Goal: Task Accomplishment & Management: Use online tool/utility

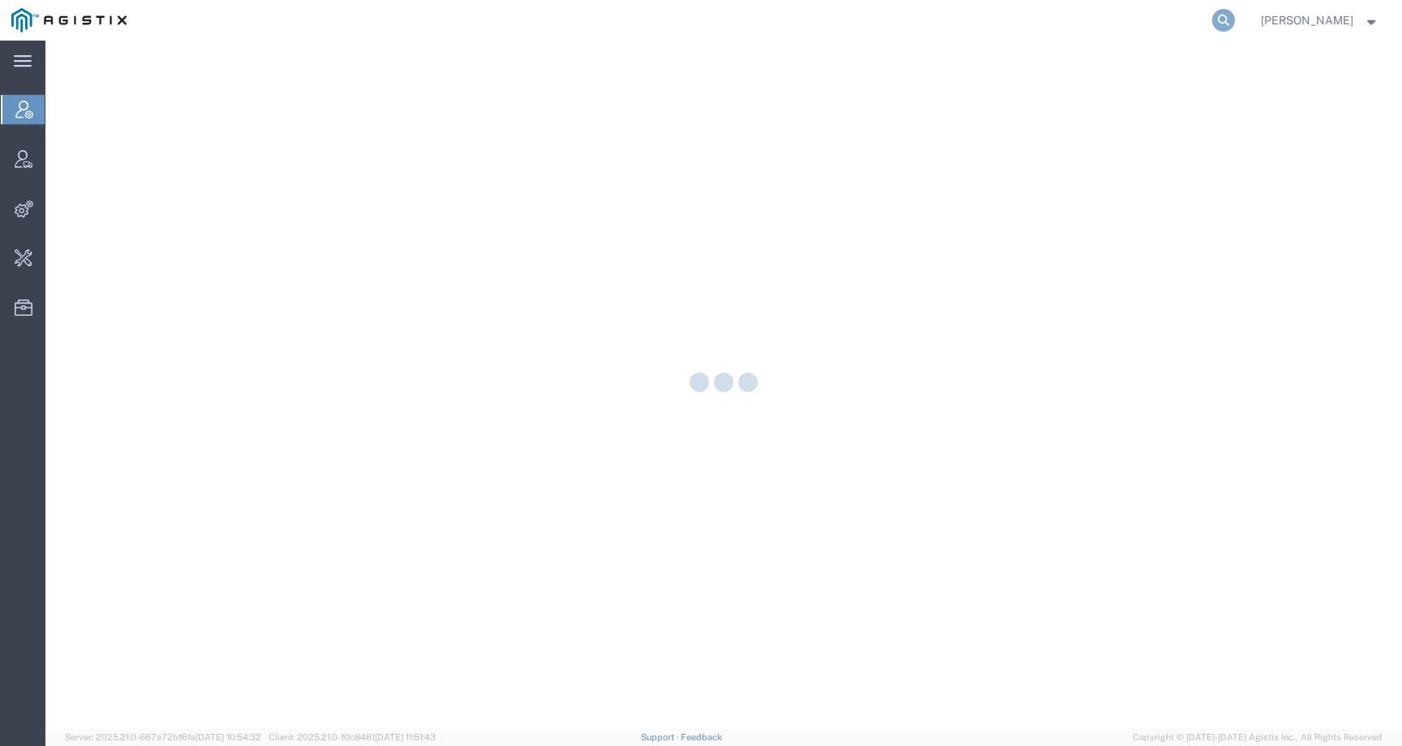
click at [1235, 18] on icon at bounding box center [1223, 20] width 23 height 23
click at [1205, 22] on input "search" at bounding box center [965, 20] width 493 height 39
paste input "57108738"
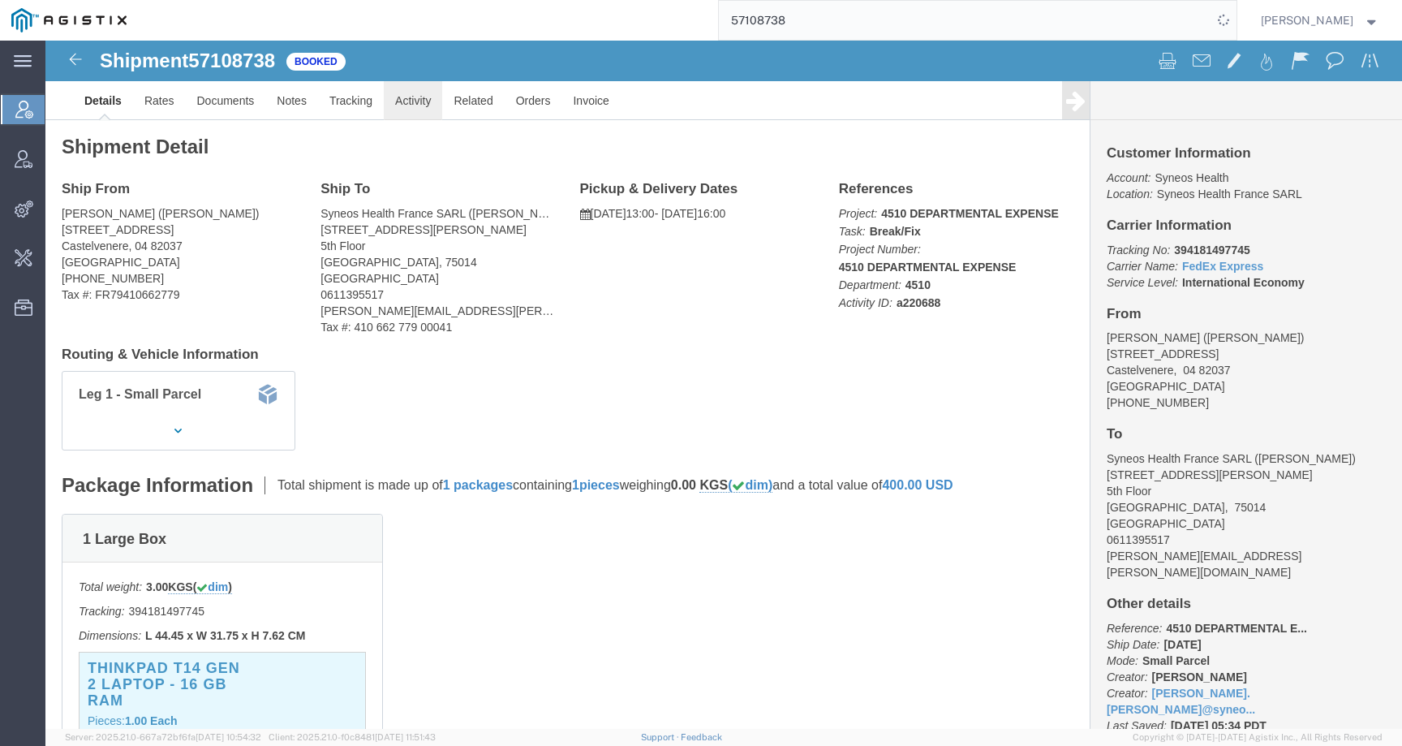
click link "Activity"
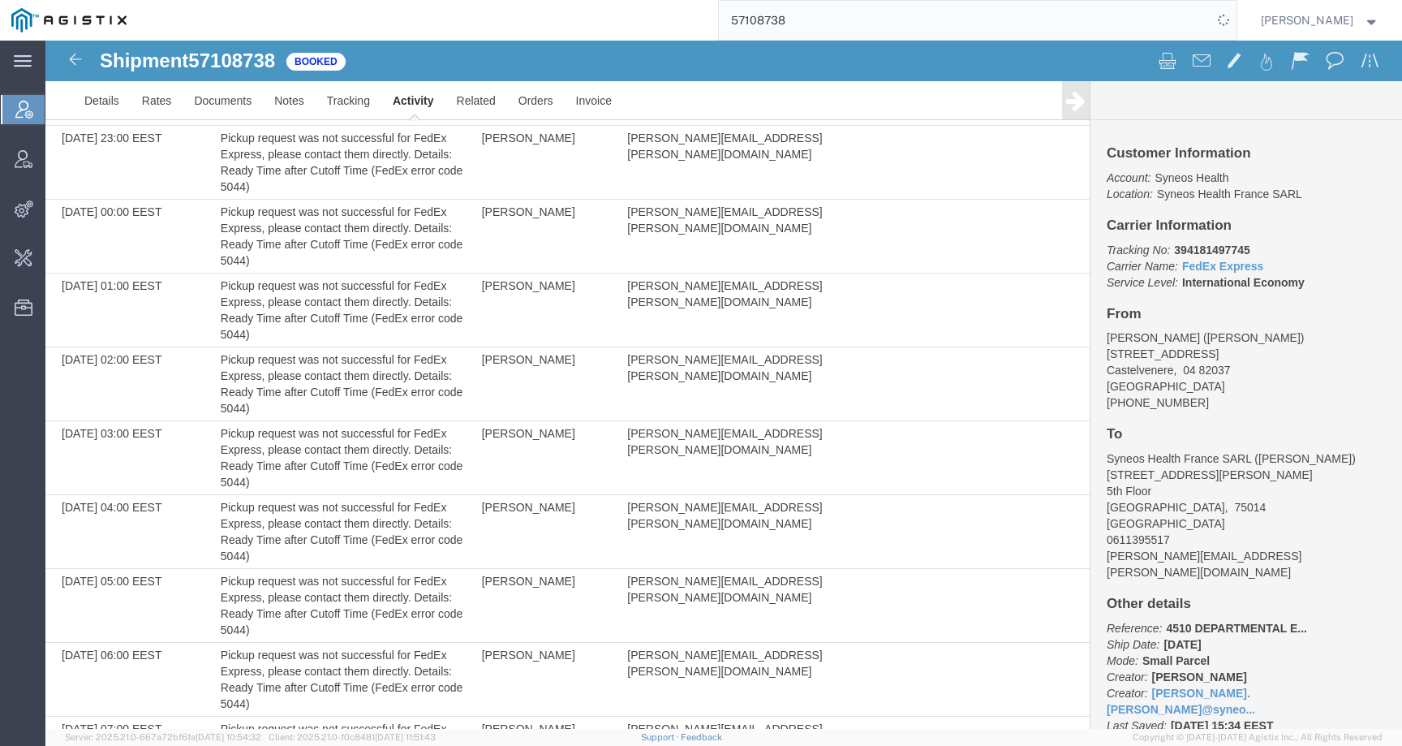
scroll to position [2291, 0]
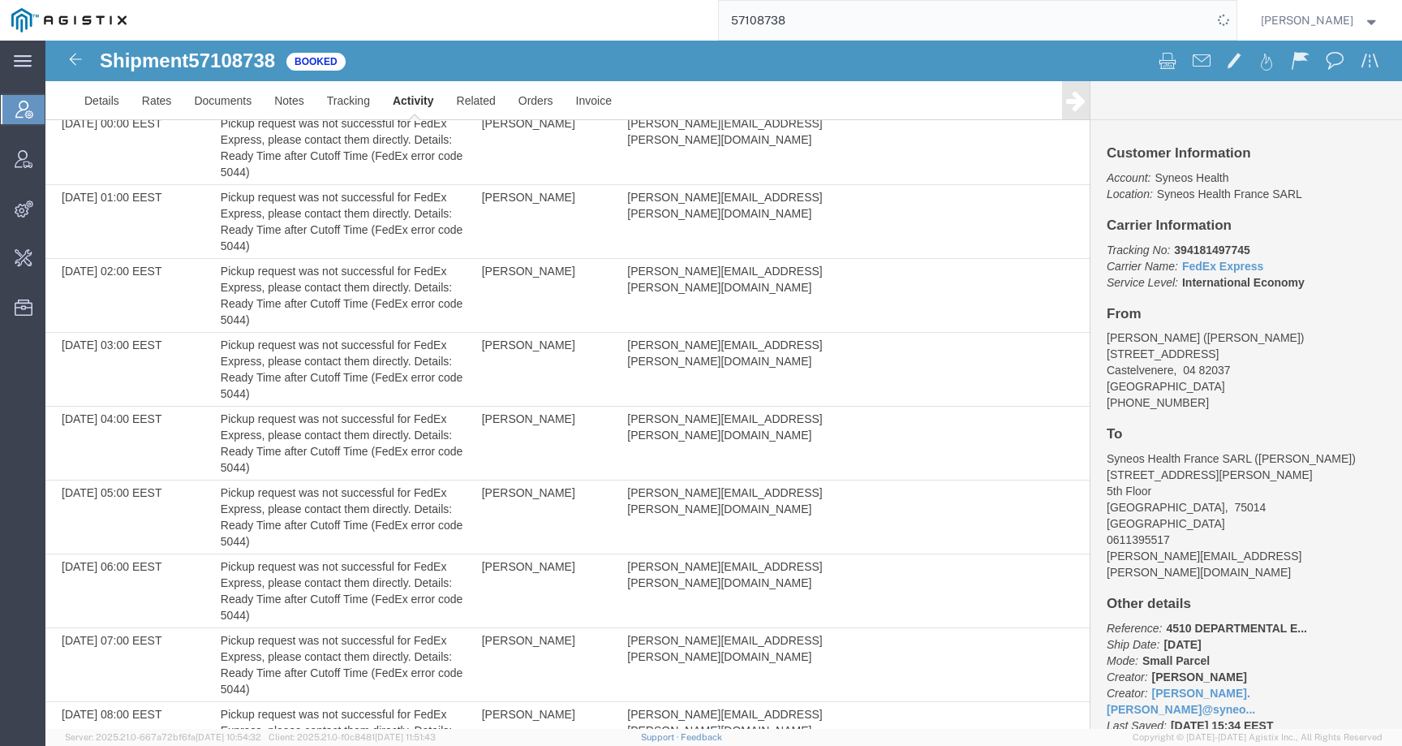
drag, startPoint x: 618, startPoint y: 647, endPoint x: 854, endPoint y: 654, distance: 236.3
copy td "javad.ghasemi@syneoshealth.com"
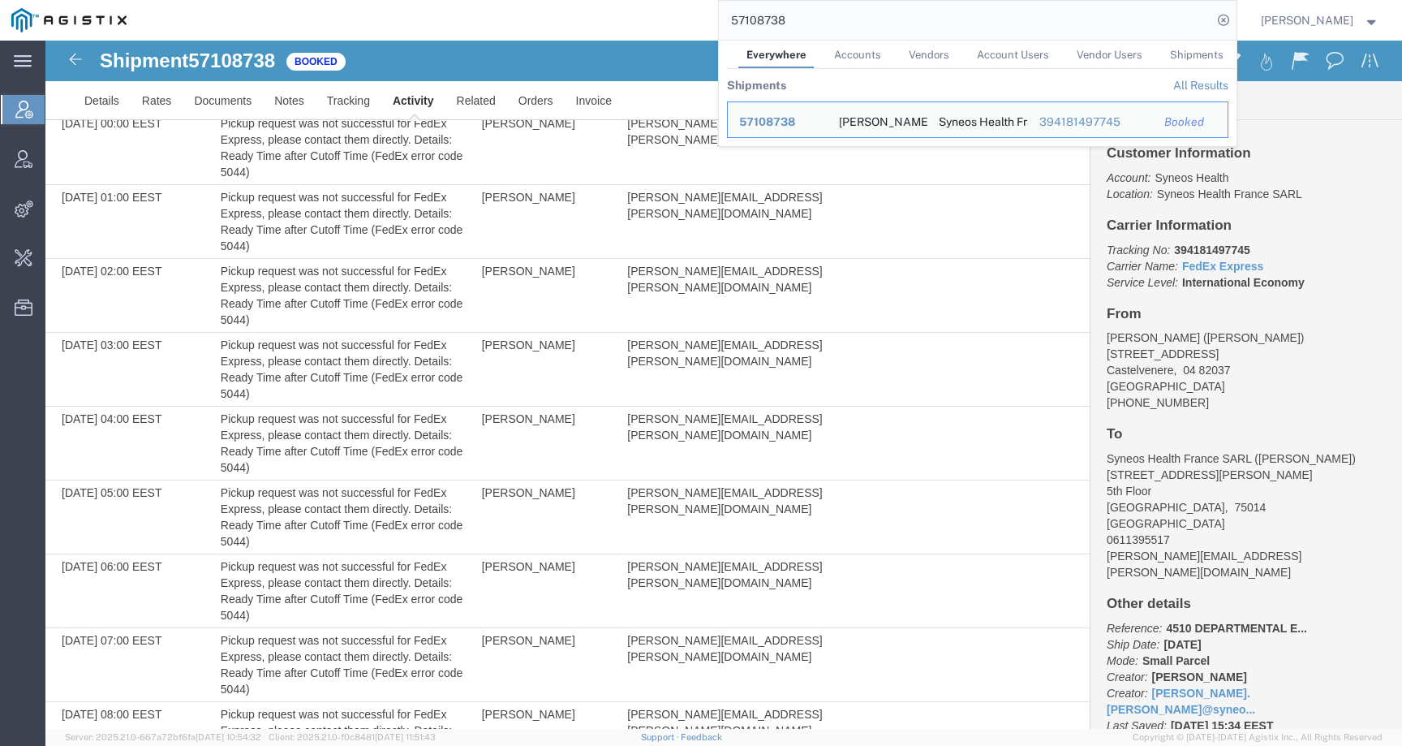
click at [275, 54] on span "57108738" at bounding box center [231, 60] width 87 height 22
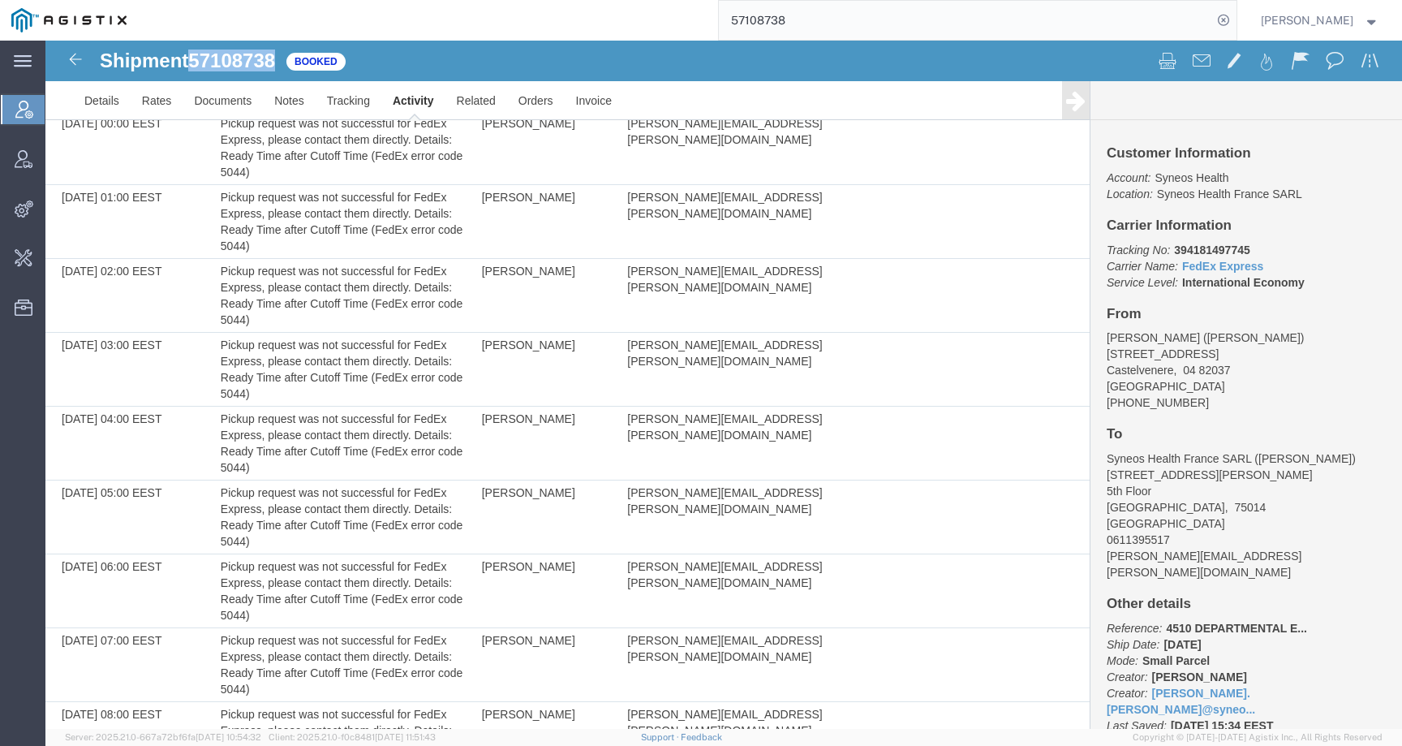
copy span "57108738"
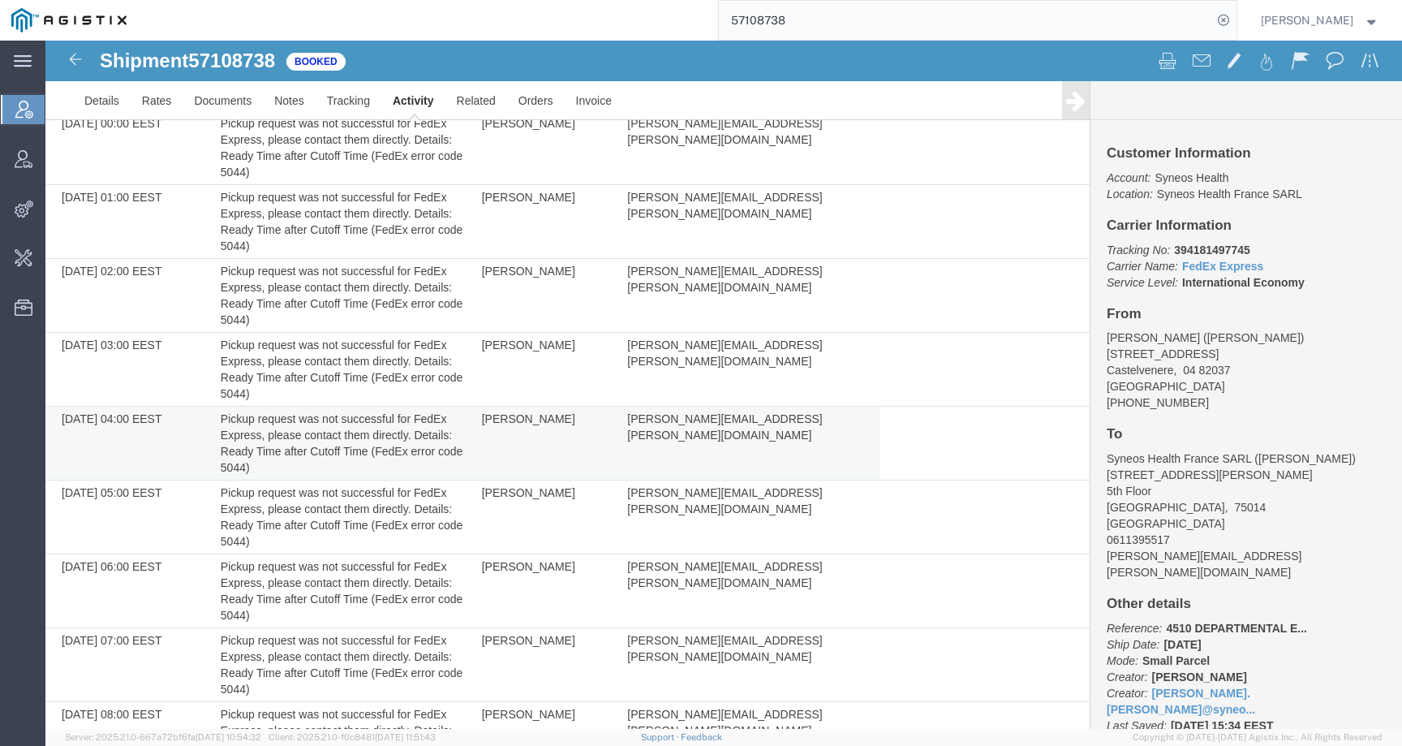
click at [486, 407] on td "Javad Ghasemi" at bounding box center [547, 444] width 146 height 74
copy td "Javad"
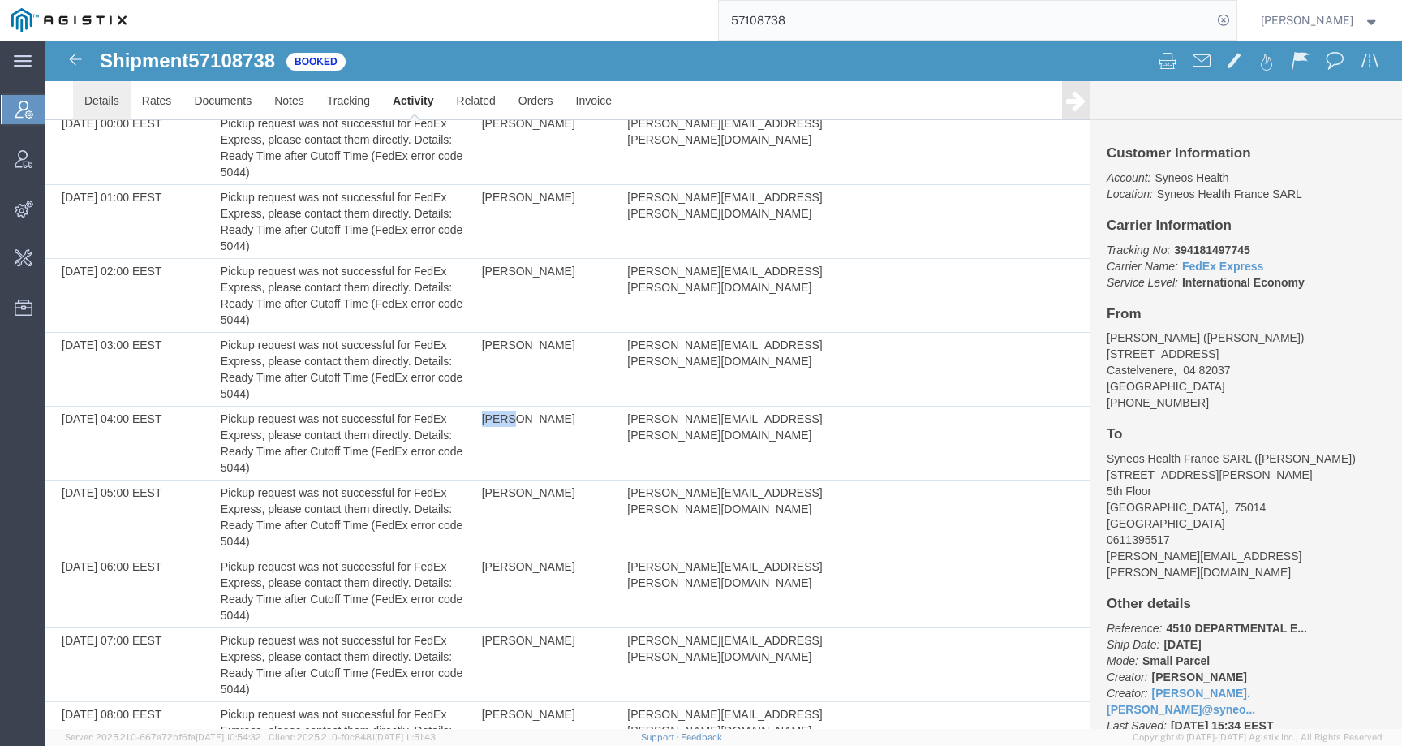
click at [101, 96] on link "Details" at bounding box center [102, 100] width 58 height 39
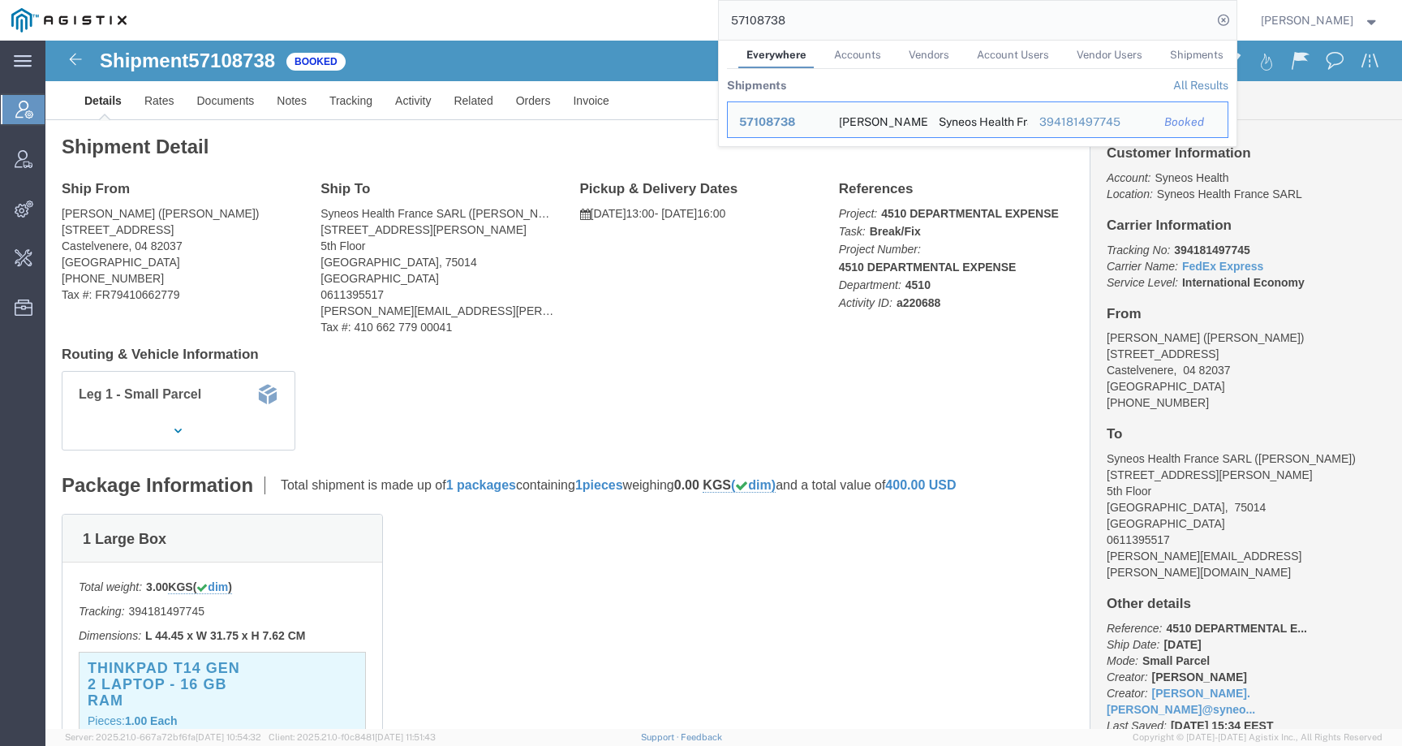
drag, startPoint x: 819, startPoint y: 24, endPoint x: 650, endPoint y: 25, distance: 168.8
click at [650, 25] on div "57108738 Everywhere Accounts Vendors Account Users Vendor Users Shipments Shipm…" at bounding box center [687, 20] width 1099 height 41
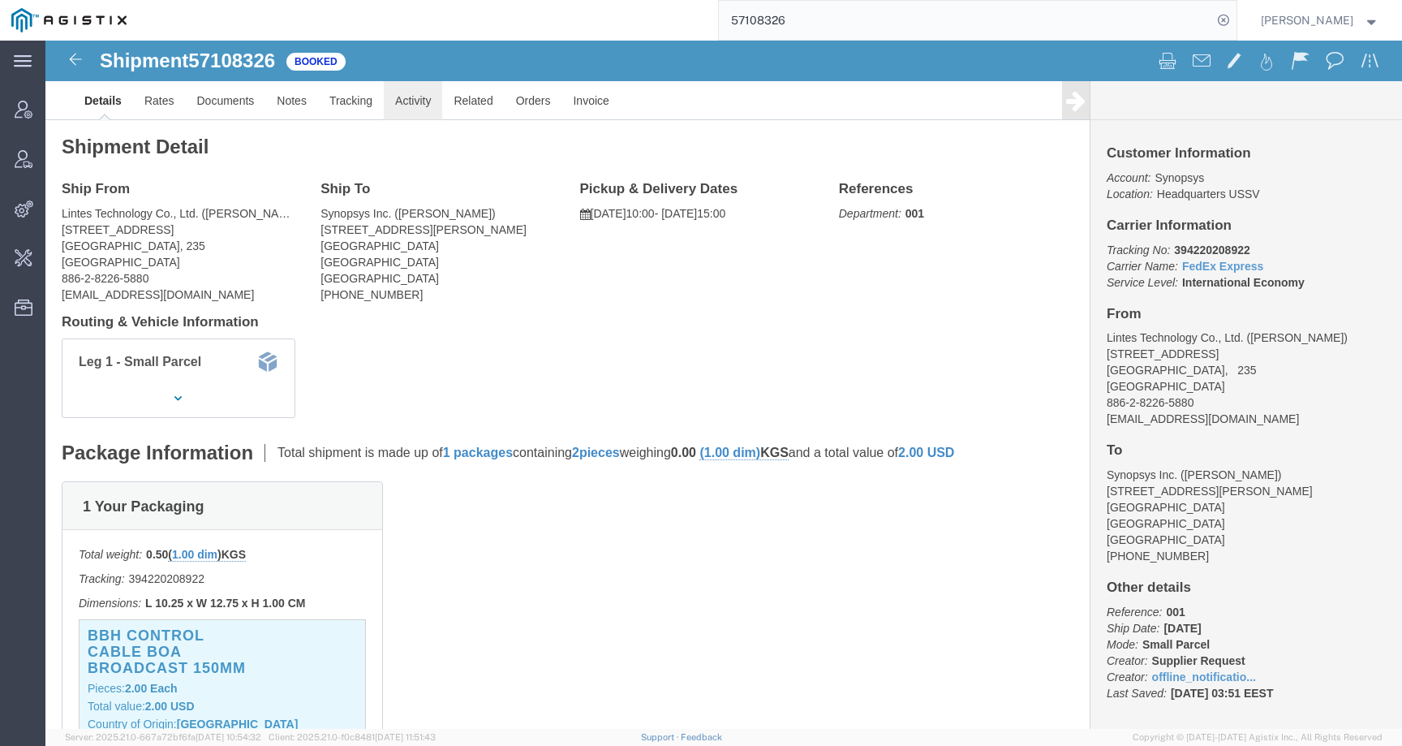
click link "Activity"
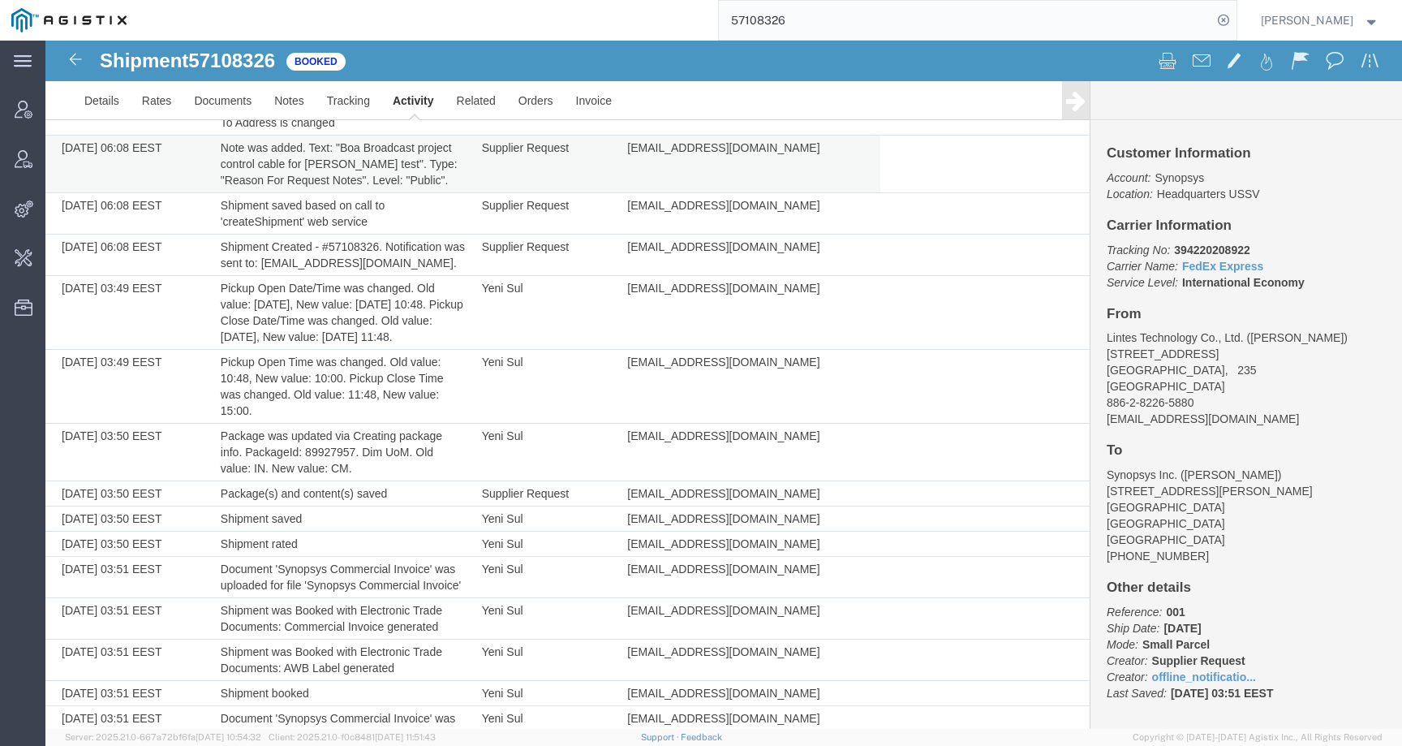
scroll to position [1027, 0]
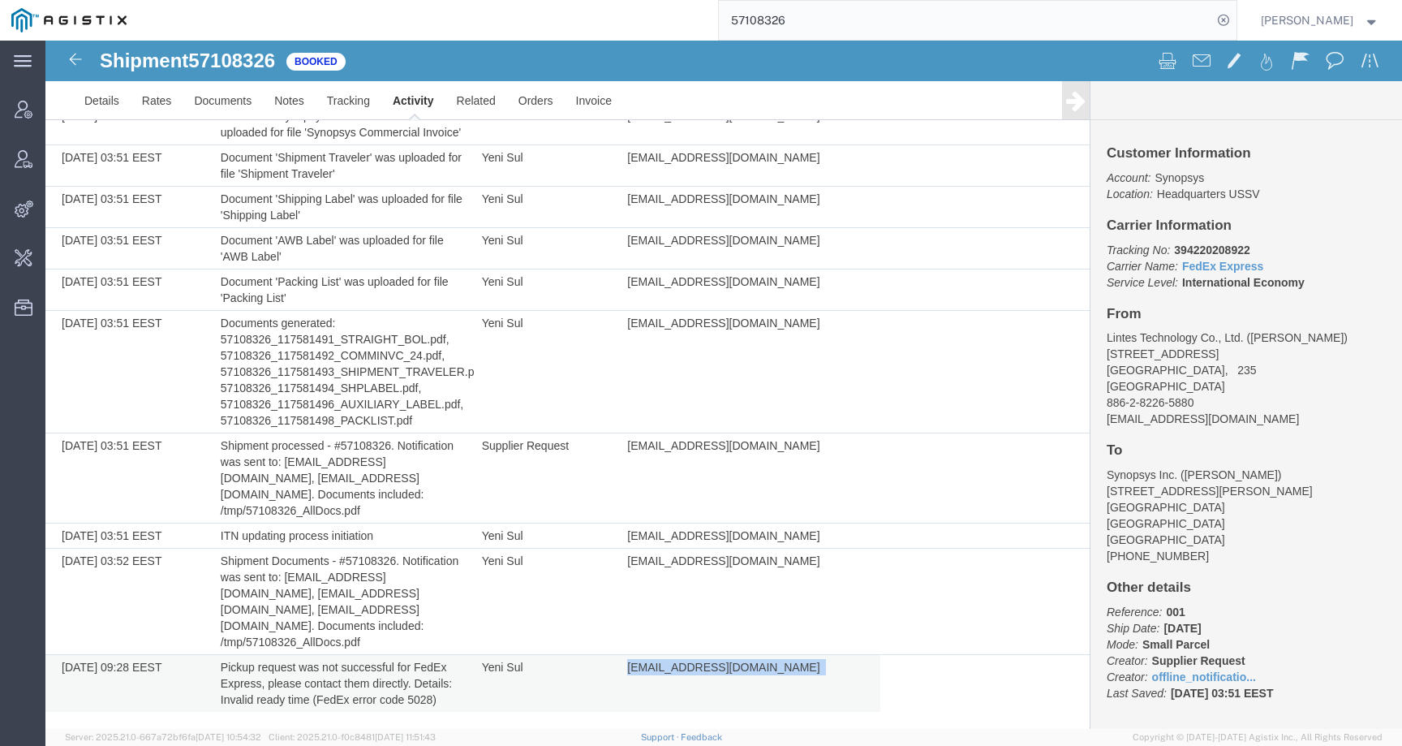
drag, startPoint x: 620, startPoint y: 665, endPoint x: 798, endPoint y: 665, distance: 177.7
click at [798, 665] on td "yehyun@synopsys.com" at bounding box center [749, 684] width 261 height 58
copy td "yehyun@synopsys.com"
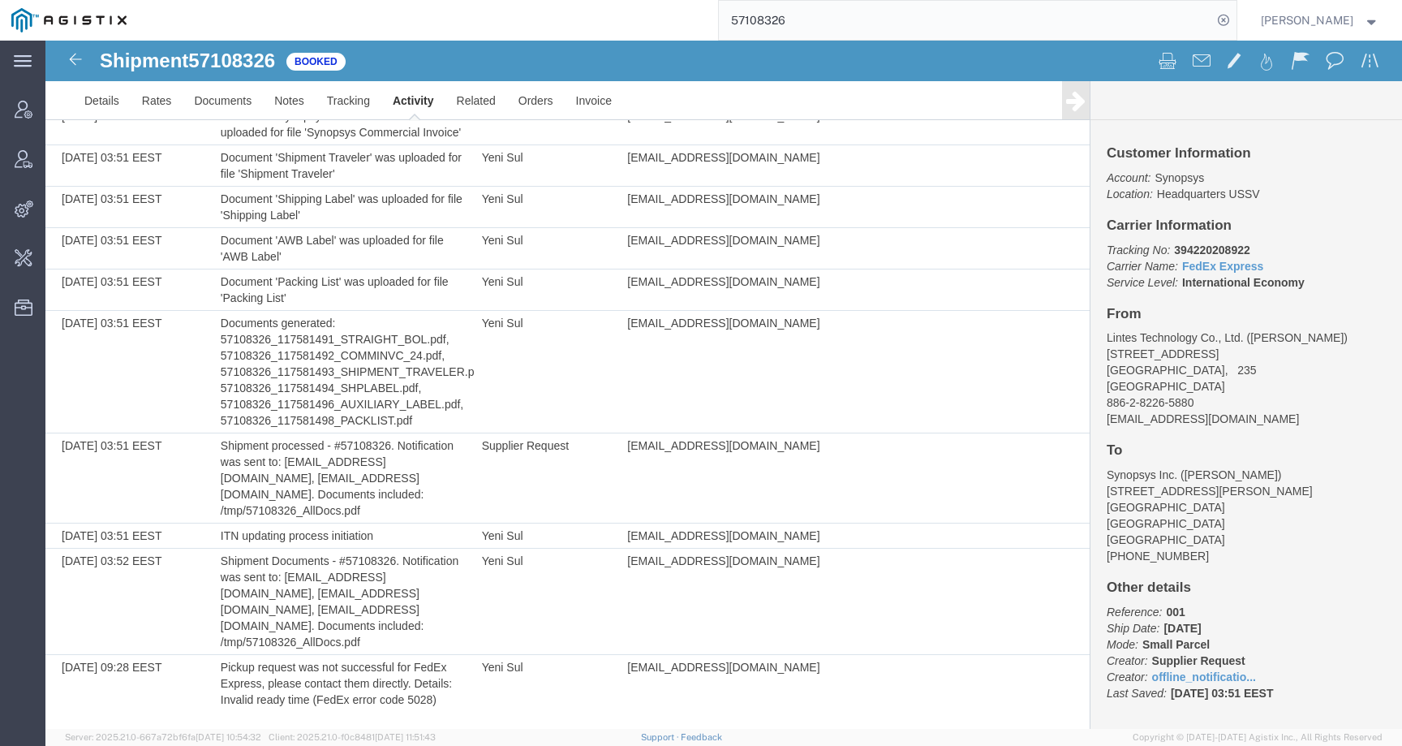
click at [225, 50] on span "57108326" at bounding box center [231, 60] width 87 height 22
copy span "57108326"
click at [486, 549] on td "Yeni Sul" at bounding box center [547, 535] width 146 height 25
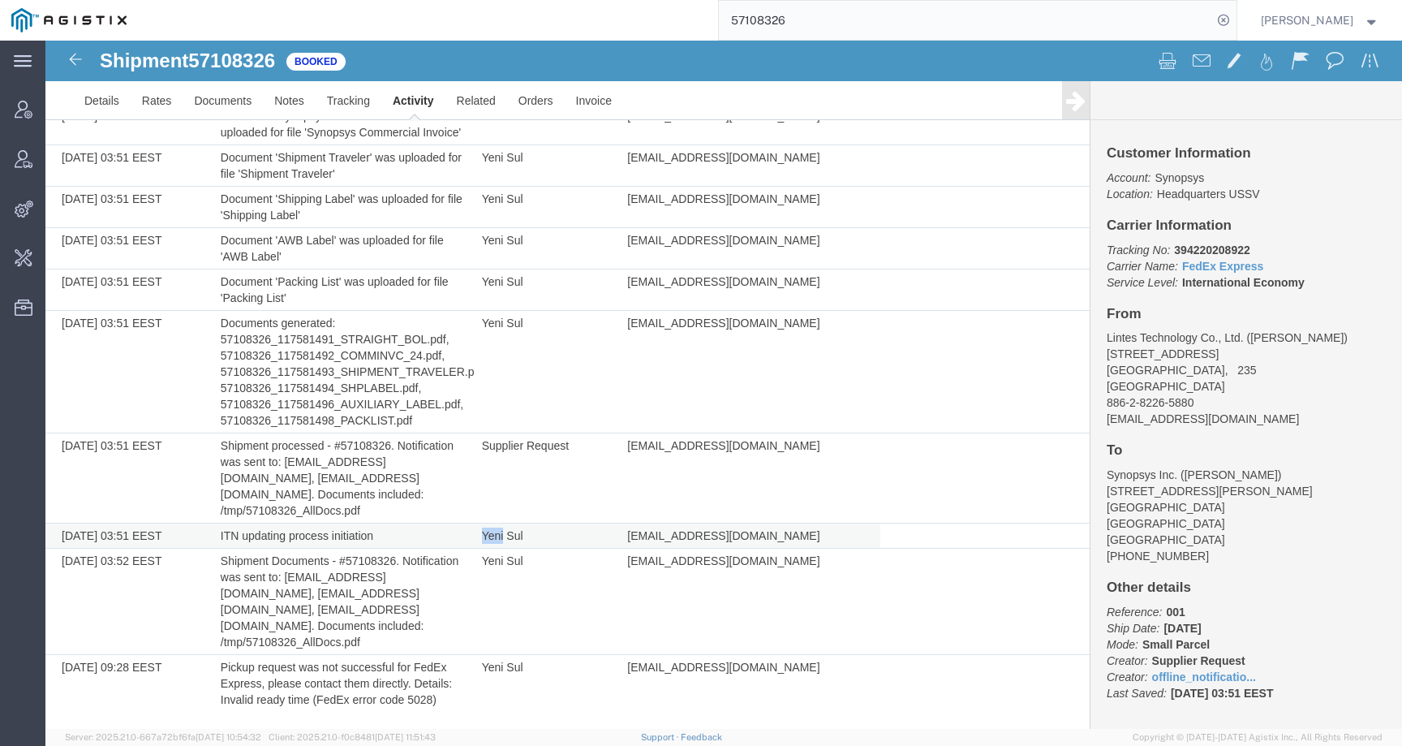
copy td "Yeni"
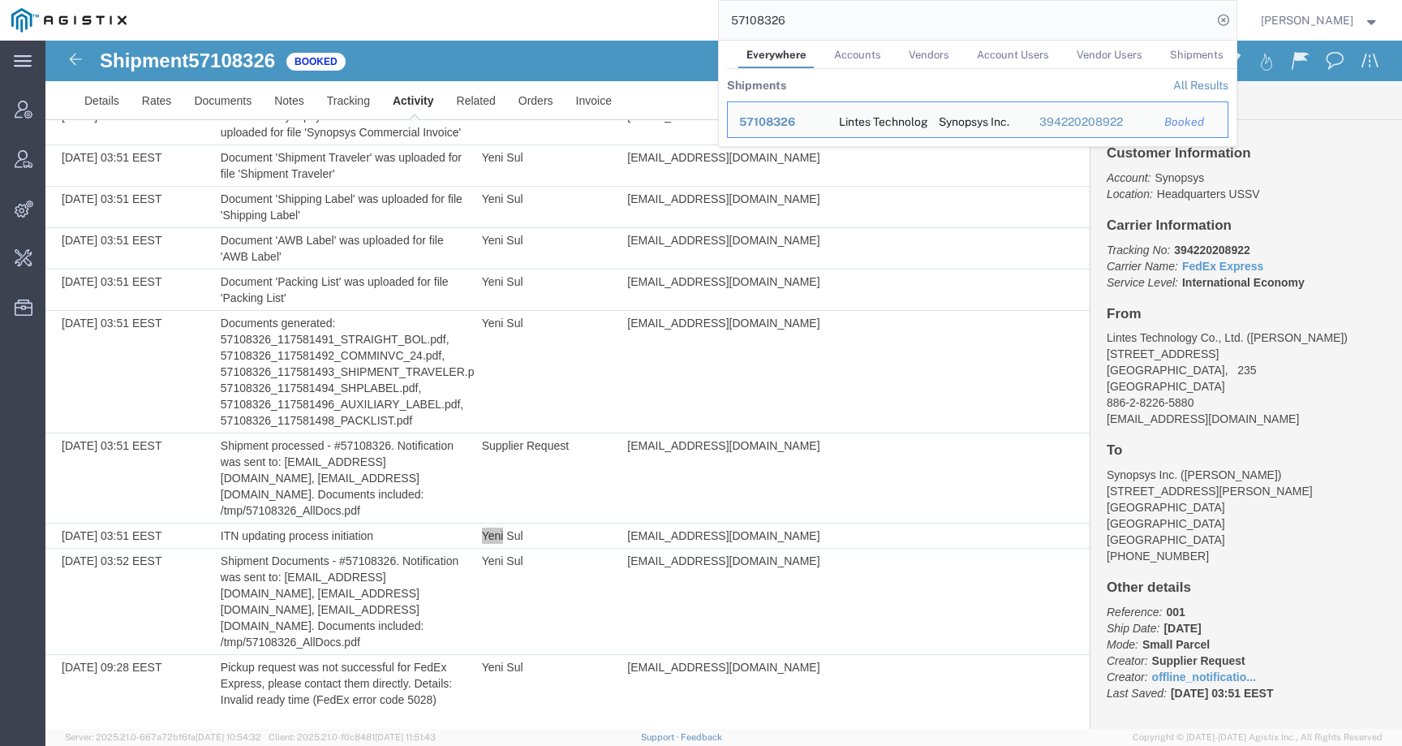
drag, startPoint x: 872, startPoint y: 17, endPoint x: 741, endPoint y: 21, distance: 131.5
click at [741, 21] on input "57108326" at bounding box center [965, 20] width 493 height 39
paste input "20251013182348"
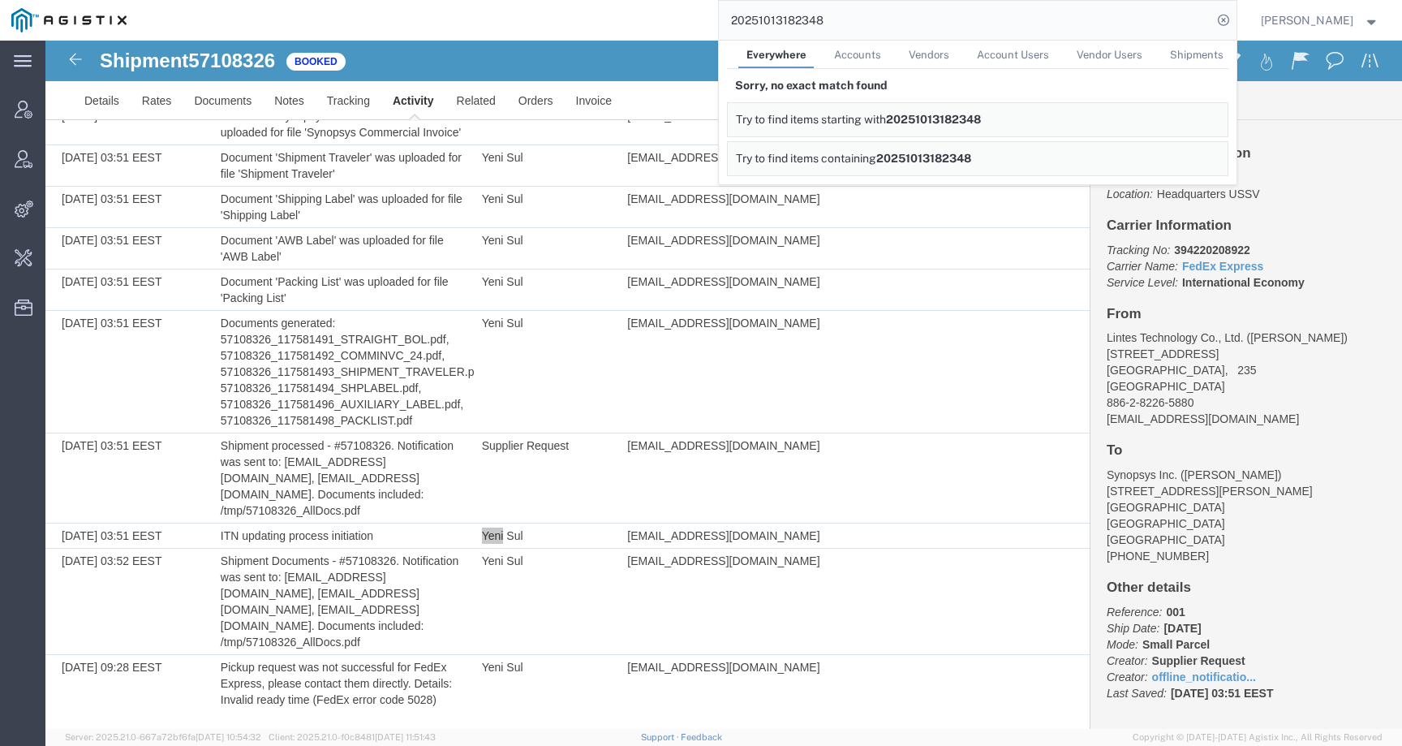
drag, startPoint x: 826, startPoint y: 22, endPoint x: 566, endPoint y: 22, distance: 260.5
click at [566, 22] on div "20251013182348 Everywhere Accounts Vendors Account Users Vendor Users Shipments…" at bounding box center [687, 20] width 1099 height 41
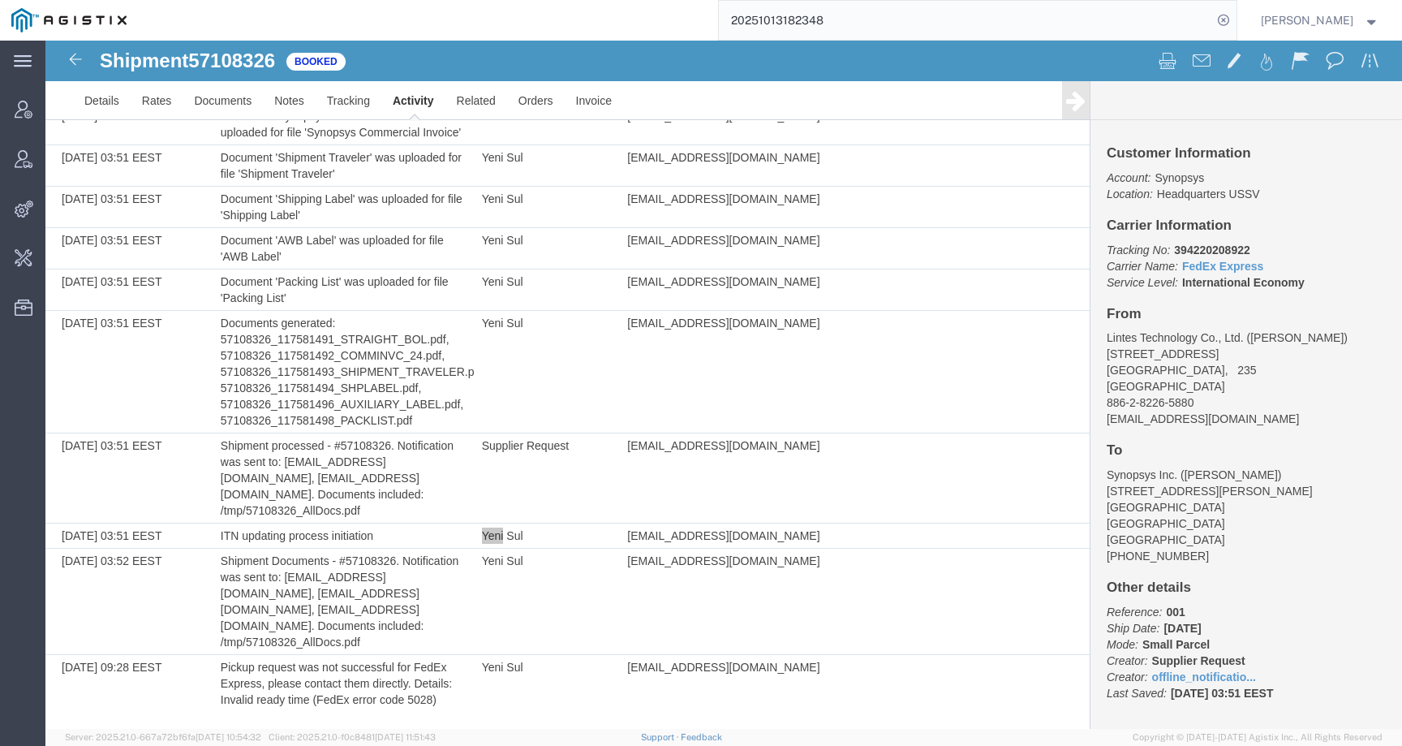
paste input "57116164"
type input "57116164"
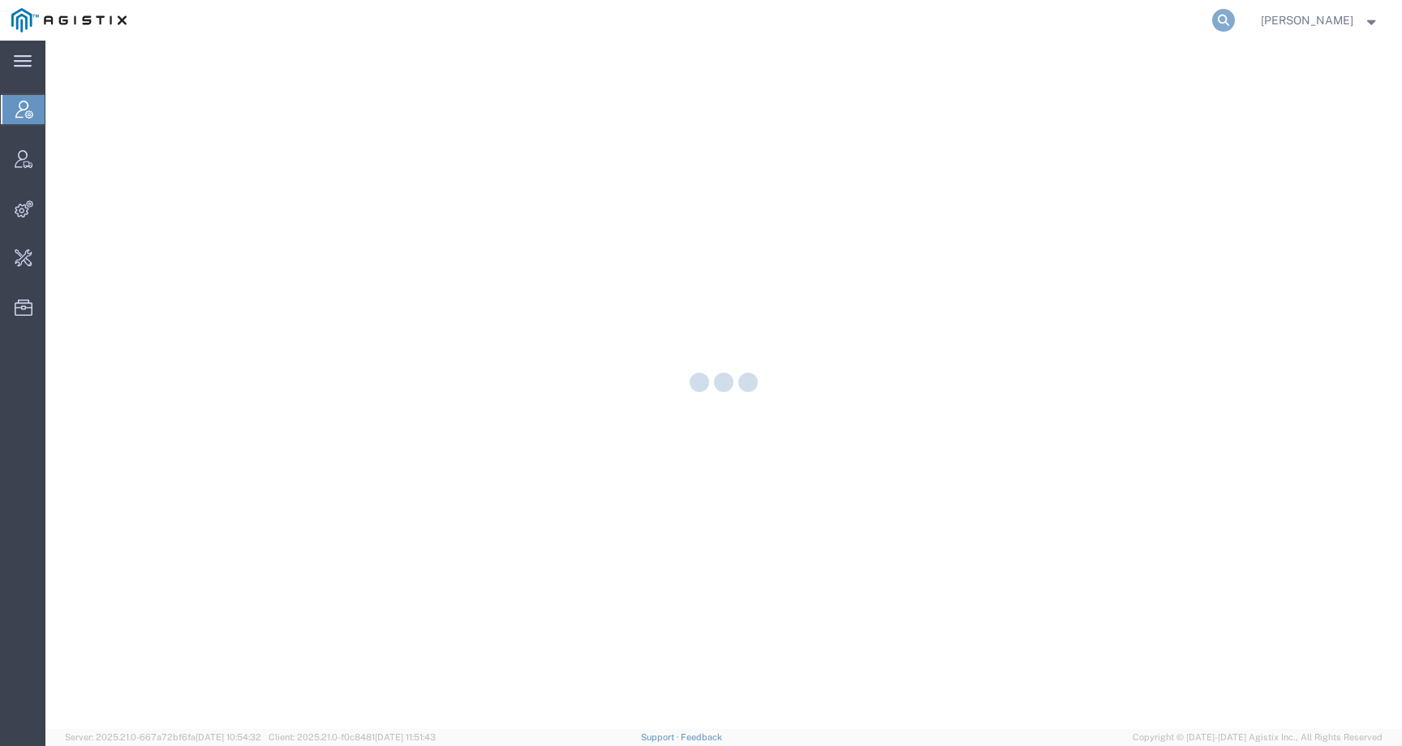
click at [1235, 25] on icon at bounding box center [1223, 20] width 23 height 23
click at [1198, 25] on input "search" at bounding box center [965, 20] width 493 height 39
paste input "57096513"
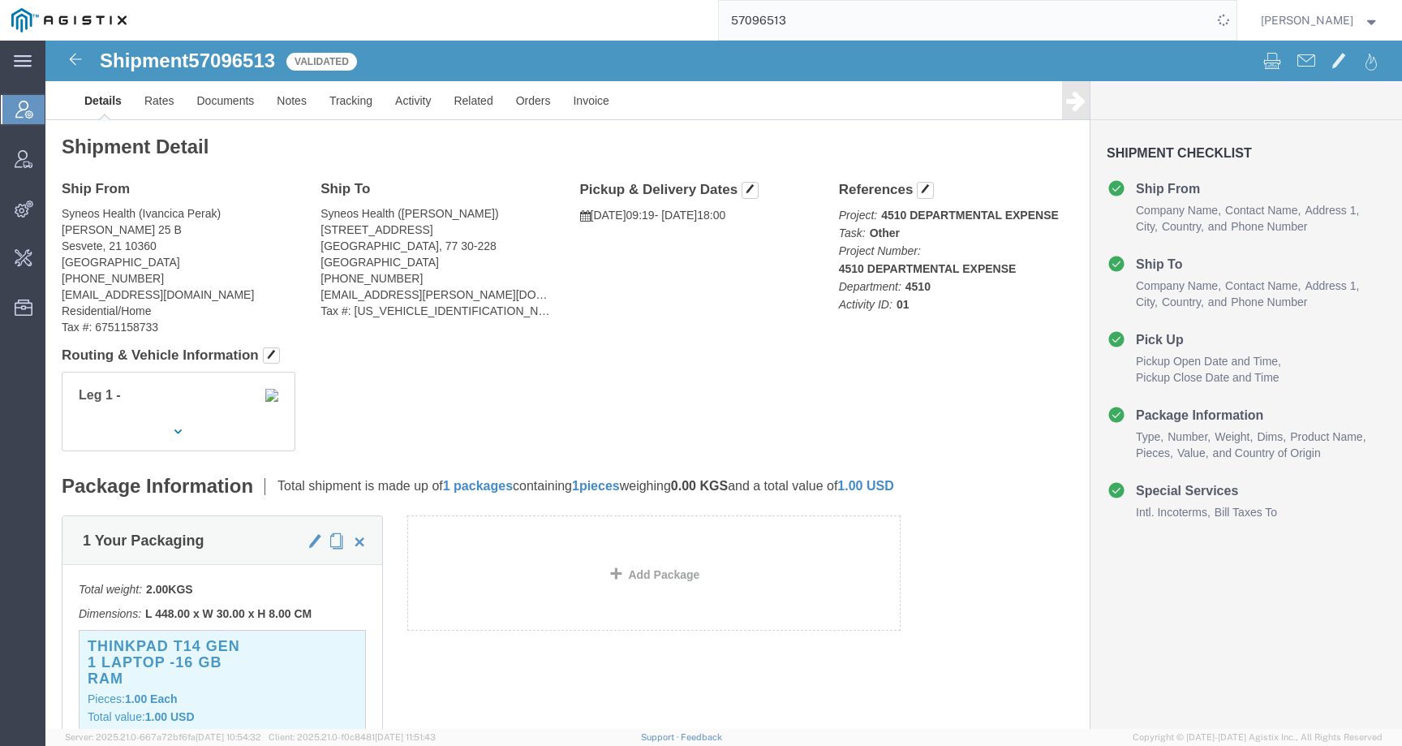
click div "Leg 1 -"
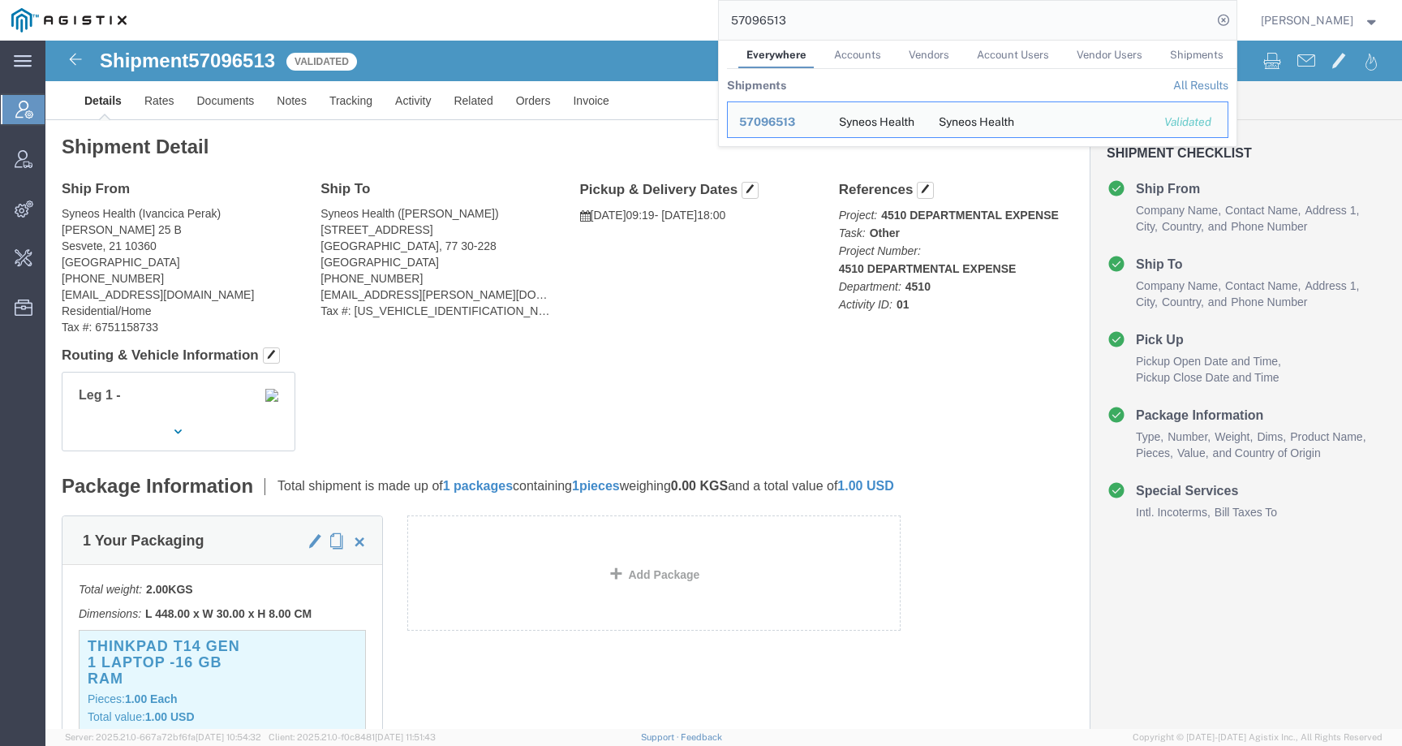
click h4 "Routing & Vehicle Information"
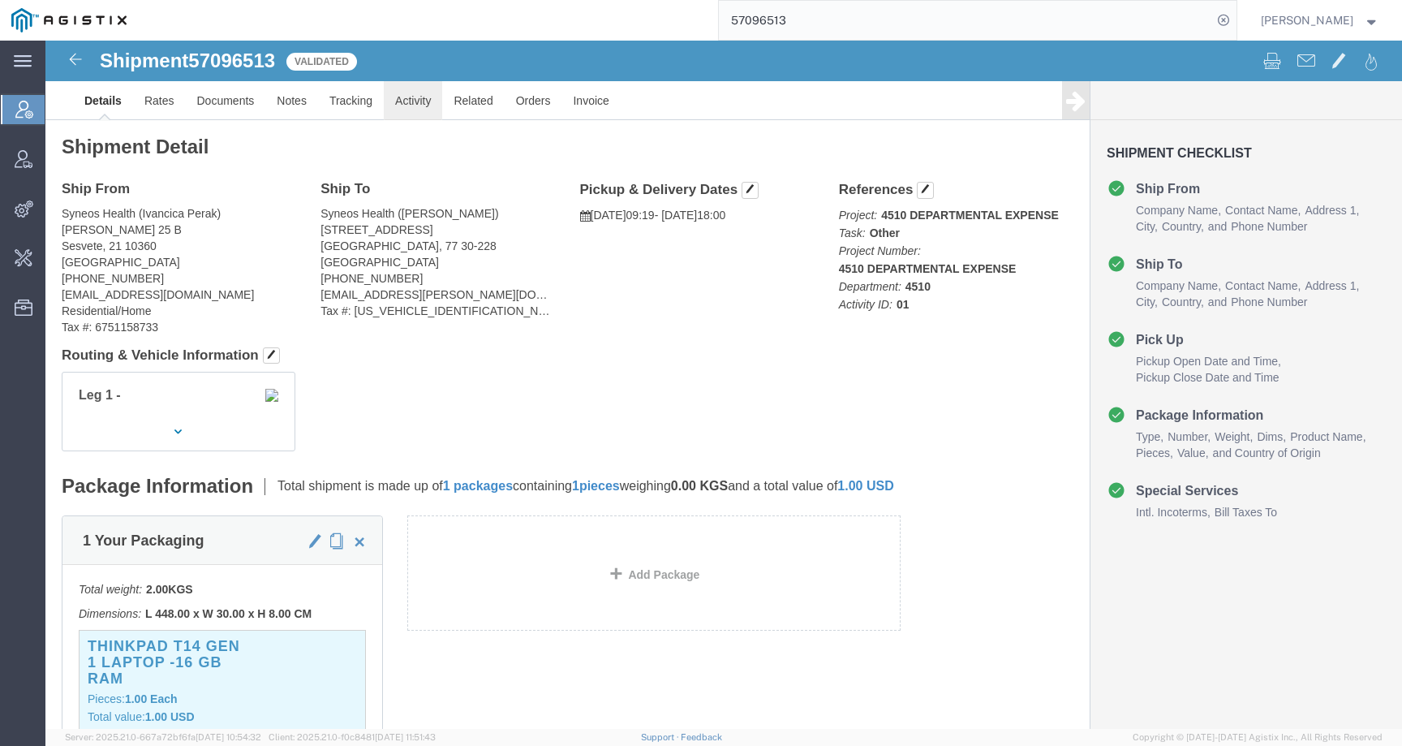
click link "Activity"
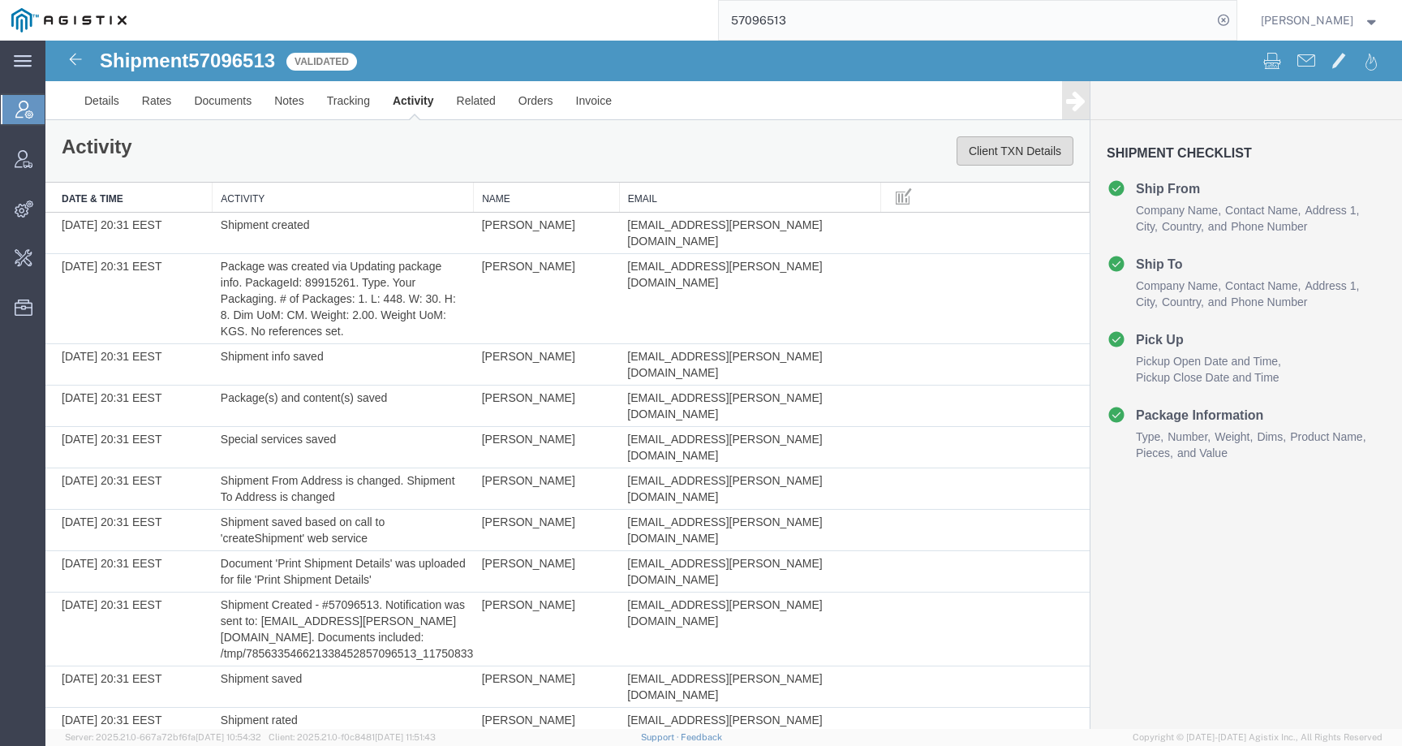
click at [1004, 142] on button "Client TXN Details" at bounding box center [1015, 150] width 117 height 29
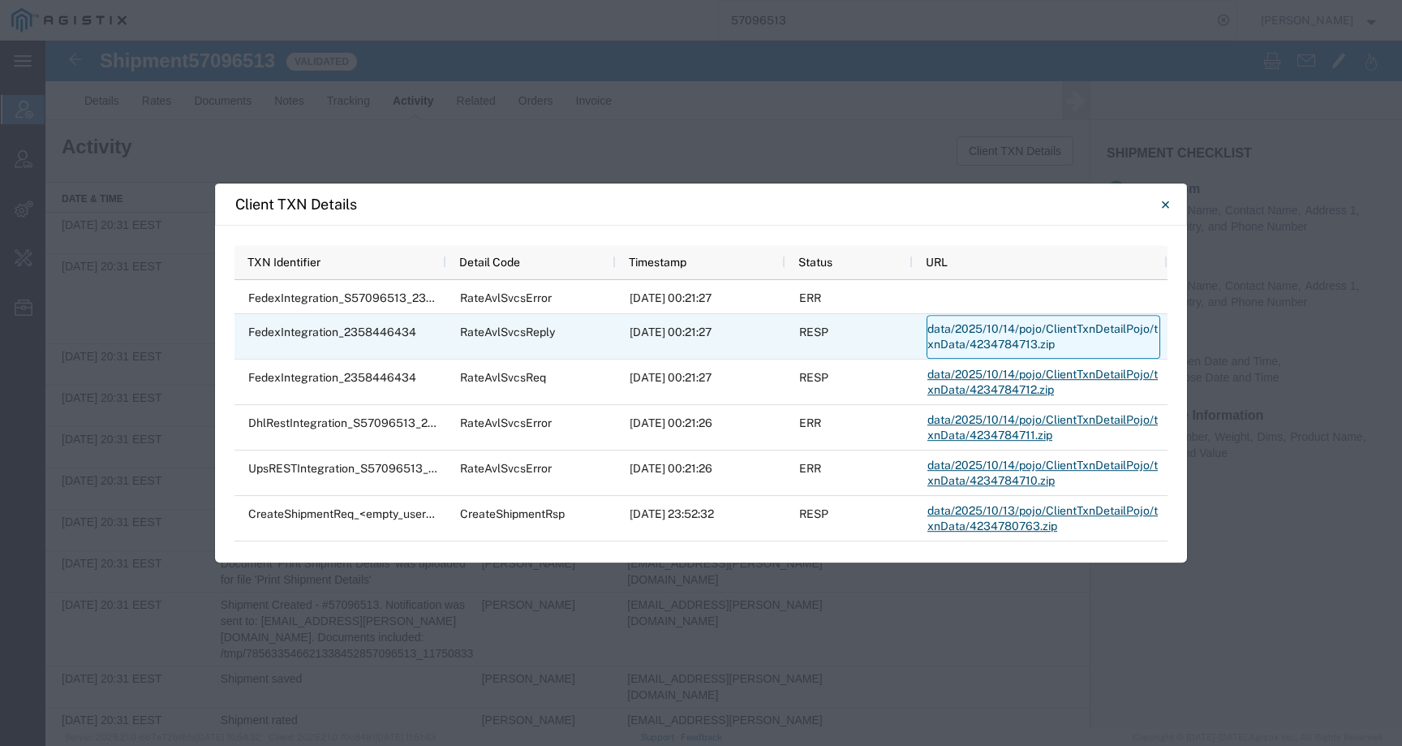
click at [979, 338] on link "data/2025/10/14/pojo/ClientTxnDetailPojo/txnData/4234784713.zip" at bounding box center [1044, 337] width 234 height 44
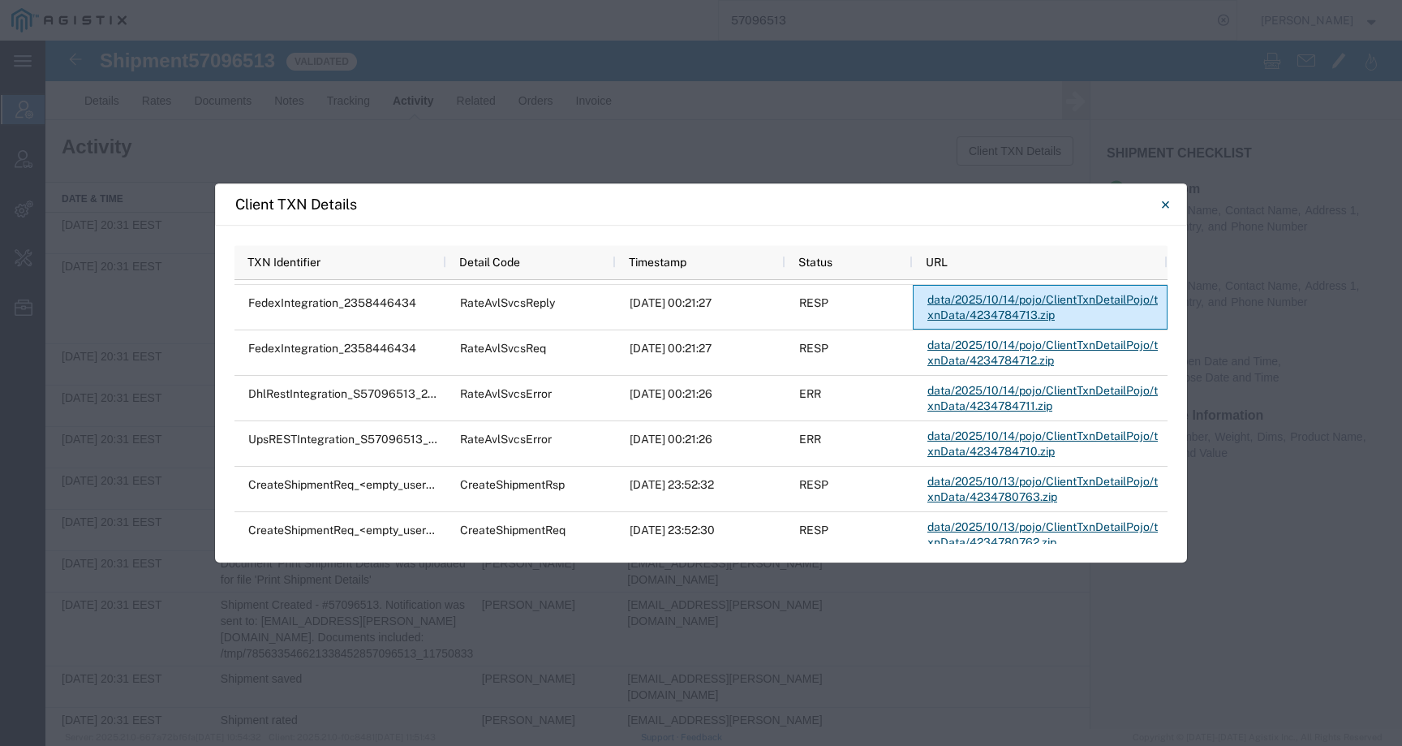
scroll to position [30, 0]
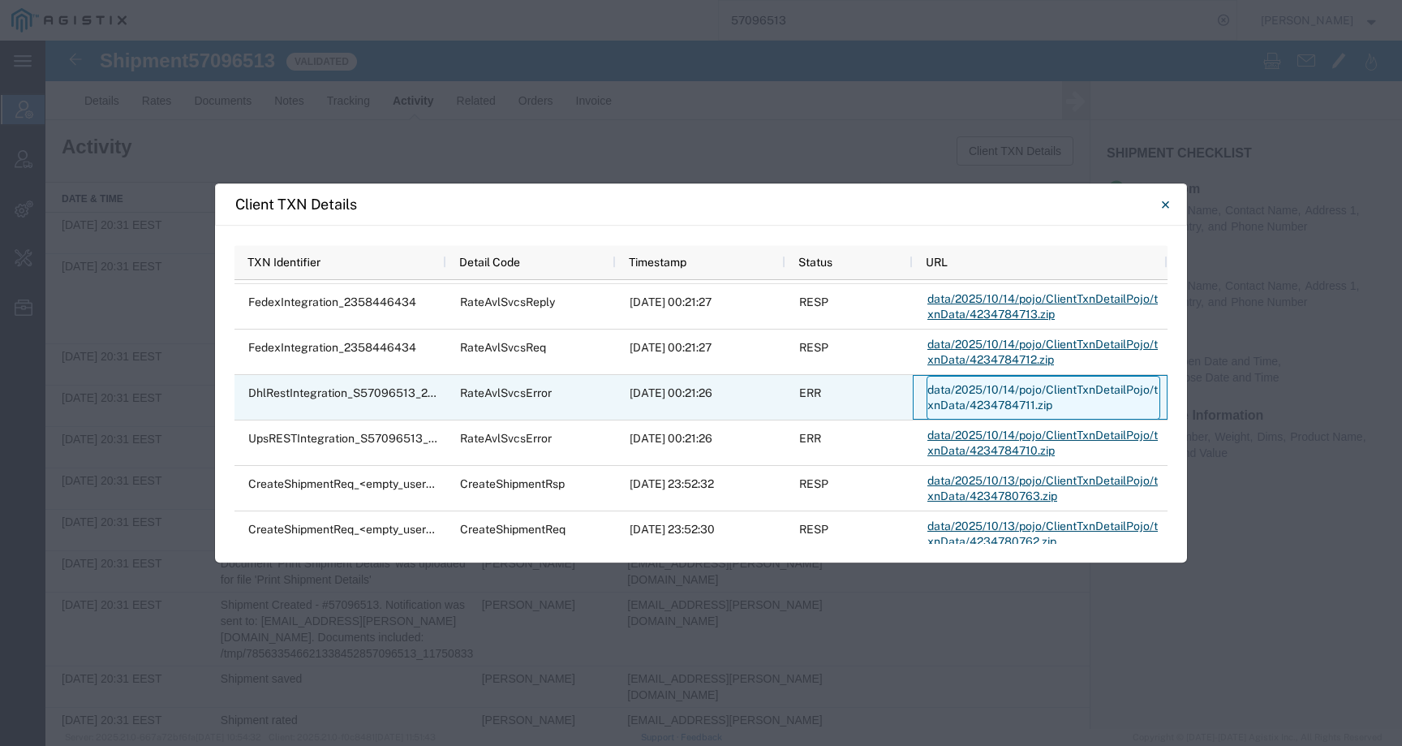
click at [961, 399] on link "data/2025/10/14/pojo/ClientTxnDetailPojo/txnData/4234784711.zip" at bounding box center [1044, 398] width 234 height 44
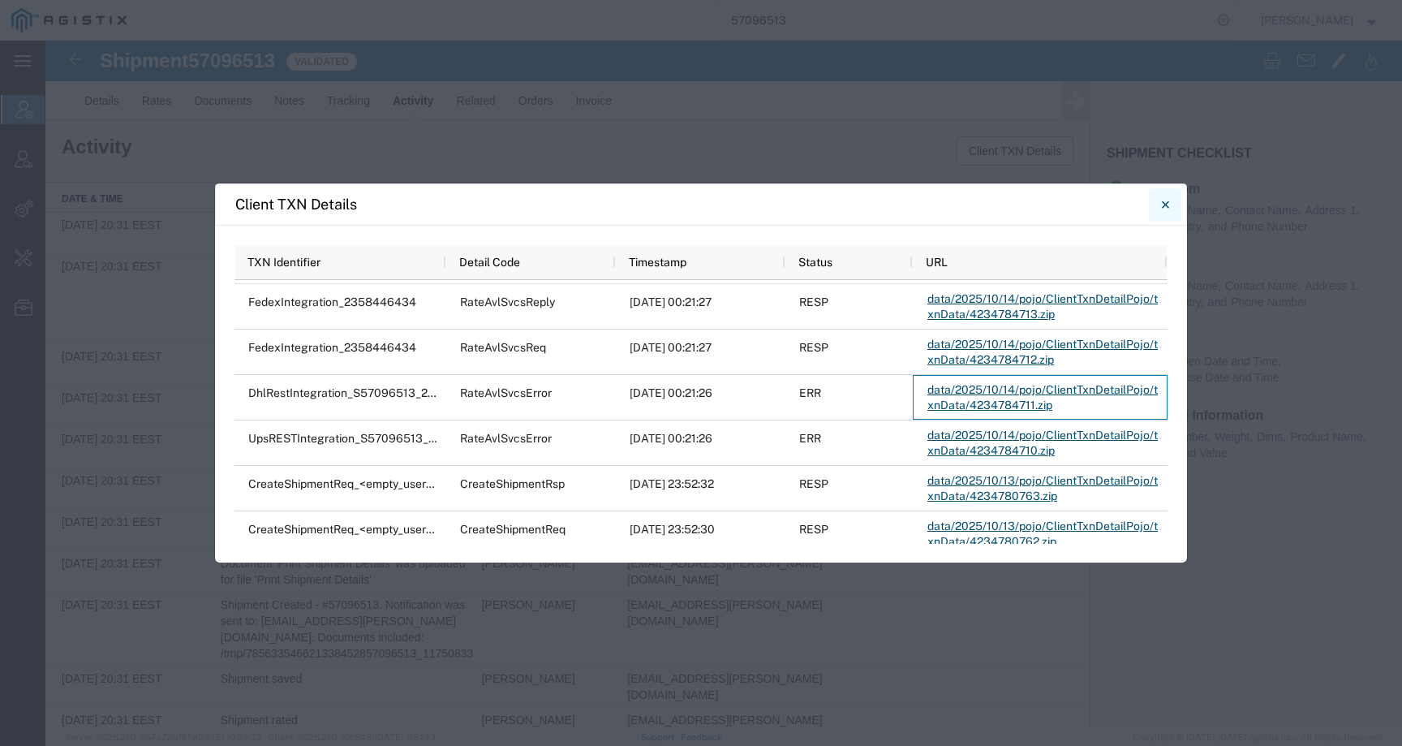
click at [1167, 201] on icon "Close" at bounding box center [1165, 204] width 7 height 19
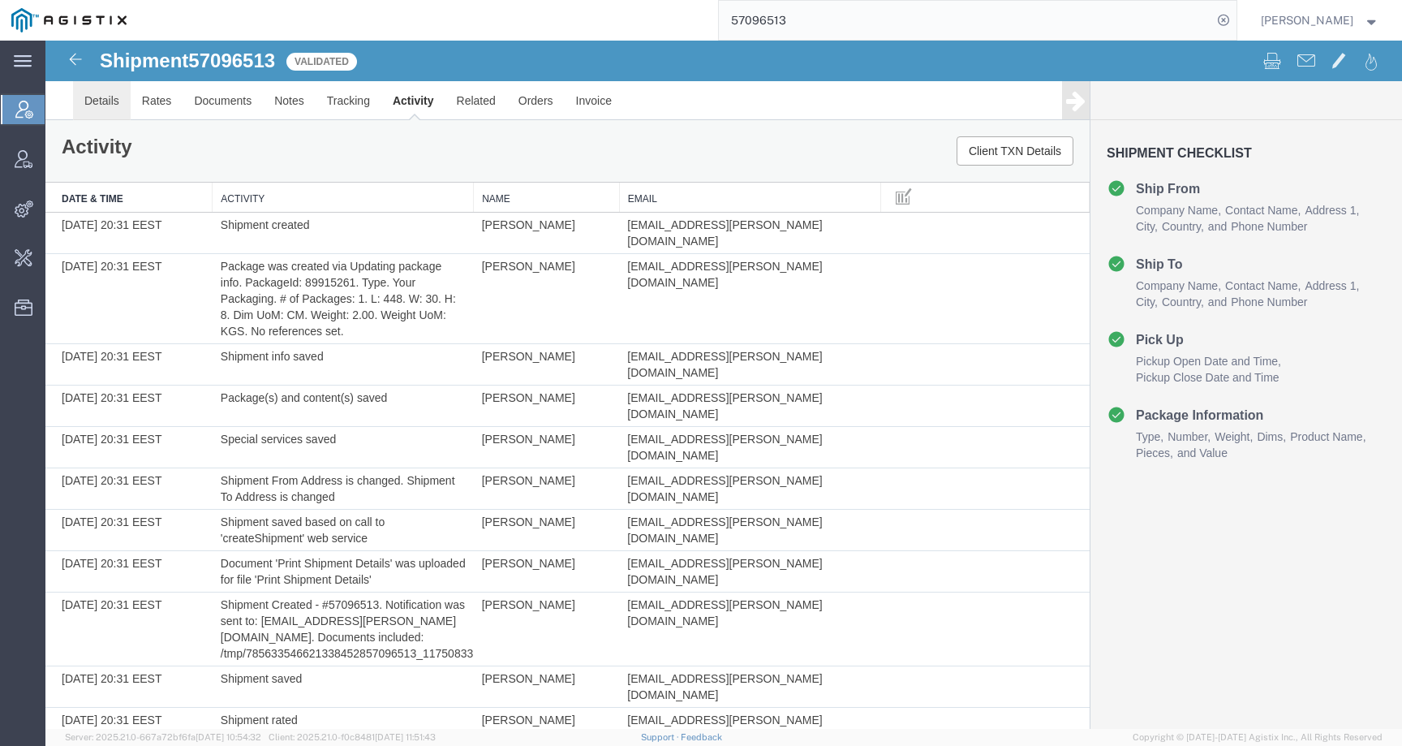
drag, startPoint x: 105, startPoint y: 103, endPoint x: 566, endPoint y: 49, distance: 464.1
click at [105, 103] on link "Details" at bounding box center [102, 100] width 58 height 39
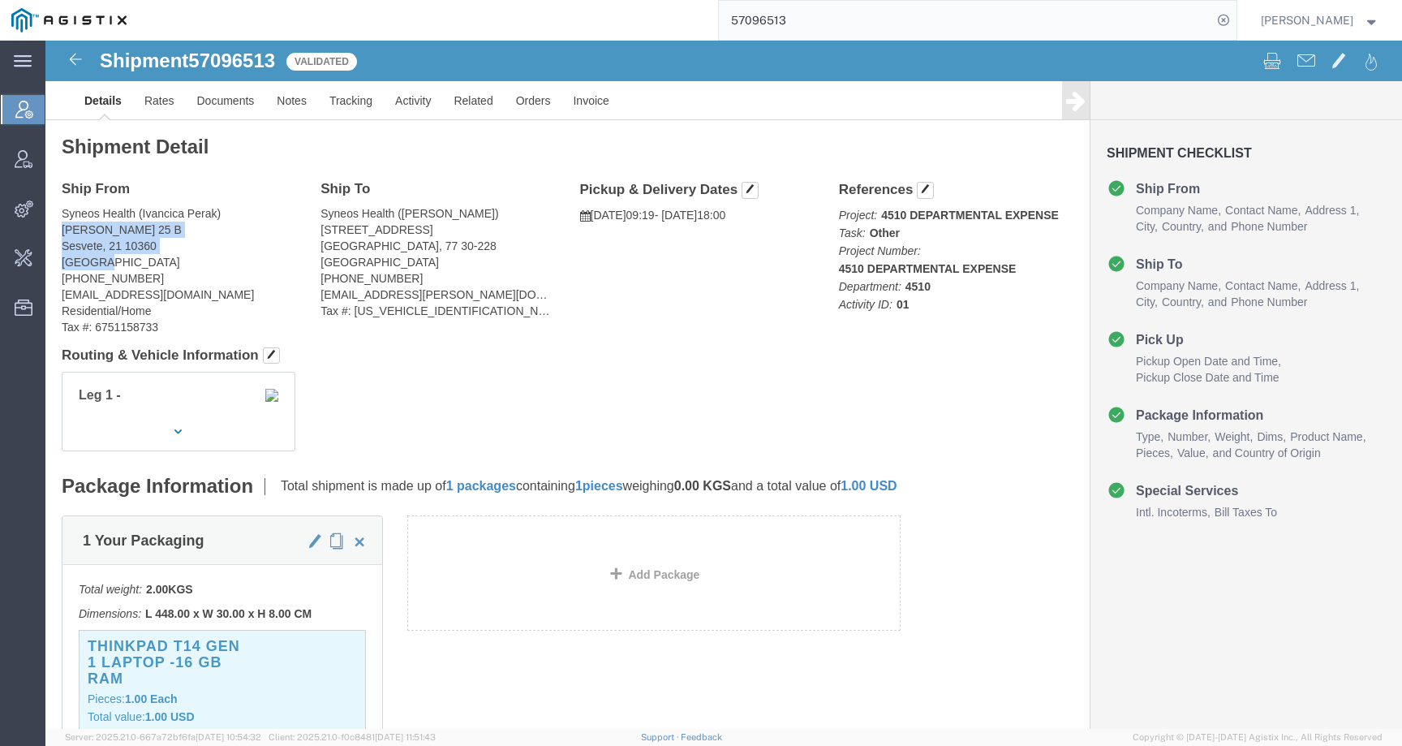
drag, startPoint x: 62, startPoint y: 223, endPoint x: 14, endPoint y: 192, distance: 57.4
click div "Ship From Syneos Health (Ivancica Perak) Ulica Ljudevita Posavskog 25 B Sesvete…"
copy address "Ulica Ljudevita Posavskog 25 B Sesvete, 21 10360 Croatia"
drag, startPoint x: 315, startPoint y: 221, endPoint x: 267, endPoint y: 196, distance: 54.1
click div "Ship To Syneos Health (Pawel Aksamit) al. Kasztanowa 1 Kraków, 77 30-228 Poland…"
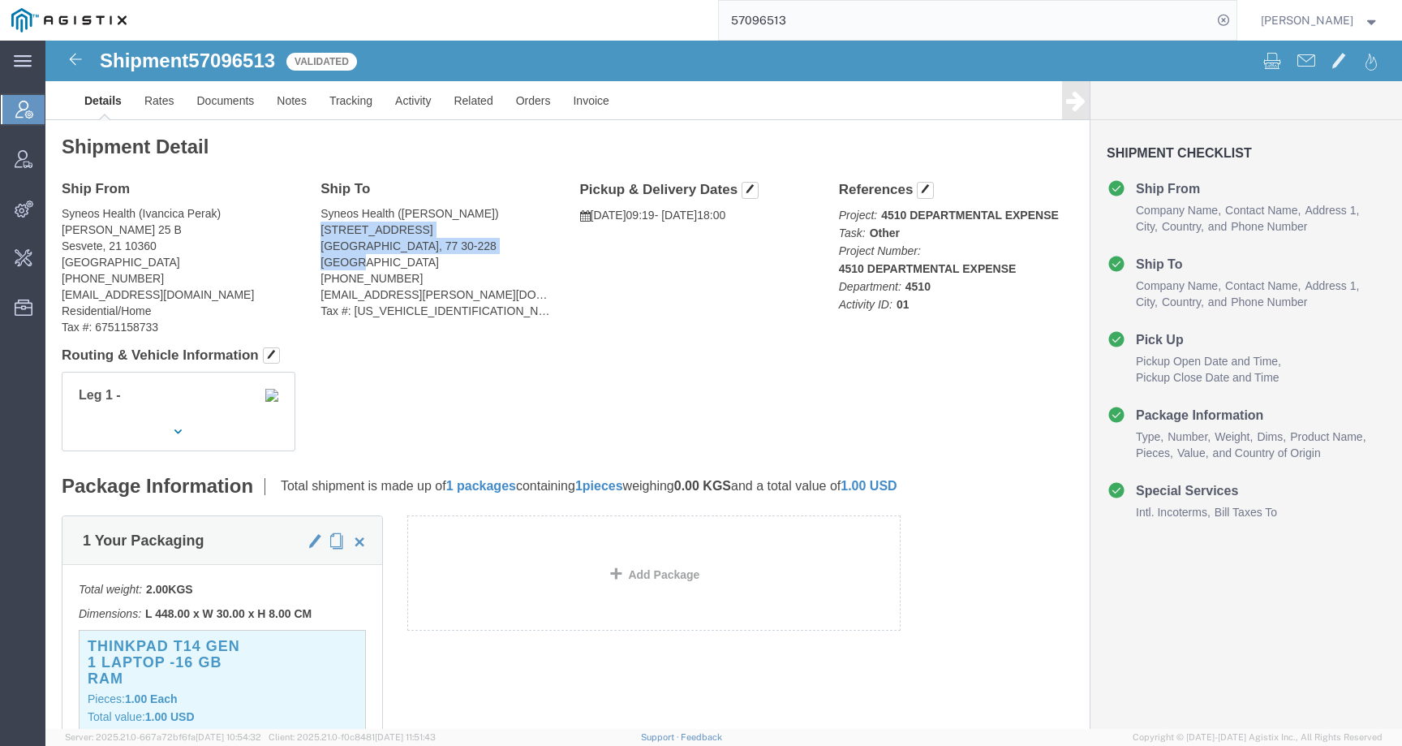
copy address "al. Kasztanowa 1 Kraków, 77 30-228 Poland"
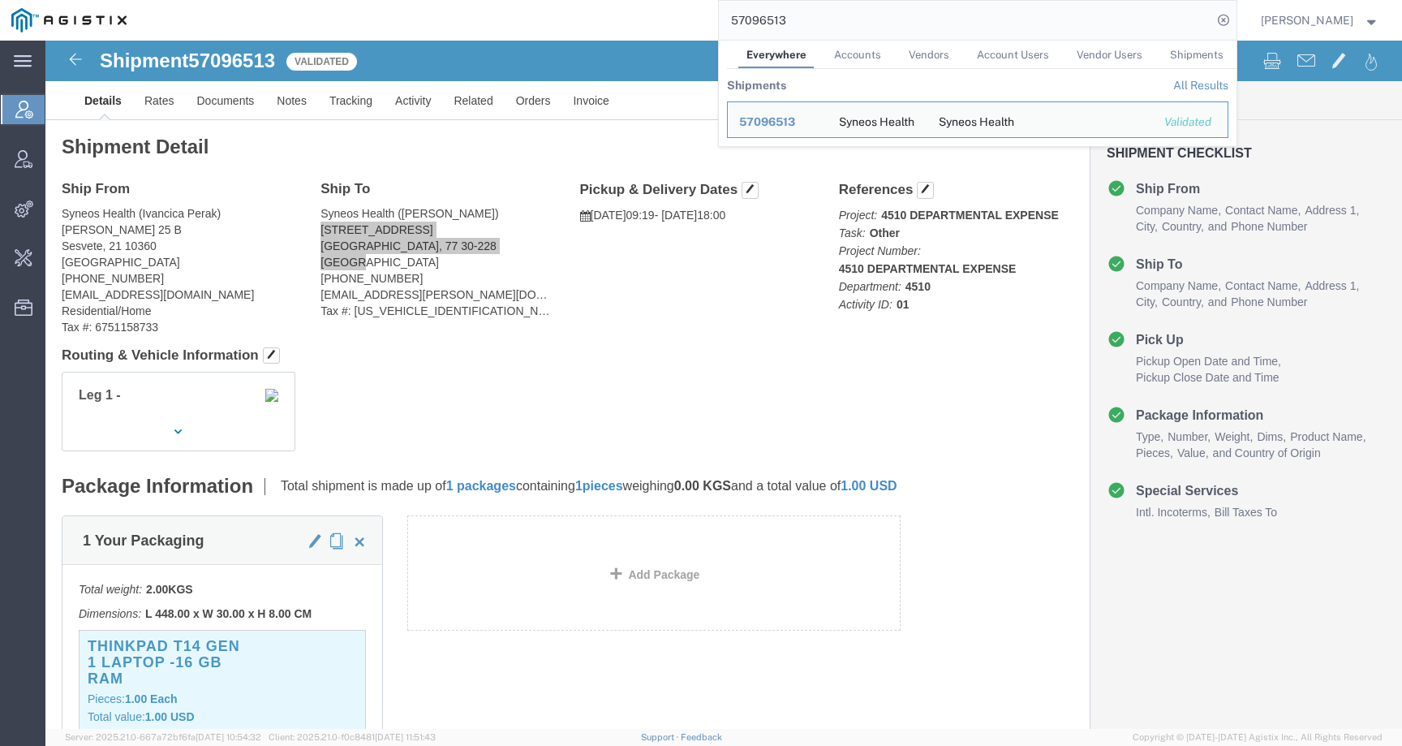
drag, startPoint x: 830, startPoint y: 27, endPoint x: 712, endPoint y: 27, distance: 117.7
click at [712, 27] on div "57096513 Everywhere Accounts Vendors Account Users Vendor Users Shipments Shipm…" at bounding box center [687, 20] width 1099 height 41
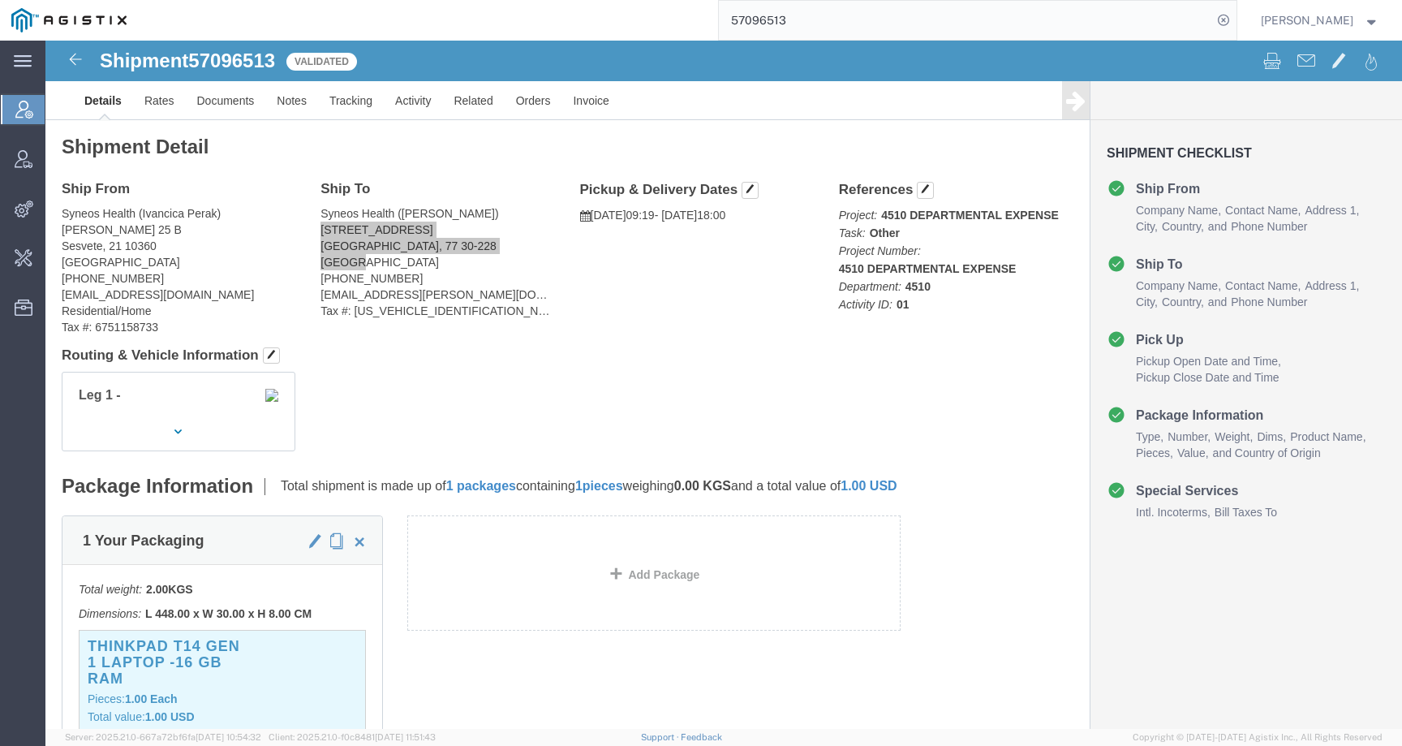
drag, startPoint x: 768, startPoint y: 20, endPoint x: 693, endPoint y: 20, distance: 74.7
click at [693, 20] on div "57096513" at bounding box center [687, 20] width 1099 height 41
type input "offline@syneos"
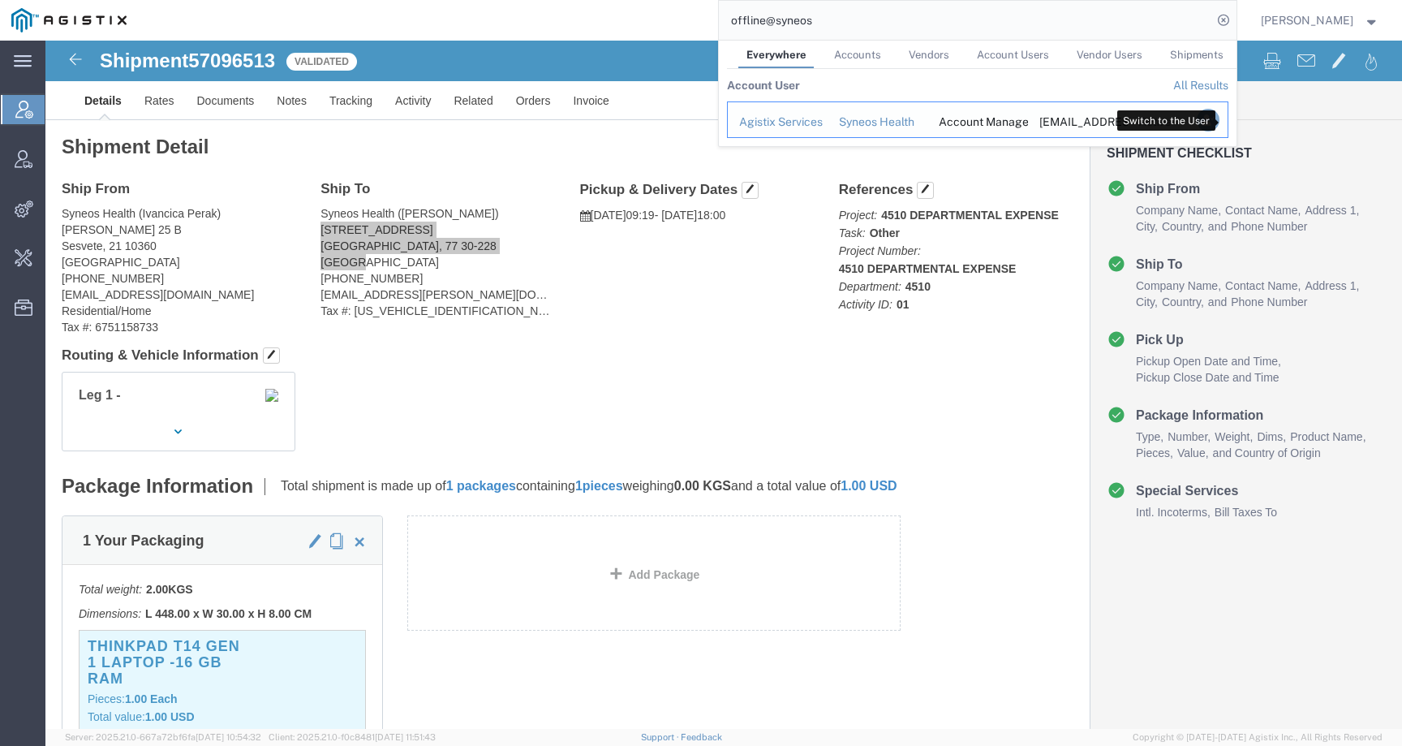
click at [1219, 122] on icon "Search Results" at bounding box center [1207, 120] width 23 height 23
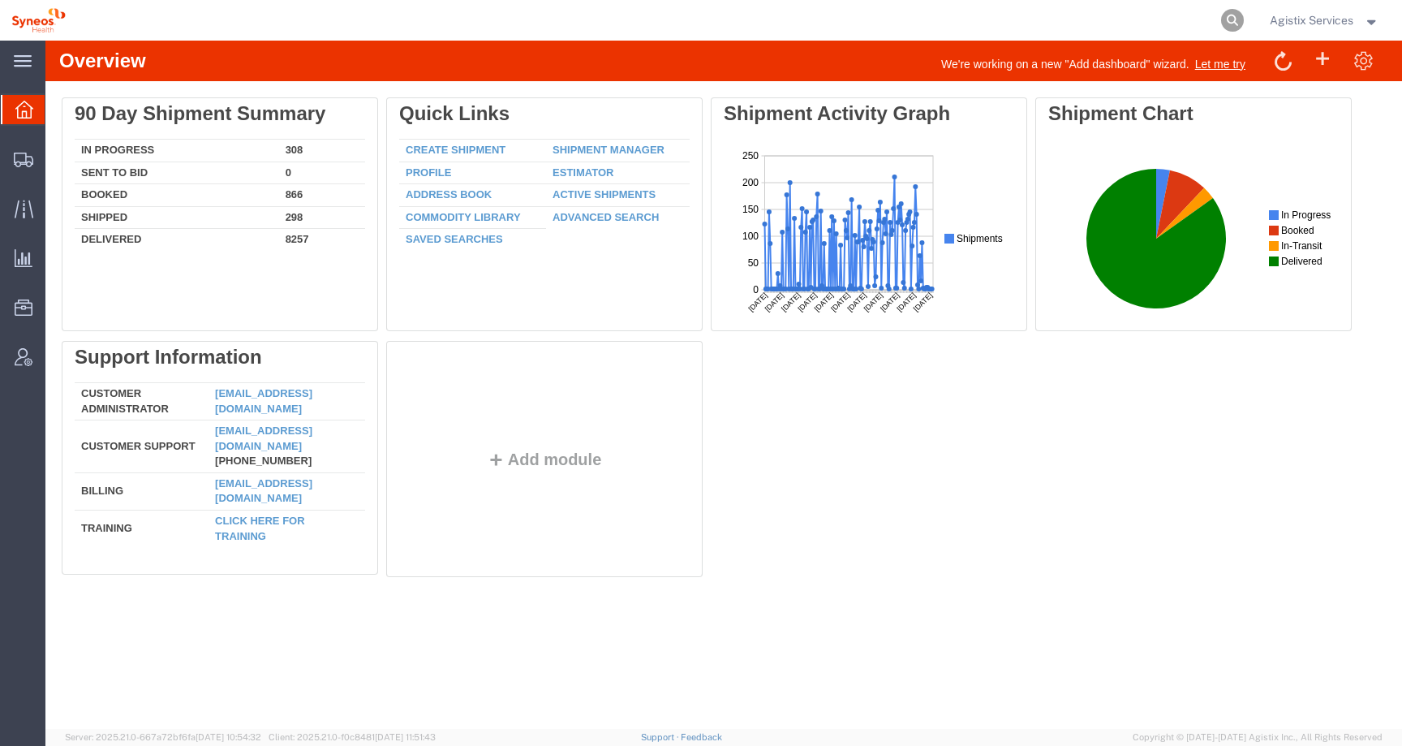
click at [1233, 28] on icon at bounding box center [1232, 20] width 23 height 23
click at [1203, 24] on input "search" at bounding box center [974, 20] width 493 height 39
paste input "57096513"
type input "57096513"
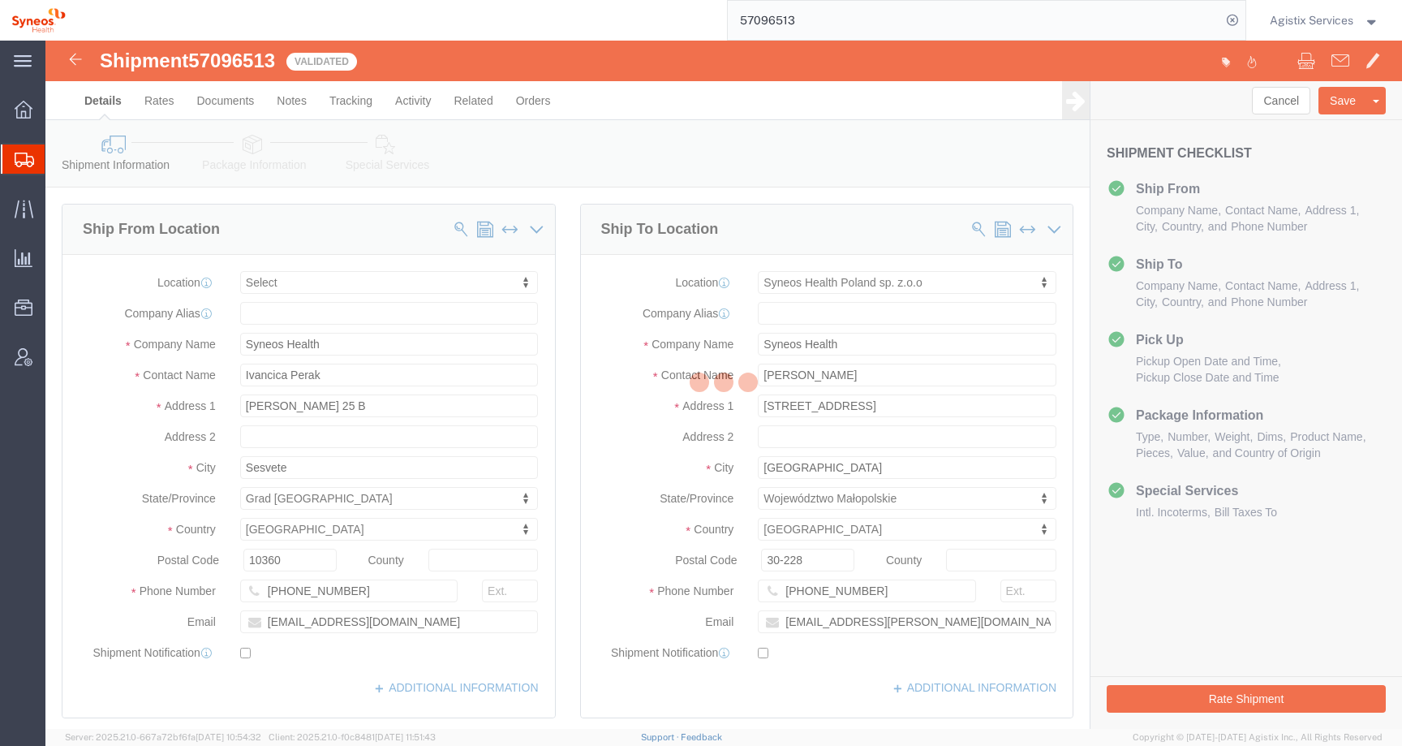
select select
select select "48890"
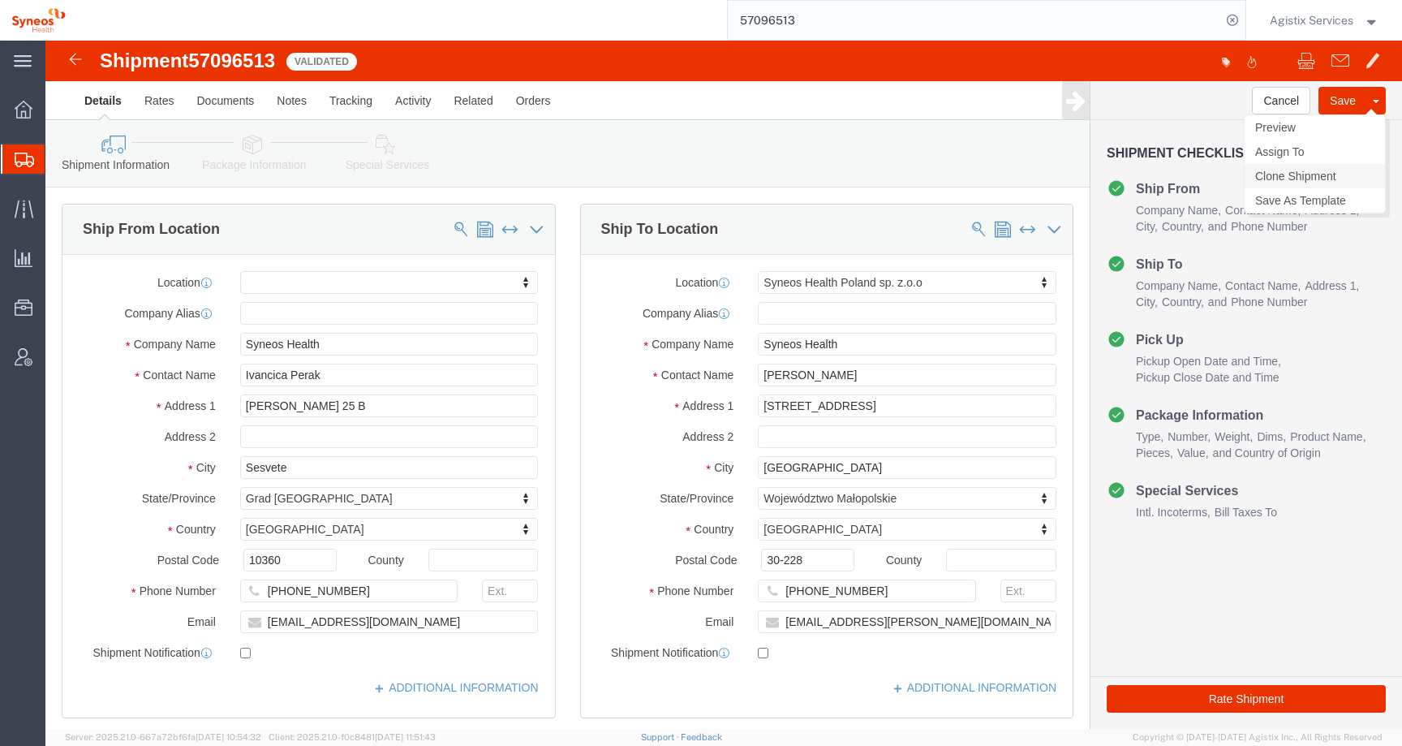
click link "Clone Shipment"
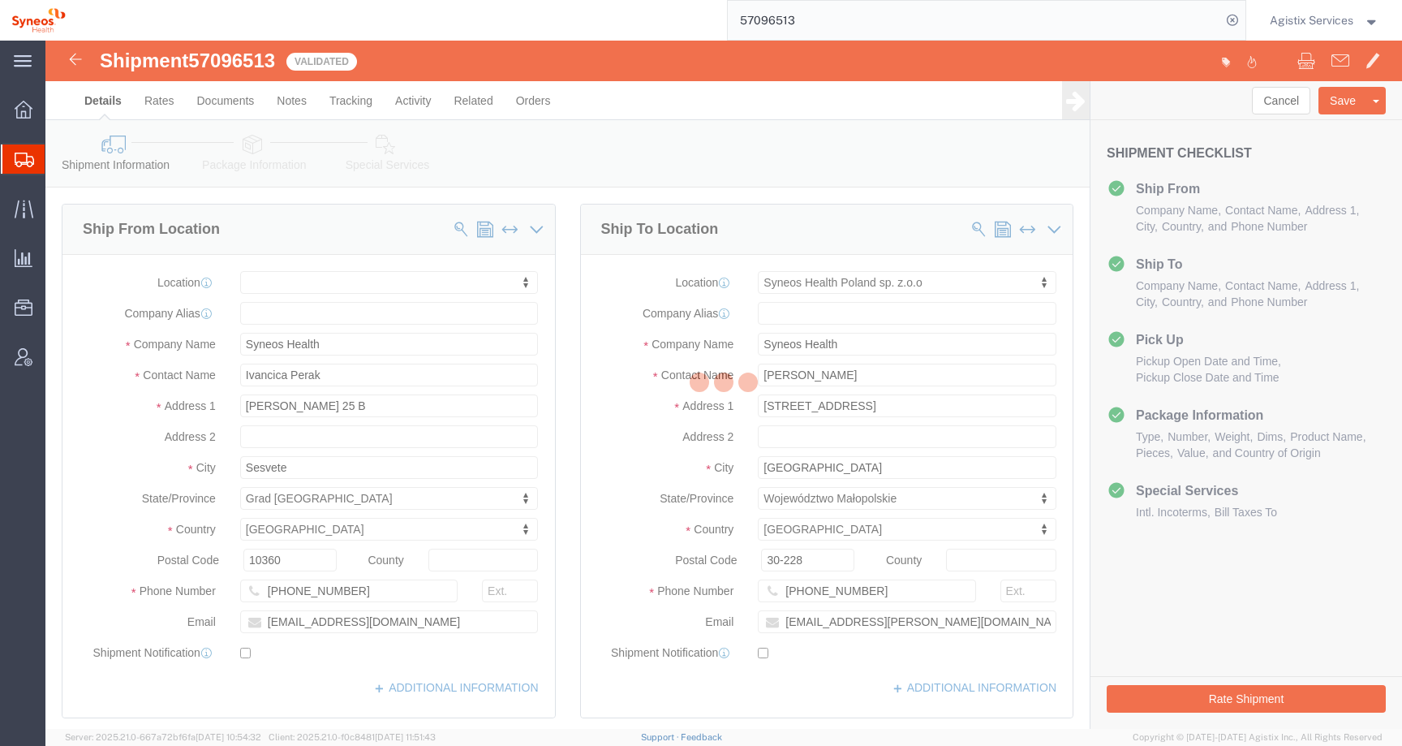
select select "48890"
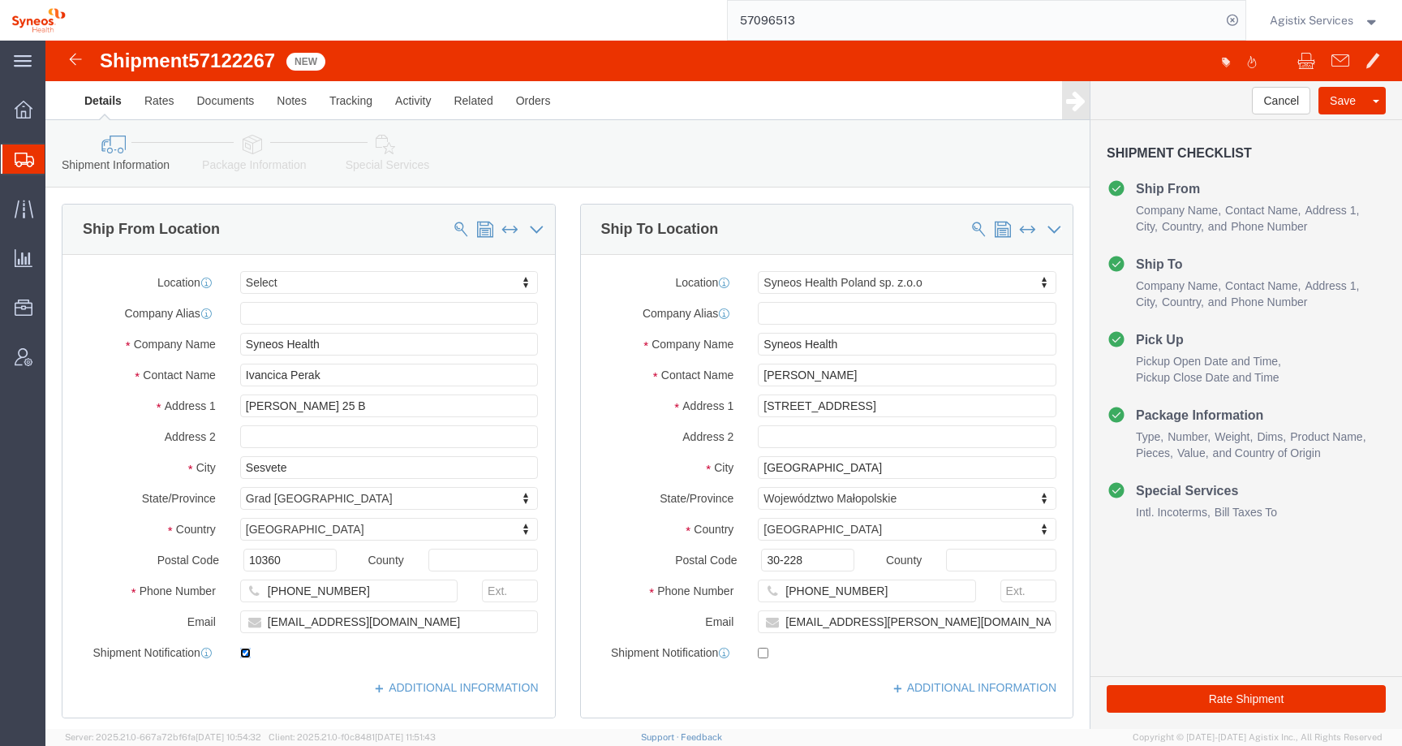
click input "checkbox"
checkbox input "false"
drag, startPoint x: 377, startPoint y: 580, endPoint x: 188, endPoint y: 579, distance: 189.1
click div "[EMAIL_ADDRESS][DOMAIN_NAME]"
drag, startPoint x: 330, startPoint y: 552, endPoint x: 148, endPoint y: 552, distance: 182.6
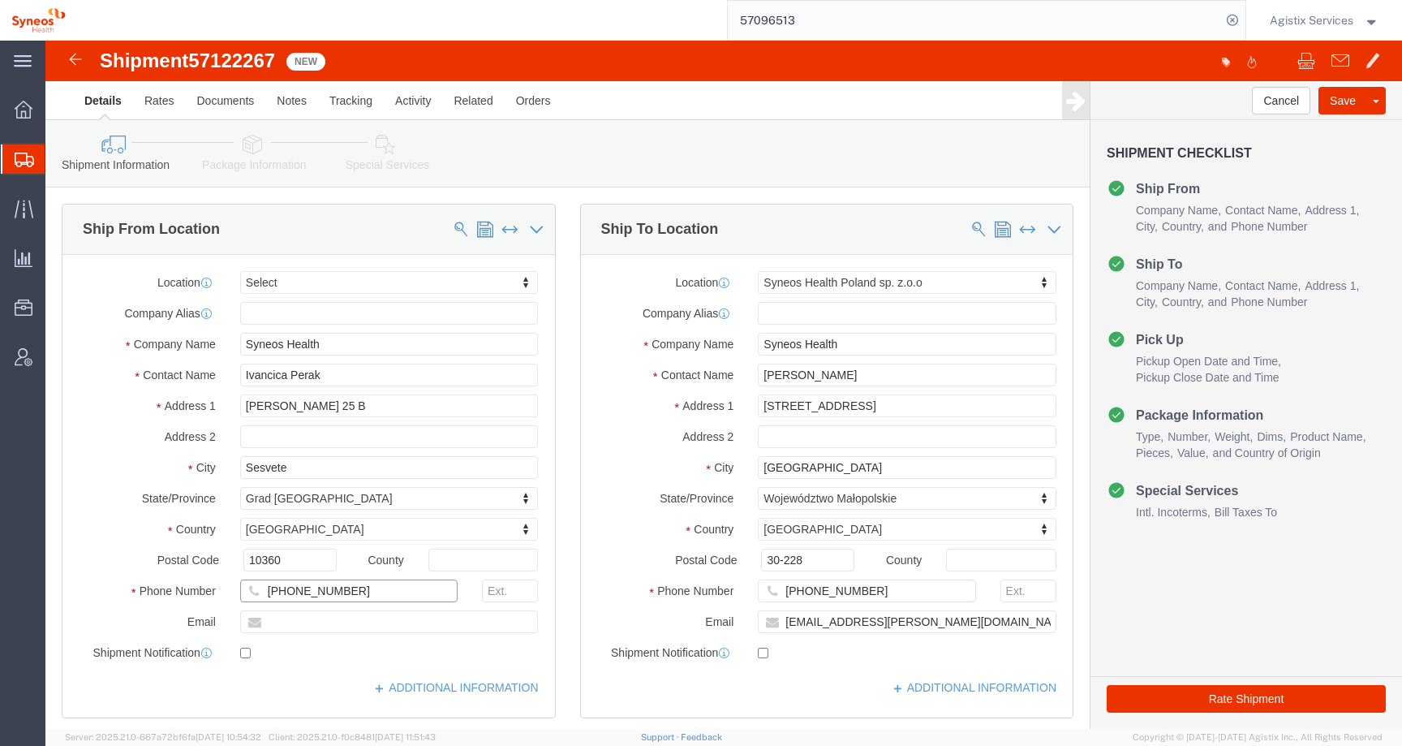
click div "Phone Number +385 98 9619 821"
drag, startPoint x: 238, startPoint y: 337, endPoint x: 148, endPoint y: 337, distance: 89.3
click div "Contact Name Ivancica Perak"
type input "[PERSON_NAME] TEST"
click label "City"
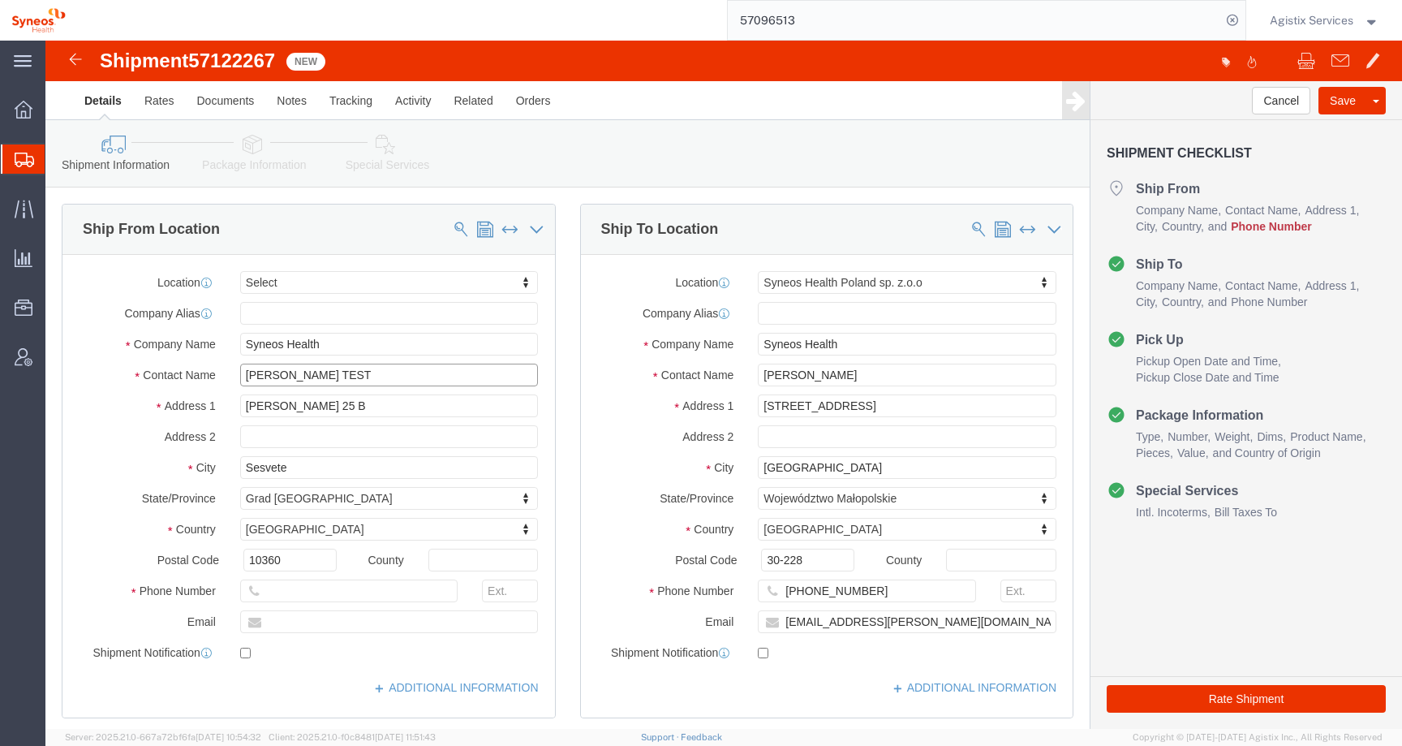
drag, startPoint x: 255, startPoint y: 338, endPoint x: 170, endPoint y: 338, distance: 85.2
click div "Contact Name KATE TEST K"
click input "[PERSON_NAME]"
drag, startPoint x: 724, startPoint y: 331, endPoint x: 658, endPoint y: 331, distance: 65.7
click div "Contact Name Pawel Aksamit"
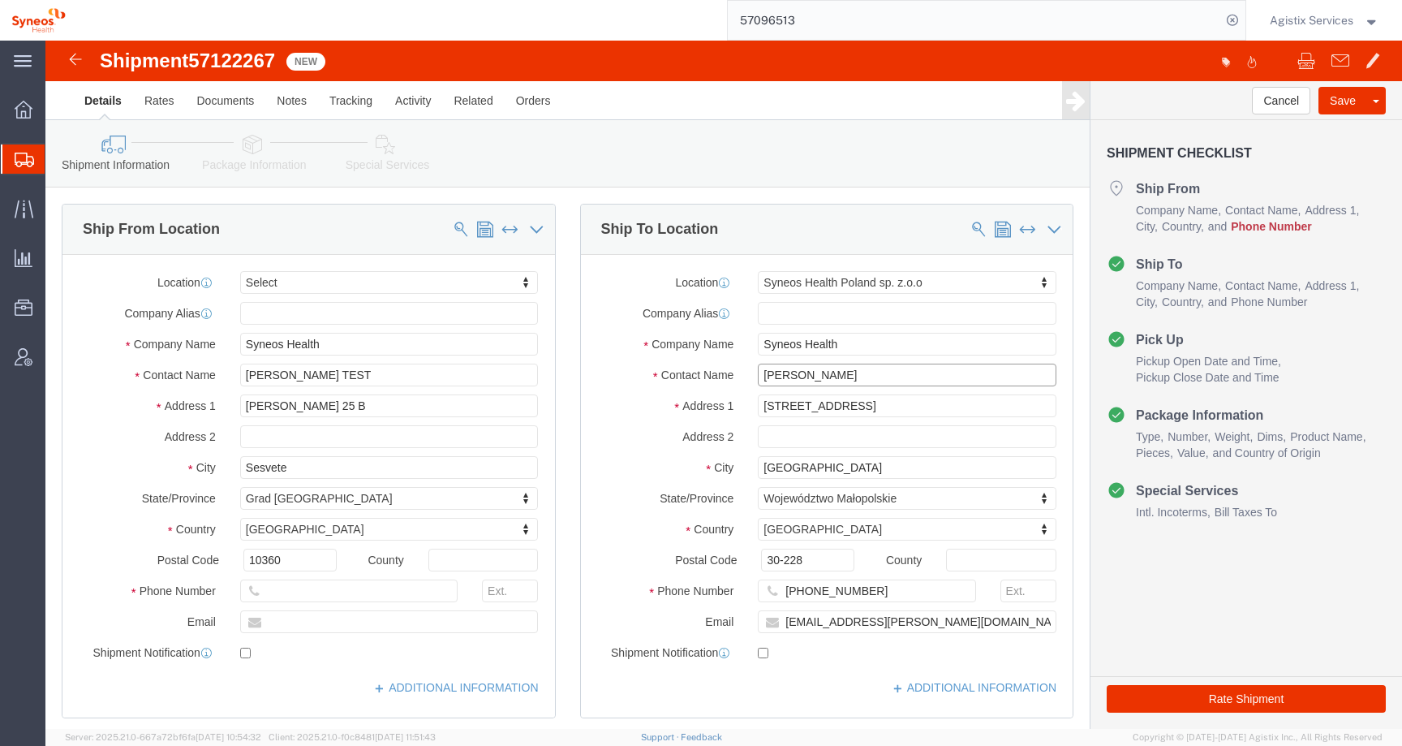
paste input "[PERSON_NAME] TEST"
type input "[PERSON_NAME] TEST"
click input "text"
type input "[PHONE_NUMBER]"
drag, startPoint x: 837, startPoint y: 545, endPoint x: 625, endPoint y: 545, distance: 211.8
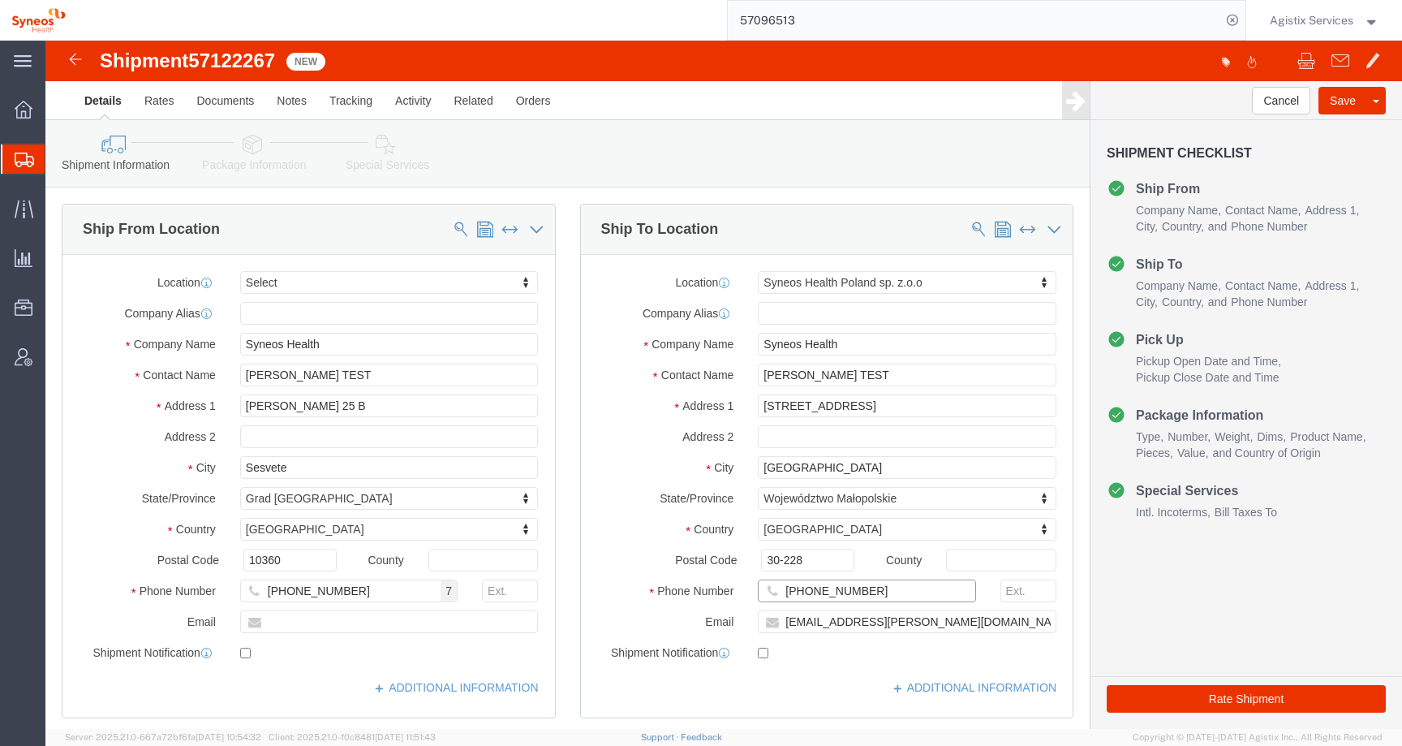
click div "Phone Number +48 602 342 037"
click input "text"
type input "[PHONE_NUMBER]"
drag, startPoint x: 921, startPoint y: 583, endPoint x: 616, endPoint y: 583, distance: 305.1
click div "Email pawel.aksamit@syneoshealth.com"
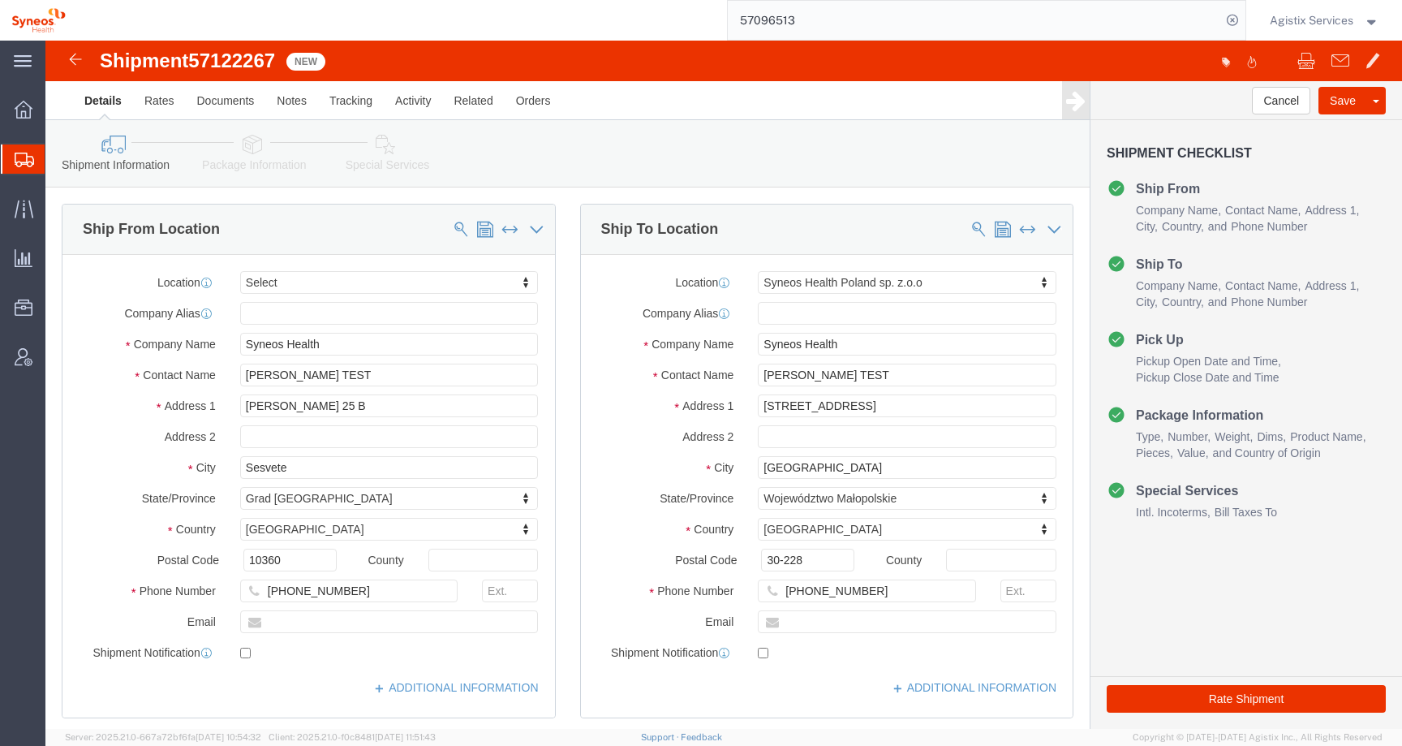
click icon
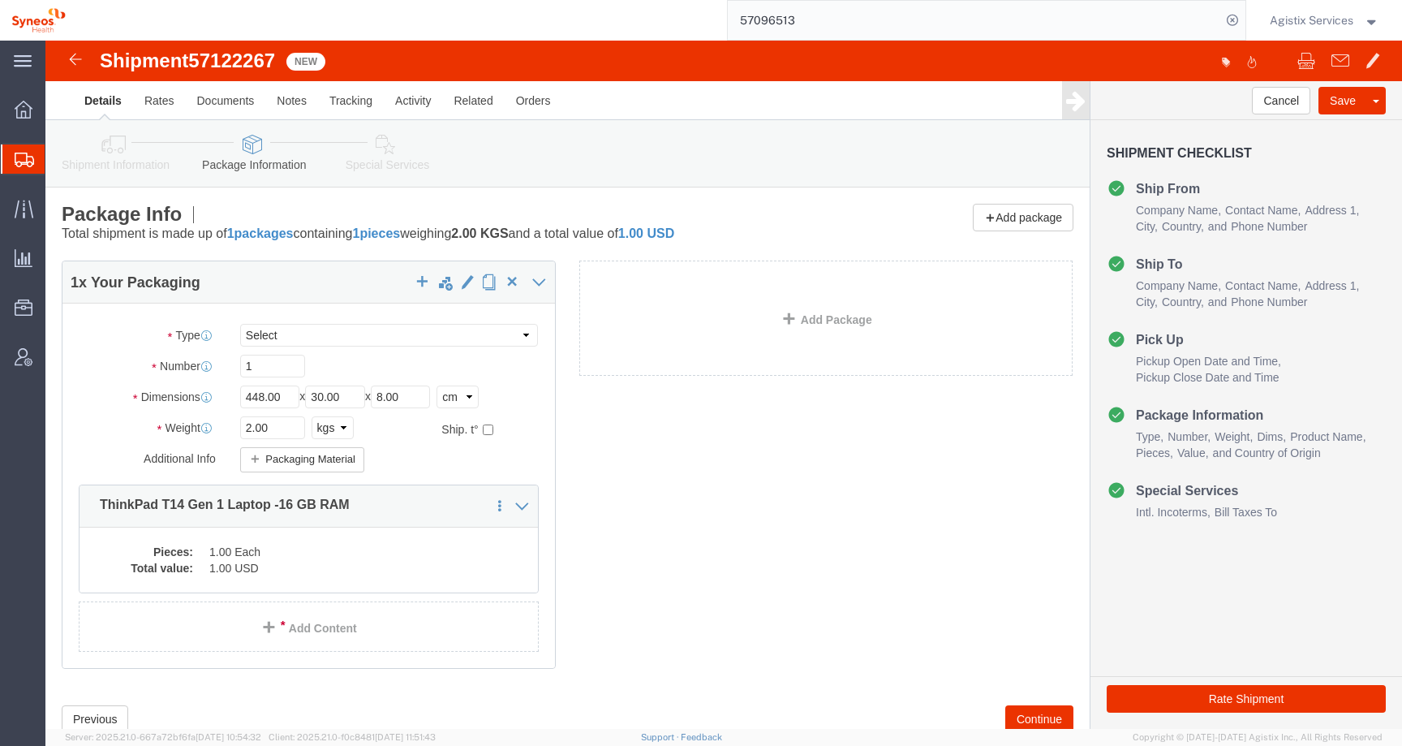
click link "Special Services"
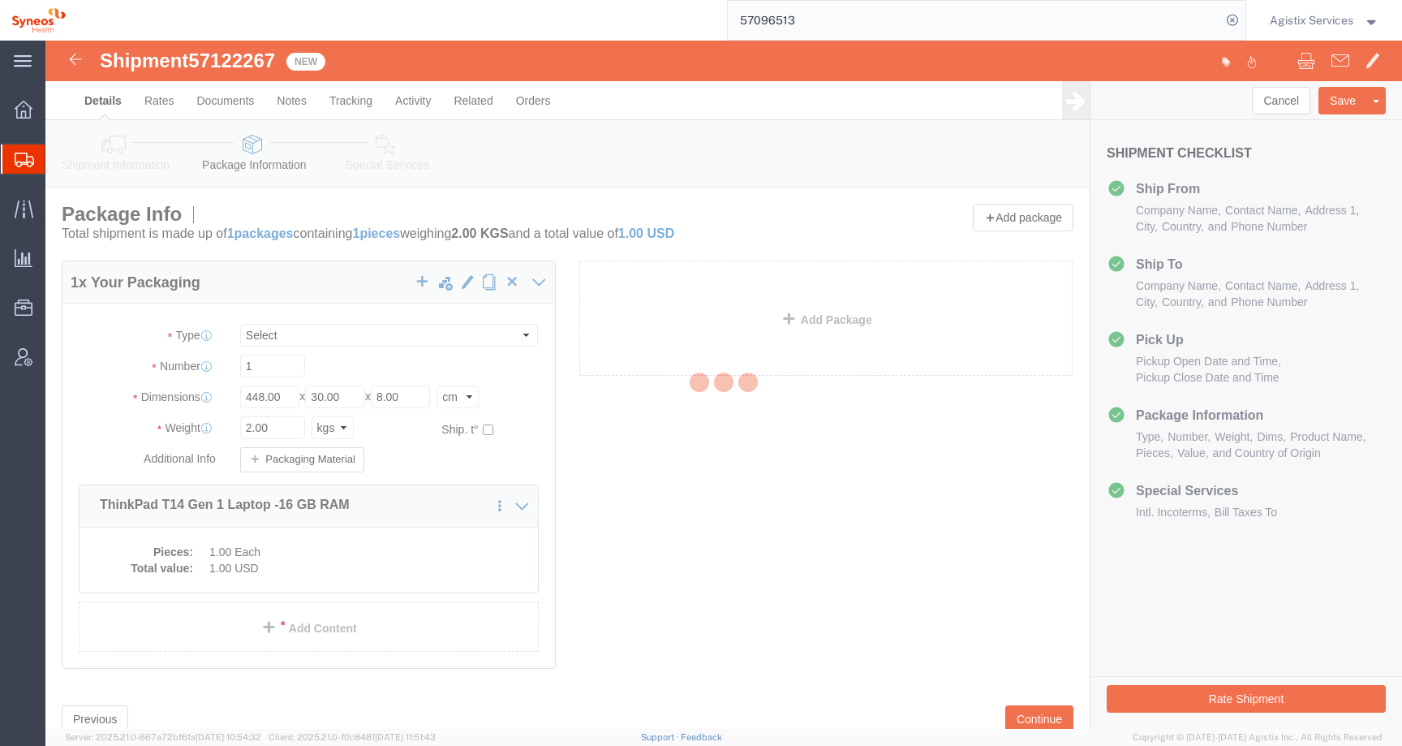
select select
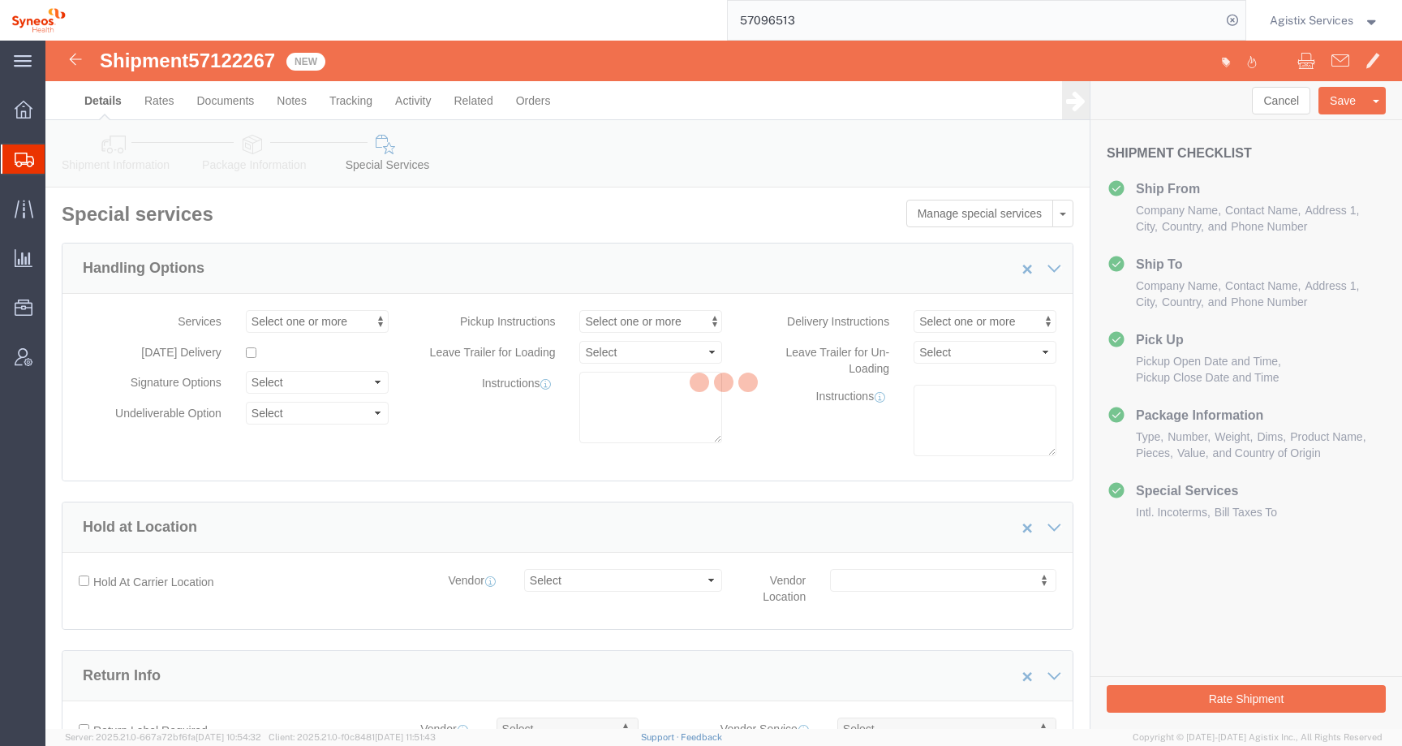
select select "DEPARTMENT"
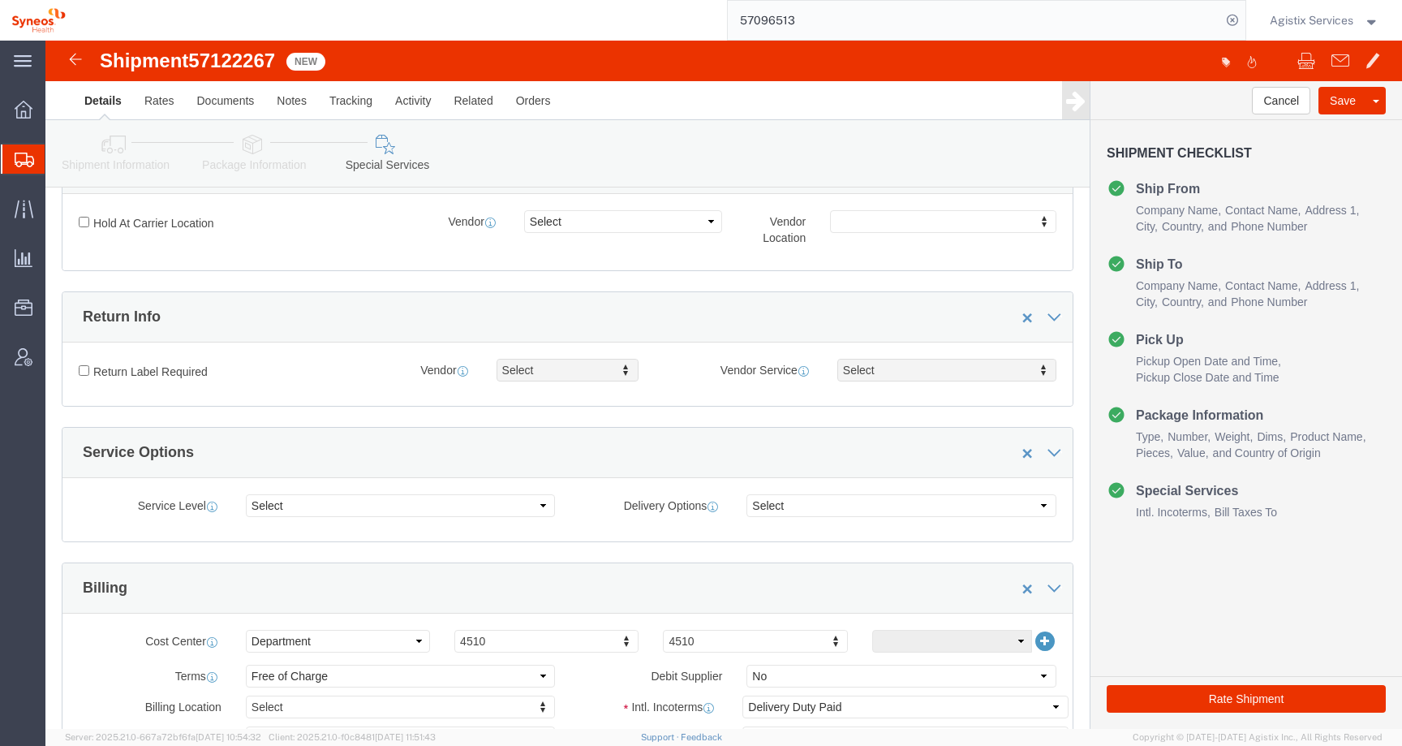
scroll to position [536, 0]
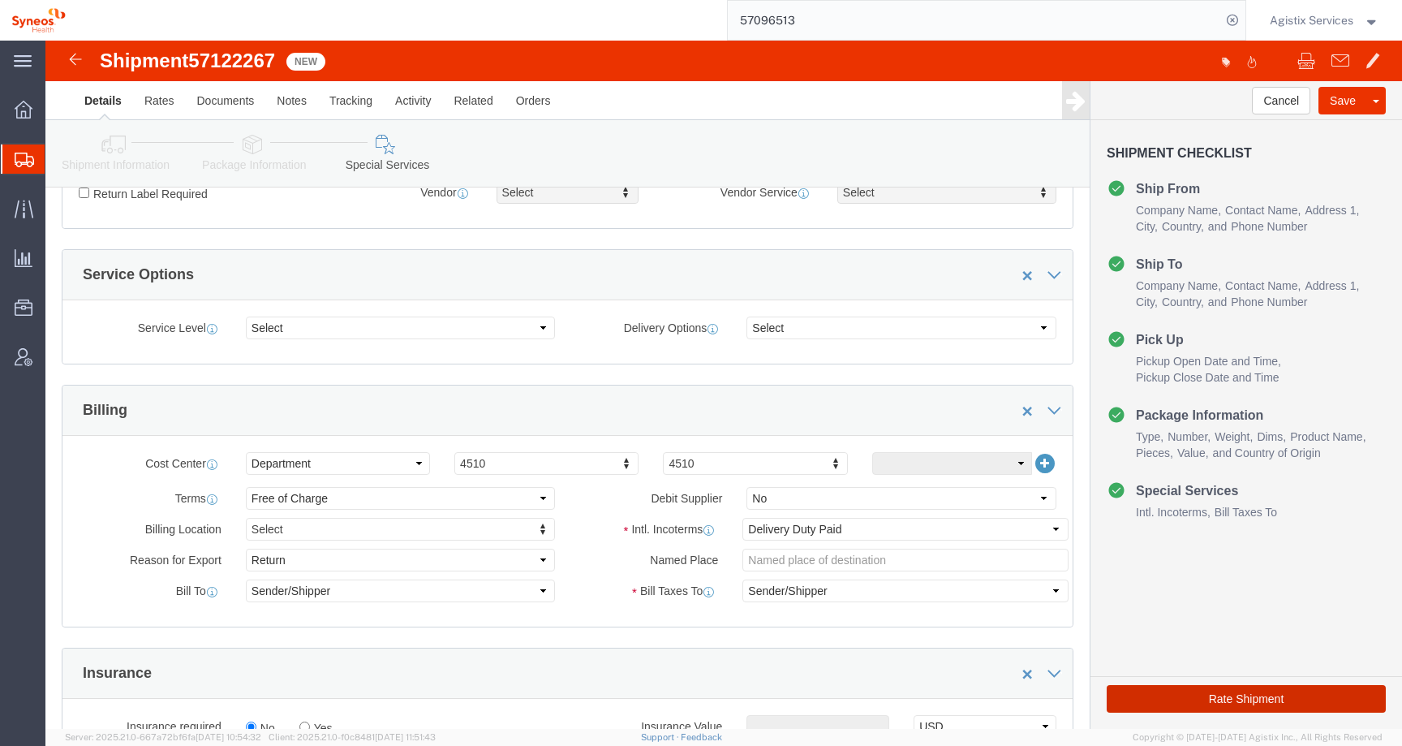
click button "Rate Shipment"
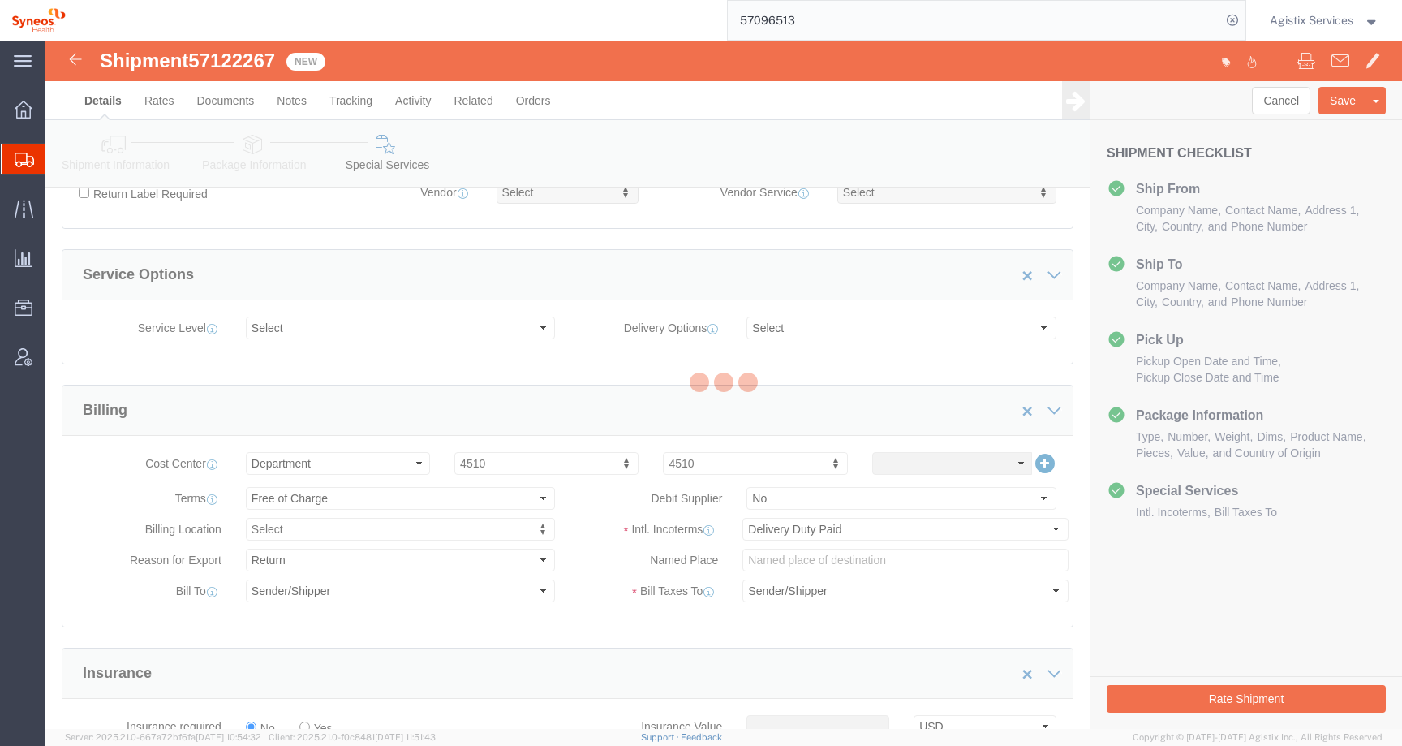
scroll to position [0, 0]
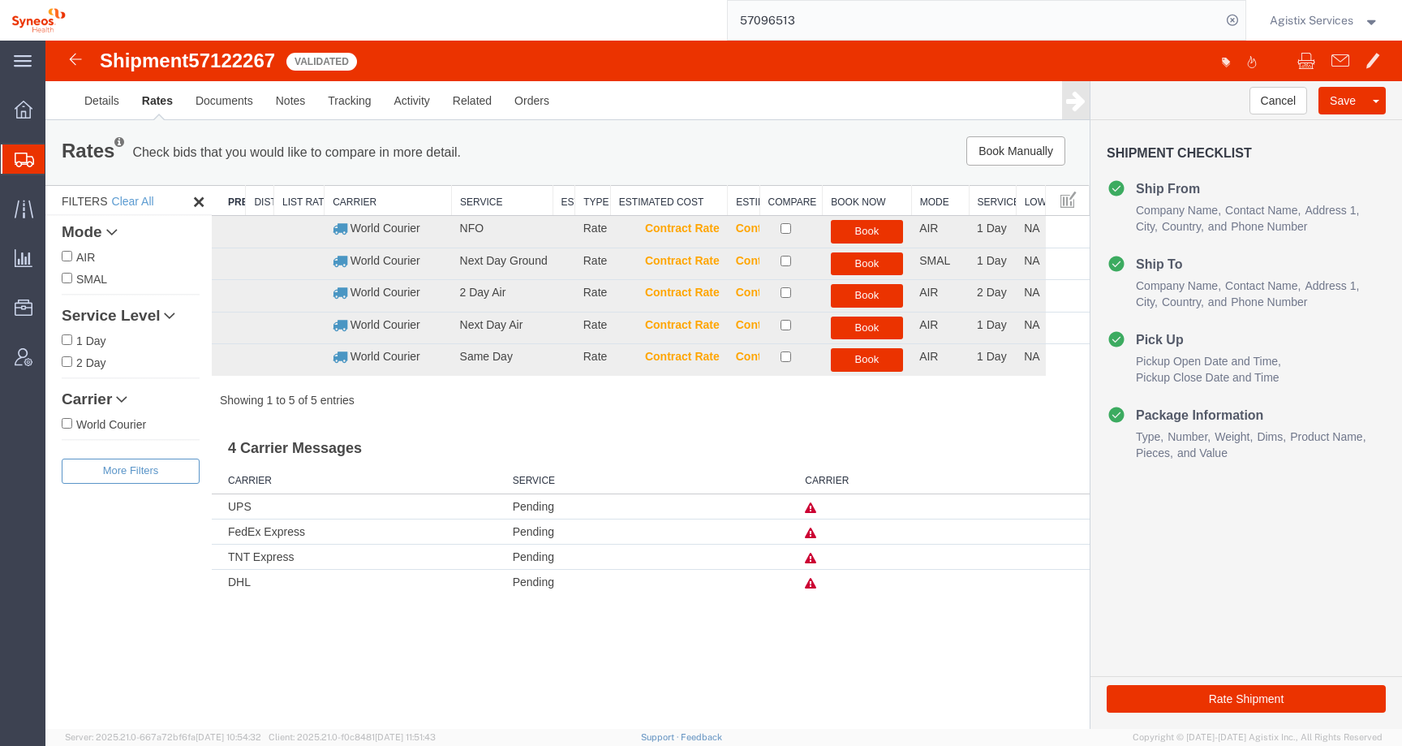
click at [811, 536] on icon at bounding box center [810, 532] width 11 height 11
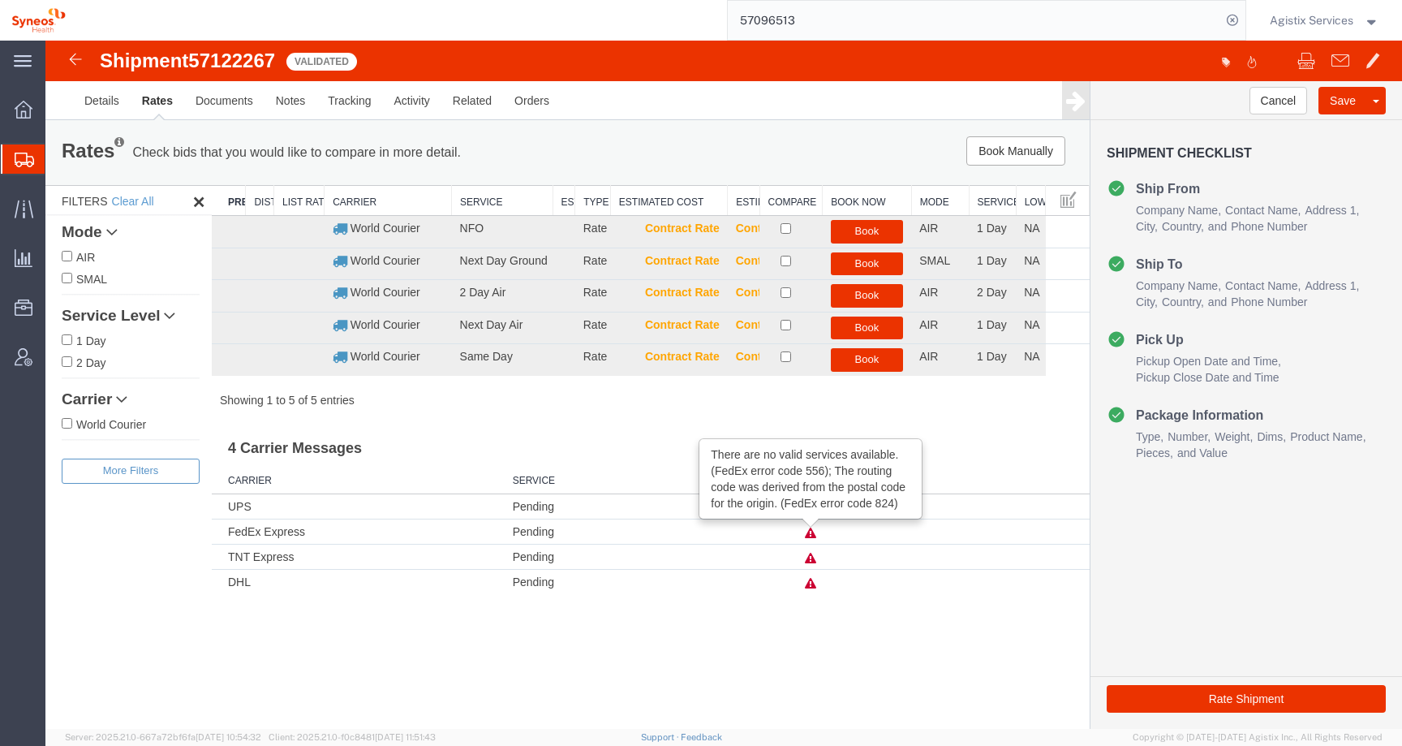
click at [811, 536] on icon at bounding box center [810, 532] width 11 height 11
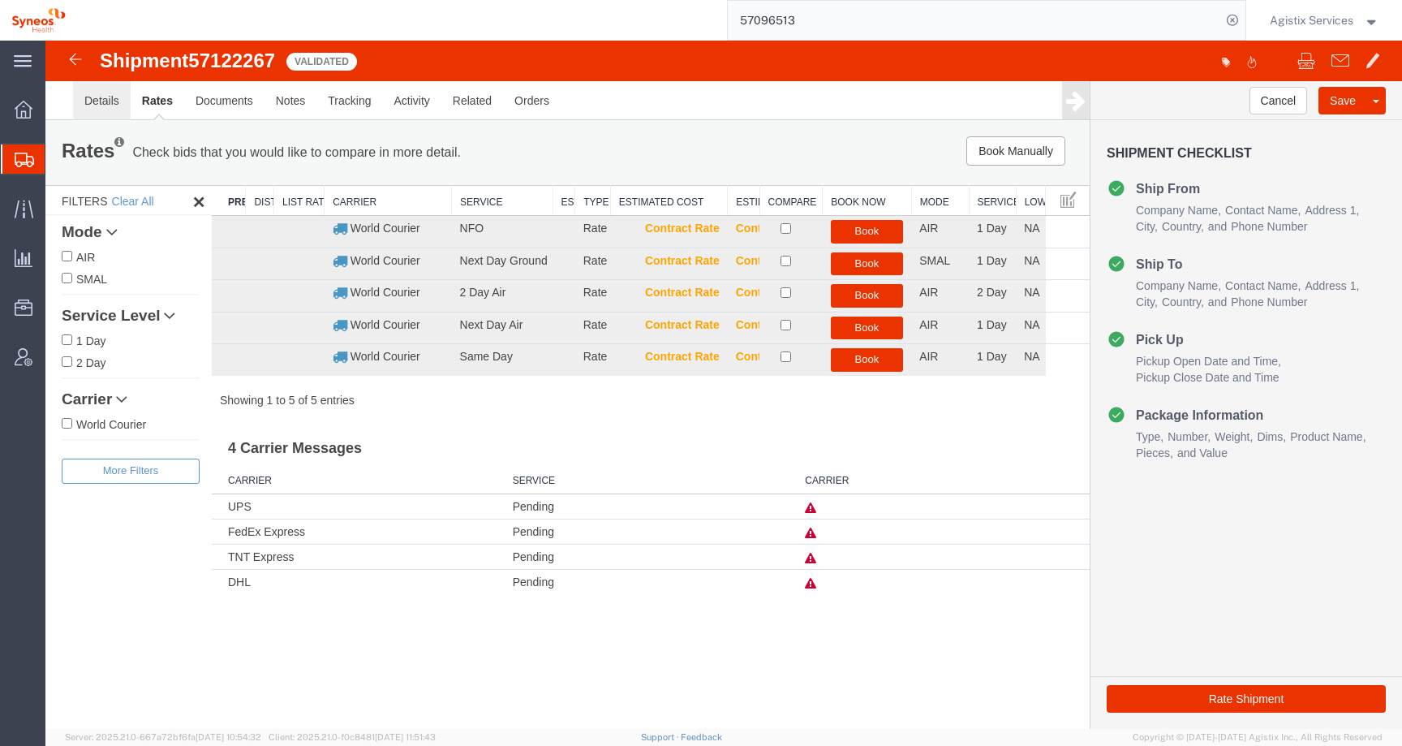
click at [116, 109] on link "Details" at bounding box center [102, 100] width 58 height 39
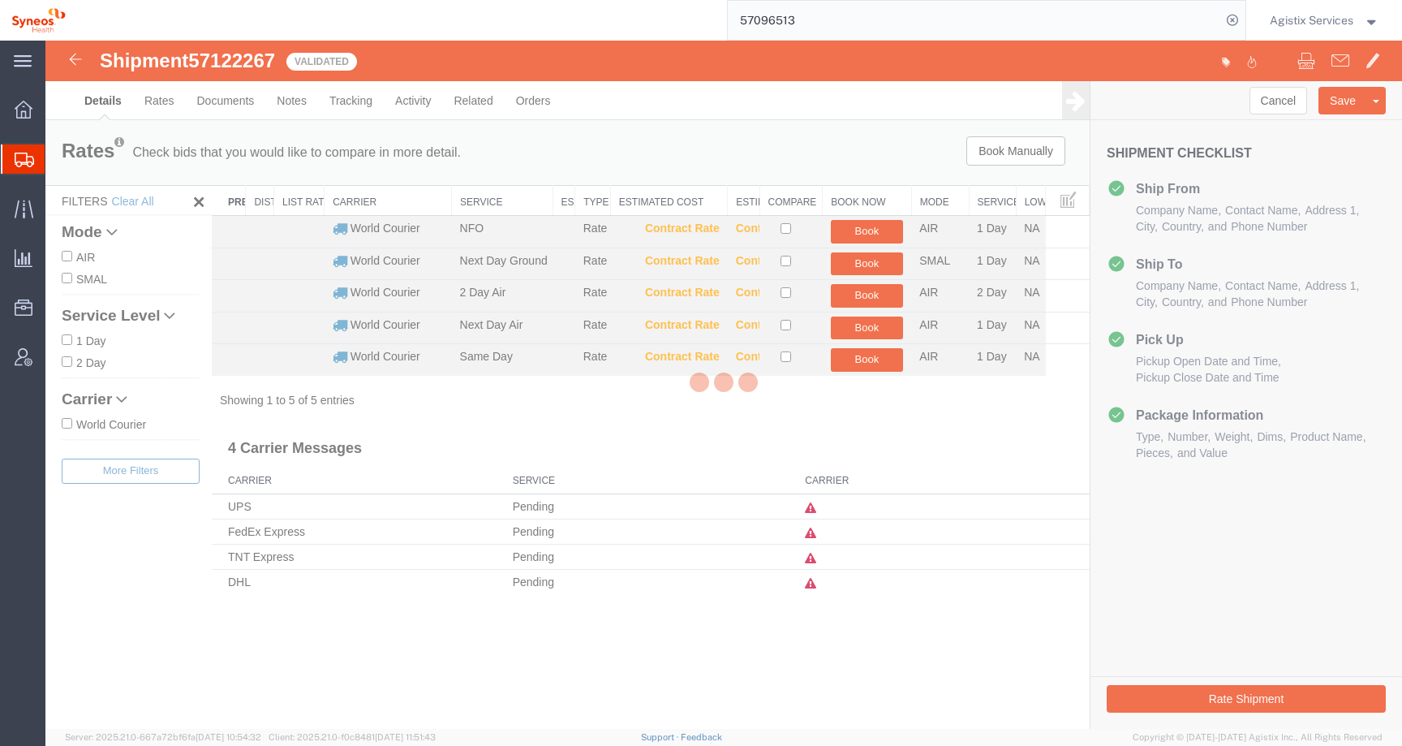
select select "48890"
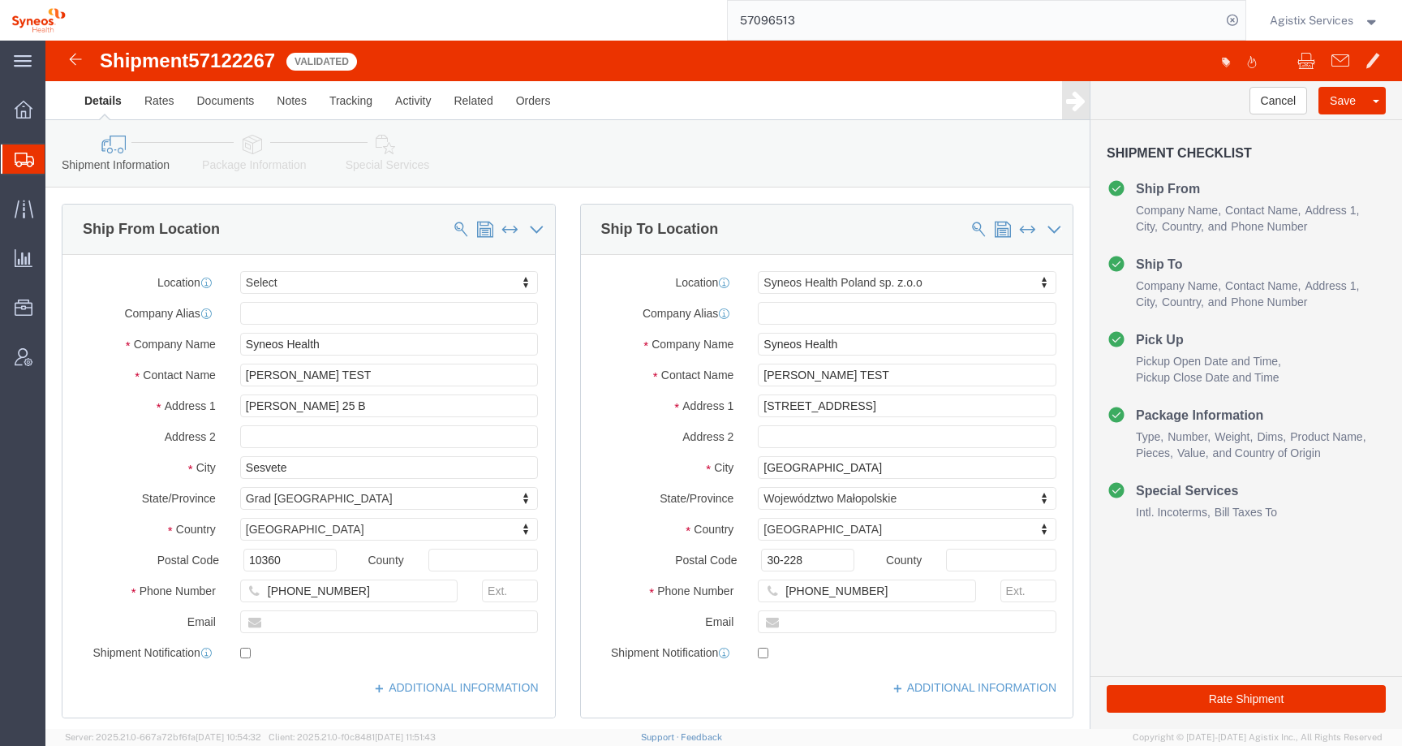
click link "Special Services"
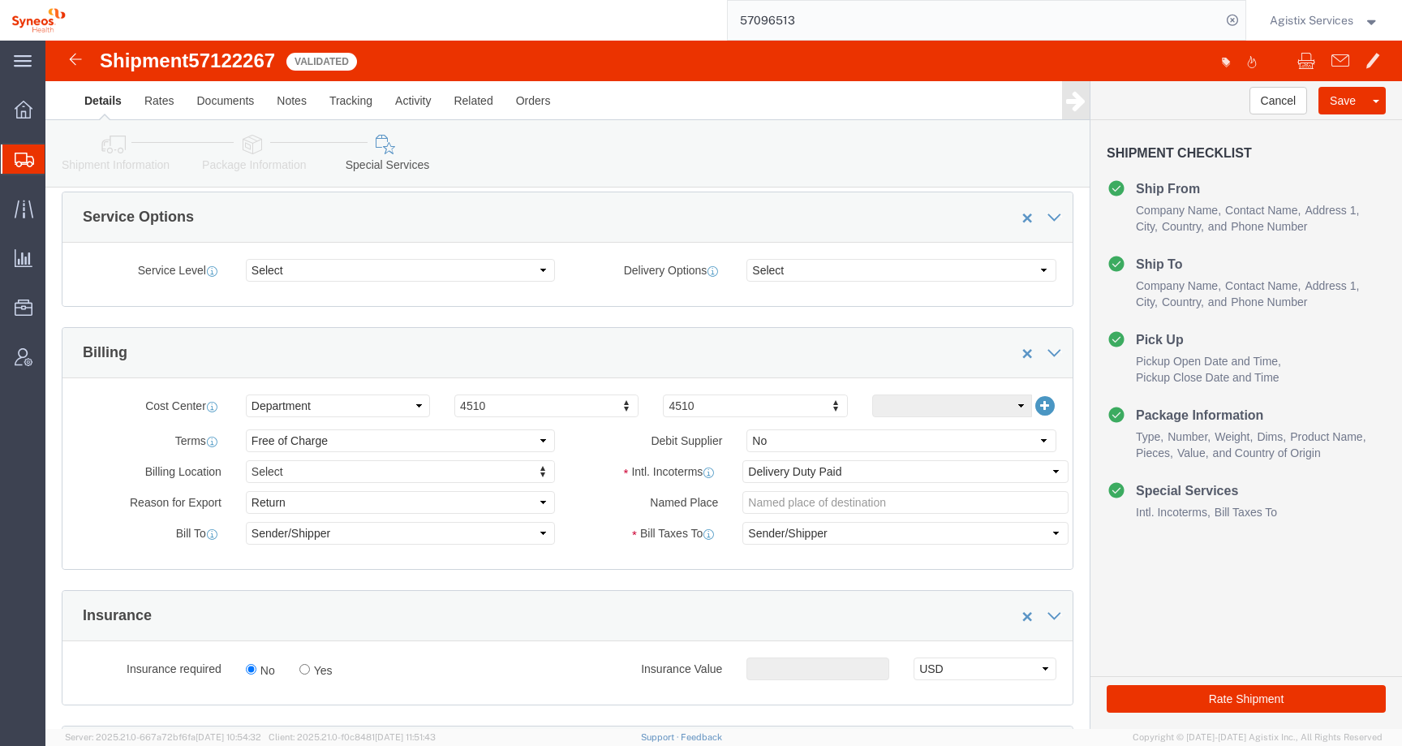
scroll to position [626, 0]
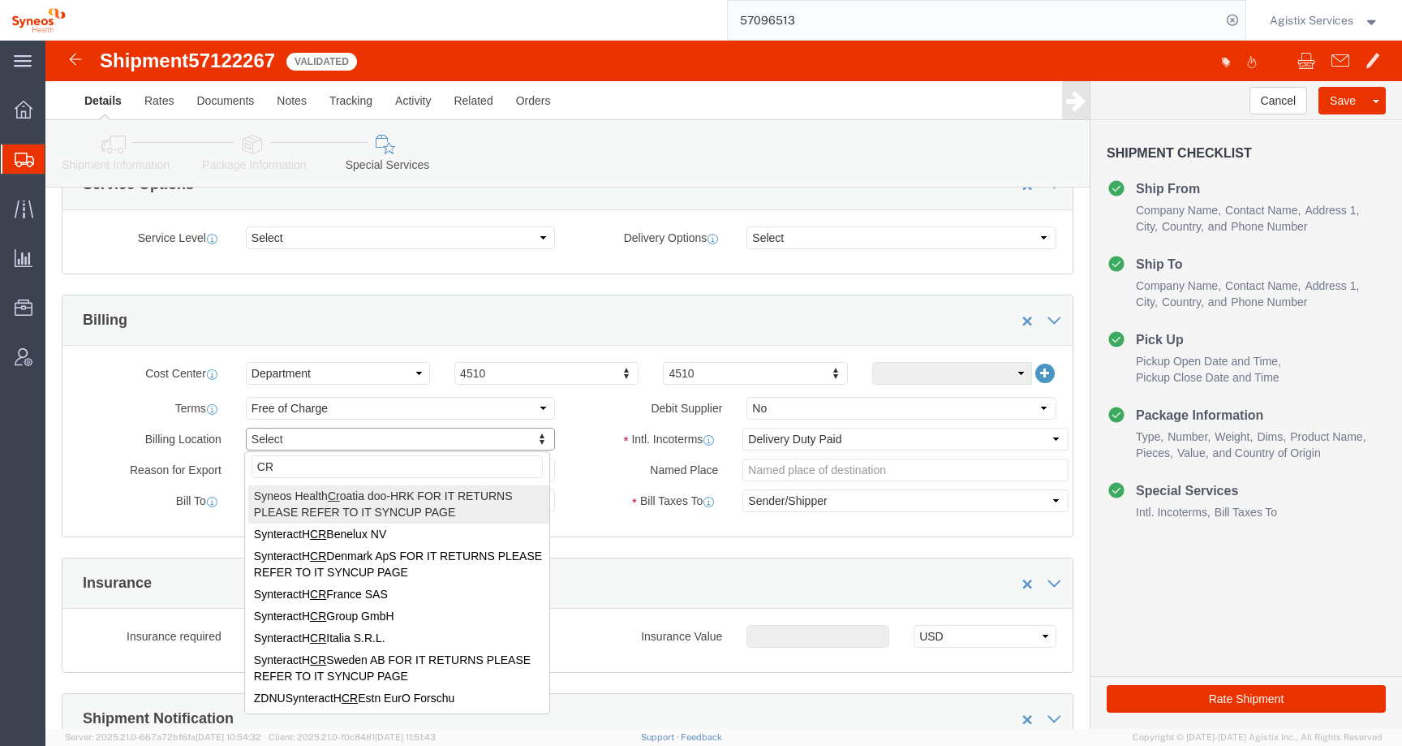
type input "CRO"
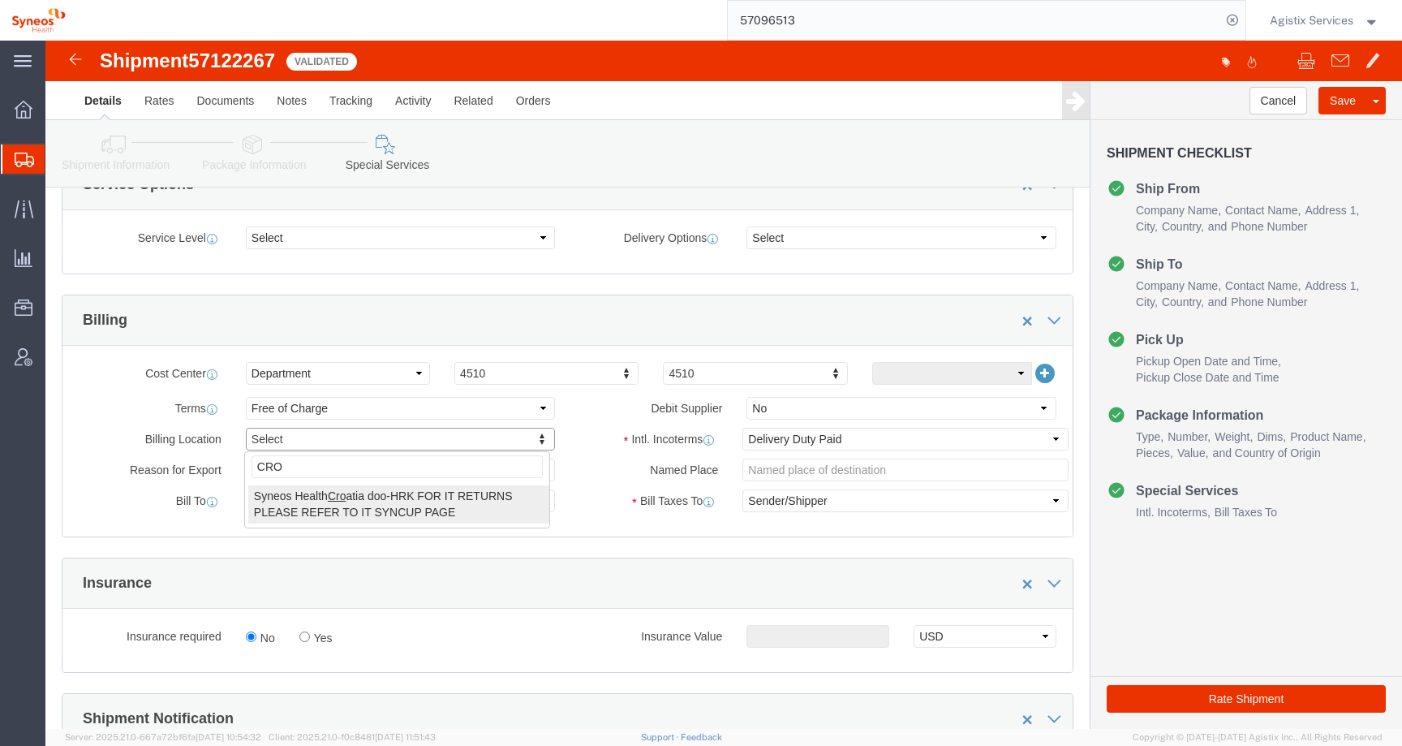
select "51712"
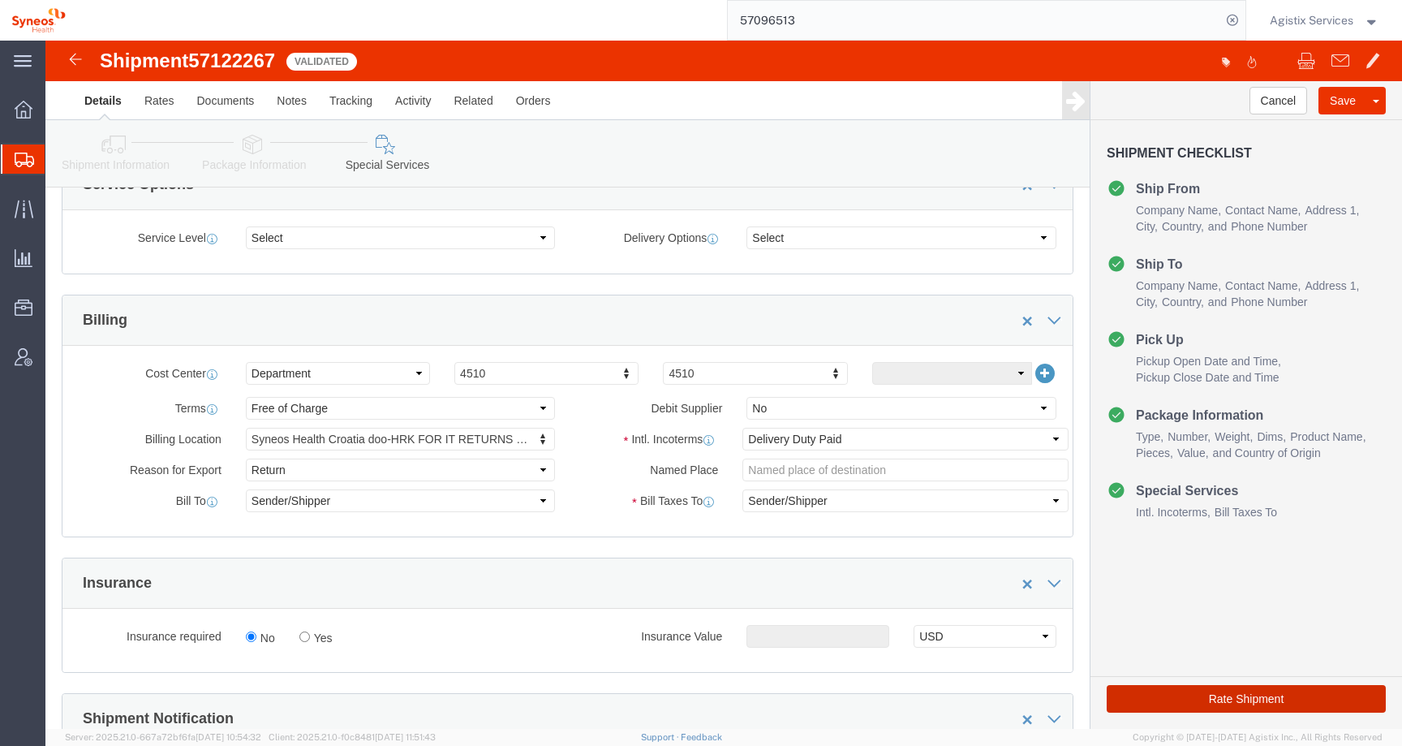
click button "Rate Shipment"
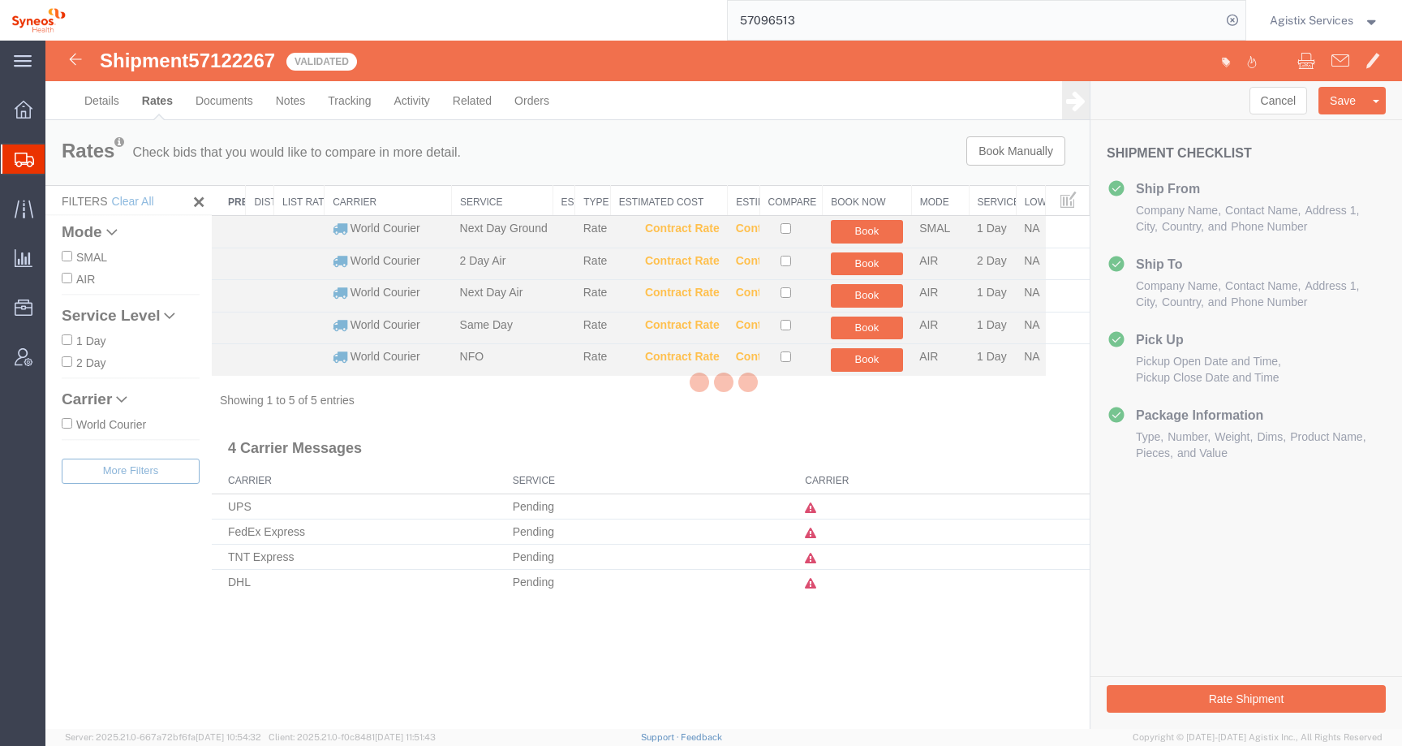
scroll to position [0, 0]
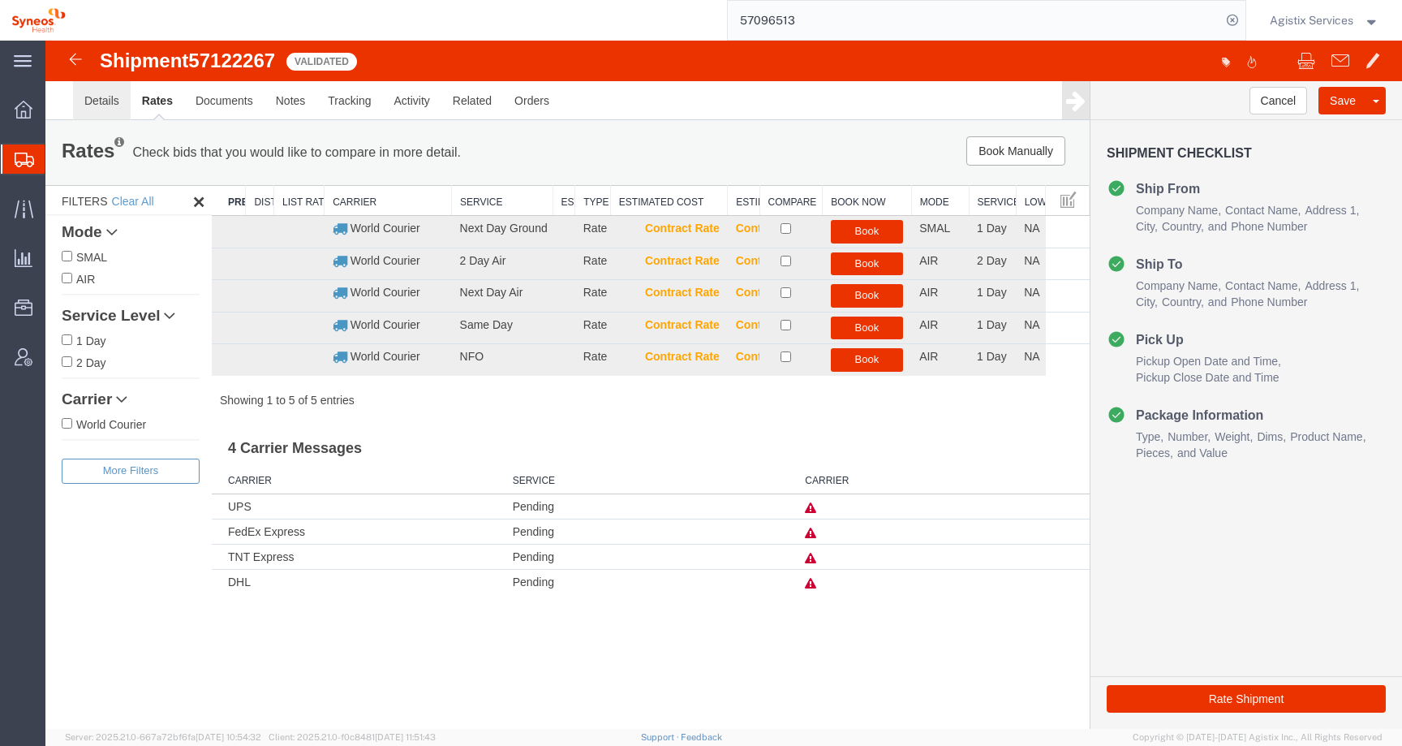
click at [103, 100] on link "Details" at bounding box center [102, 100] width 58 height 39
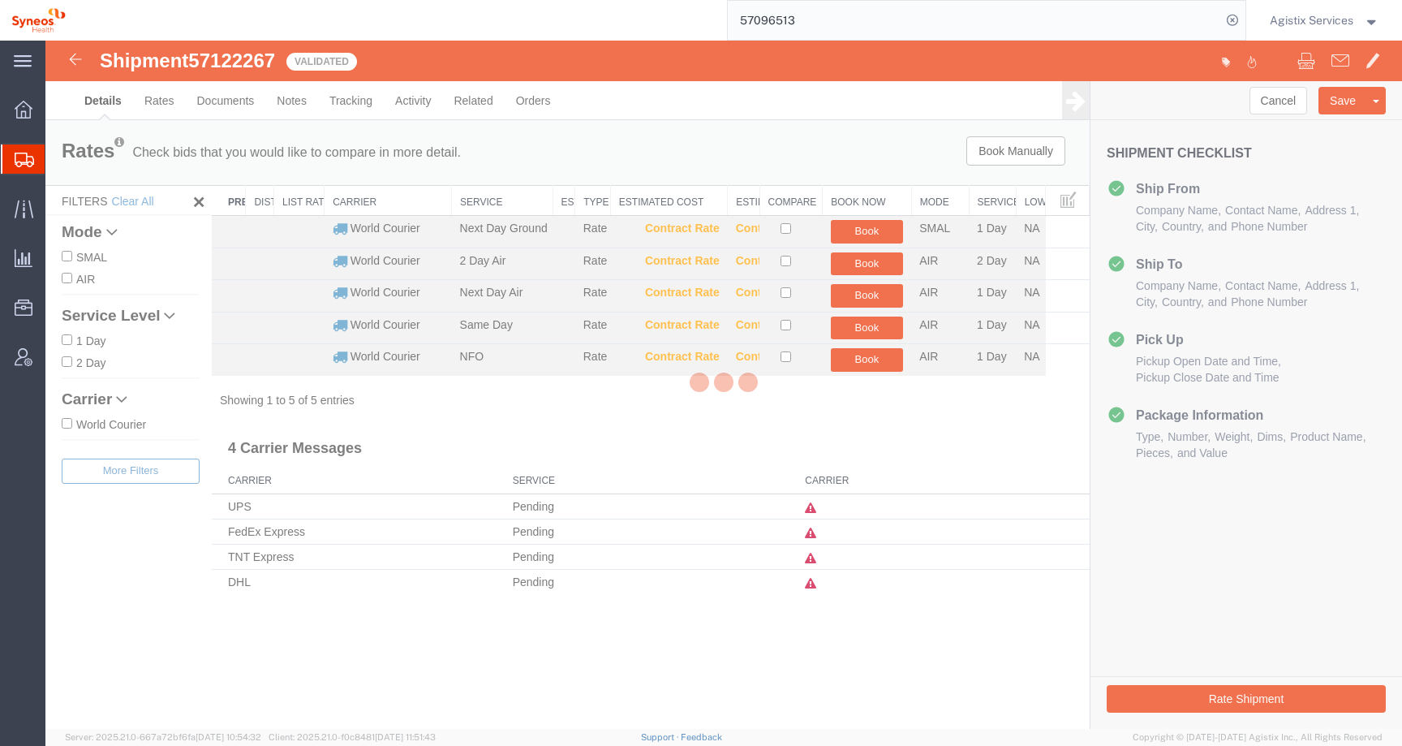
select select "48890"
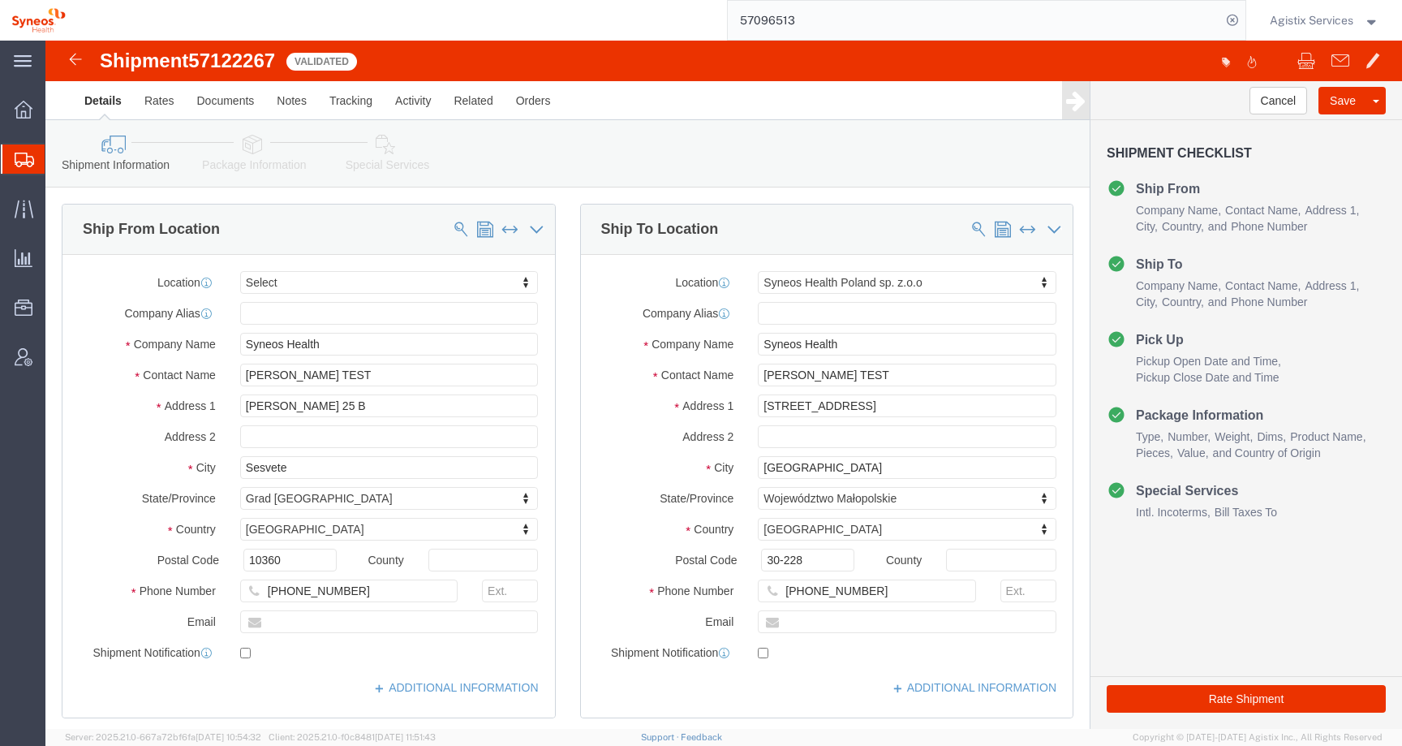
click link "Special Services"
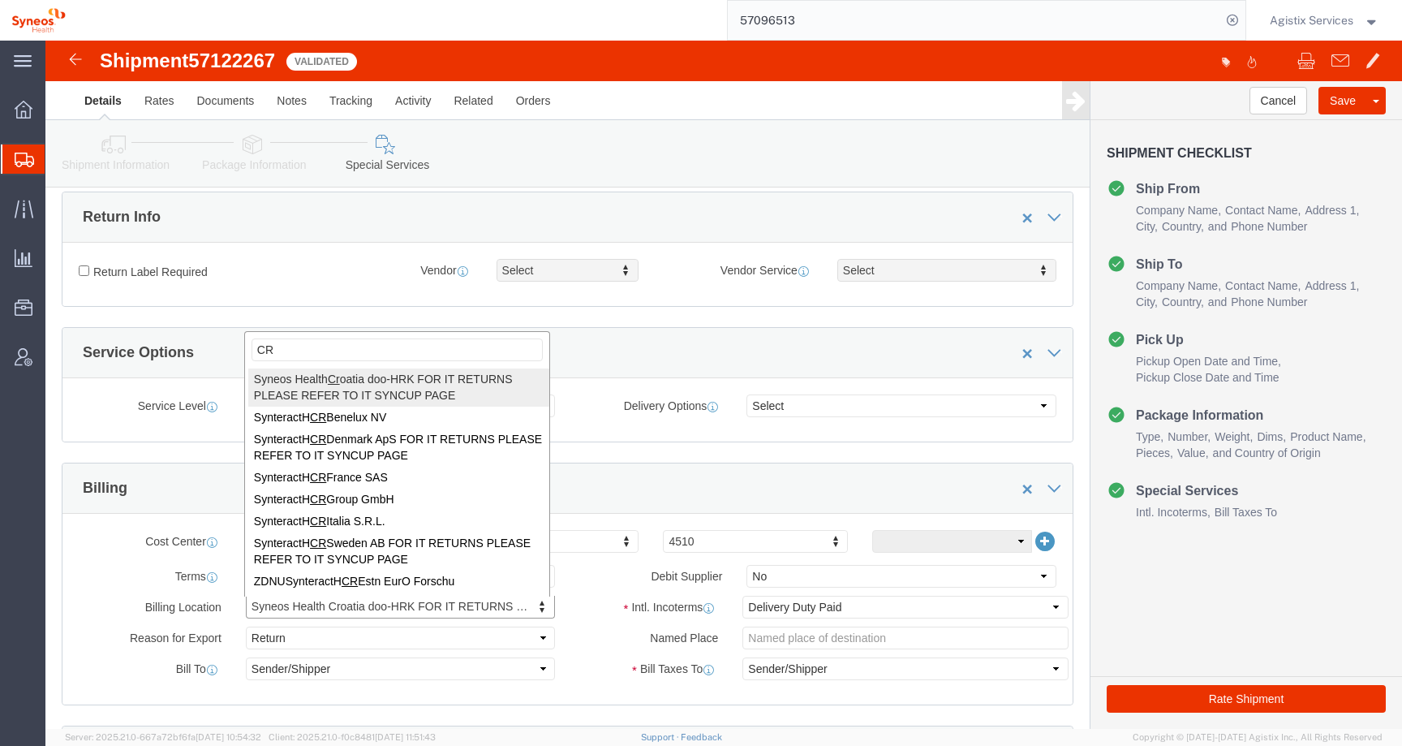
type input "CRO"
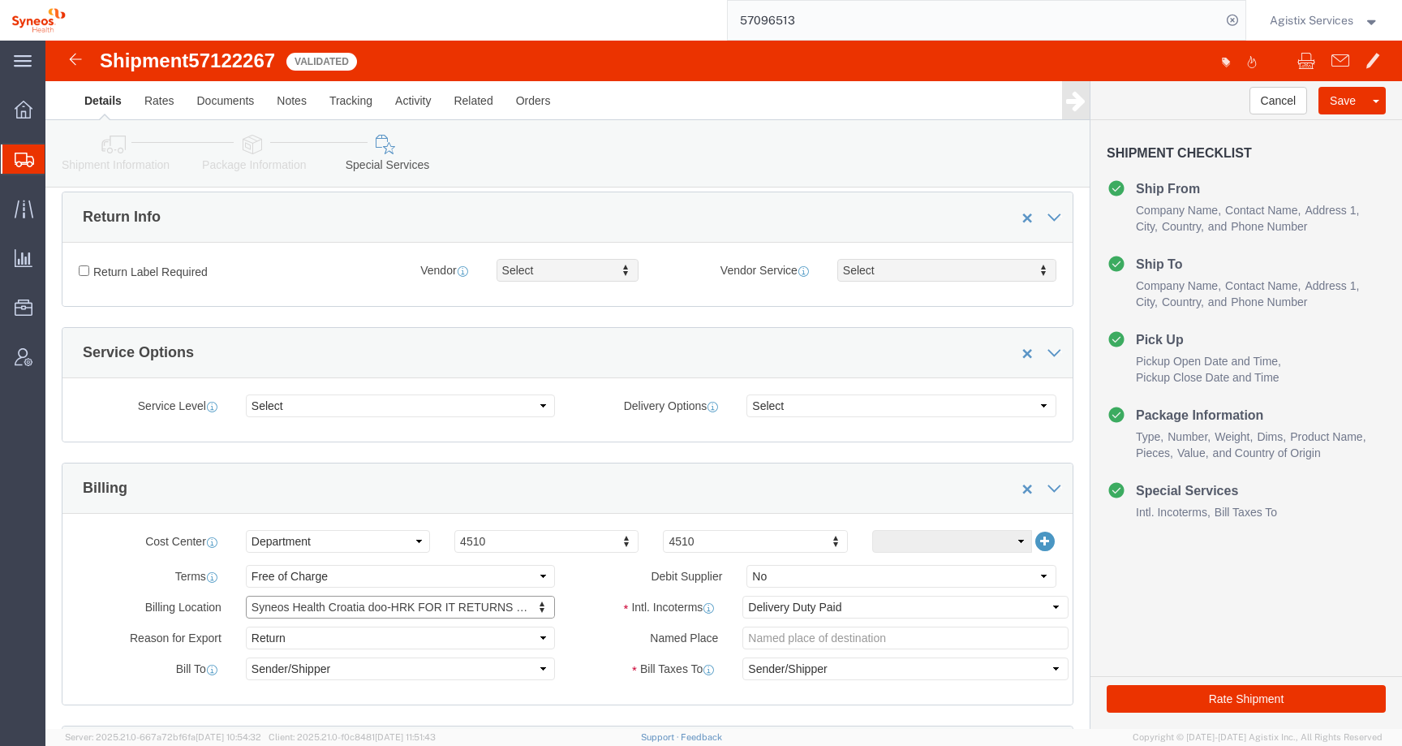
select
click div "Billing"
click link "Shipment Information"
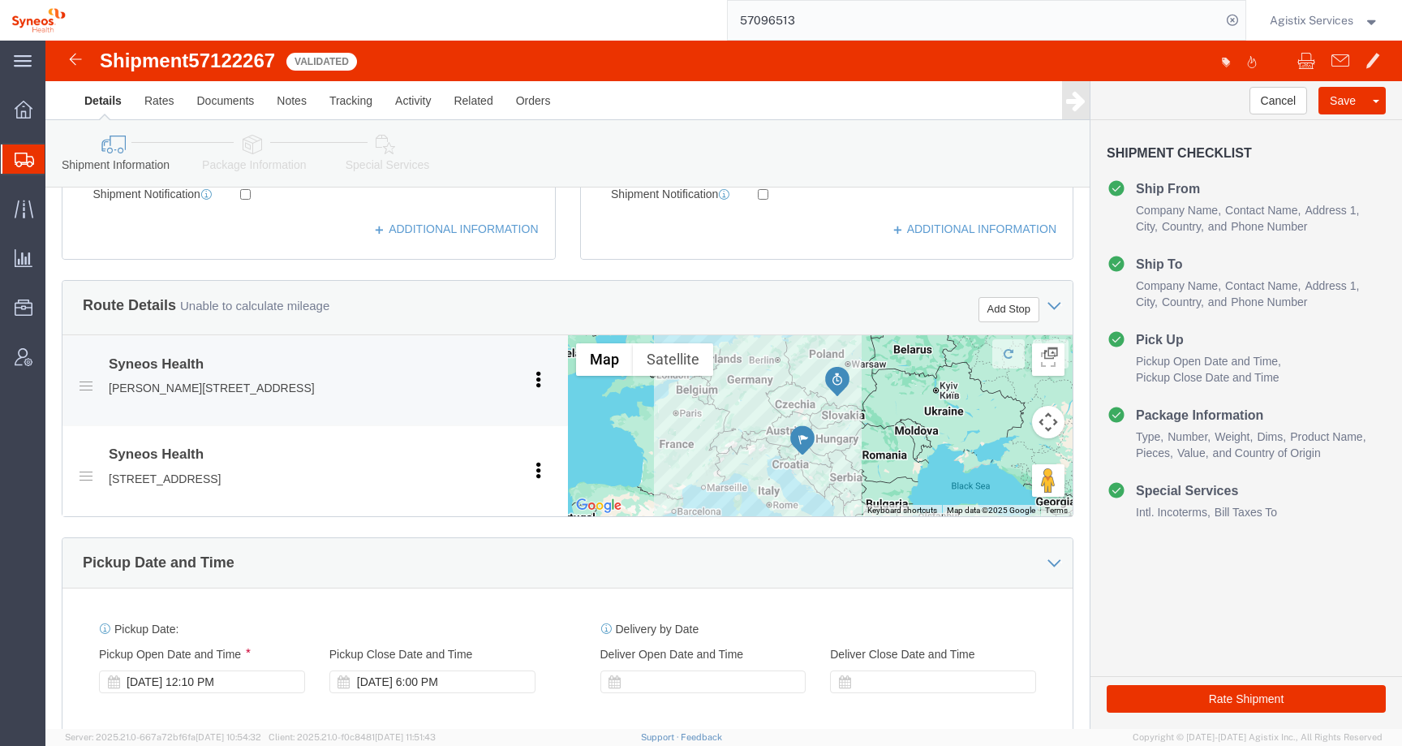
drag, startPoint x: 325, startPoint y: 346, endPoint x: 62, endPoint y: 345, distance: 262.9
click div "Syneos Health Ulica Ljudevita Posavskog 25 B, Sesvete, 21, 10360, HR Pickup Del…"
copy p "Ulica Ljudevita Posavskog 25 B, Sesvete, 21, 10360"
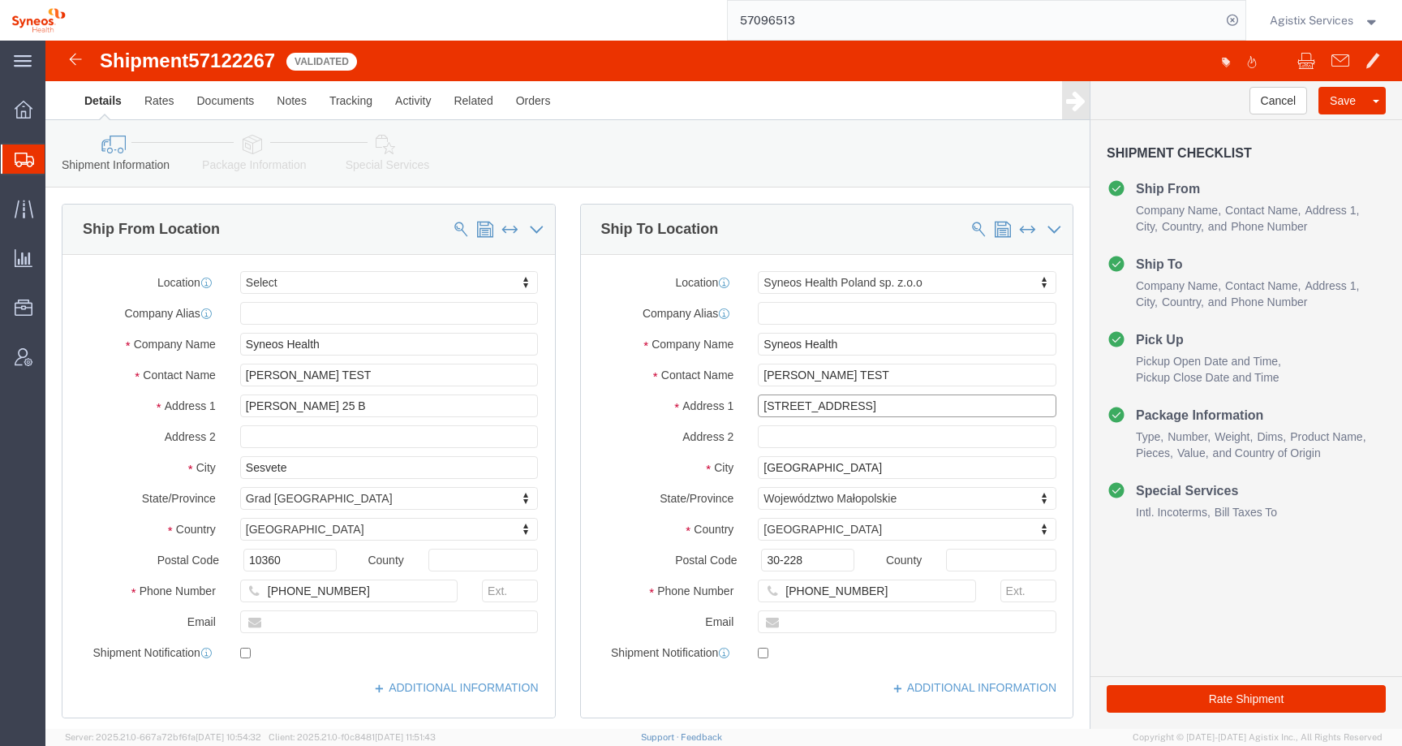
drag, startPoint x: 811, startPoint y: 371, endPoint x: 706, endPoint y: 370, distance: 105.5
click input "[STREET_ADDRESS]"
click input "30-228"
type input "30-227"
click button "Rate Shipment"
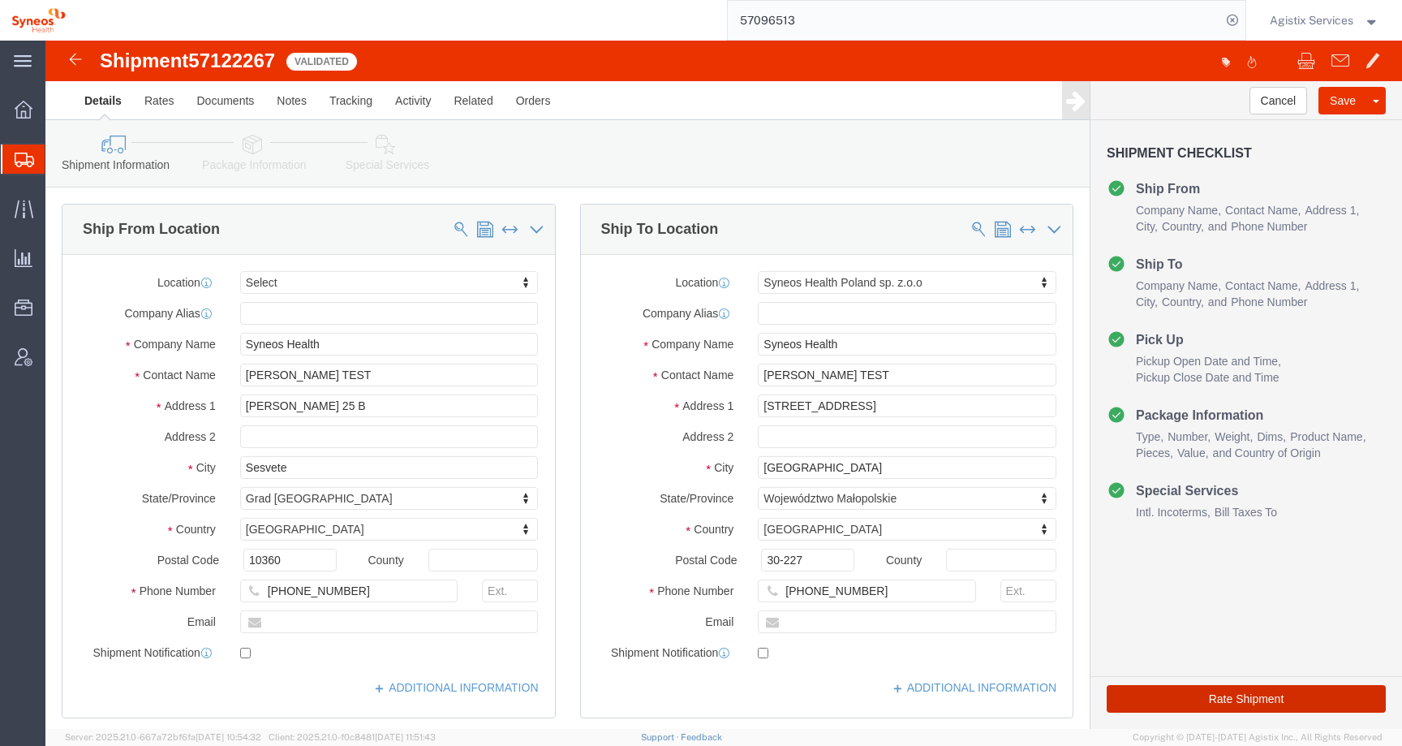
select select
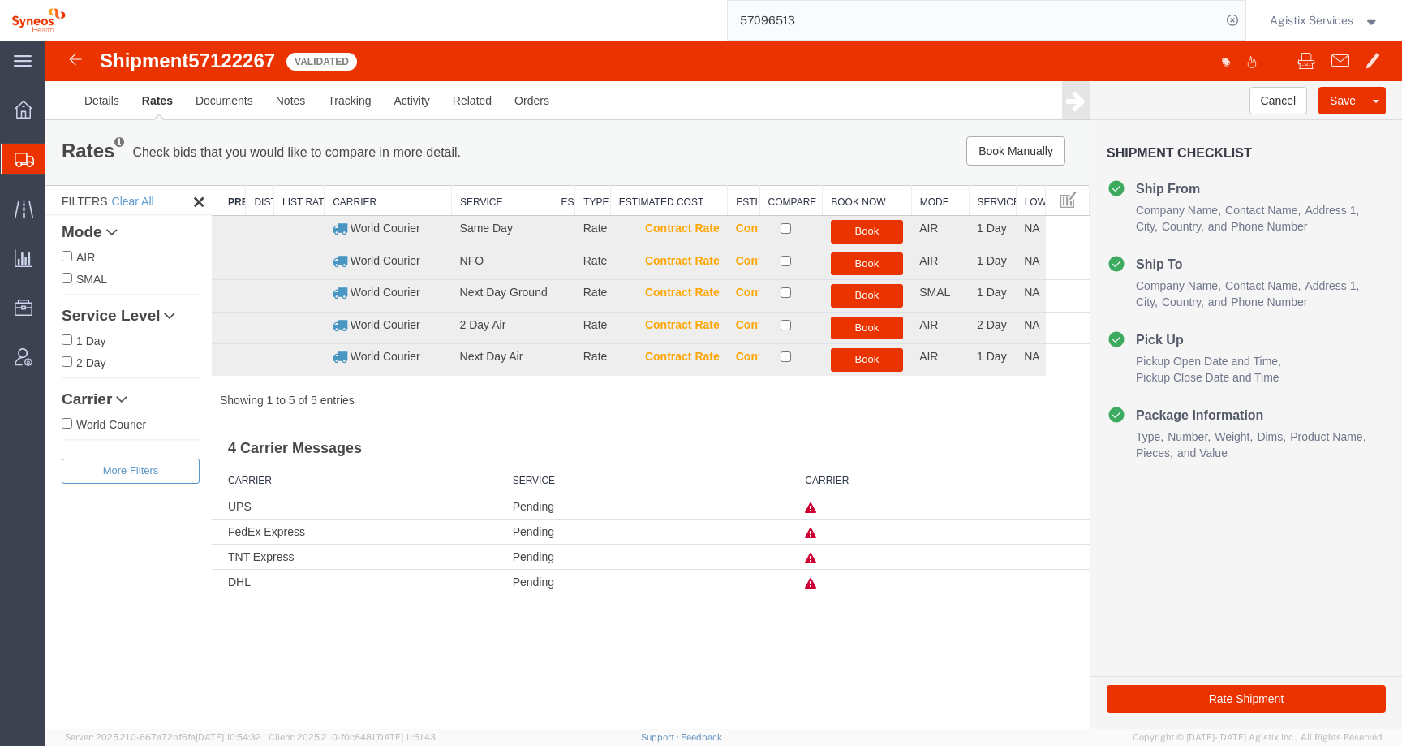
click at [810, 510] on icon at bounding box center [810, 507] width 11 height 11
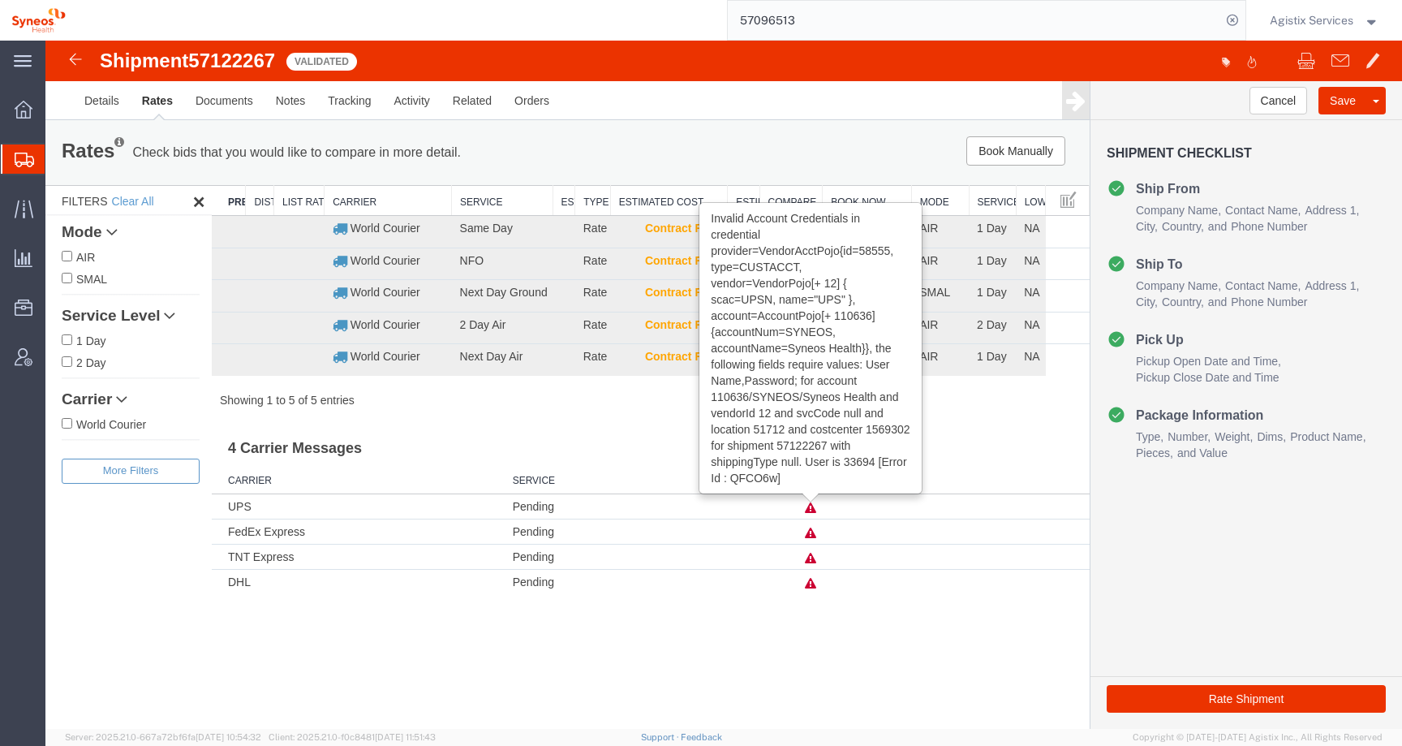
click at [810, 510] on icon at bounding box center [810, 507] width 11 height 11
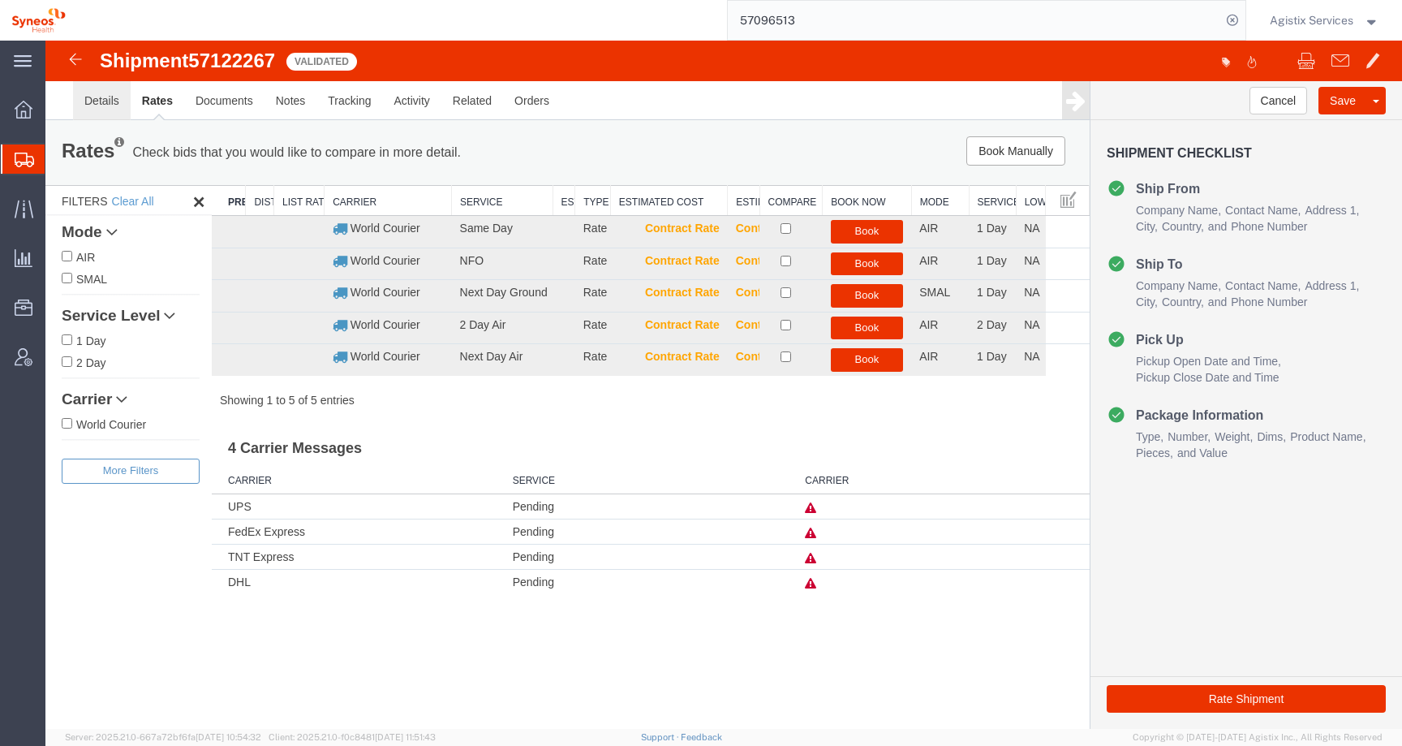
click at [100, 105] on link "Details" at bounding box center [102, 100] width 58 height 39
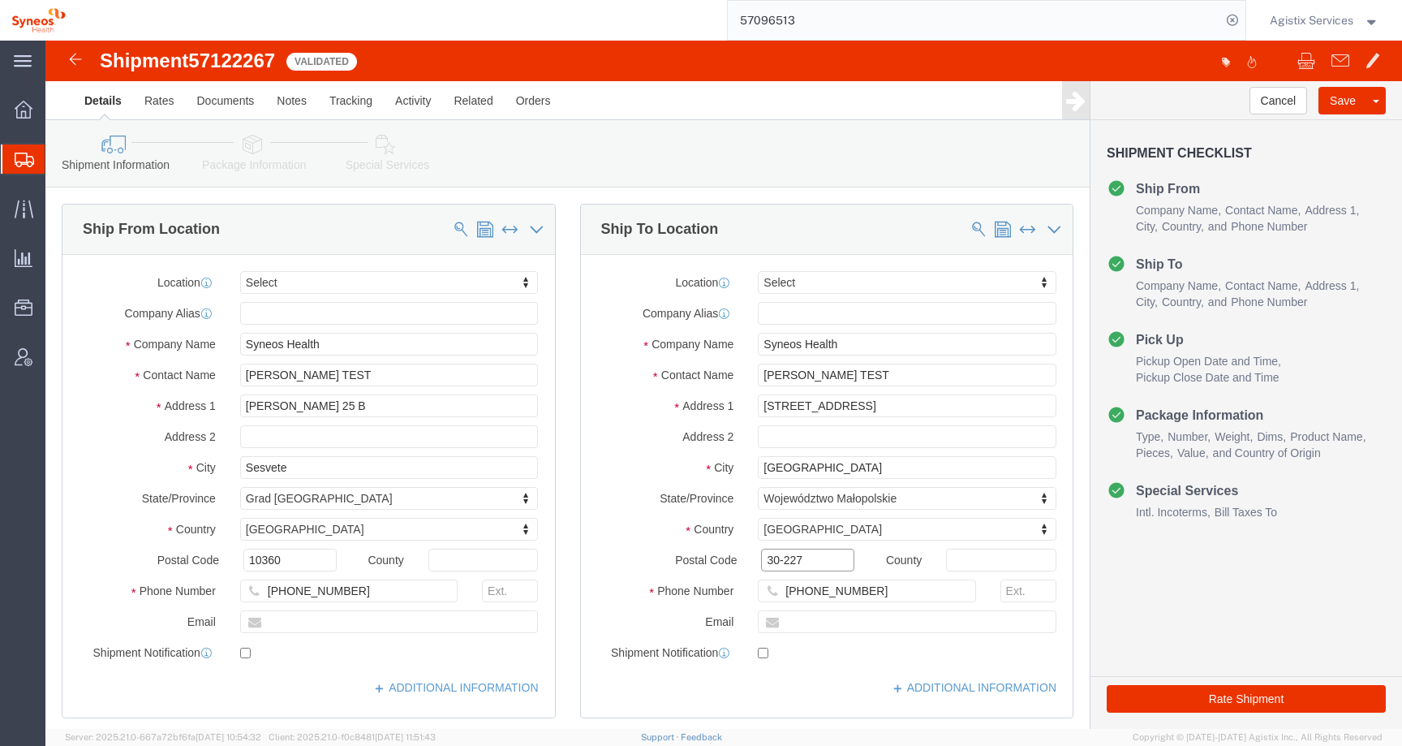
click input "30-227"
type input "30-228"
click button "Rate Shipment"
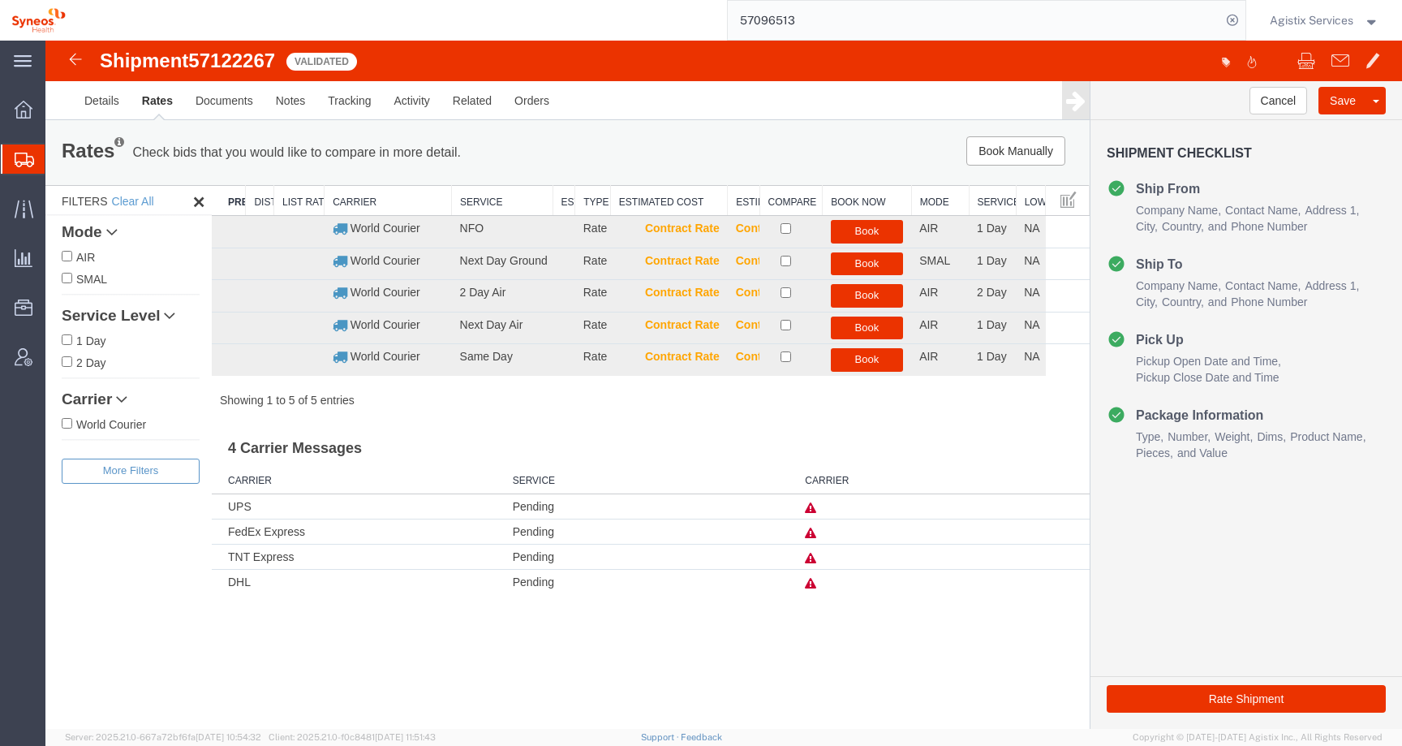
click at [810, 557] on icon at bounding box center [810, 558] width 11 height 11
click at [811, 581] on icon at bounding box center [810, 583] width 11 height 11
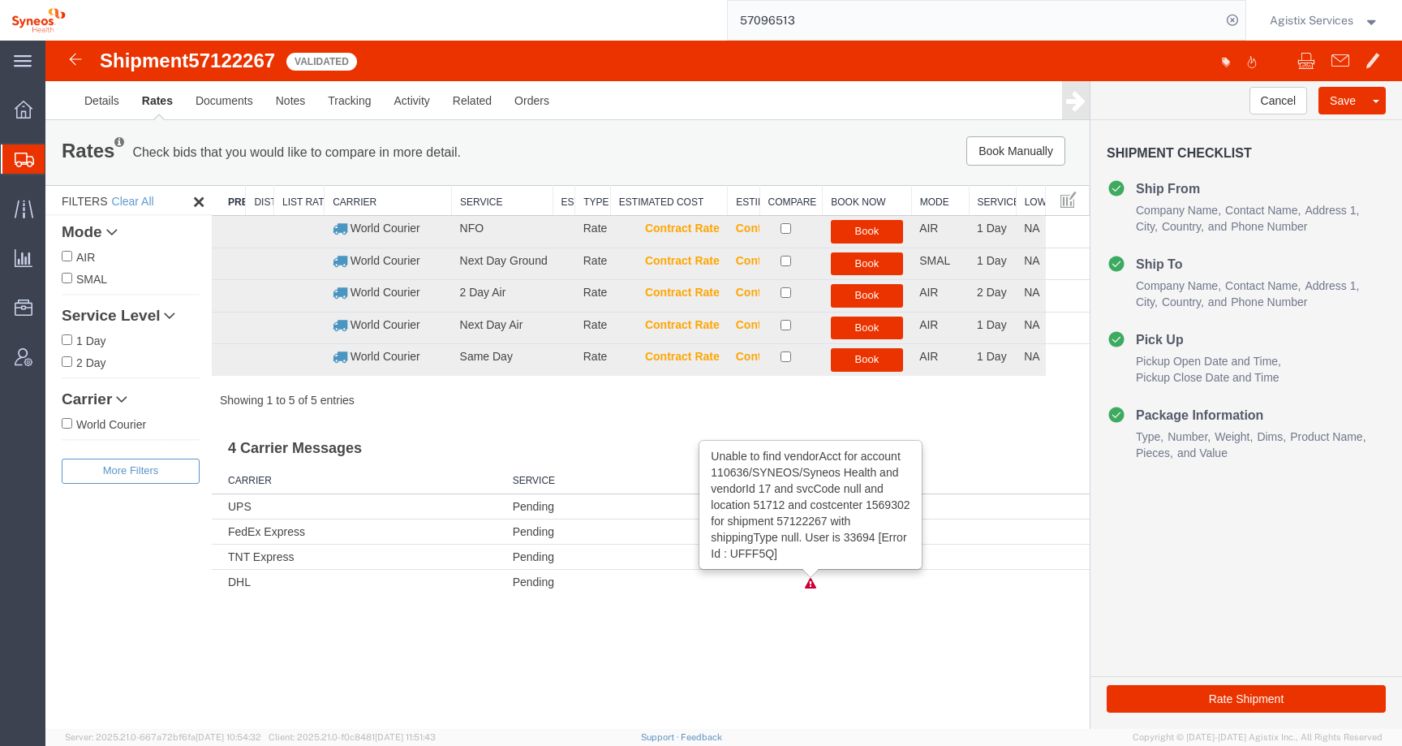
click at [811, 583] on icon at bounding box center [810, 583] width 11 height 11
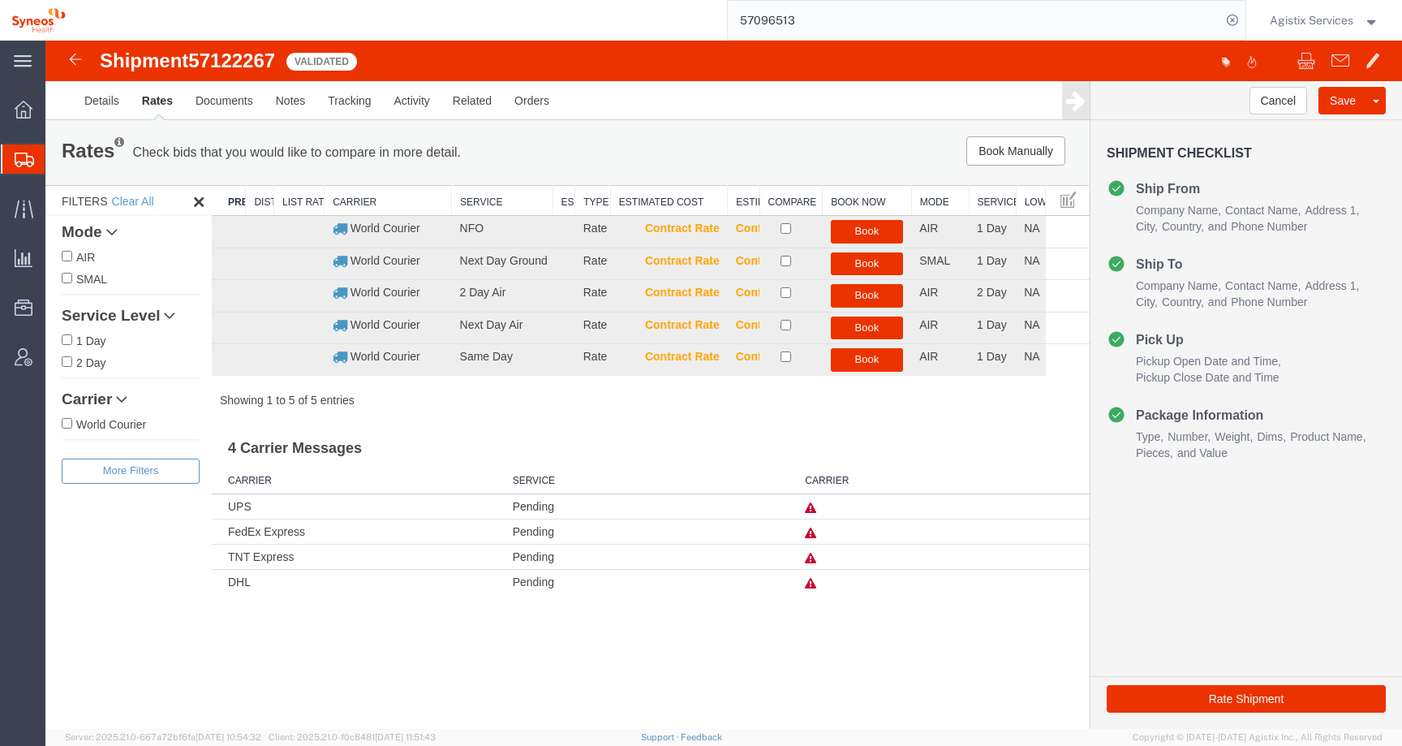
click at [816, 509] on td at bounding box center [943, 506] width 293 height 25
click at [811, 510] on icon at bounding box center [810, 507] width 11 height 11
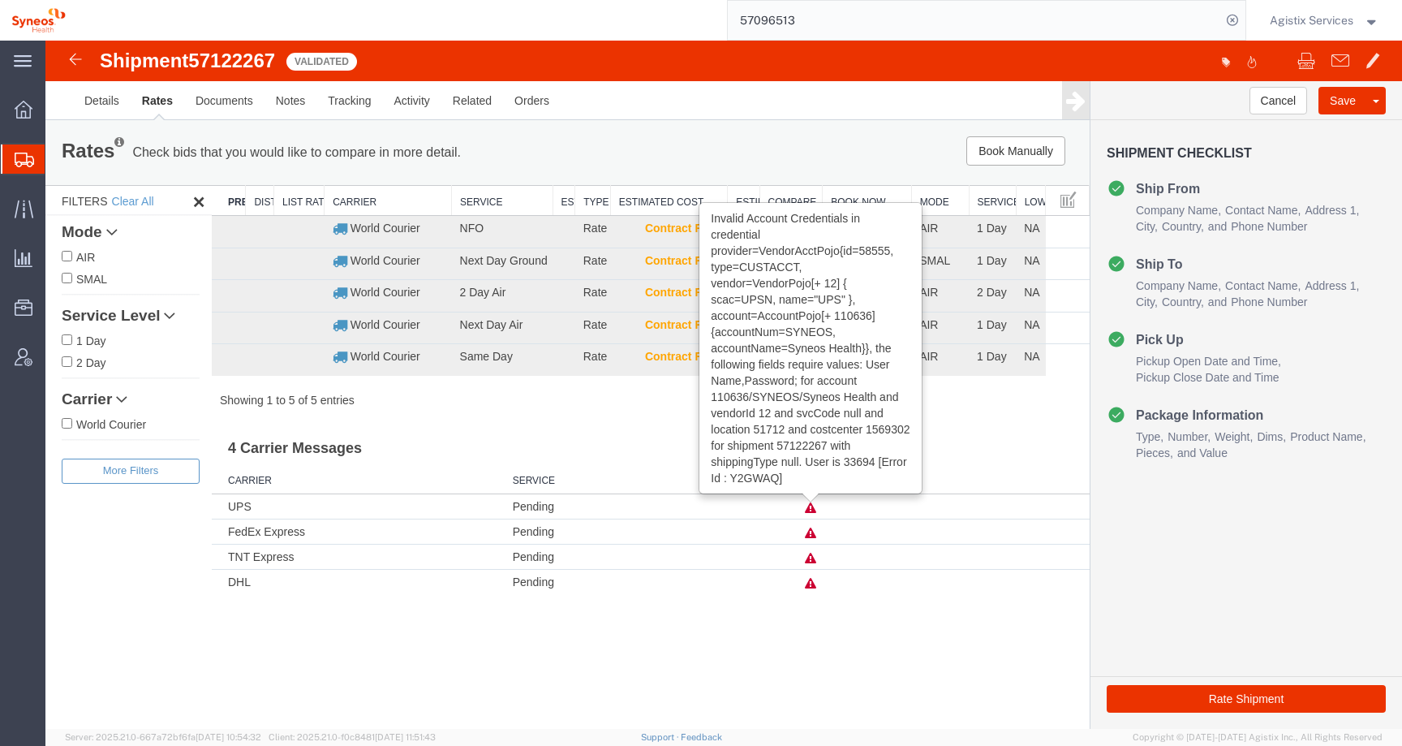
click at [811, 510] on icon at bounding box center [810, 507] width 11 height 11
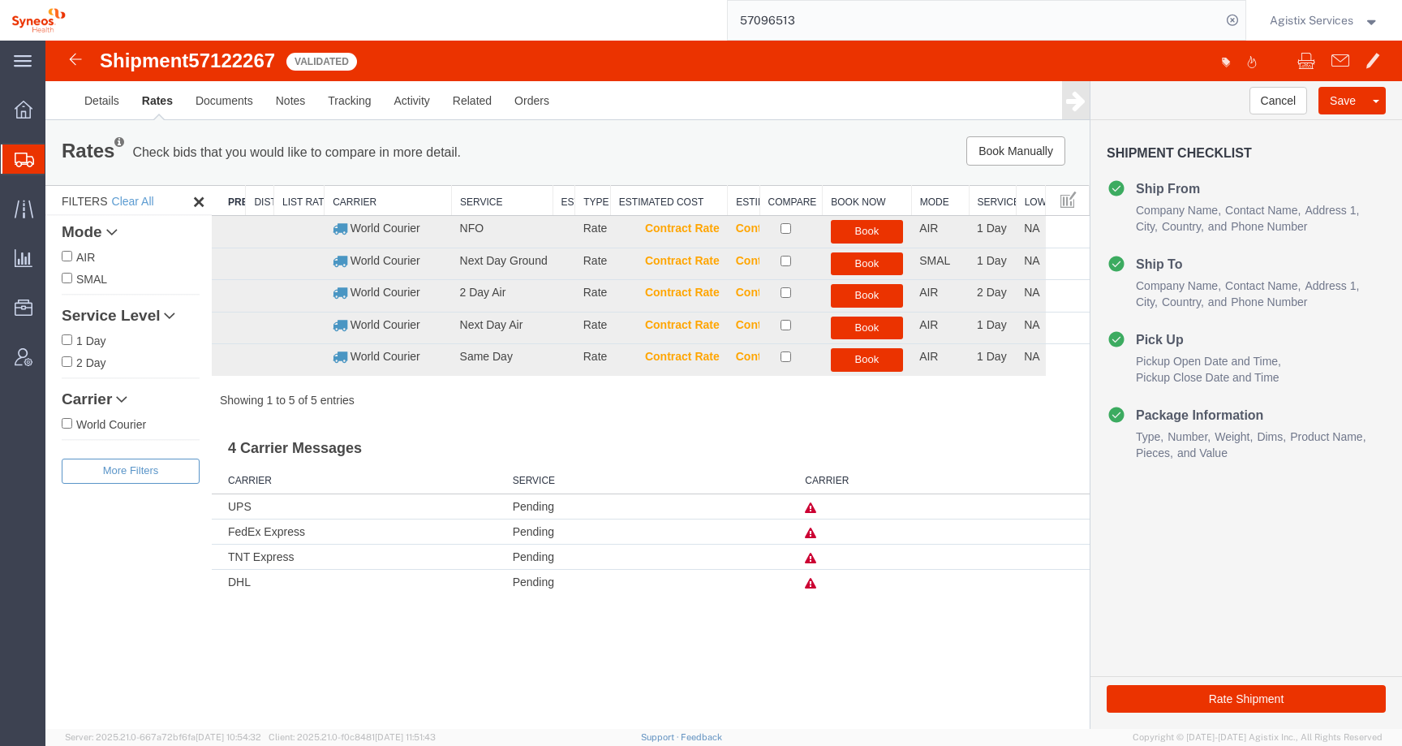
click at [812, 532] on icon at bounding box center [810, 532] width 11 height 11
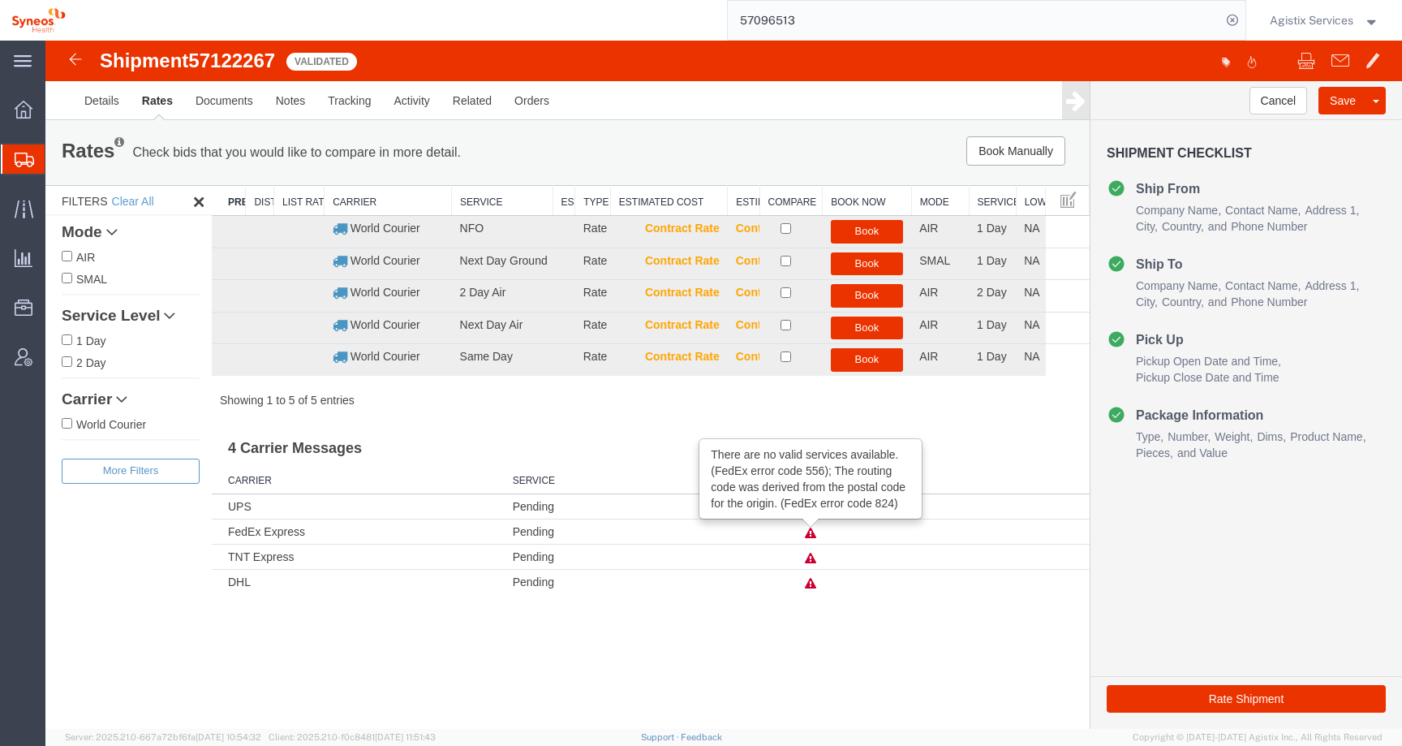
click at [812, 532] on icon at bounding box center [810, 532] width 11 height 11
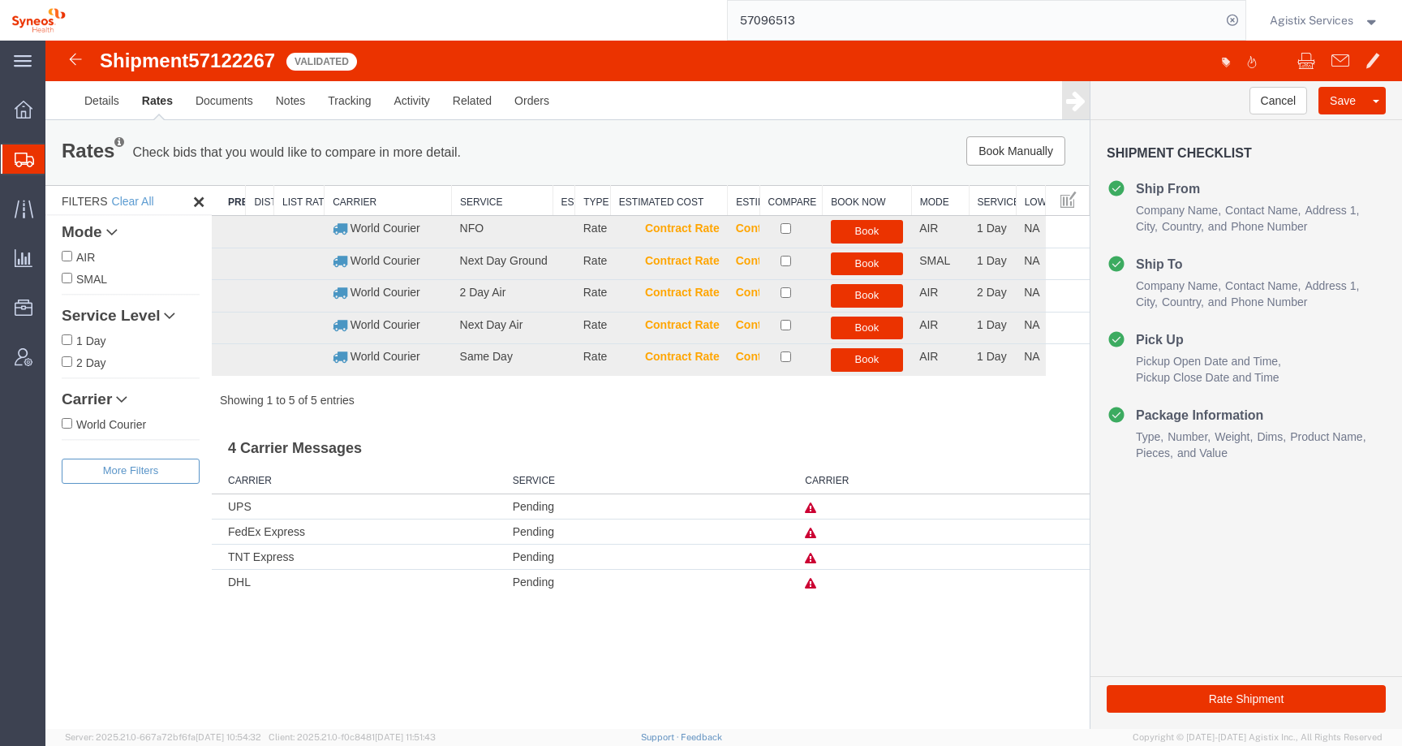
click at [812, 532] on icon at bounding box center [810, 532] width 11 height 11
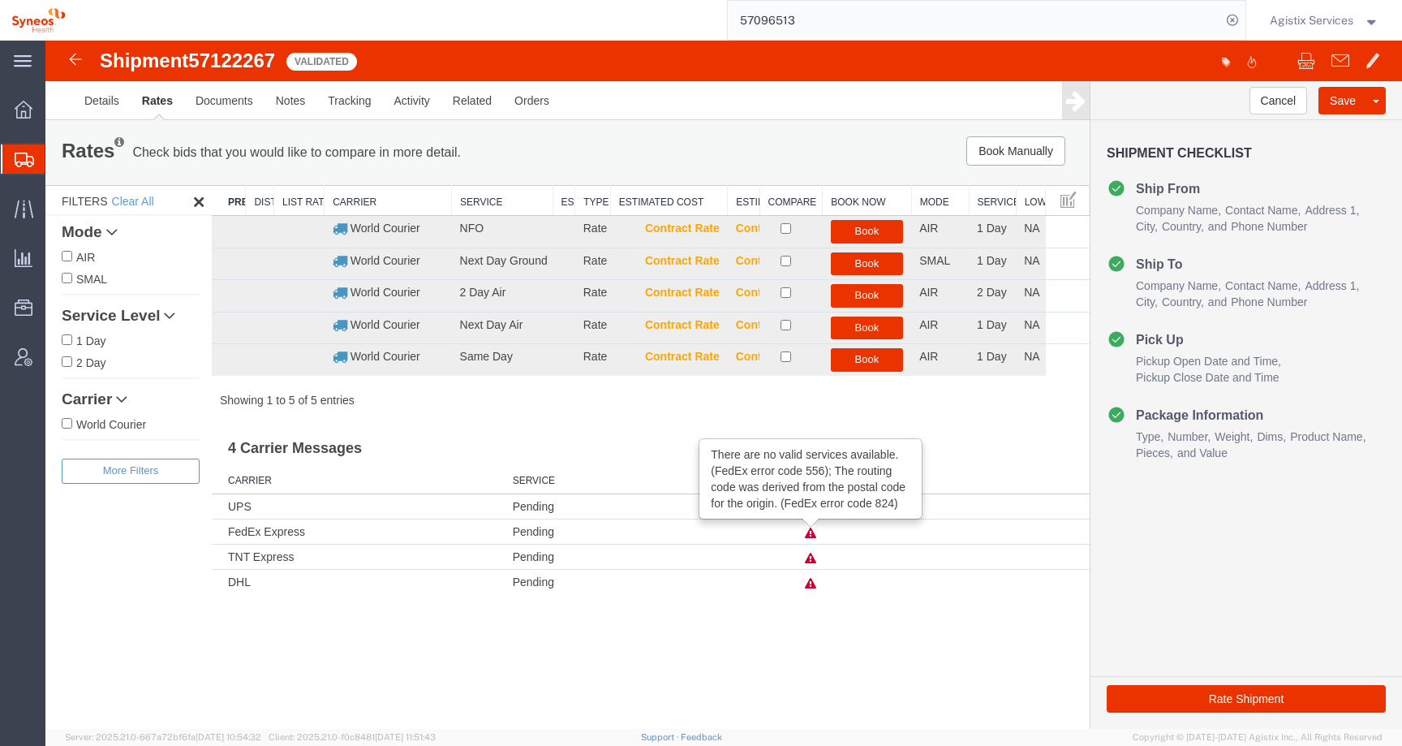
click at [812, 532] on icon at bounding box center [810, 532] width 11 height 11
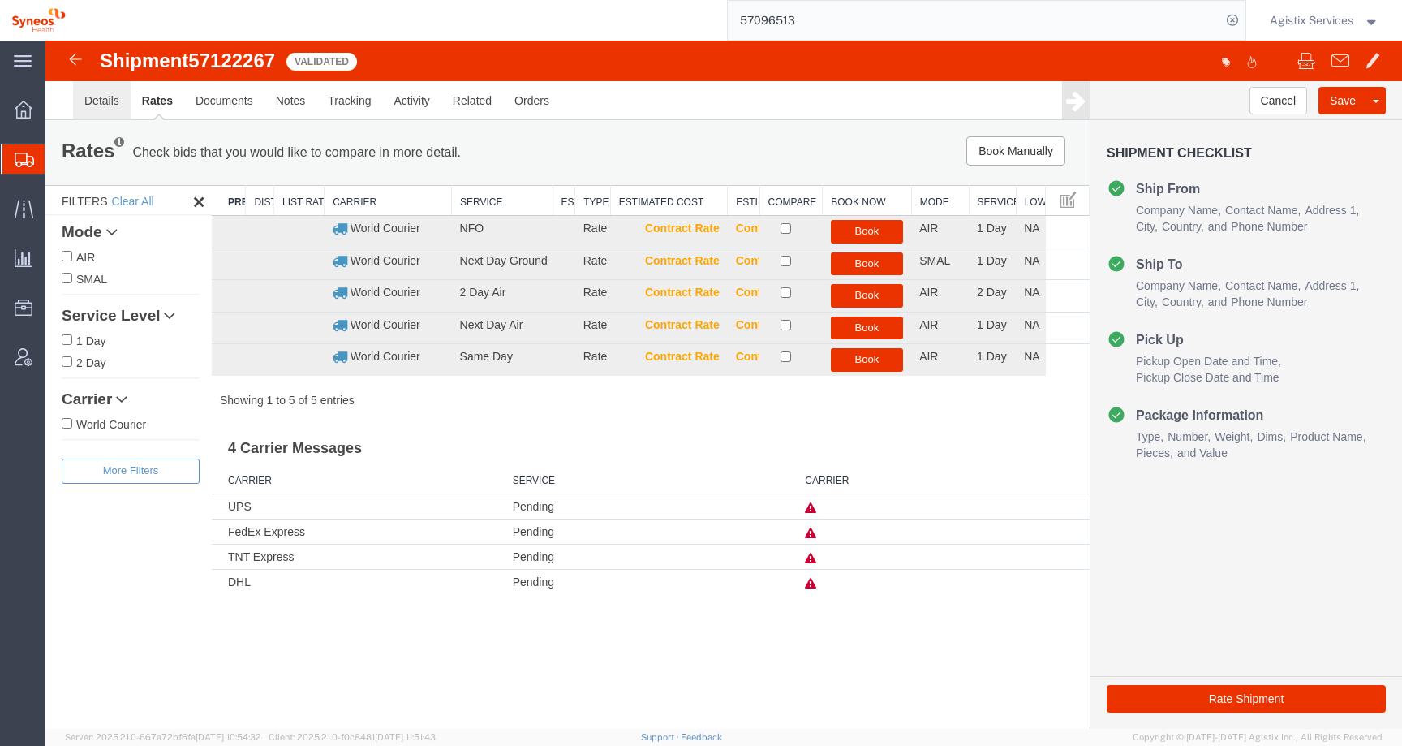
click at [95, 104] on link "Details" at bounding box center [102, 100] width 58 height 39
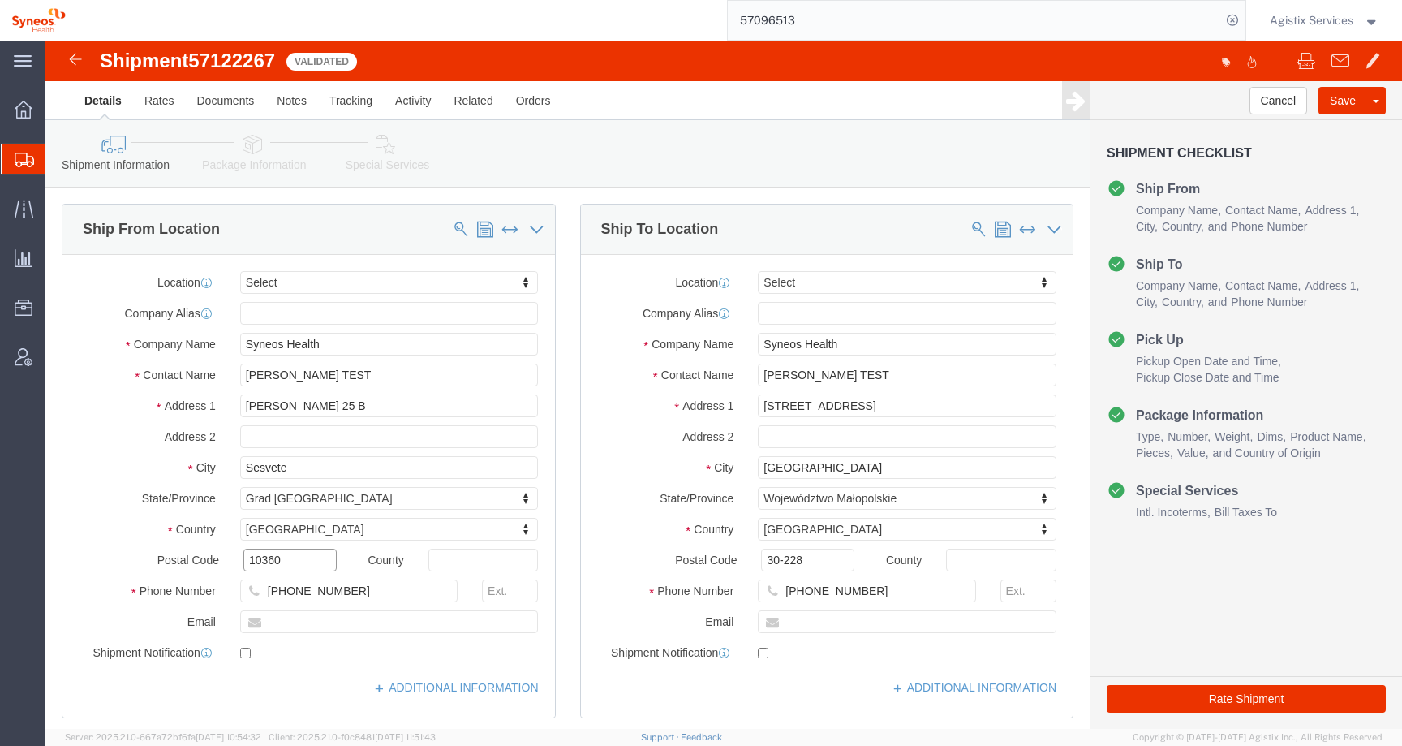
drag, startPoint x: 248, startPoint y: 523, endPoint x: 180, endPoint y: 523, distance: 68.2
click div "Postal Code 10360"
click button "Rate Shipment"
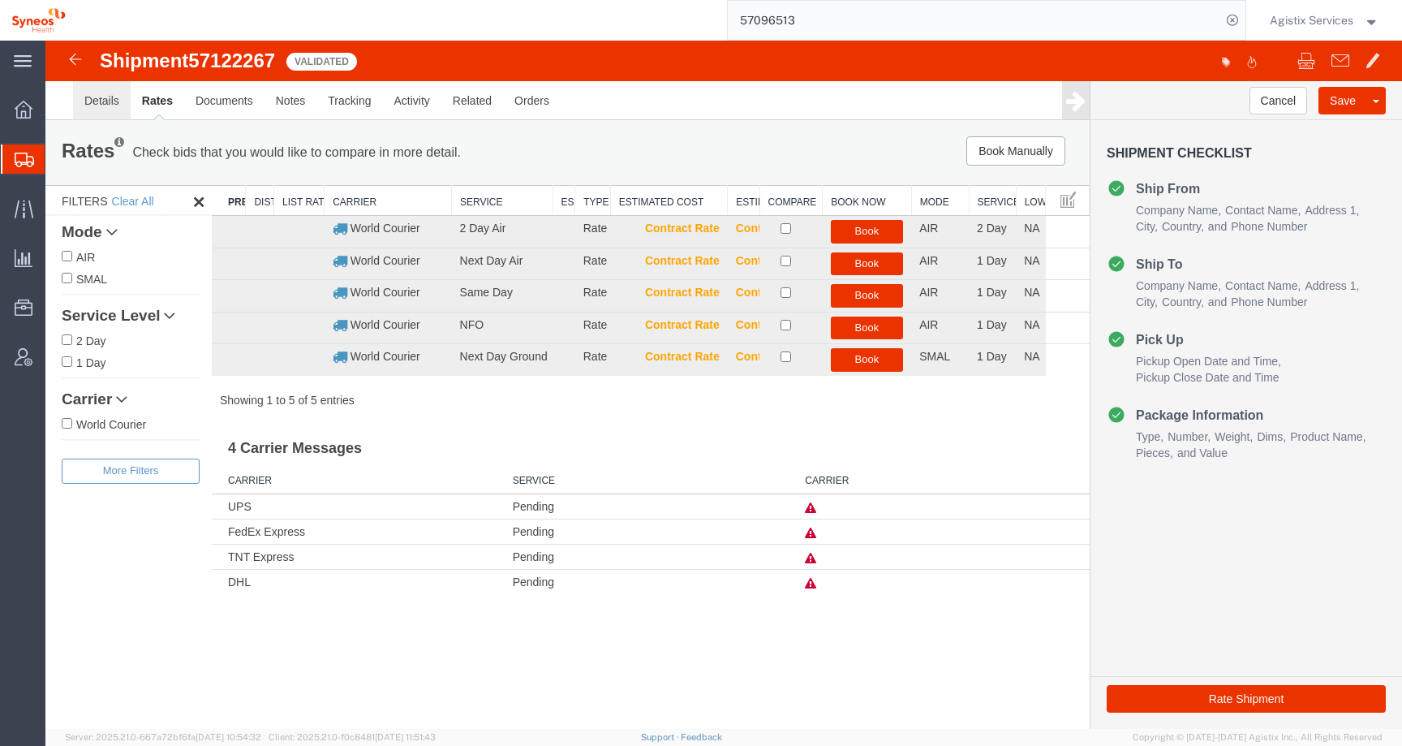
click at [92, 110] on link "Details" at bounding box center [102, 100] width 58 height 39
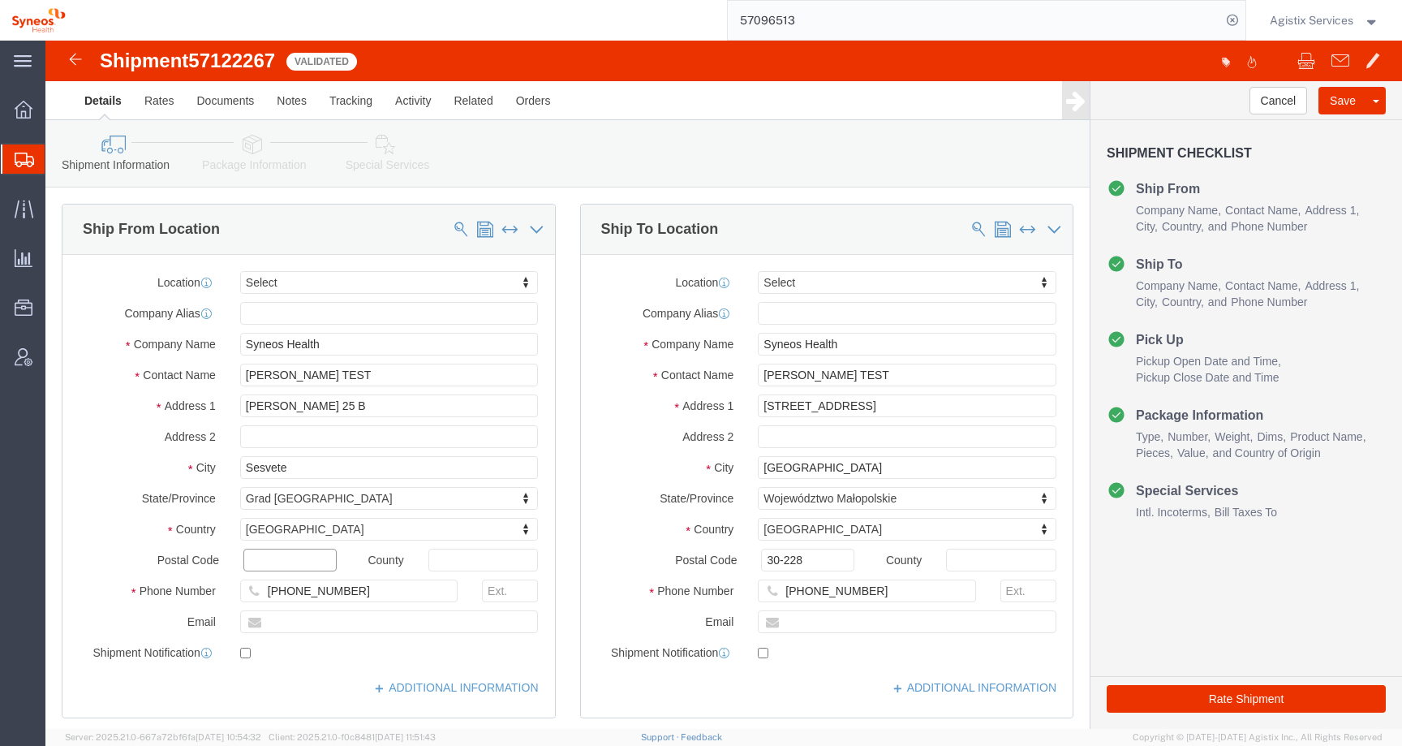
click input "text"
type input "10360"
drag, startPoint x: 377, startPoint y: 368, endPoint x: 191, endPoint y: 368, distance: 185.8
click div "[PERSON_NAME] 25 B"
drag, startPoint x: 254, startPoint y: 424, endPoint x: 192, endPoint y: 422, distance: 62.5
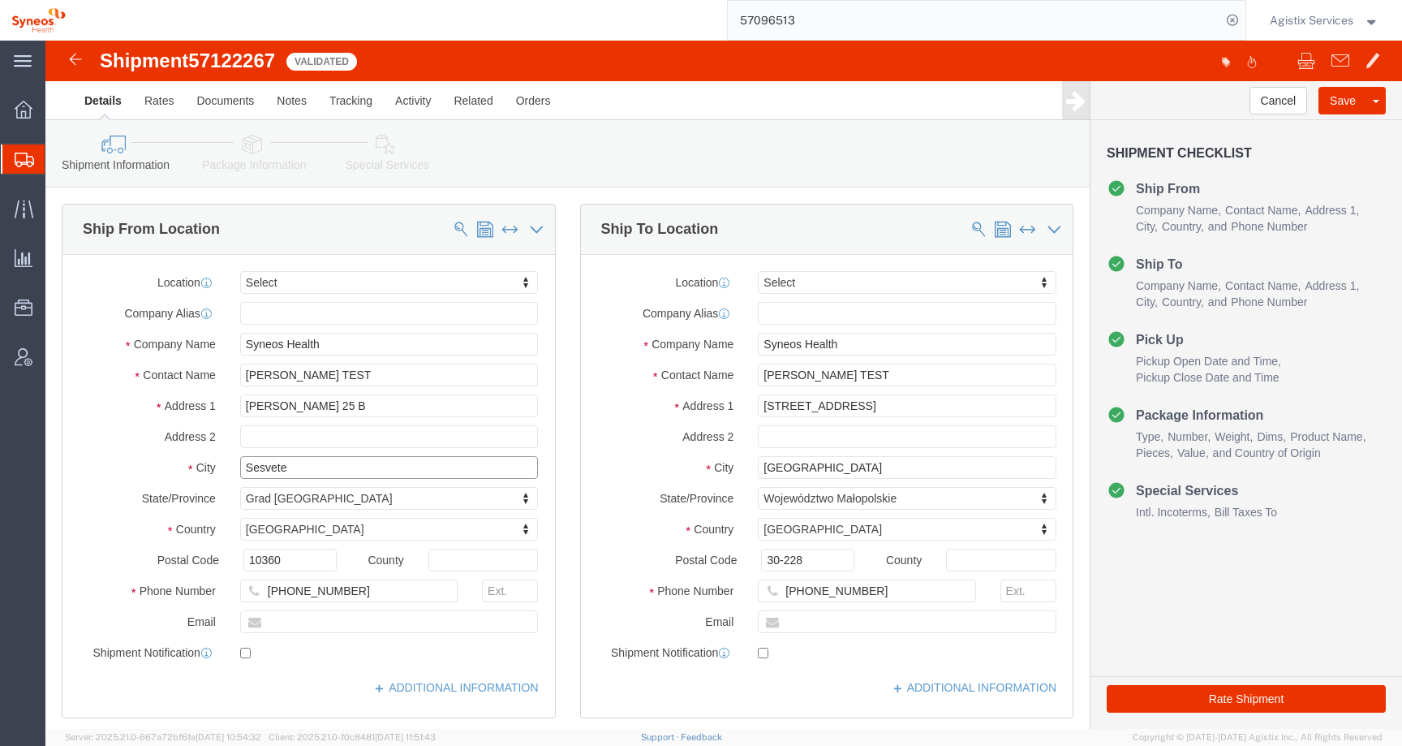
click div "Sesvete"
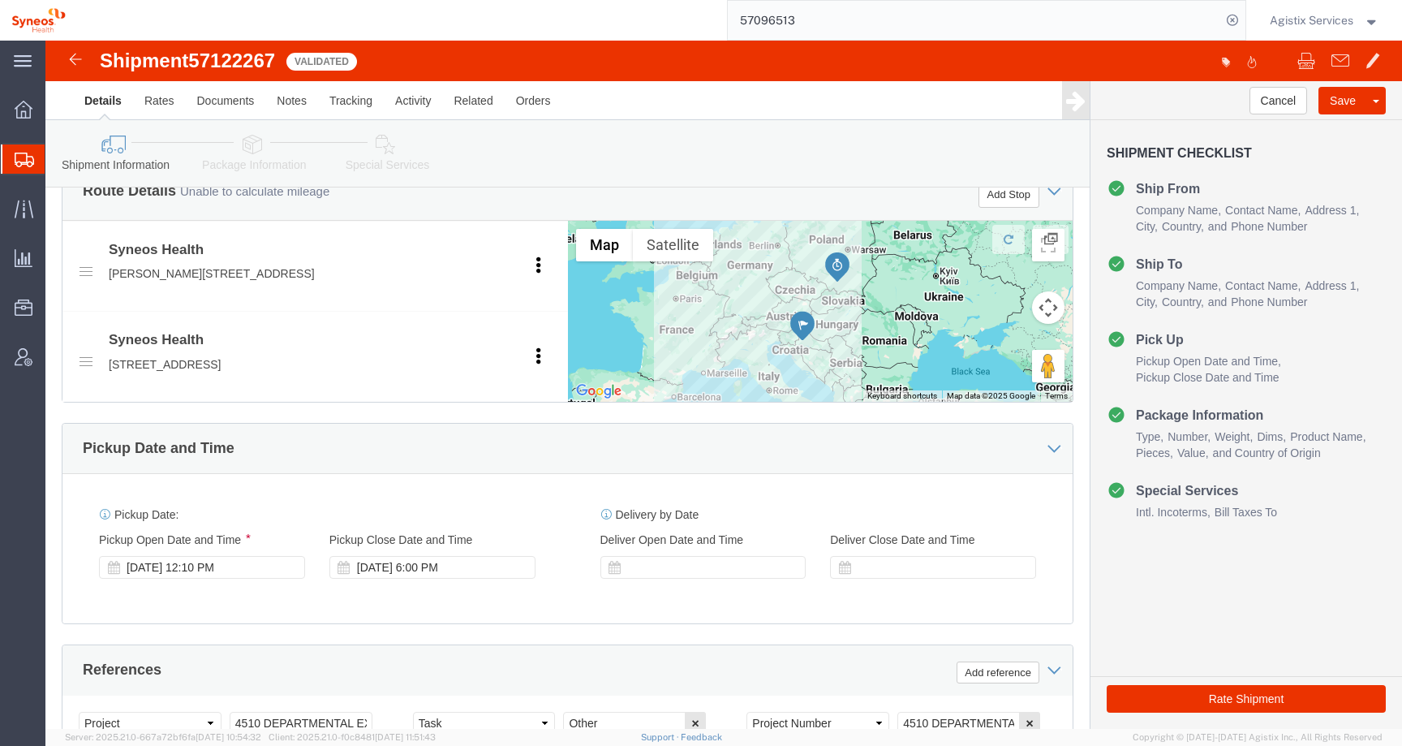
scroll to position [674, 0]
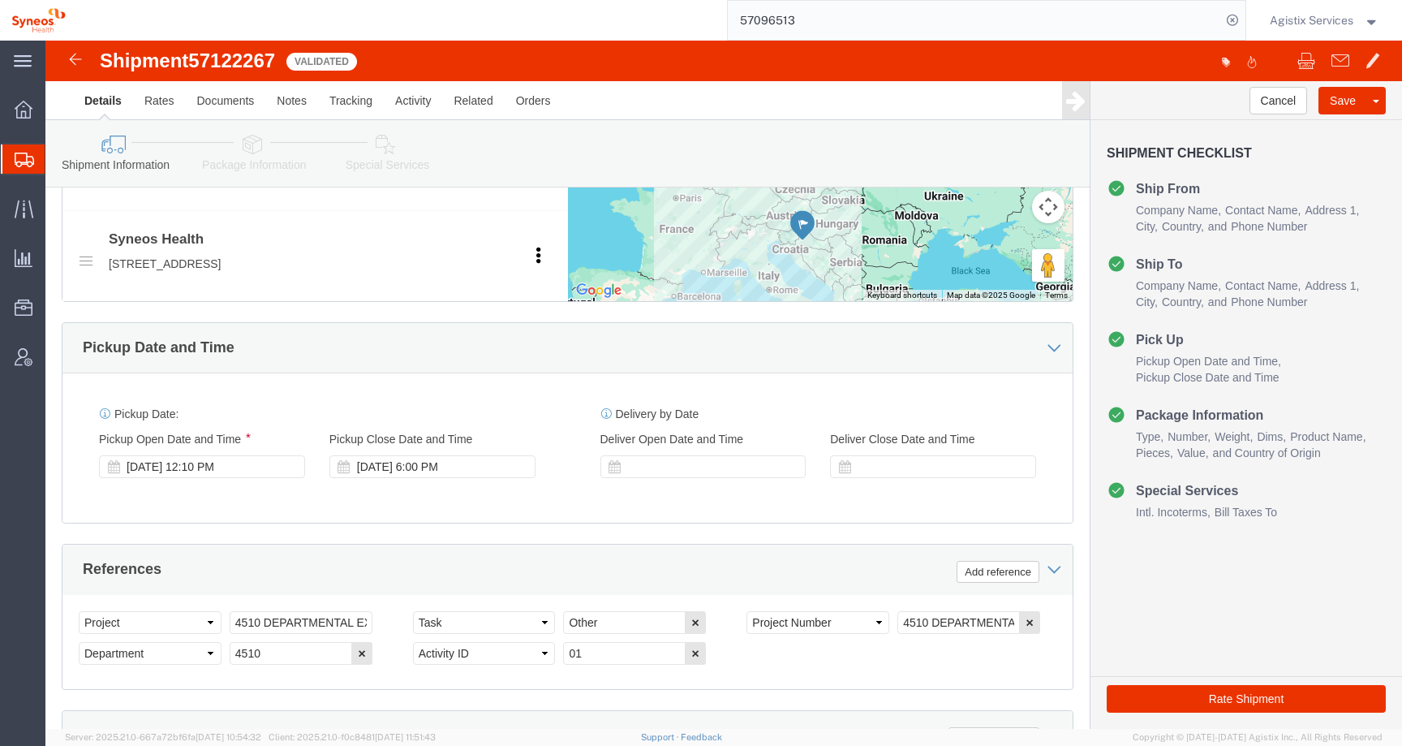
click link "Package Information"
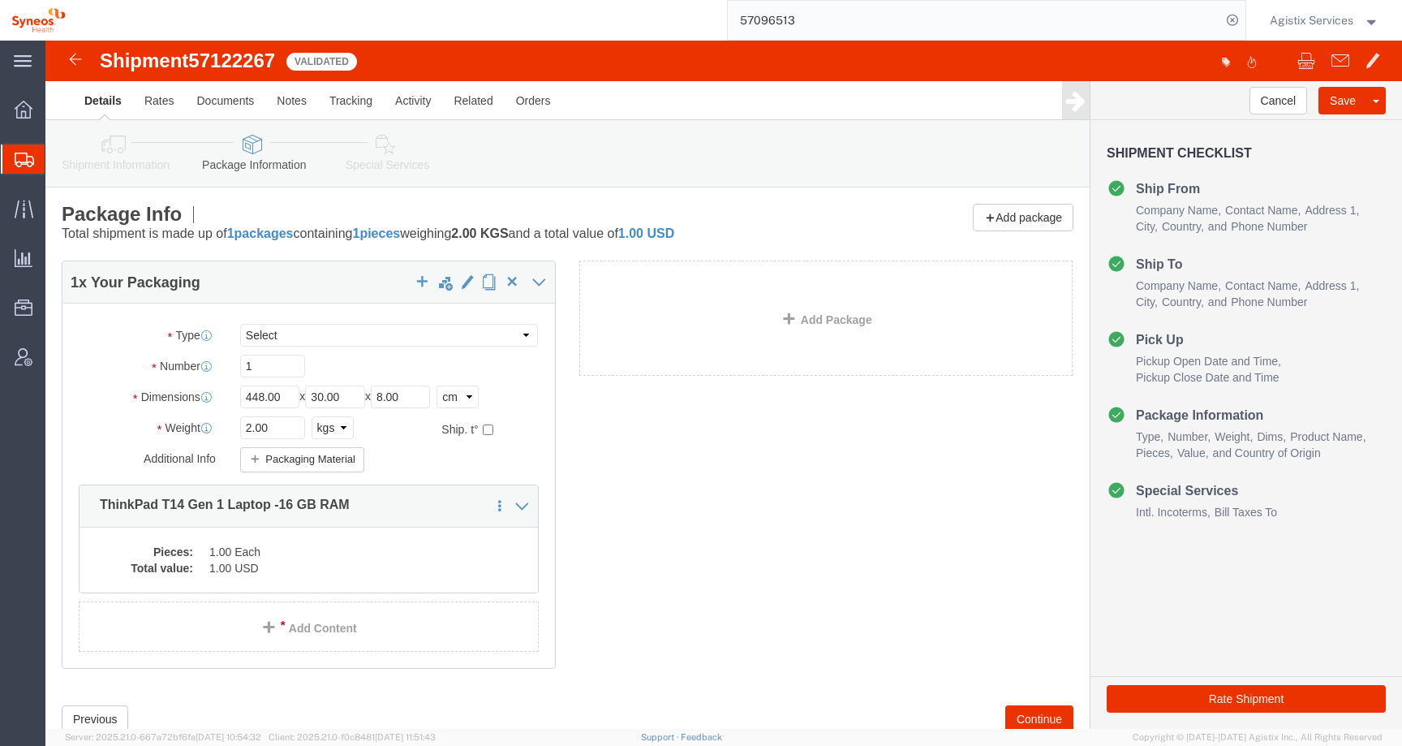
click span "57122267"
copy span "57122267"
click at [1307, 19] on span "Agistix Services" at bounding box center [1312, 20] width 84 height 18
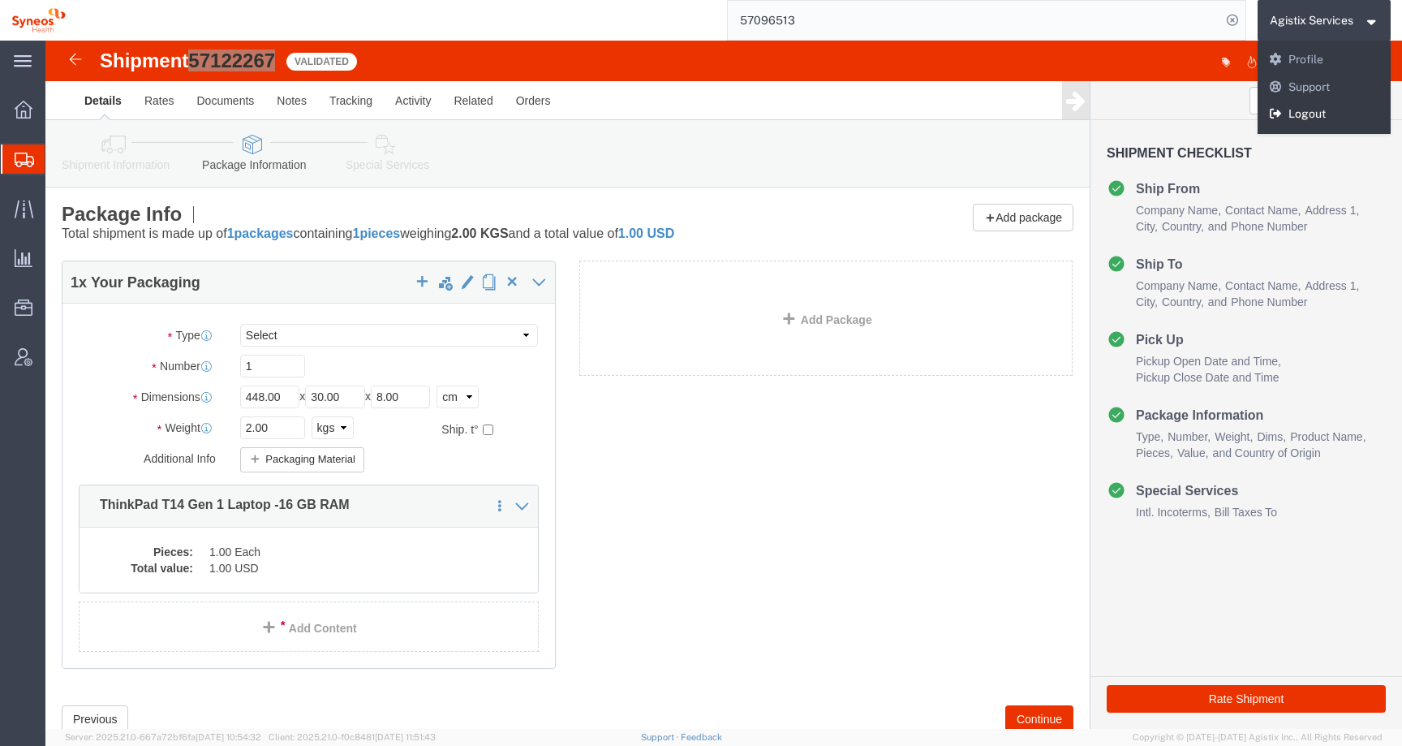
click at [1288, 118] on link "Logout" at bounding box center [1325, 115] width 134 height 28
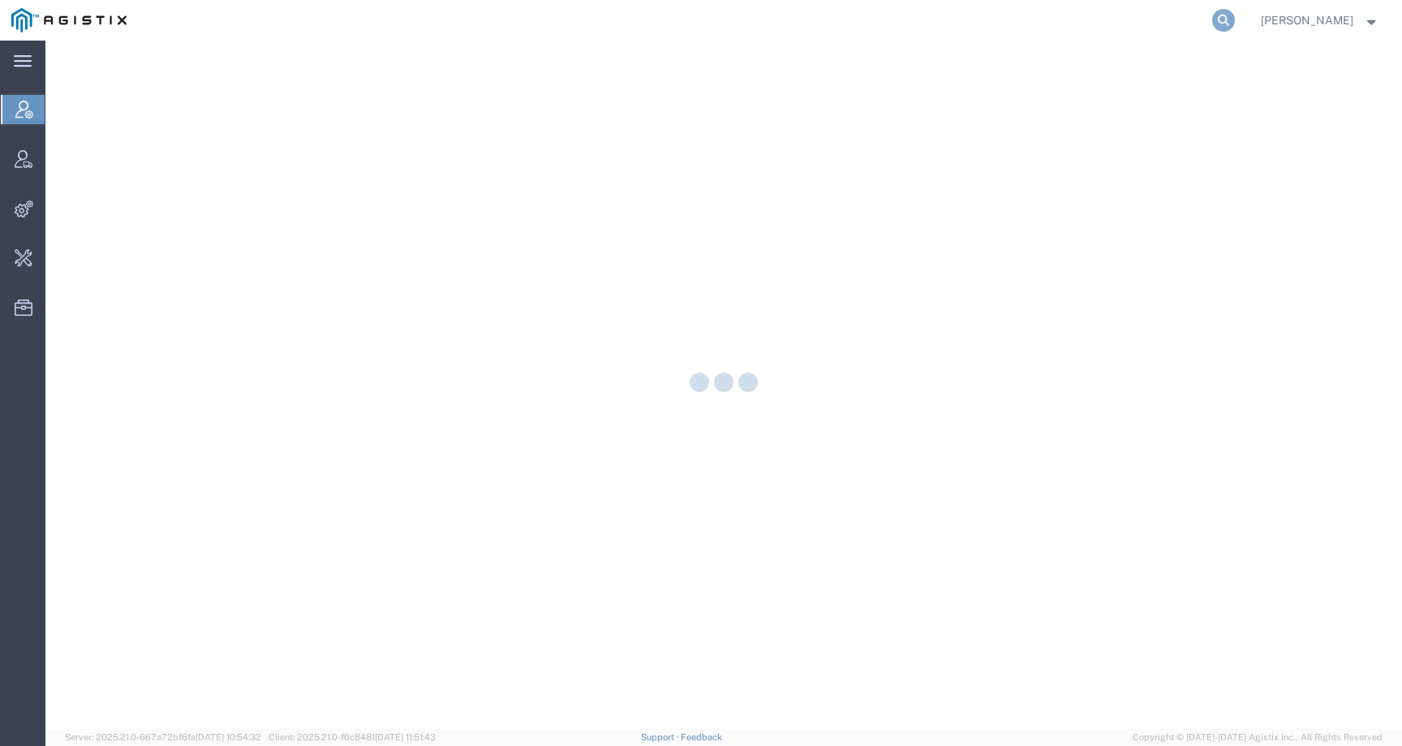
click at [1235, 24] on icon at bounding box center [1223, 20] width 23 height 23
click at [1168, 24] on input "search" at bounding box center [965, 20] width 493 height 39
paste input "57096513"
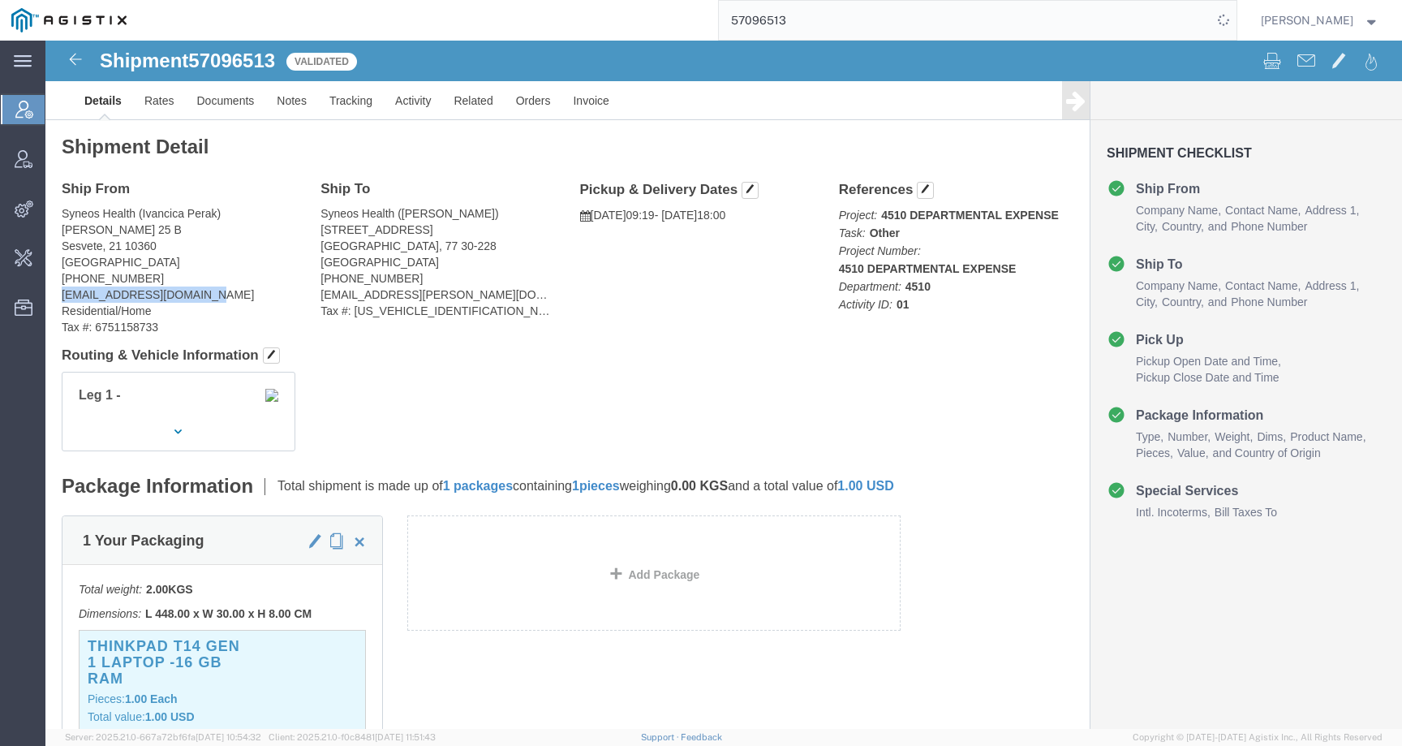
drag, startPoint x: 161, startPoint y: 253, endPoint x: 15, endPoint y: 258, distance: 146.1
click div "Ship From Syneos Health (Ivancica Perak) Ulica [STREET_ADDRESS] [PHONE_NUMBER] …"
copy address "[EMAIL_ADDRESS][DOMAIN_NAME]"
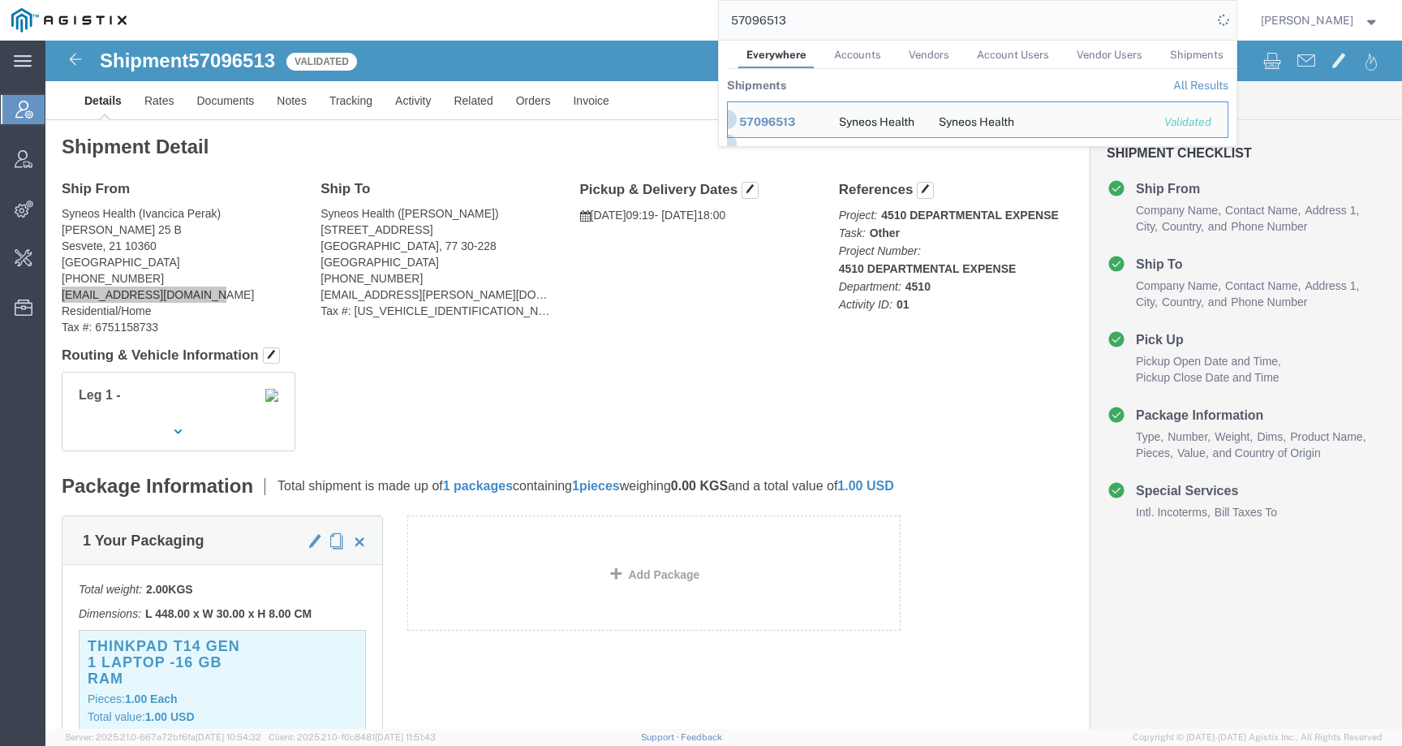
drag, startPoint x: 814, startPoint y: 21, endPoint x: 708, endPoint y: 21, distance: 105.5
click at [708, 21] on div "57096513 Everywhere Accounts Vendors Account Users Vendor Users Shipments Shipm…" at bounding box center [687, 20] width 1099 height 41
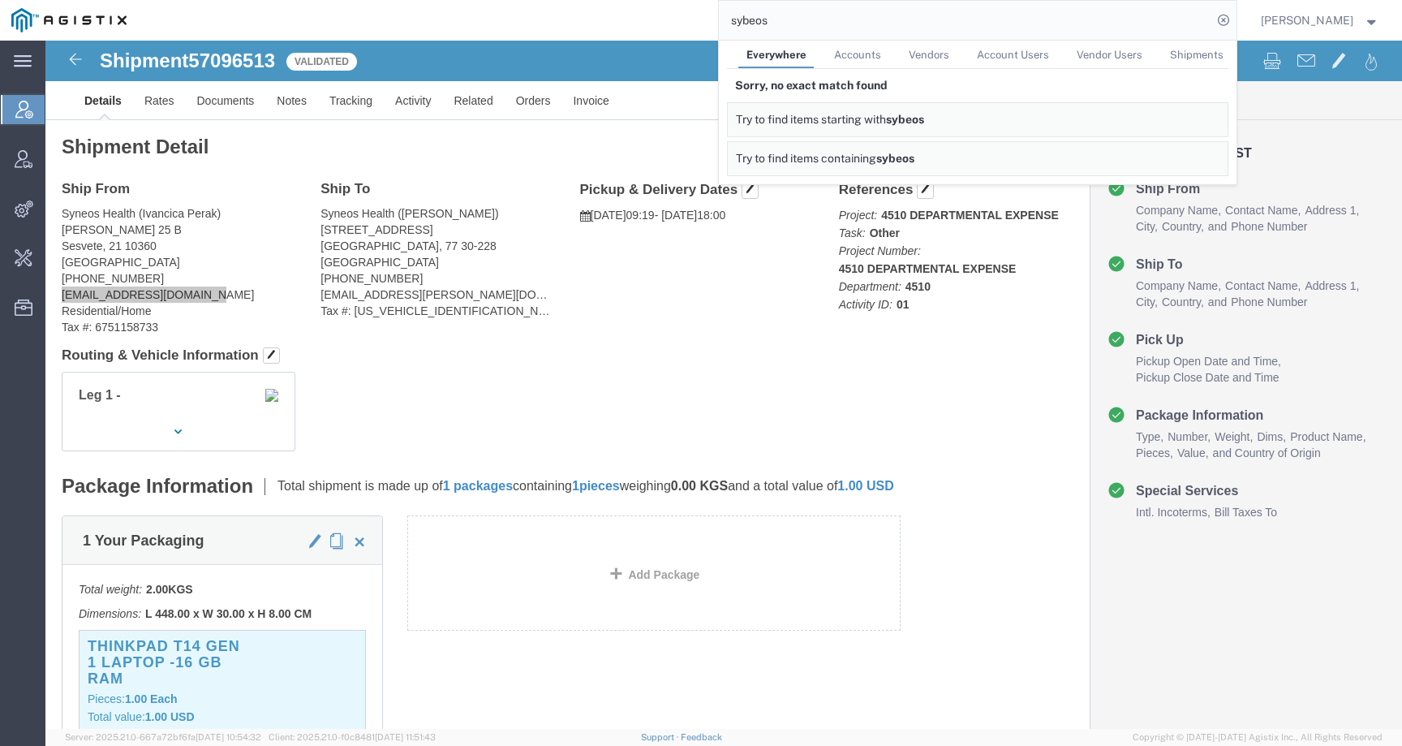
click at [768, 17] on input "sybeos" at bounding box center [965, 20] width 493 height 39
type input "syneos"
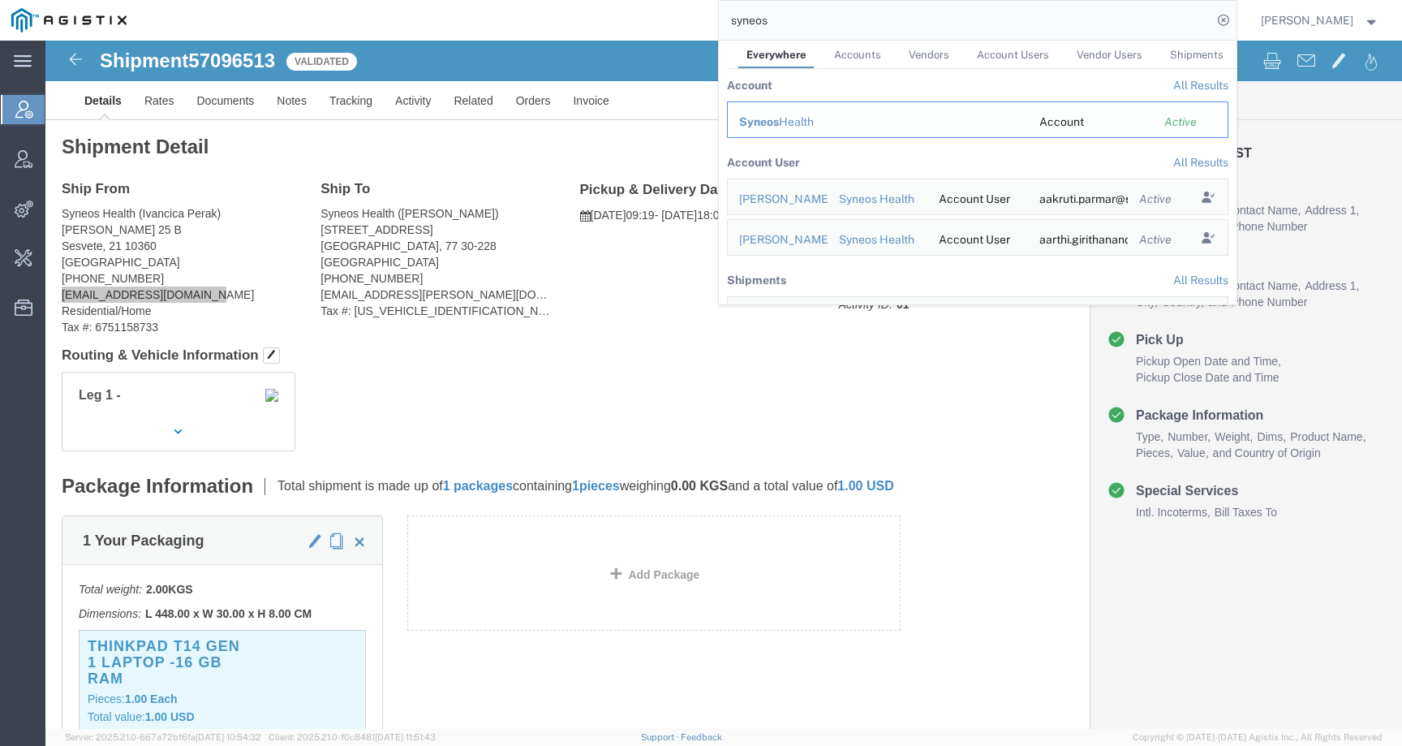
click at [815, 124] on div "Syneos Health" at bounding box center [878, 122] width 278 height 17
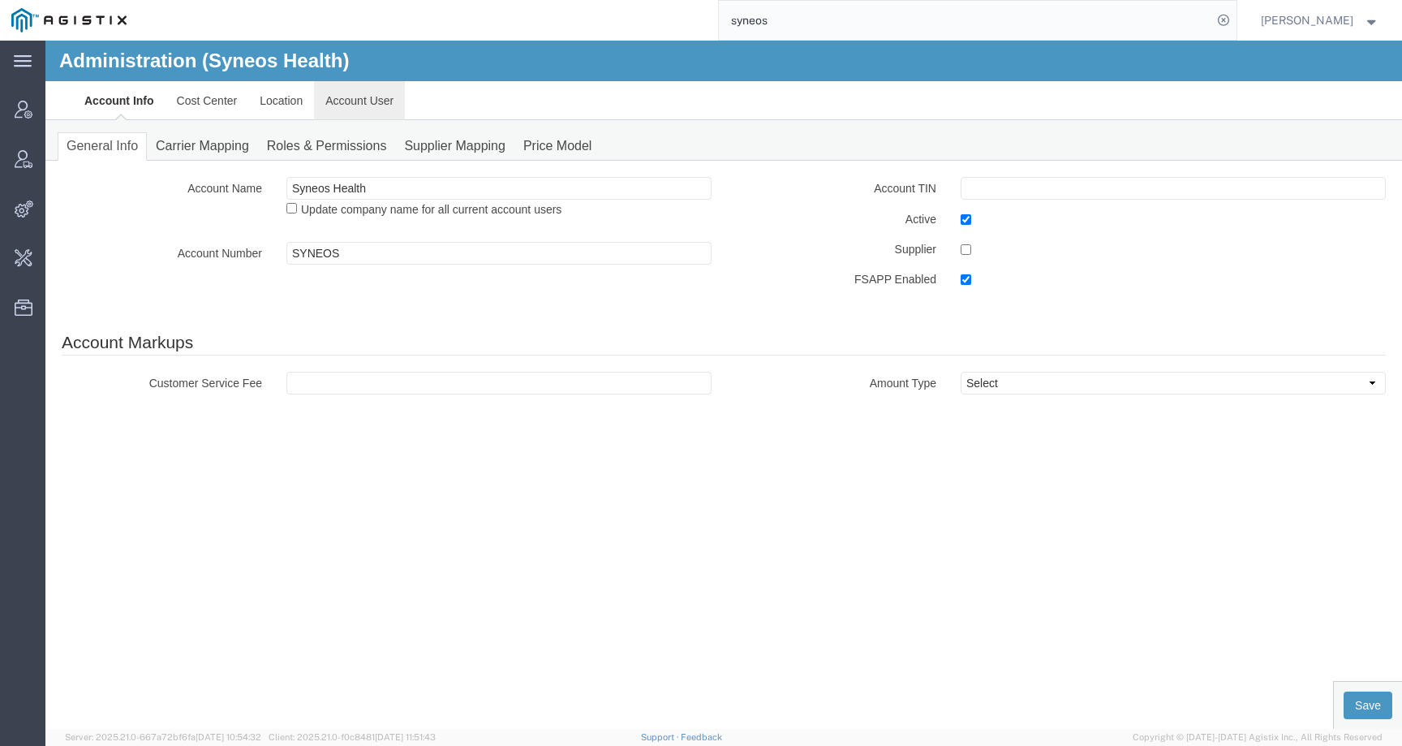
click at [358, 93] on link "Account User" at bounding box center [359, 100] width 91 height 39
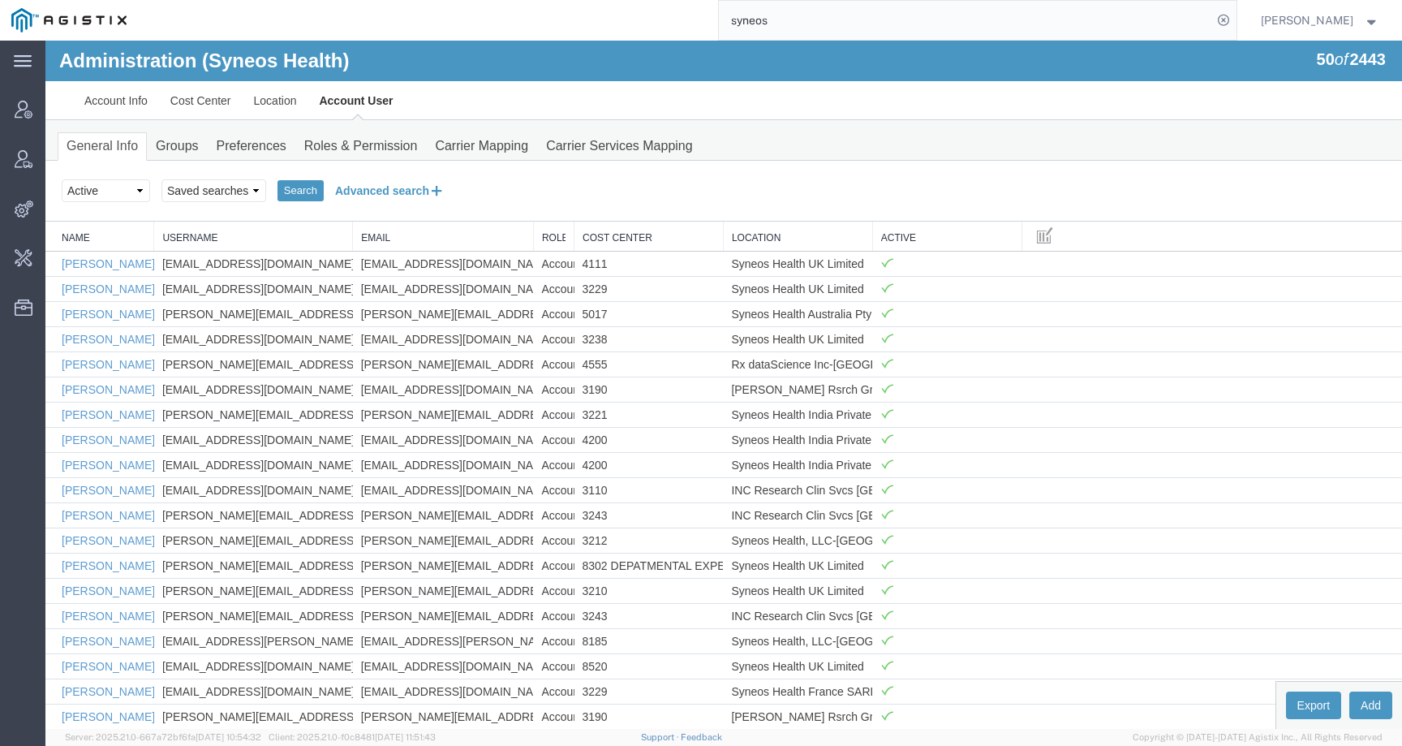
click at [375, 193] on button "Advanced search" at bounding box center [390, 191] width 132 height 28
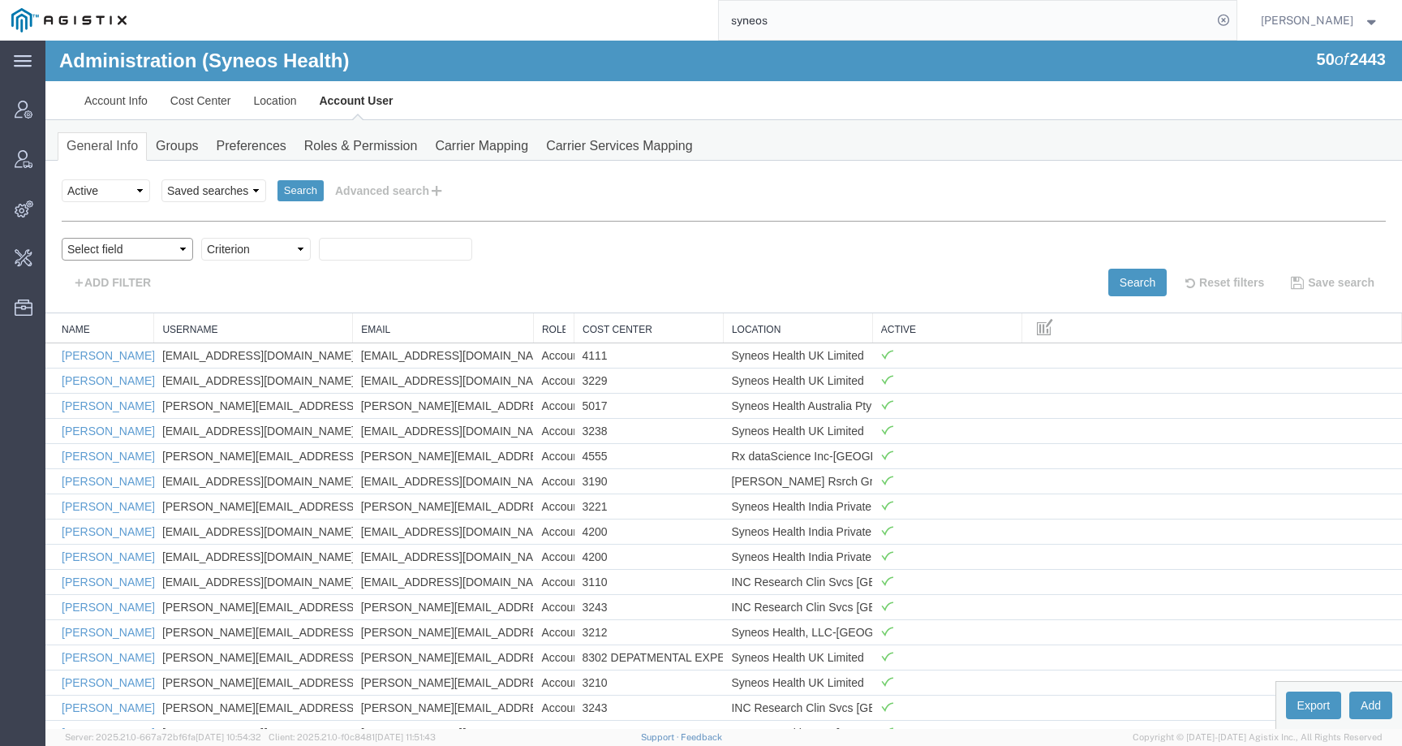
click at [118, 257] on select "Select field Cost Center Email Location Name Role Username" at bounding box center [127, 249] width 131 height 23
select select "email"
click at [62, 238] on select "Select field Cost Center Email Location Name Role Username" at bounding box center [127, 249] width 131 height 23
click at [245, 249] on select "Criterion contains does not contain is is blank is not blank starts with" at bounding box center [256, 249] width 110 height 23
select select "contains"
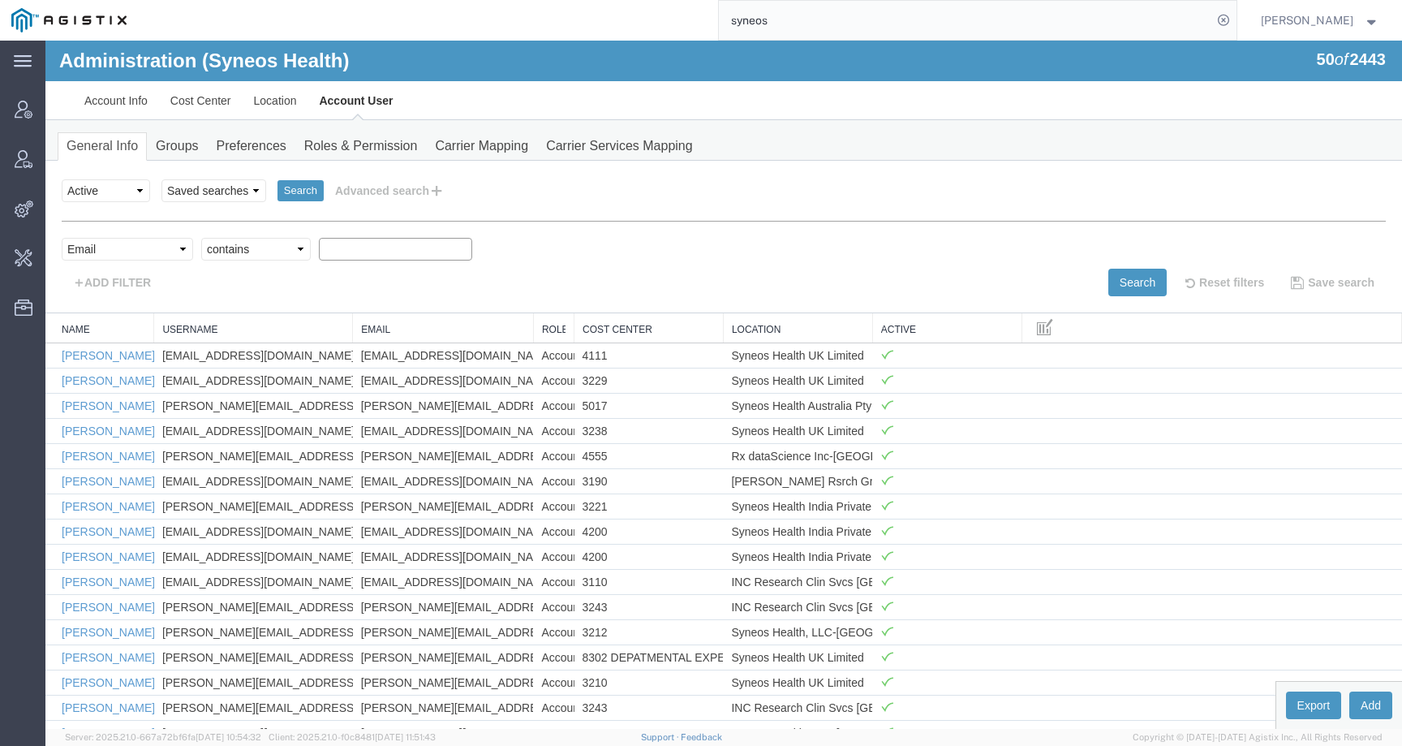
click at [201, 238] on select "Criterion contains does not contain is is blank is not blank starts with" at bounding box center [256, 249] width 110 height 23
paste input "[EMAIL_ADDRESS][DOMAIN_NAME]"
type input "[EMAIL_ADDRESS][DOMAIN_NAME]"
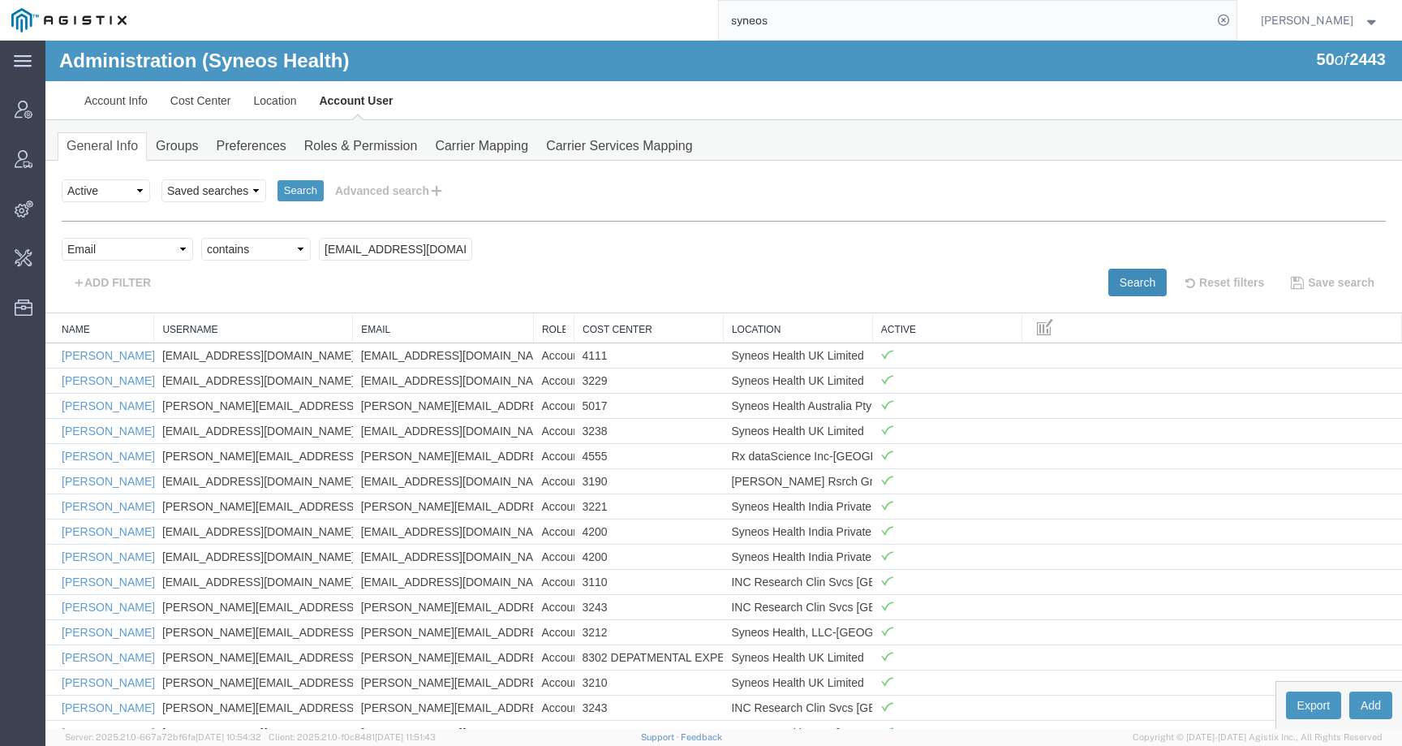
click at [1126, 285] on button "Search" at bounding box center [1137, 283] width 58 height 28
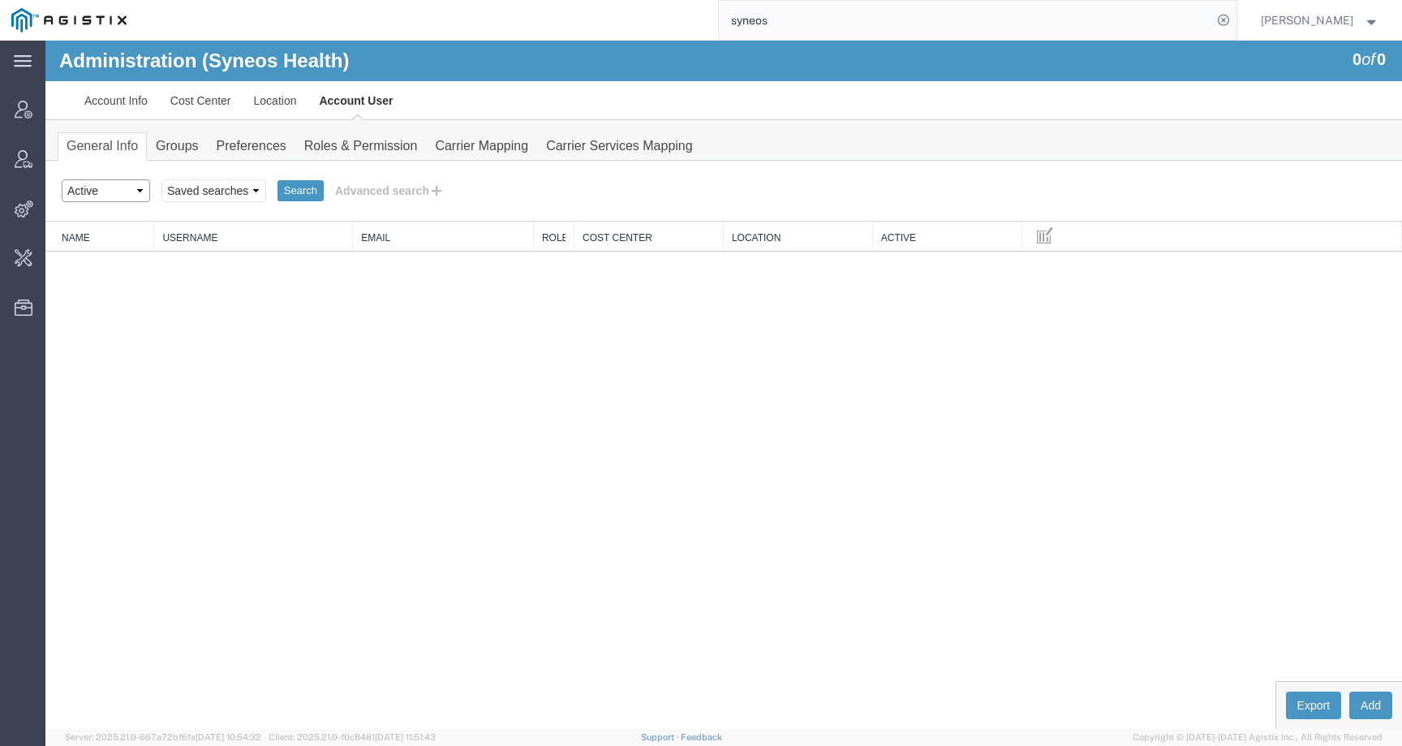
click at [93, 192] on select "Select status Active All Inactive" at bounding box center [106, 190] width 88 height 23
select select "ALL"
click at [62, 179] on select "Select status Active All Inactive" at bounding box center [106, 190] width 88 height 23
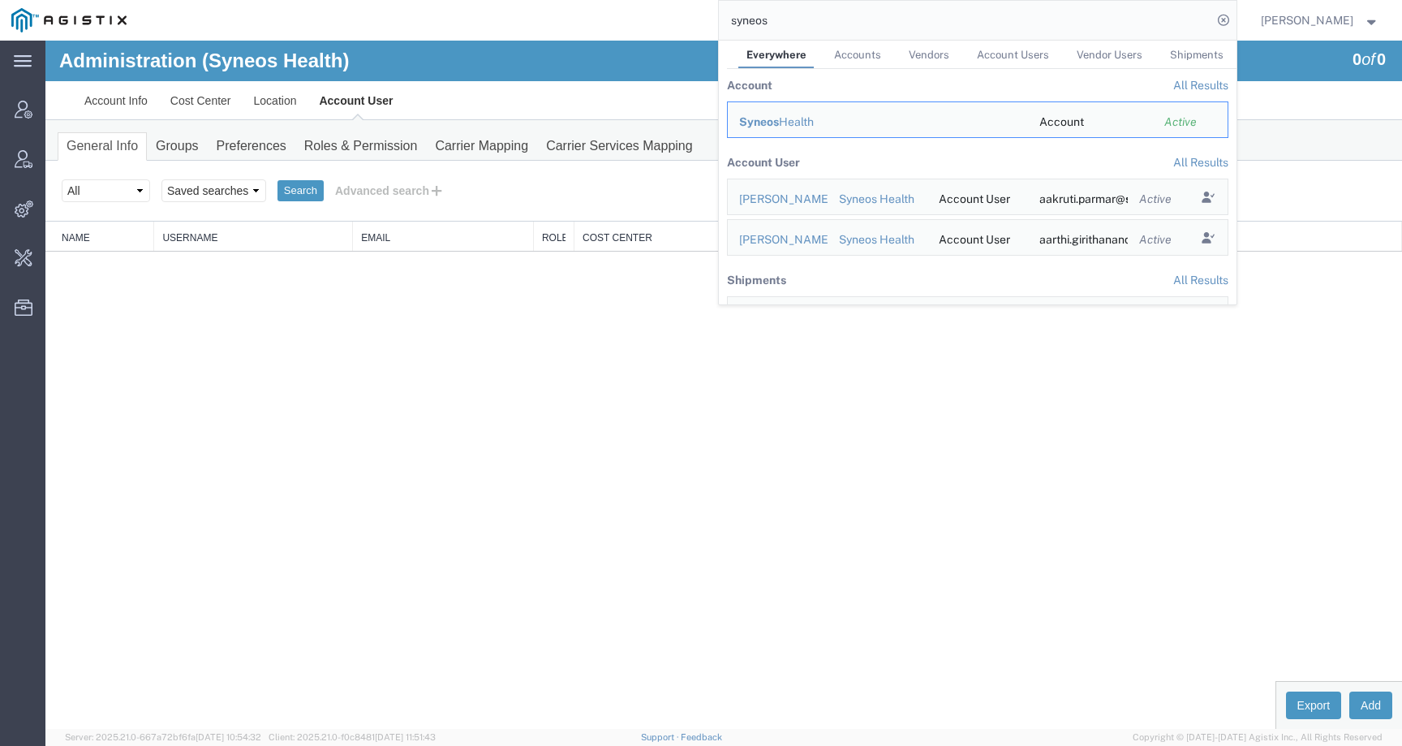
drag, startPoint x: 773, startPoint y: 25, endPoint x: 699, endPoint y: 20, distance: 74.8
click at [696, 22] on div "syneos Everywhere Accounts Vendors Account Users Vendor Users Shipments Account…" at bounding box center [687, 20] width 1099 height 41
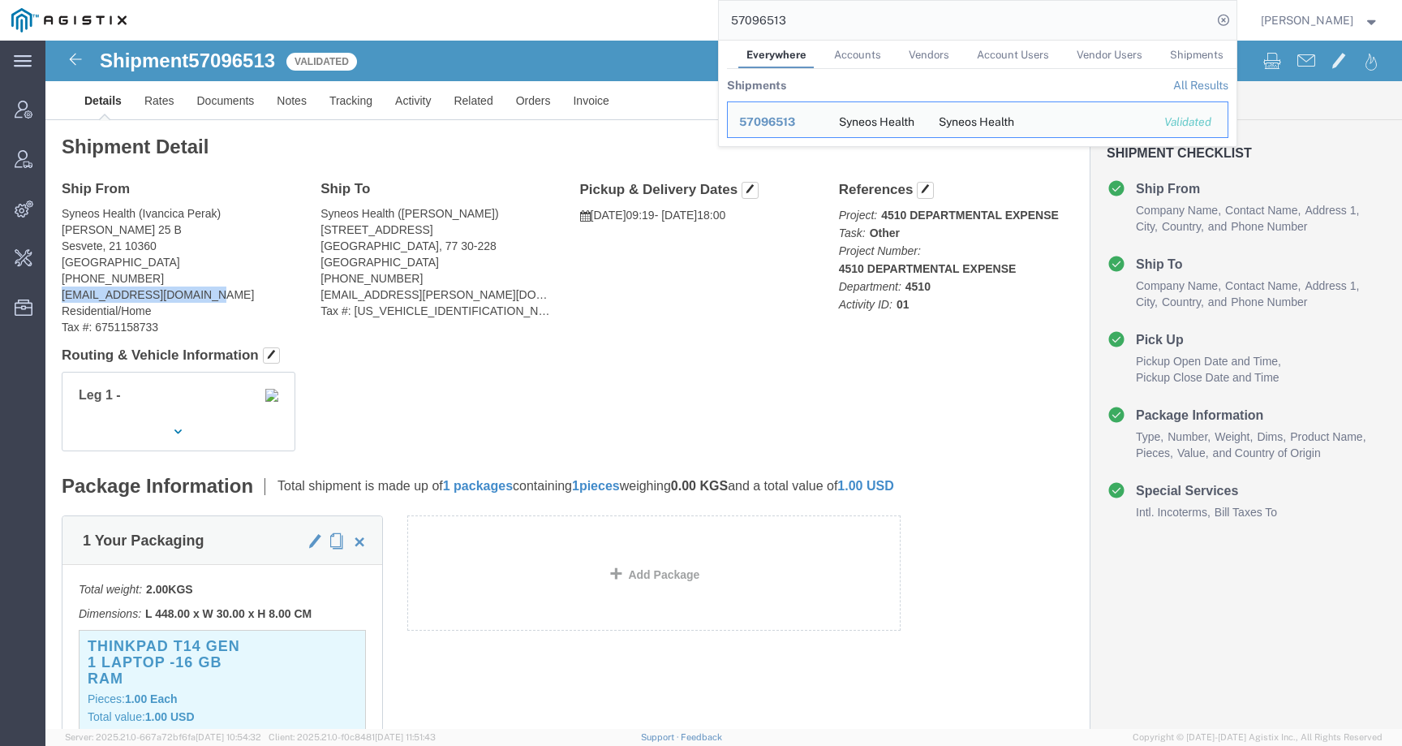
drag, startPoint x: 14, startPoint y: 252, endPoint x: 215, endPoint y: 252, distance: 201.2
click div "Ship From Syneos Health (Ivancica Perak) Ulica [STREET_ADDRESS] [PHONE_NUMBER] …"
copy address "[EMAIL_ADDRESS][DOMAIN_NAME]"
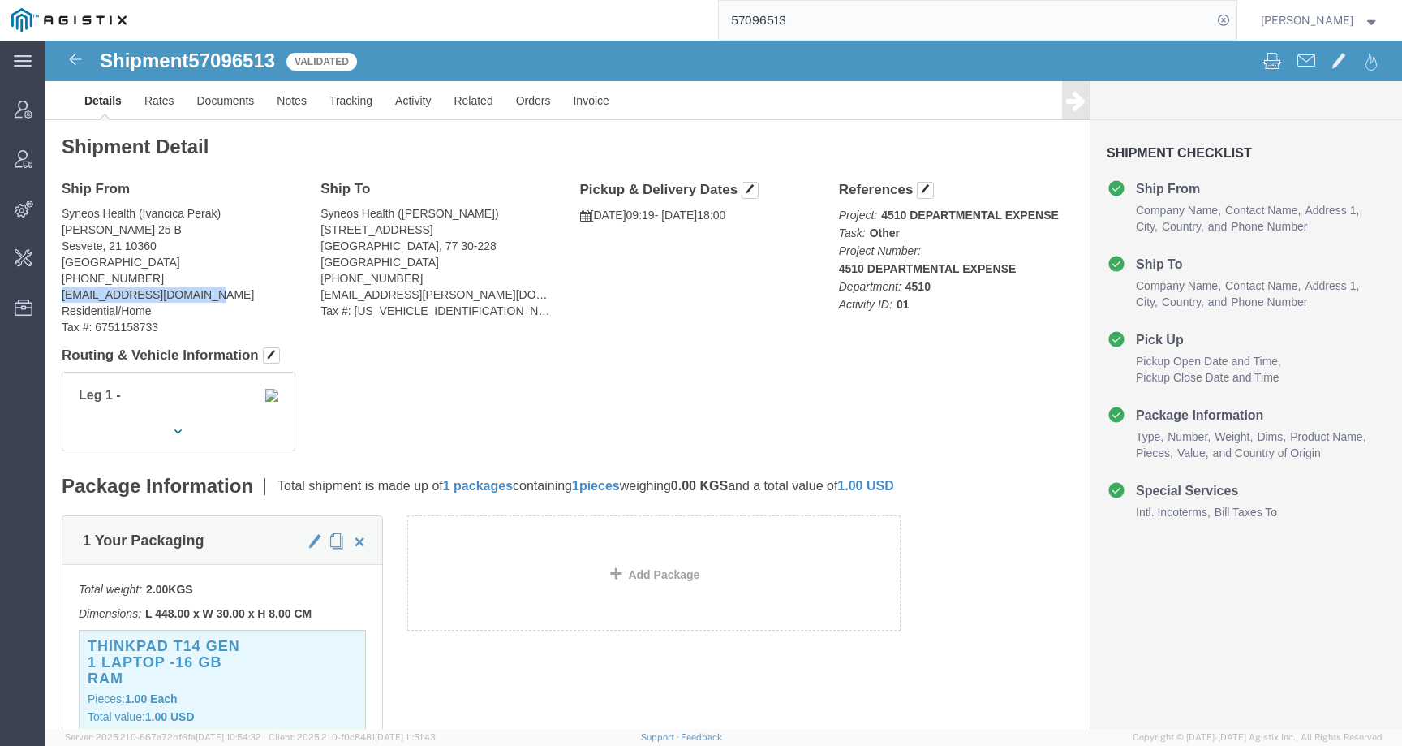
scroll to position [527, 0]
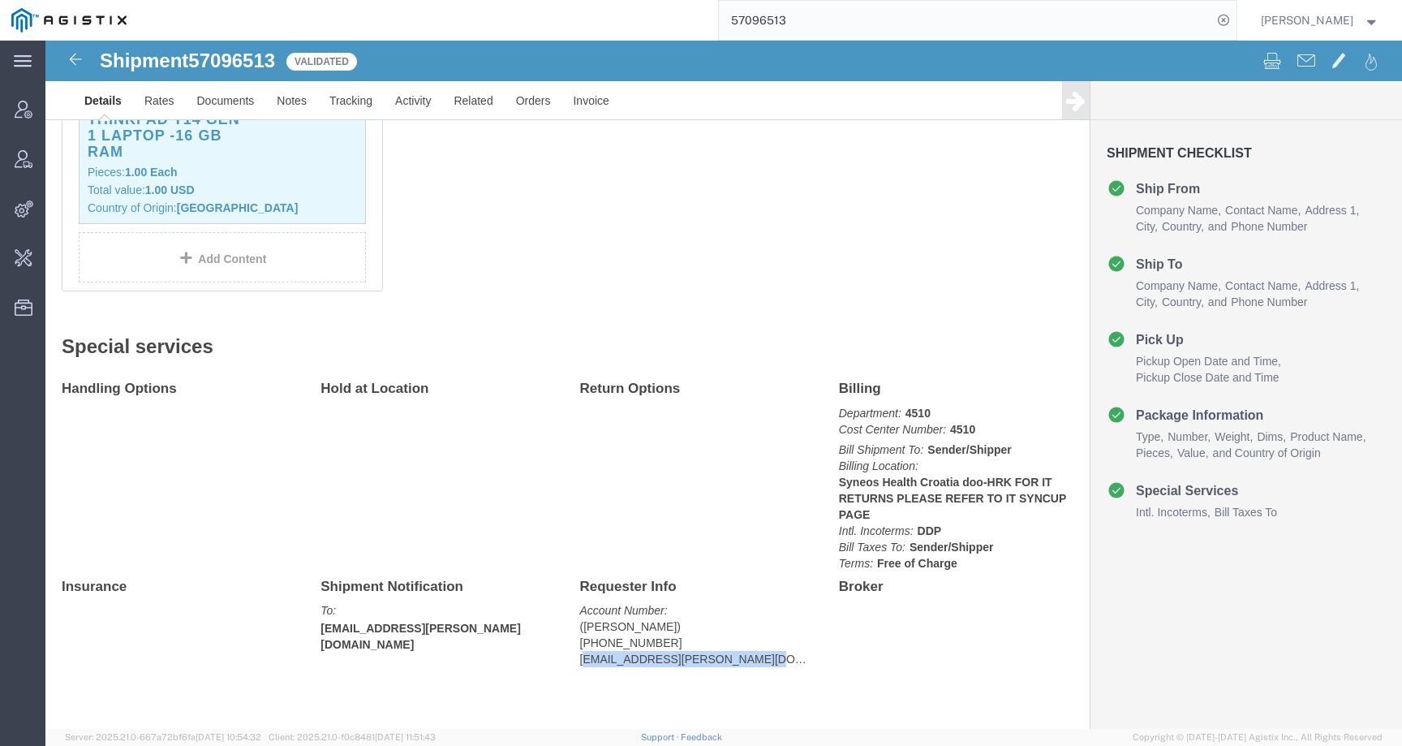
drag, startPoint x: 534, startPoint y: 625, endPoint x: 771, endPoint y: 624, distance: 237.0
click div "Requester Info Account Number: ([PERSON_NAME]) [PHONE_NUMBER] [EMAIL_ADDRESS][P…"
drag, startPoint x: 524, startPoint y: 618, endPoint x: 749, endPoint y: 618, distance: 224.8
click div "Requester Info Account Number: ([PERSON_NAME]) [PHONE_NUMBER] [EMAIL_ADDRESS][P…"
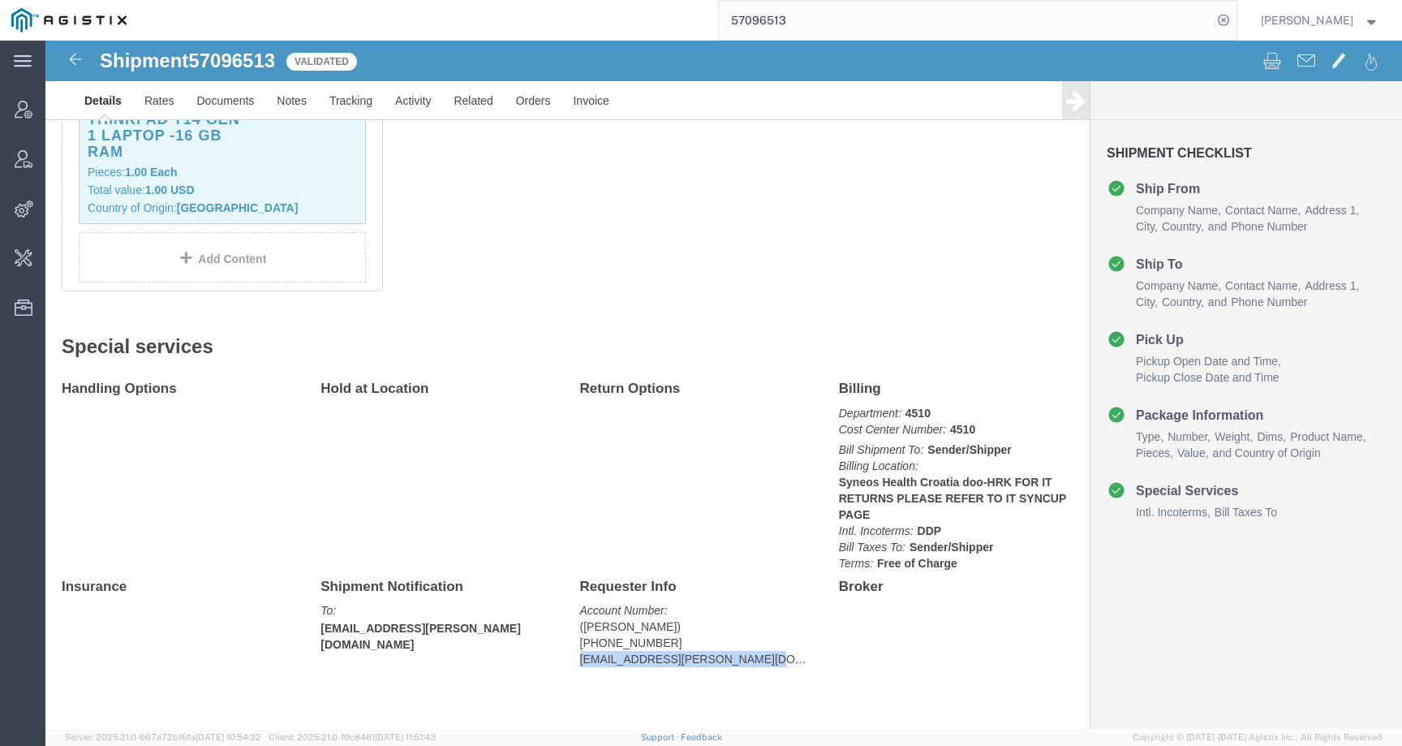
copy address "[EMAIL_ADDRESS][PERSON_NAME][DOMAIN_NAME]"
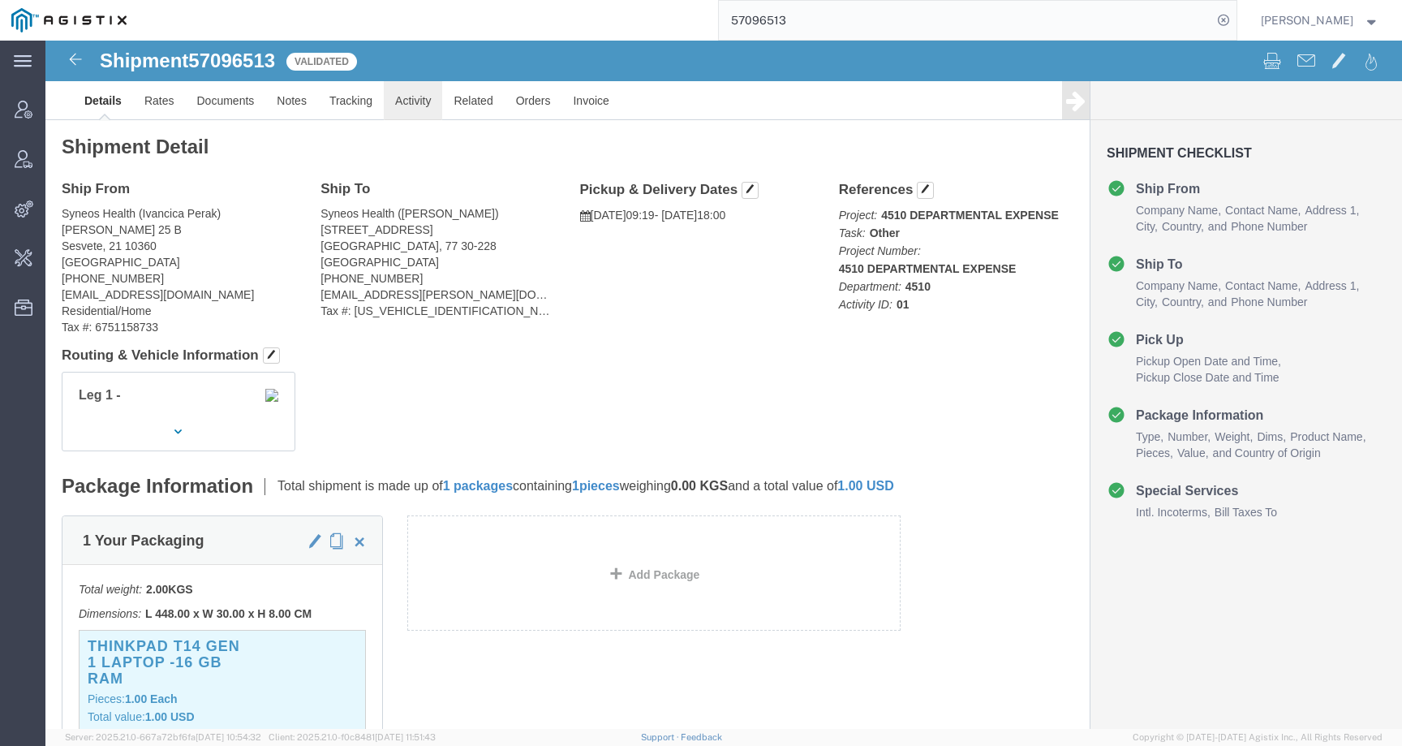
click link "Activity"
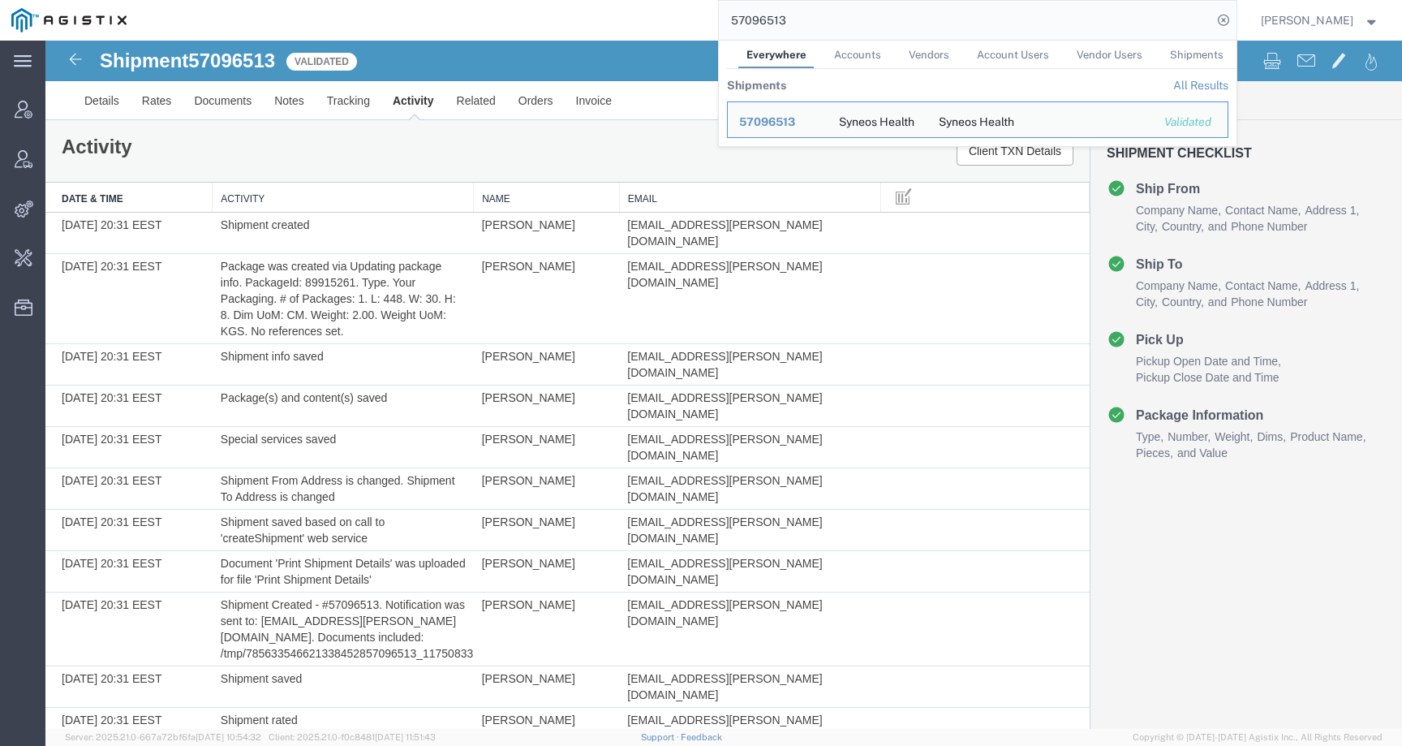
drag, startPoint x: 804, startPoint y: 19, endPoint x: 691, endPoint y: 16, distance: 113.7
click at [691, 16] on div "57096513 Everywhere Accounts Vendors Account Users Vendor Users Shipments Shipm…" at bounding box center [687, 20] width 1099 height 41
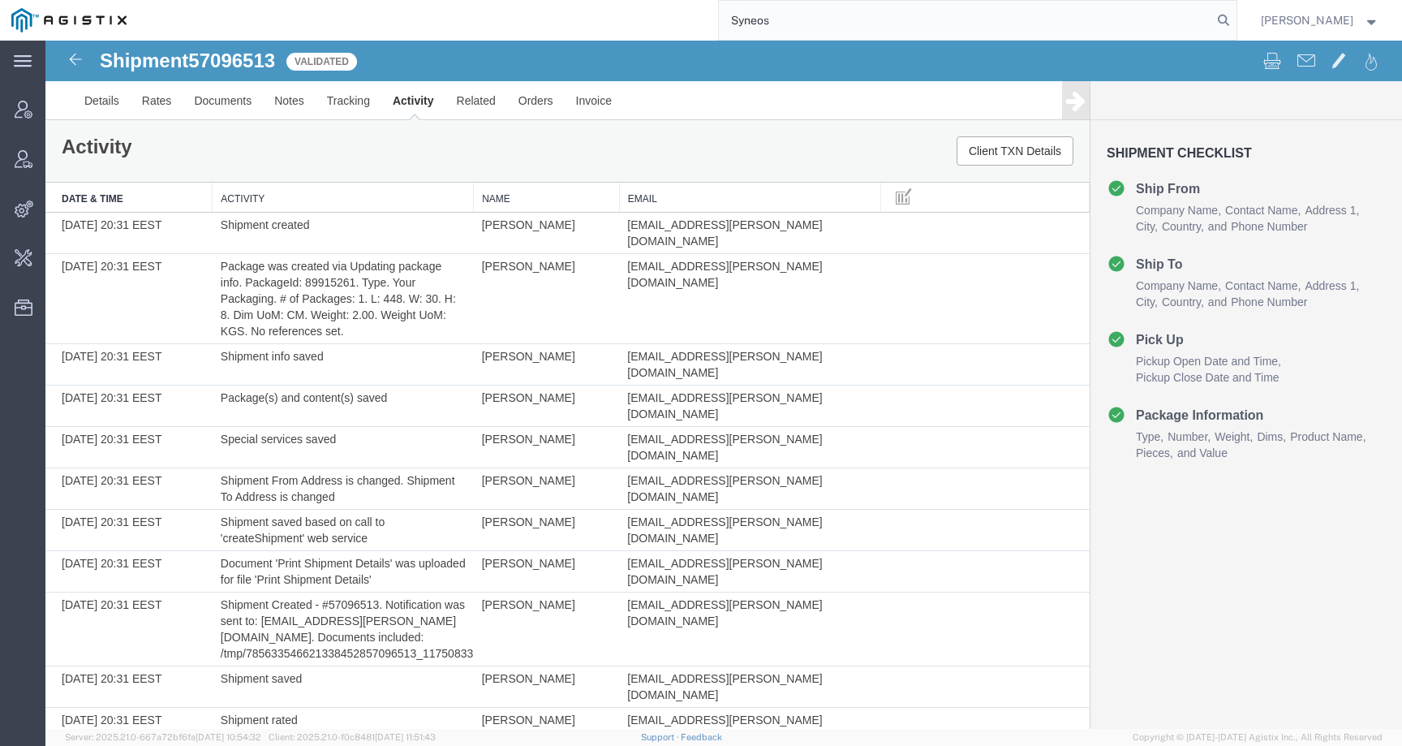
type input "Syneos"
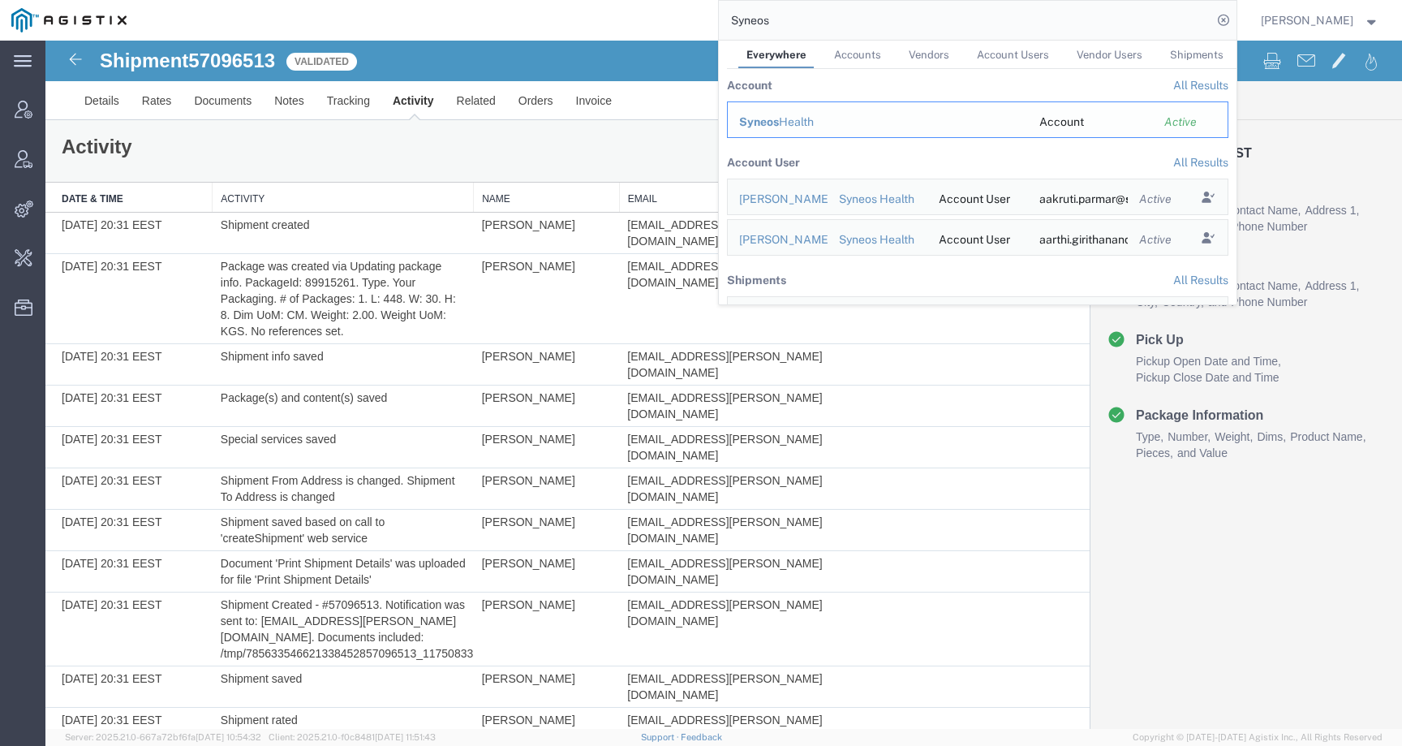
click at [799, 112] on td "Syneos Health" at bounding box center [877, 119] width 301 height 37
click at [779, 127] on span "Syneos" at bounding box center [759, 121] width 40 height 13
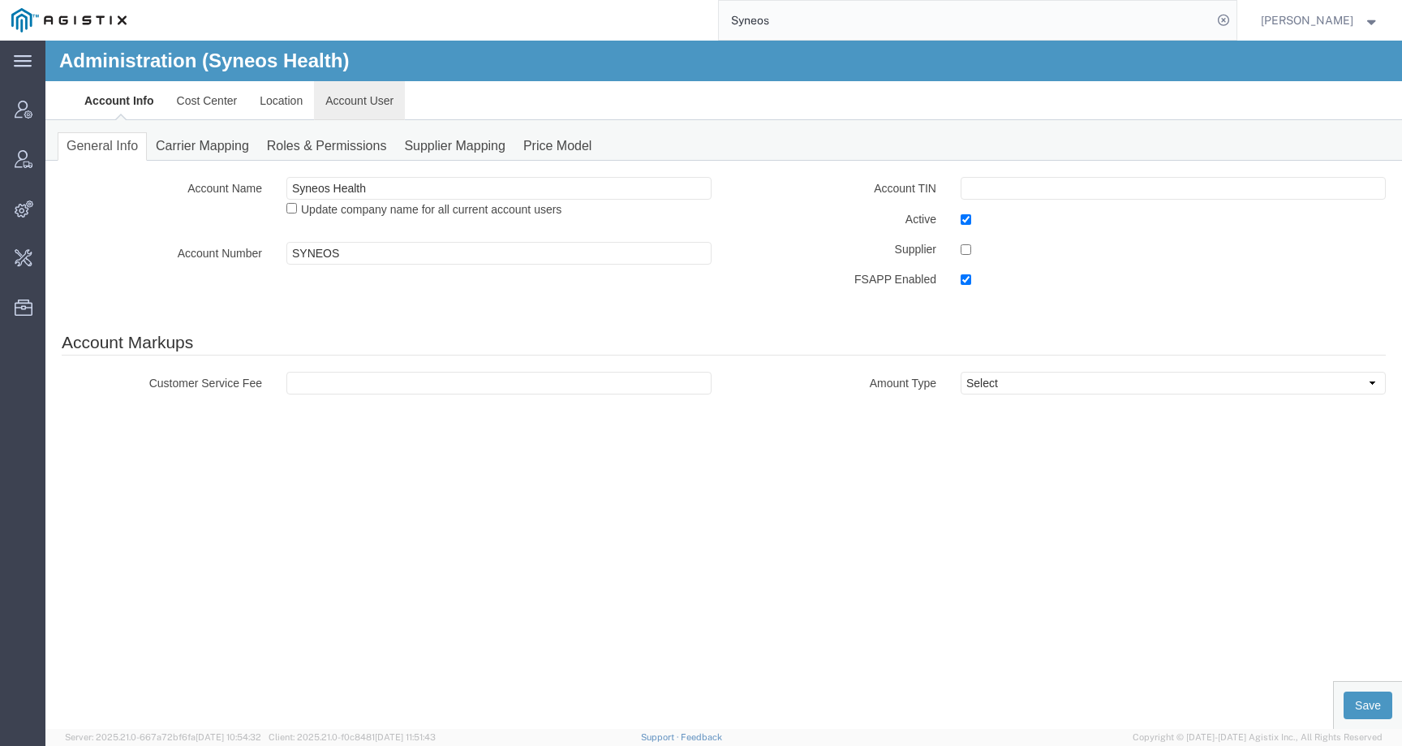
click at [355, 98] on link "Account User" at bounding box center [359, 100] width 91 height 39
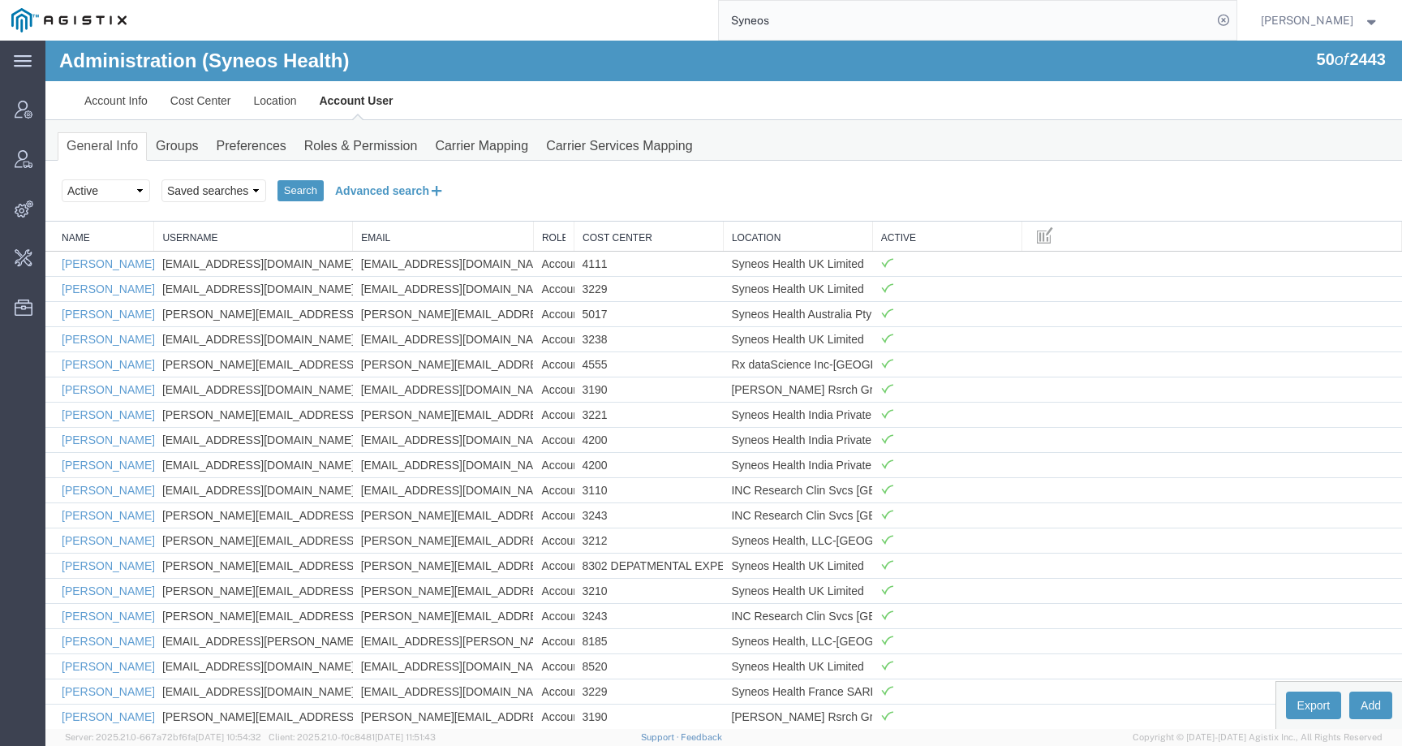
click at [360, 186] on button "Advanced search" at bounding box center [390, 191] width 132 height 28
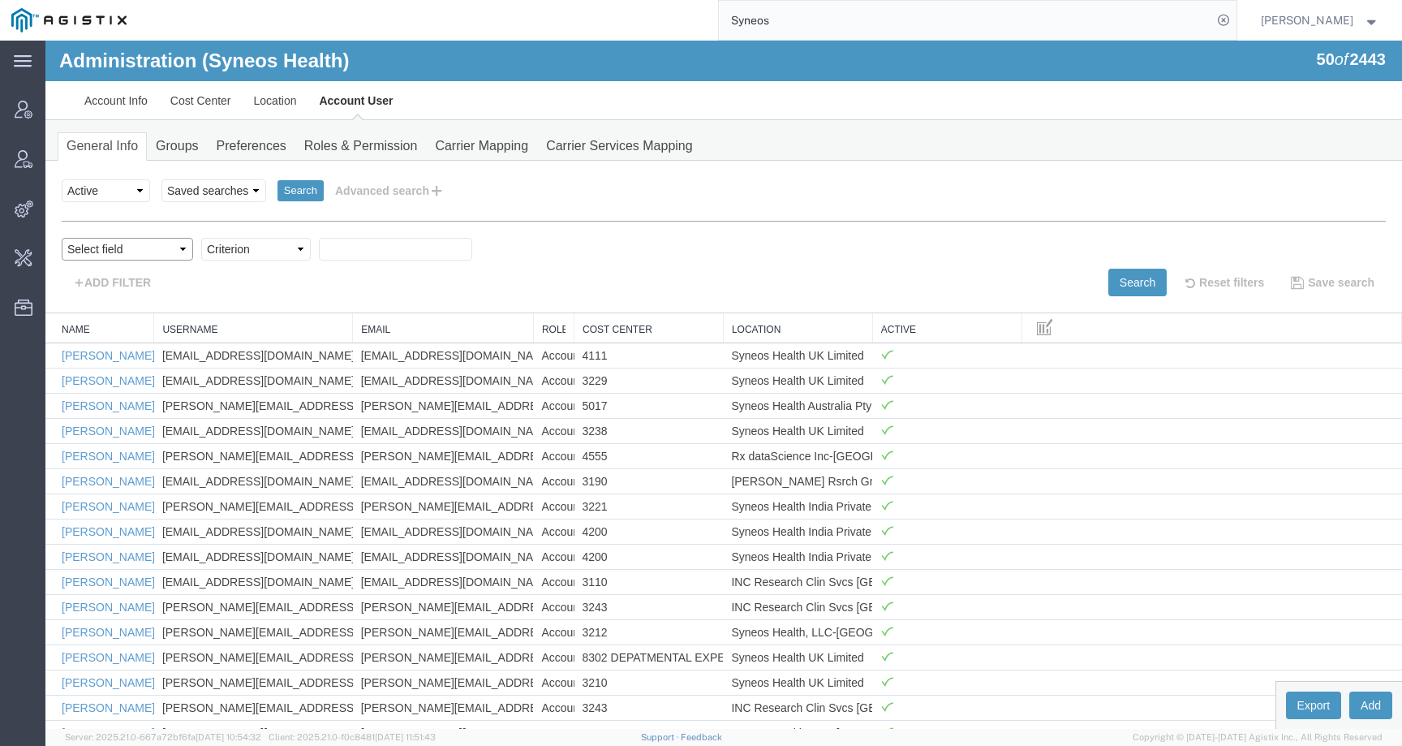
click at [132, 250] on select "Select field Cost Center Email Location Name Role Username" at bounding box center [127, 249] width 131 height 23
select select "email"
click at [62, 238] on select "Select field Cost Center Email Location Name Role Username" at bounding box center [127, 249] width 131 height 23
select select "contains"
click at [201, 238] on select "Criterion contains does not contain is is blank is not blank starts with" at bounding box center [256, 249] width 110 height 23
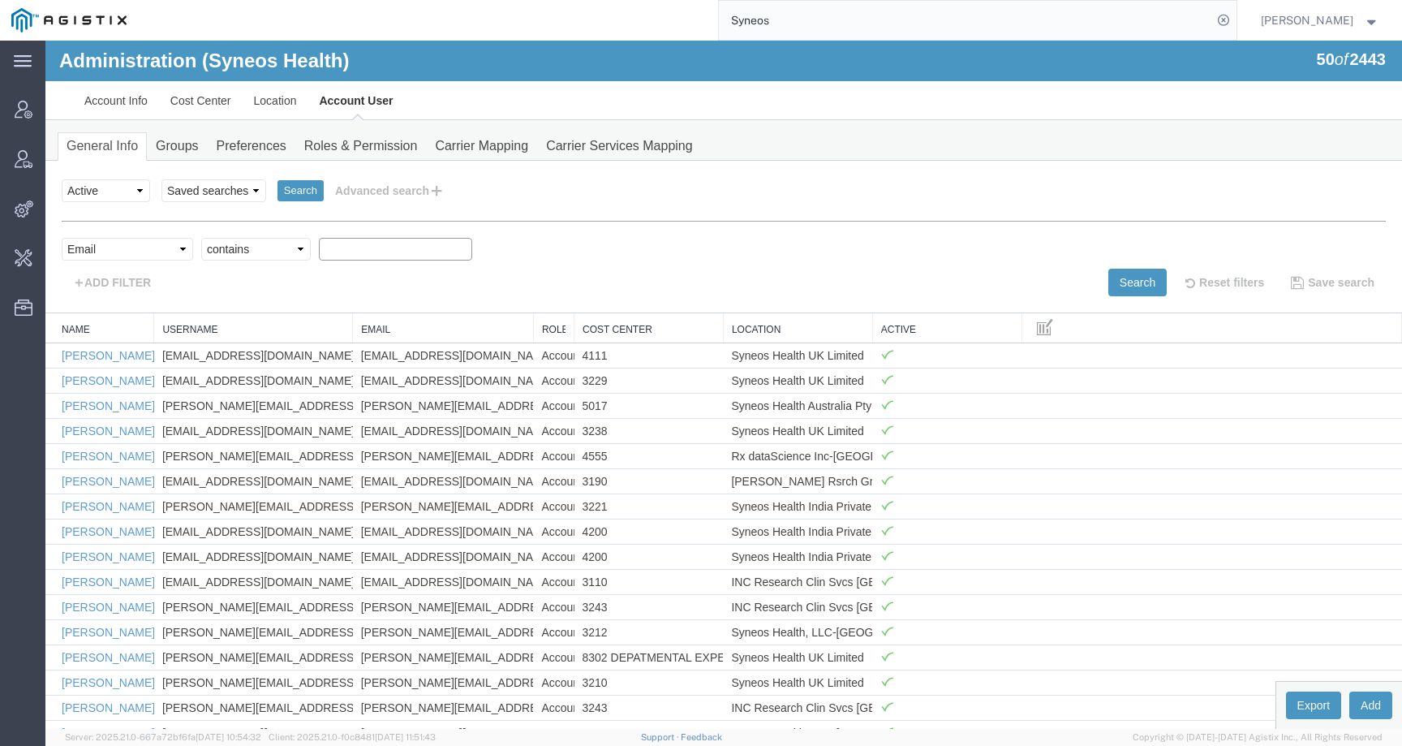
click at [389, 255] on input "text" at bounding box center [395, 249] width 153 height 23
paste input "57122267"
type input "57122267"
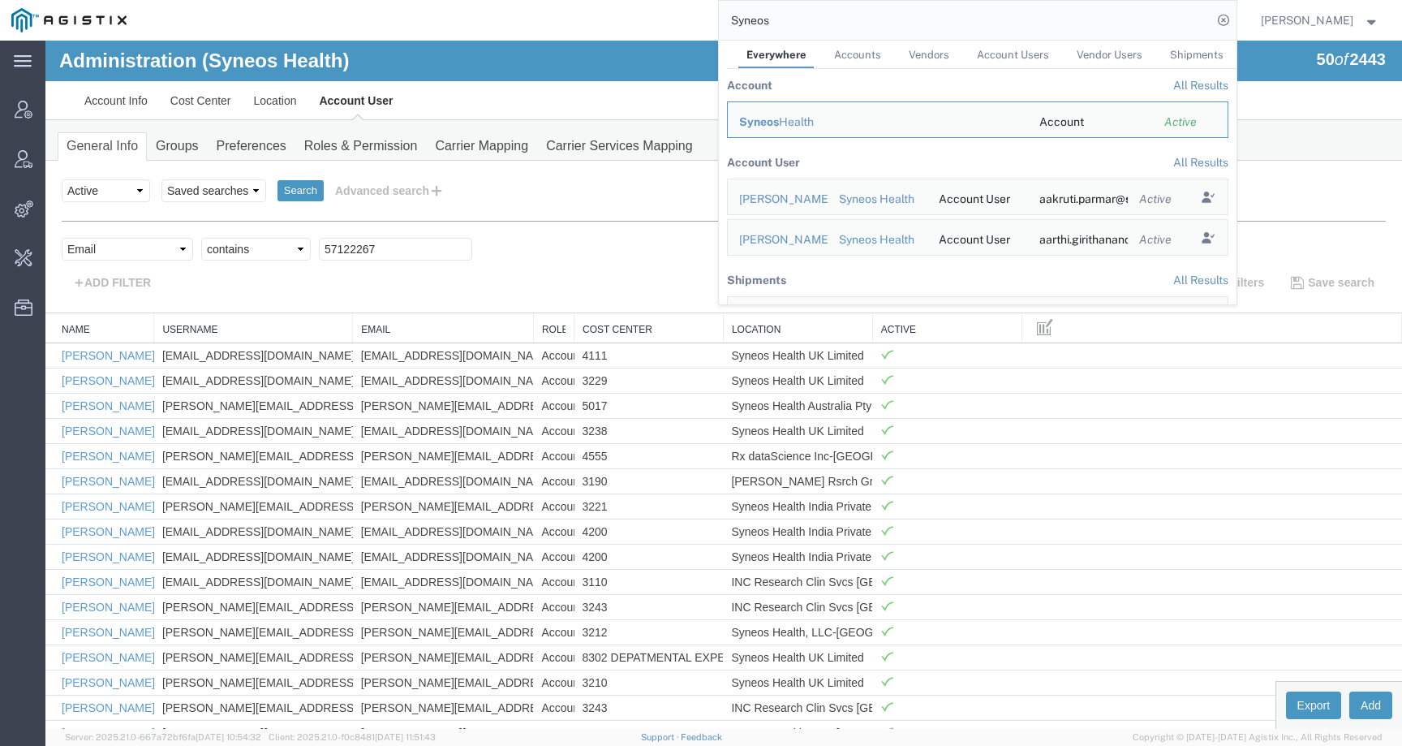
click at [830, 25] on input "Syneos" at bounding box center [965, 20] width 493 height 39
drag, startPoint x: 830, startPoint y: 25, endPoint x: 708, endPoint y: 24, distance: 122.5
click at [708, 24] on div "Syneos Everywhere Accounts Vendors Account Users Vendor Users Shipments Account…" at bounding box center [687, 20] width 1099 height 41
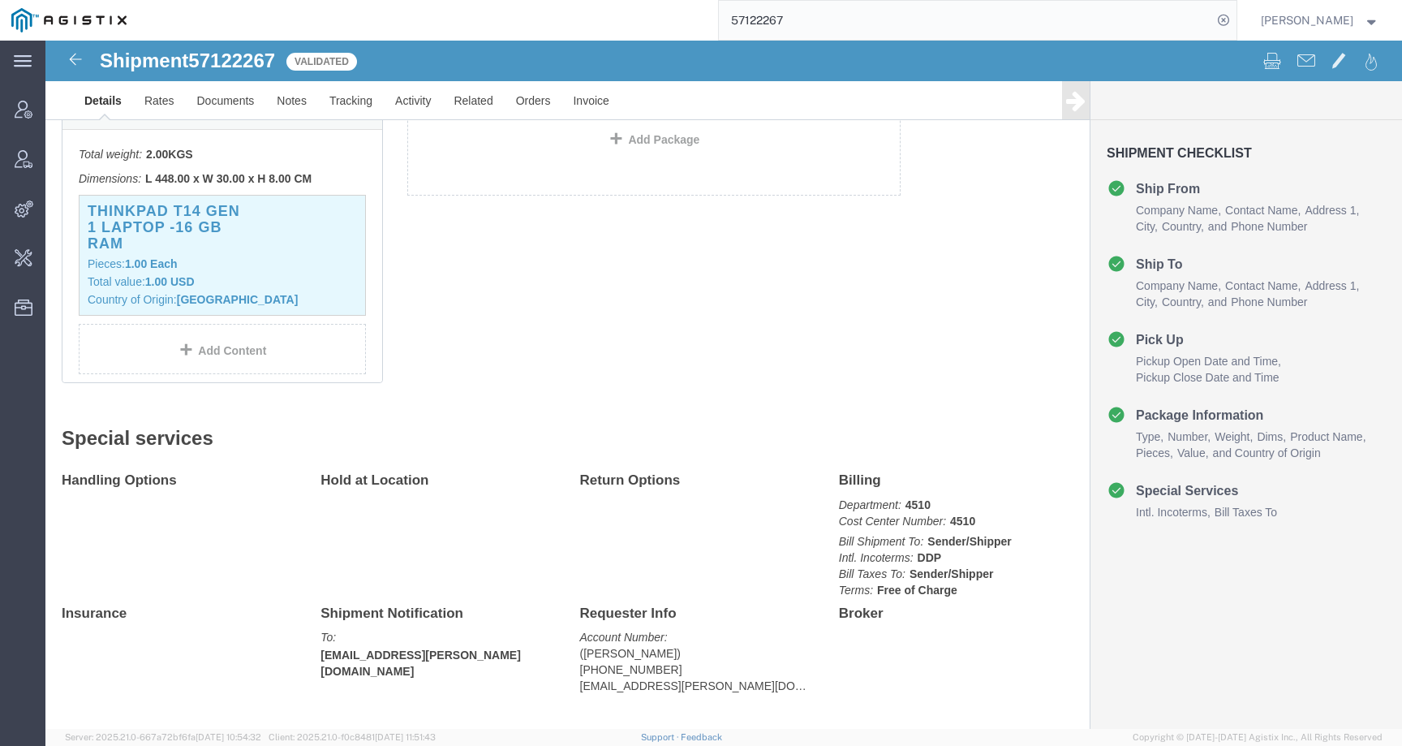
scroll to position [446, 0]
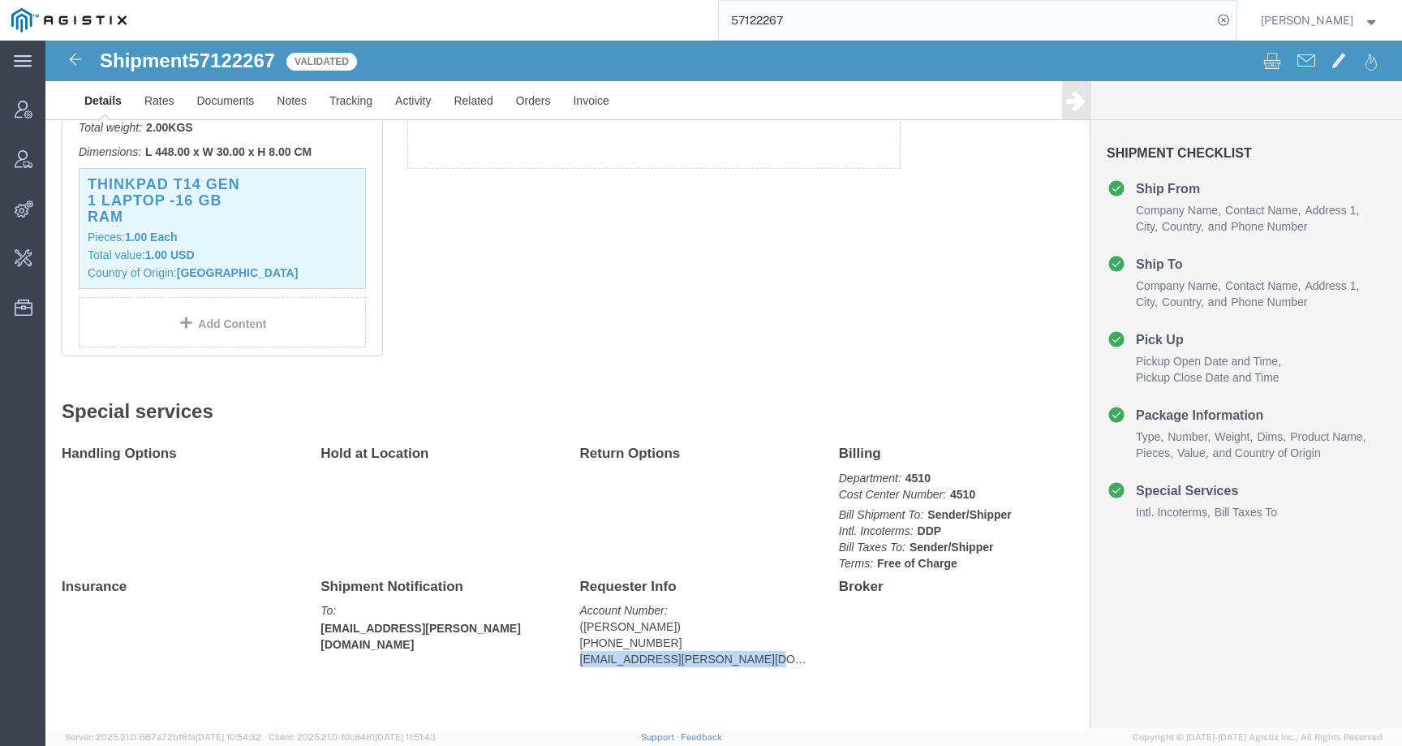
drag, startPoint x: 531, startPoint y: 620, endPoint x: 795, endPoint y: 620, distance: 264.5
click div "Handling Options Hold at Location Return Options Billing Department: 4510 Cost …"
copy address "pawel.aksamit@syneoshealth.com"
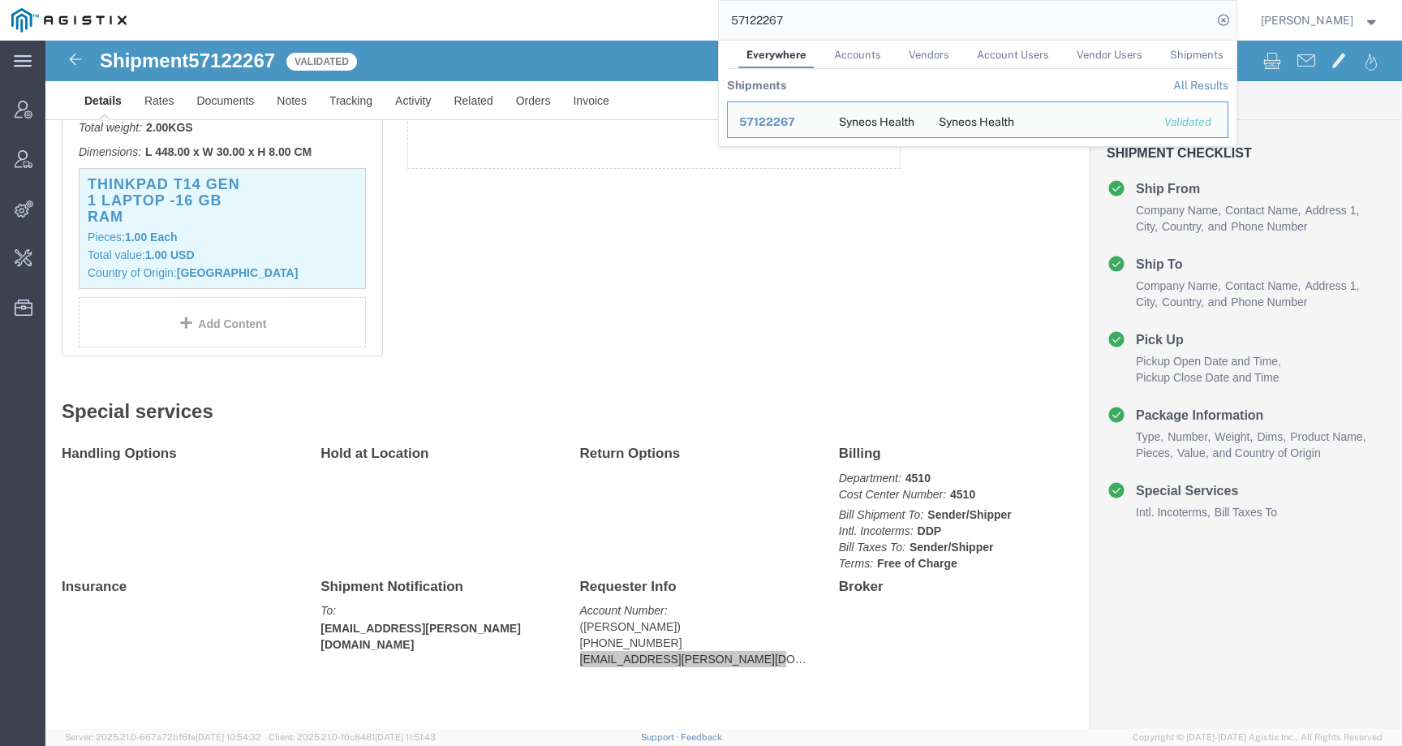
drag, startPoint x: 824, startPoint y: 19, endPoint x: 664, endPoint y: 17, distance: 160.7
click at [665, 18] on div "57122267 Everywhere Accounts Vendors Account Users Vendor Users Shipments Shipm…" at bounding box center [687, 20] width 1099 height 41
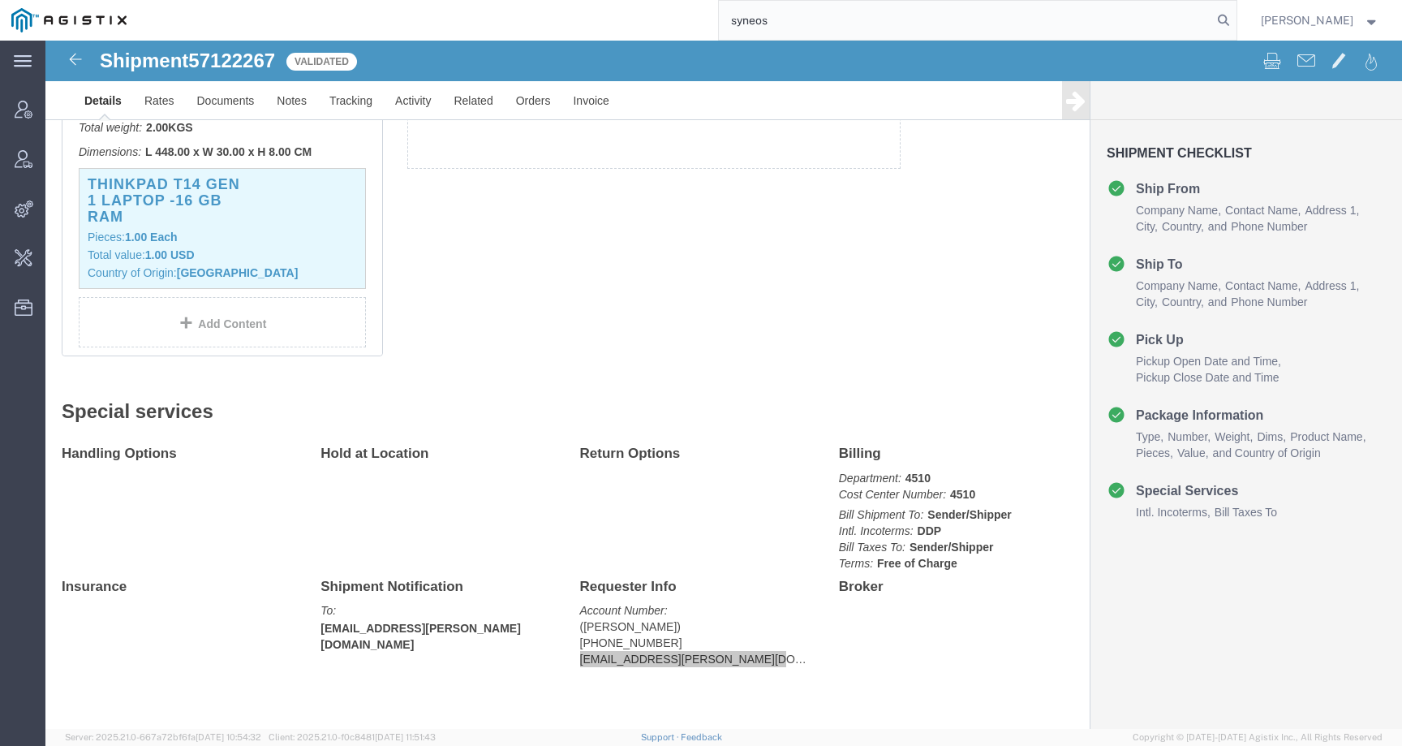
type input "syneos"
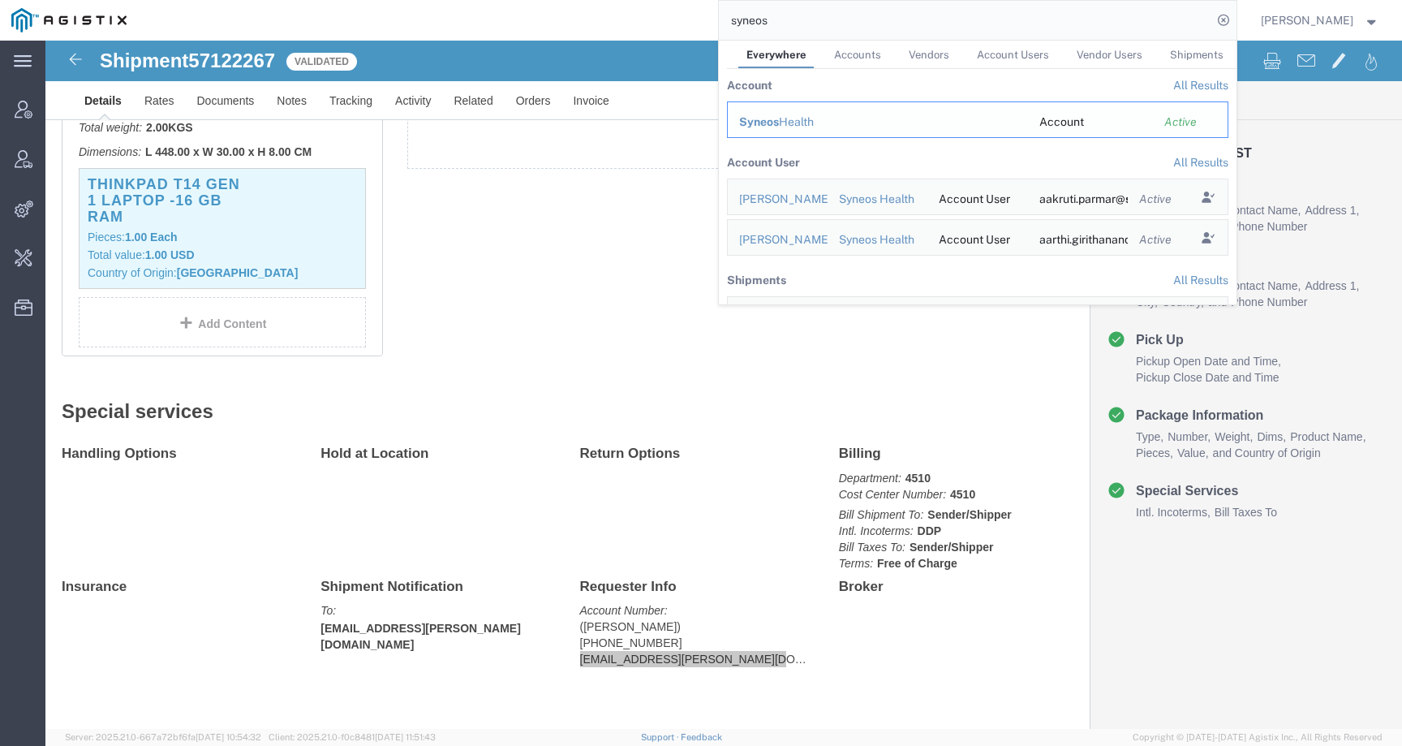
click at [779, 126] on span "Syneos" at bounding box center [759, 121] width 40 height 13
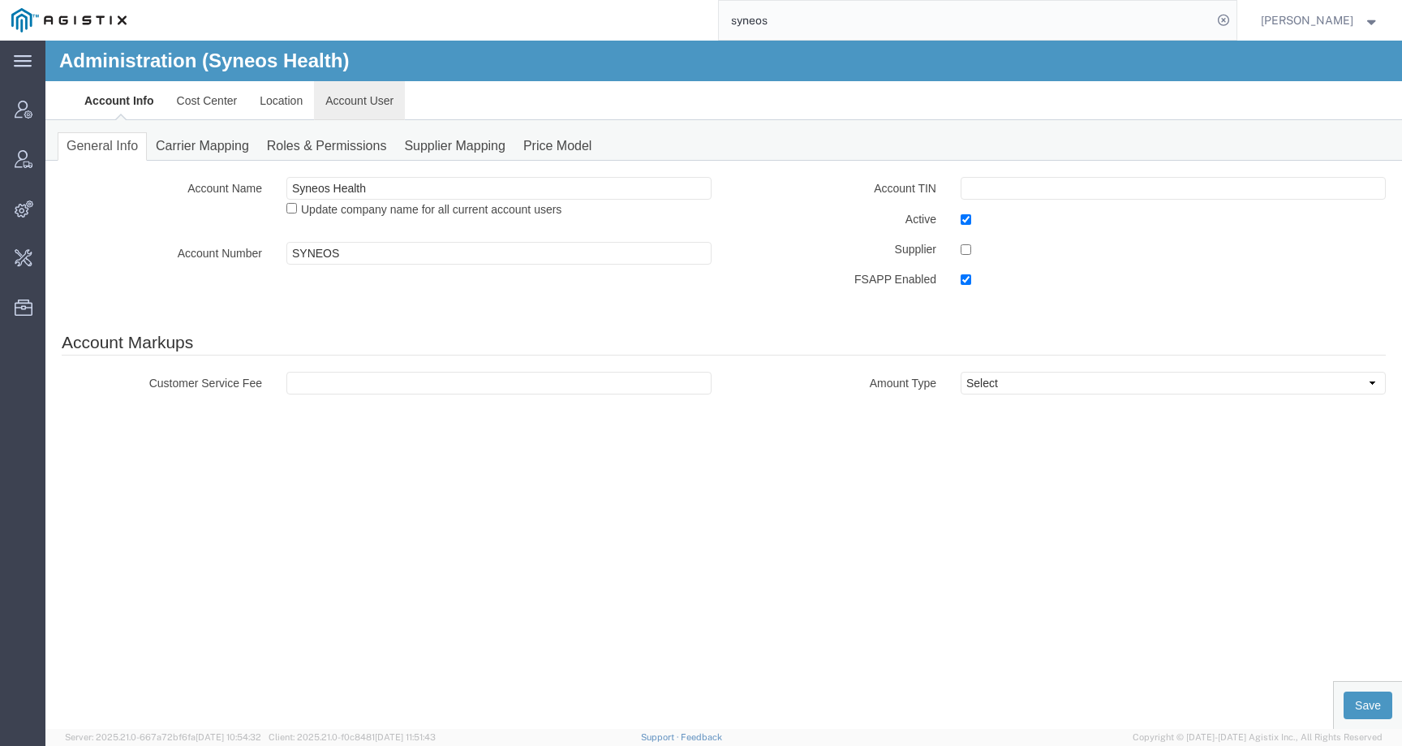
click at [345, 105] on link "Account User" at bounding box center [359, 100] width 91 height 39
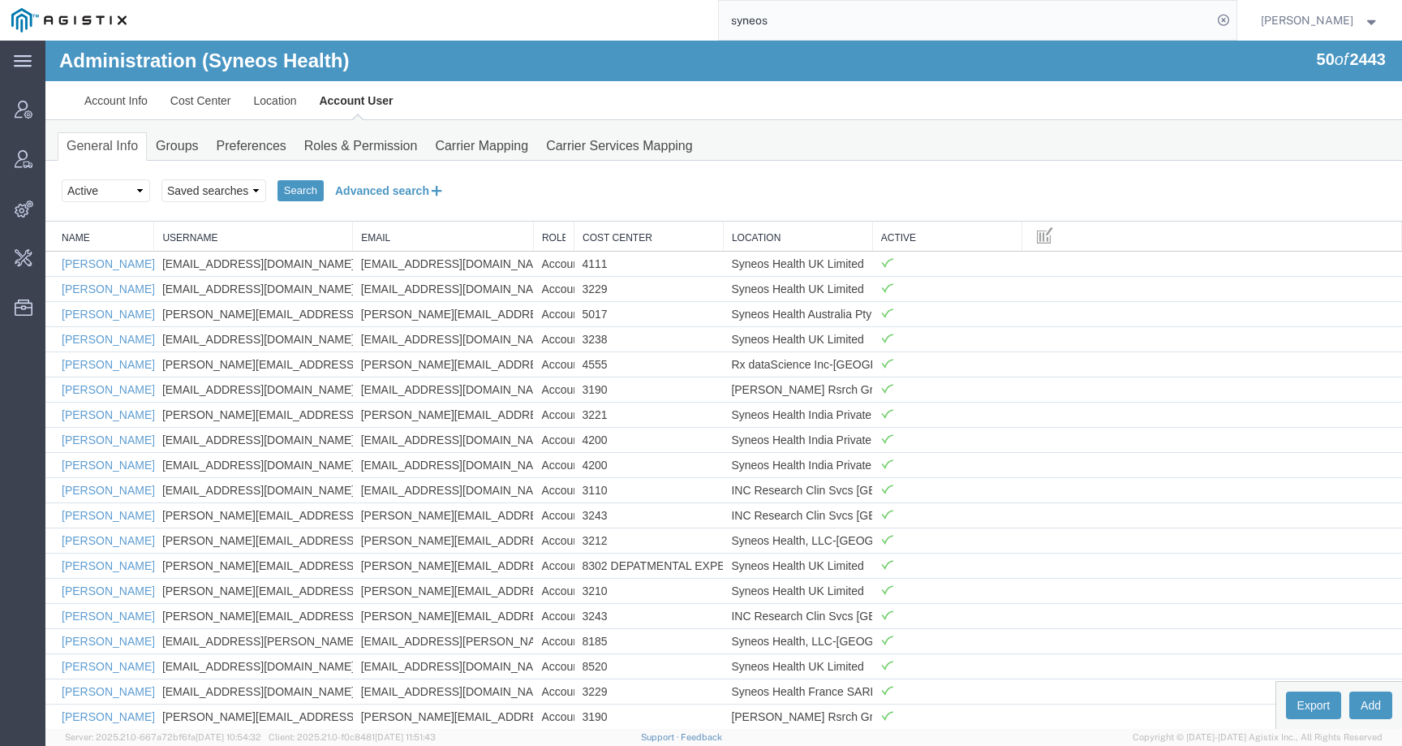
click at [349, 188] on button "Advanced search" at bounding box center [390, 191] width 132 height 28
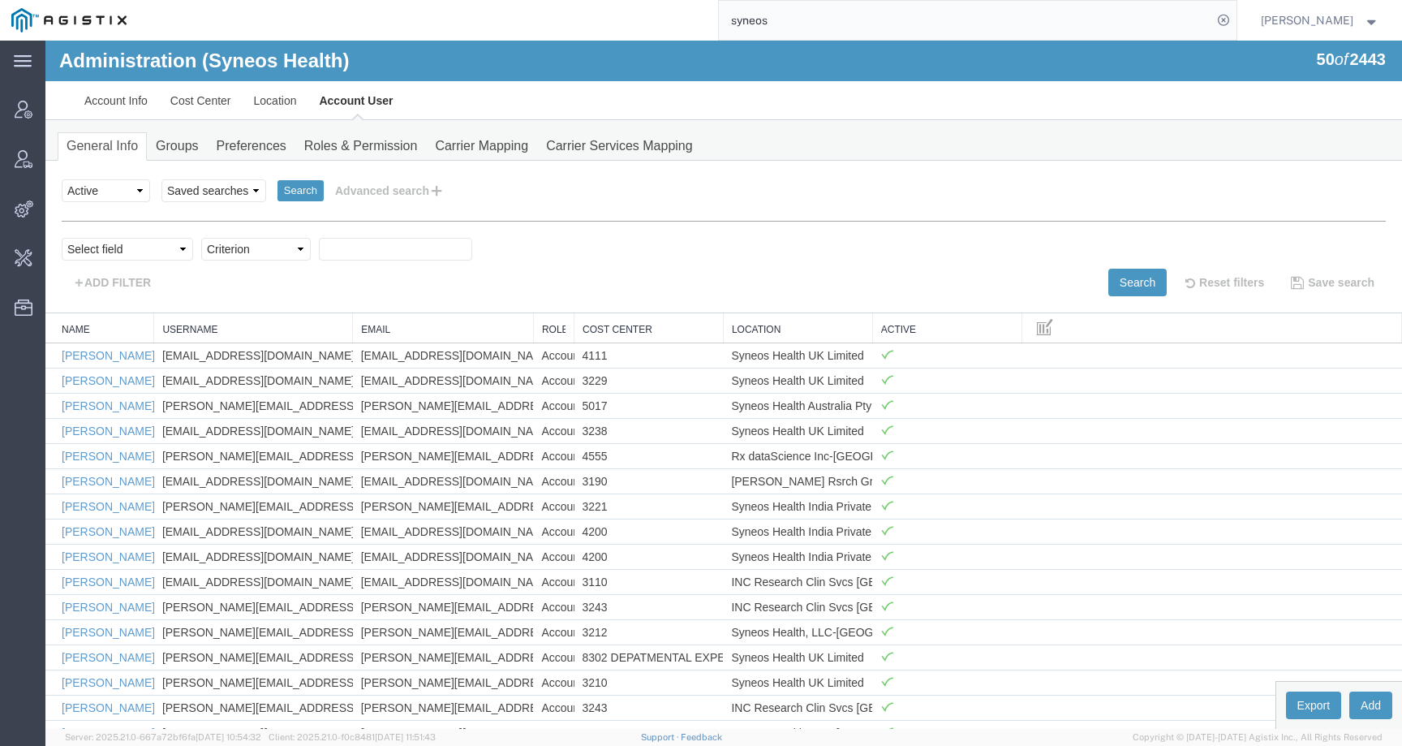
click at [123, 261] on div "Select field Cost Center Email Location Name Role Username Criterion" at bounding box center [724, 253] width 1324 height 31
click at [126, 239] on select "Select field Cost Center Email Location Name Role Username" at bounding box center [127, 249] width 131 height 23
select select "email"
click at [62, 238] on select "Select field Cost Center Email Location Name Role Username" at bounding box center [127, 249] width 131 height 23
click at [238, 251] on select "Criterion contains does not contain is is blank is not blank starts with" at bounding box center [256, 249] width 110 height 23
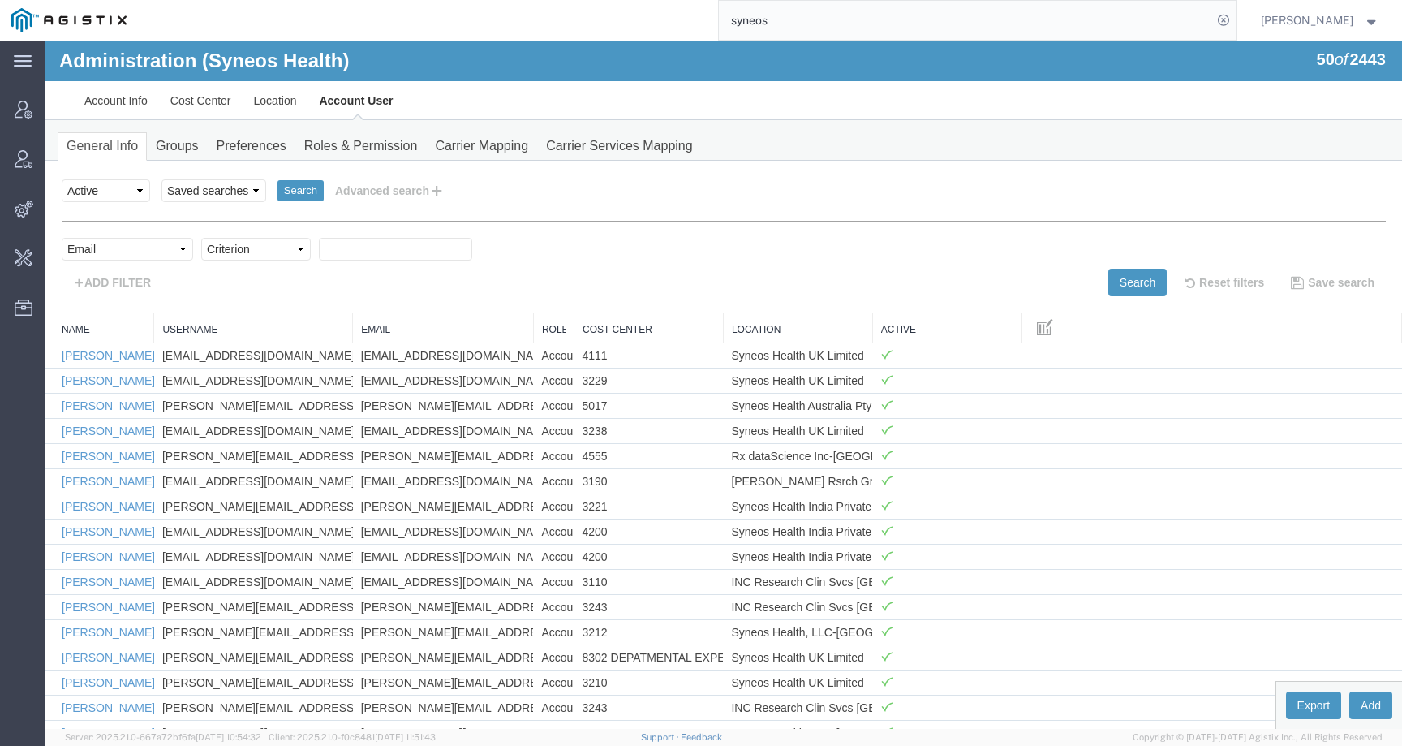
select select "contains"
click at [201, 238] on select "Criterion contains does not contain is is blank is not blank starts with" at bounding box center [256, 249] width 110 height 23
click at [346, 257] on input "text" at bounding box center [395, 249] width 153 height 23
paste input "pawel.aksamit@syneoshealth.com"
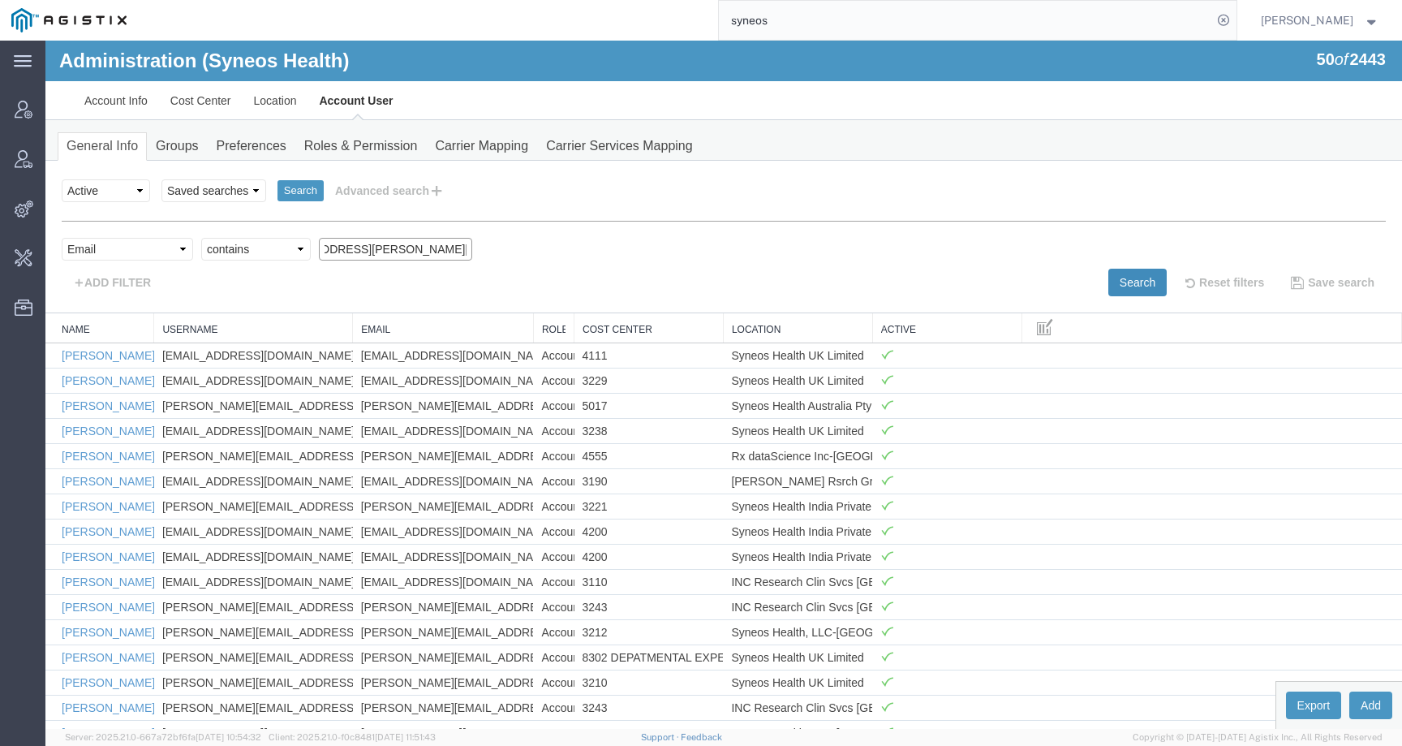
type input "pawel.aksamit@syneoshealth.com"
click at [1131, 276] on button "Search" at bounding box center [1137, 283] width 58 height 28
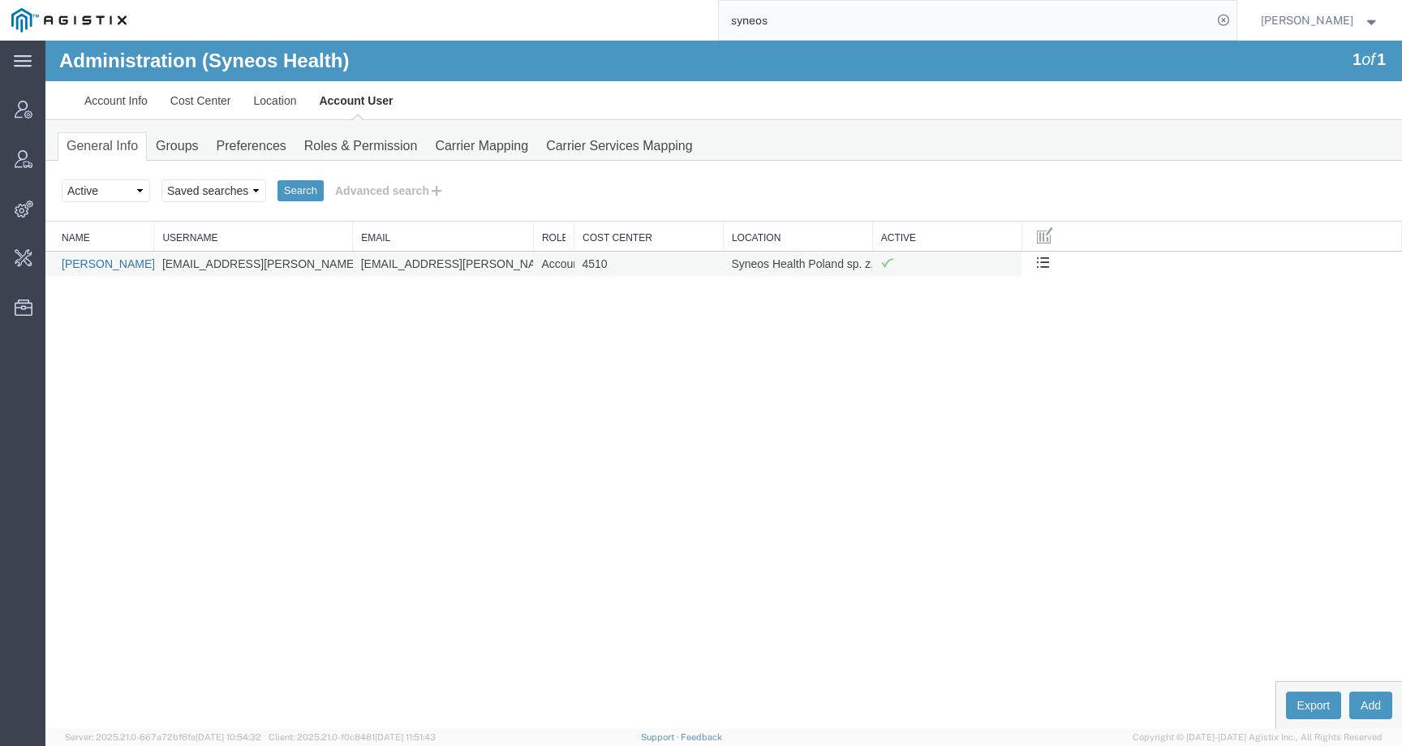
click at [115, 264] on link "Pawel Aksamit" at bounding box center [108, 263] width 93 height 13
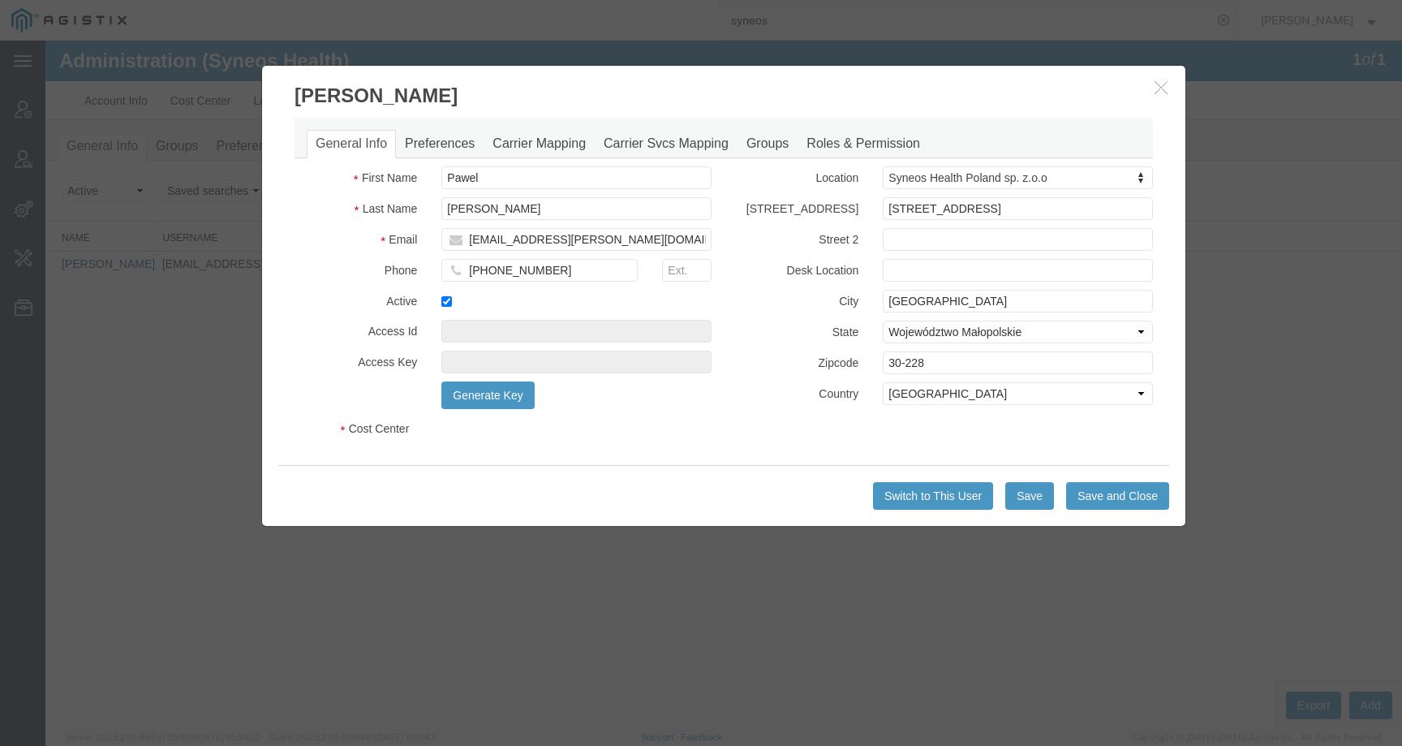
select select "DEPARTMENT"
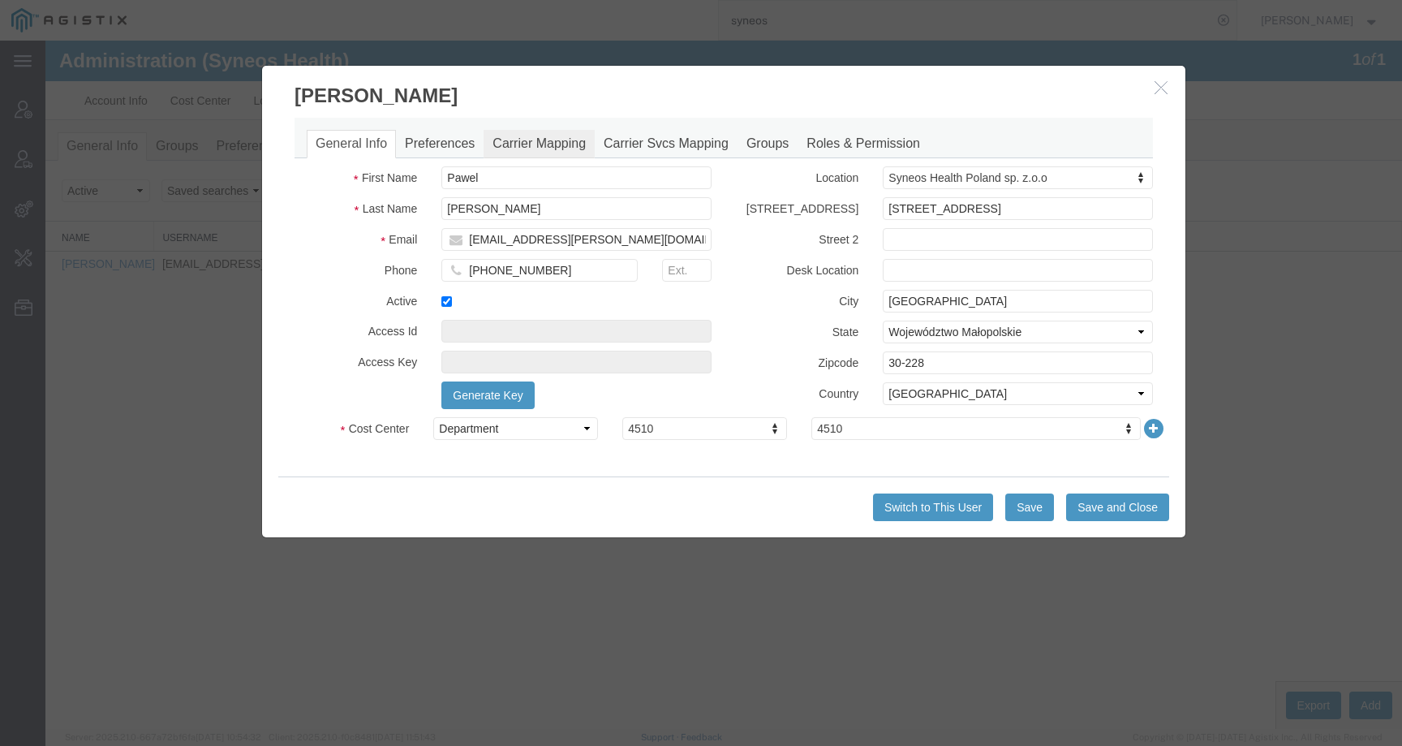
click at [549, 142] on link "Carrier Mapping" at bounding box center [539, 144] width 111 height 28
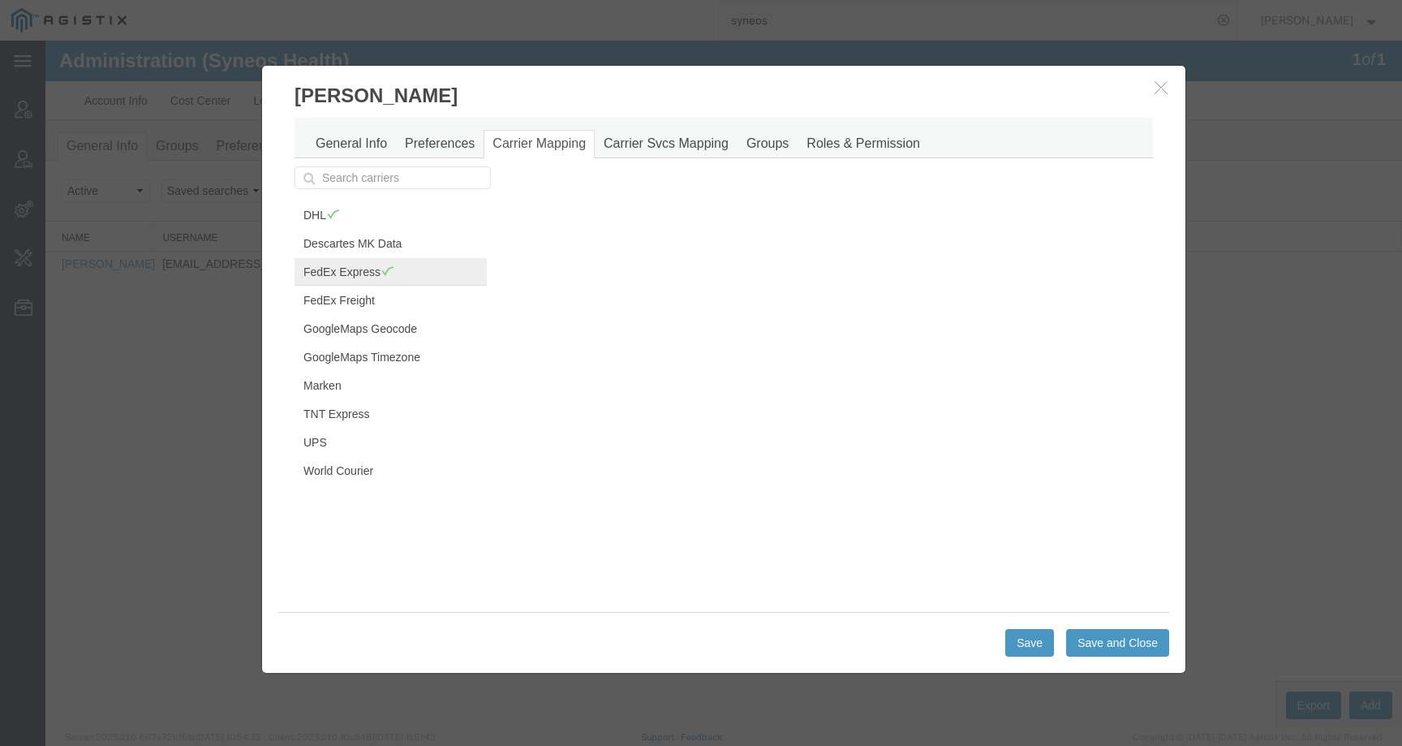
click at [325, 275] on link "FedEx Express" at bounding box center [391, 272] width 192 height 28
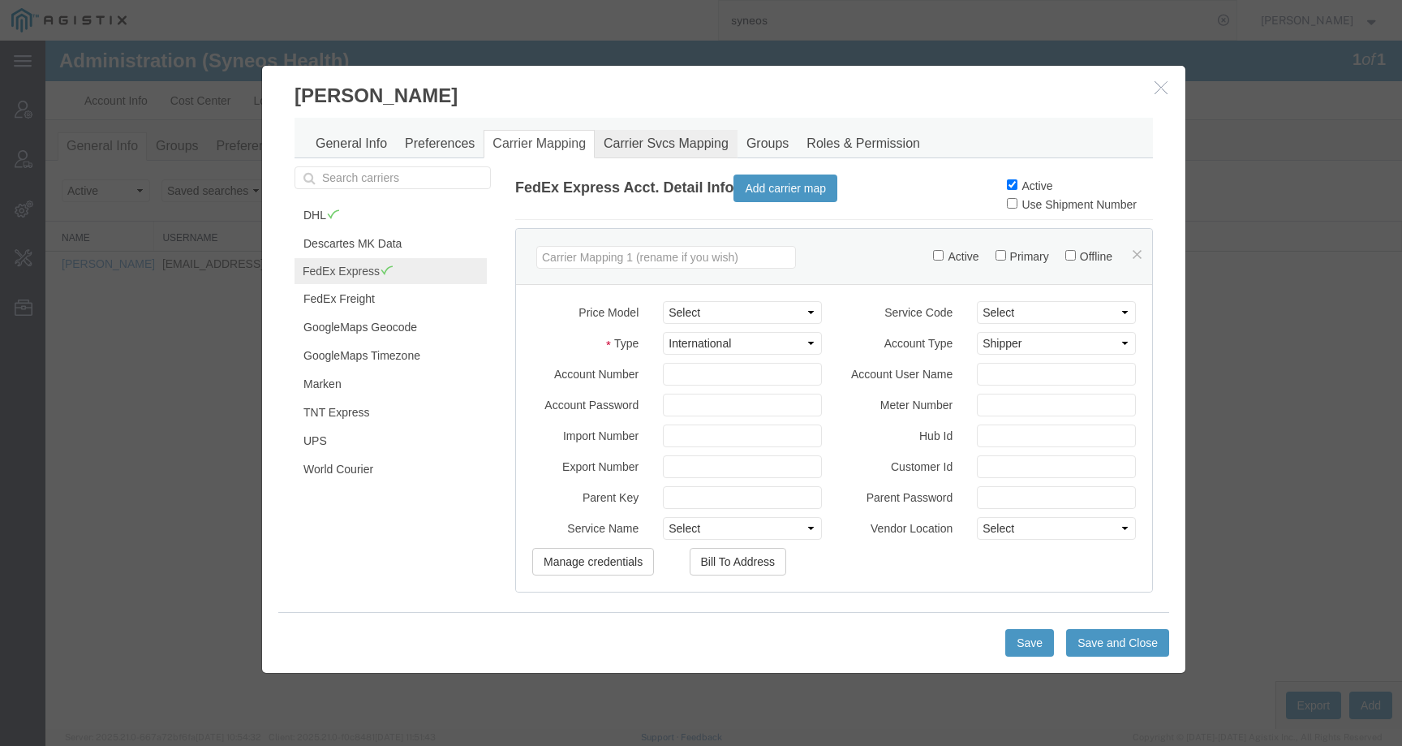
click at [660, 150] on link "Carrier Svcs Mapping" at bounding box center [666, 144] width 143 height 28
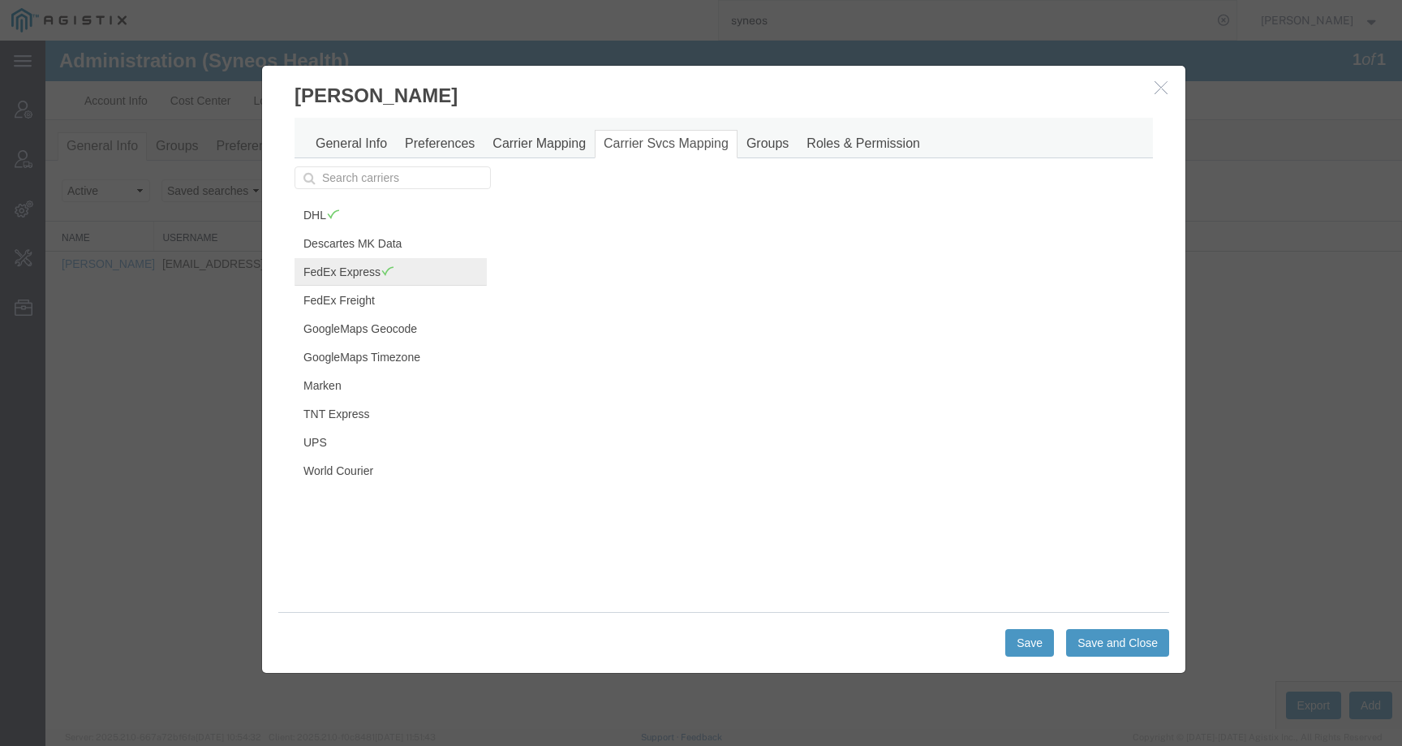
click at [360, 267] on link "FedEx Express" at bounding box center [391, 272] width 192 height 28
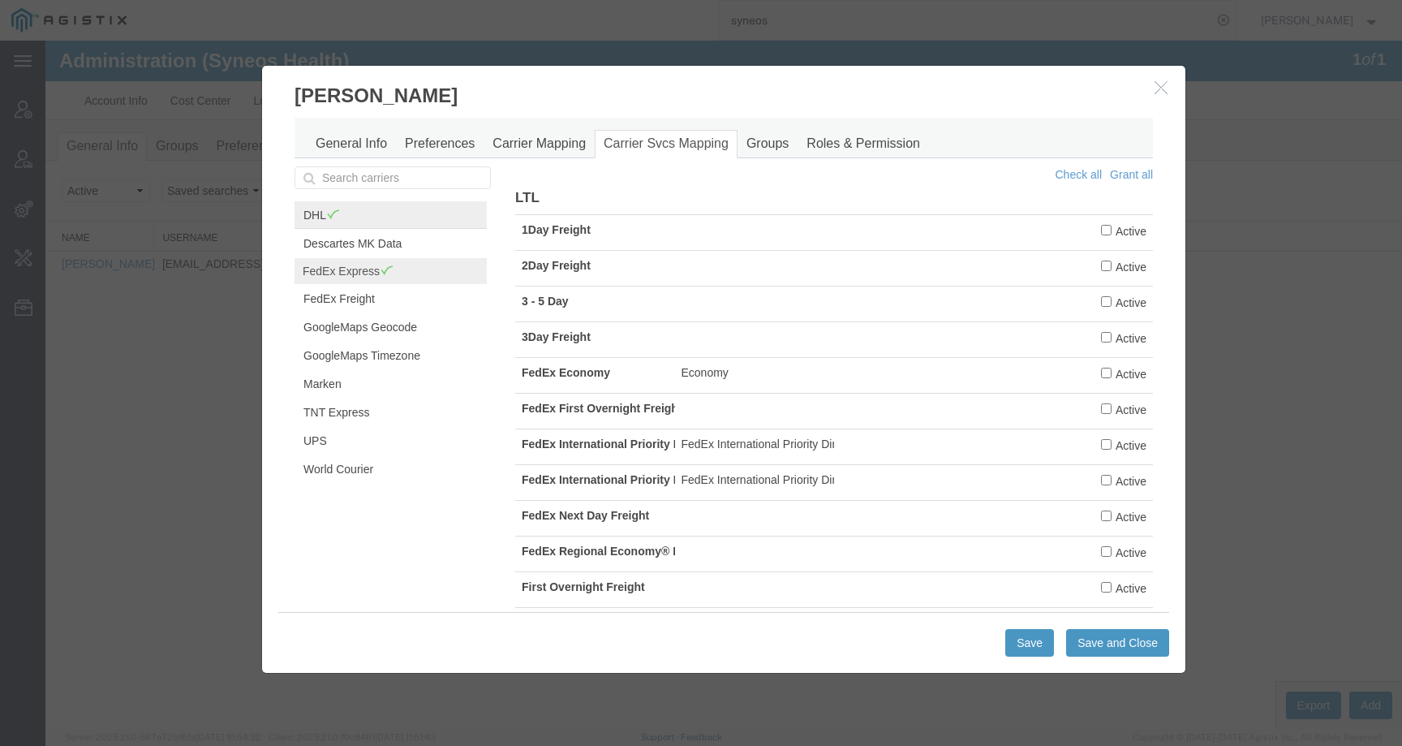
click at [364, 205] on link "DHL" at bounding box center [391, 215] width 192 height 28
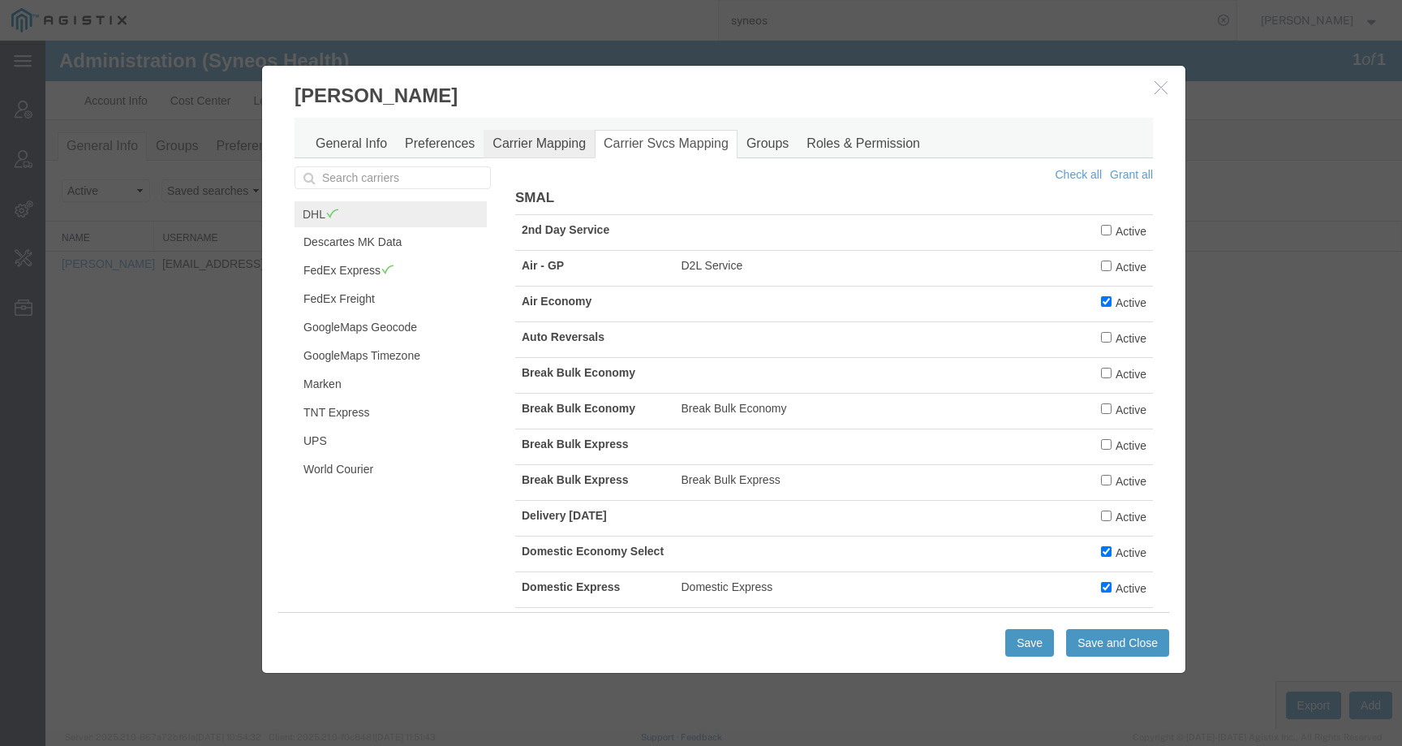
click at [544, 152] on link "Carrier Mapping" at bounding box center [539, 144] width 111 height 28
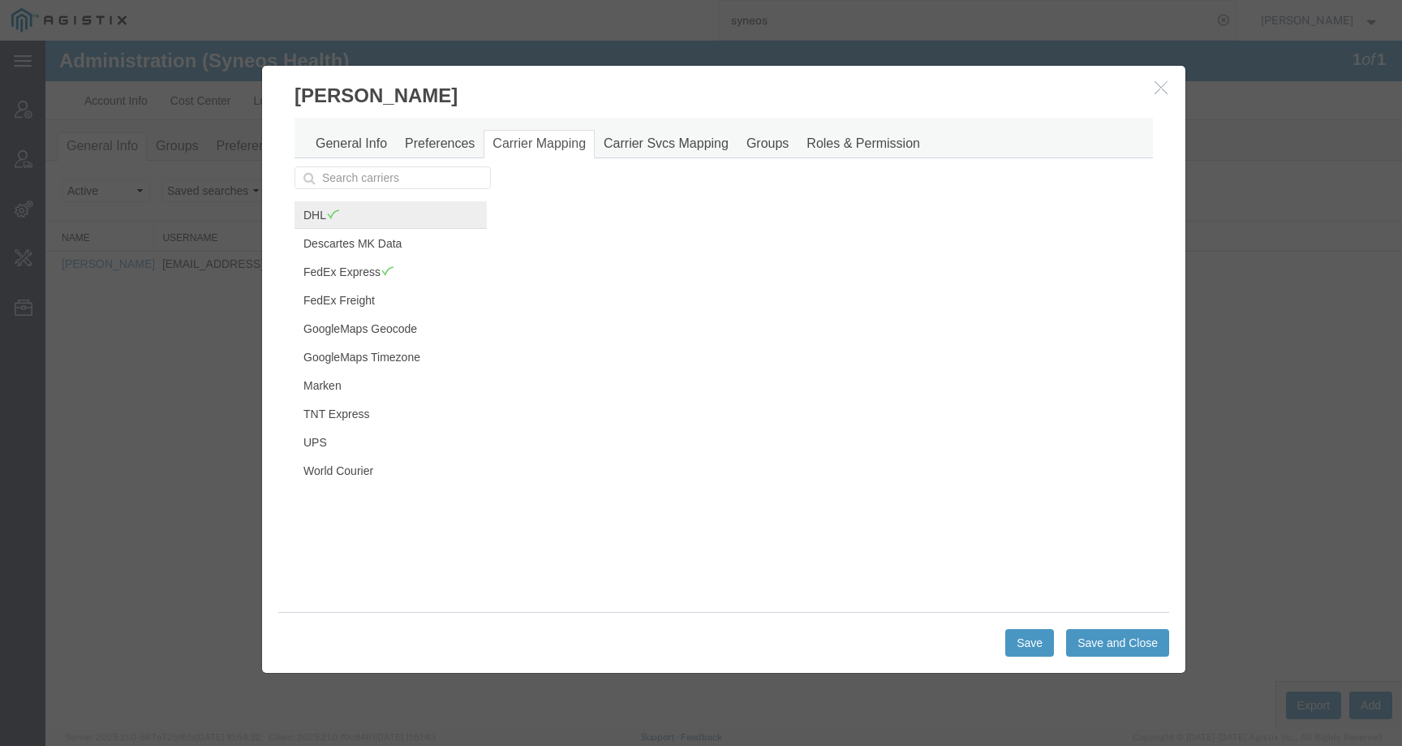
click at [328, 225] on link "DHL" at bounding box center [391, 215] width 192 height 28
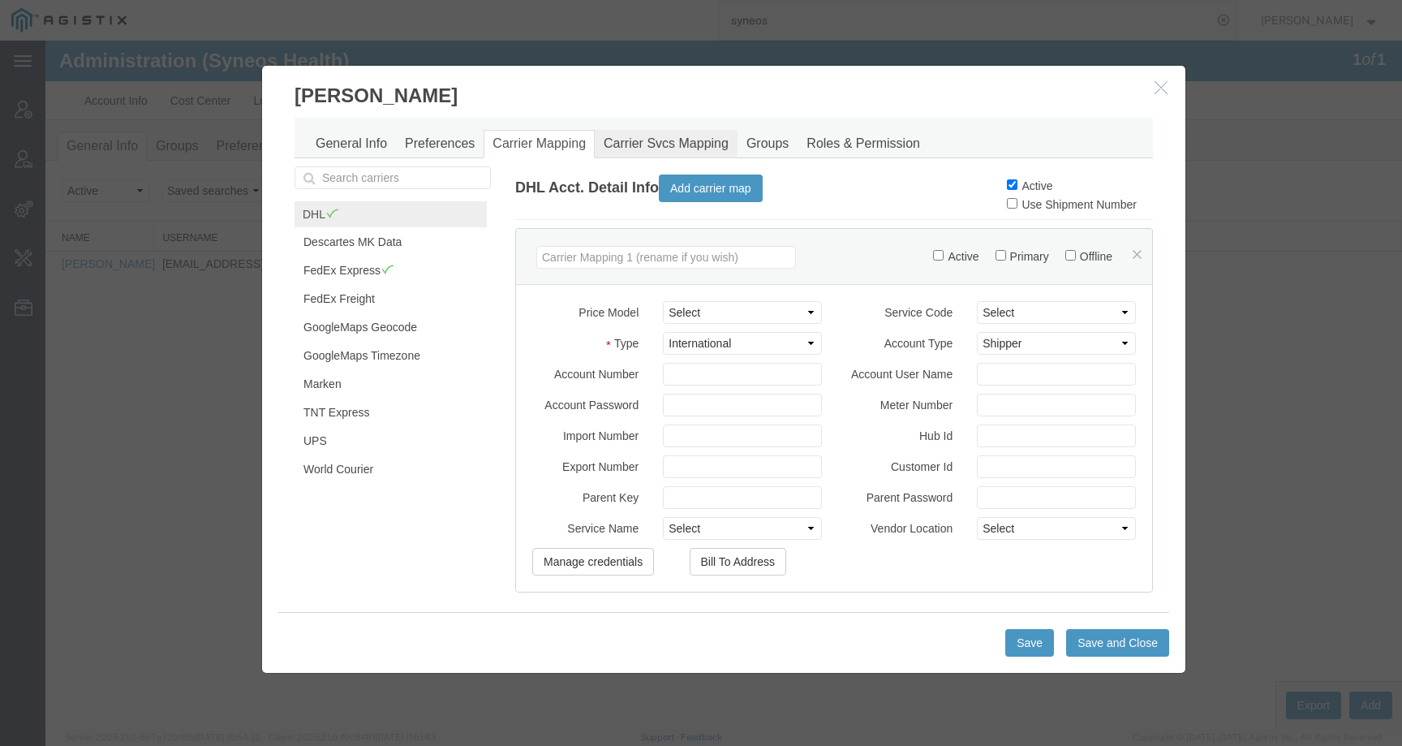
click at [666, 141] on link "Carrier Svcs Mapping" at bounding box center [666, 144] width 143 height 28
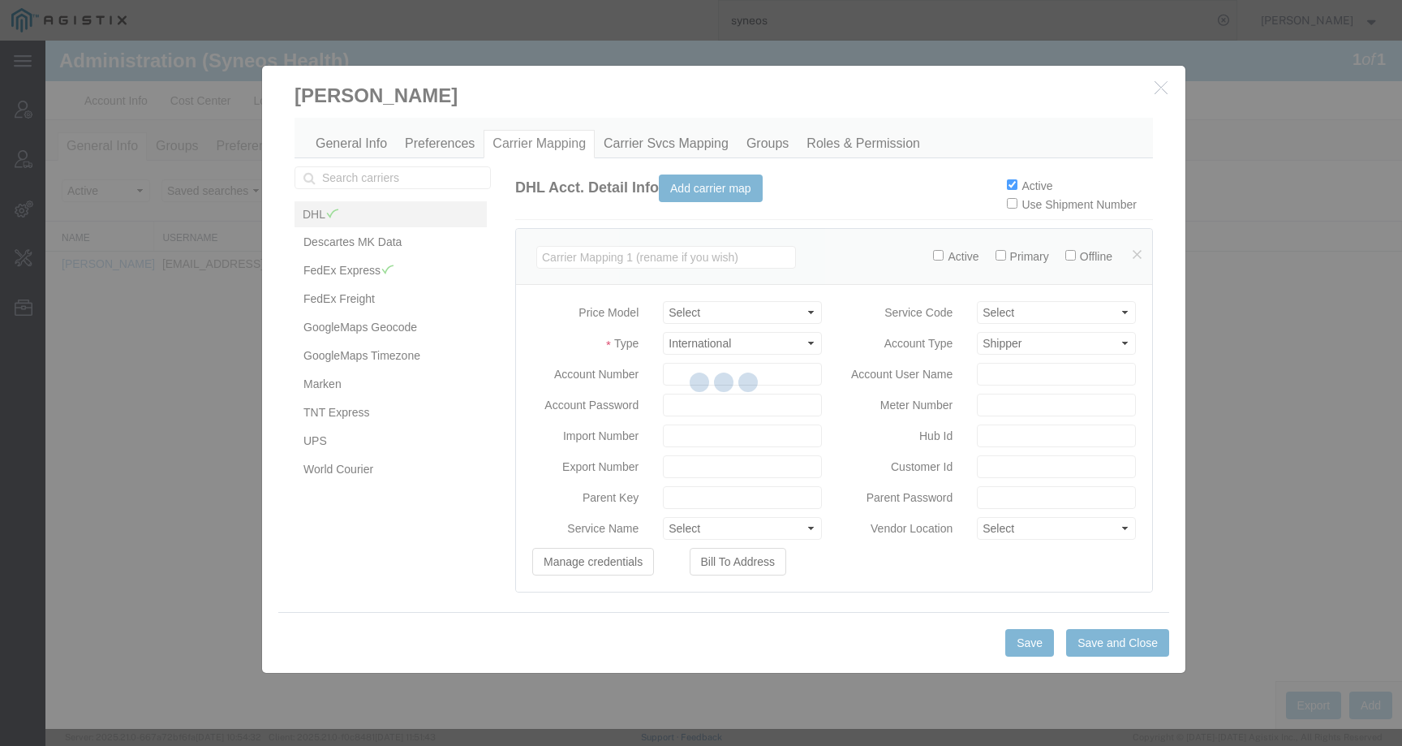
click at [677, 136] on div at bounding box center [723, 385] width 1357 height 688
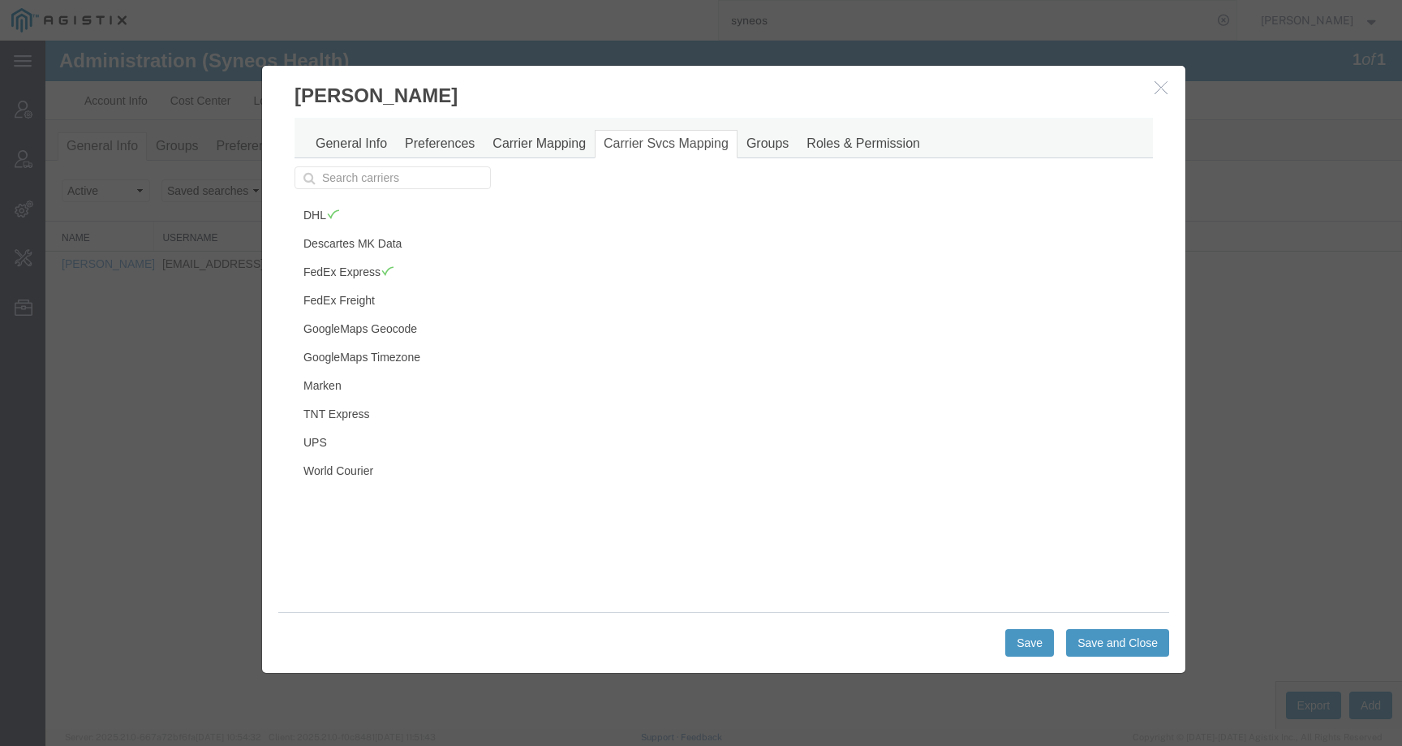
click at [1156, 88] on icon "button" at bounding box center [1161, 87] width 13 height 14
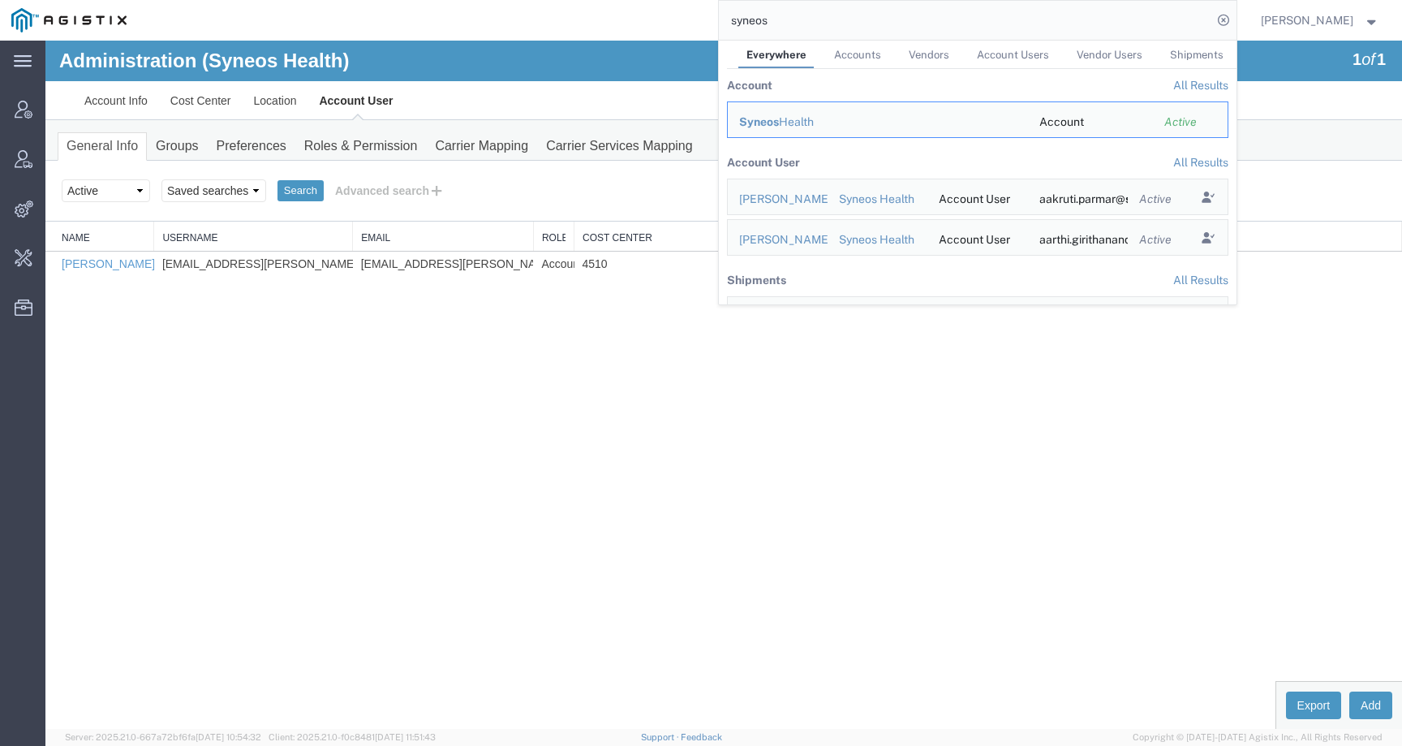
drag, startPoint x: 808, startPoint y: 24, endPoint x: 674, endPoint y: 23, distance: 134.7
click at [674, 23] on div "syneos Everywhere Accounts Vendors Account Users Vendor Users Shipments Account…" at bounding box center [687, 20] width 1099 height 41
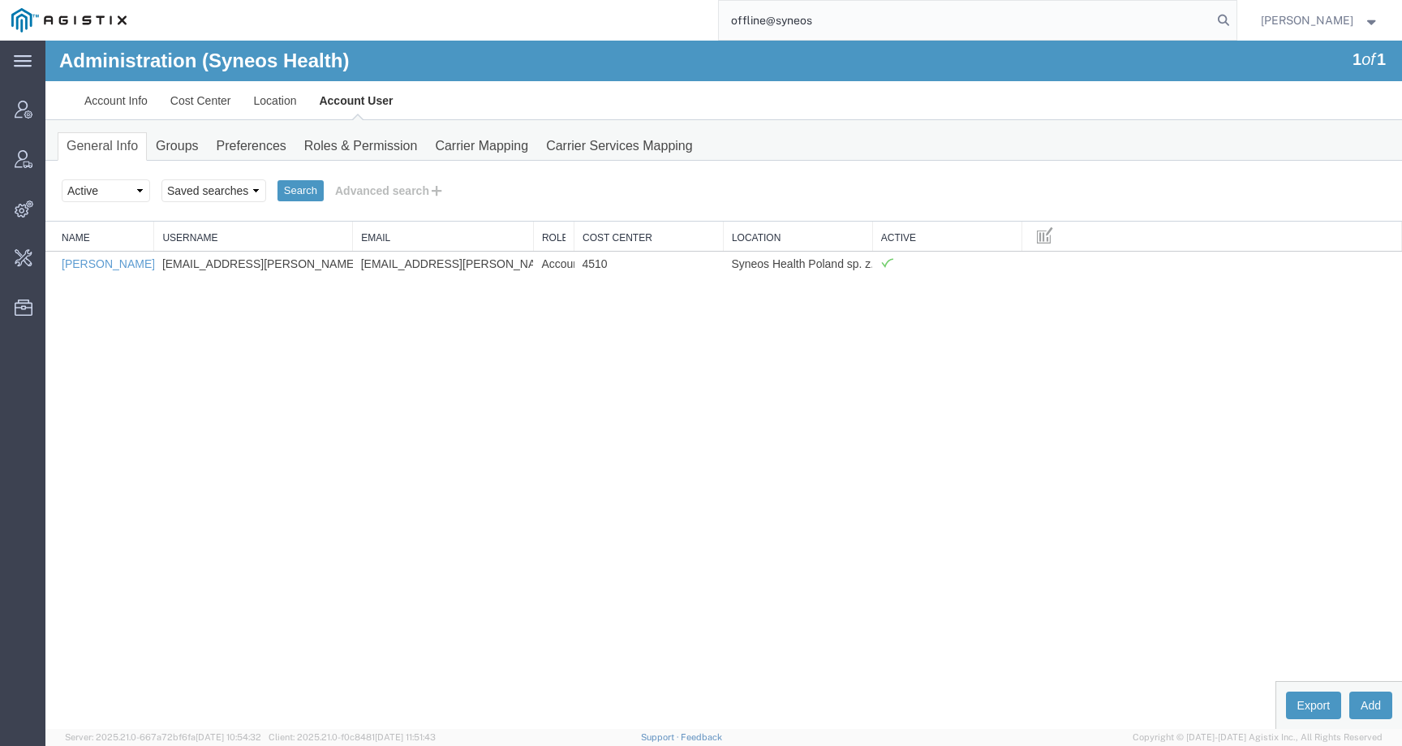
type input "offline@syneos"
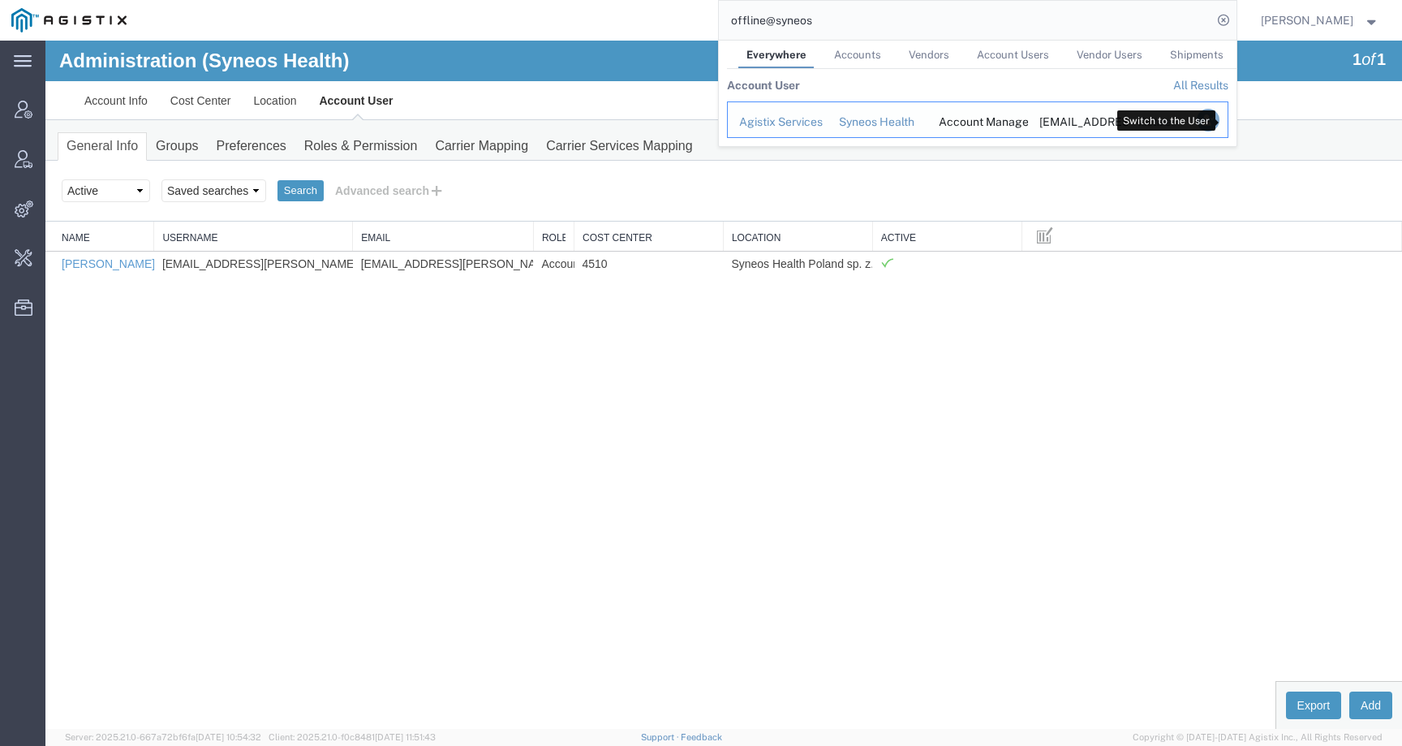
click at [1219, 122] on icon "Search Results" at bounding box center [1207, 120] width 23 height 23
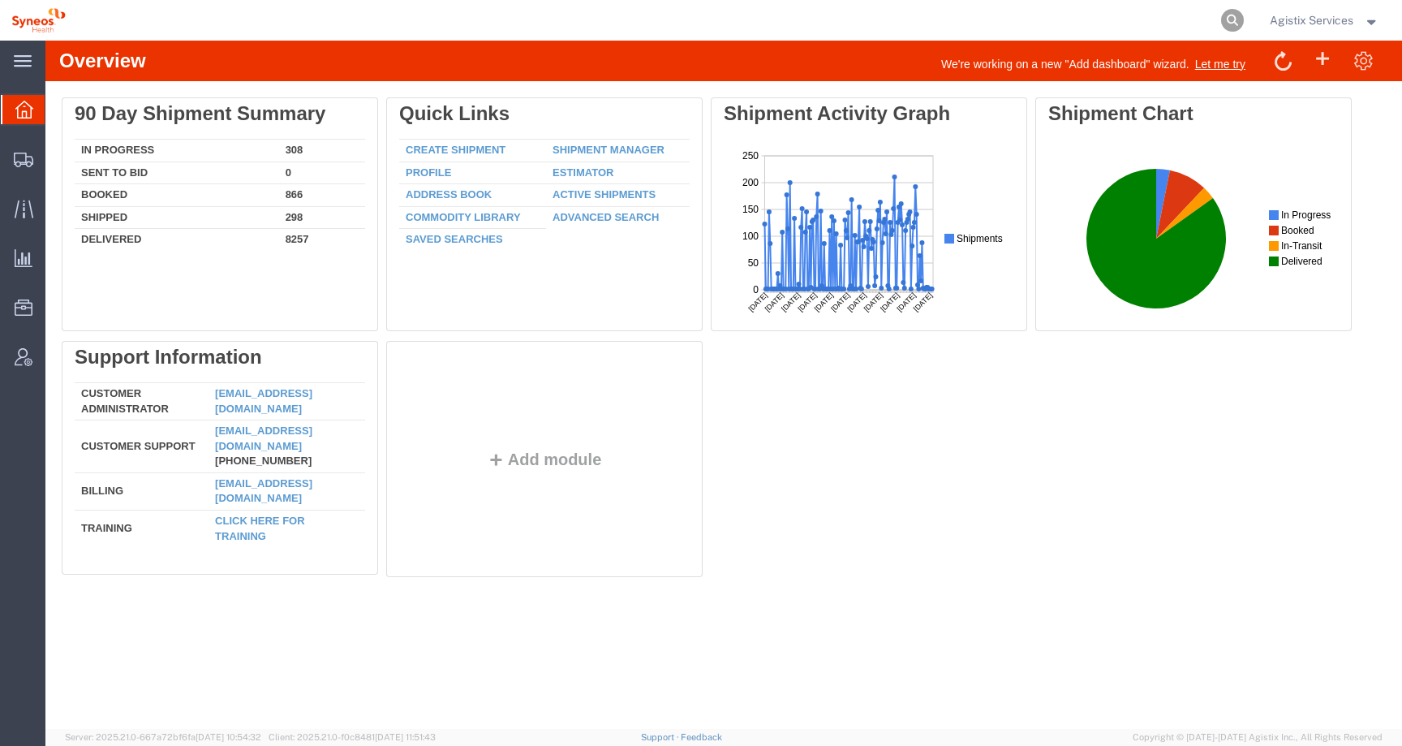
click at [1227, 19] on icon at bounding box center [1232, 20] width 23 height 23
click at [1190, 19] on input "search" at bounding box center [974, 20] width 493 height 39
paste input "57122267"
type input "57122267"
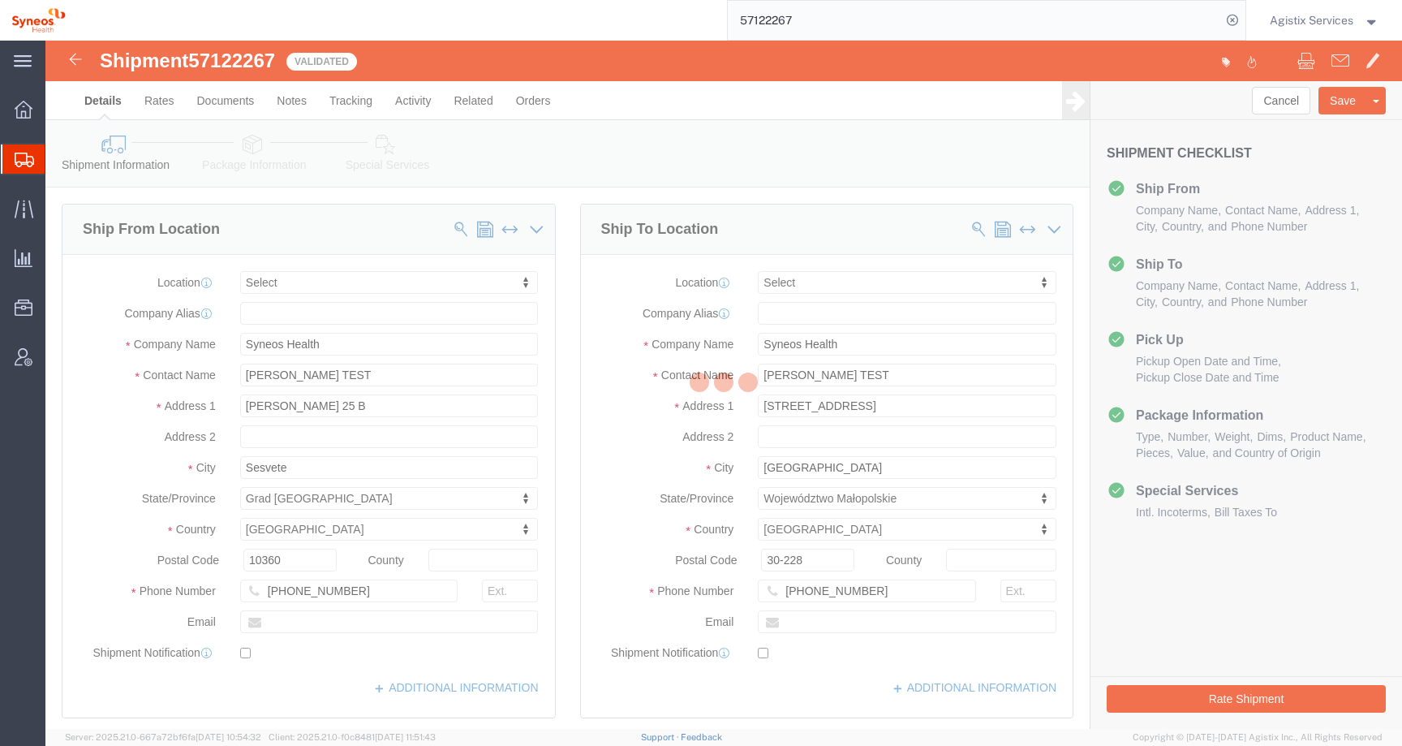
click at [397, 160] on div at bounding box center [723, 385] width 1357 height 688
select select
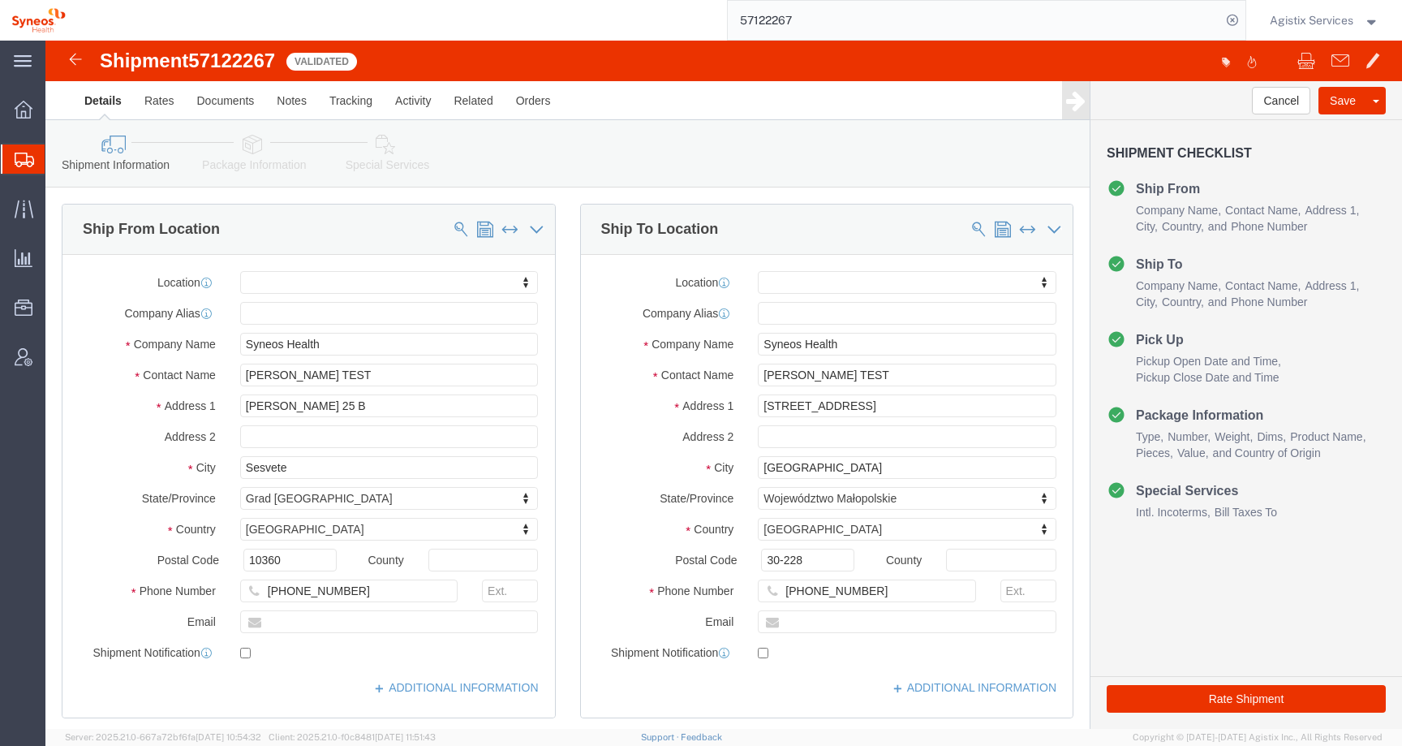
click link "Special Services"
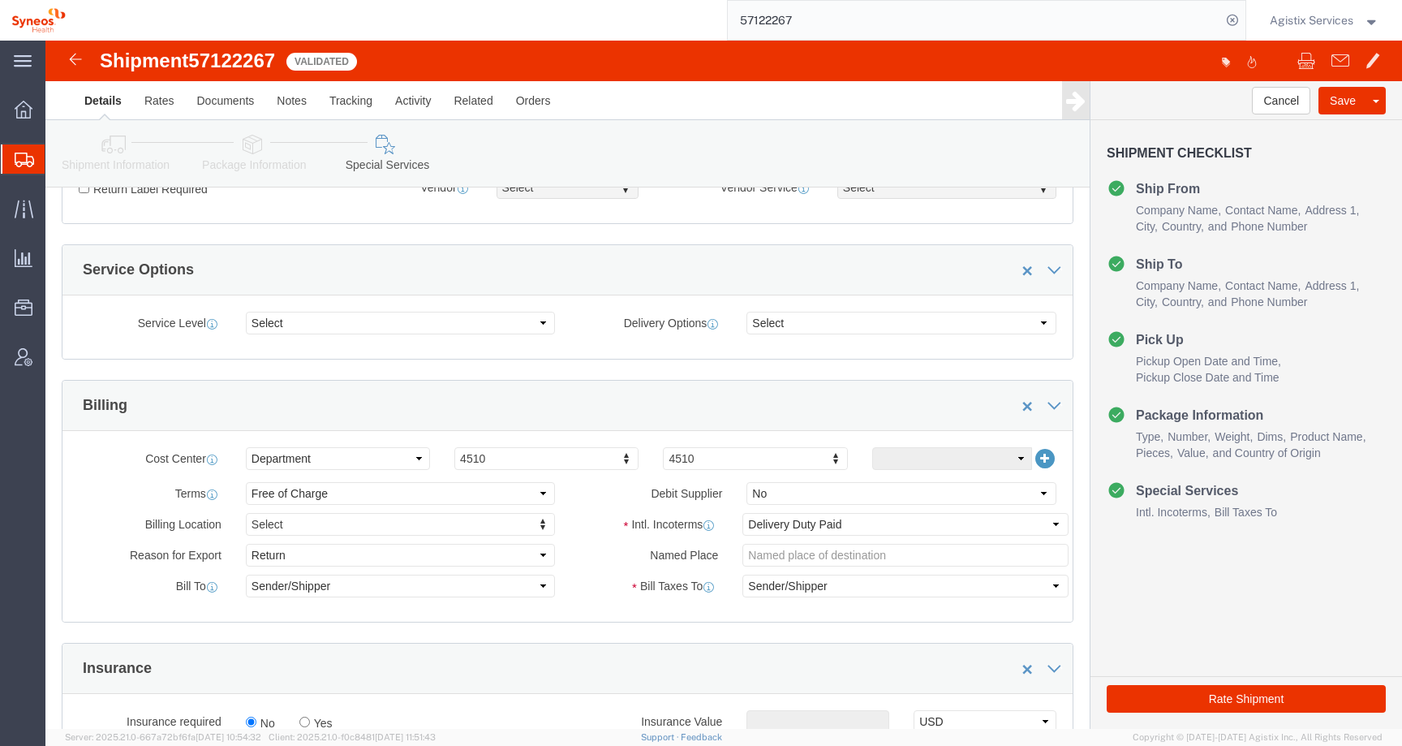
scroll to position [549, 0]
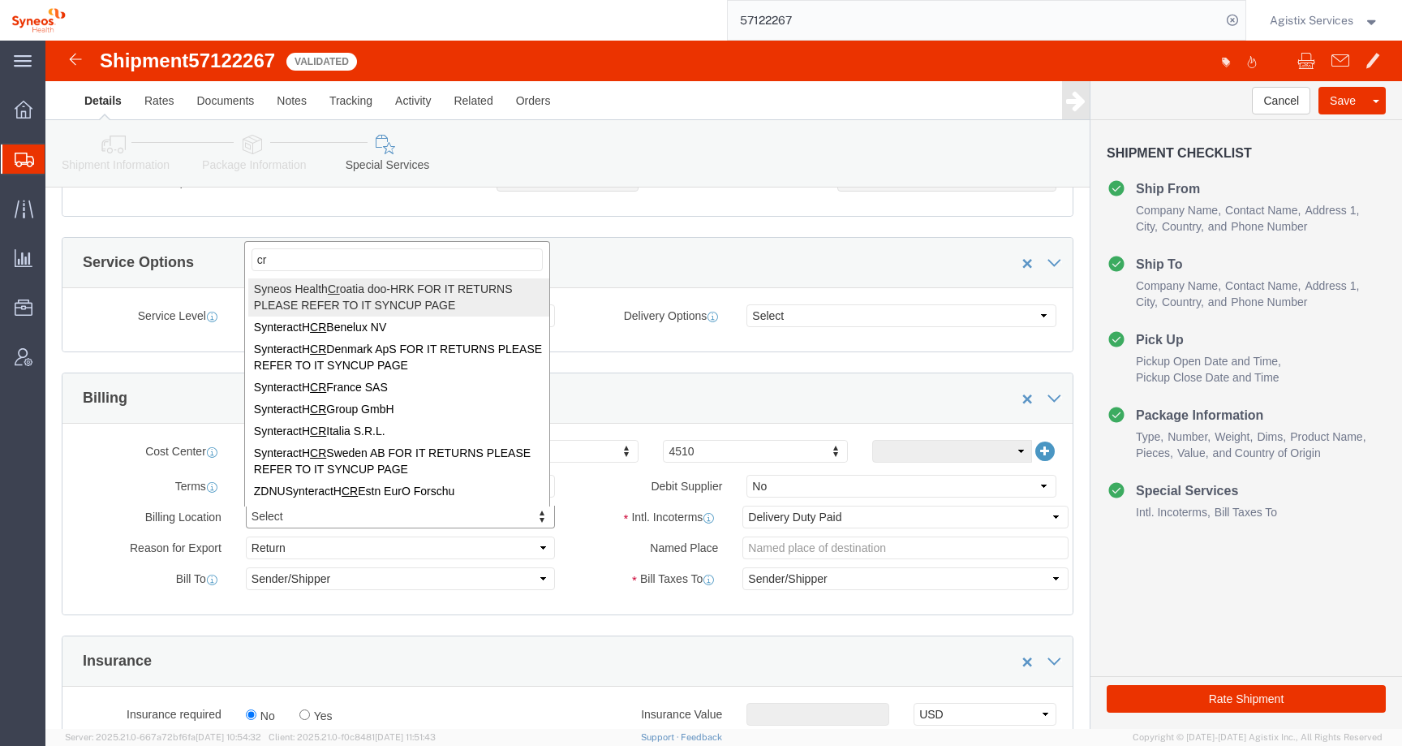
type input "cro"
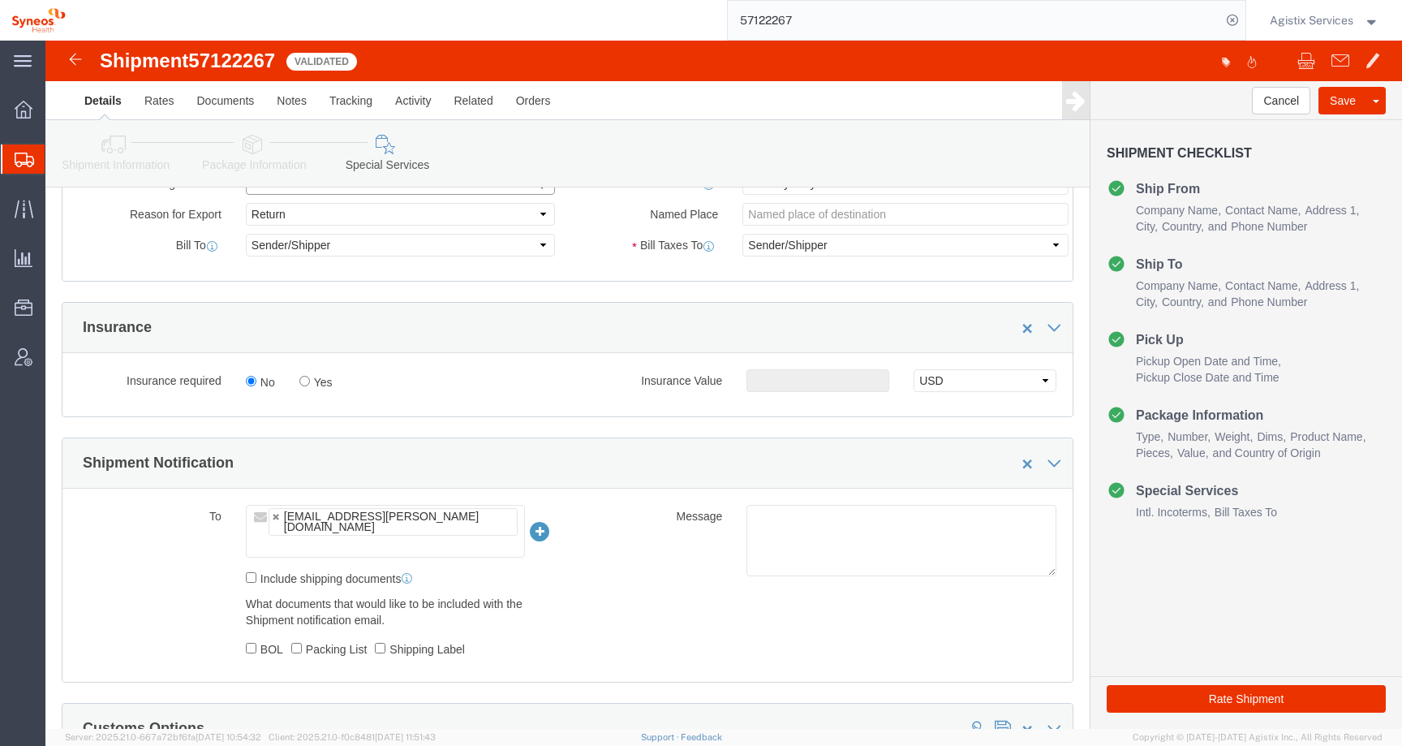
scroll to position [899, 0]
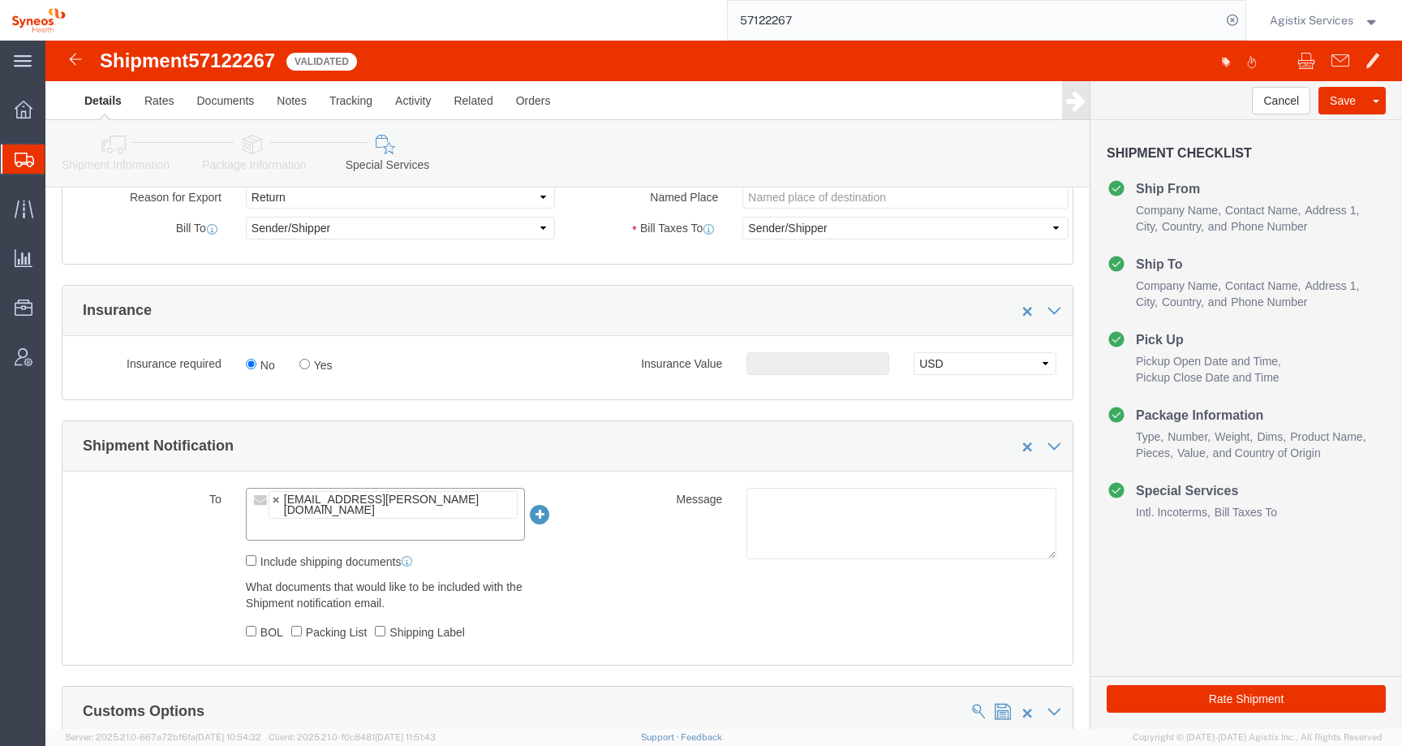
drag, startPoint x: 440, startPoint y: 460, endPoint x: 235, endPoint y: 454, distance: 205.4
click ul "[EMAIL_ADDRESS][PERSON_NAME][DOMAIN_NAME]"
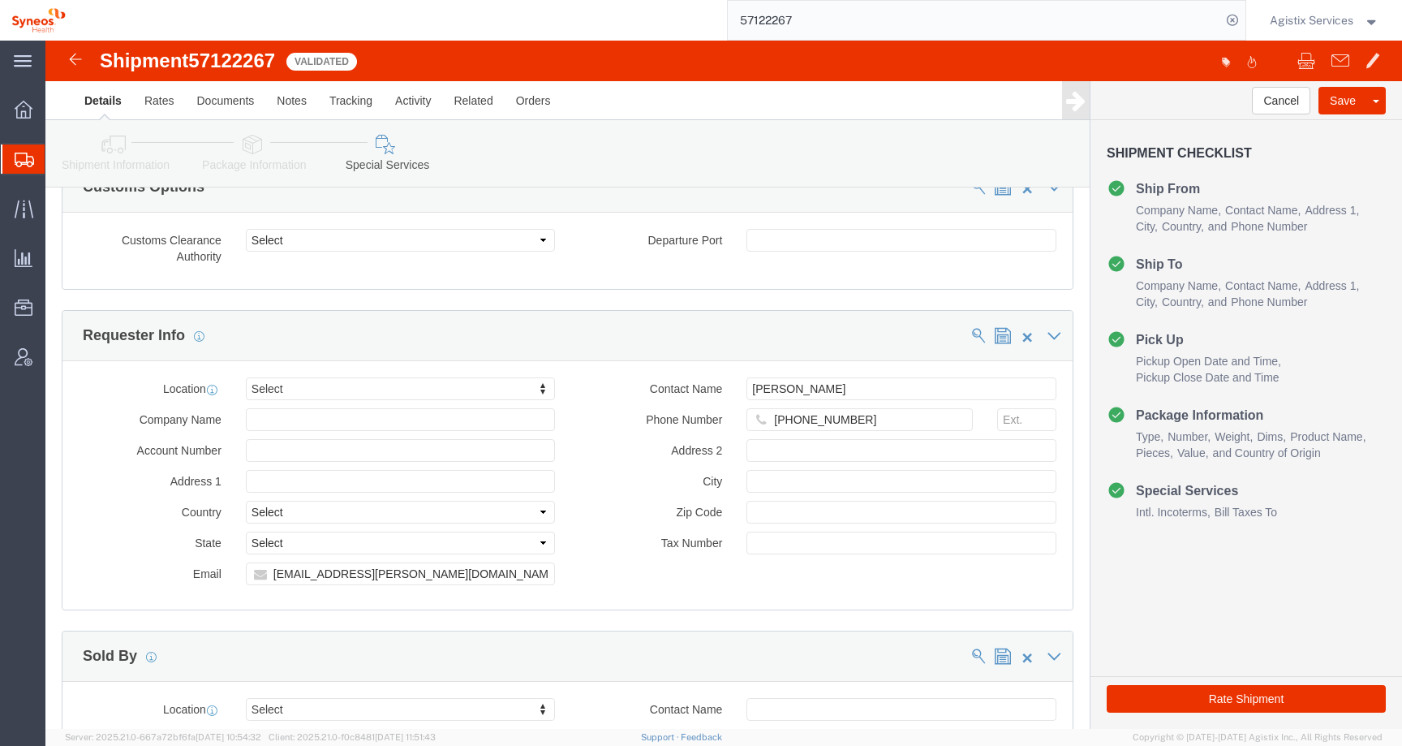
scroll to position [1498, 0]
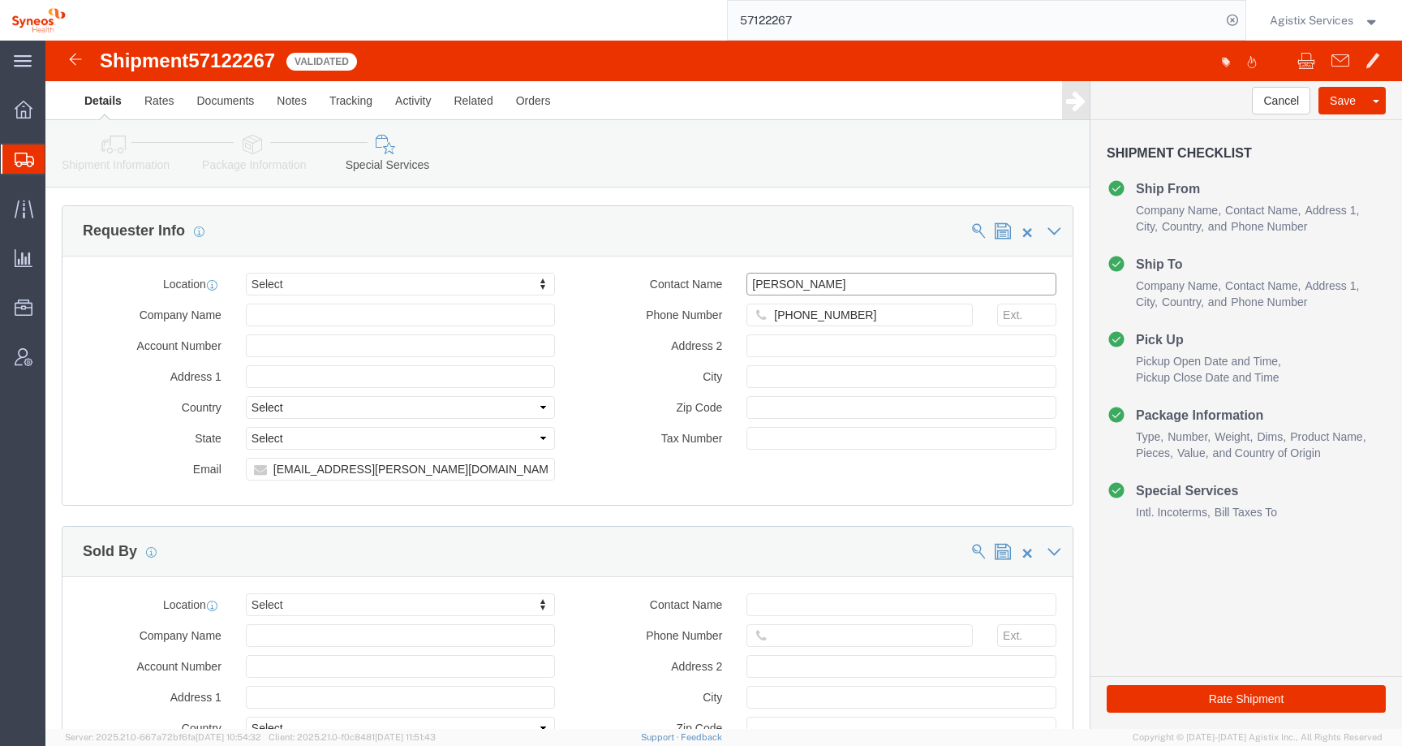
type input "Enter Email Address"
drag, startPoint x: 790, startPoint y: 247, endPoint x: 566, endPoint y: 243, distance: 224.0
click div "Contact Name [PERSON_NAME]"
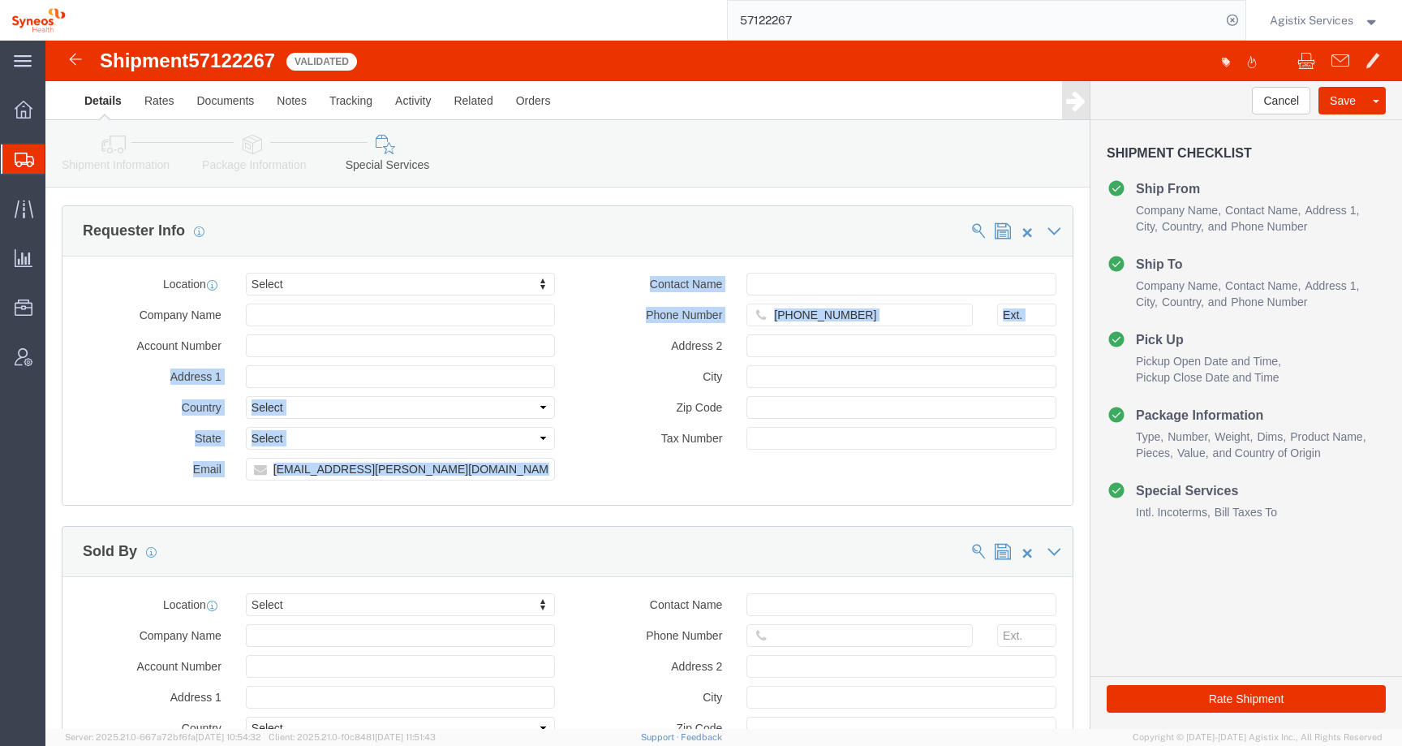
click div "Location Select Select My Profile Location [PERSON_NAME] LLC-[GEOGRAPHIC_DATA] …"
click input "[PHONE_NUMBER]"
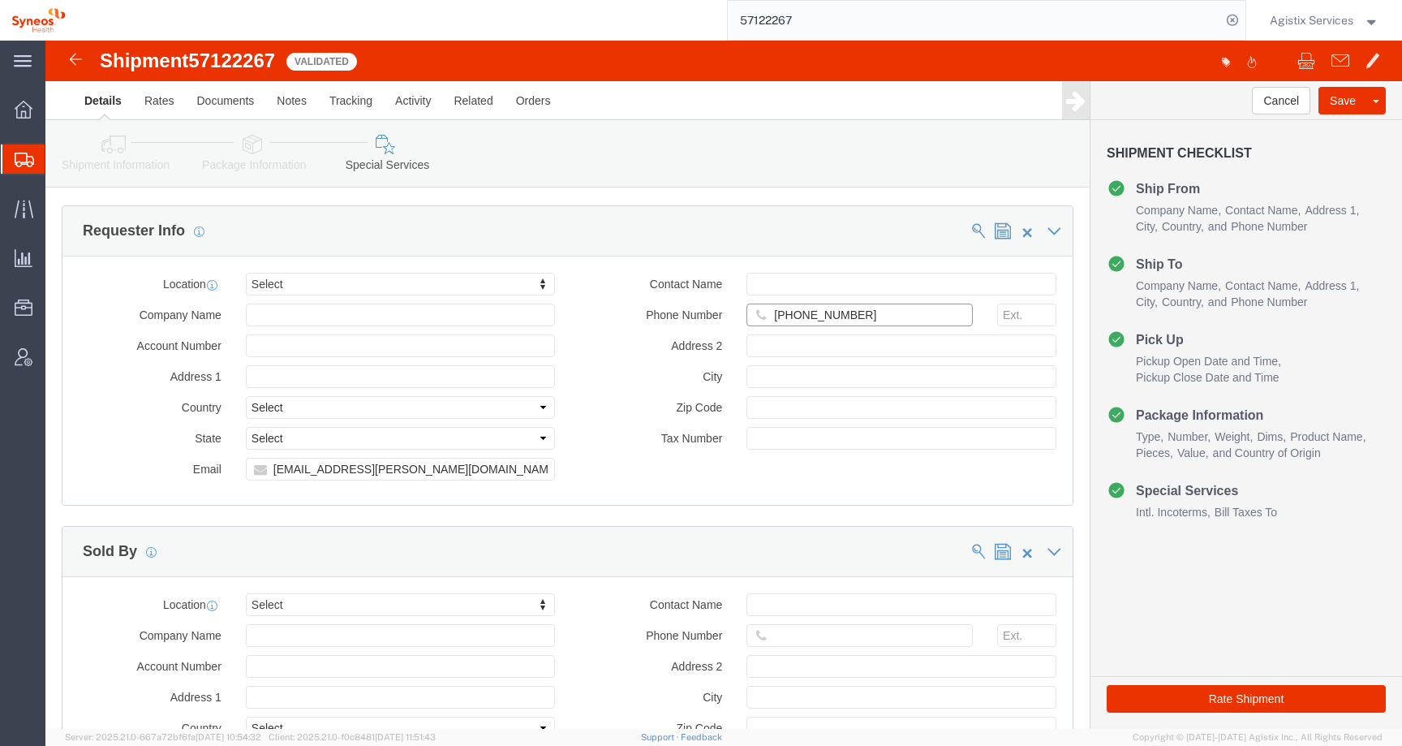
drag, startPoint x: 859, startPoint y: 273, endPoint x: 626, endPoint y: 265, distance: 233.8
click div "Phone Number [PHONE_NUMBER]"
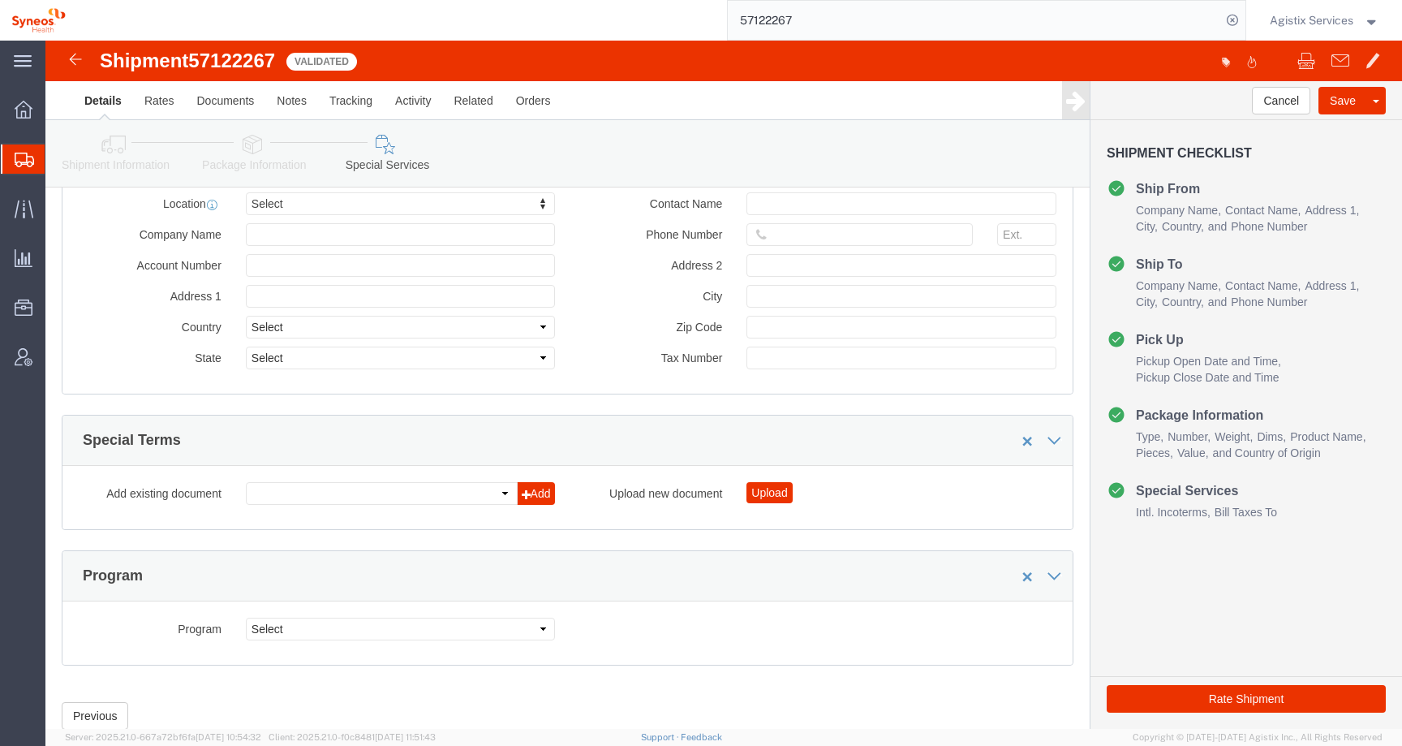
scroll to position [1423, 0]
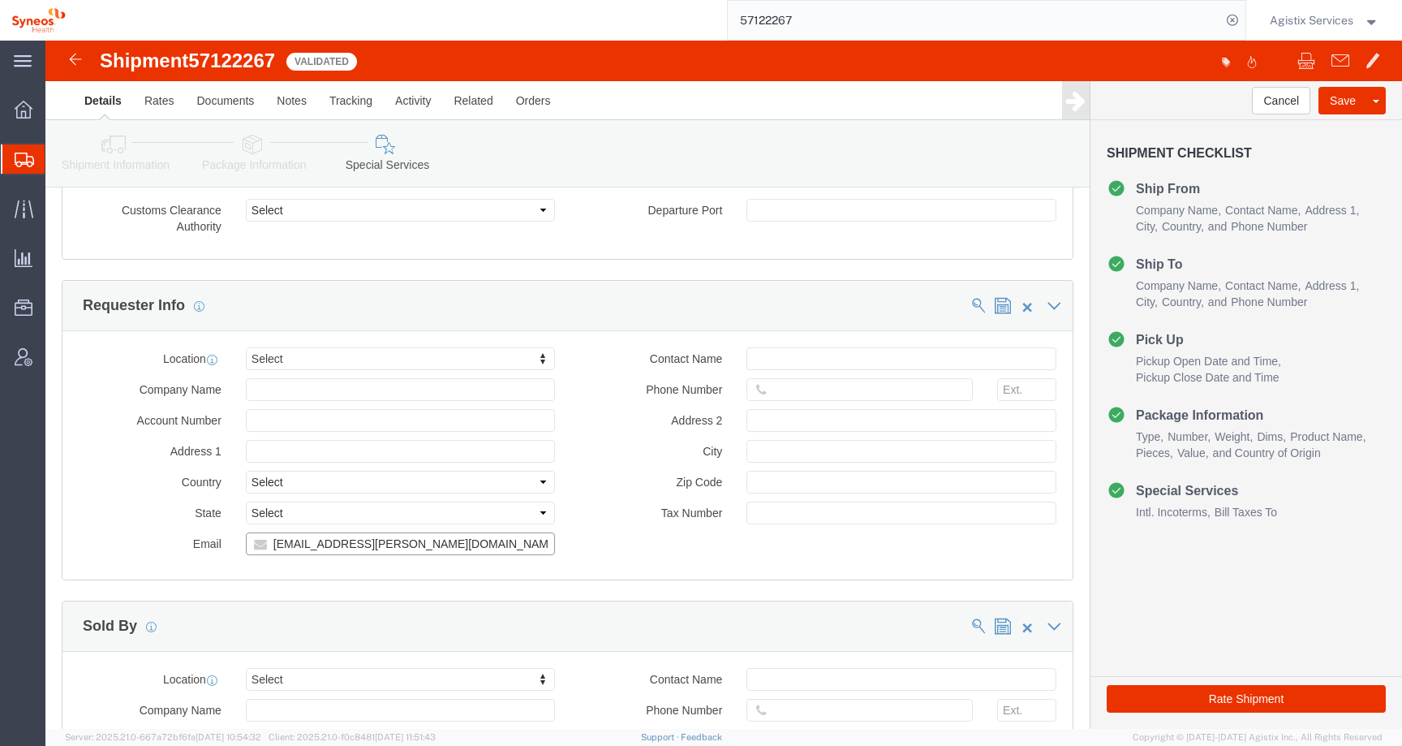
drag, startPoint x: 419, startPoint y: 506, endPoint x: 166, endPoint y: 494, distance: 252.7
click div "Email [EMAIL_ADDRESS][PERSON_NAME][DOMAIN_NAME]"
click link "Details"
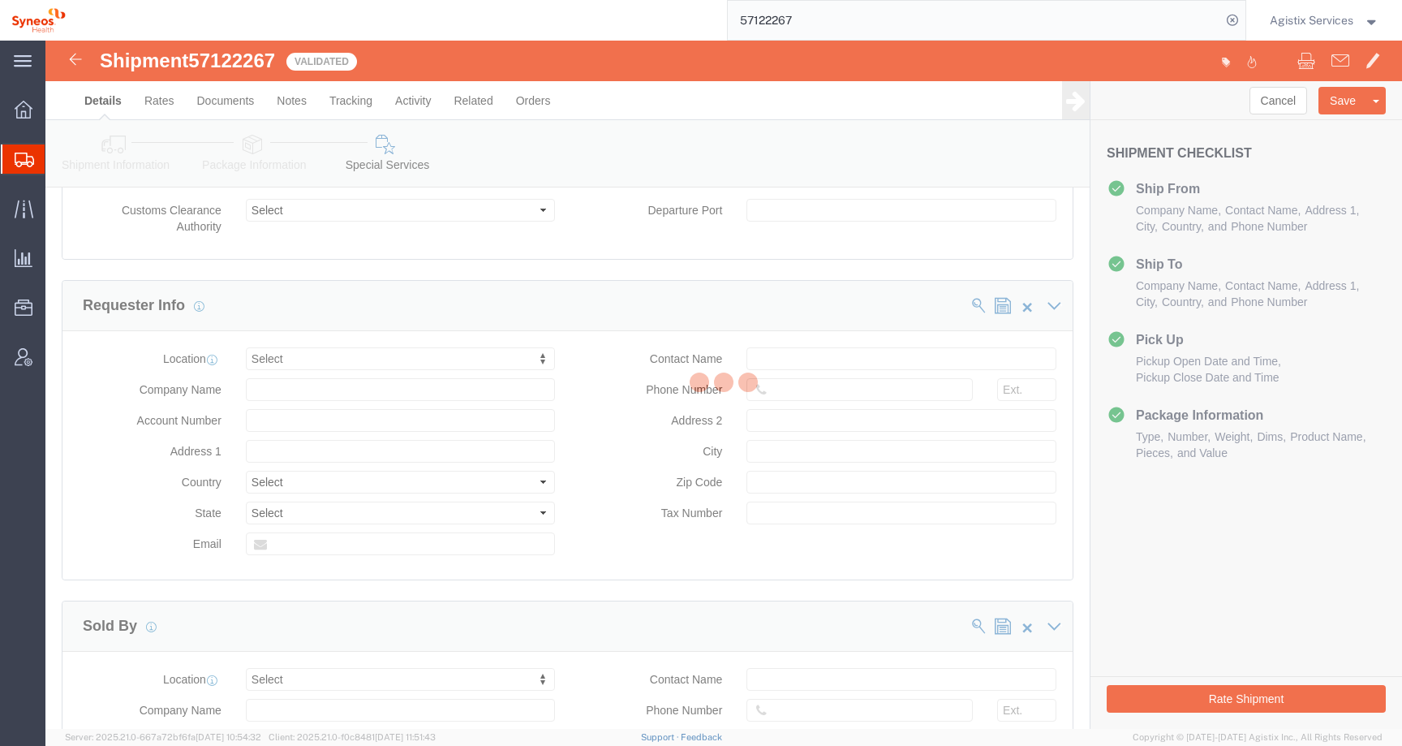
click at [247, 157] on div at bounding box center [723, 385] width 1357 height 688
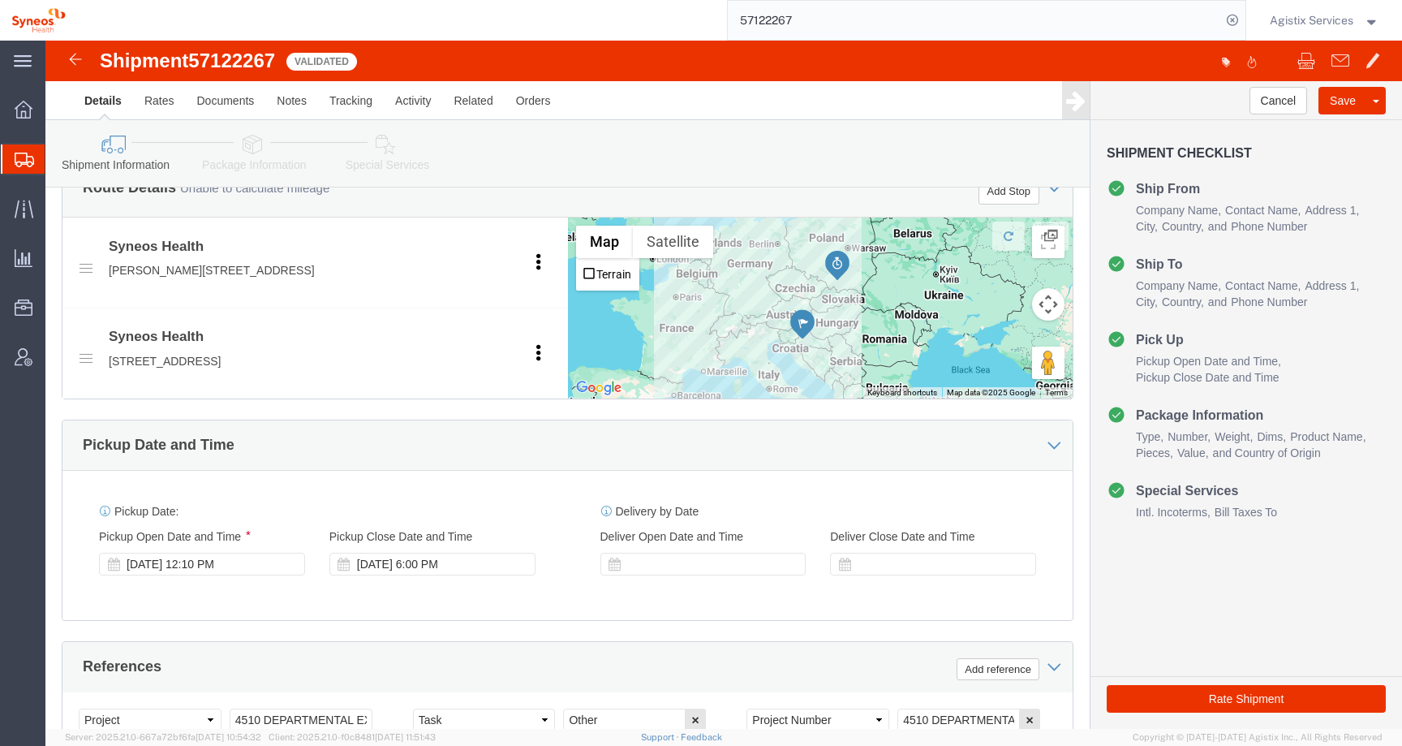
scroll to position [587, 0]
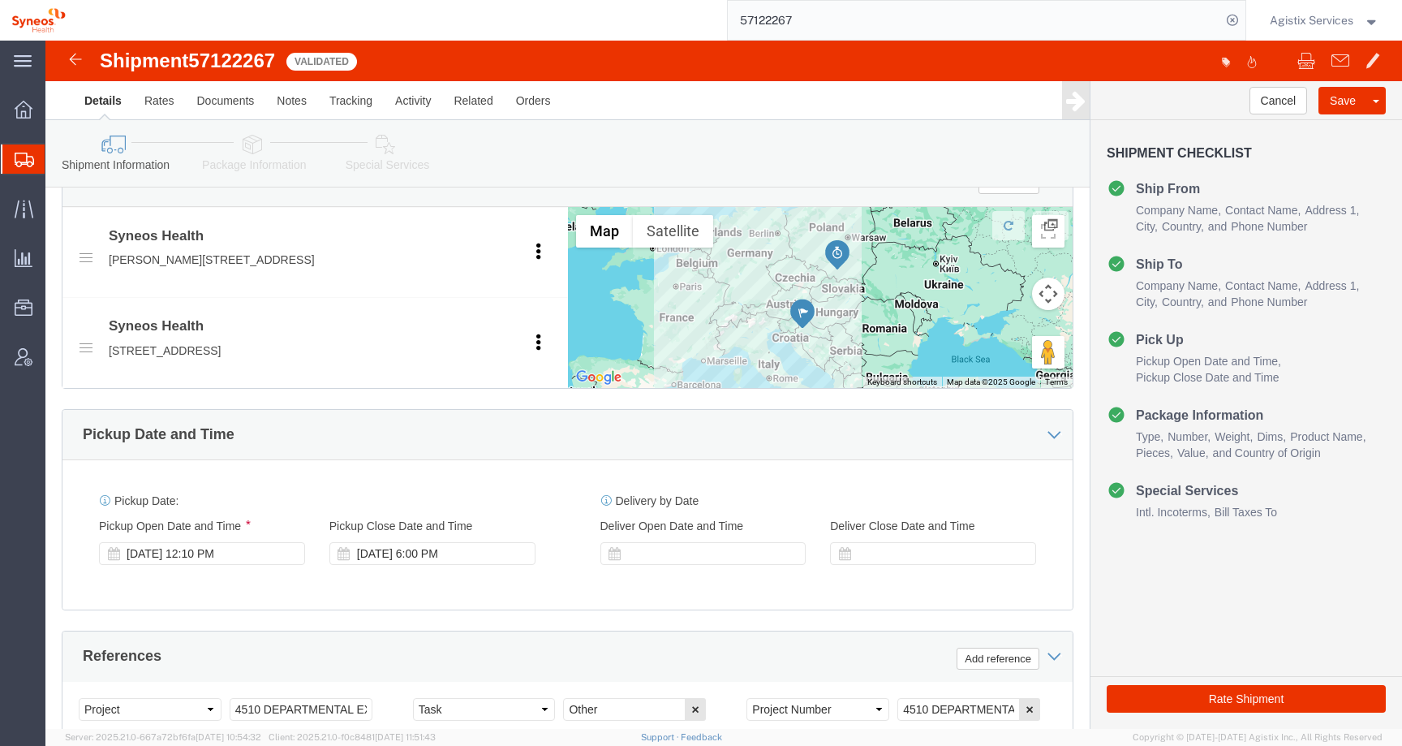
click icon
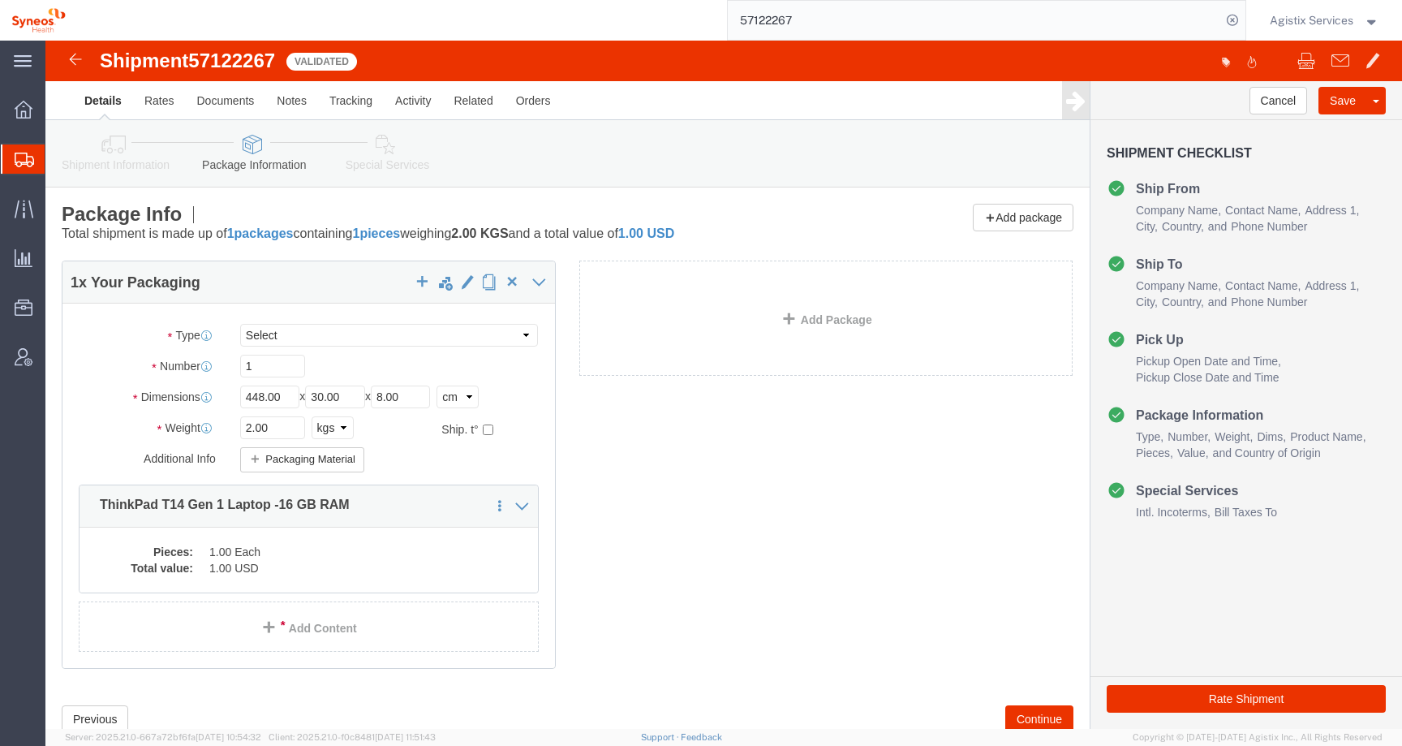
click at [1309, 21] on span "Agistix Services" at bounding box center [1312, 20] width 84 height 18
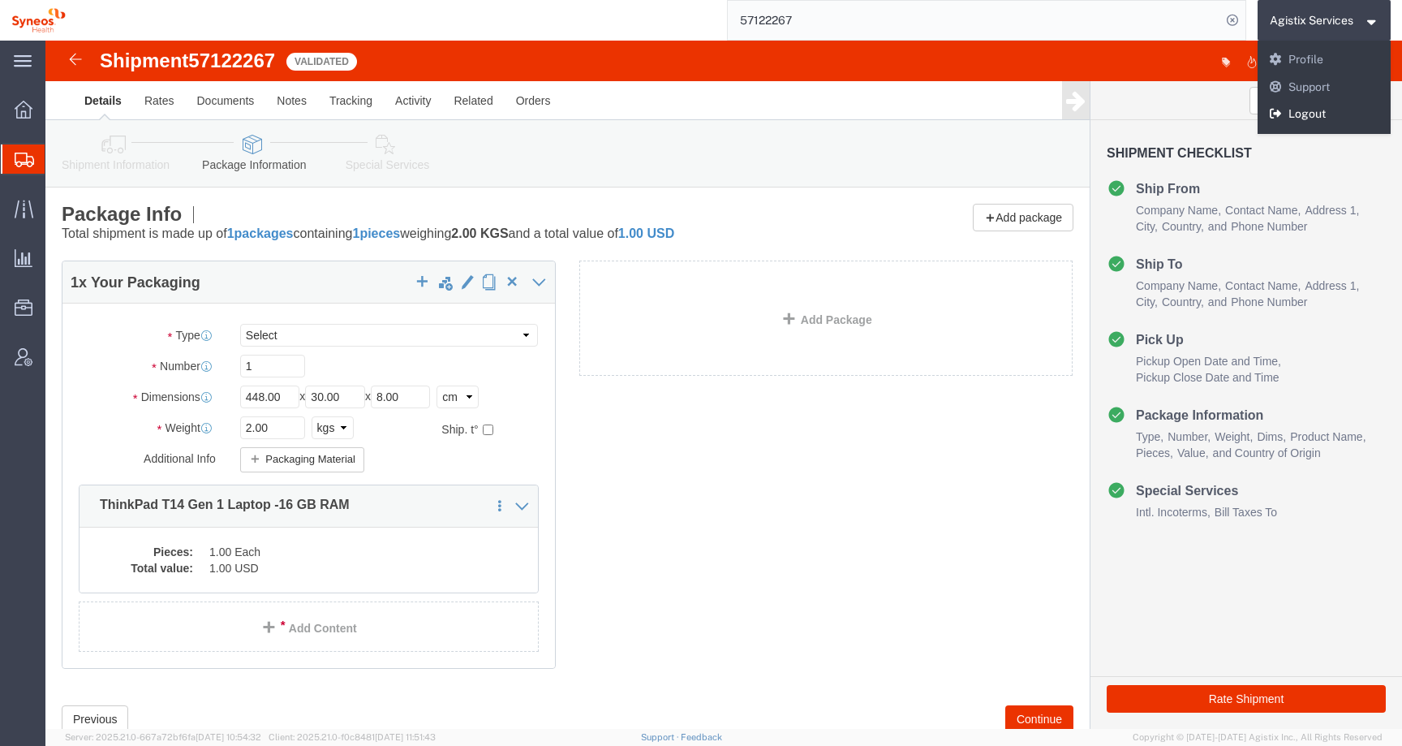
click at [1287, 118] on link "Logout" at bounding box center [1325, 115] width 134 height 28
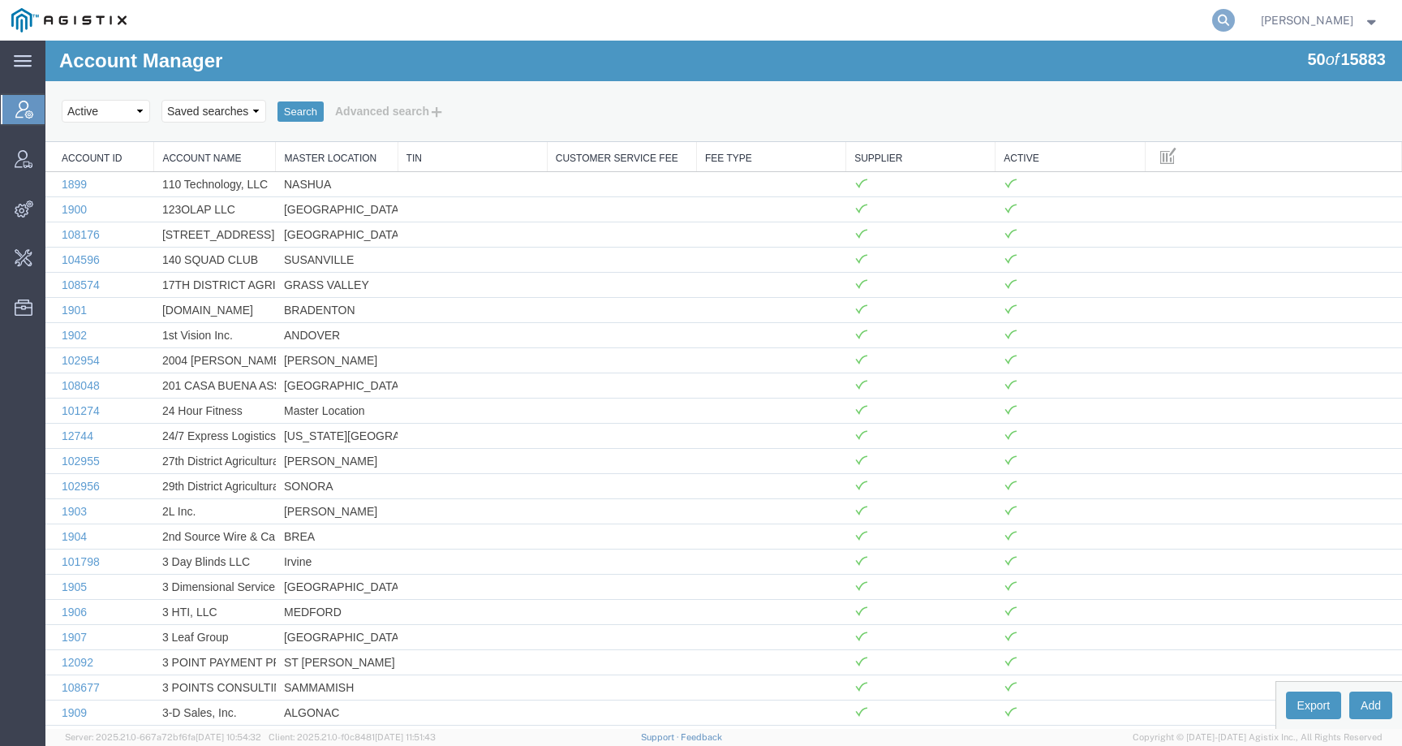
click at [1235, 14] on icon at bounding box center [1223, 20] width 23 height 23
click at [1212, 15] on input "search" at bounding box center [965, 20] width 493 height 39
paste input "57122267"
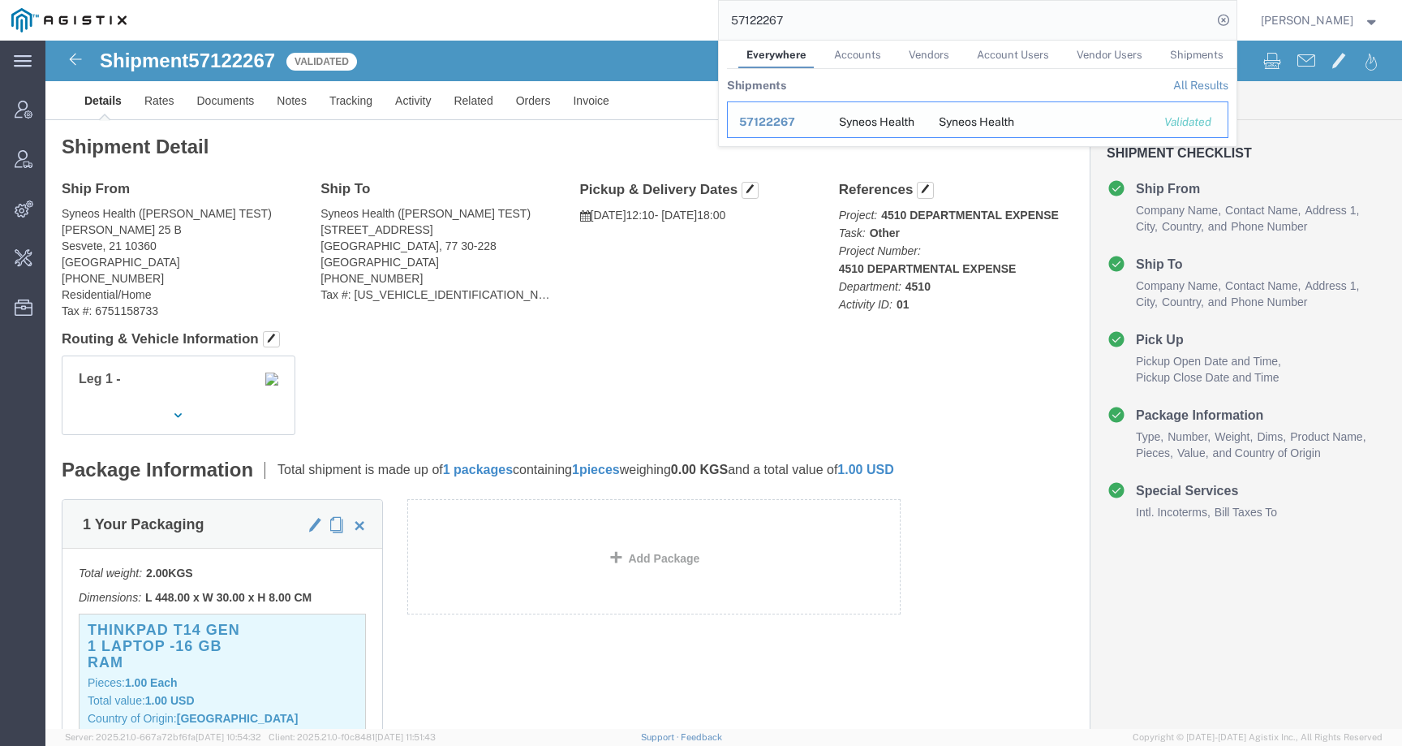
click at [791, 124] on span "57122267" at bounding box center [767, 121] width 56 height 13
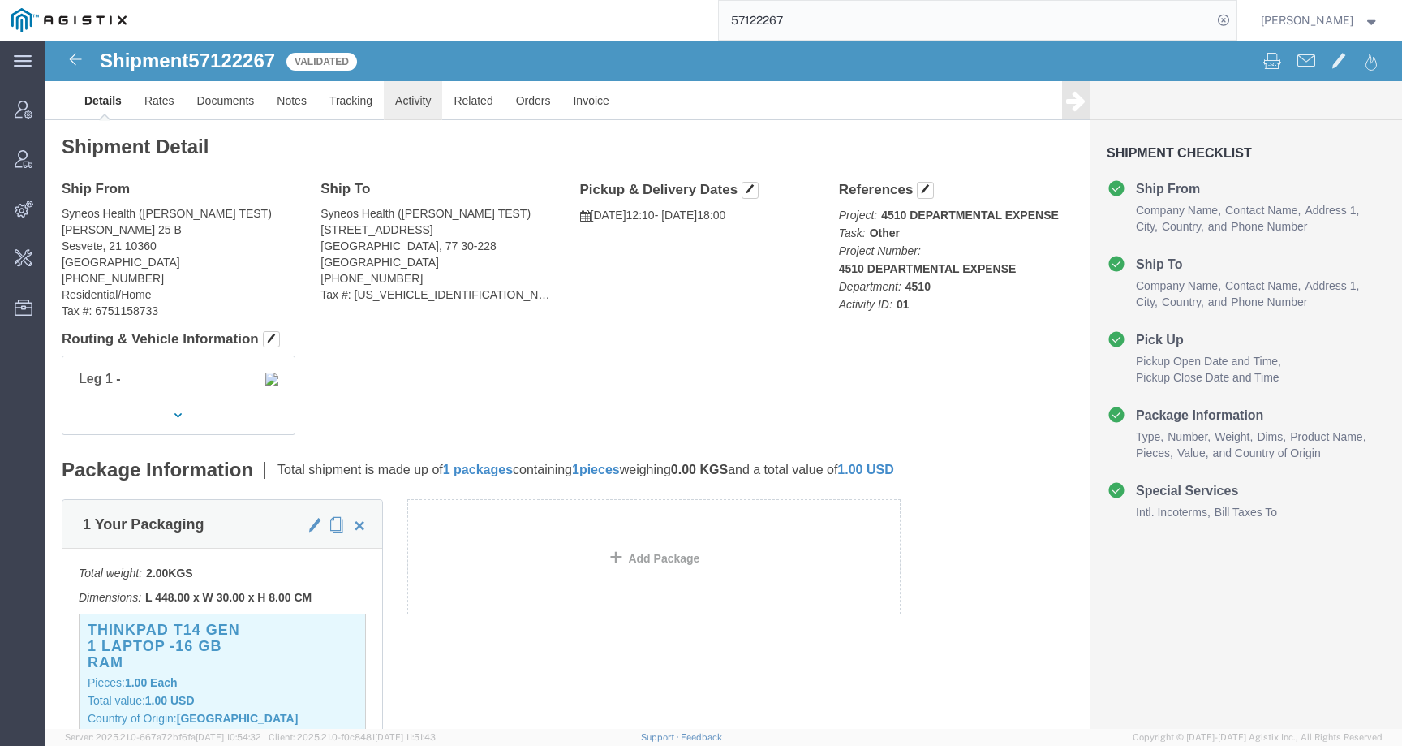
click link "Activity"
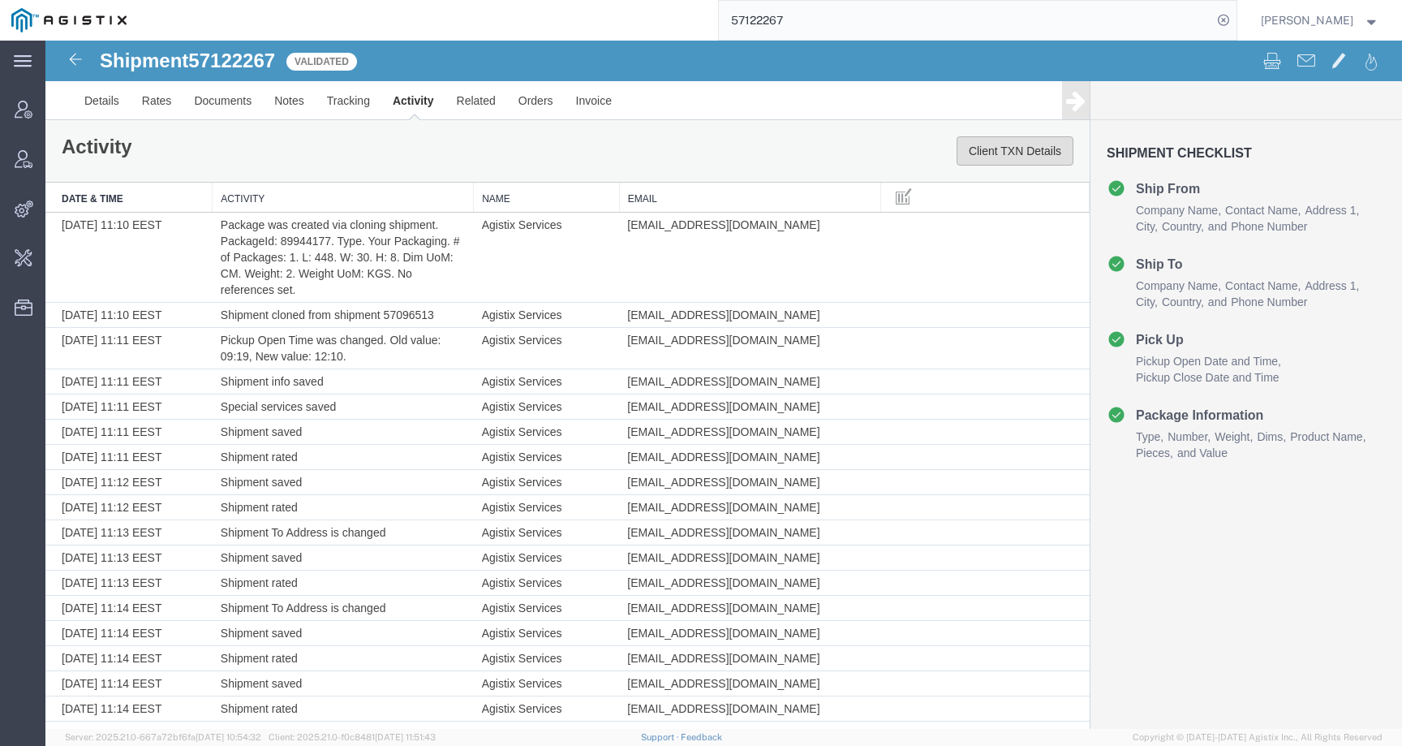
click at [975, 157] on button "Client TXN Details" at bounding box center [1015, 150] width 117 height 29
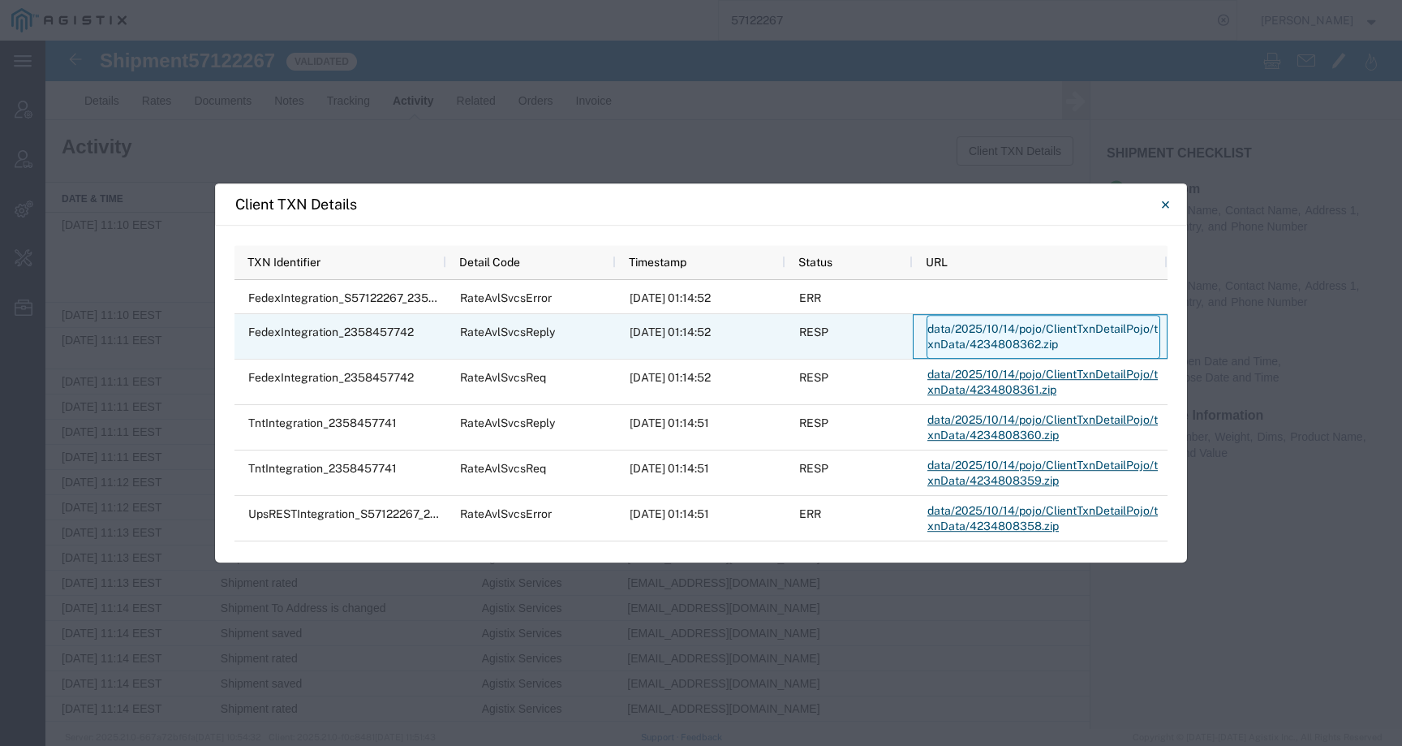
click at [979, 329] on link "data/2025/10/14/pojo/ClientTxnDetailPojo/txnData/4234808362.zip" at bounding box center [1044, 337] width 234 height 44
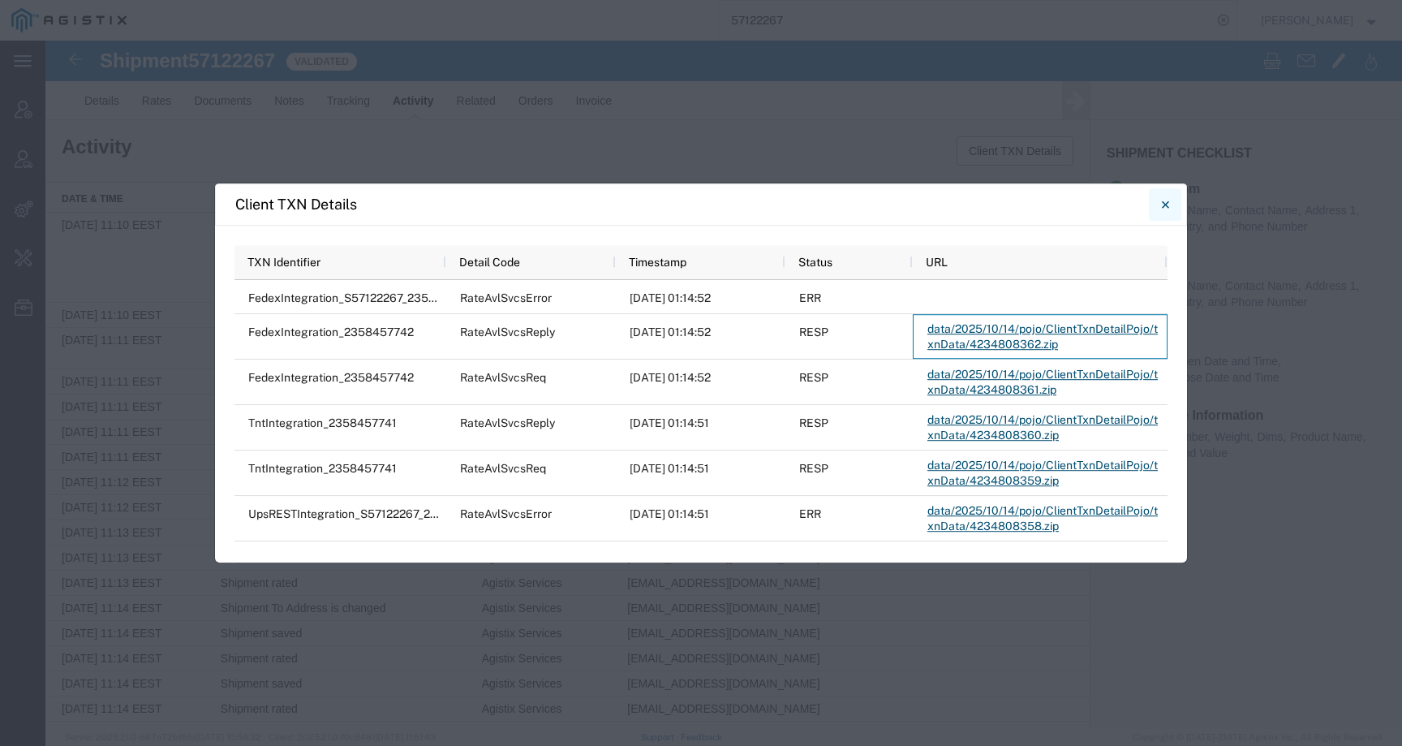
click at [1176, 206] on button "Close" at bounding box center [1165, 204] width 32 height 32
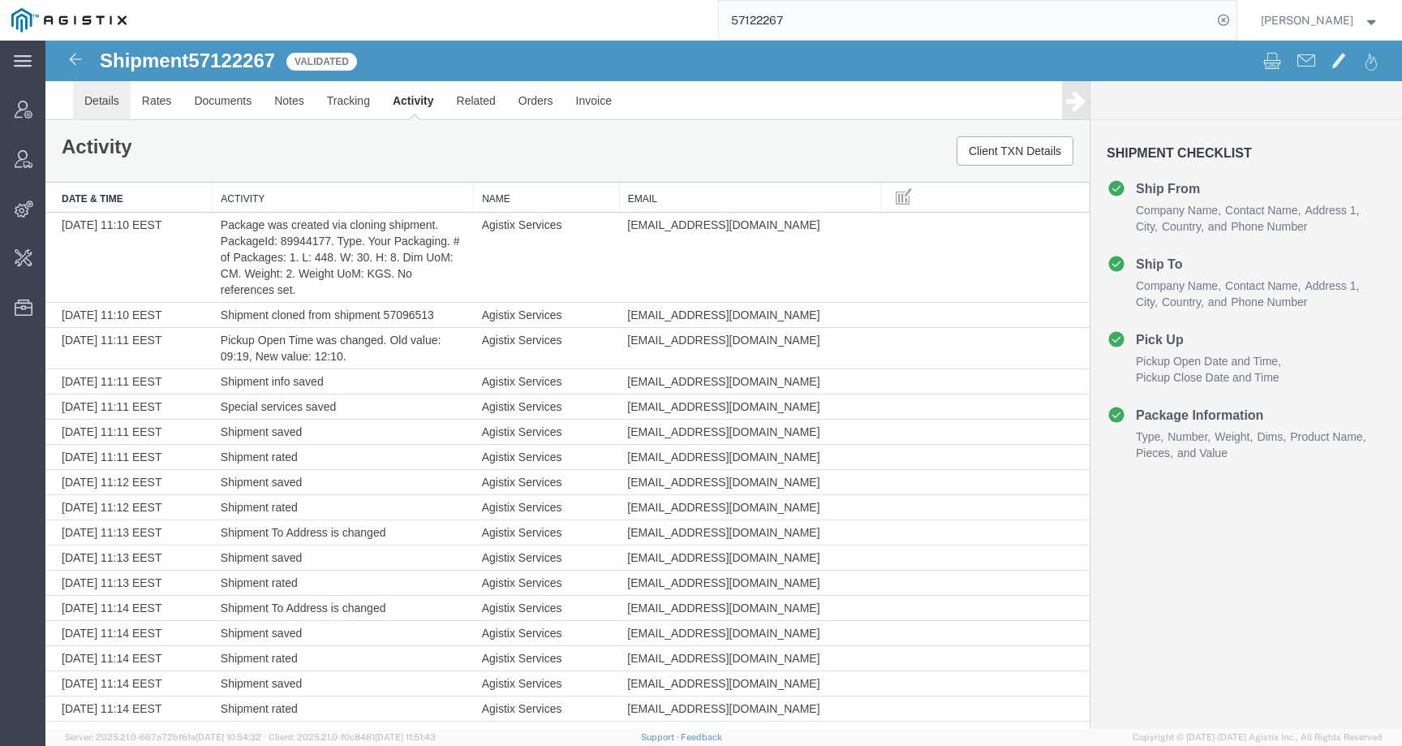
click at [104, 110] on link "Details" at bounding box center [102, 100] width 58 height 39
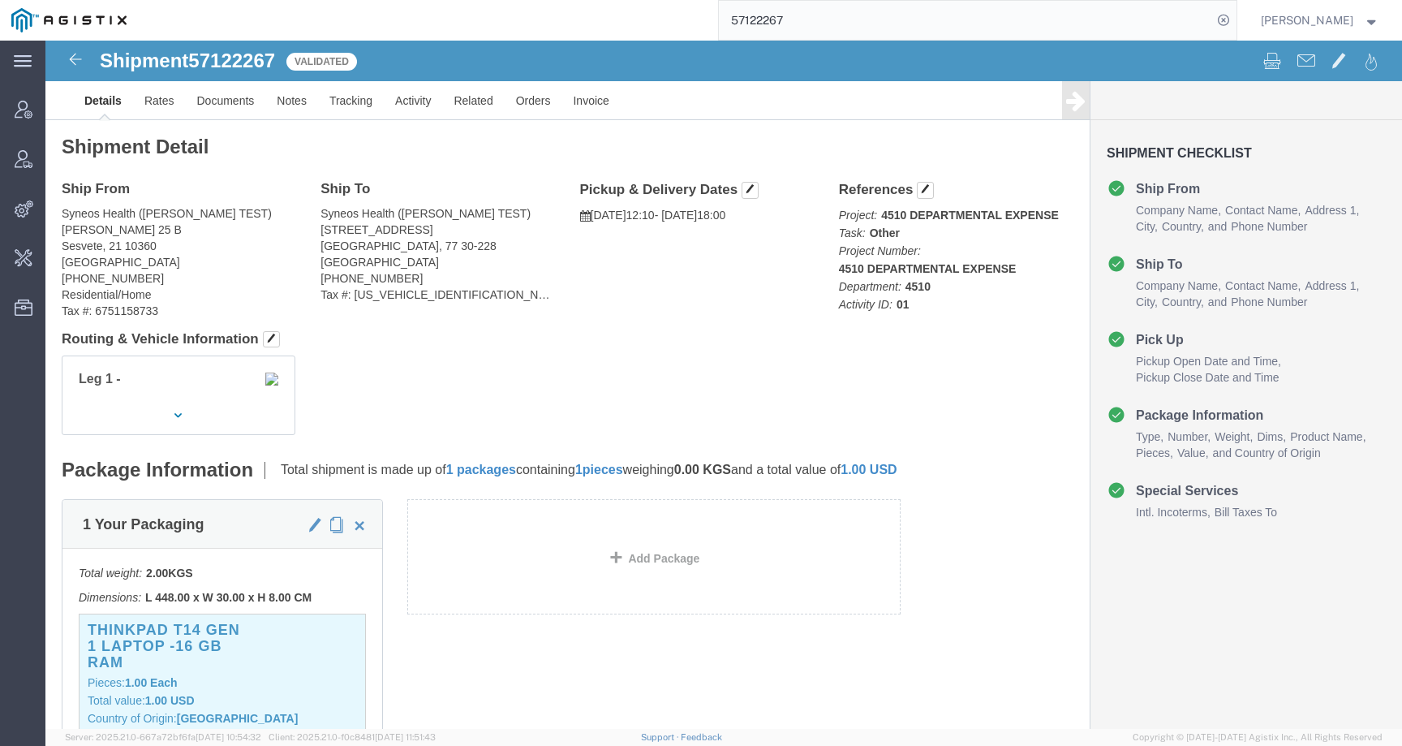
click span "57122267"
copy span "57122267"
click link "Activity"
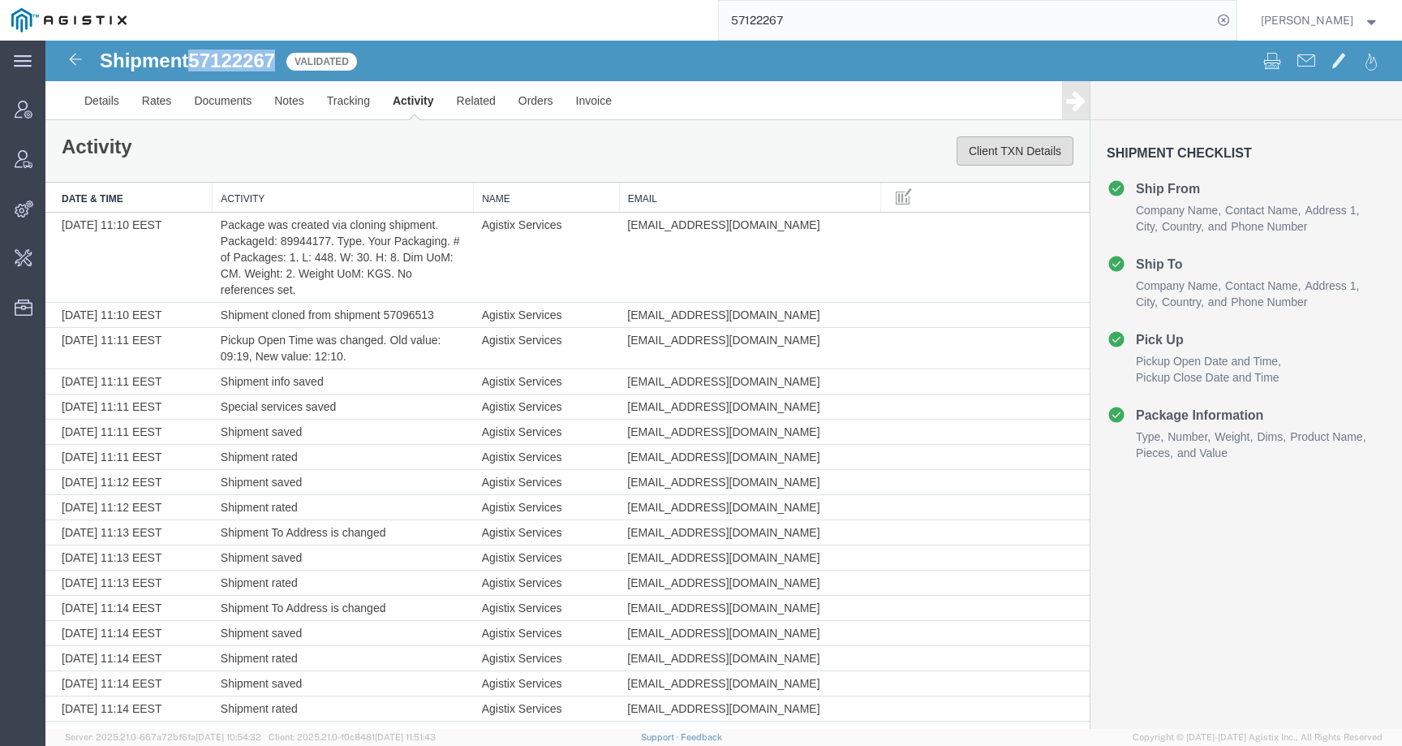
click at [957, 152] on button "Client TXN Details" at bounding box center [1015, 150] width 117 height 29
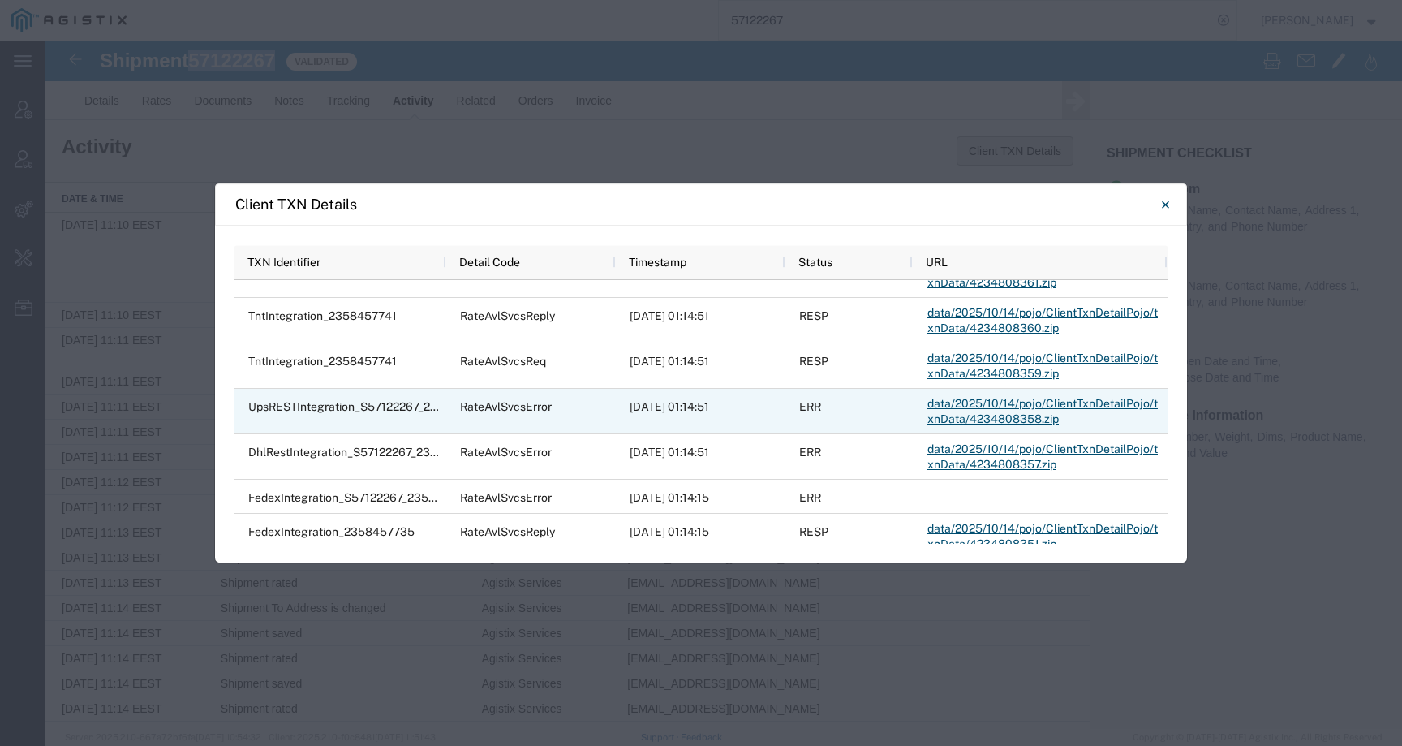
scroll to position [134, 0]
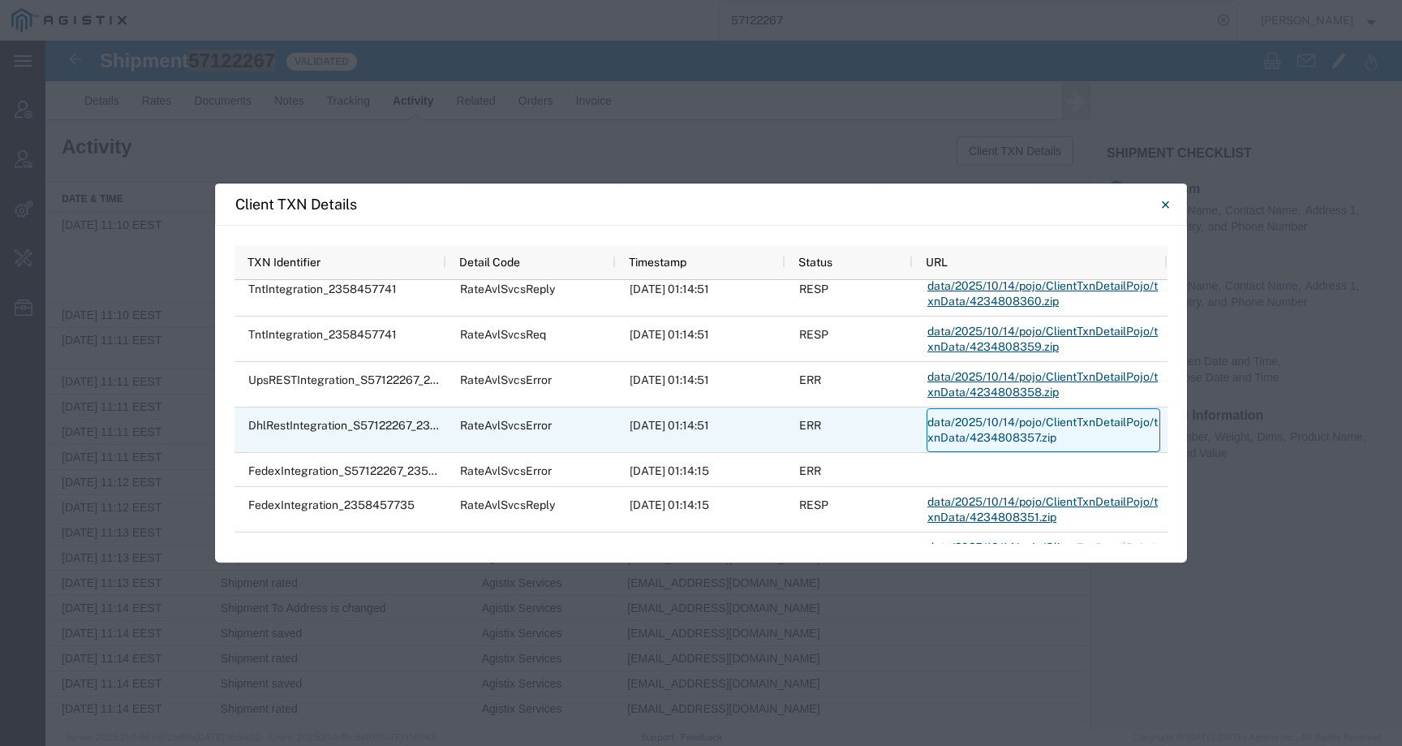
click at [978, 428] on link "data/2025/10/14/pojo/ClientTxnDetailPojo/txnData/4234808357.zip" at bounding box center [1044, 430] width 234 height 44
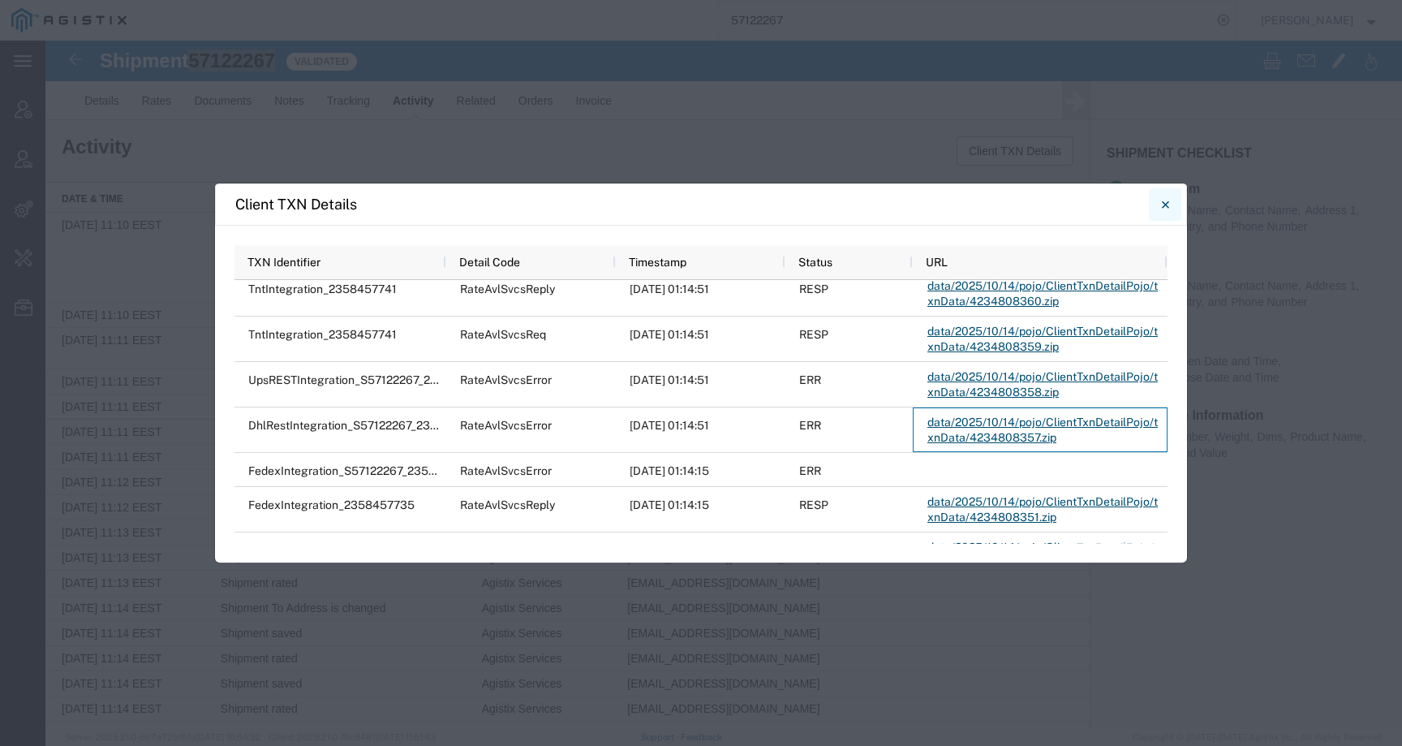
click at [1167, 204] on icon "Close" at bounding box center [1165, 204] width 7 height 19
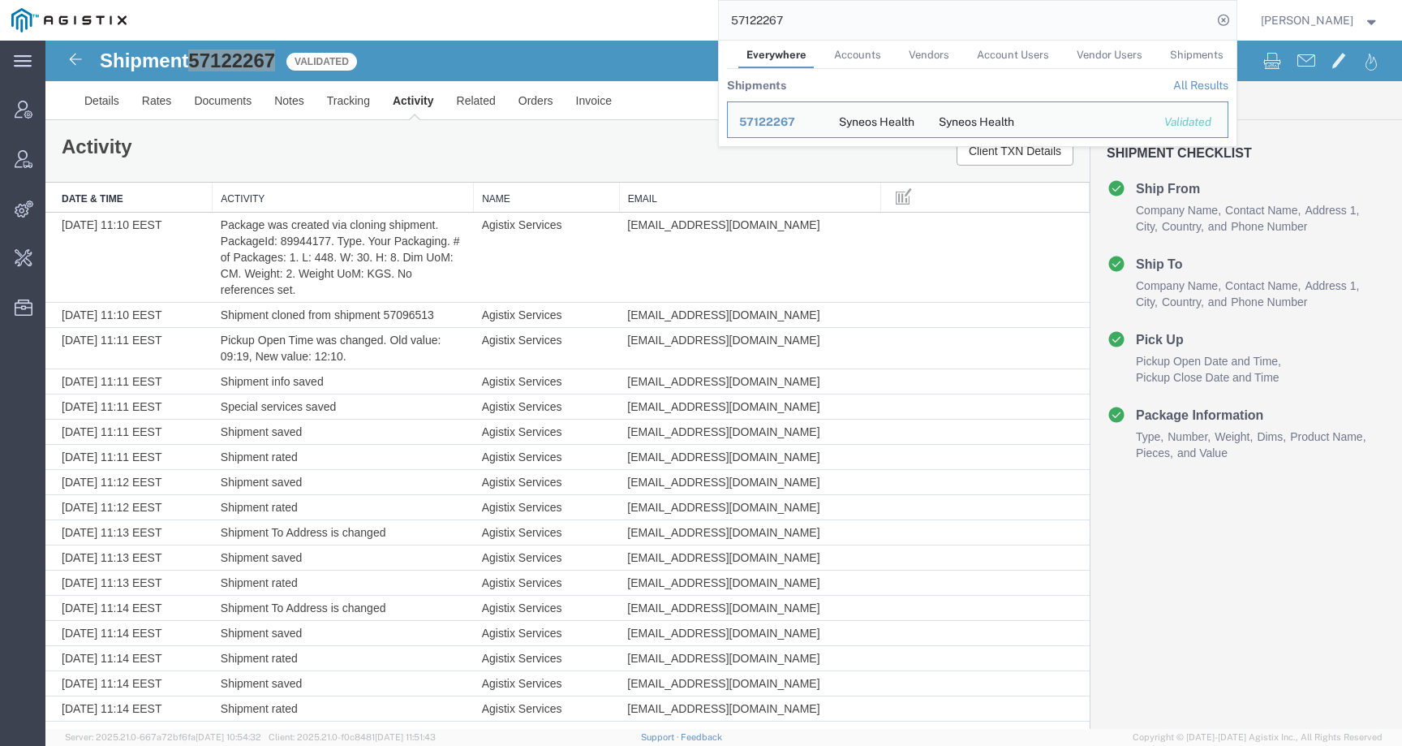
drag, startPoint x: 830, startPoint y: 17, endPoint x: 708, endPoint y: 17, distance: 121.7
click at [708, 17] on div "57122267 Everywhere Accounts Vendors Account Users Vendor Users Shipments Shipm…" at bounding box center [687, 20] width 1099 height 41
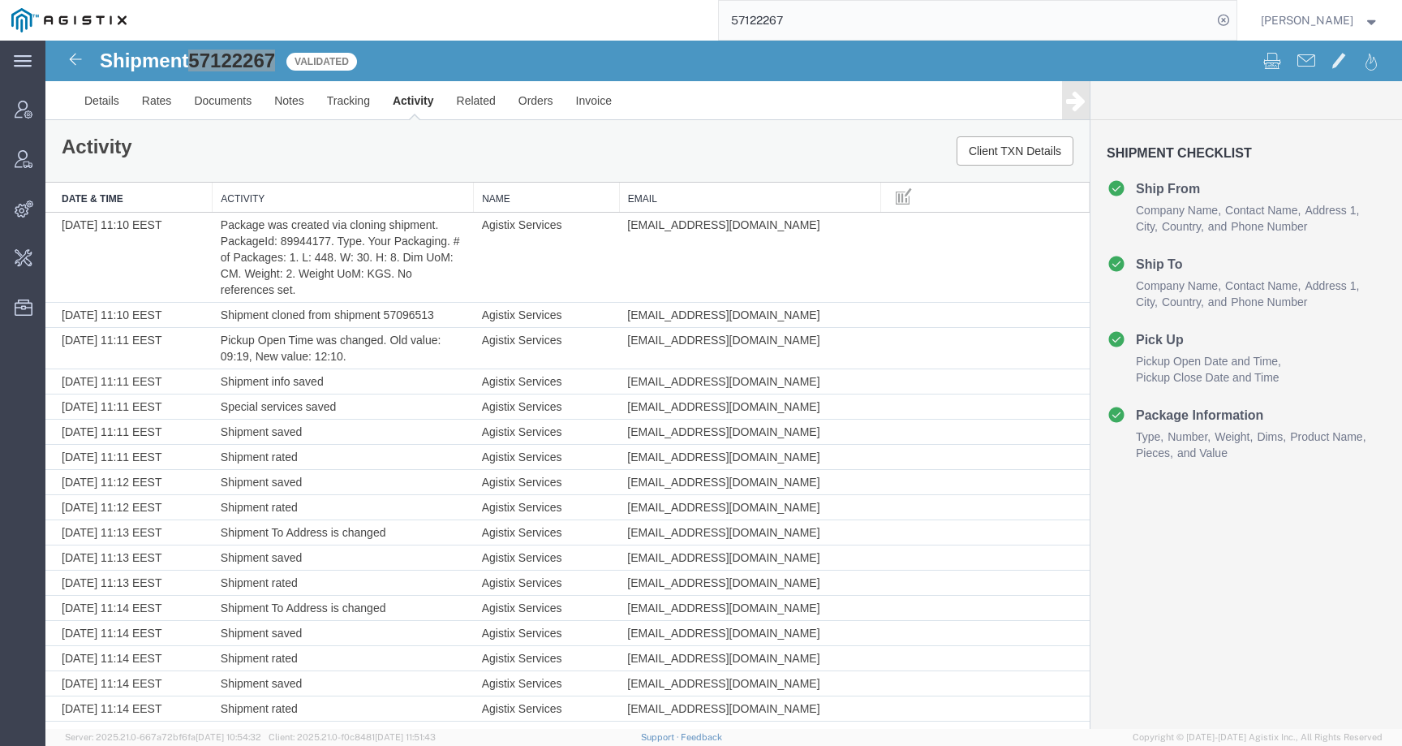
paste input "08345"
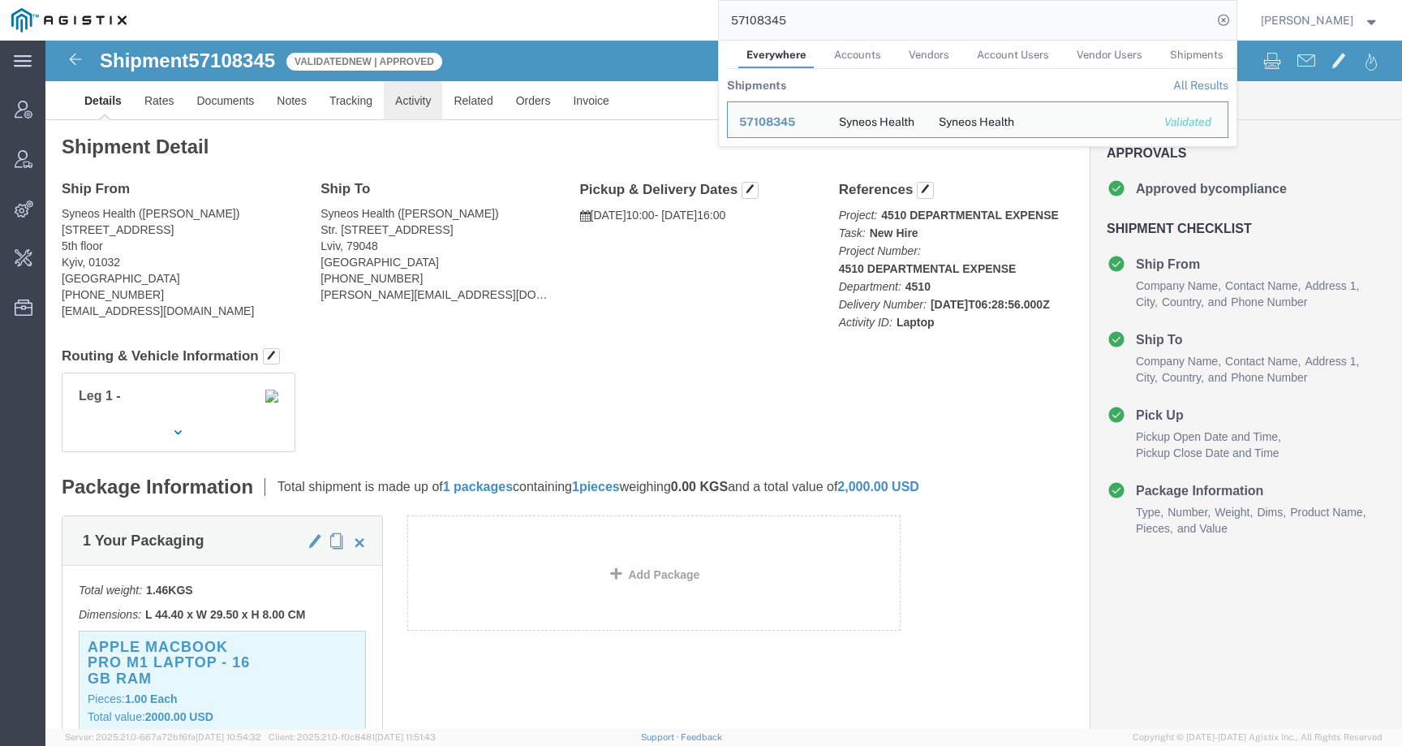
click link "Activity"
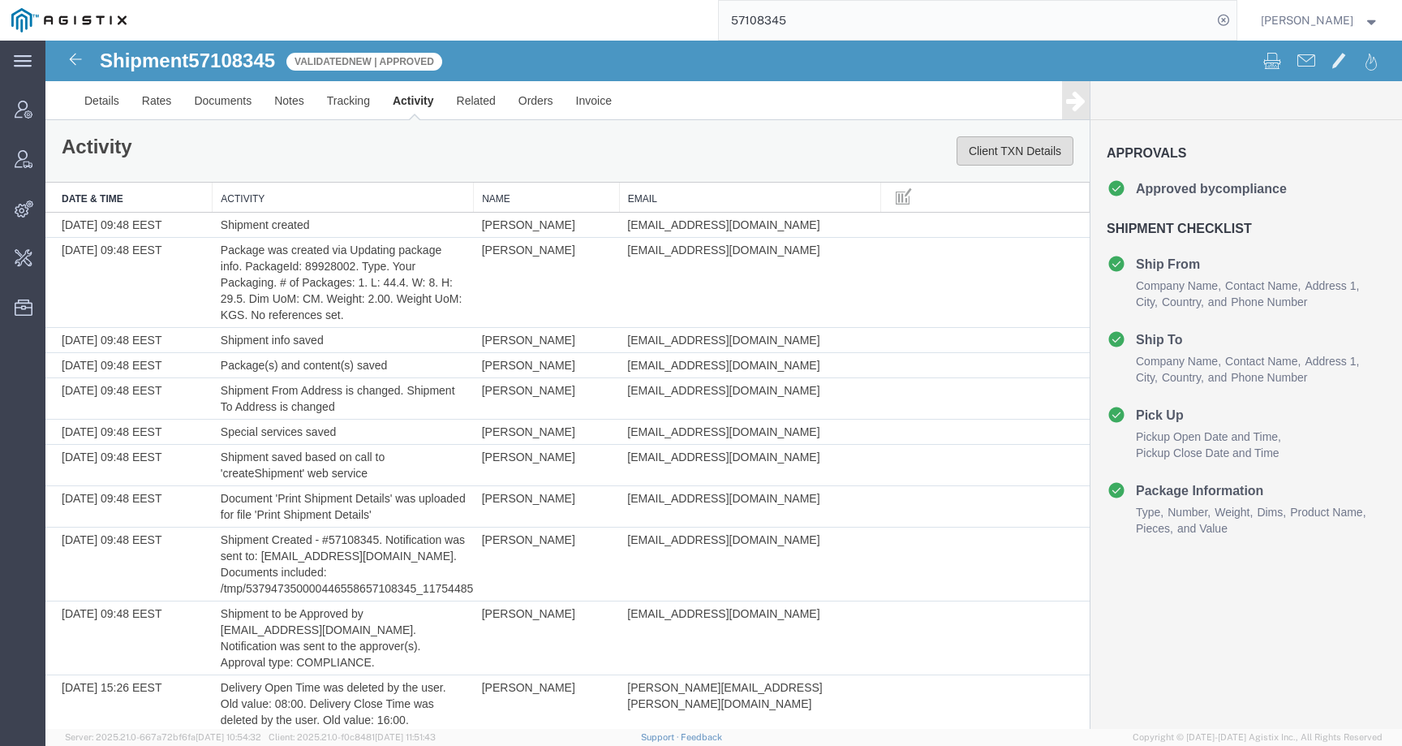
click at [1013, 143] on button "Client TXN Details" at bounding box center [1015, 150] width 117 height 29
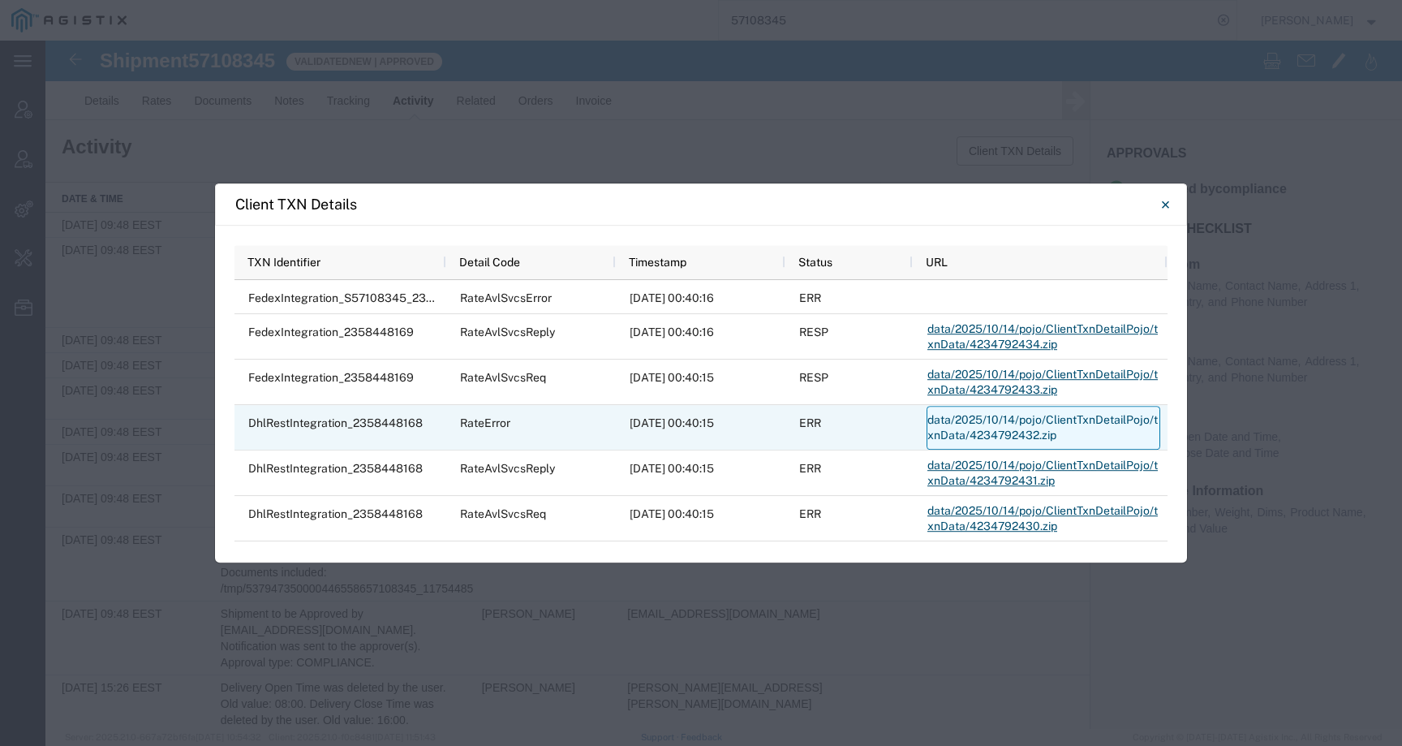
click at [984, 424] on link "data/2025/10/14/pojo/ClientTxnDetailPojo/txnData/4234792432.zip" at bounding box center [1044, 428] width 234 height 44
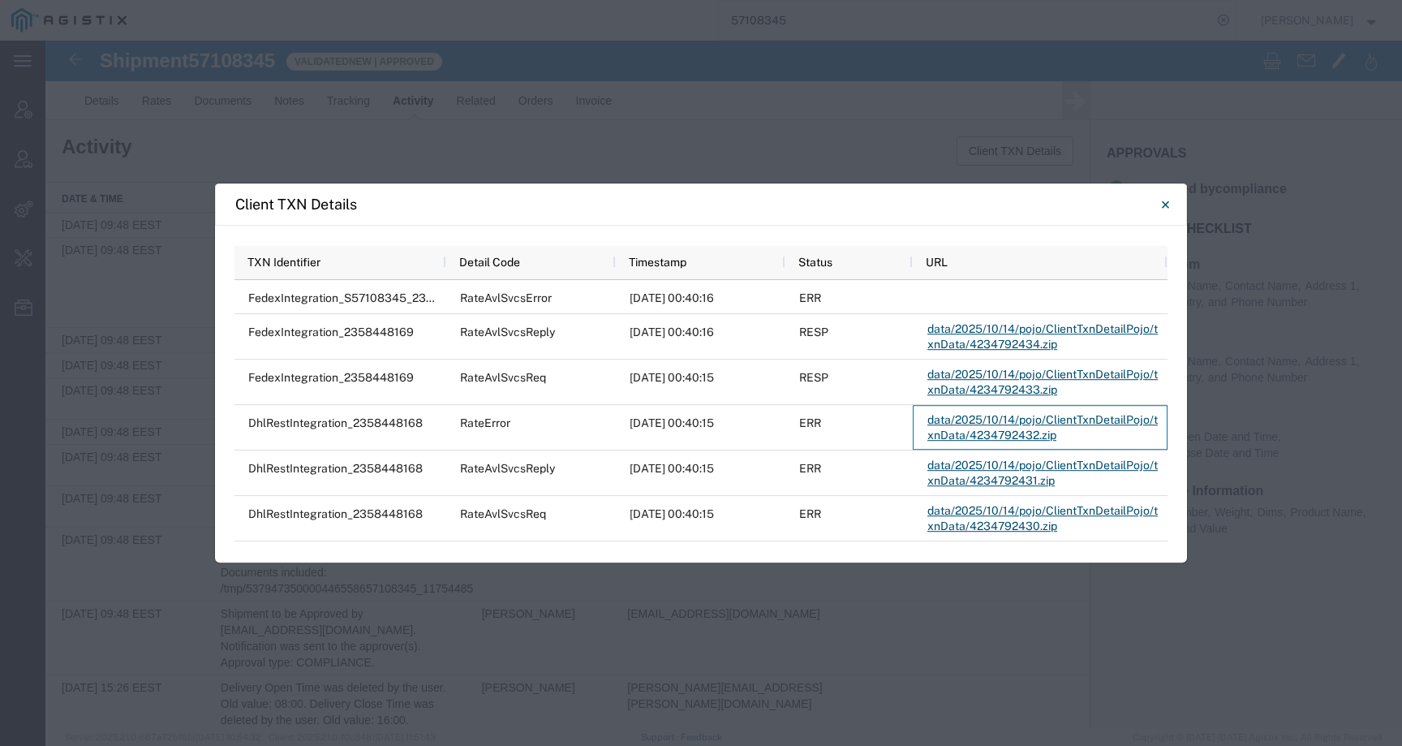
click at [623, 112] on div "Client TXN Details Press SPACE to select this row TXN Identifier Detail Code Ti…" at bounding box center [701, 373] width 1402 height 746
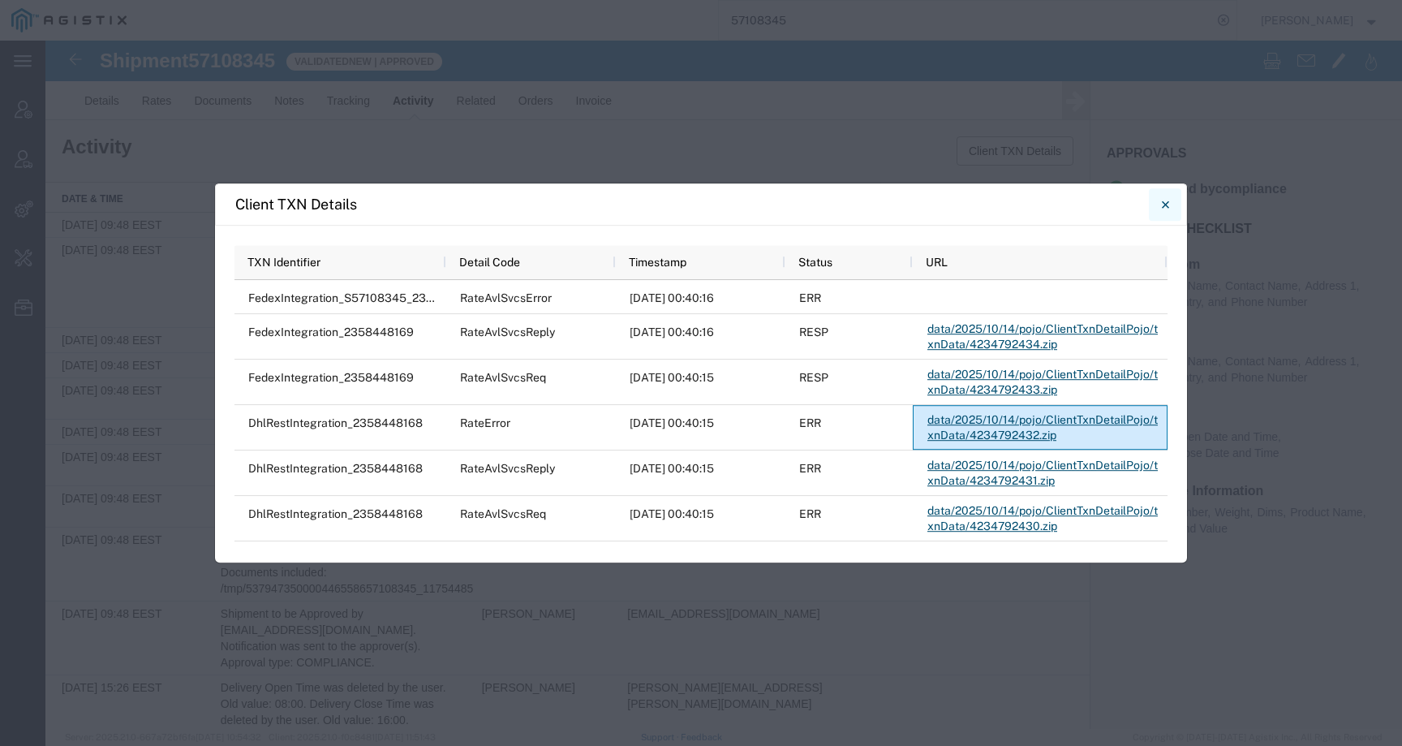
click at [1164, 207] on icon "Close" at bounding box center [1165, 204] width 7 height 19
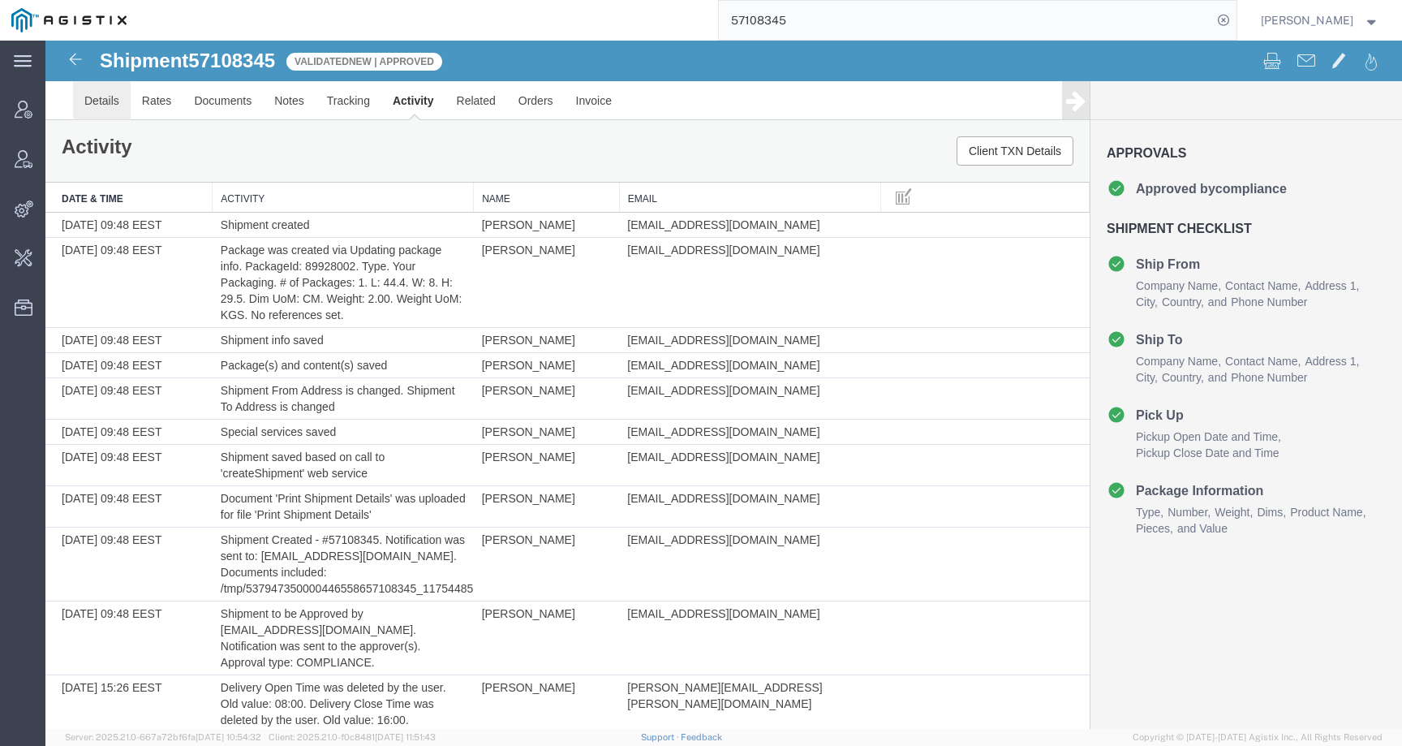
click at [98, 105] on link "Details" at bounding box center [102, 100] width 58 height 39
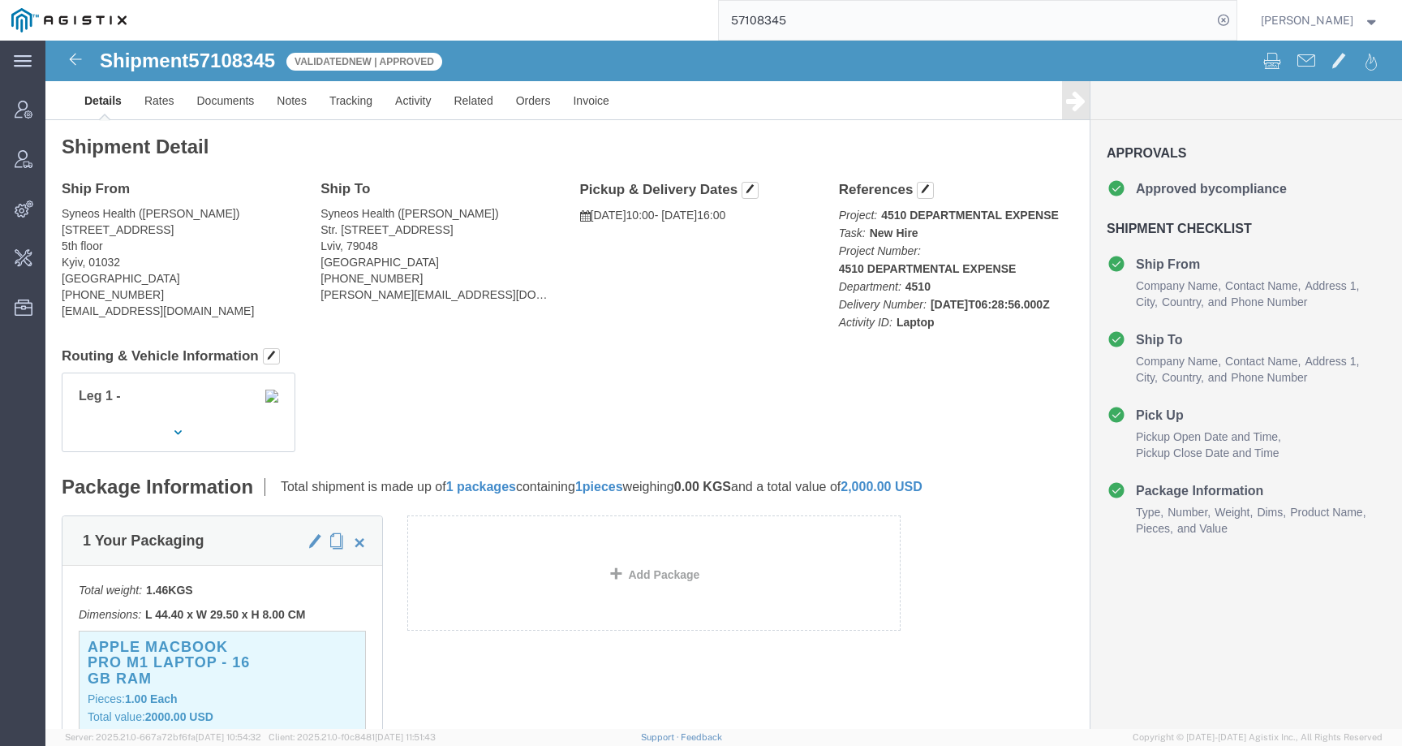
click address "Syneos Health (Olena Onushko) 75, Zhylianska Street 5th floor Kyiv, 01032 Ukrai…"
drag, startPoint x: 56, startPoint y: 235, endPoint x: 19, endPoint y: 192, distance: 55.8
click address "Syneos Health (Olena Onushko) 75, Zhylianska Street 5th floor Kyiv, 01032 Ukrai…"
drag, startPoint x: 18, startPoint y: 191, endPoint x: 80, endPoint y: 239, distance: 78.1
click address "Syneos Health (Olena Onushko) 75, Zhylianska Street 5th floor Kyiv, 01032 Ukrai…"
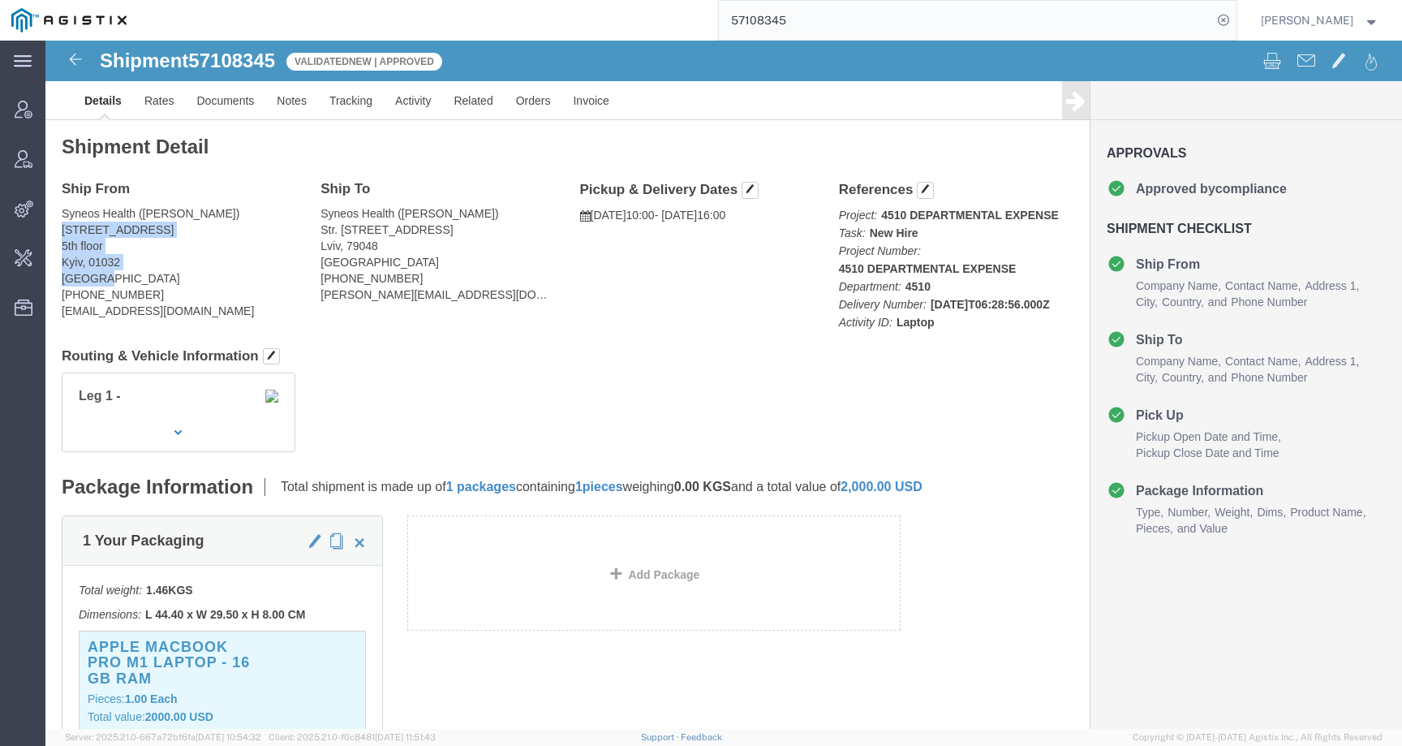
copy address "75, Zhylianska Street 5th floor Kyiv, 01032 Ukraine"
drag, startPoint x: 277, startPoint y: 189, endPoint x: 334, endPoint y: 201, distance: 58.9
click address "Syneos Health (Volodymyr Yakymiv) Str. Dumanskoho 27, Apt 533 Lviv, 79048 Ukrai…"
drag, startPoint x: 333, startPoint y: 200, endPoint x: 269, endPoint y: 190, distance: 64.0
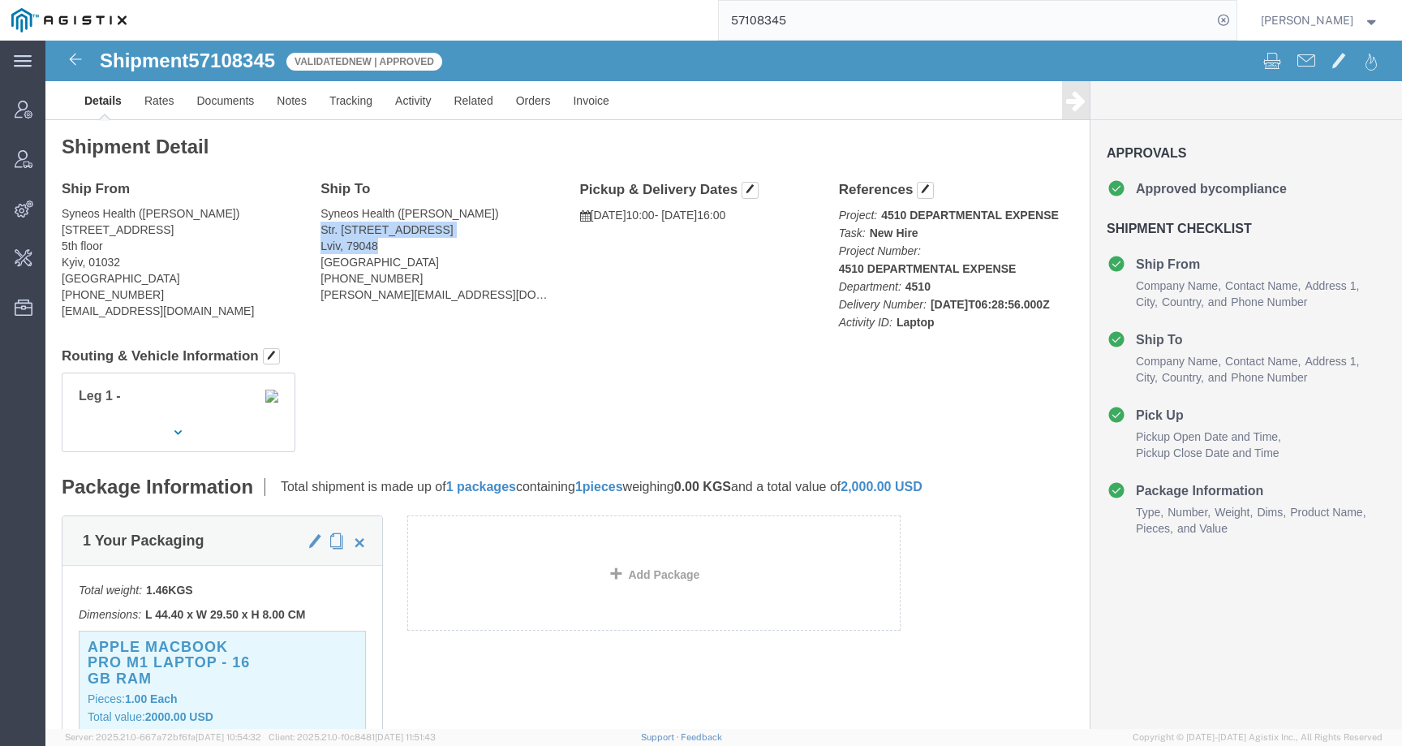
click div "Ship To Syneos Health (Volodymyr Yakymiv) Str. Dumanskoho 27, Apt 533 Lviv, 790…"
copy address "Str. Dumanskoho 27, Apt 533 Lviv, 79048"
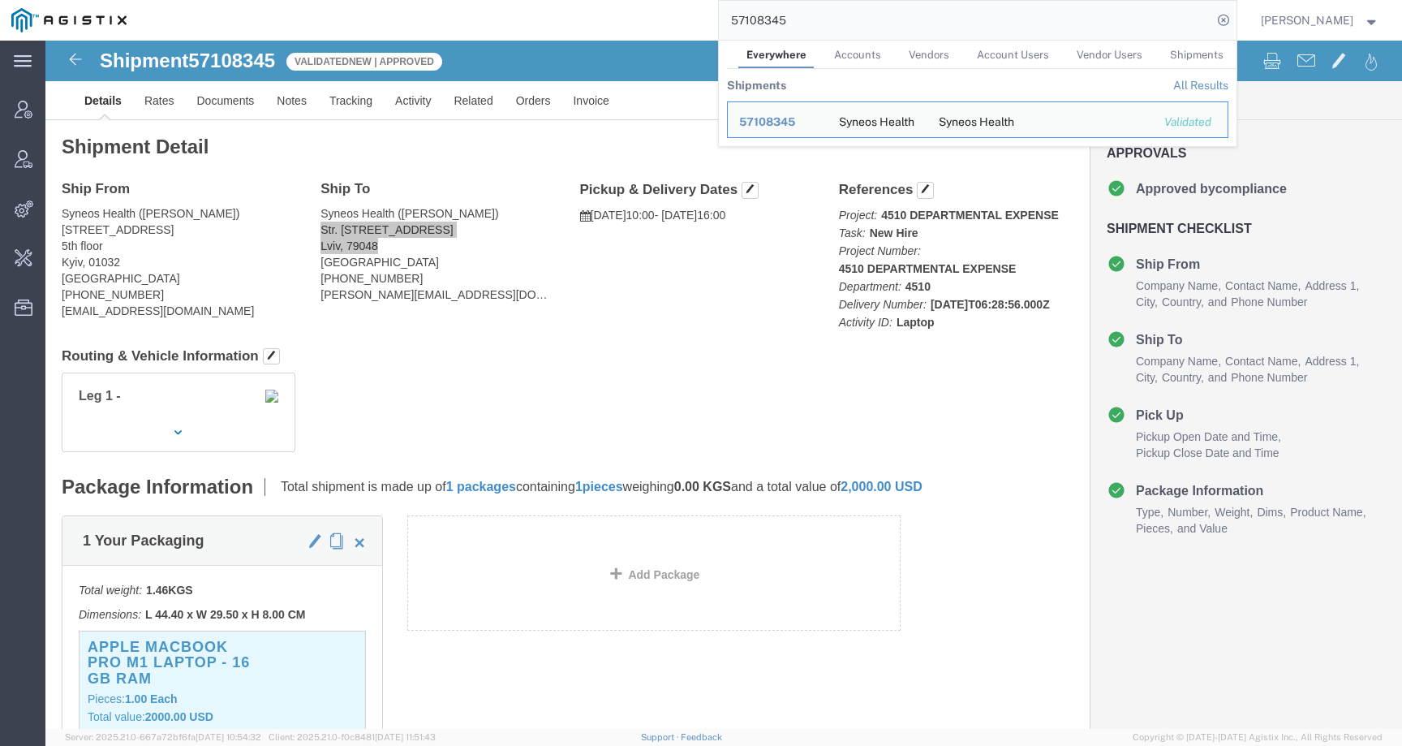
drag, startPoint x: 841, startPoint y: 21, endPoint x: 687, endPoint y: 19, distance: 154.2
click at [687, 19] on div "57108345 Everywhere Accounts Vendors Account Users Vendor Users Shipments Shipm…" at bounding box center [687, 20] width 1099 height 41
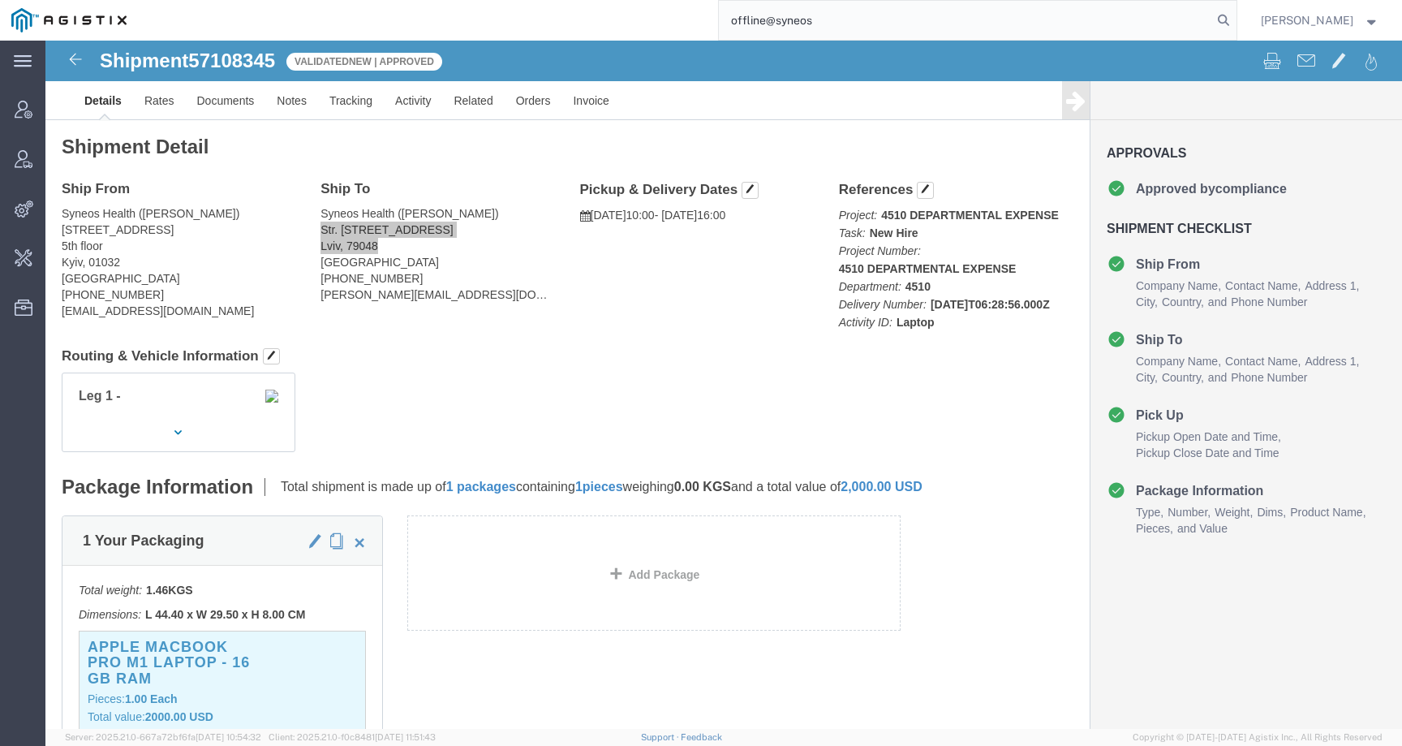
type input "offline@syneos"
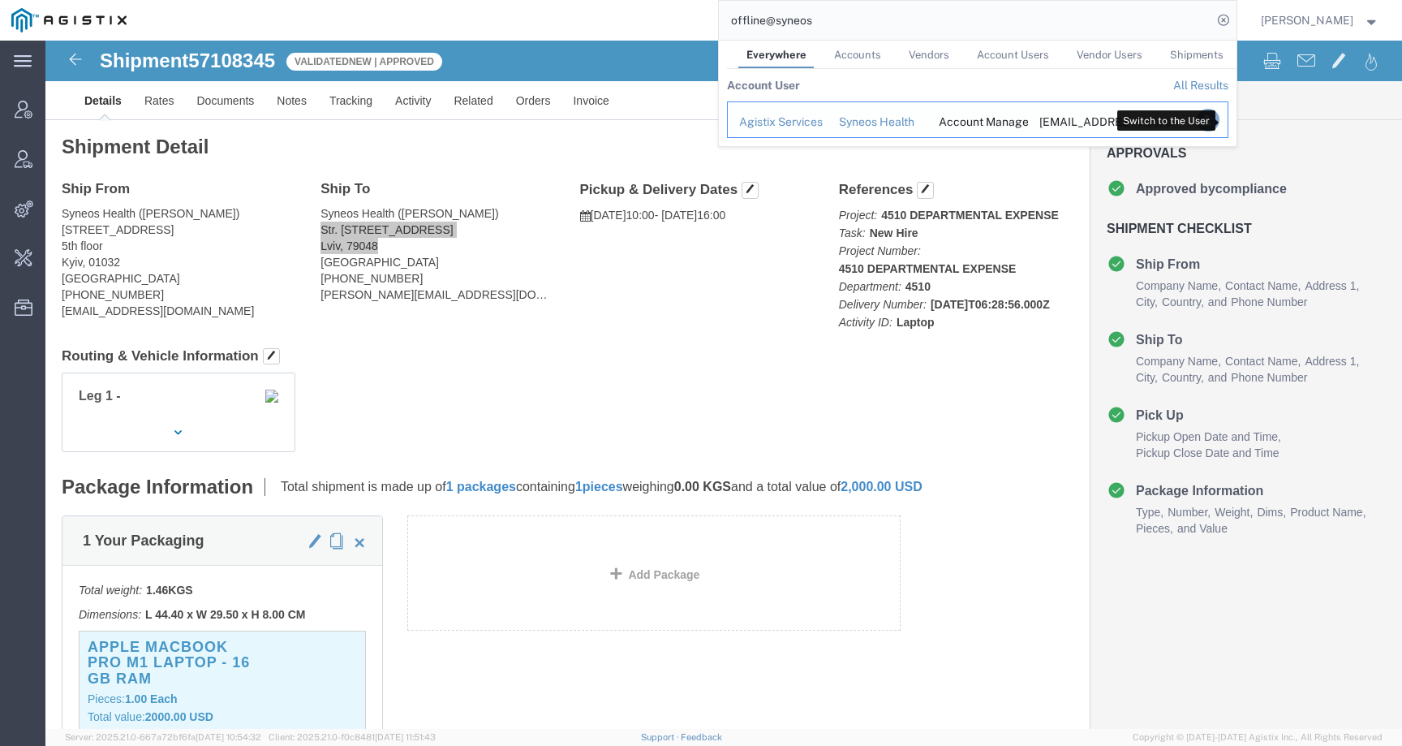
click at [1219, 118] on icon "Search Results" at bounding box center [1207, 120] width 23 height 23
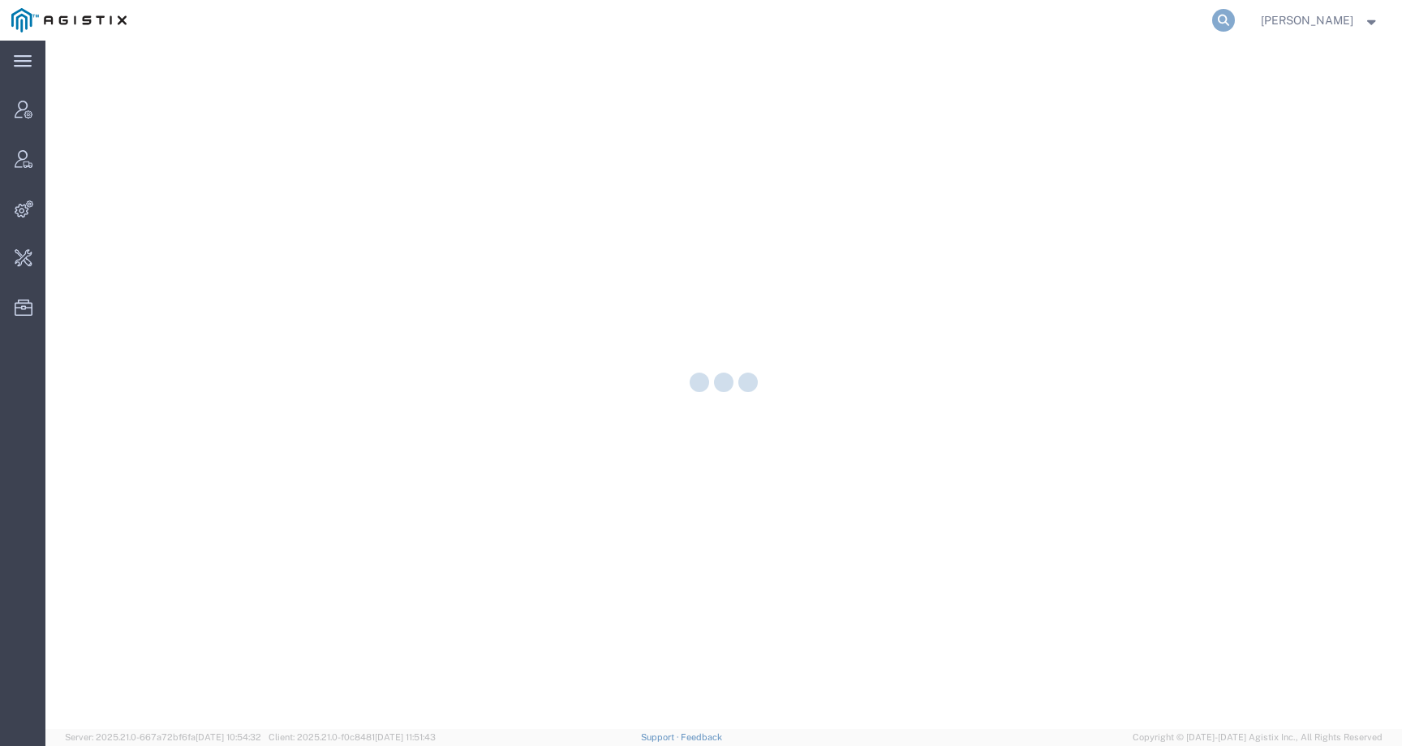
click at [1235, 19] on icon at bounding box center [1223, 20] width 23 height 23
click at [1203, 19] on input "search" at bounding box center [965, 20] width 493 height 39
paste input "56563510"
type input "56563510"
click at [1226, 23] on icon at bounding box center [1232, 20] width 23 height 23
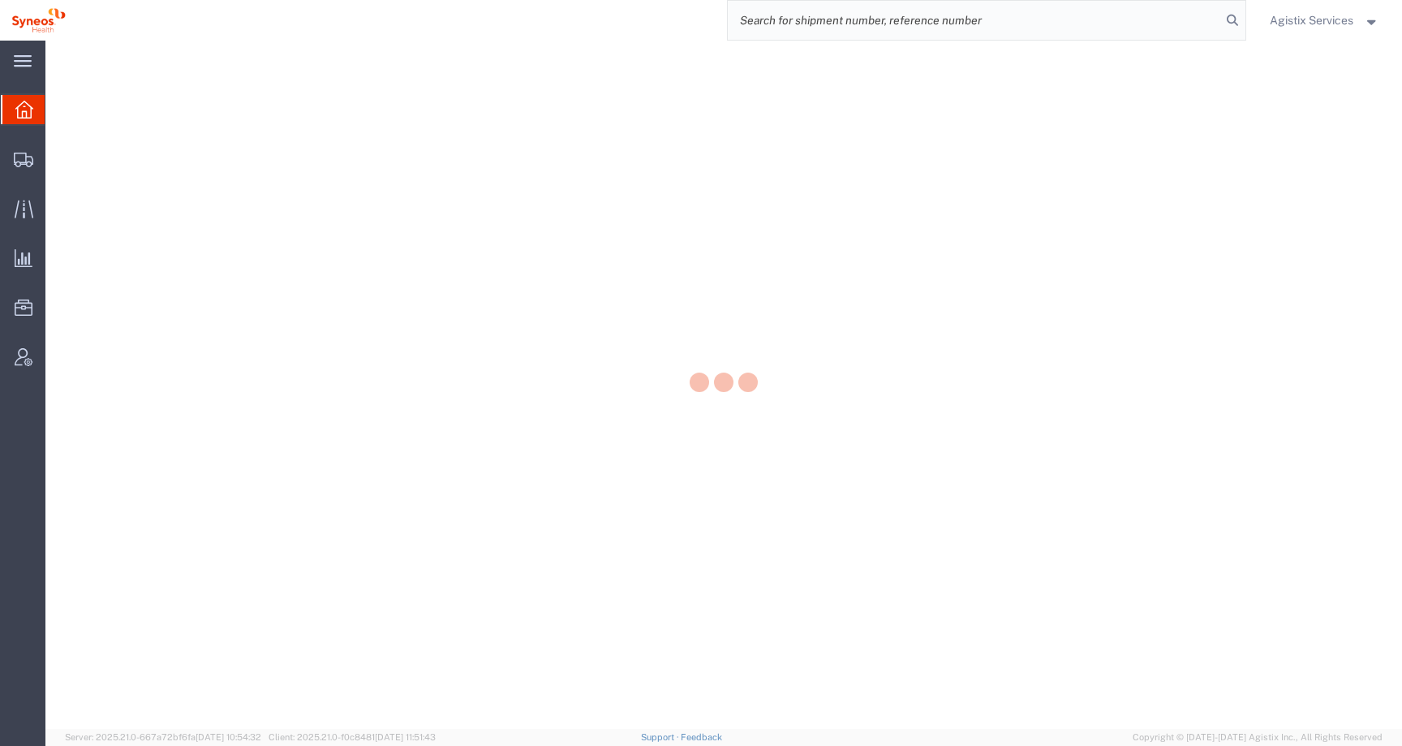
click at [1169, 28] on input "search" at bounding box center [974, 20] width 493 height 39
paste input "57108345"
type input "57108345"
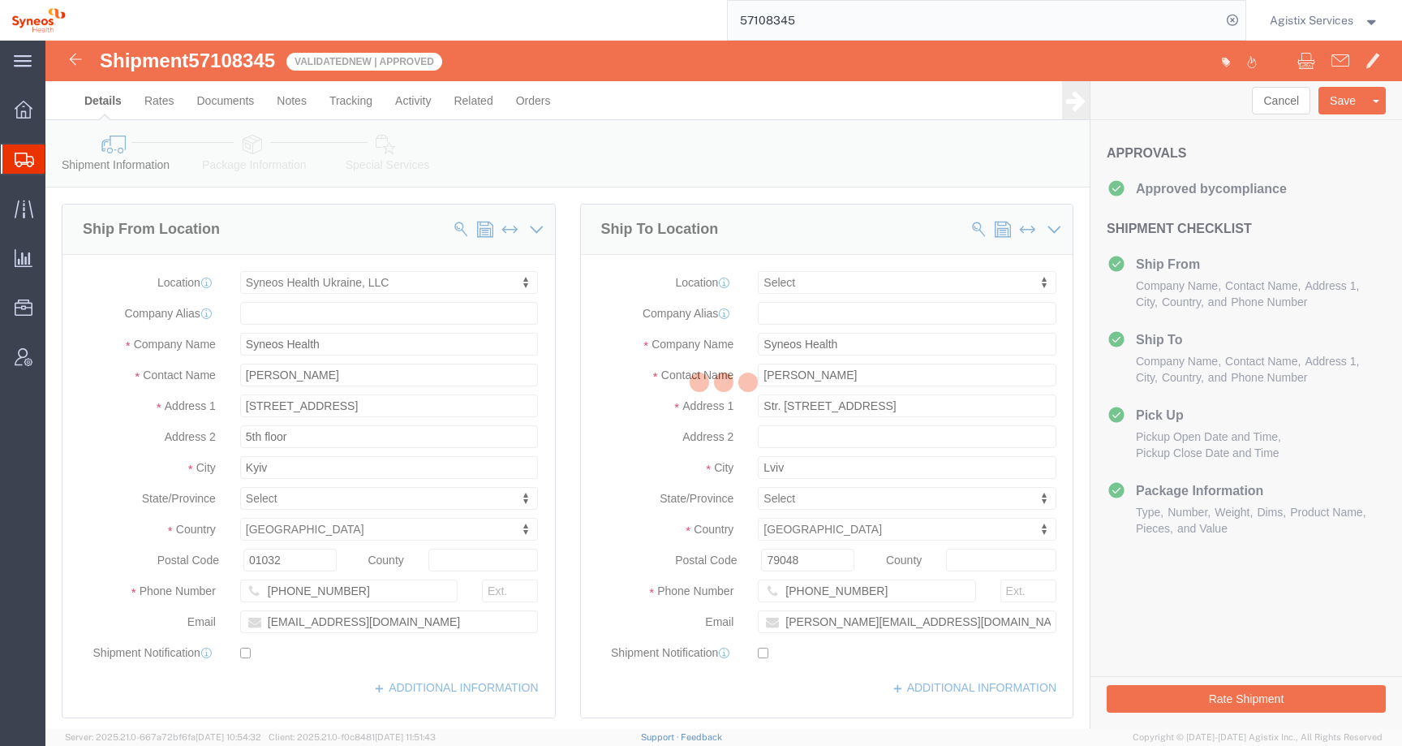
select select "66391"
select select
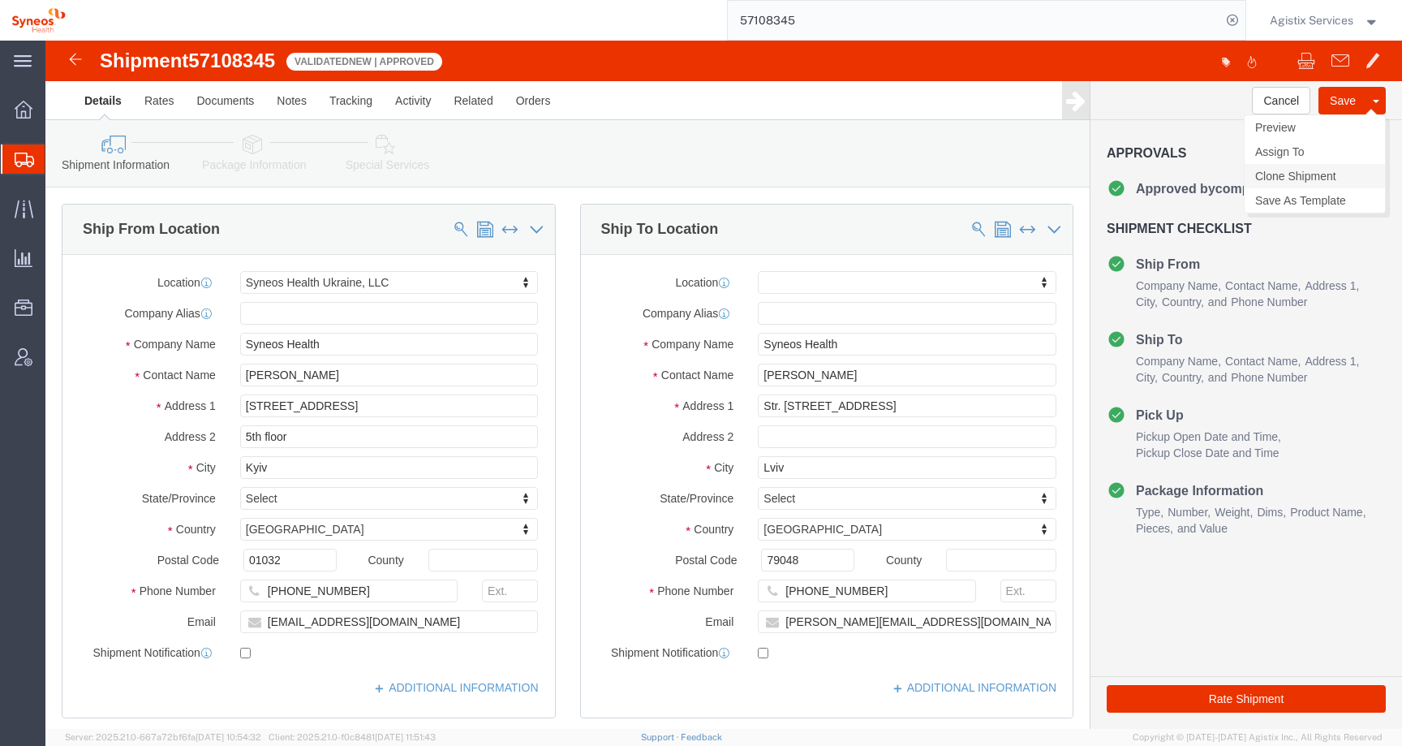
click link "Clone Shipment"
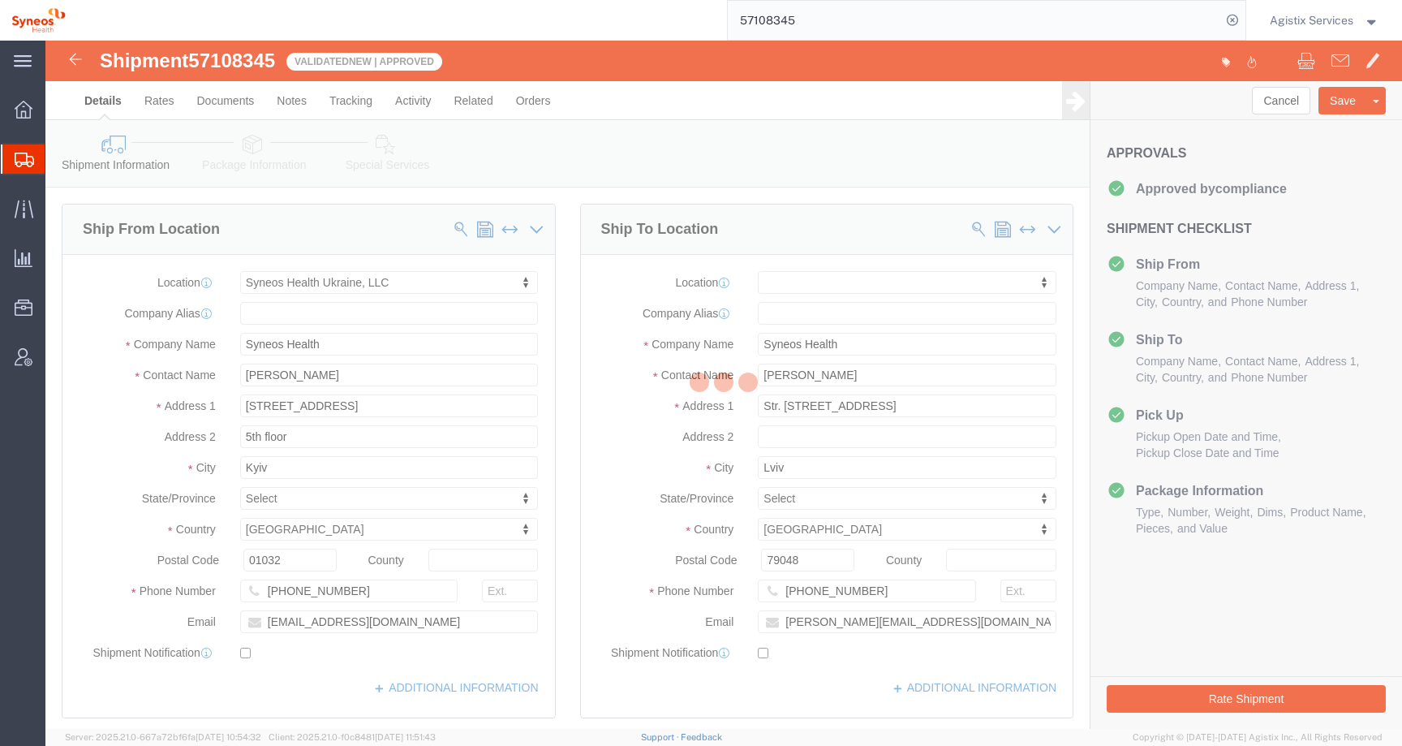
select select "66391"
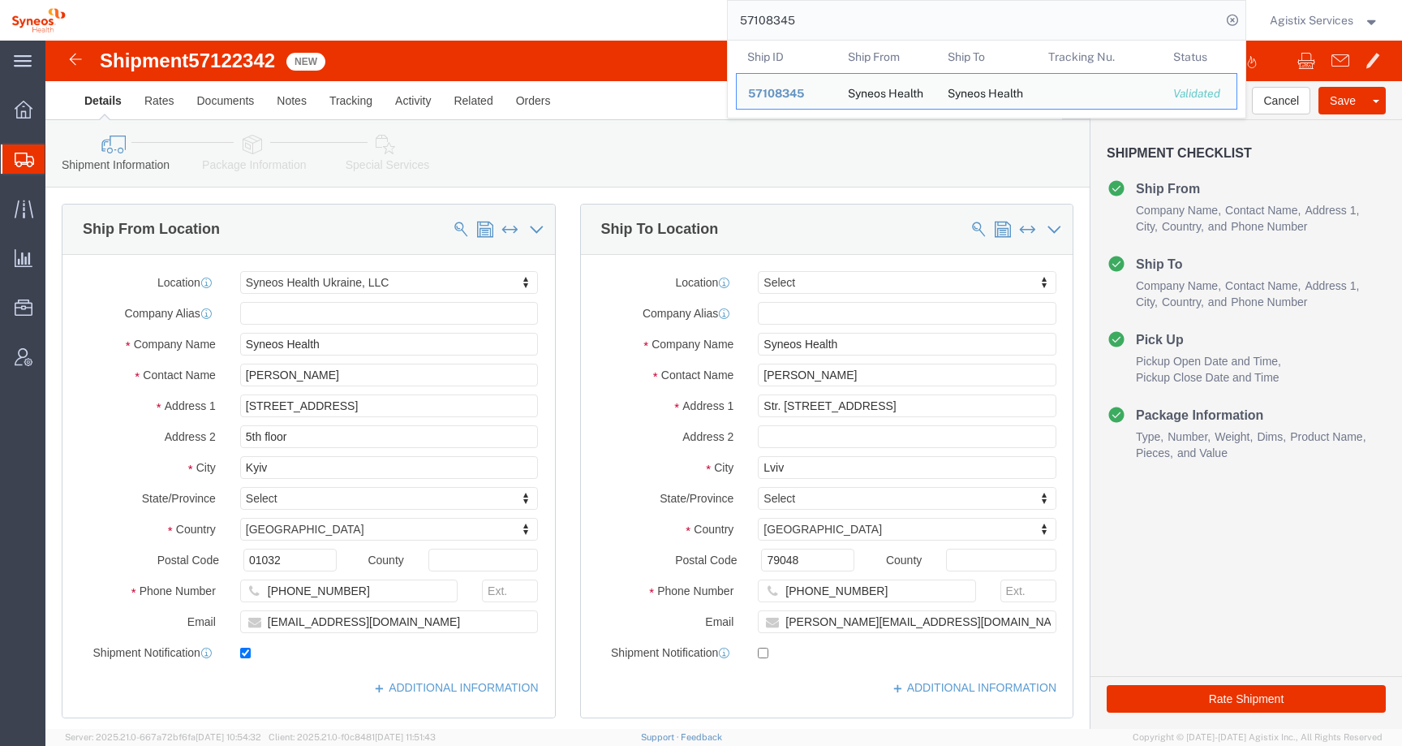
drag, startPoint x: 807, startPoint y: 21, endPoint x: 682, endPoint y: 21, distance: 124.2
click at [682, 21] on div "57108345 Ship ID Ship From Ship To Tracking Nu. Status Ship ID 57108345 Ship Fr…" at bounding box center [661, 20] width 1169 height 41
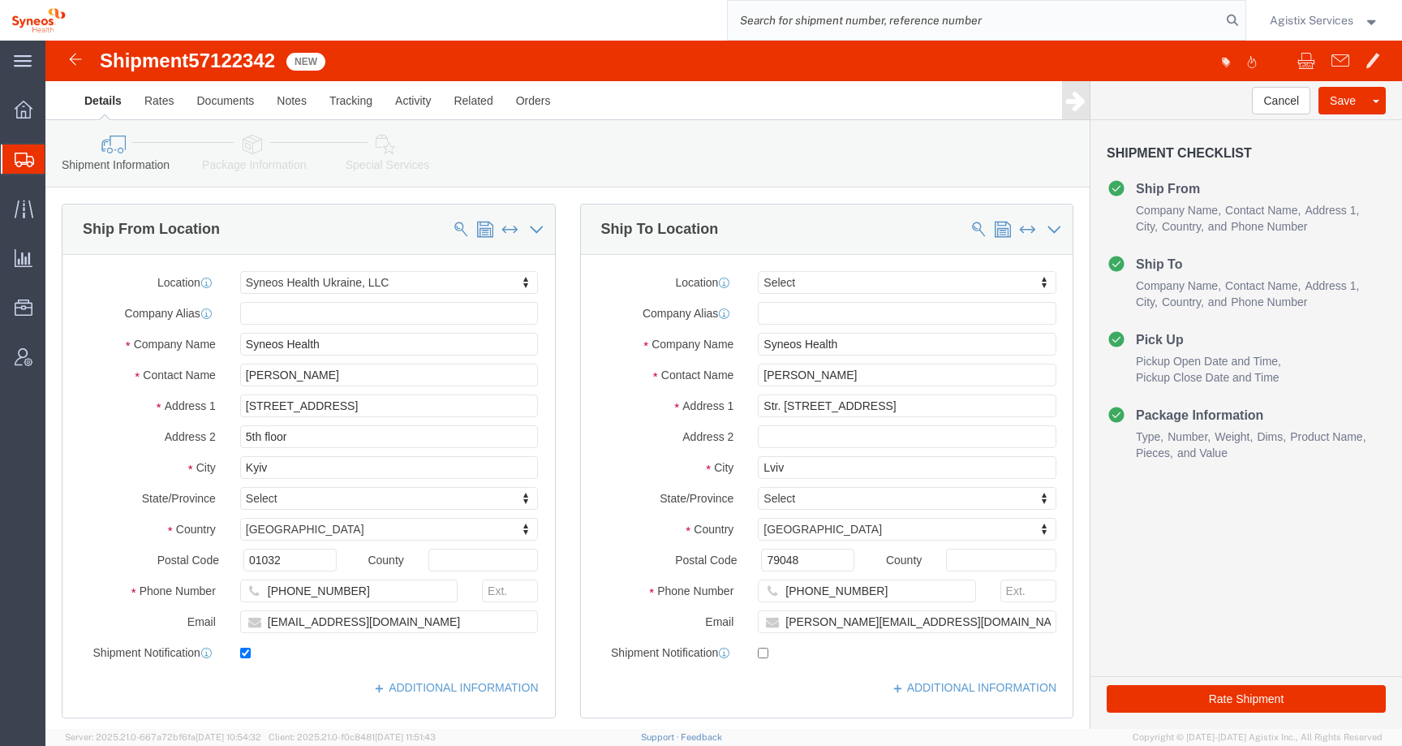
click span "57122342"
copy span "57122342"
click input "checkbox"
checkbox input "false"
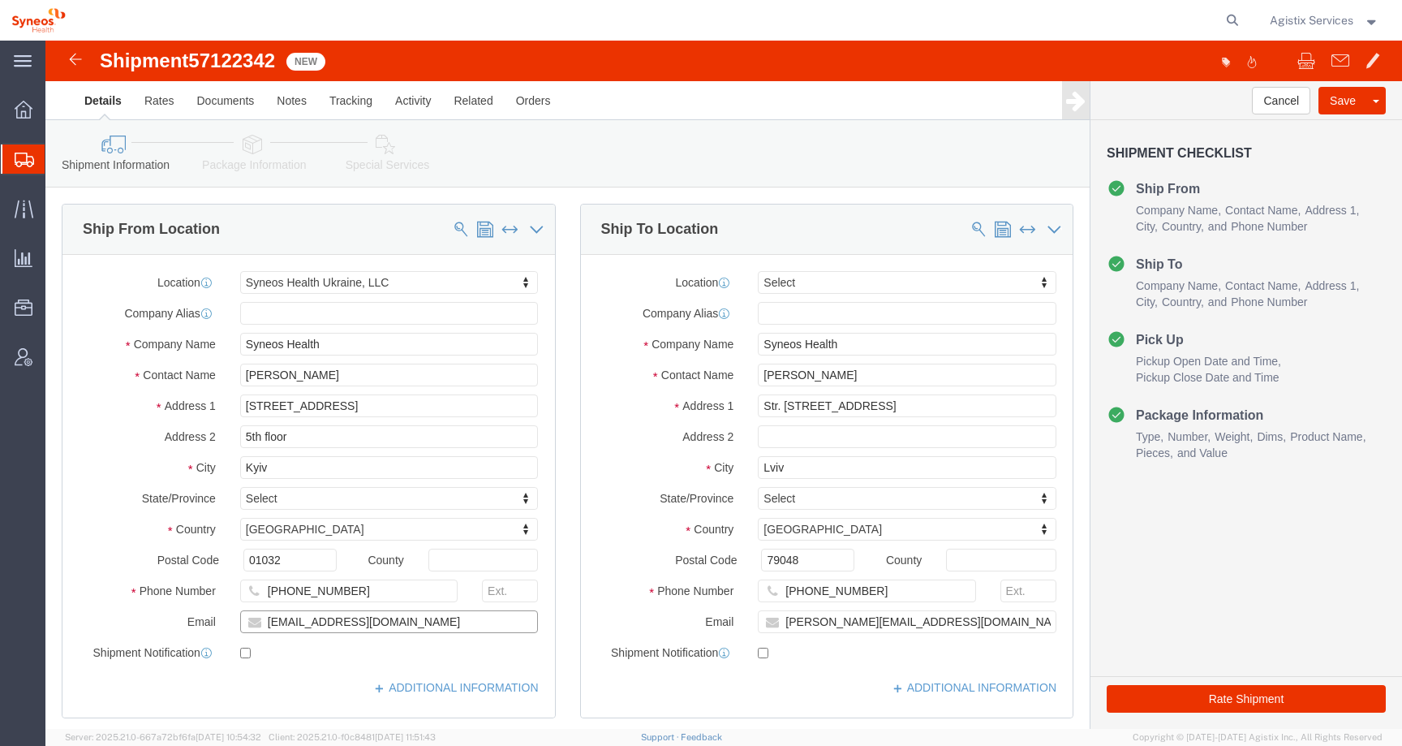
drag, startPoint x: 411, startPoint y: 580, endPoint x: 133, endPoint y: 571, distance: 278.5
click div "Email [EMAIL_ADDRESS][DOMAIN_NAME]"
drag, startPoint x: 339, startPoint y: 549, endPoint x: 6, endPoint y: 531, distance: 333.2
click div "Ship From Location Location Syneos Health [GEOGRAPHIC_DATA], LLC Select My Prof…"
click input "text"
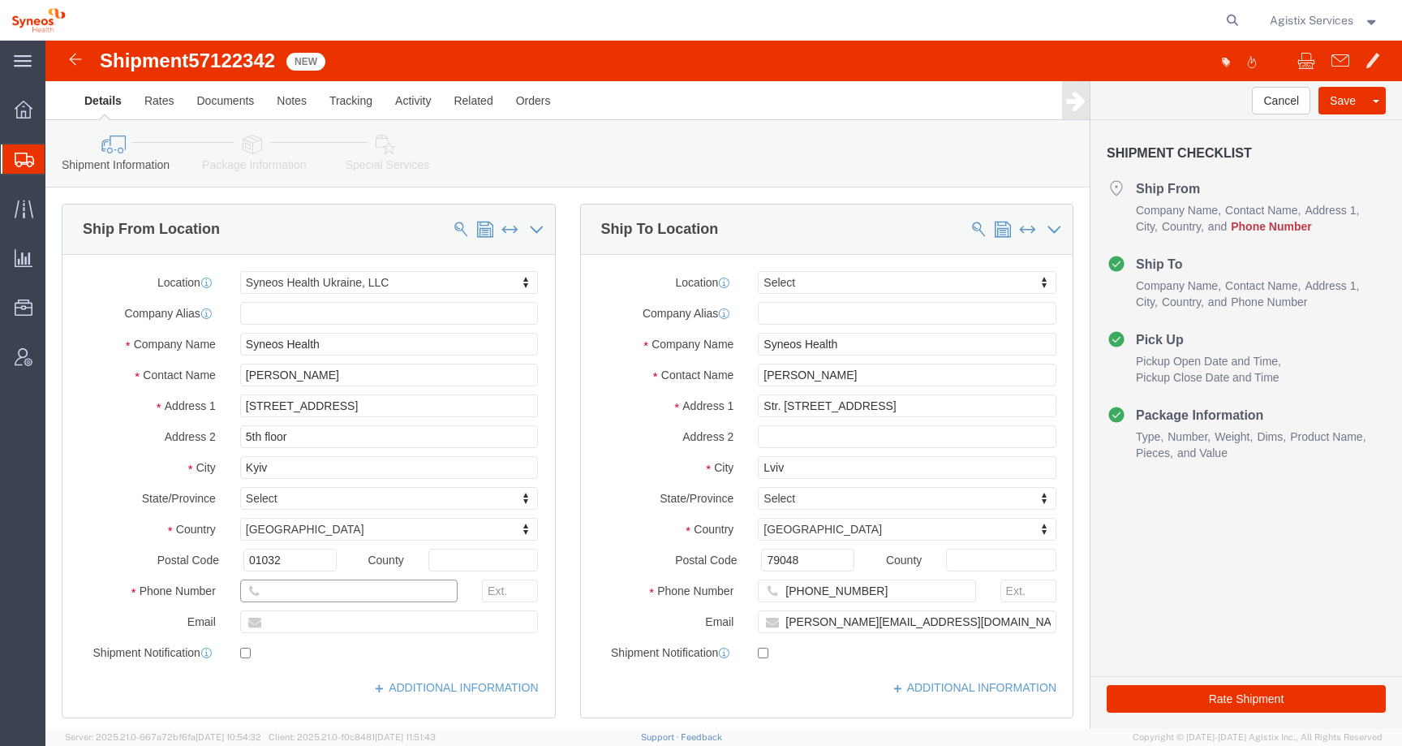
type input "[PHONE_NUMBER]"
drag, startPoint x: 293, startPoint y: 329, endPoint x: 88, endPoint y: 329, distance: 205.3
click div "Contact Name [PERSON_NAME]"
drag, startPoint x: 288, startPoint y: 335, endPoint x: 100, endPoint y: 334, distance: 188.3
click div "Contact Name TEST [PERSON_NAME]"
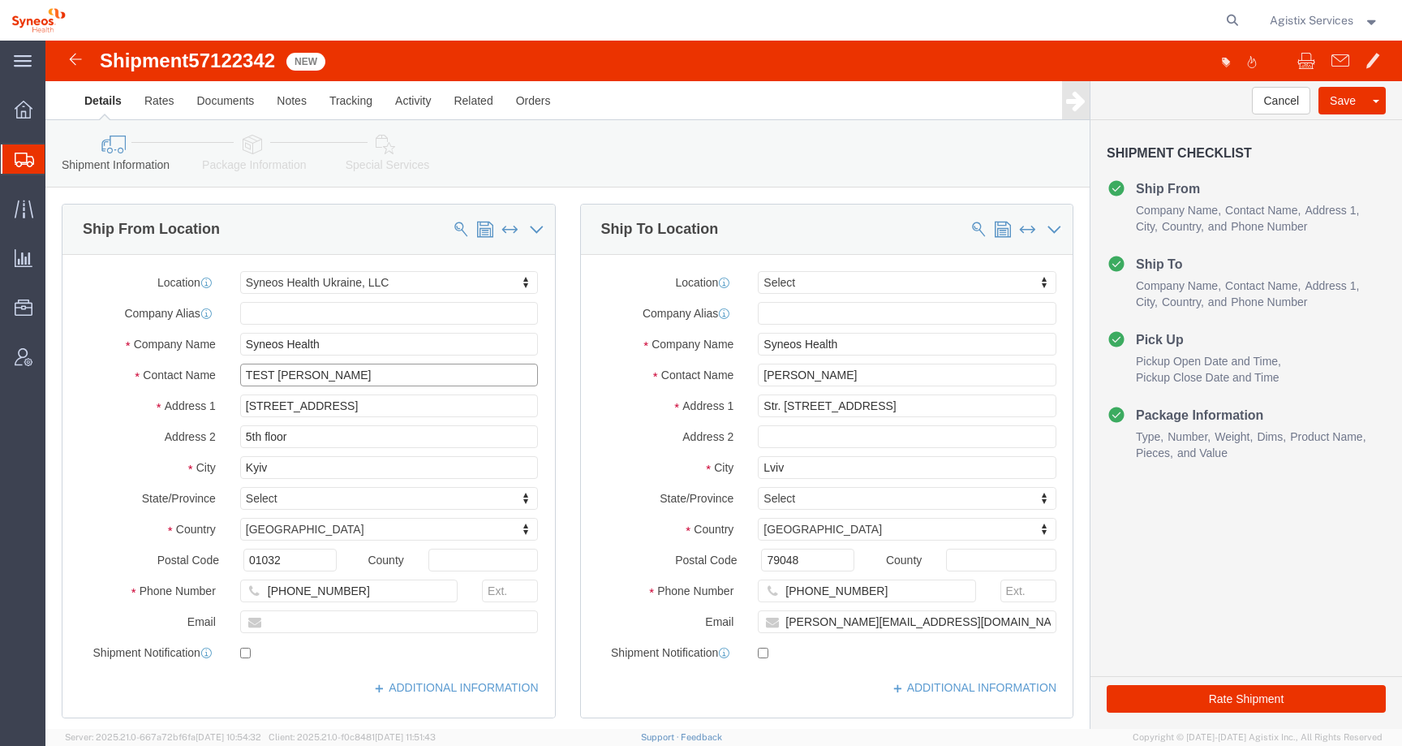
type input "TEST [PERSON_NAME]"
drag, startPoint x: 833, startPoint y: 331, endPoint x: 615, endPoint y: 330, distance: 217.5
click div "Contact Name [PERSON_NAME]"
paste input "TEST [PERSON_NAME]"
type input "TEST [PERSON_NAME]"
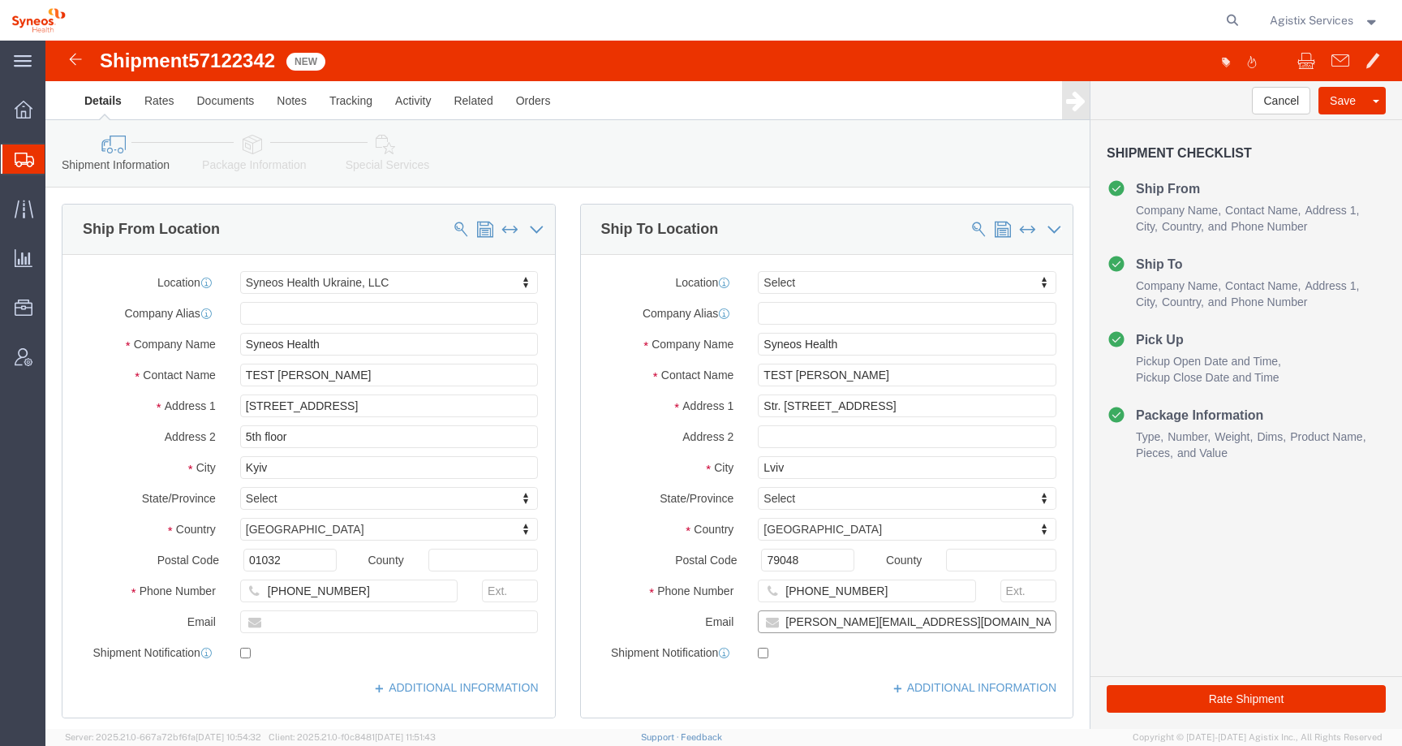
click input "[PERSON_NAME][EMAIL_ADDRESS][DOMAIN_NAME]"
drag, startPoint x: 916, startPoint y: 581, endPoint x: 658, endPoint y: 580, distance: 258.0
click div "Email [PERSON_NAME][EMAIL_ADDRESS][DOMAIN_NAME]"
drag, startPoint x: 863, startPoint y: 554, endPoint x: 723, endPoint y: 553, distance: 139.6
click div "[PHONE_NUMBER]"
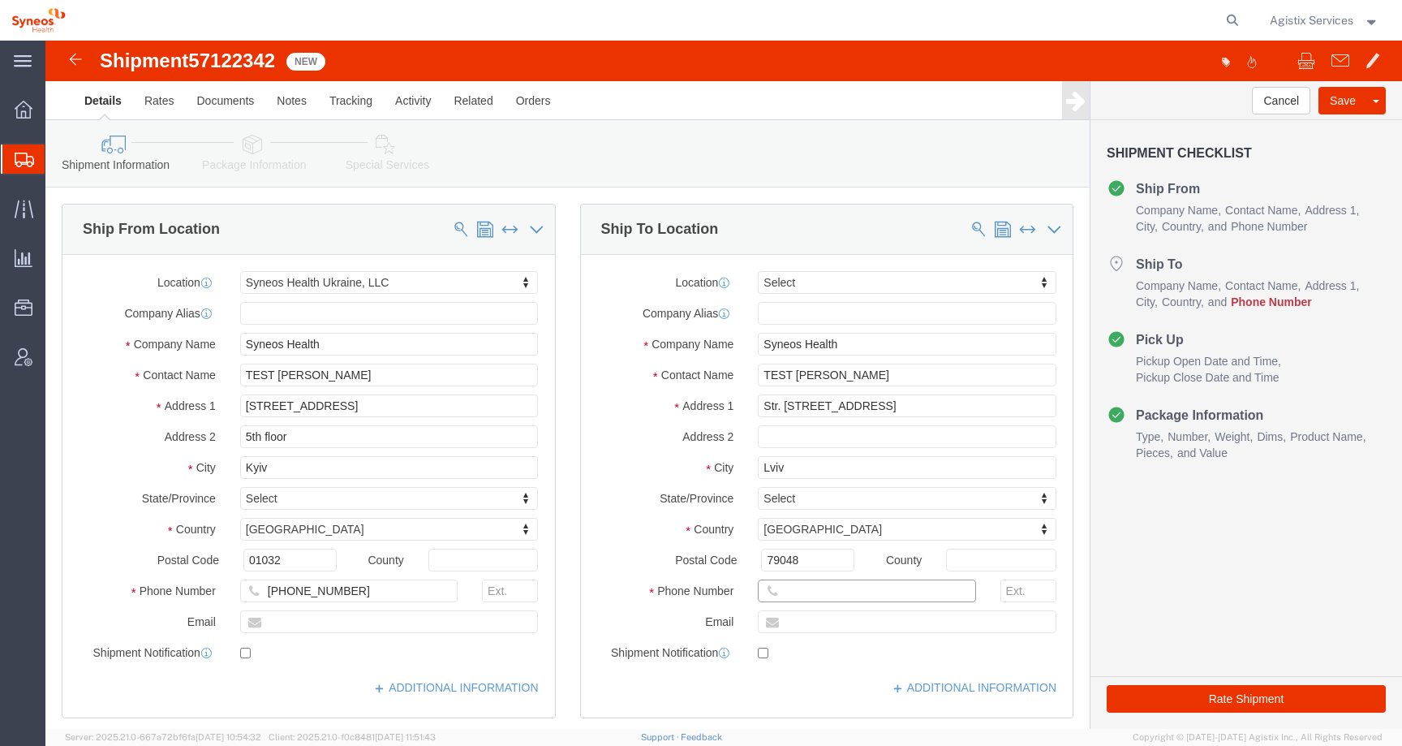
click input "text"
type input "[PHONE_NUMBER]"
drag, startPoint x: 342, startPoint y: 368, endPoint x: 194, endPoint y: 366, distance: 147.7
click input "[STREET_ADDRESS]"
drag, startPoint x: 232, startPoint y: 428, endPoint x: 166, endPoint y: 428, distance: 66.5
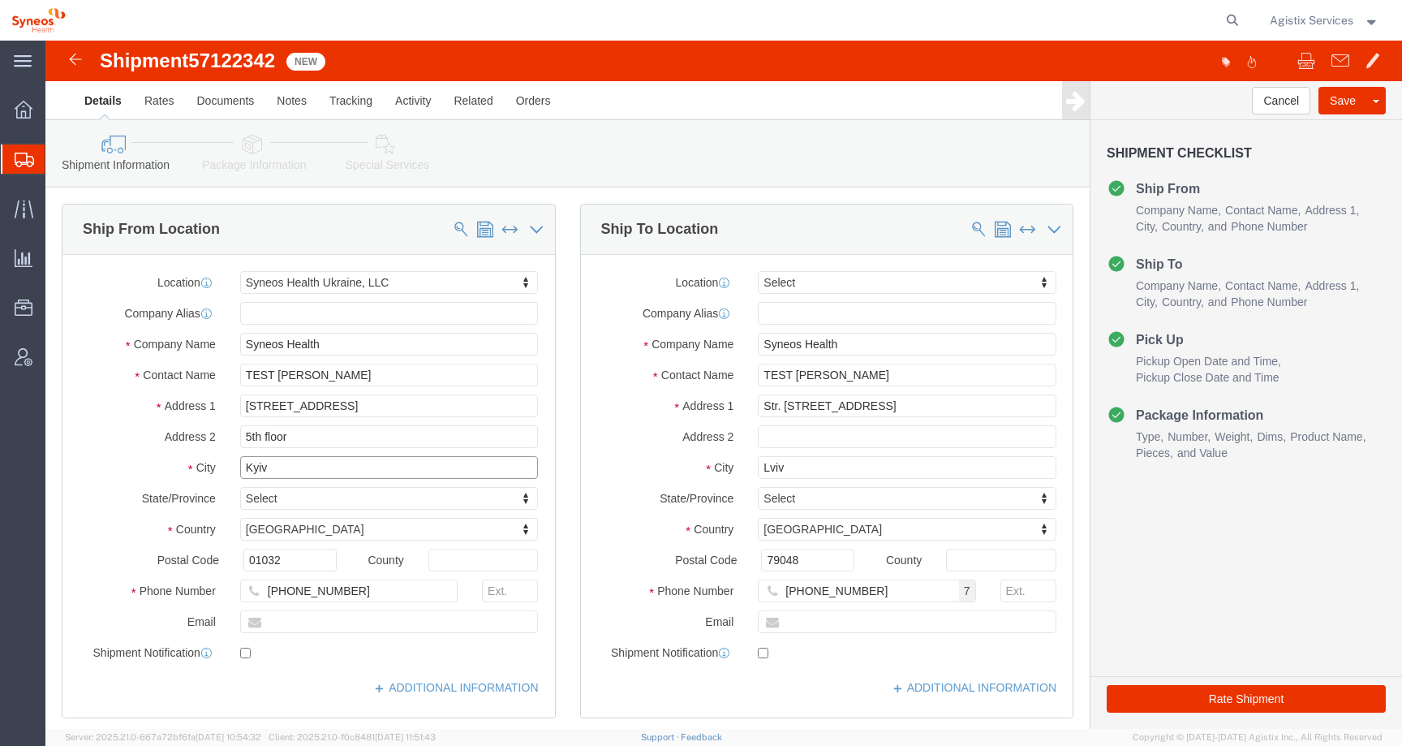
click div "City [GEOGRAPHIC_DATA]"
click link "Package Information"
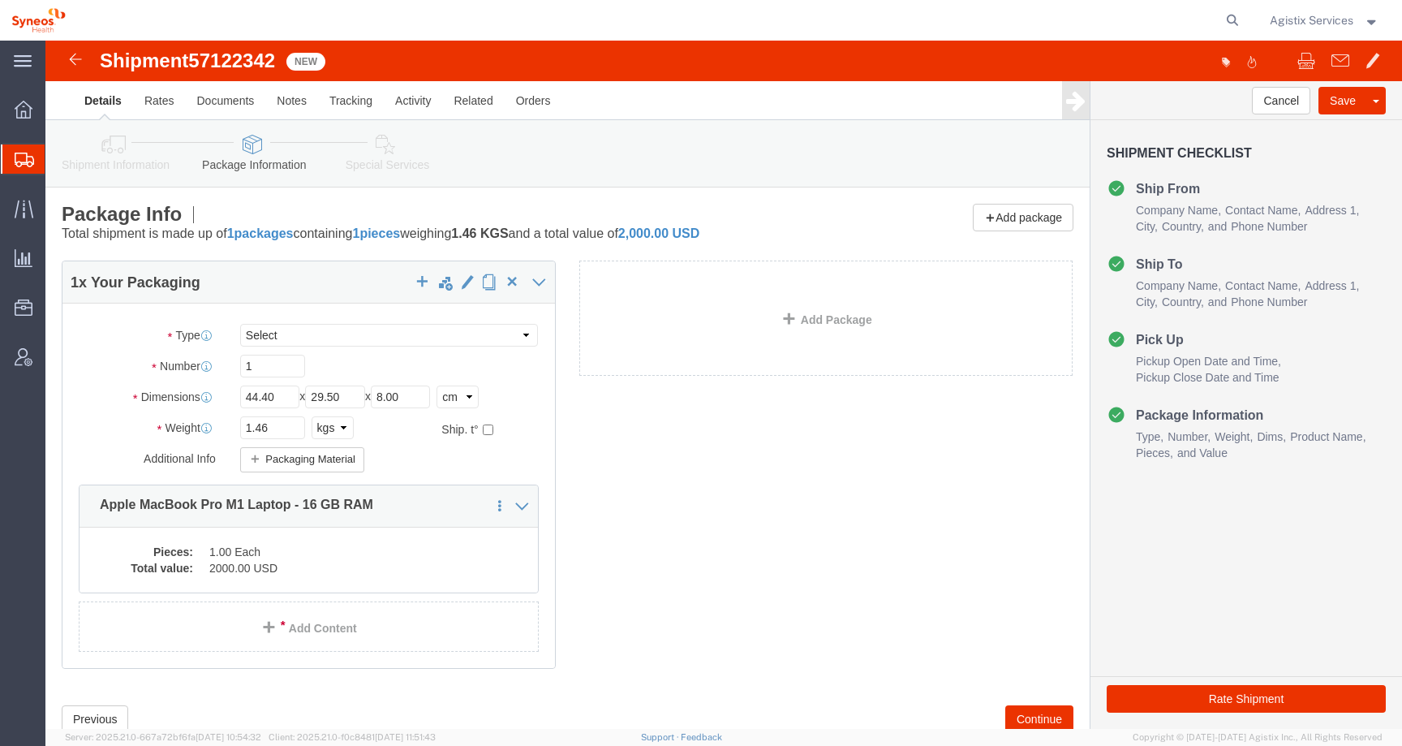
click link "Special Services"
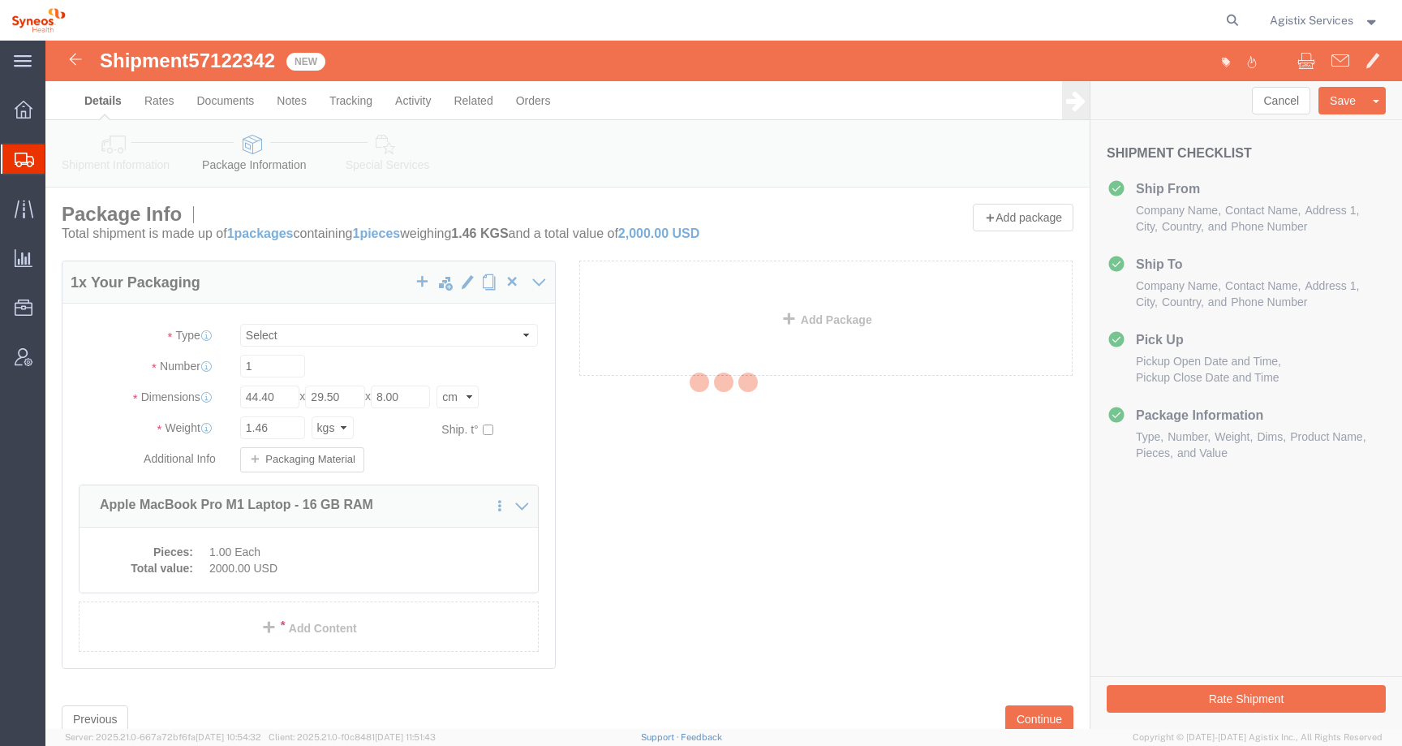
select select
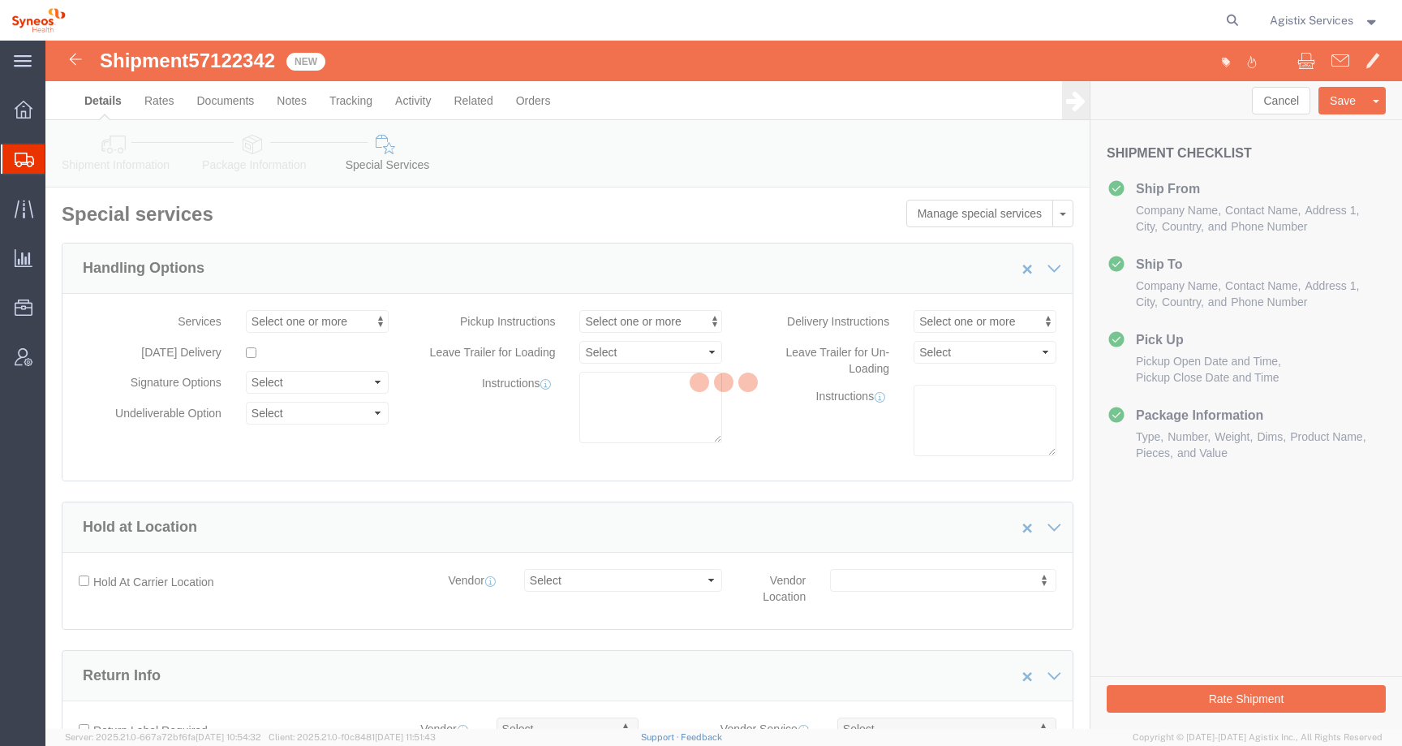
select select "DEPARTMENT"
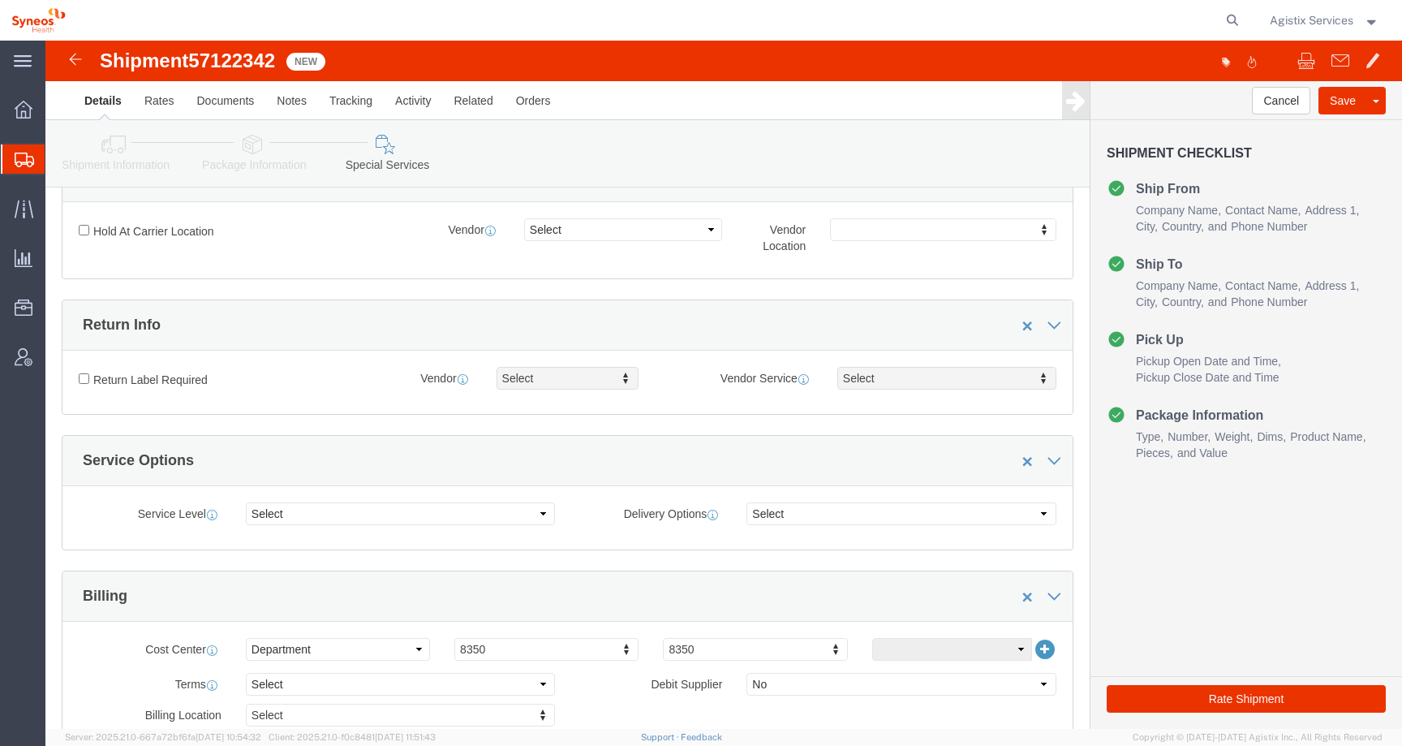
scroll to position [463, 0]
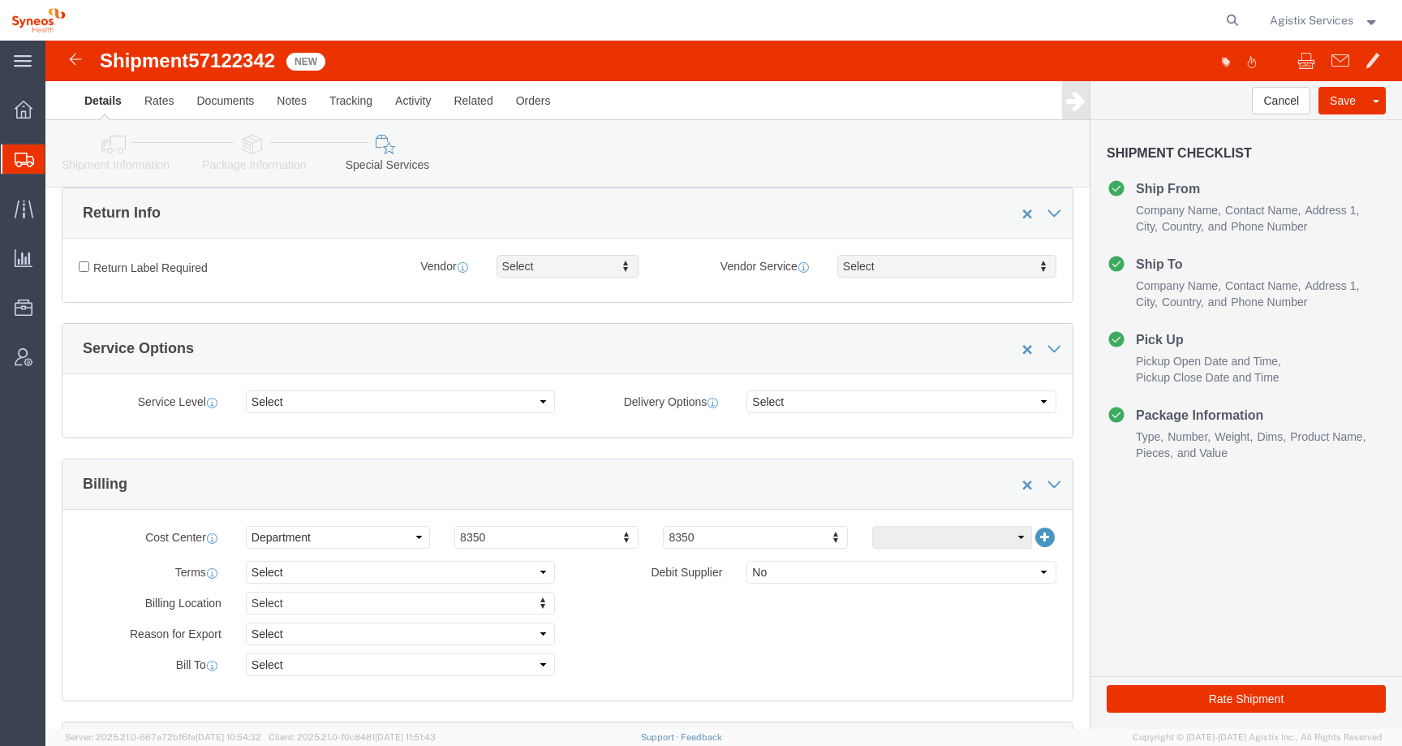
click icon
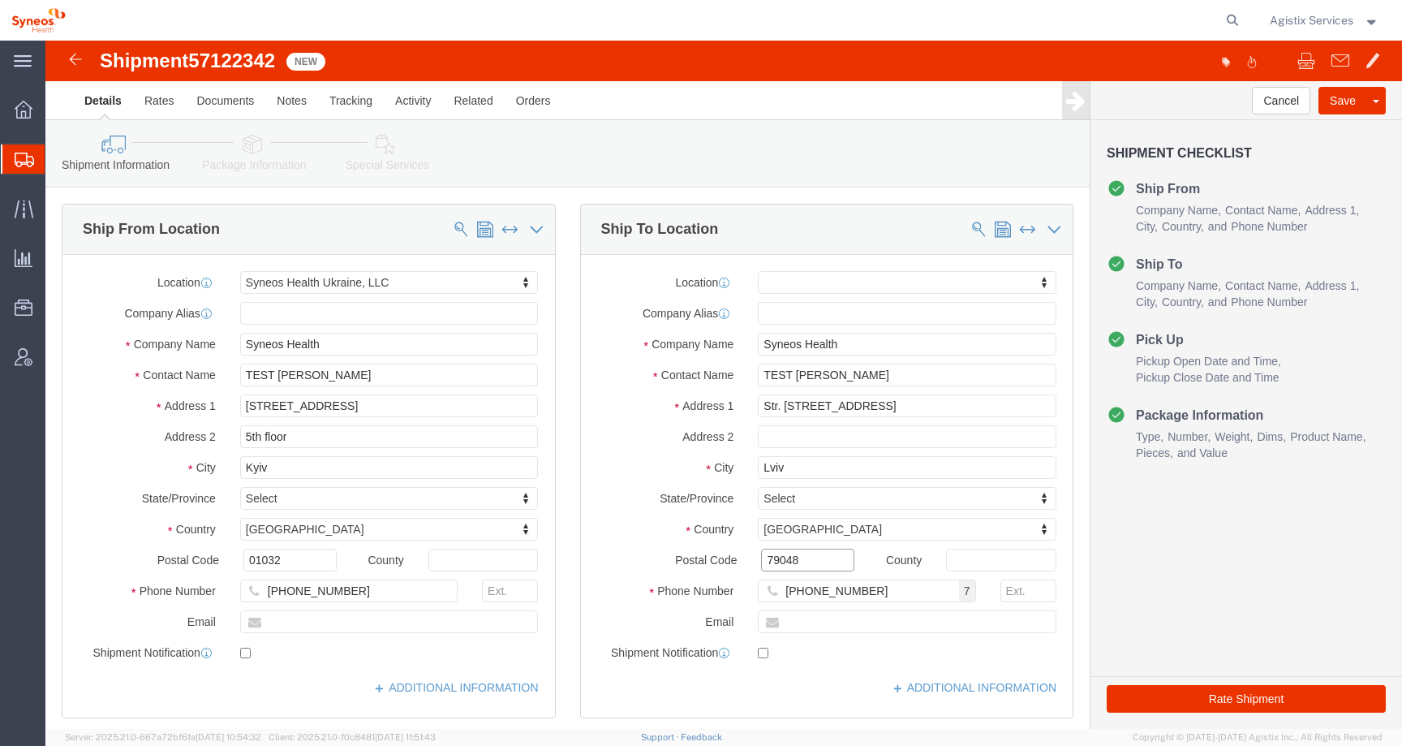
drag, startPoint x: 764, startPoint y: 520, endPoint x: 697, endPoint y: 520, distance: 67.4
click div "79048"
click input "79048"
type input "79000"
select select
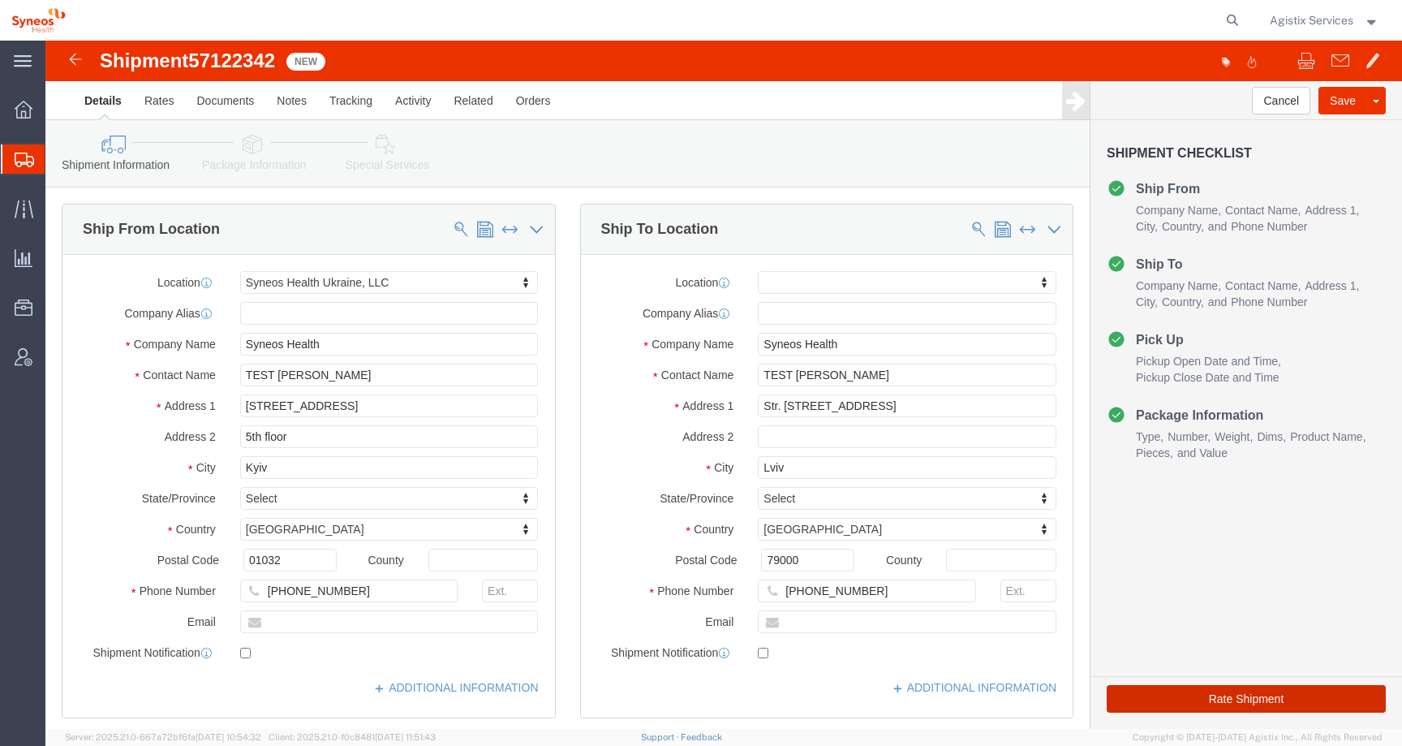
click button "Rate Shipment"
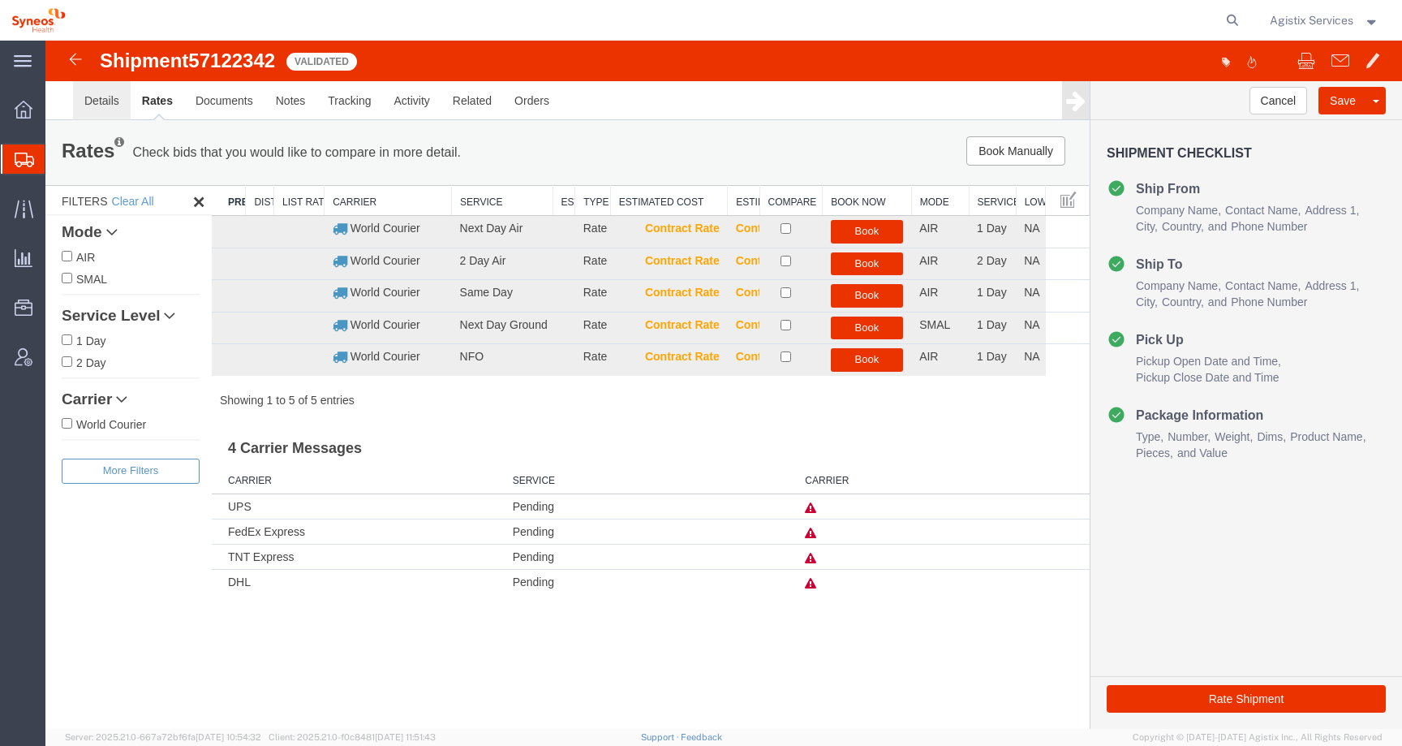
click at [115, 107] on link "Details" at bounding box center [102, 100] width 58 height 39
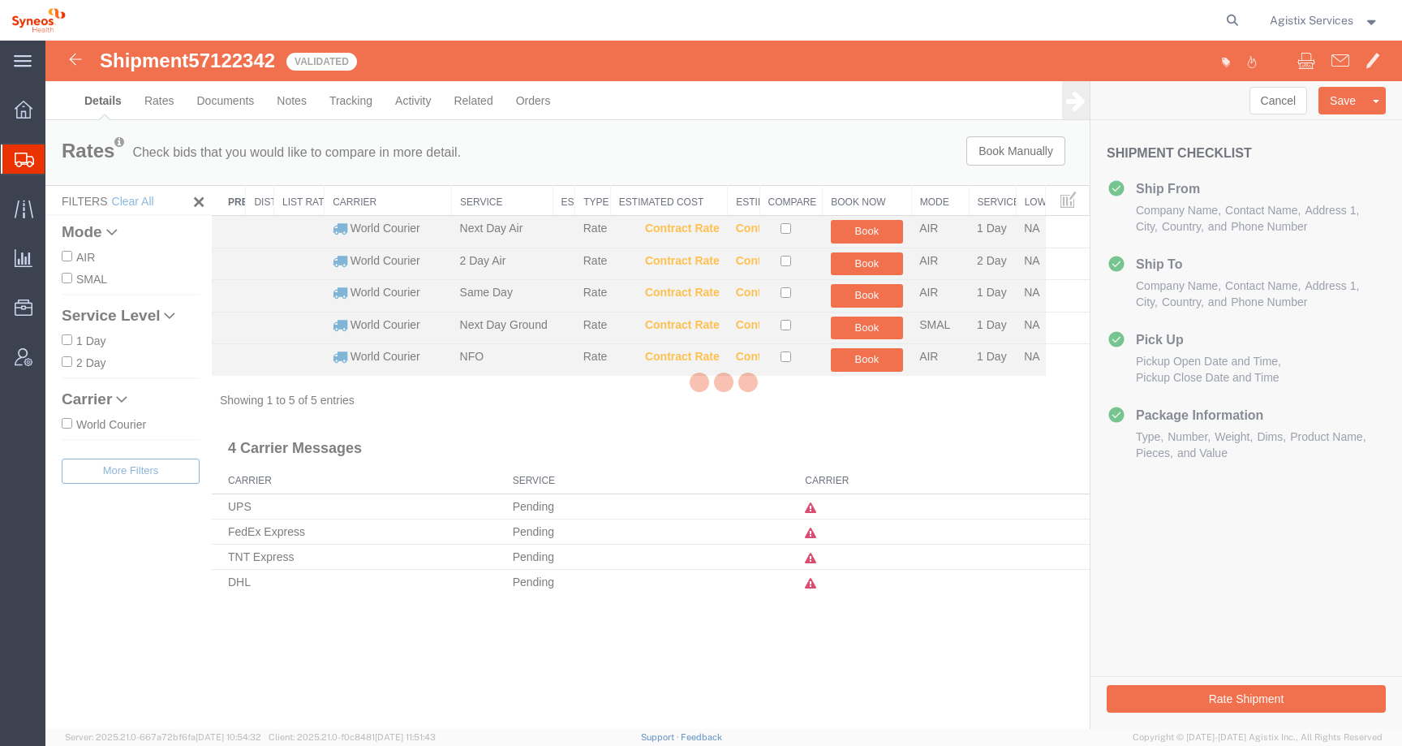
select select "66391"
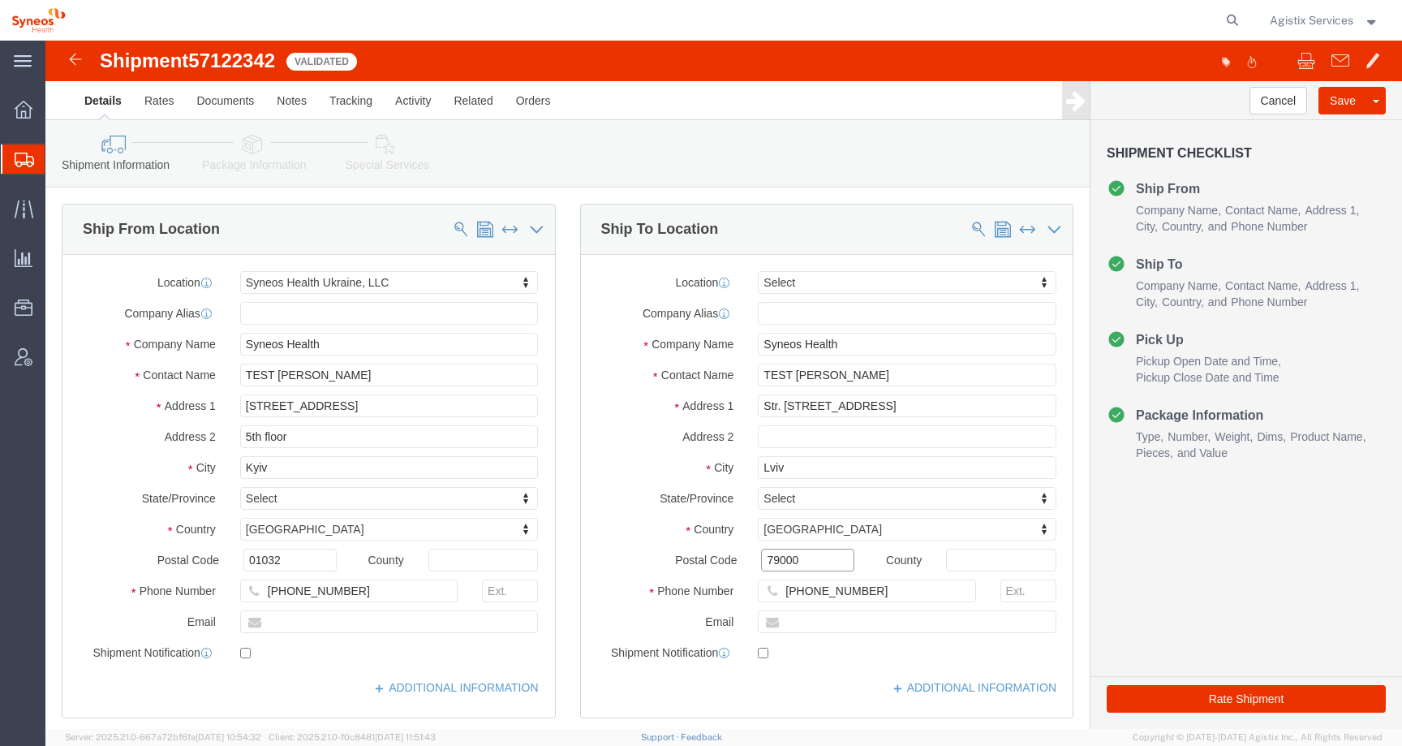
click input "79000"
click div "Postal Code 79000"
click input "79000"
type input "79002"
click button "Rate Shipment"
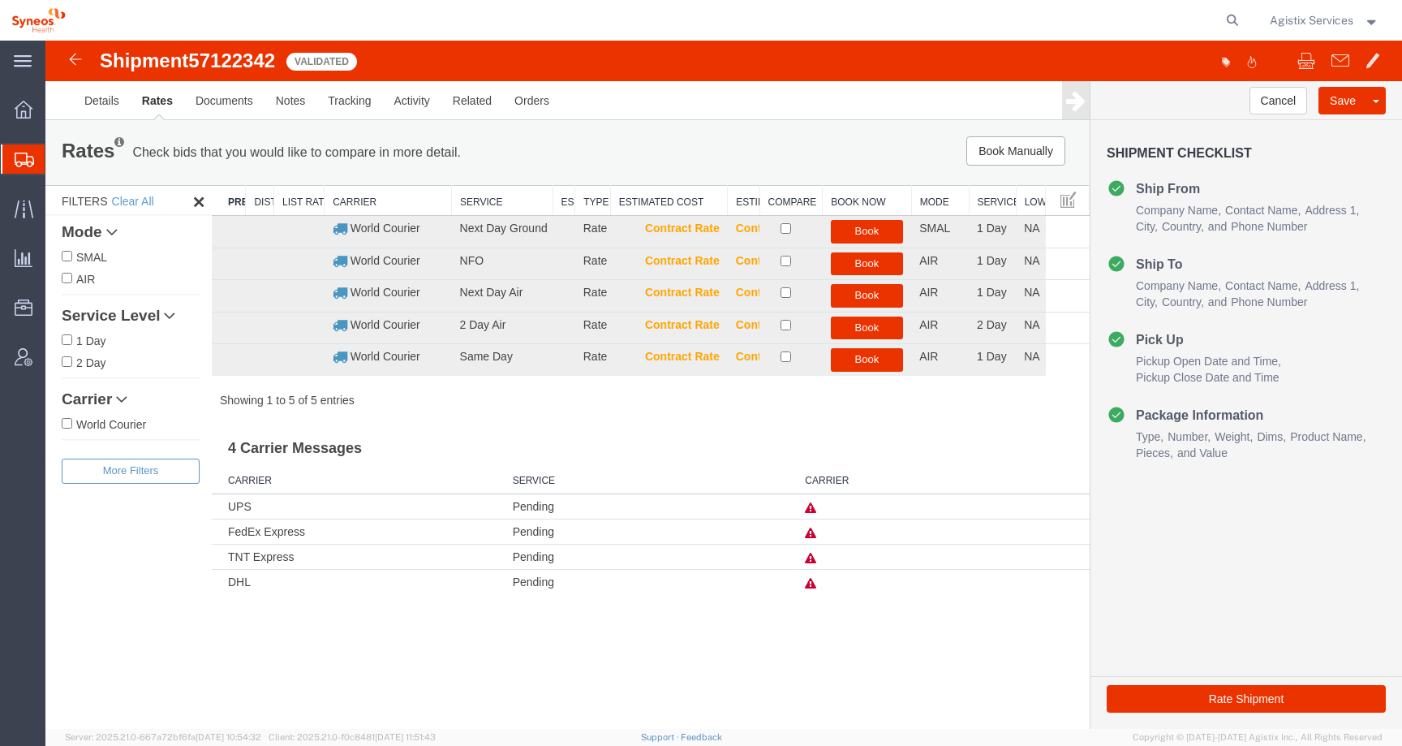
click at [811, 579] on icon at bounding box center [810, 583] width 11 height 11
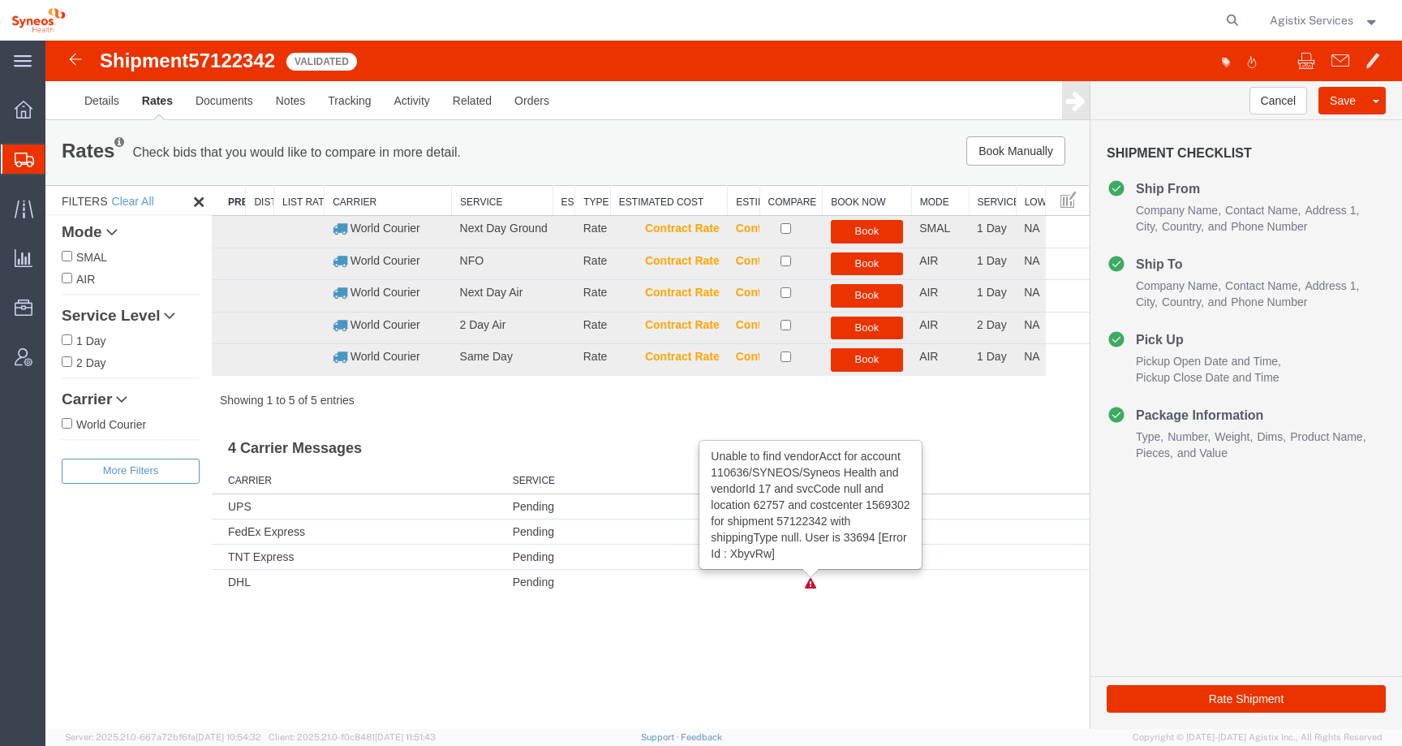
click at [809, 581] on icon at bounding box center [810, 583] width 11 height 11
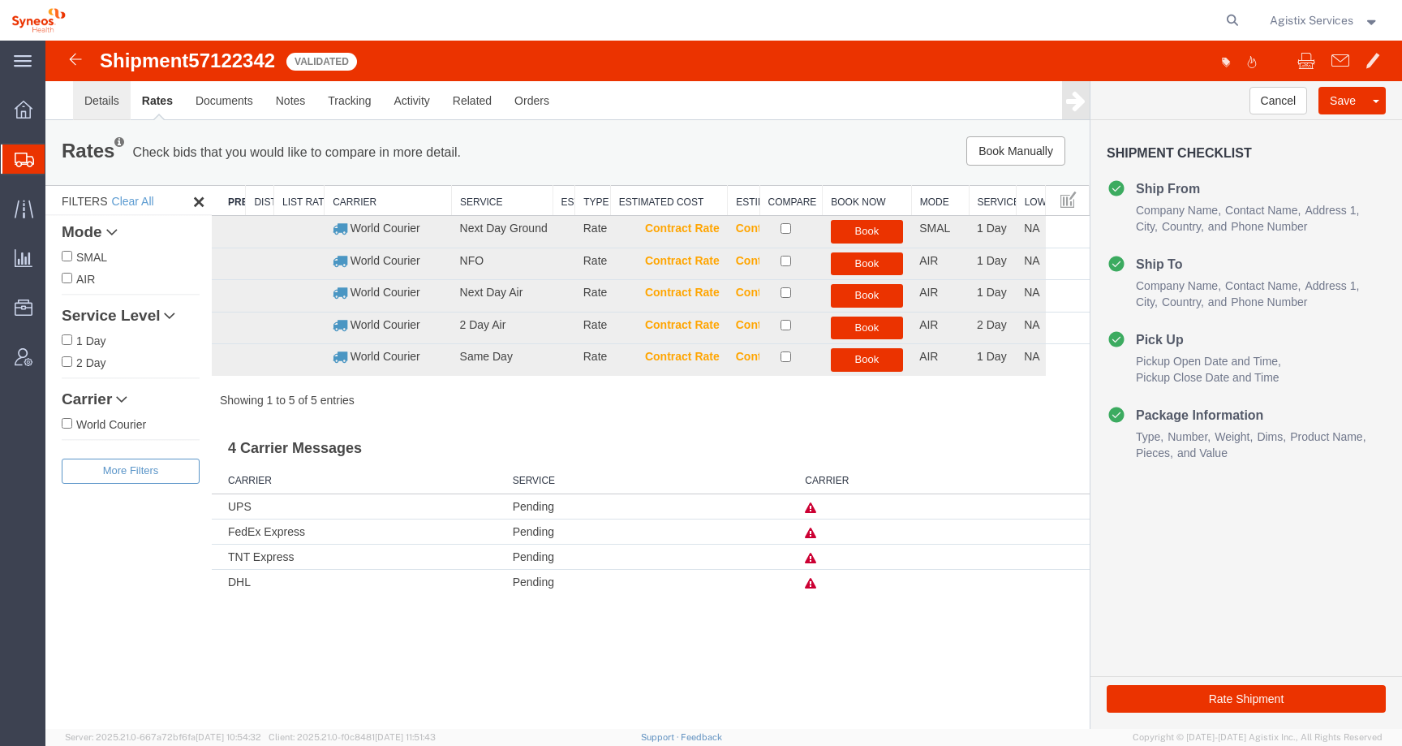
drag, startPoint x: 113, startPoint y: 100, endPoint x: 581, endPoint y: 53, distance: 470.6
click at [113, 100] on link "Details" at bounding box center [102, 100] width 58 height 39
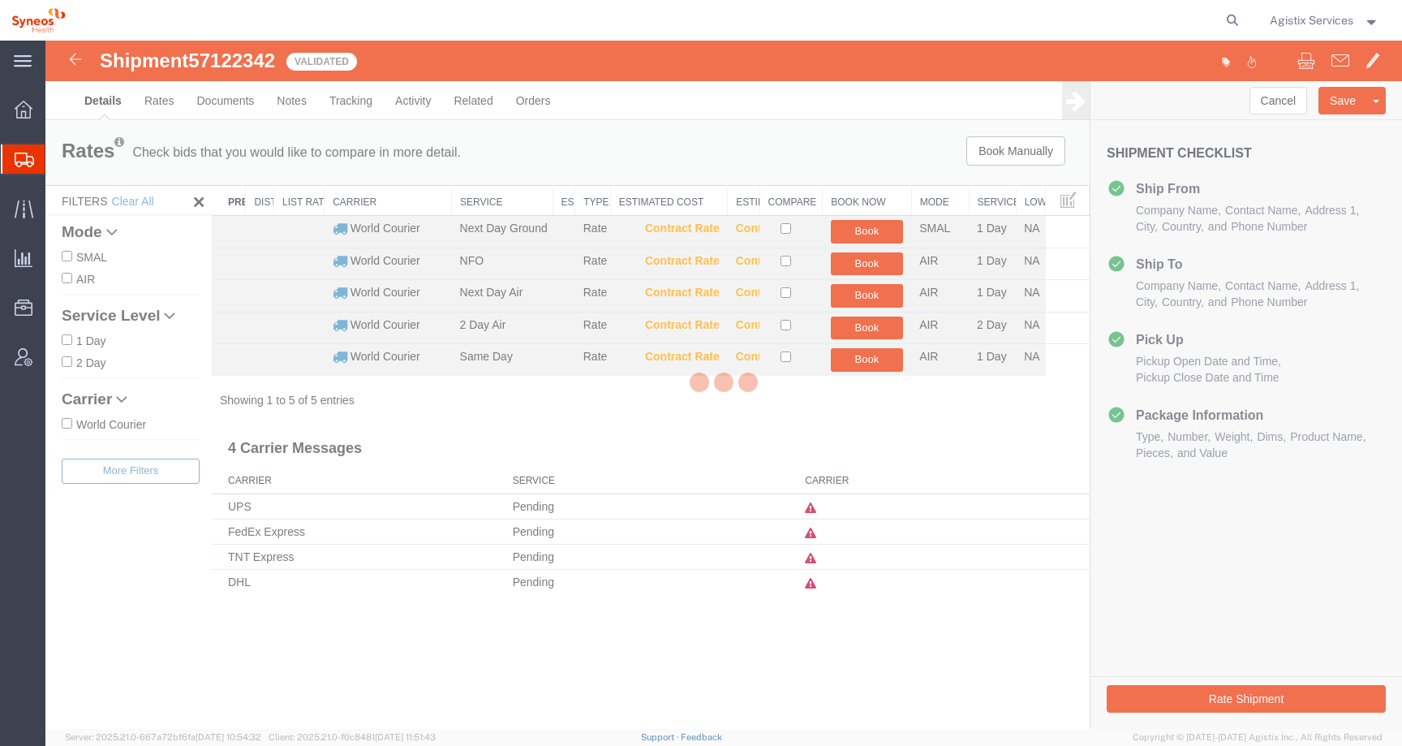
select select "66391"
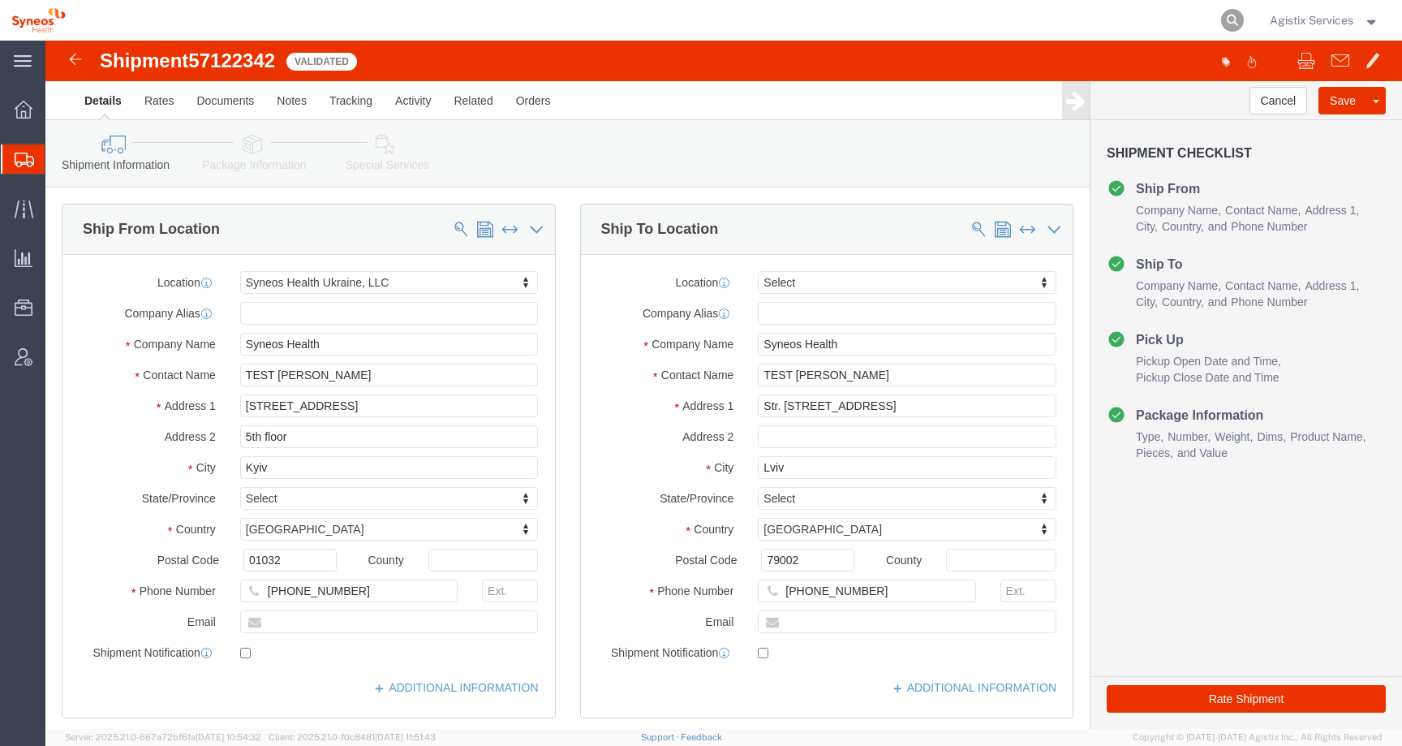
click at [1233, 22] on icon at bounding box center [1232, 20] width 23 height 23
click at [1164, 21] on input "search" at bounding box center [974, 20] width 493 height 39
paste input "57108345"
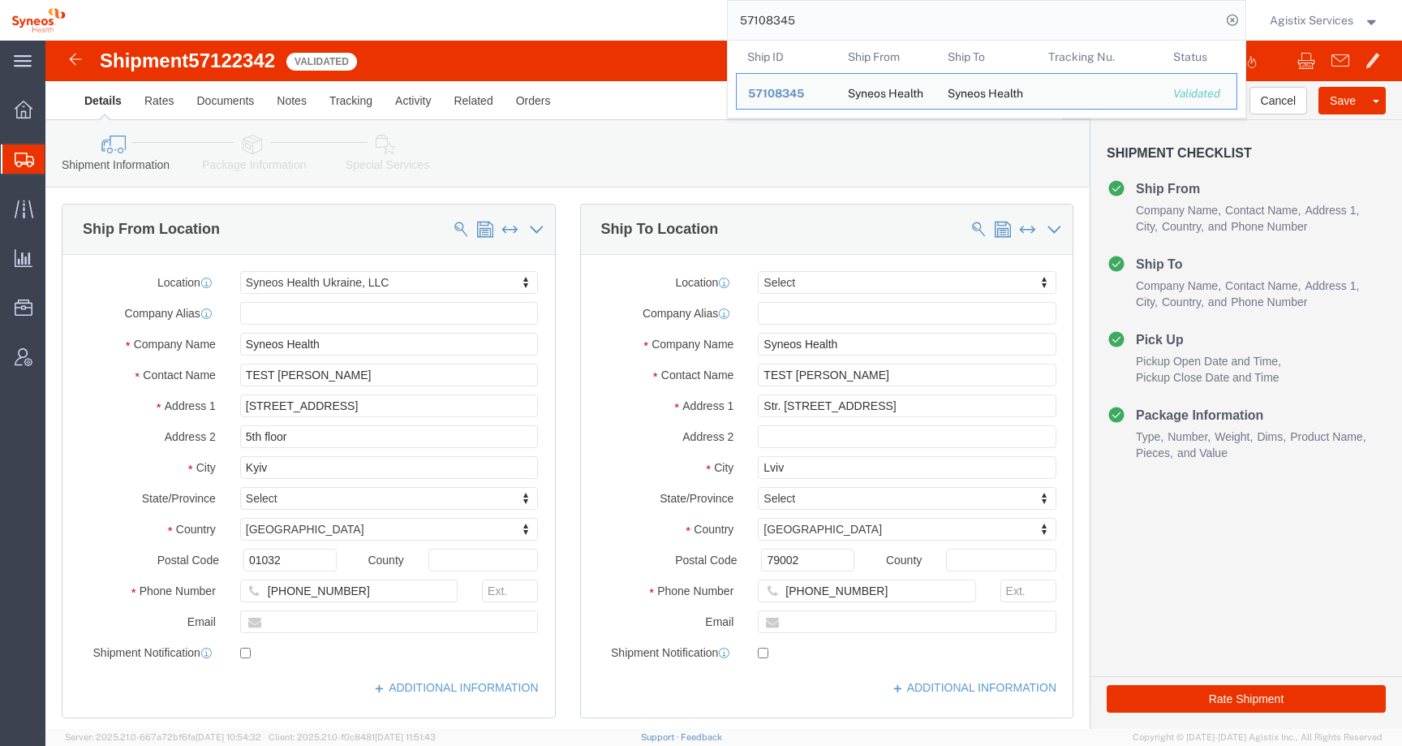
type input "57108345"
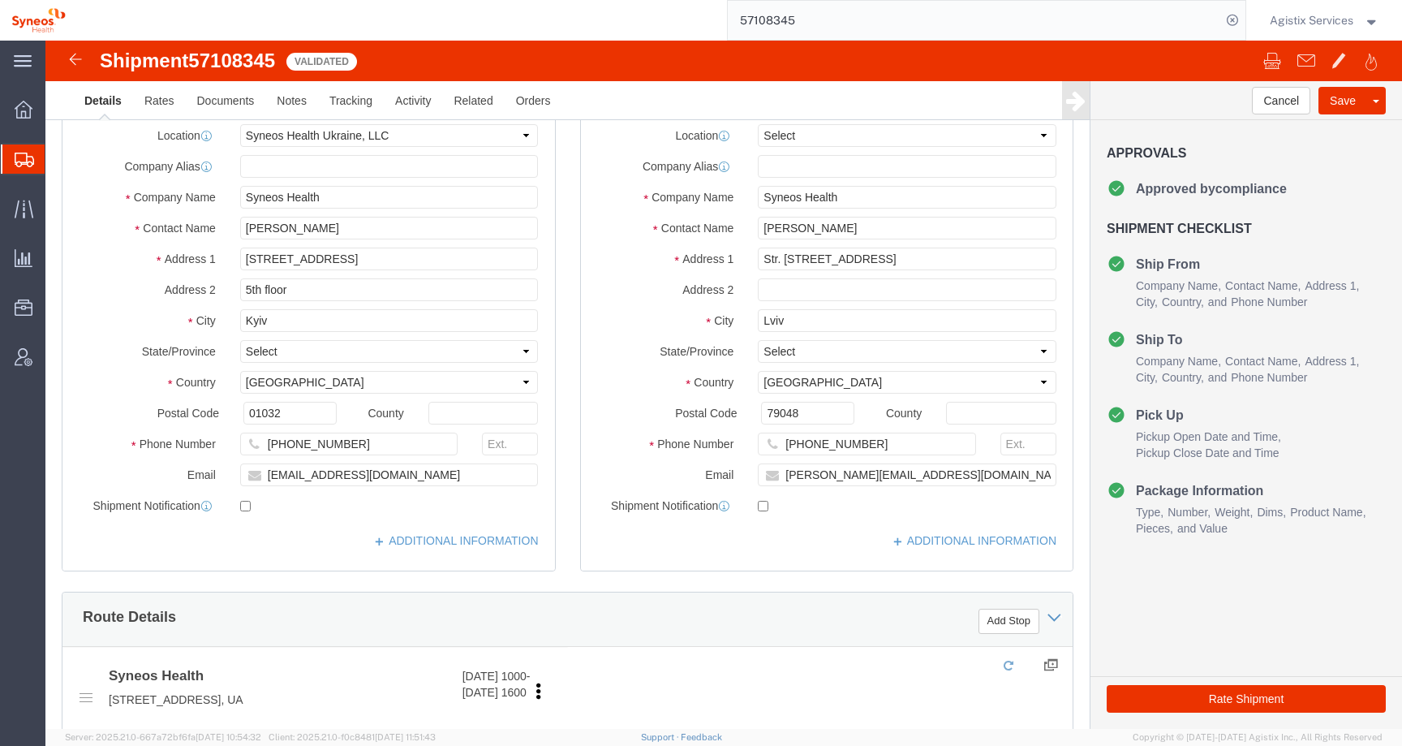
select select "66391"
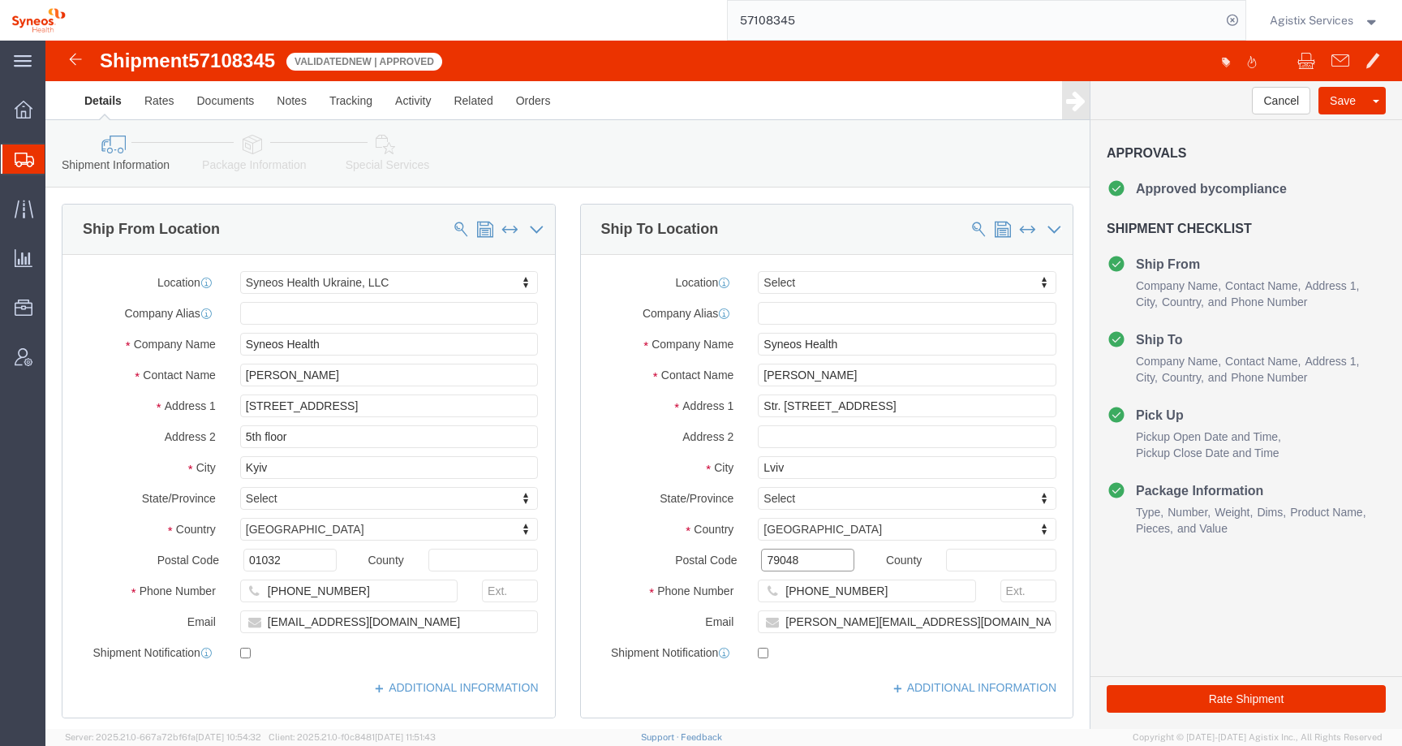
drag, startPoint x: 750, startPoint y: 522, endPoint x: 701, endPoint y: 522, distance: 48.7
click div "79048"
click at [1281, 14] on span "Agistix Services" at bounding box center [1312, 20] width 84 height 18
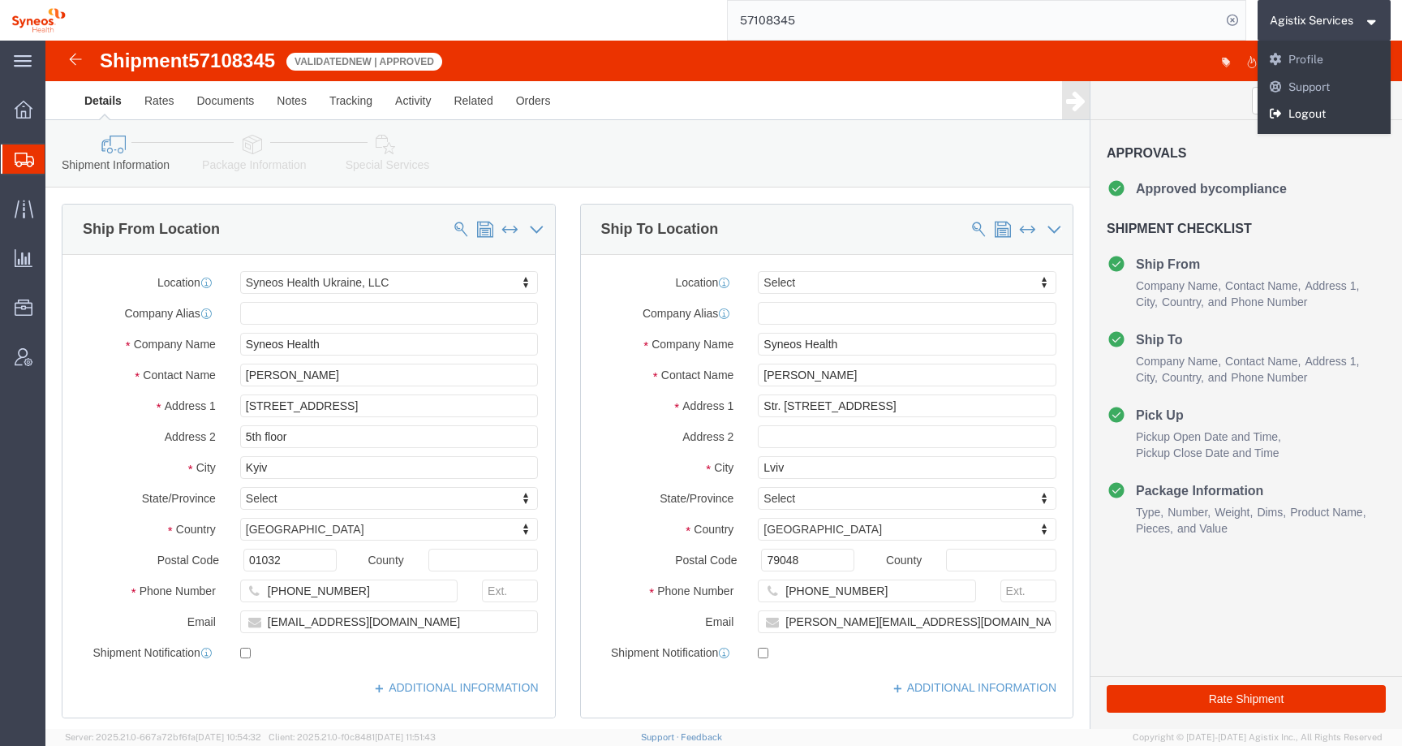
click at [1302, 110] on link "Logout" at bounding box center [1325, 115] width 134 height 28
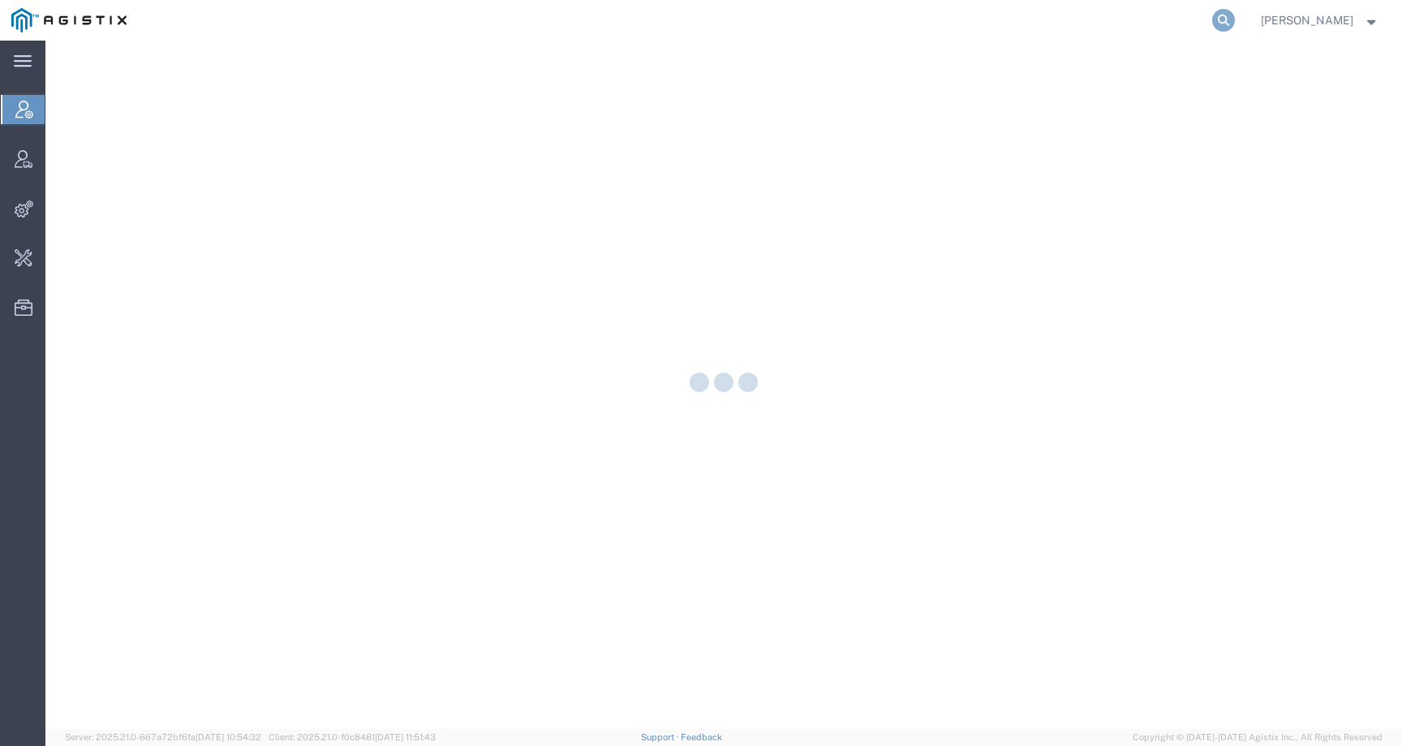
click at [1235, 26] on icon at bounding box center [1223, 20] width 23 height 23
click at [1147, 19] on input "search" at bounding box center [965, 20] width 493 height 39
paste input "57122342"
type input "57122342"
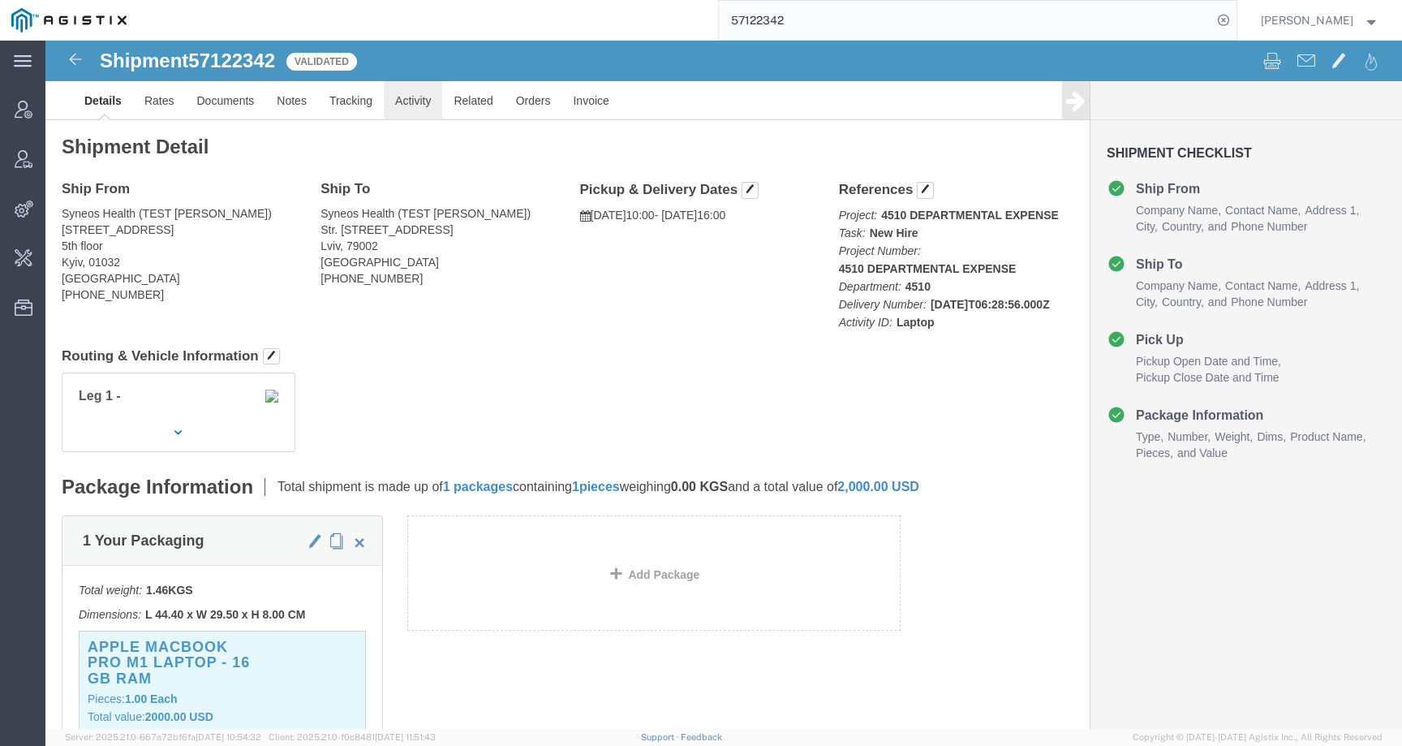
click link "Activity"
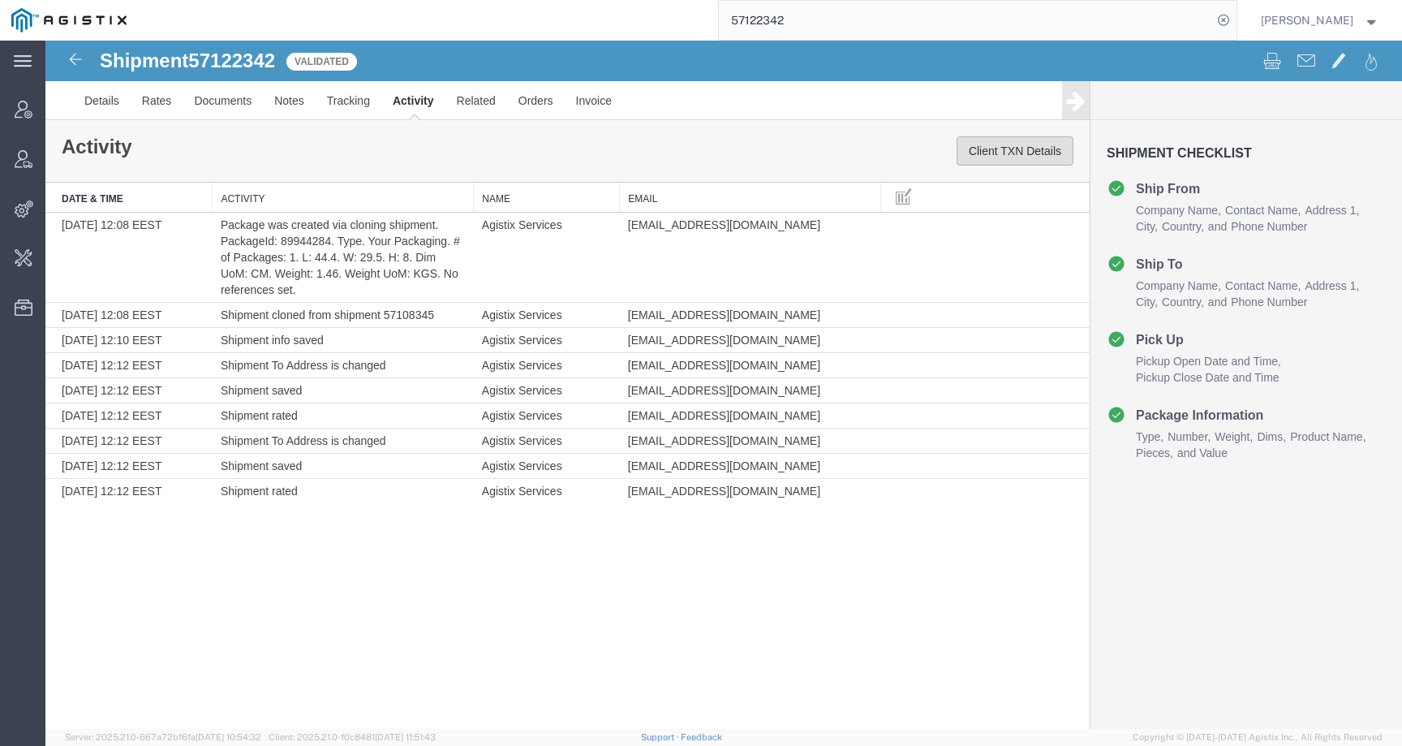
click at [996, 159] on button "Client TXN Details" at bounding box center [1015, 150] width 117 height 29
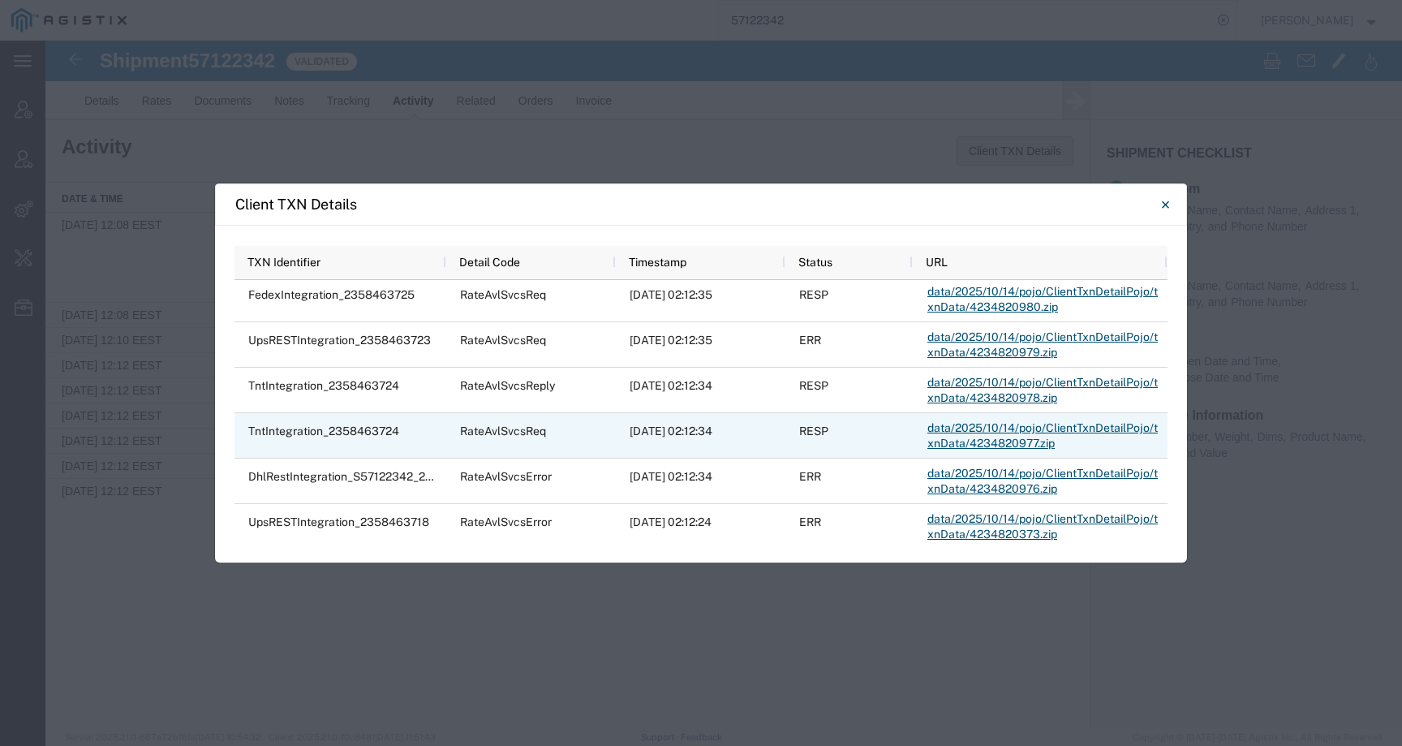
scroll to position [157, 0]
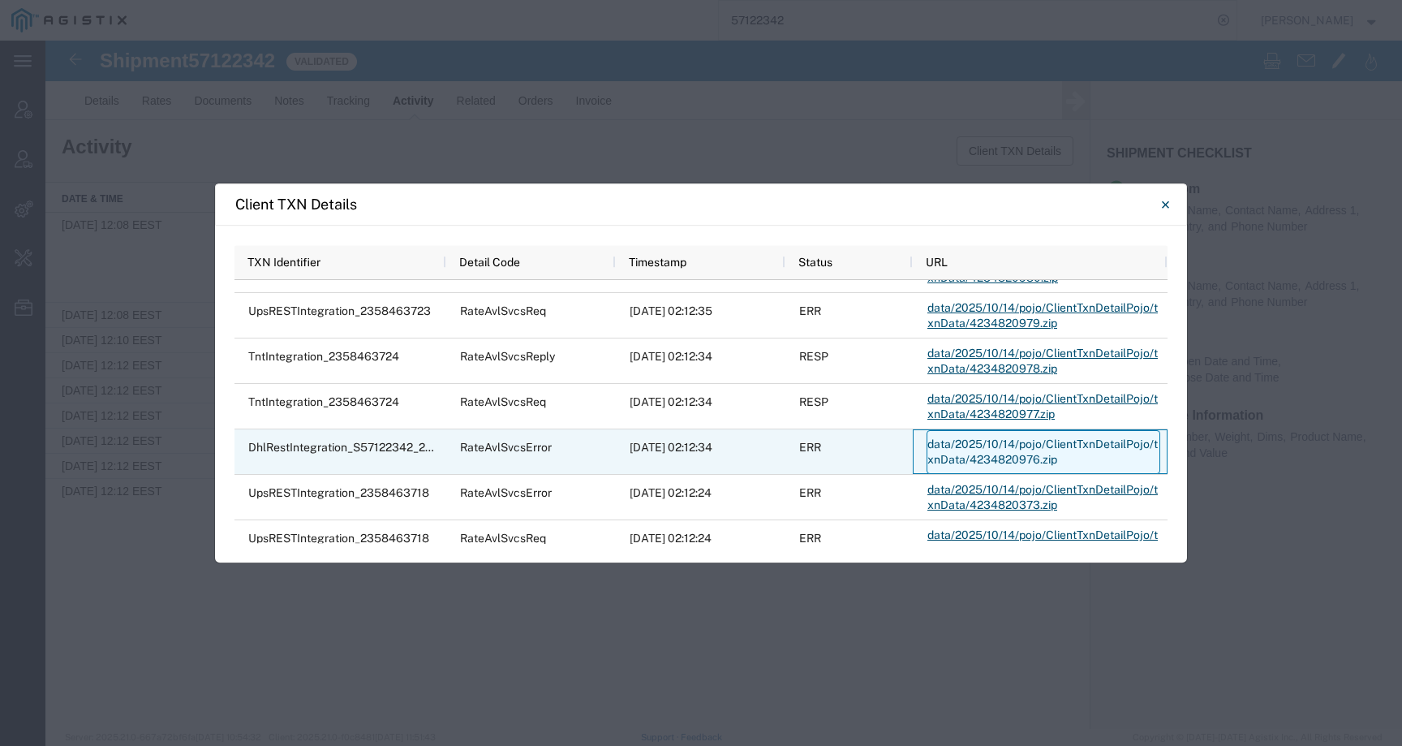
click at [973, 450] on link "data/2025/10/14/pojo/ClientTxnDetailPojo/txnData/4234820976.zip" at bounding box center [1044, 452] width 234 height 44
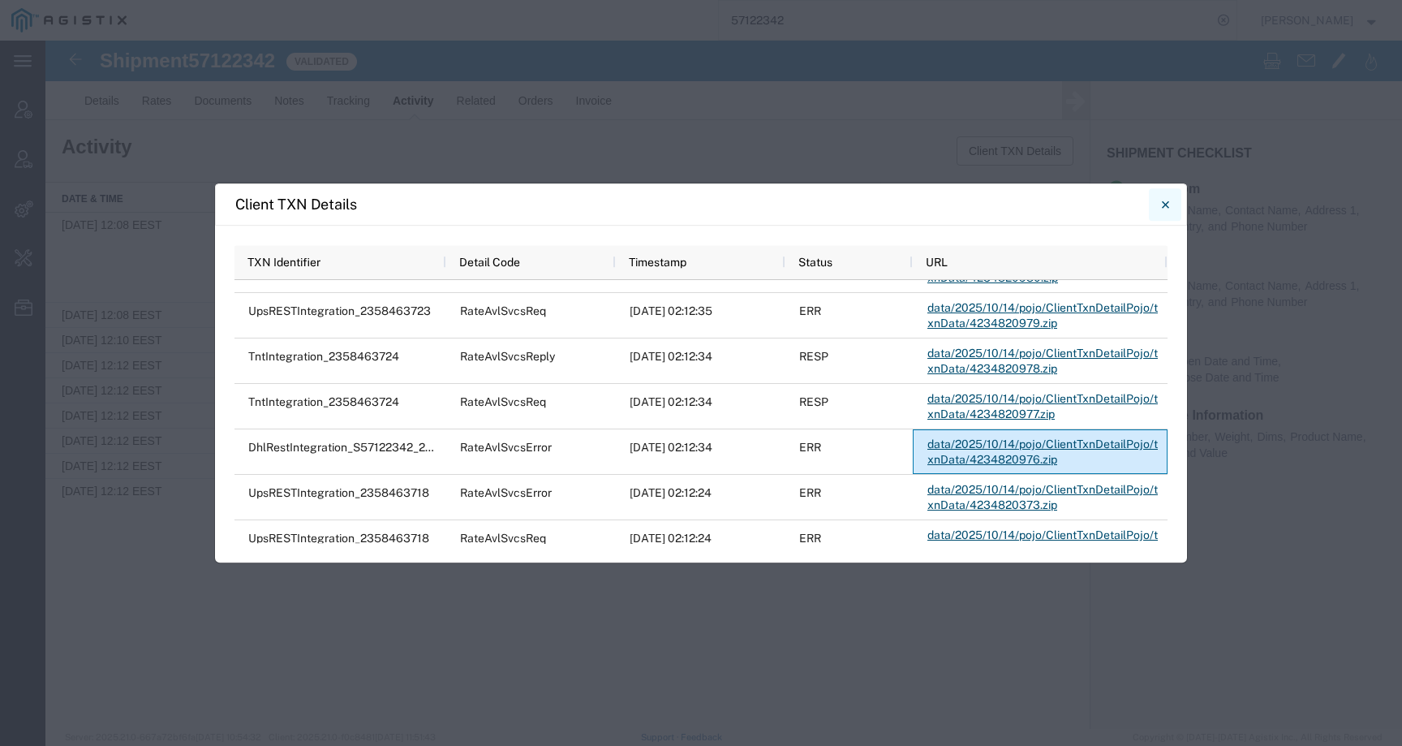
click at [1164, 204] on icon "Close" at bounding box center [1164, 203] width 7 height 7
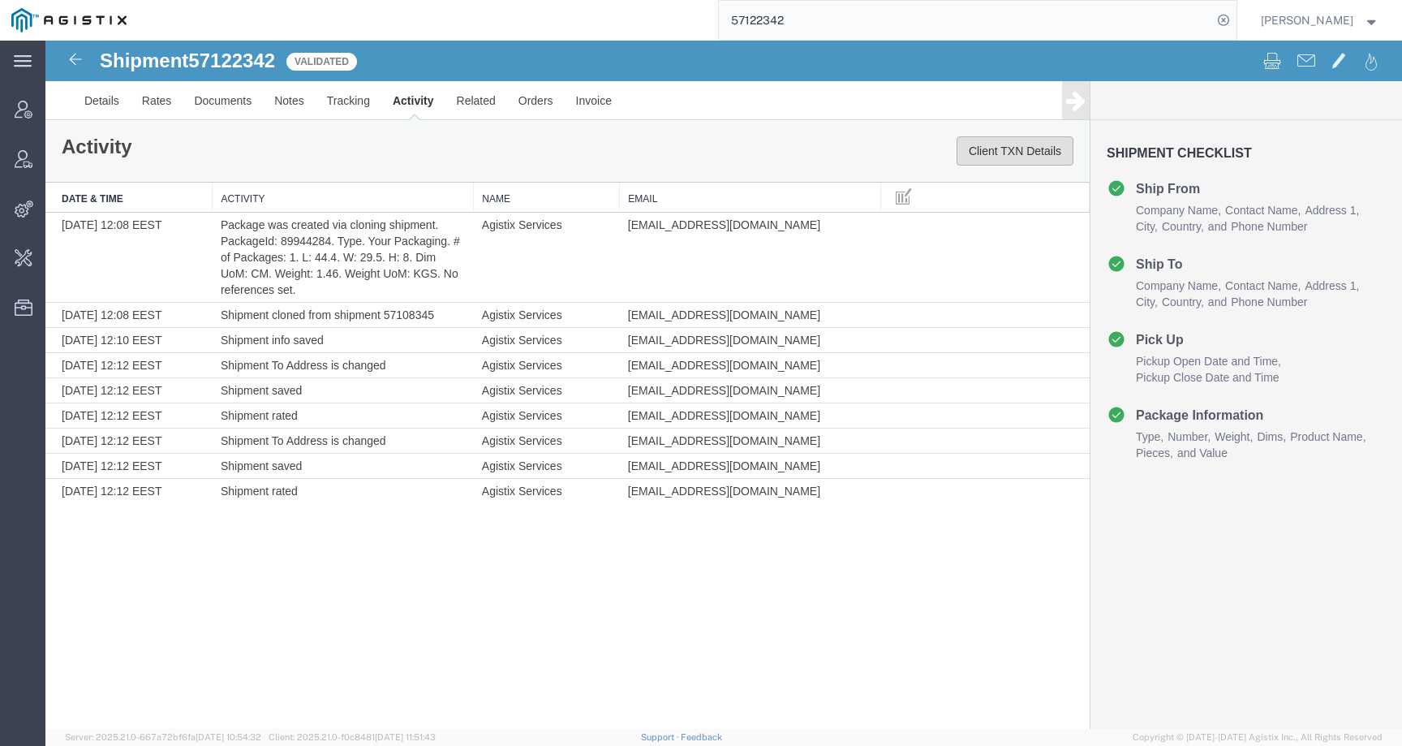
click at [985, 158] on button "Client TXN Details" at bounding box center [1015, 150] width 117 height 29
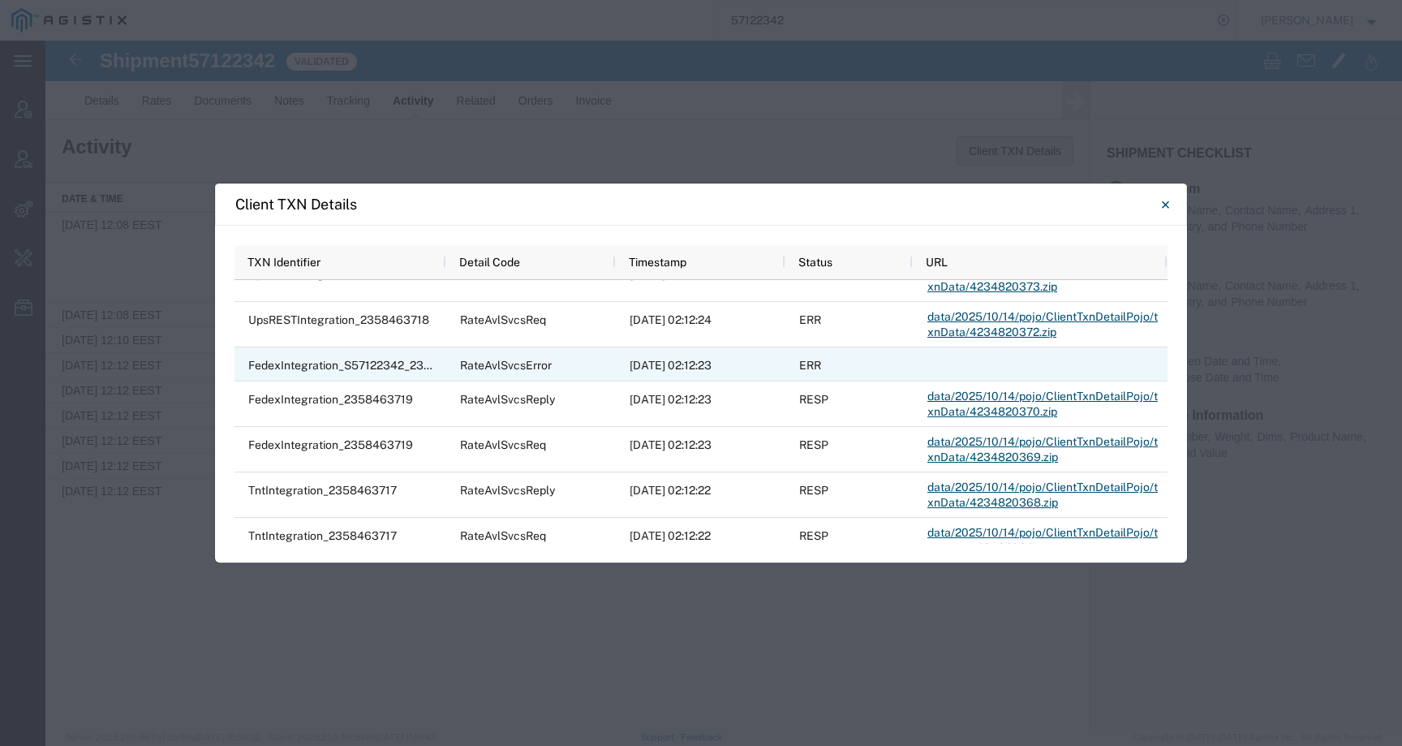
scroll to position [441, 0]
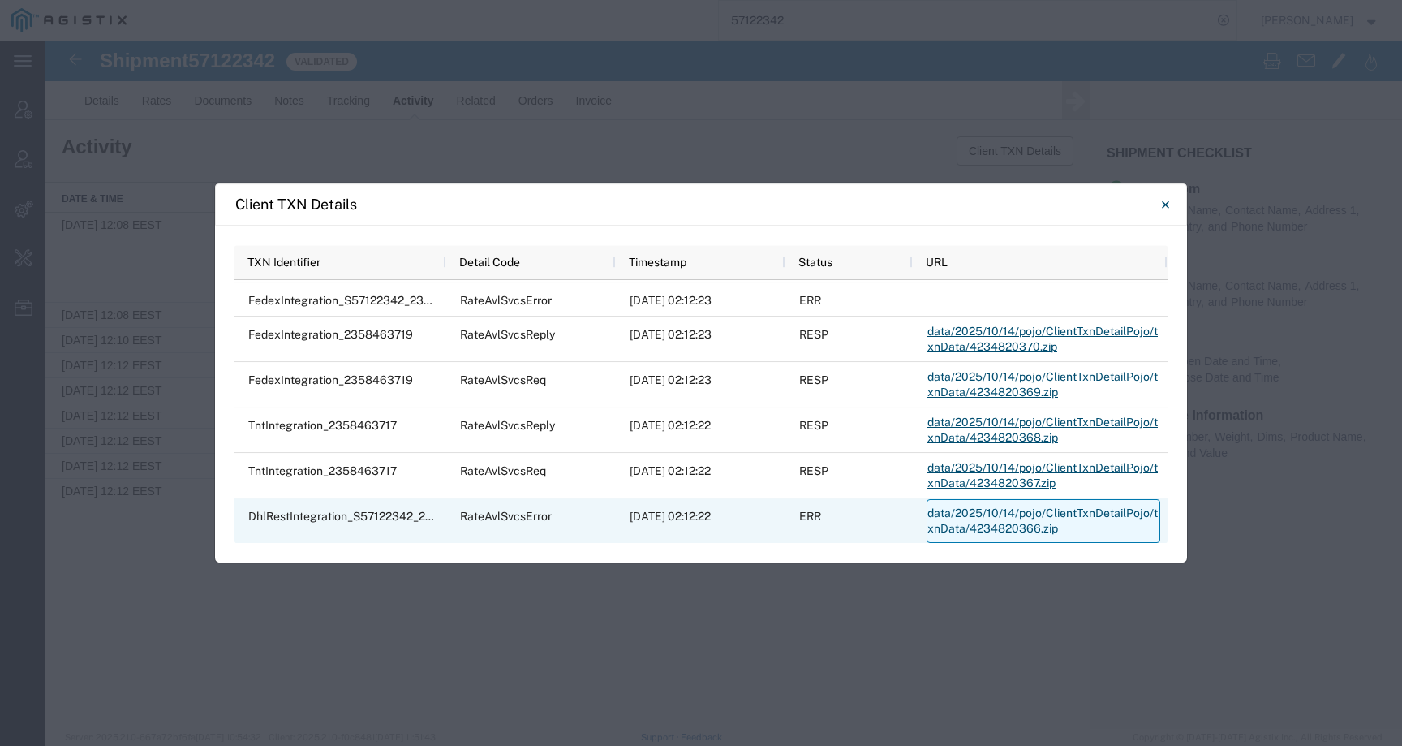
click at [933, 514] on link "data/2025/10/14/pojo/ClientTxnDetailPojo/txnData/4234820366.zip" at bounding box center [1044, 521] width 234 height 44
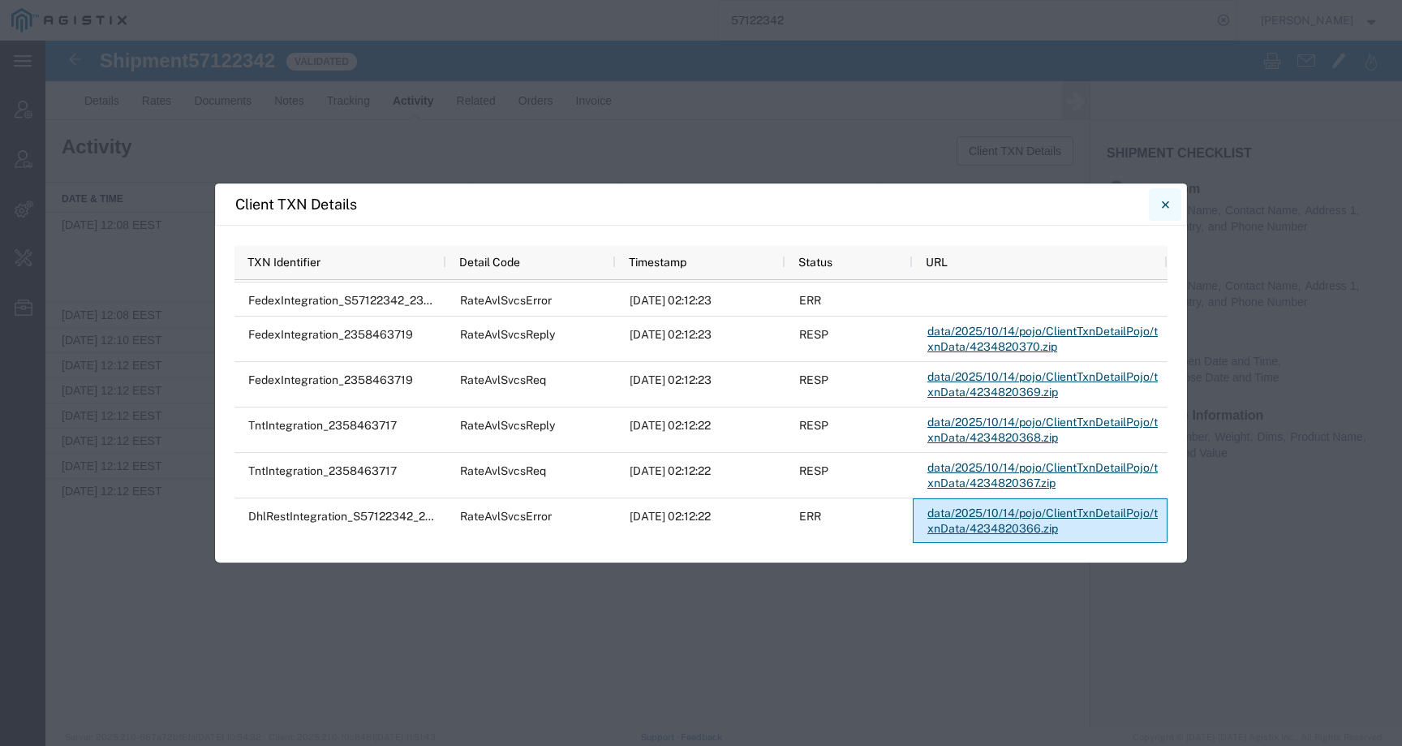
drag, startPoint x: 1166, startPoint y: 204, endPoint x: 428, endPoint y: 660, distance: 867.5
click at [1166, 204] on icon "Close" at bounding box center [1164, 203] width 7 height 7
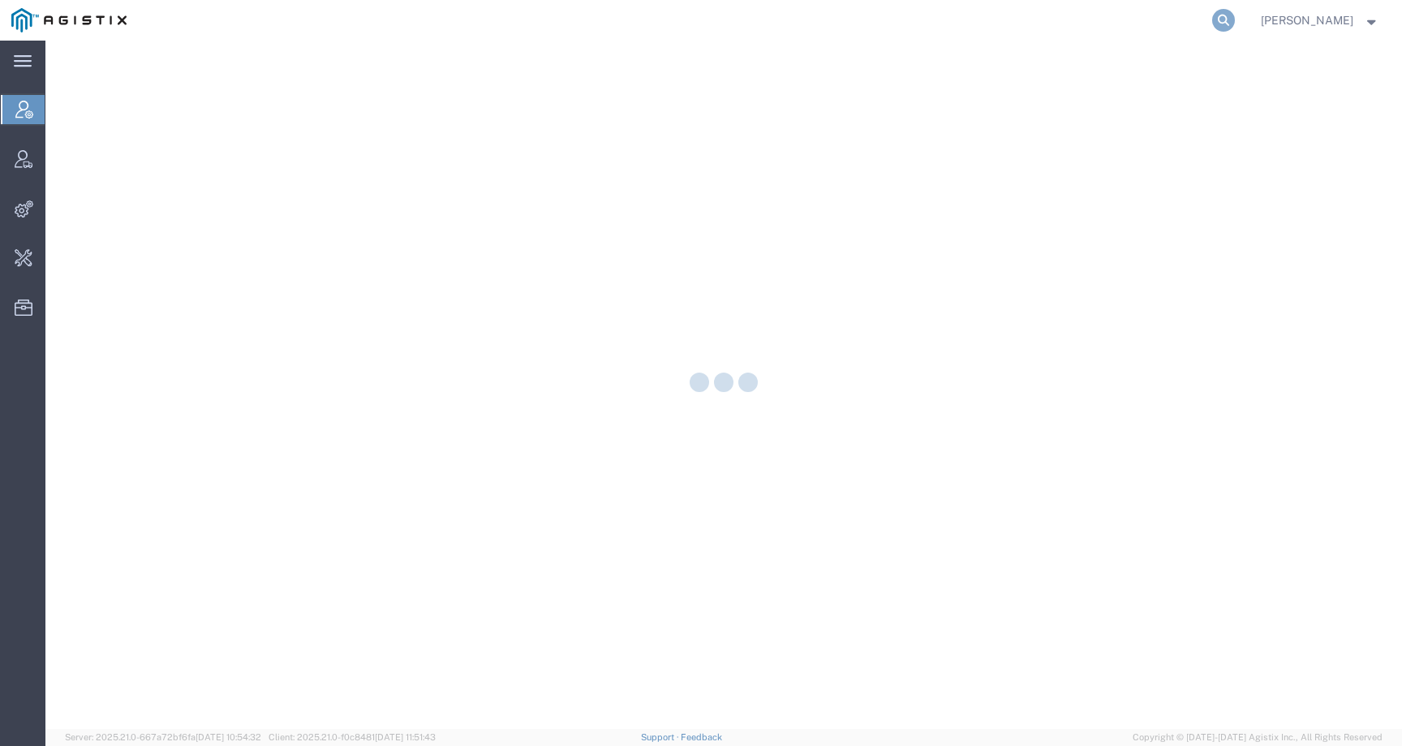
click at [1235, 17] on icon at bounding box center [1223, 20] width 23 height 23
click at [1211, 18] on input "search" at bounding box center [965, 20] width 493 height 39
paste input "57108738"
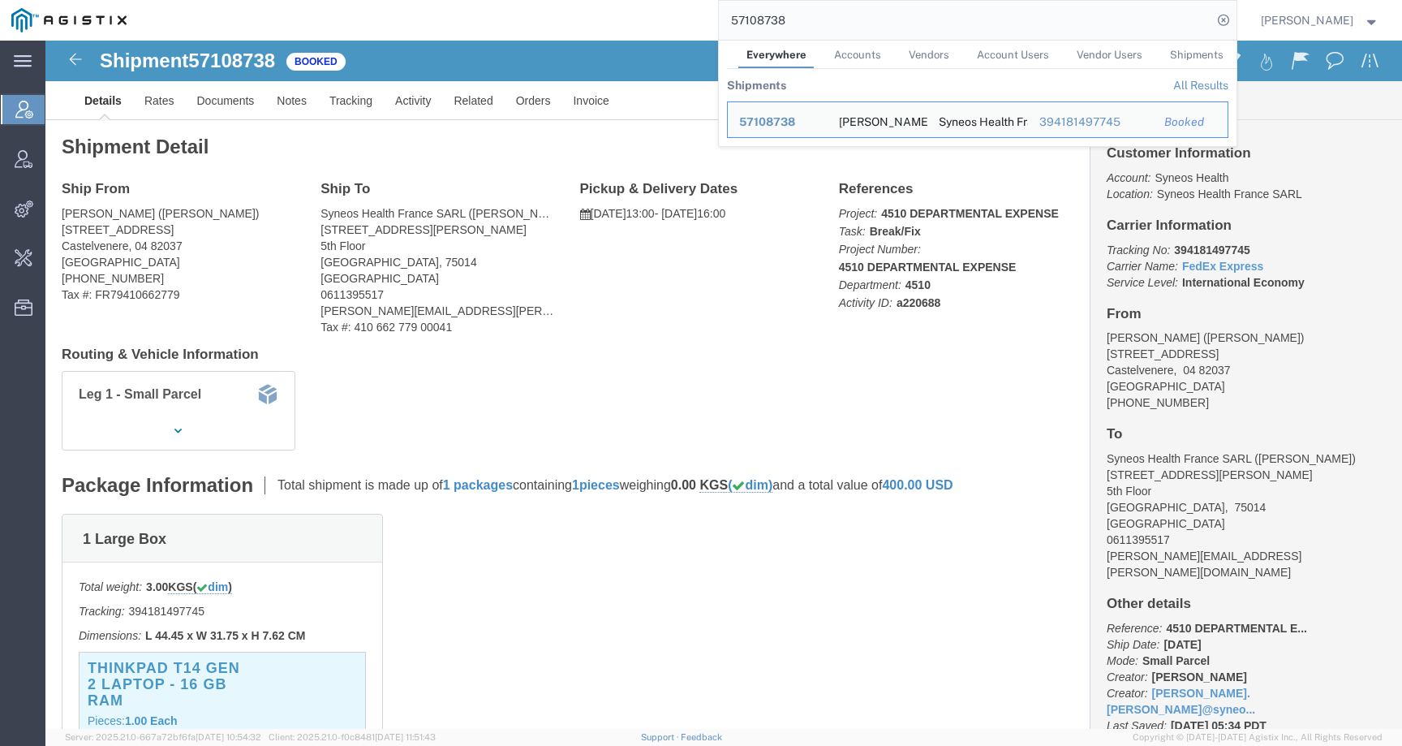
drag, startPoint x: 840, startPoint y: 20, endPoint x: 704, endPoint y: 19, distance: 136.3
click at [704, 19] on div "57108738 Everywhere Accounts Vendors Account Users Vendor Users Shipments Shipm…" at bounding box center [687, 20] width 1099 height 41
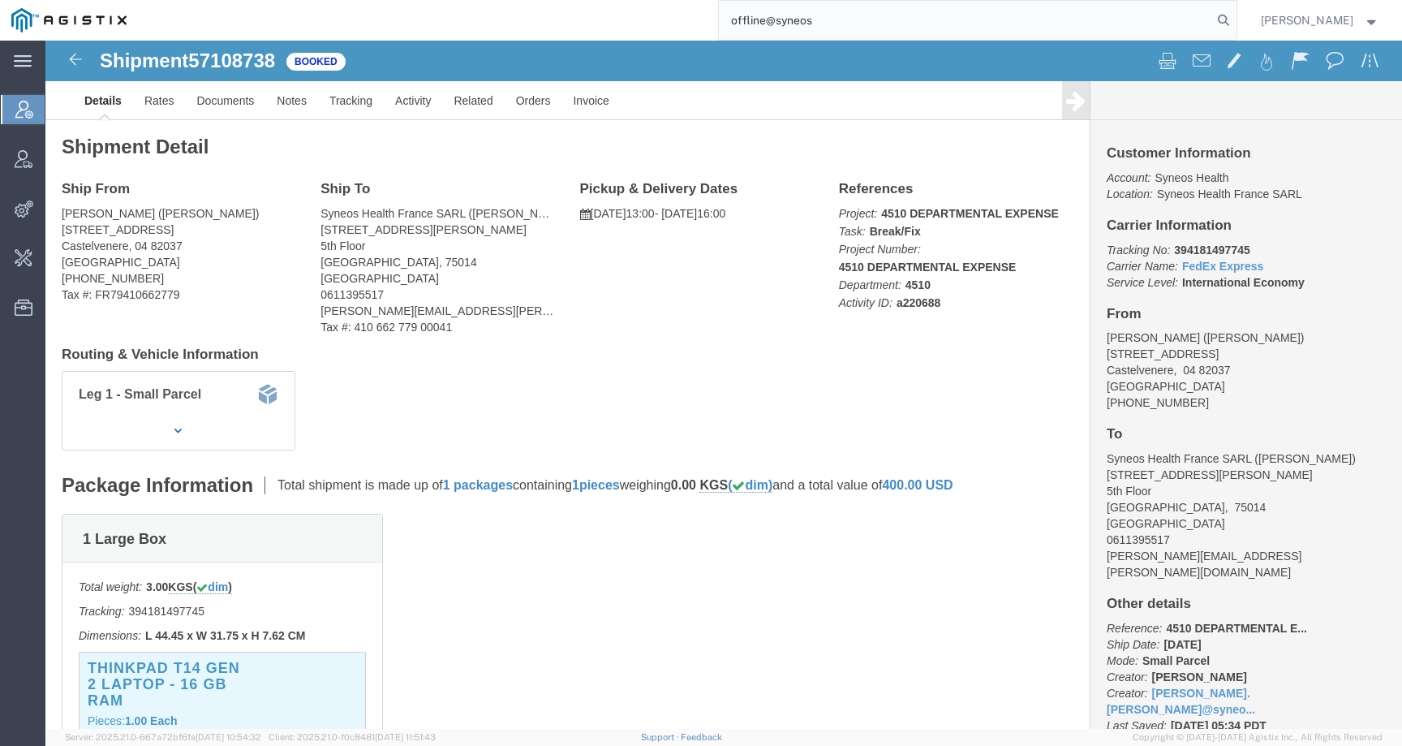
type input "offline@syneos"
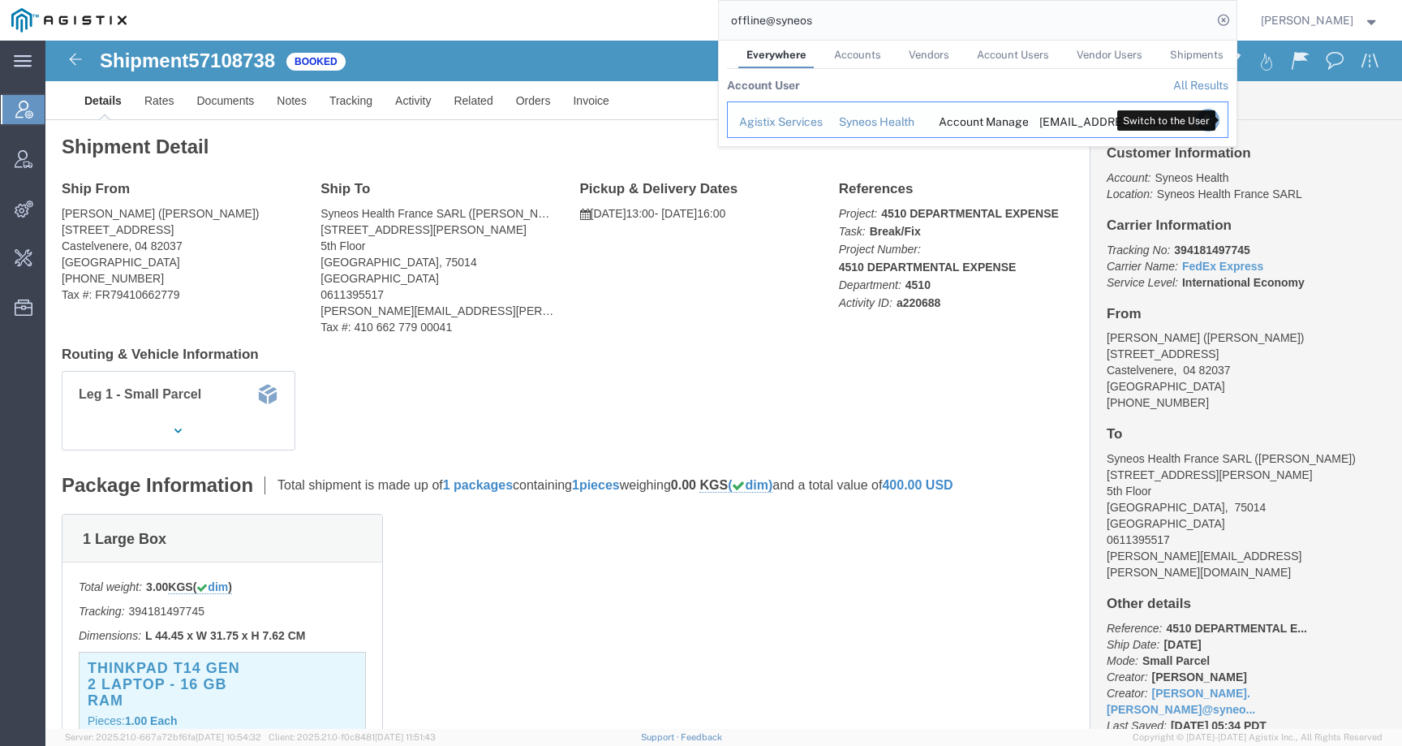
click at [1219, 118] on icon "Search Results" at bounding box center [1207, 120] width 23 height 23
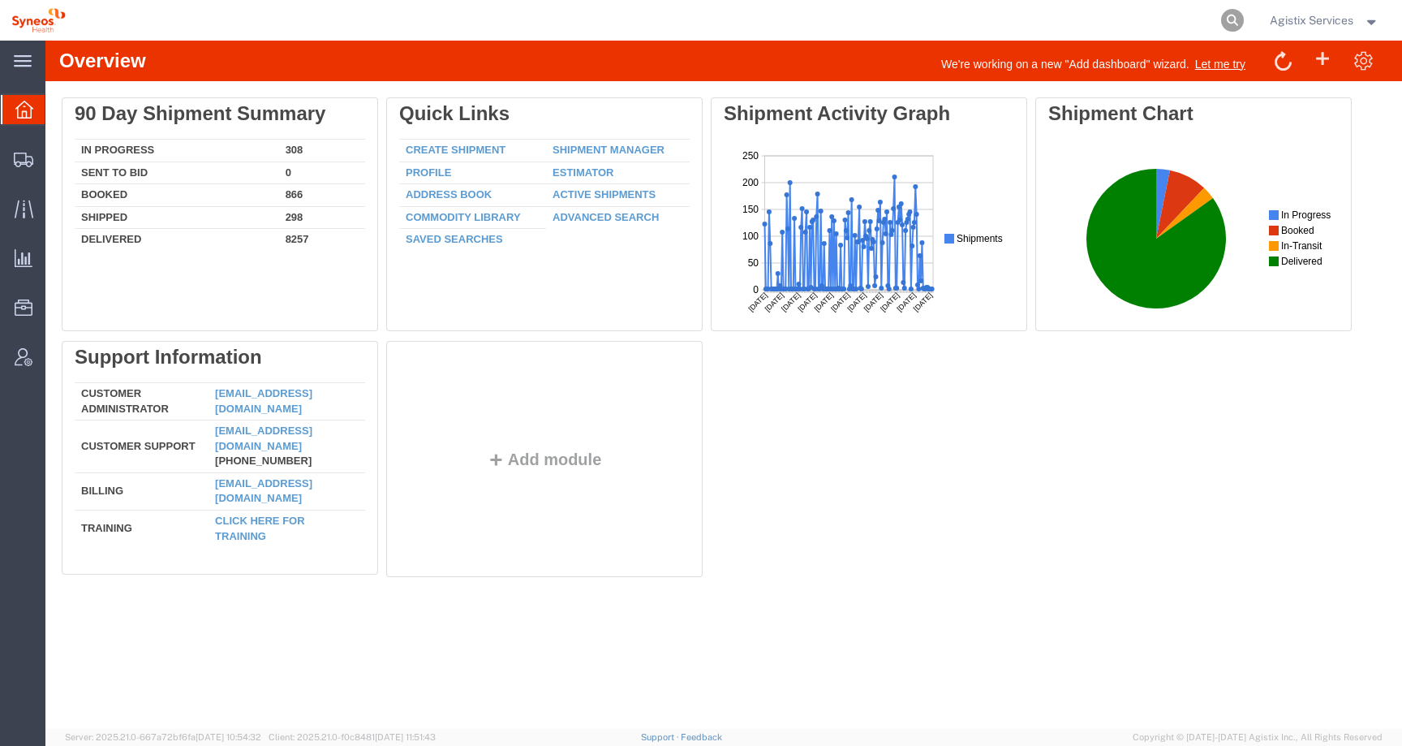
click at [1224, 20] on icon at bounding box center [1232, 20] width 23 height 23
click at [1190, 20] on input "search" at bounding box center [974, 20] width 493 height 39
paste input "57108738"
type input "57108738"
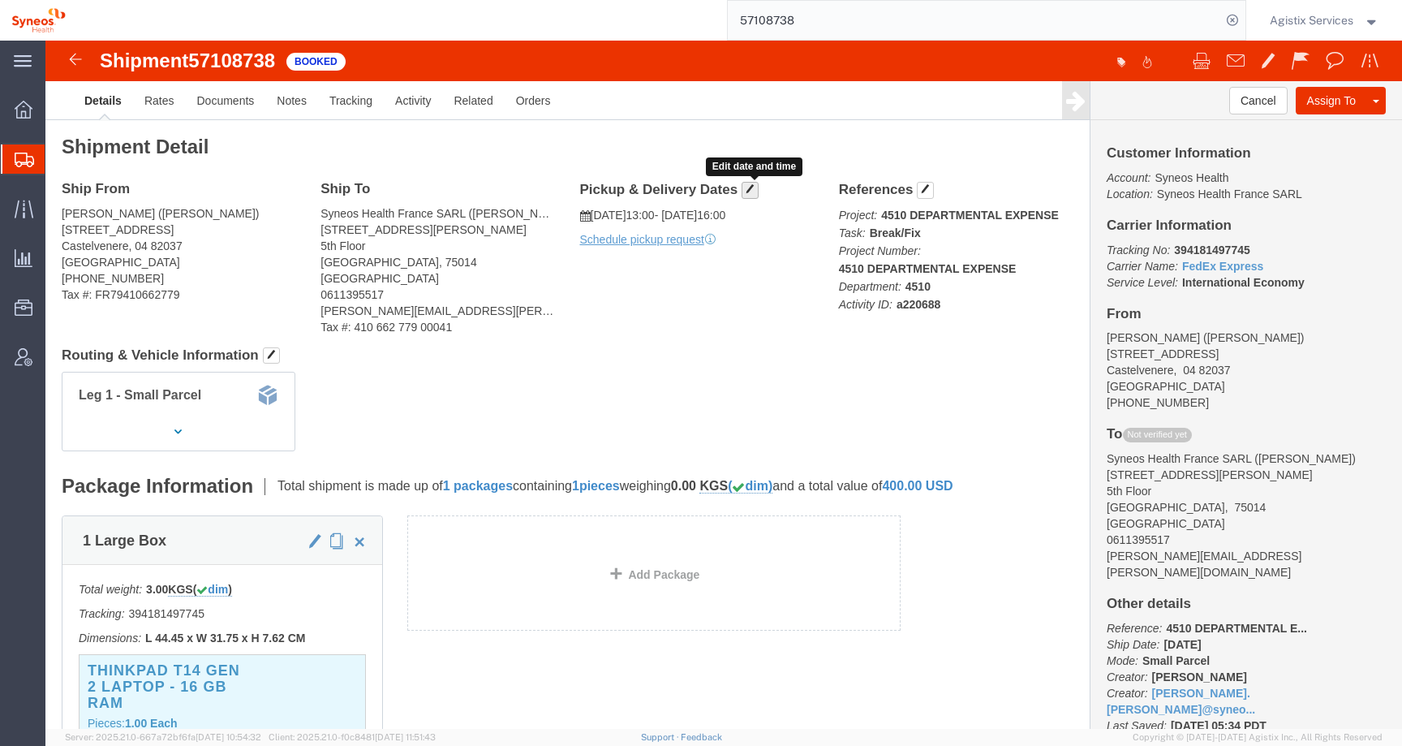
click span "button"
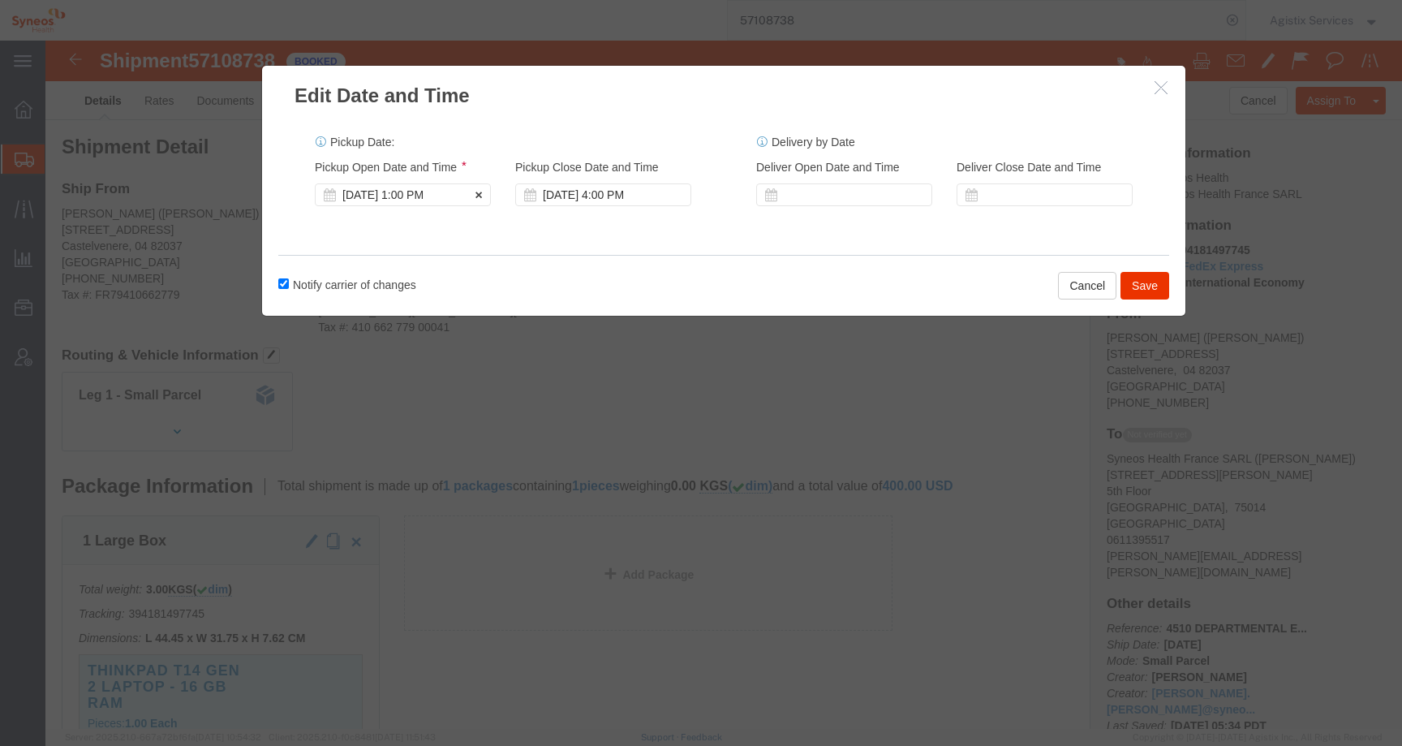
click div "Oct 14 2025 1:00 PM"
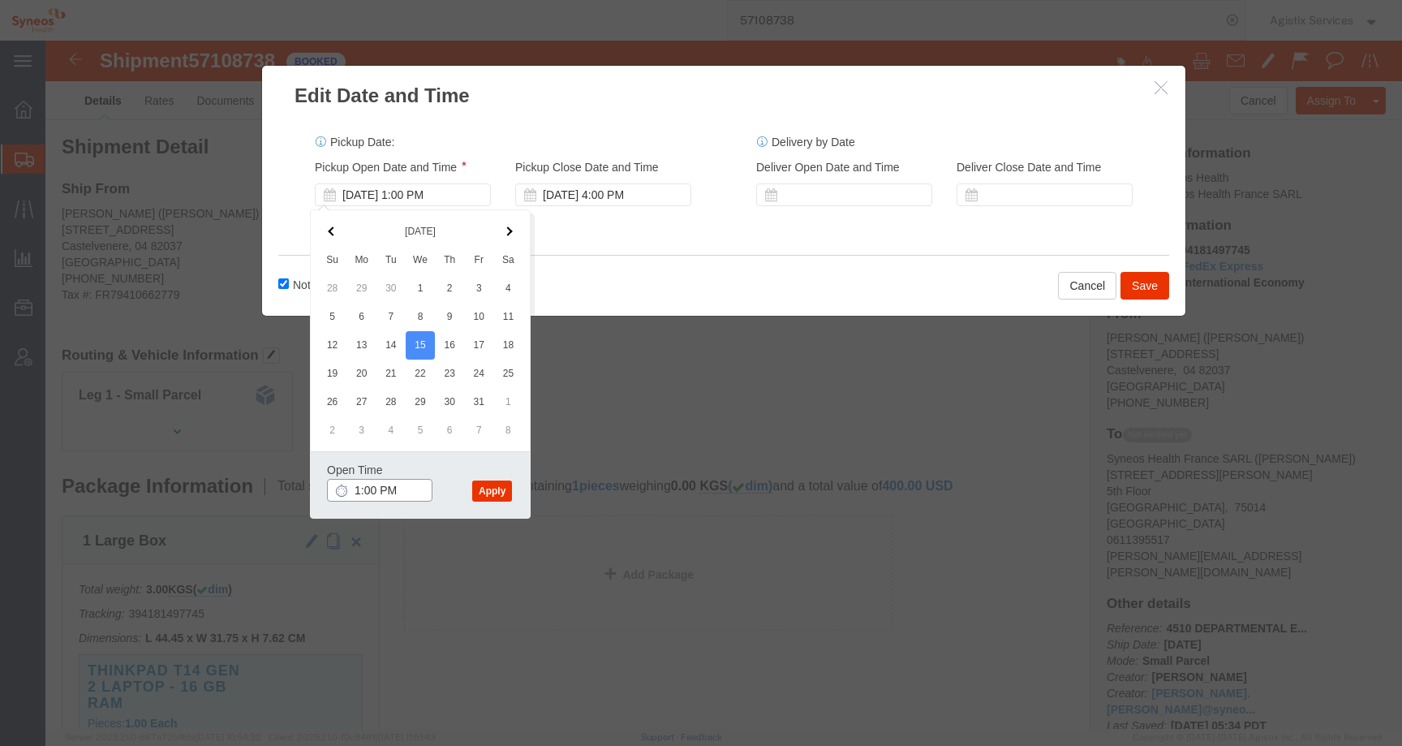
click input "1:00 PM"
click input "10:00 PM"
type input "10:00 AM"
click button "Apply"
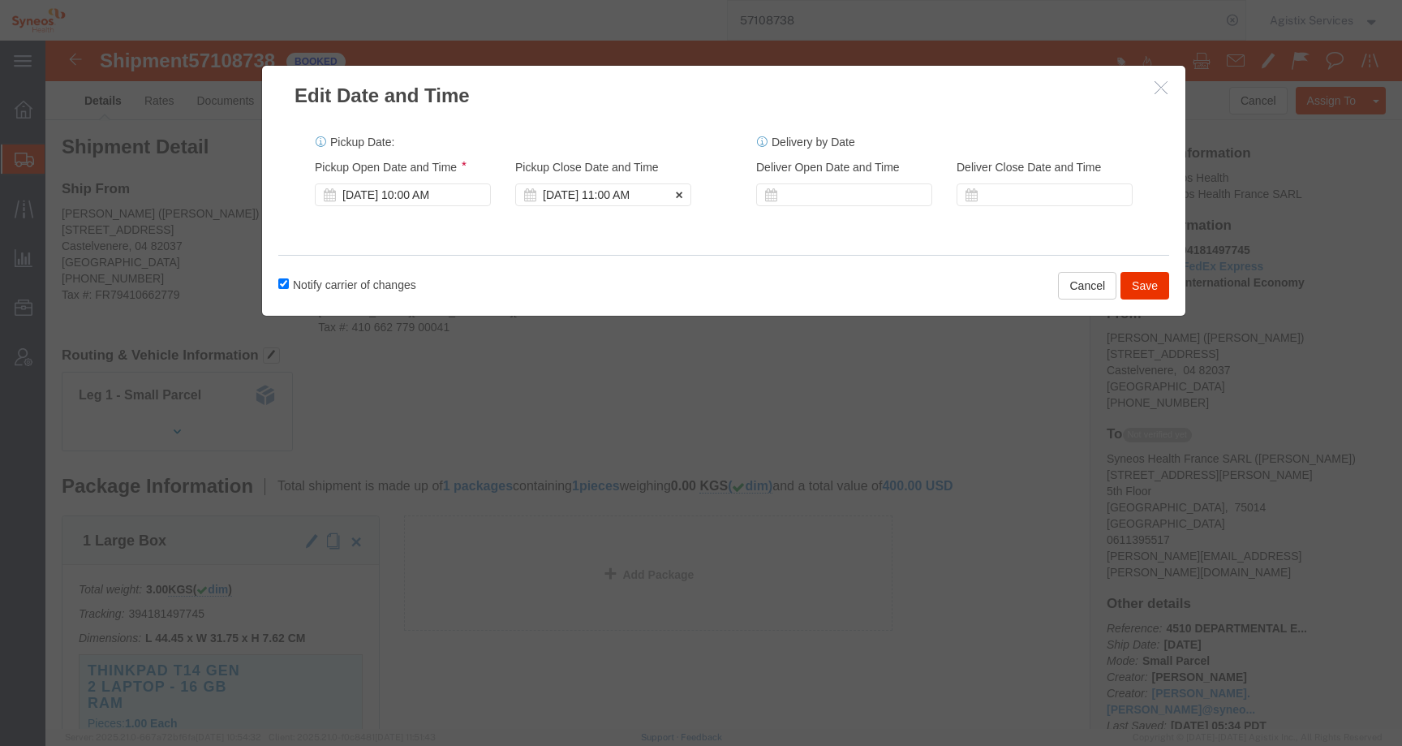
click div "Oct 15 2025 11:00 AM"
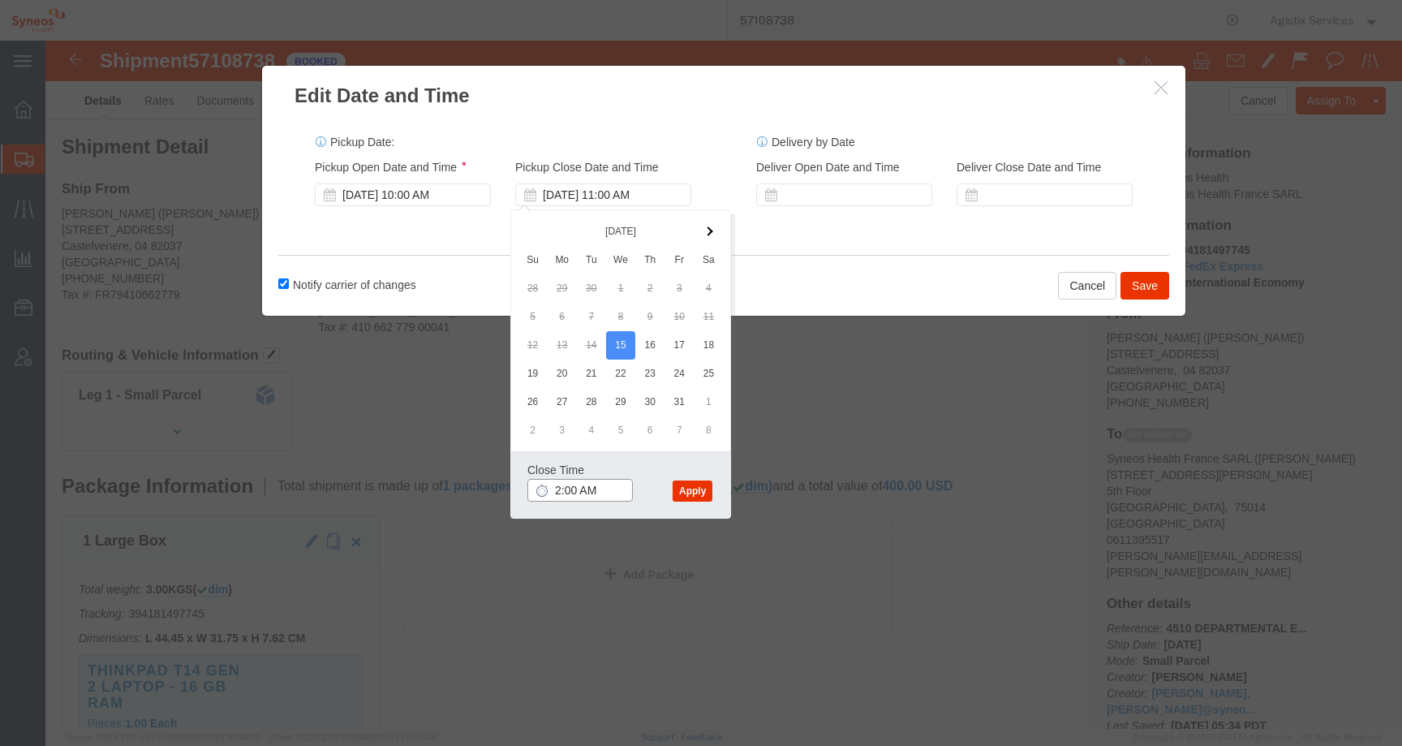
click input "2:00 AM"
type input "2:00 PM"
click button "Apply"
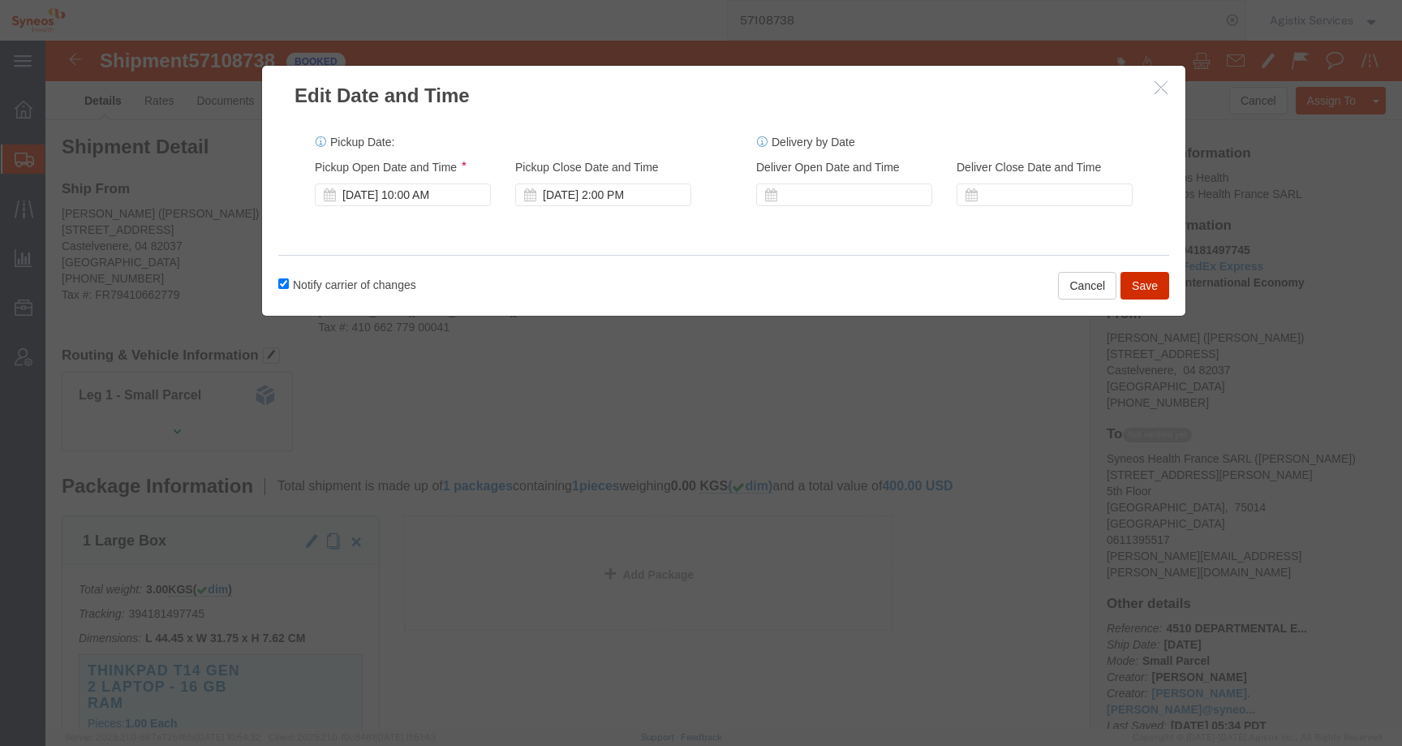
click button "Save"
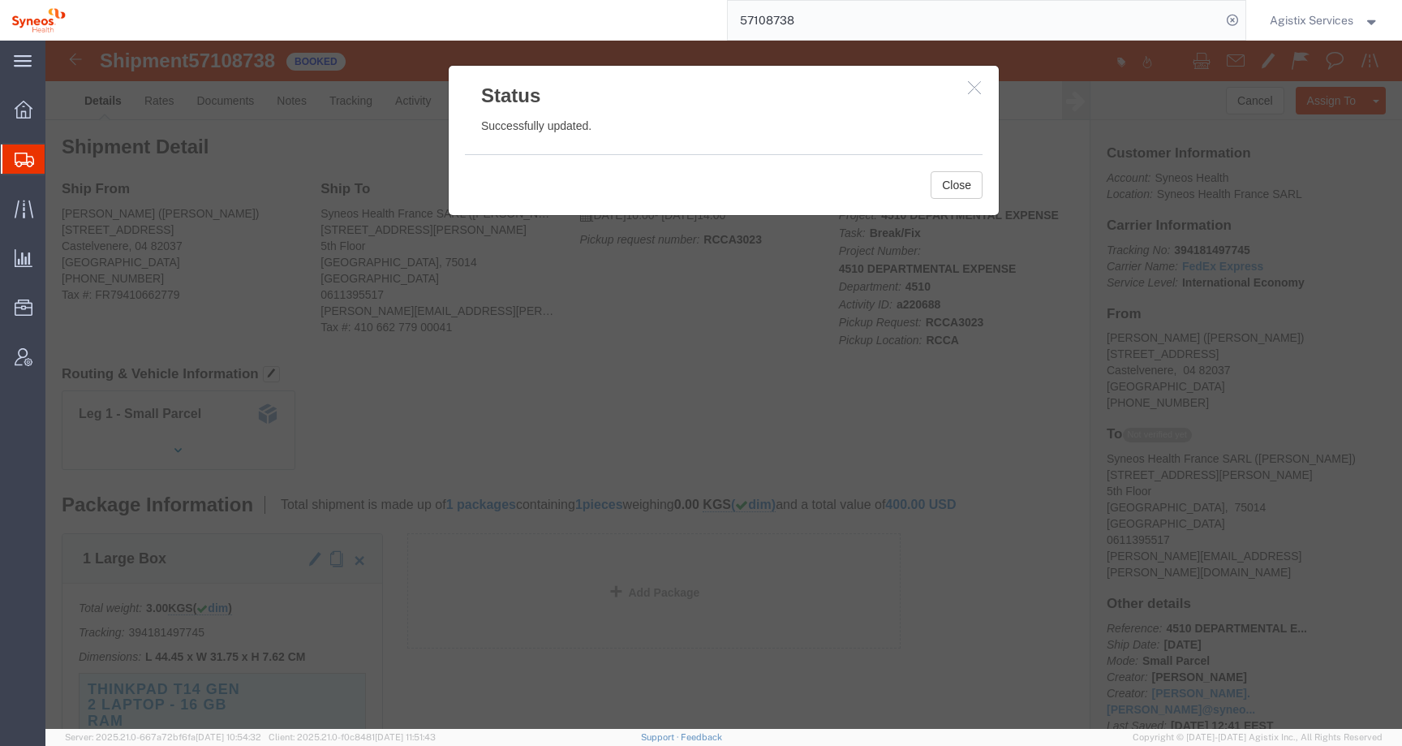
click icon "button"
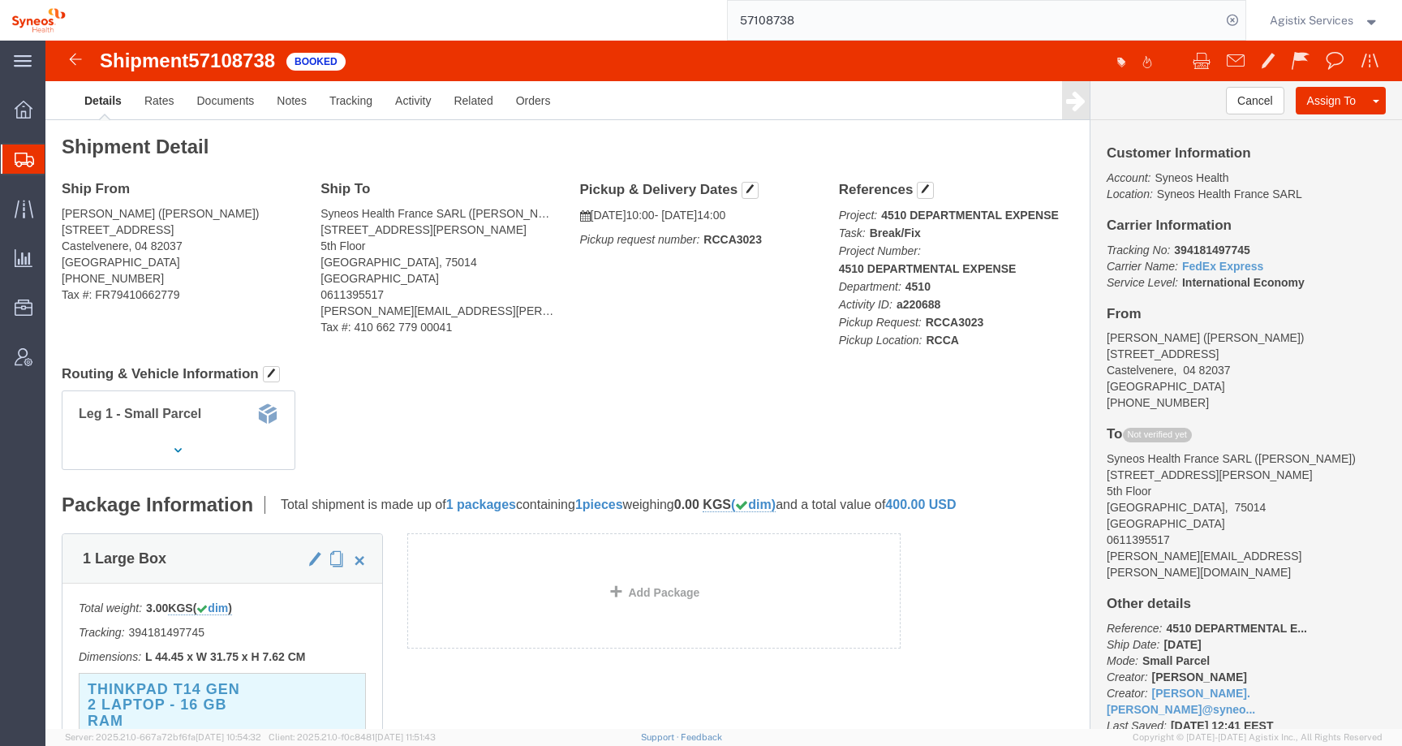
click b "RCCA3023"
copy b "RCCA3023"
click at [1291, 14] on span "Agistix Services" at bounding box center [1312, 20] width 84 height 18
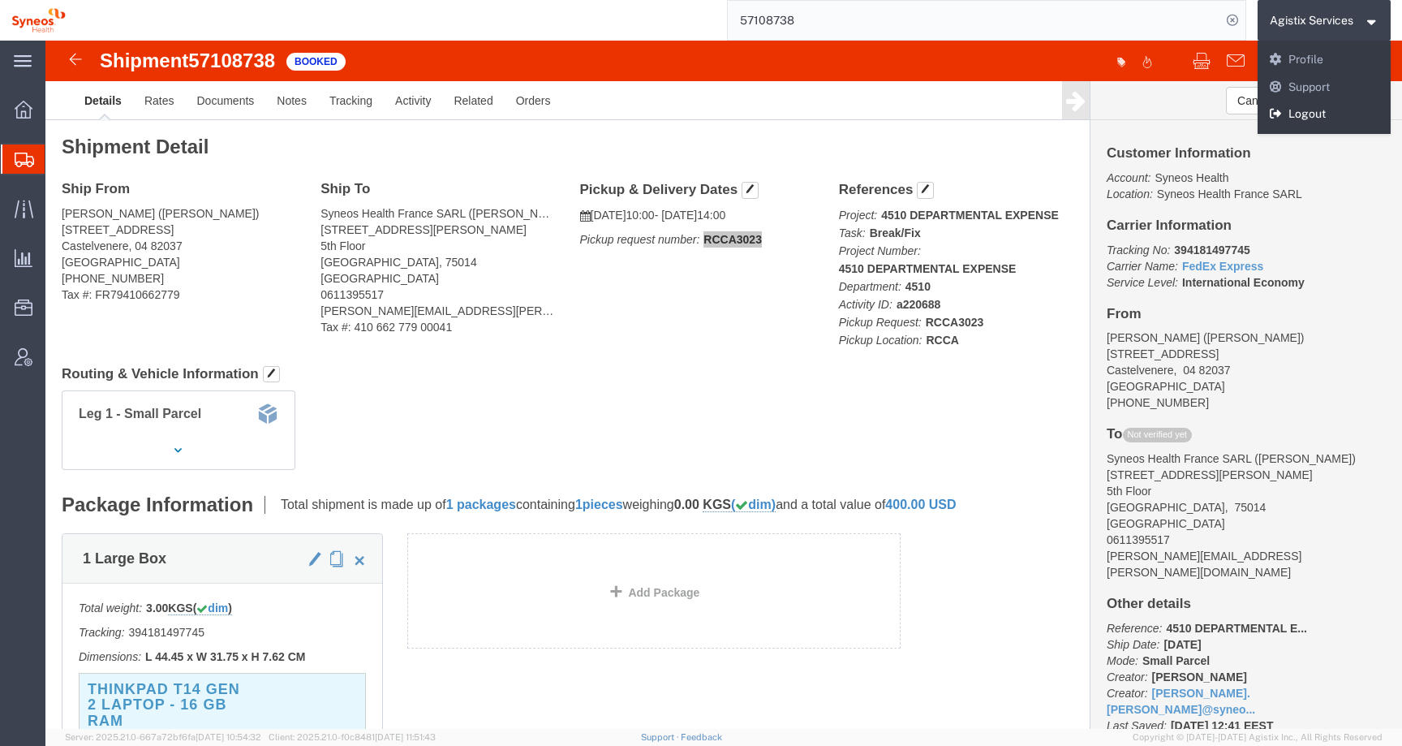
click at [1288, 118] on link "Logout" at bounding box center [1325, 115] width 134 height 28
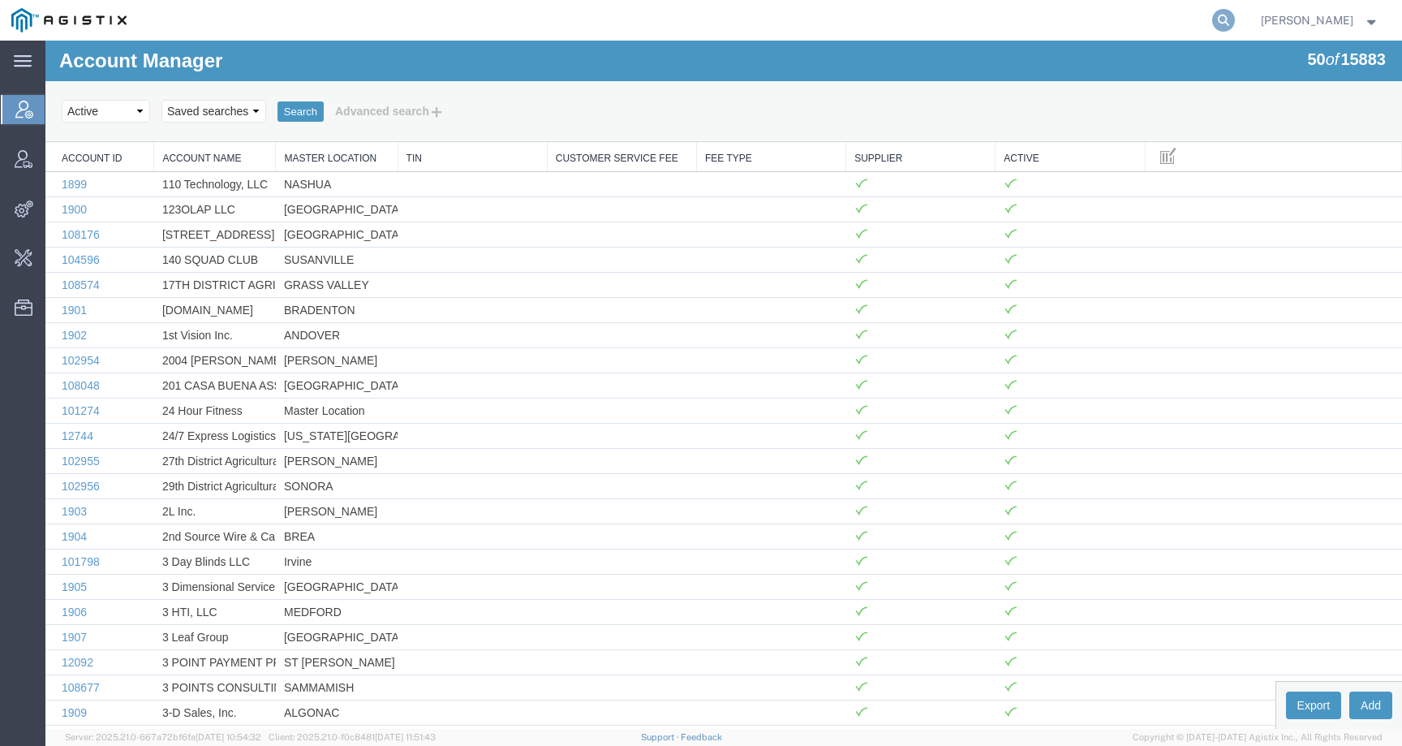
click at [1235, 24] on icon at bounding box center [1223, 20] width 23 height 23
click at [1186, 24] on input "search" at bounding box center [965, 20] width 493 height 39
paste input "57122391"
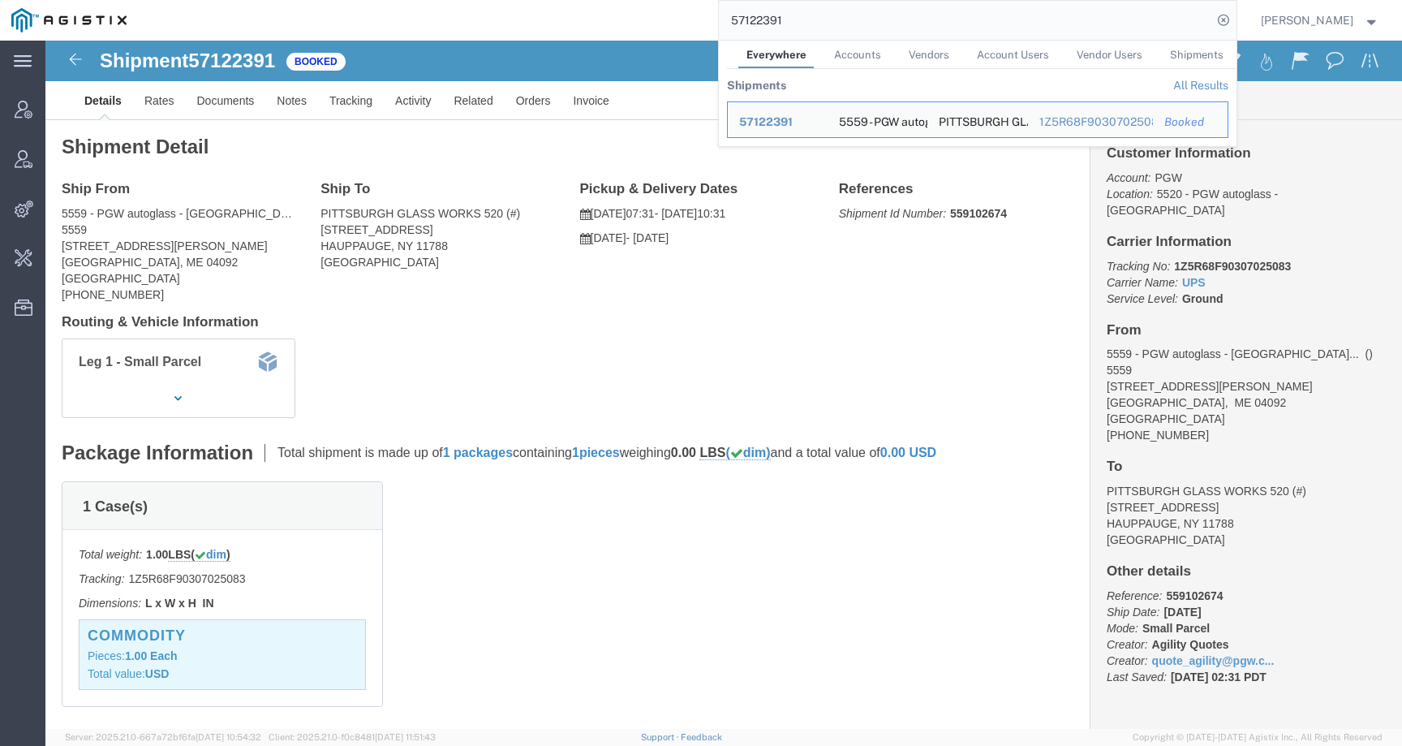
drag, startPoint x: 817, startPoint y: 23, endPoint x: 708, endPoint y: 11, distance: 109.3
click at [708, 11] on div "57122391 Everywhere Accounts Vendors Account Users Vendor Users Shipments Shipm…" at bounding box center [687, 20] width 1099 height 41
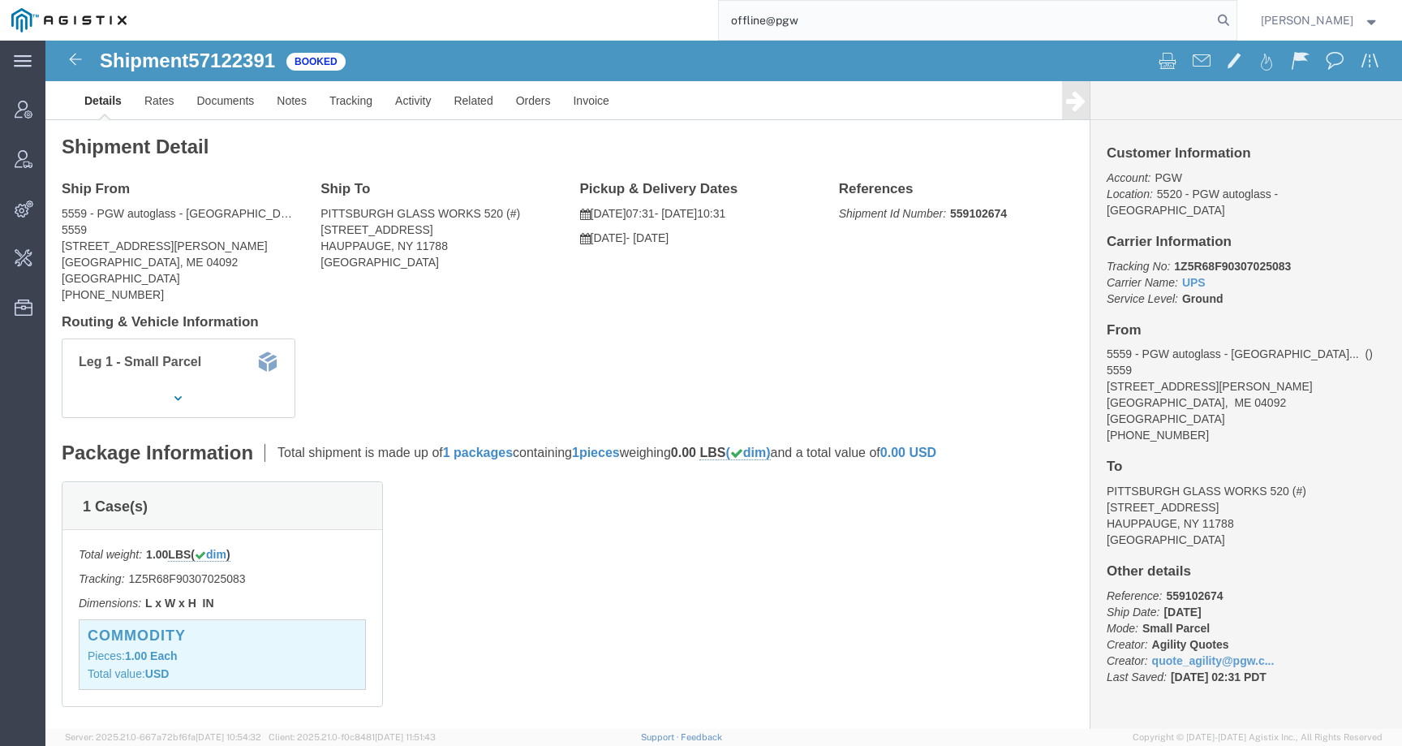
type input "offline@pgw"
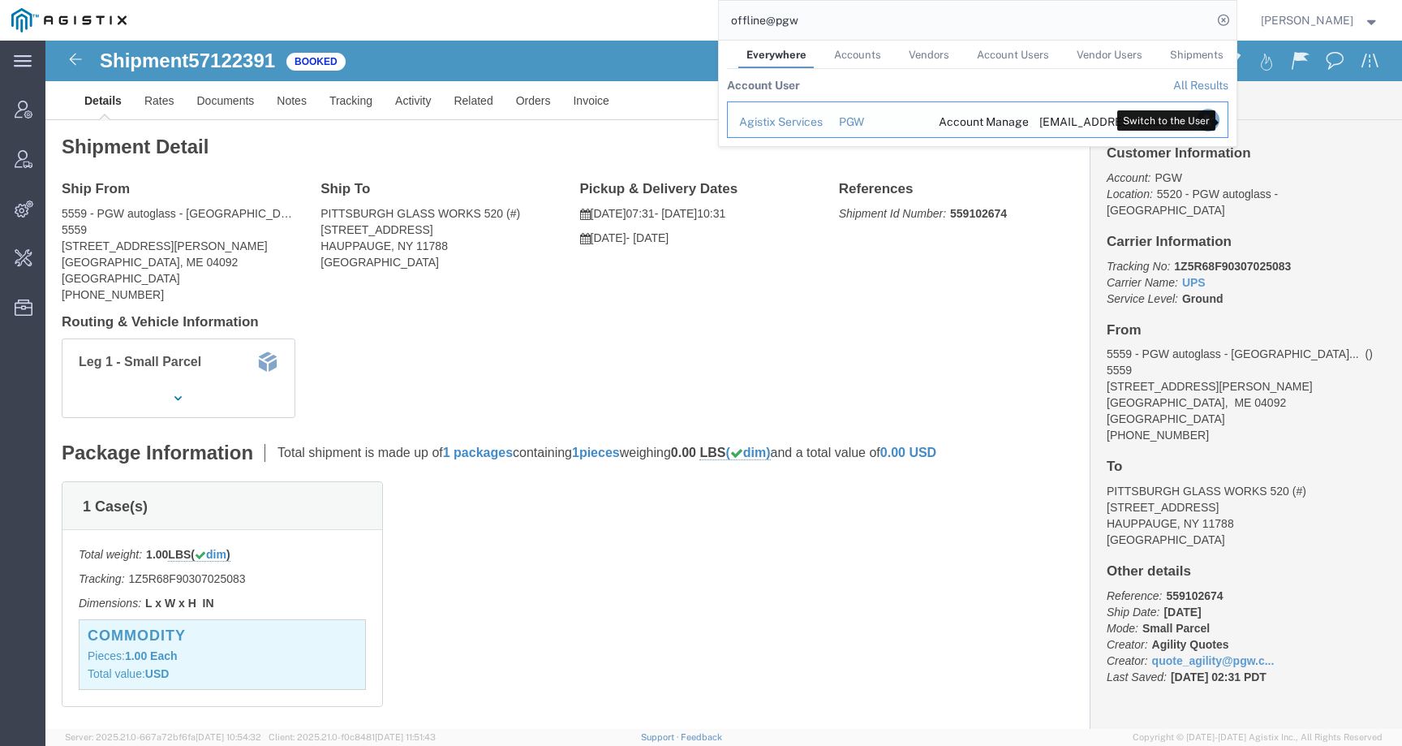
click at [1219, 120] on icon "Search Results" at bounding box center [1207, 120] width 23 height 23
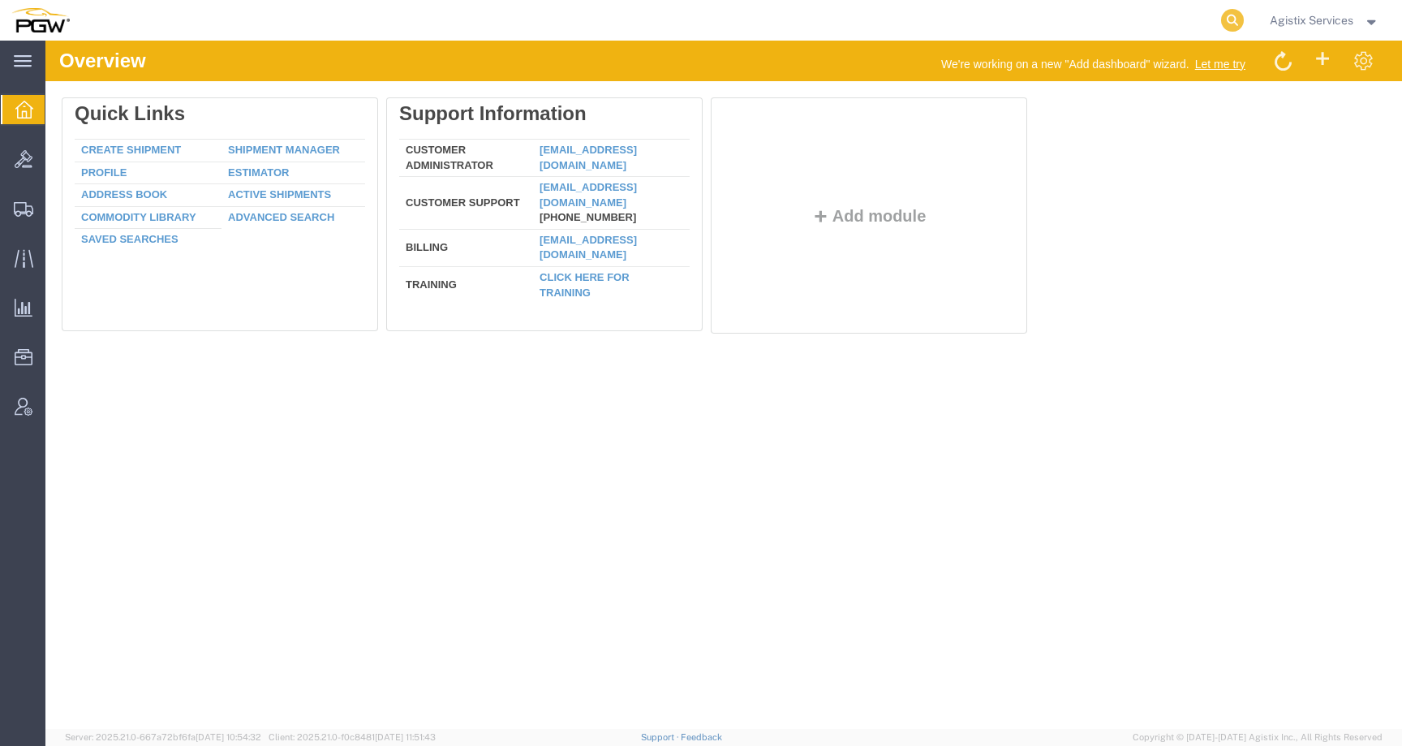
click at [1232, 14] on icon at bounding box center [1232, 20] width 23 height 23
click at [1178, 20] on input "search" at bounding box center [974, 20] width 493 height 39
paste input "57122391"
type input "57122391"
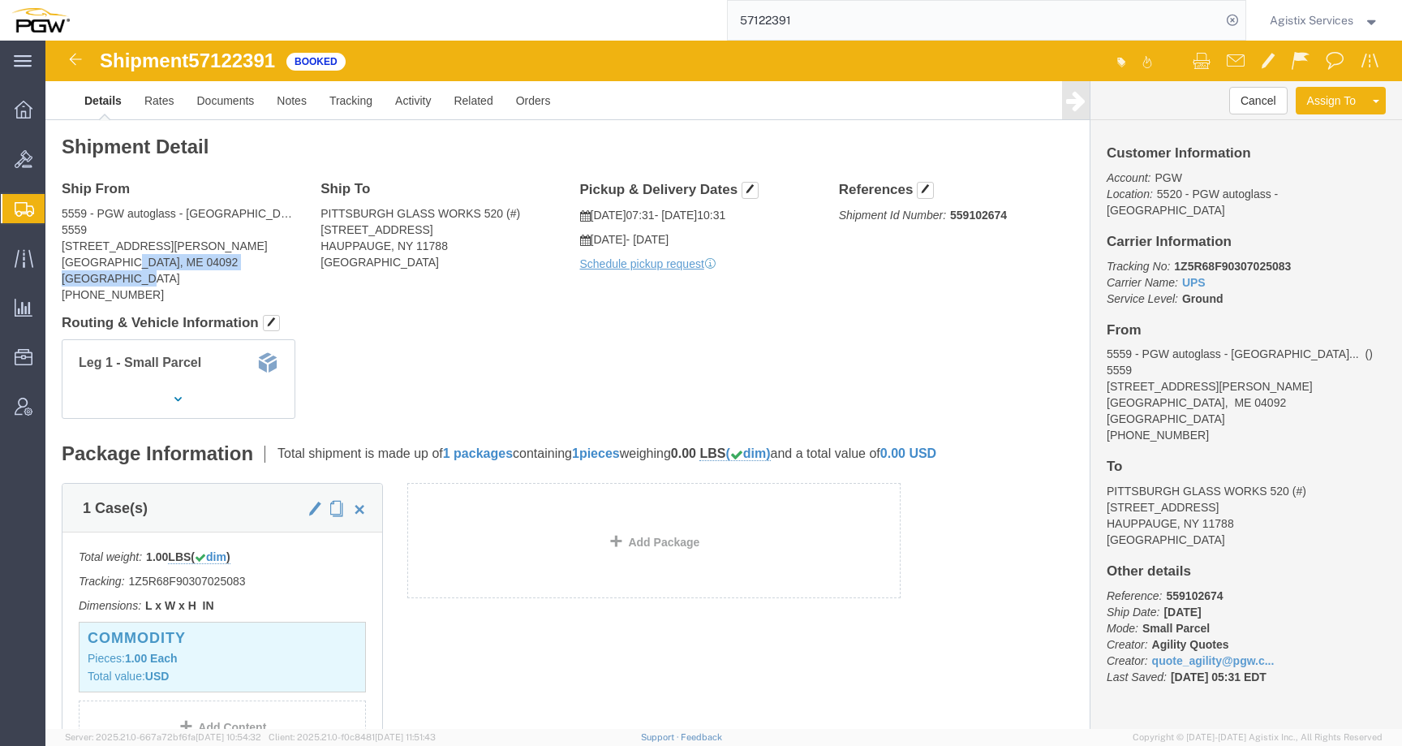
drag, startPoint x: 77, startPoint y: 219, endPoint x: 94, endPoint y: 230, distance: 20.5
click address "5559 - PGW autoglass - Portland ME 5559 2 Karen Drive Westbrook, ME 04092 Unite…"
copy address "ME 04092 United States"
click span "button"
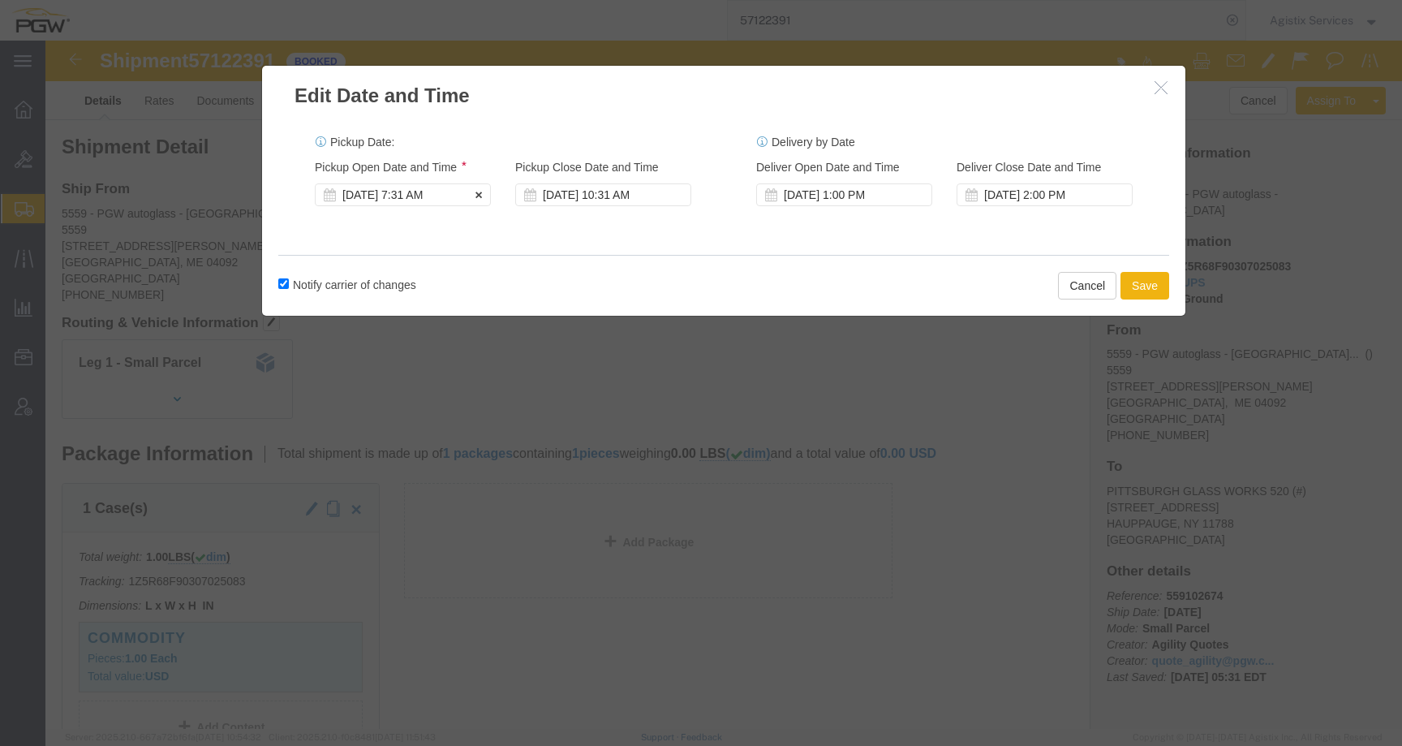
click div "Oct 14 2025 7:31 AM"
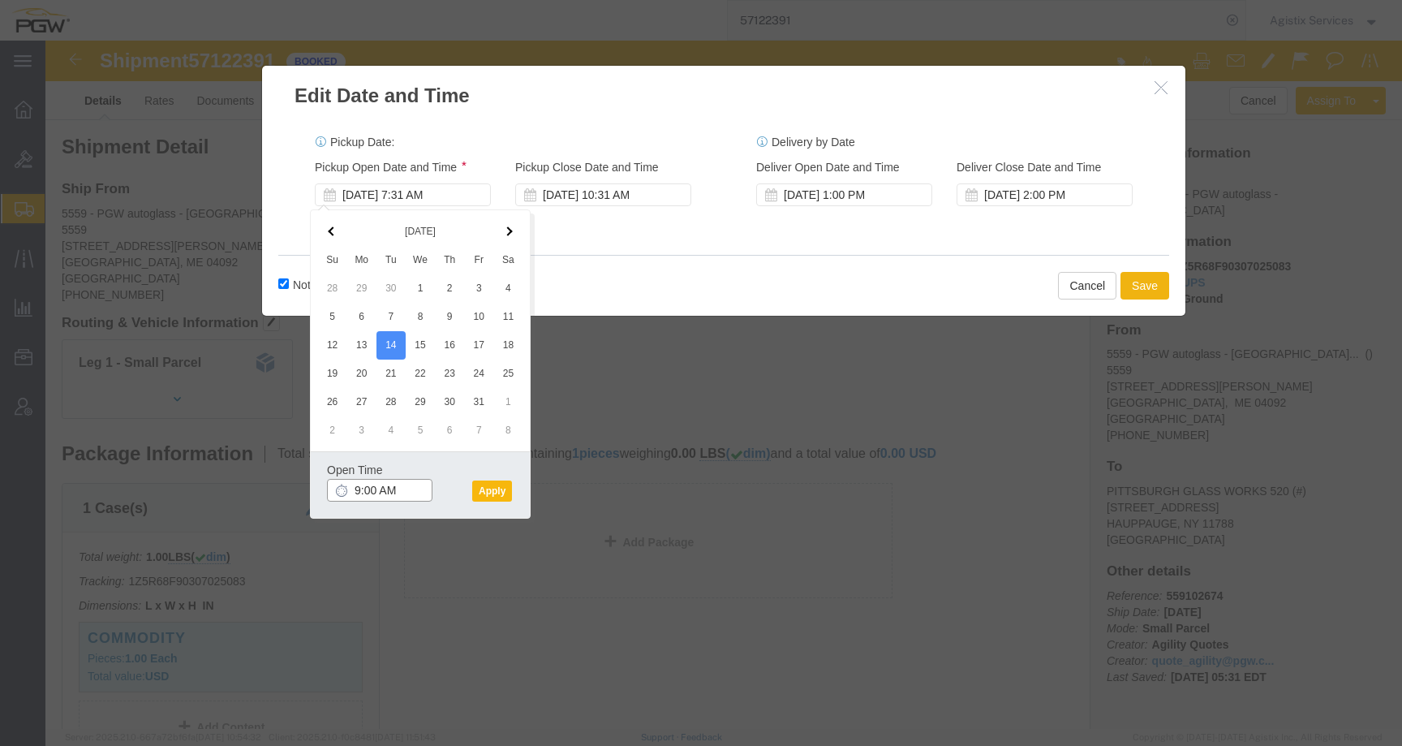
type input "9:00 AM"
click button "Apply"
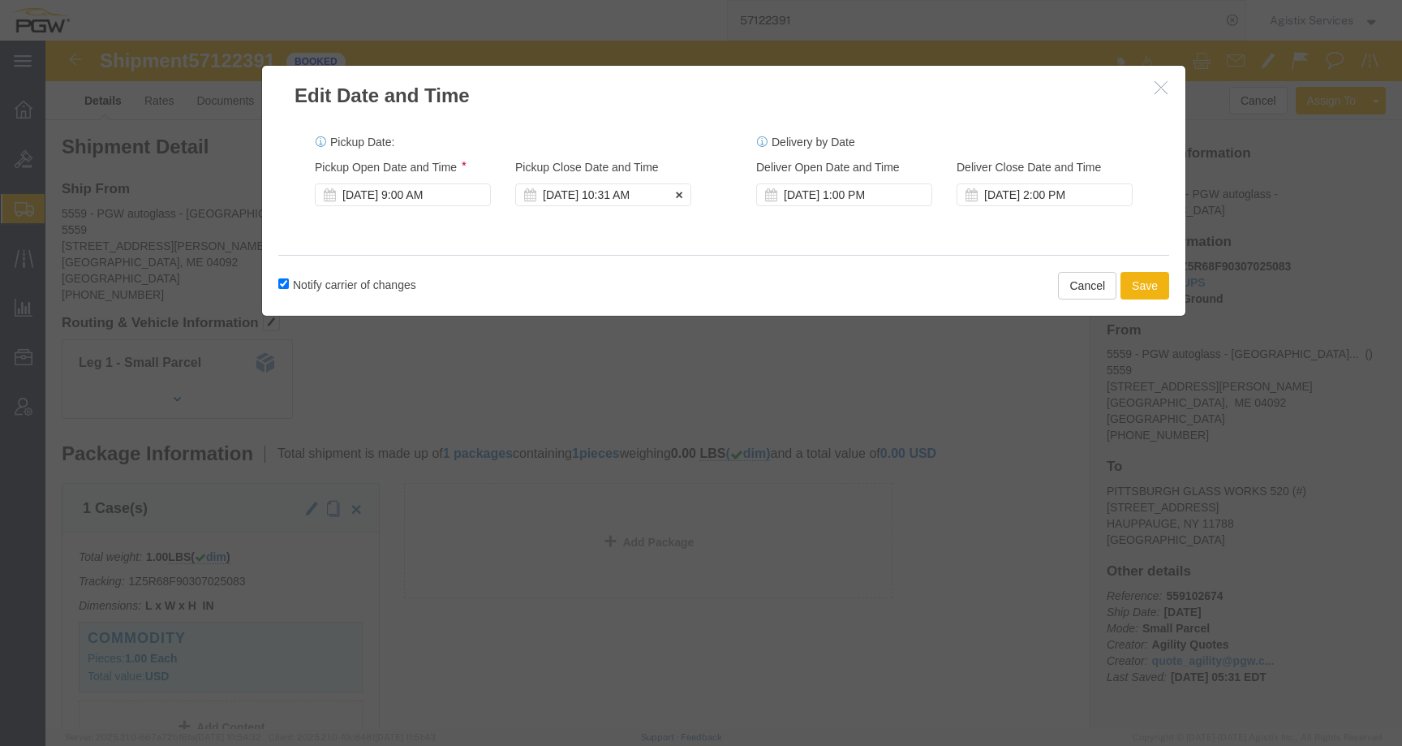
click div "Oct 14 2025 10:31 AM"
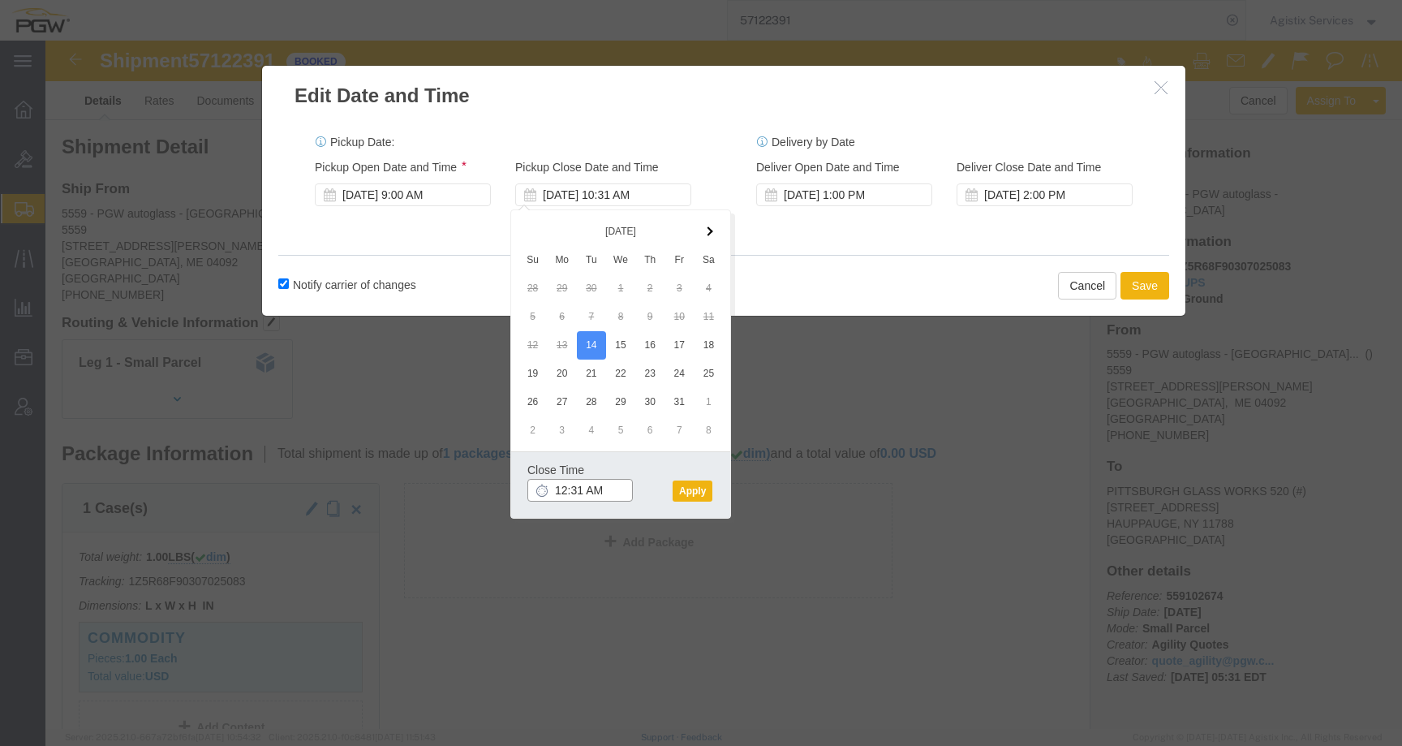
click input "12:31 AM"
click button "Apply"
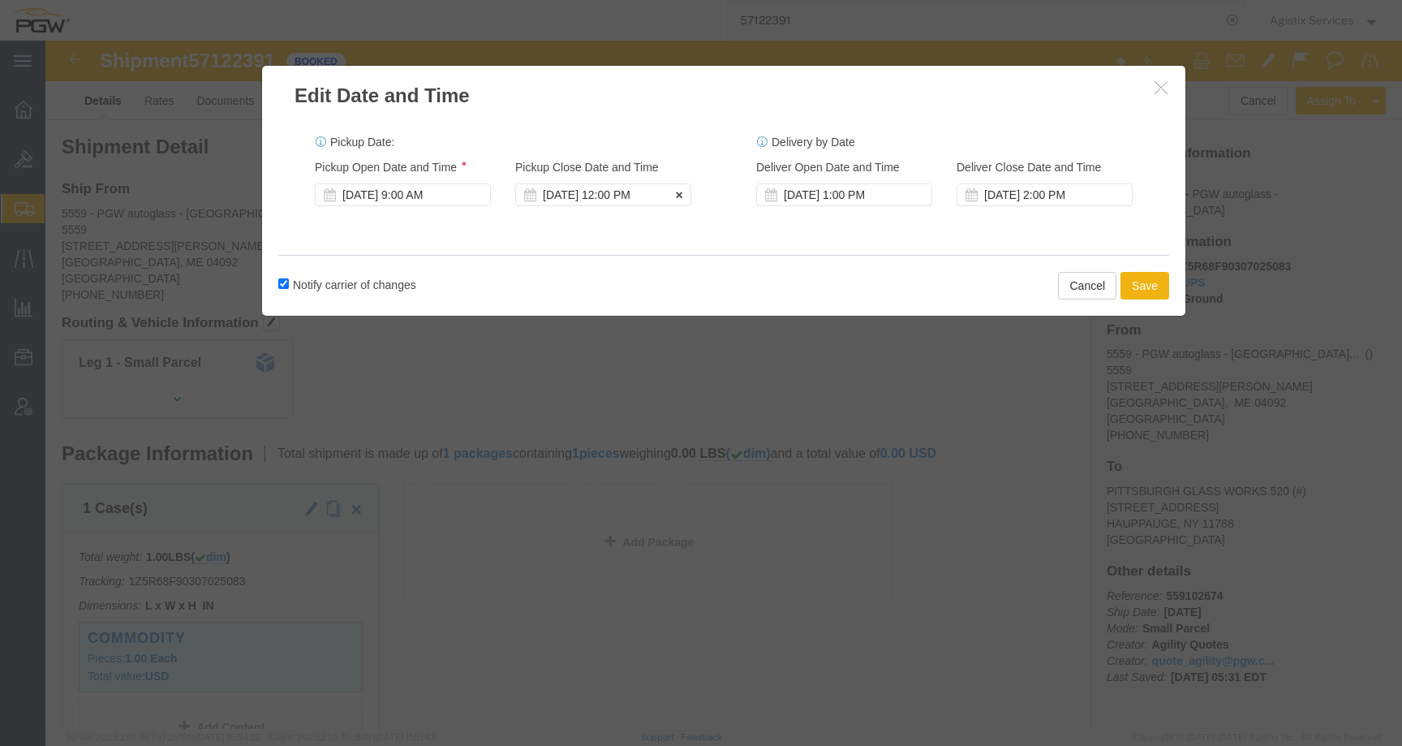
click div "Oct 14 2025 12:00 PM"
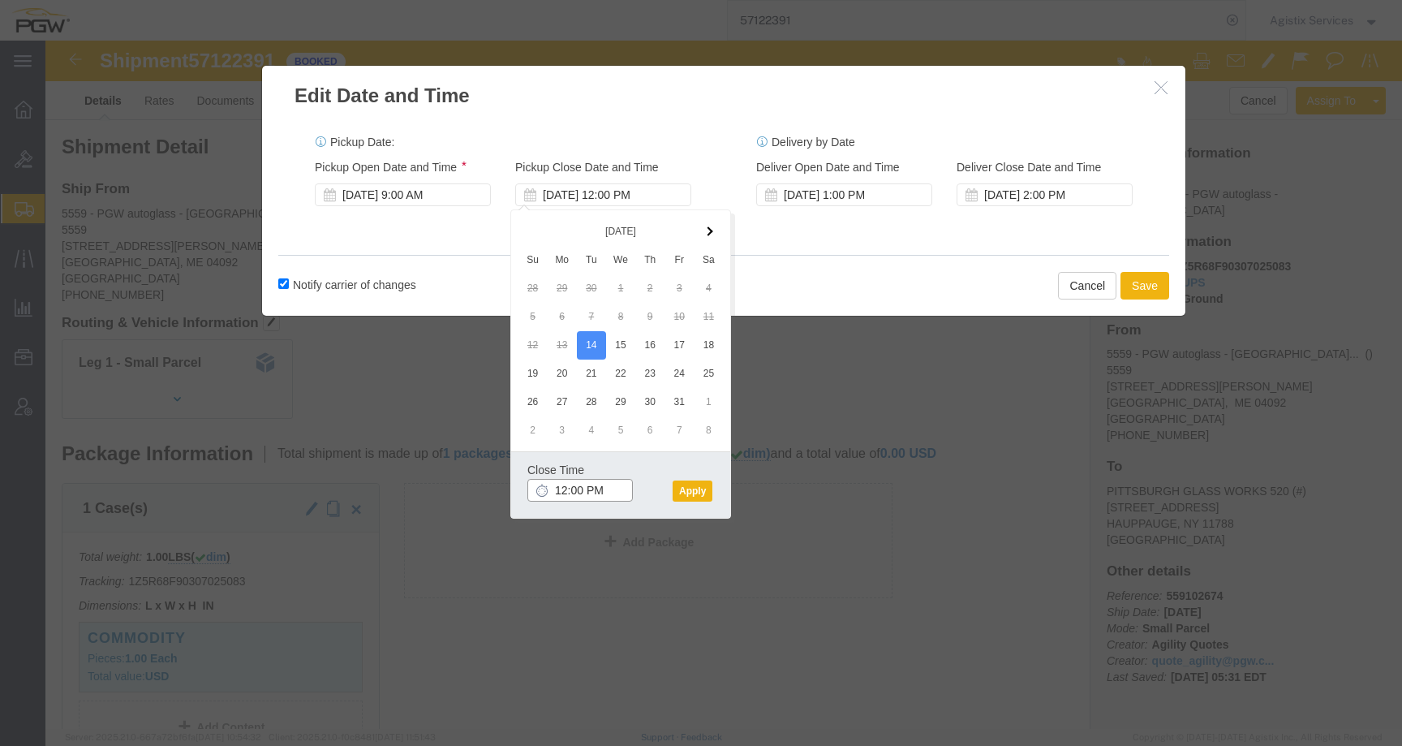
type input "1:00 PM"
click button "Apply"
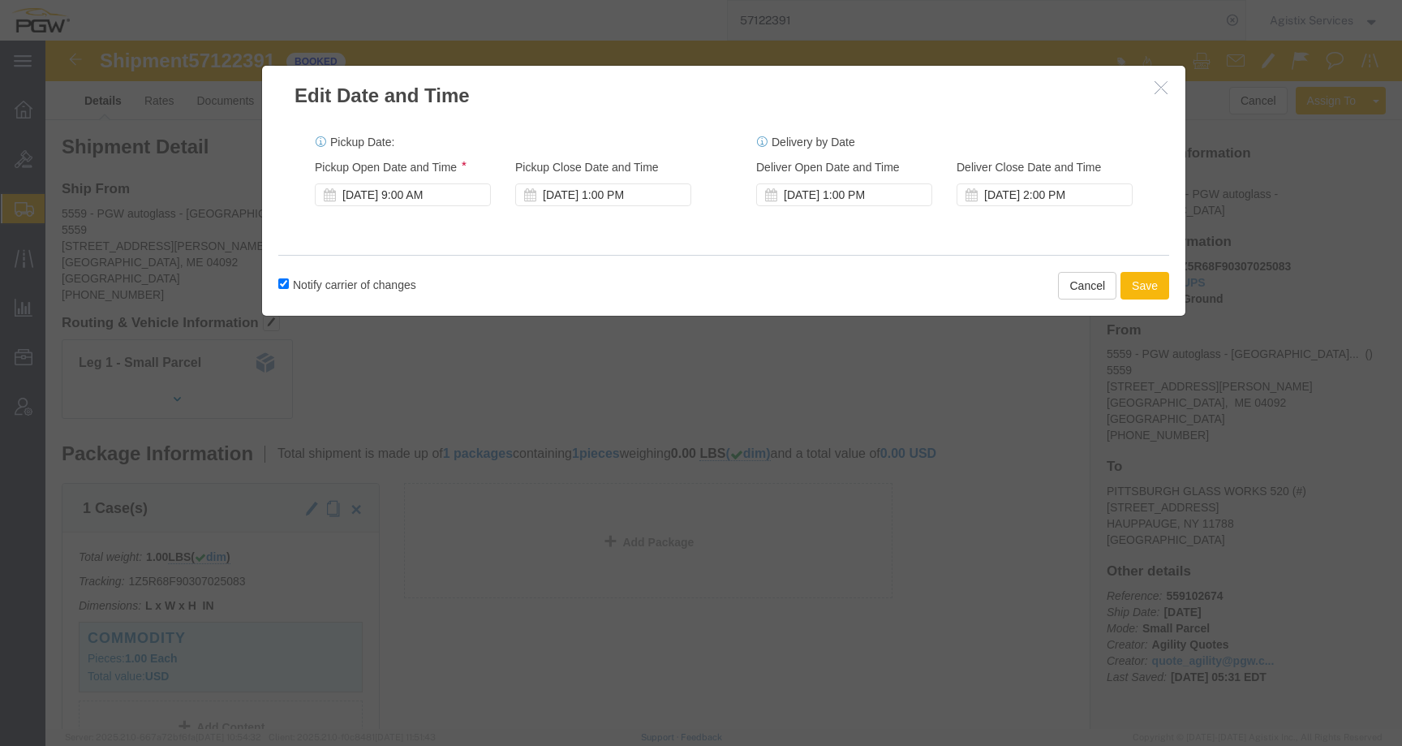
click button "Save"
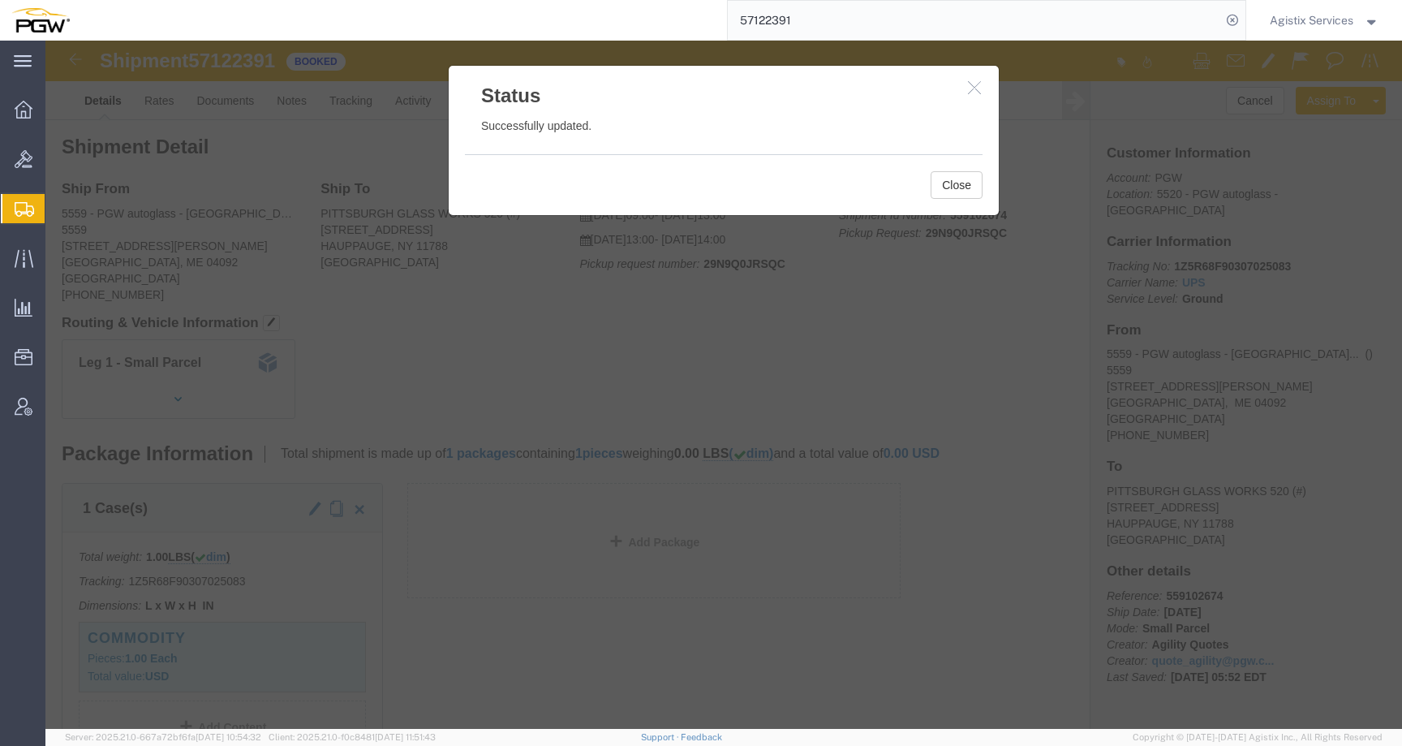
click icon "button"
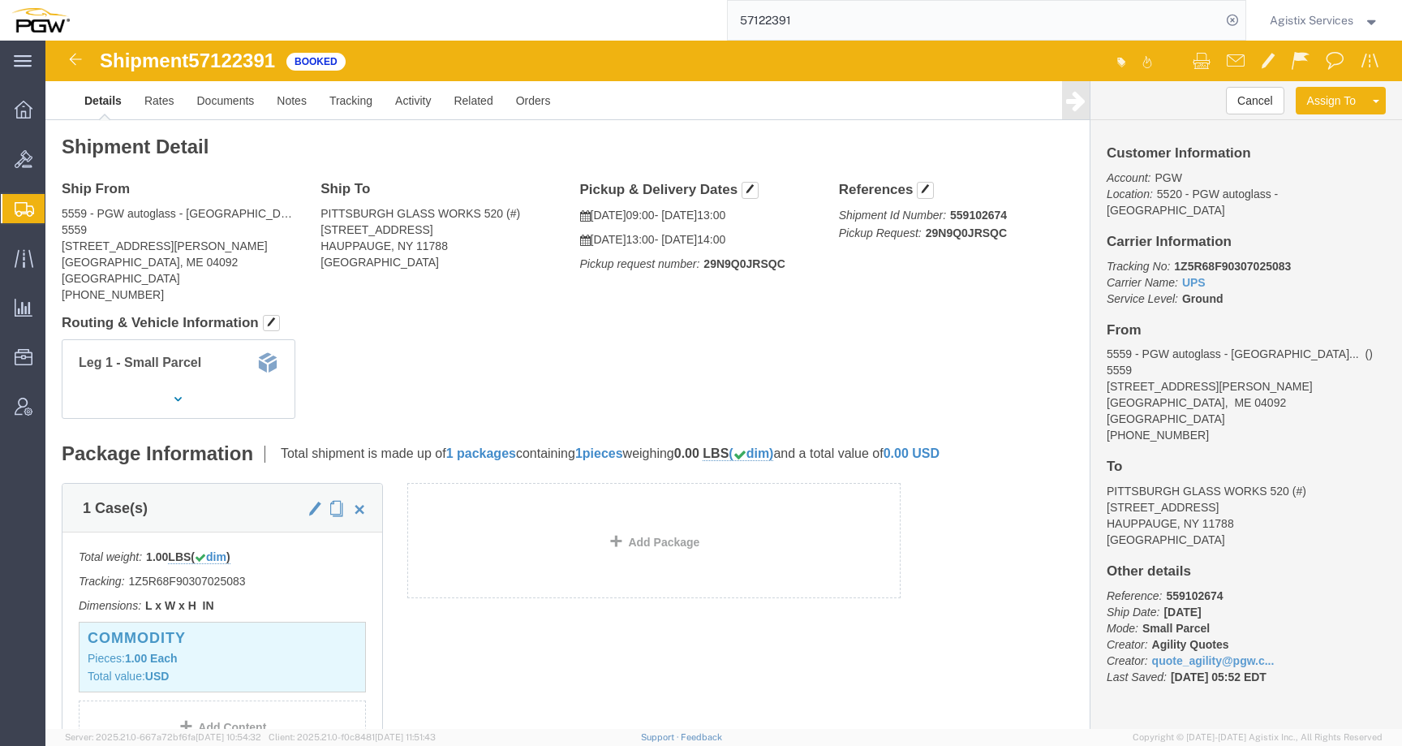
click at [1327, 25] on span "Agistix Services" at bounding box center [1312, 20] width 84 height 18
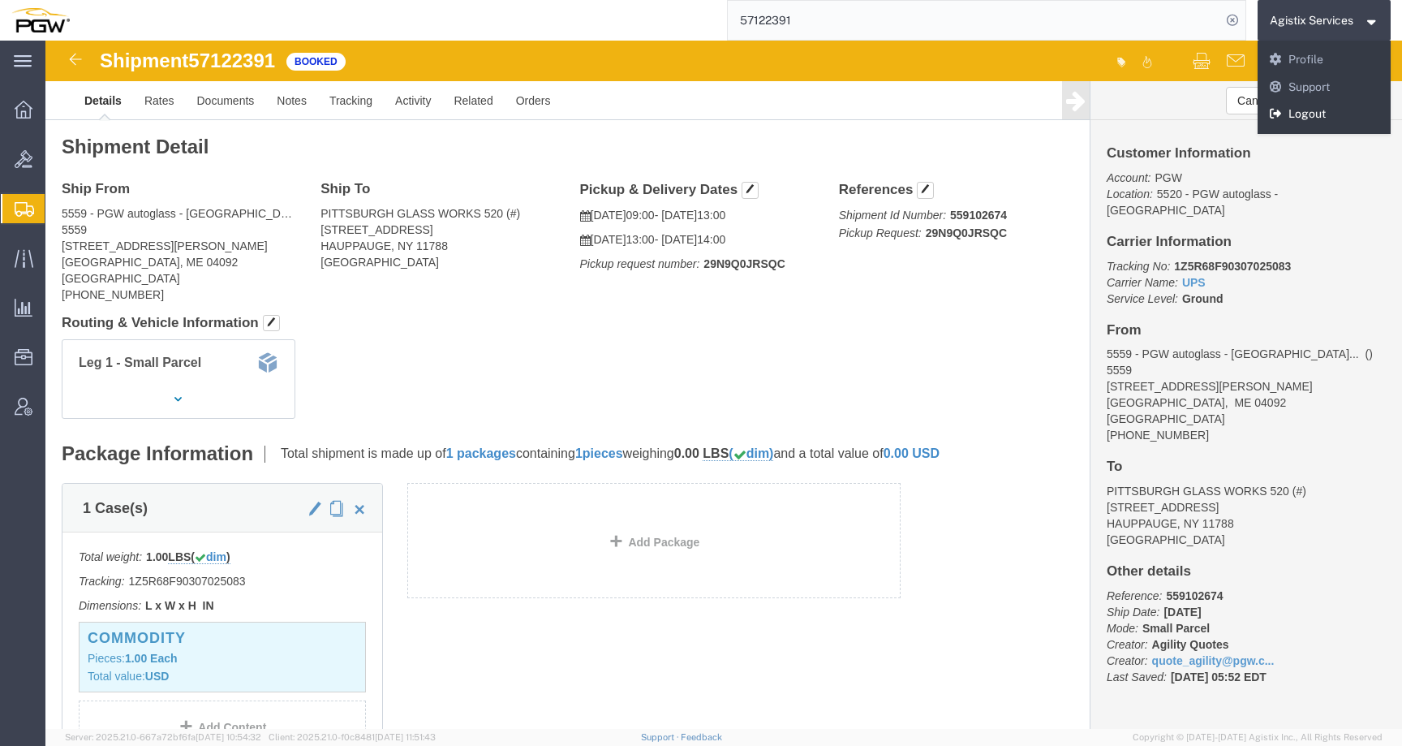
click at [1303, 123] on link "Logout" at bounding box center [1325, 115] width 134 height 28
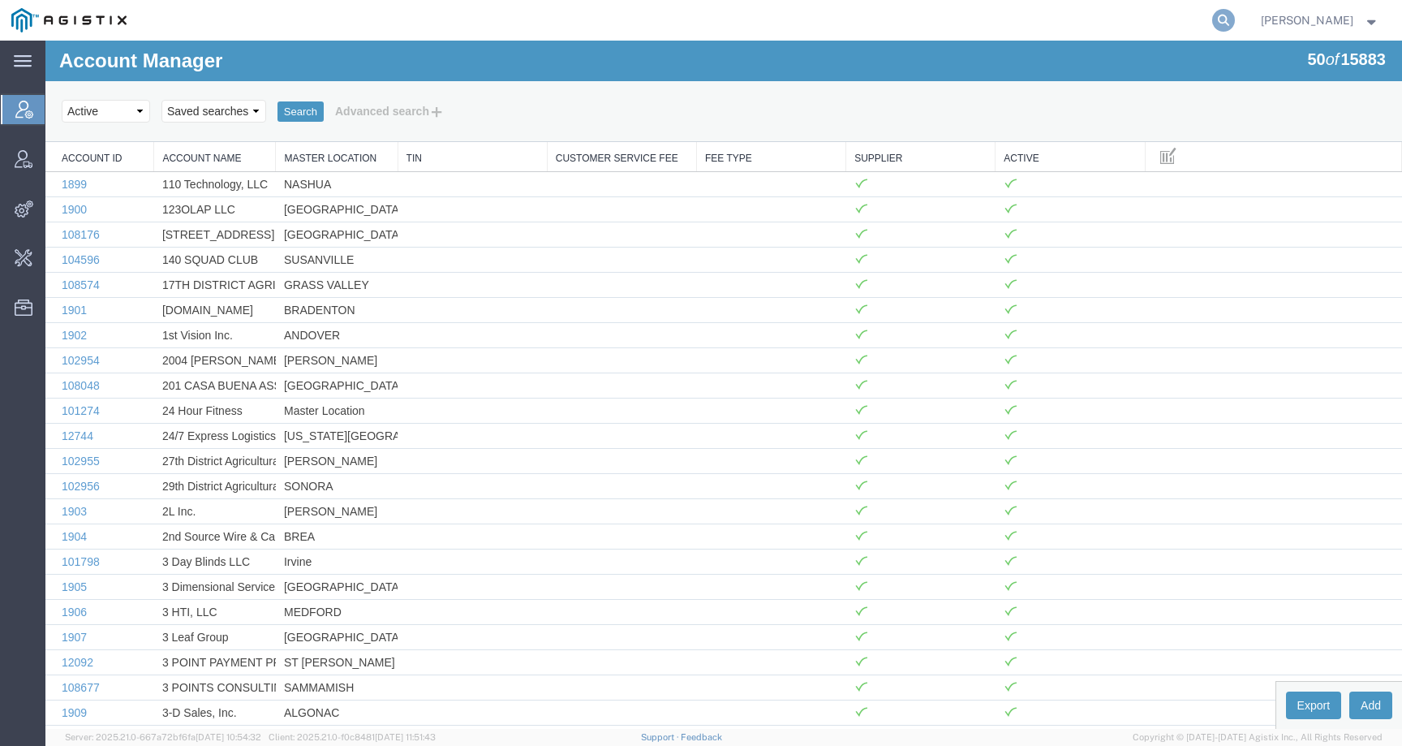
click at [1234, 21] on icon at bounding box center [1223, 20] width 23 height 23
click at [1169, 28] on input "search" at bounding box center [965, 20] width 493 height 39
paste input "57093145"
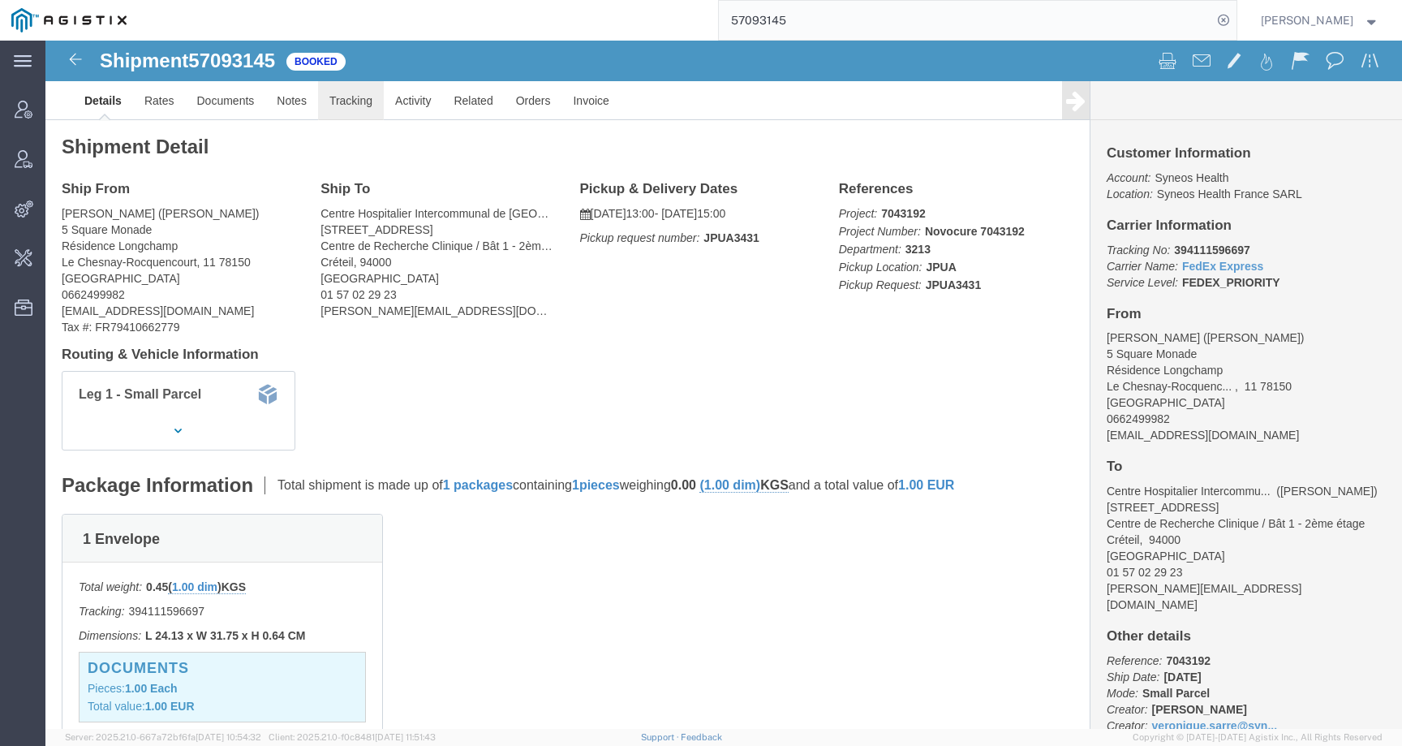
click link "Tracking"
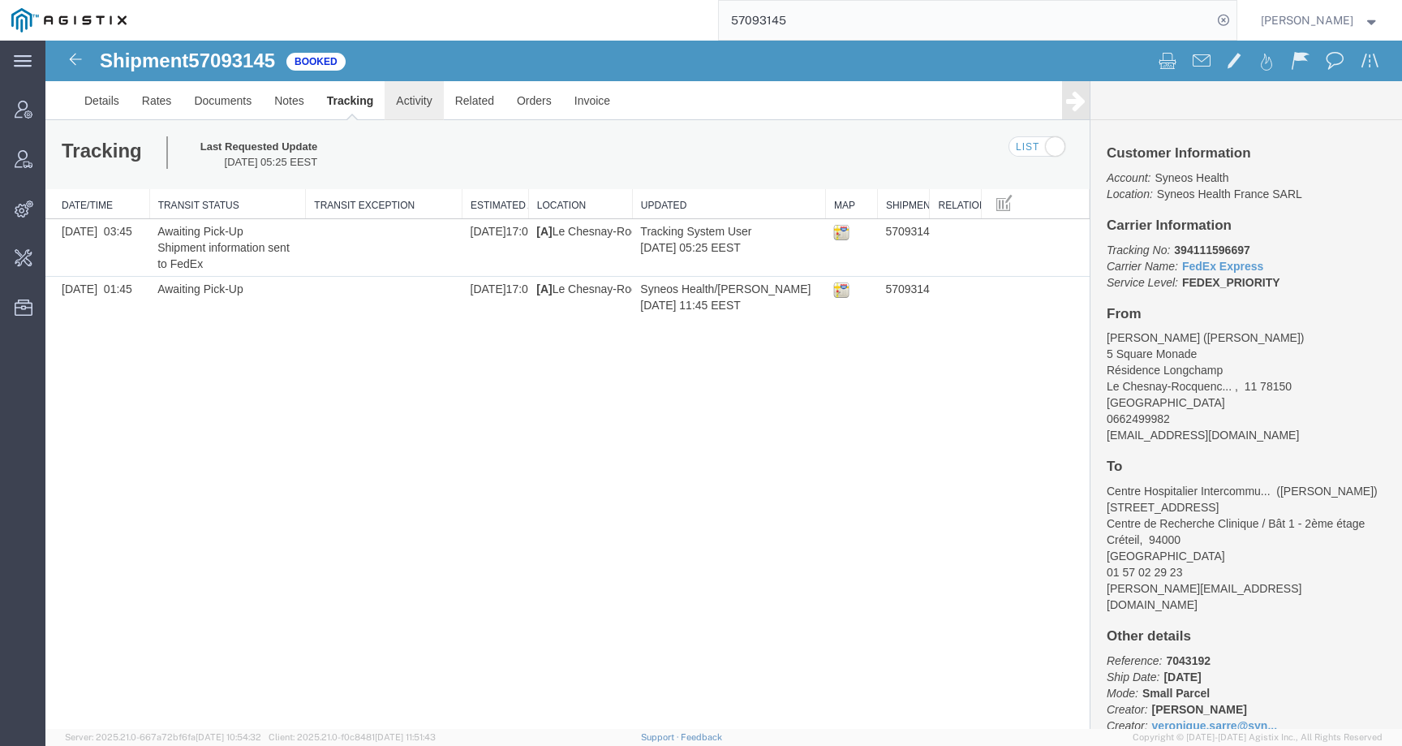
click at [412, 110] on link "Activity" at bounding box center [414, 100] width 58 height 39
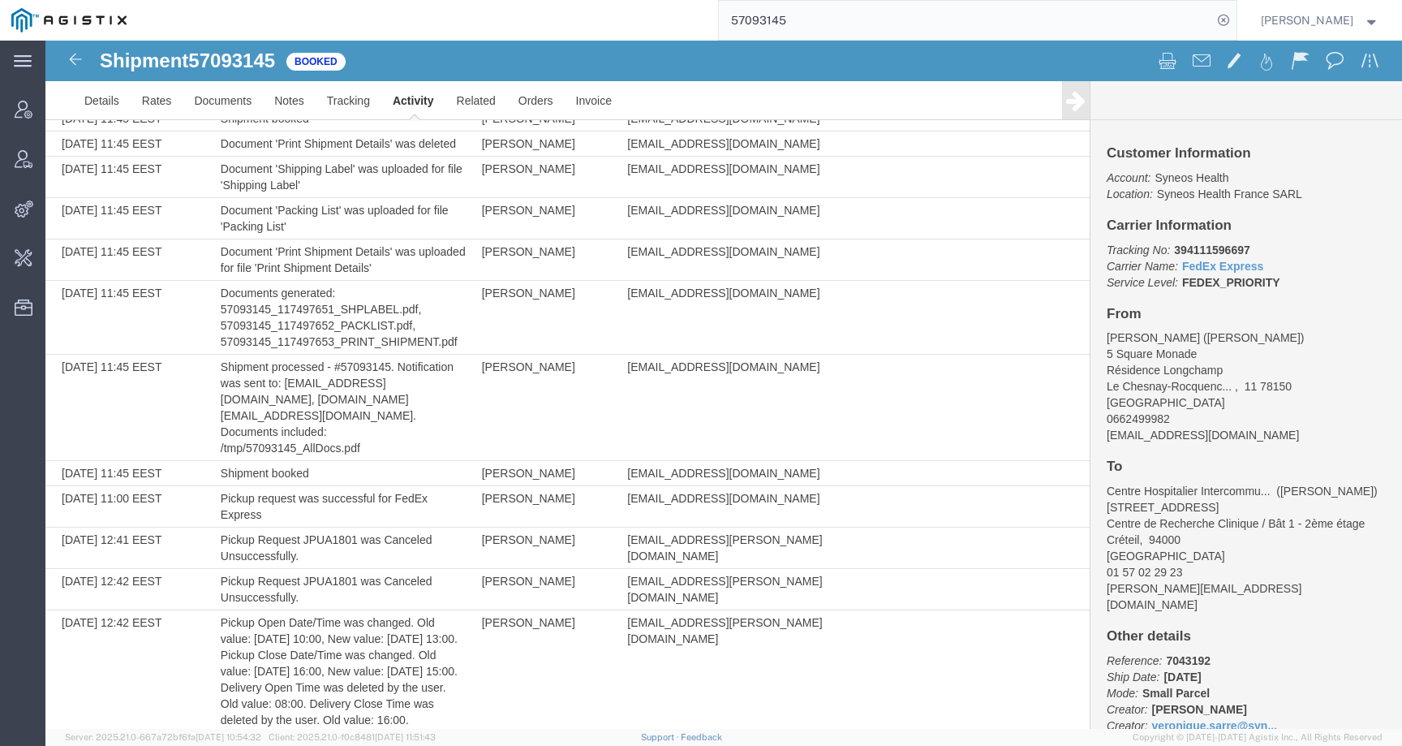
scroll to position [706, 0]
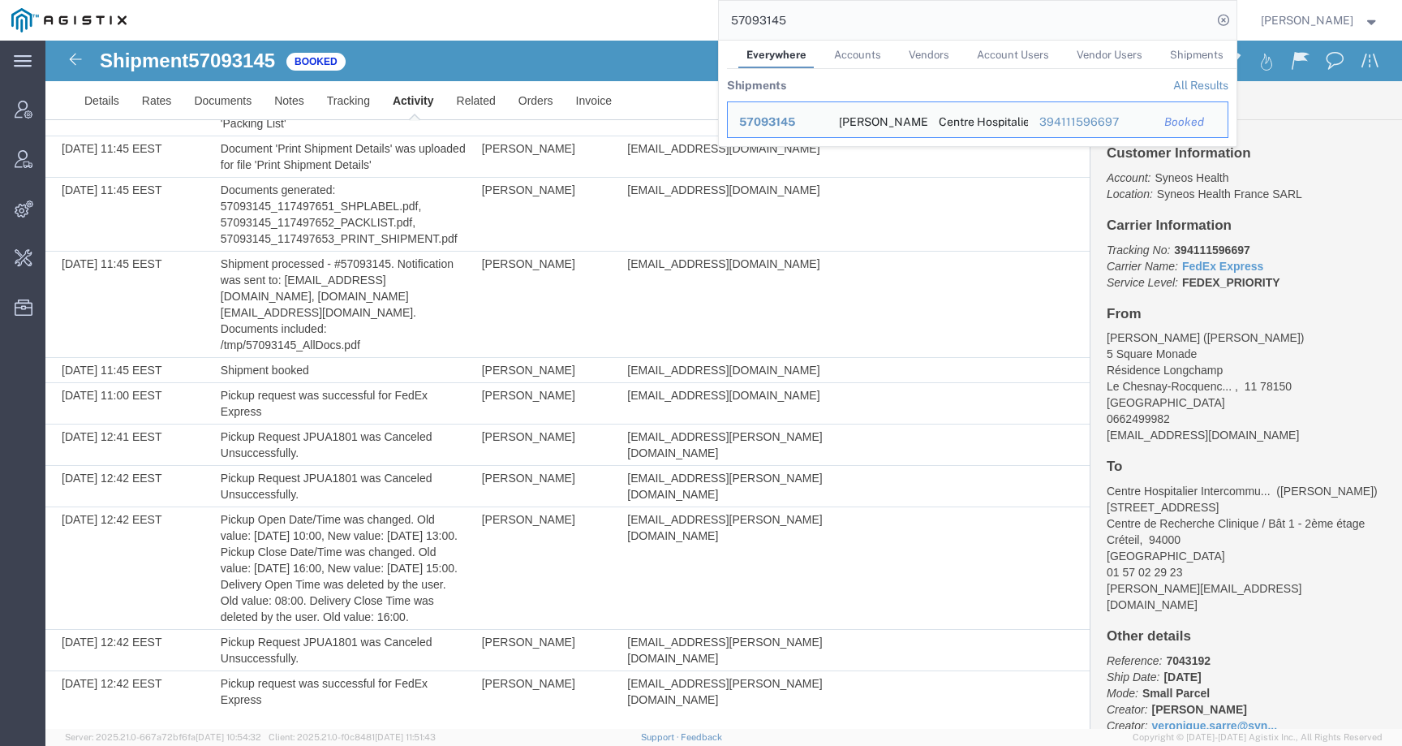
drag, startPoint x: 815, startPoint y: 22, endPoint x: 622, endPoint y: 21, distance: 193.1
click at [622, 21] on div "57093145 Everywhere Accounts Vendors Account Users Vendor Users Shipments Shipm…" at bounding box center [687, 20] width 1099 height 41
paste input "48318"
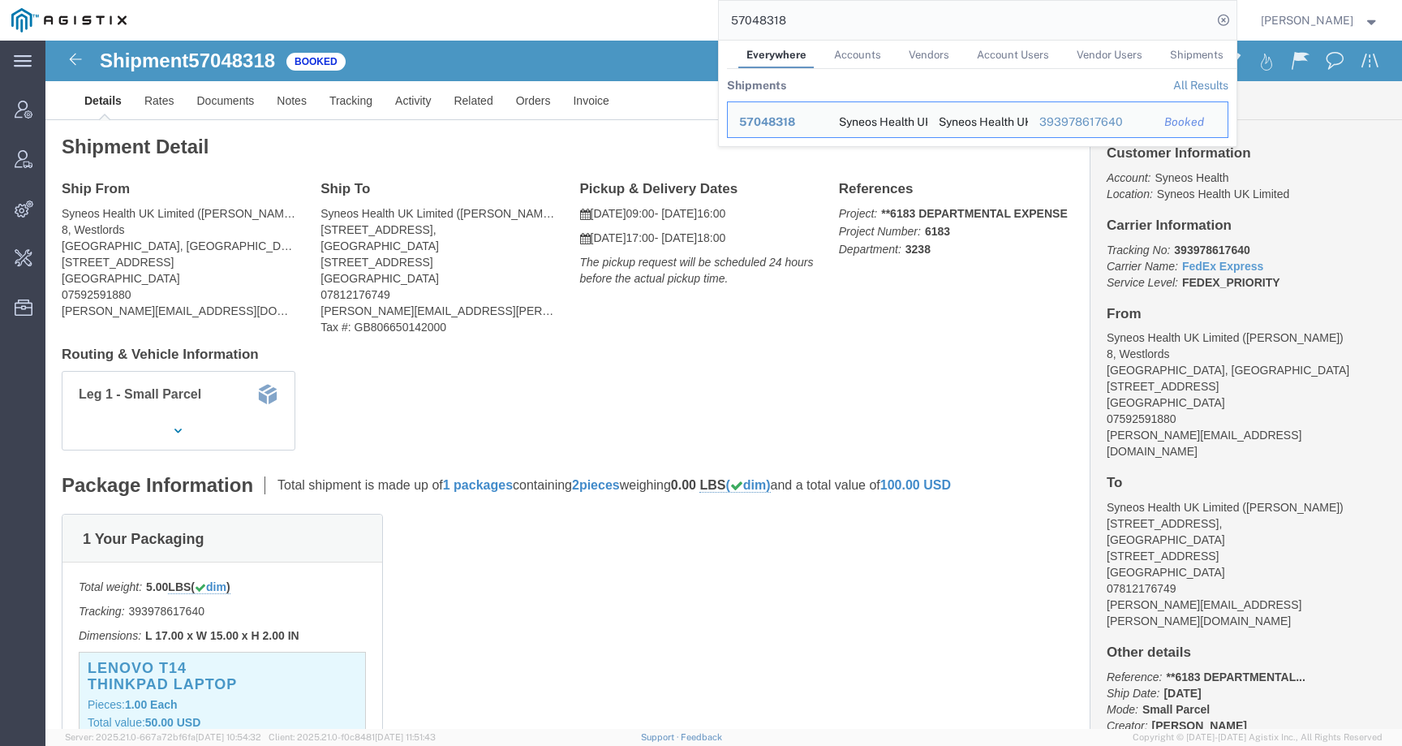
click div "Shipment Detail Ship From Syneos Health UK Limited ([PERSON_NAME]) [STREET_ADDR…"
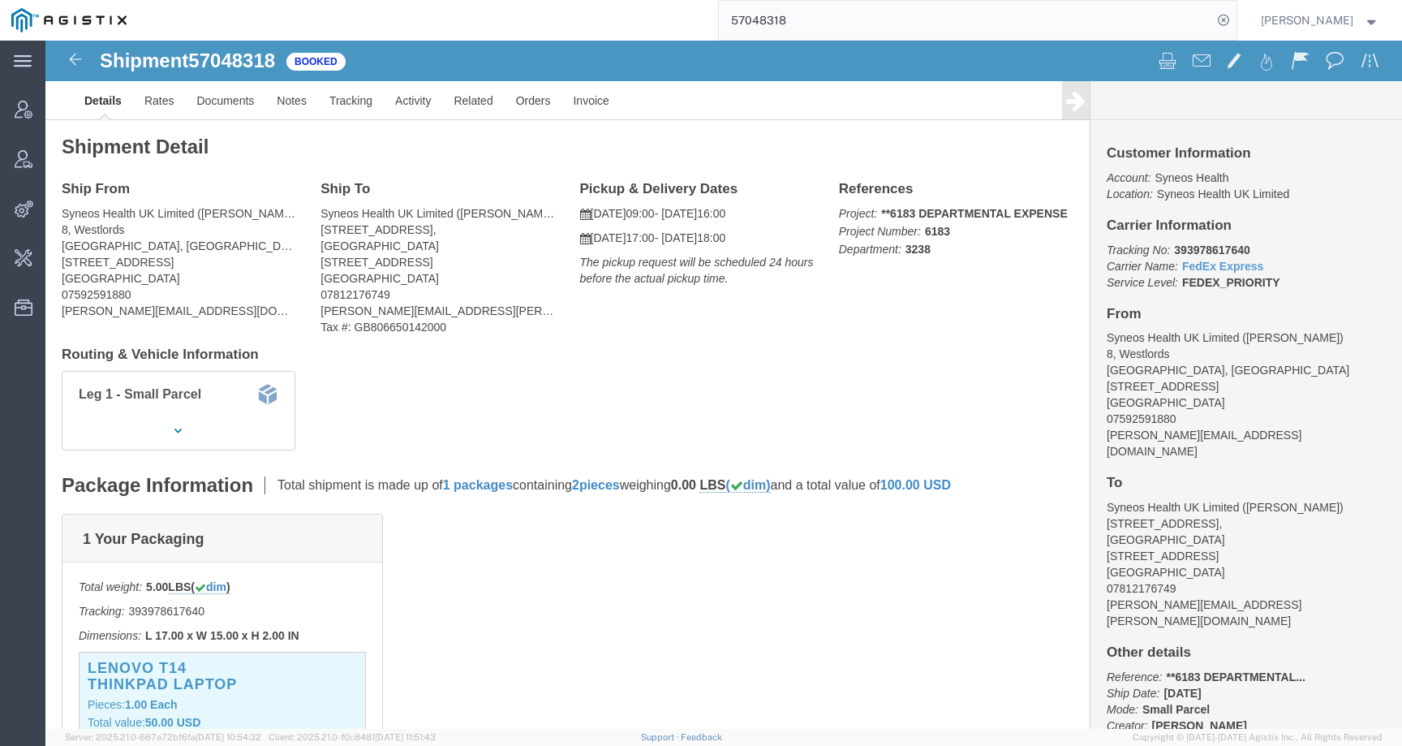
click span "57048318"
copy span "57048318"
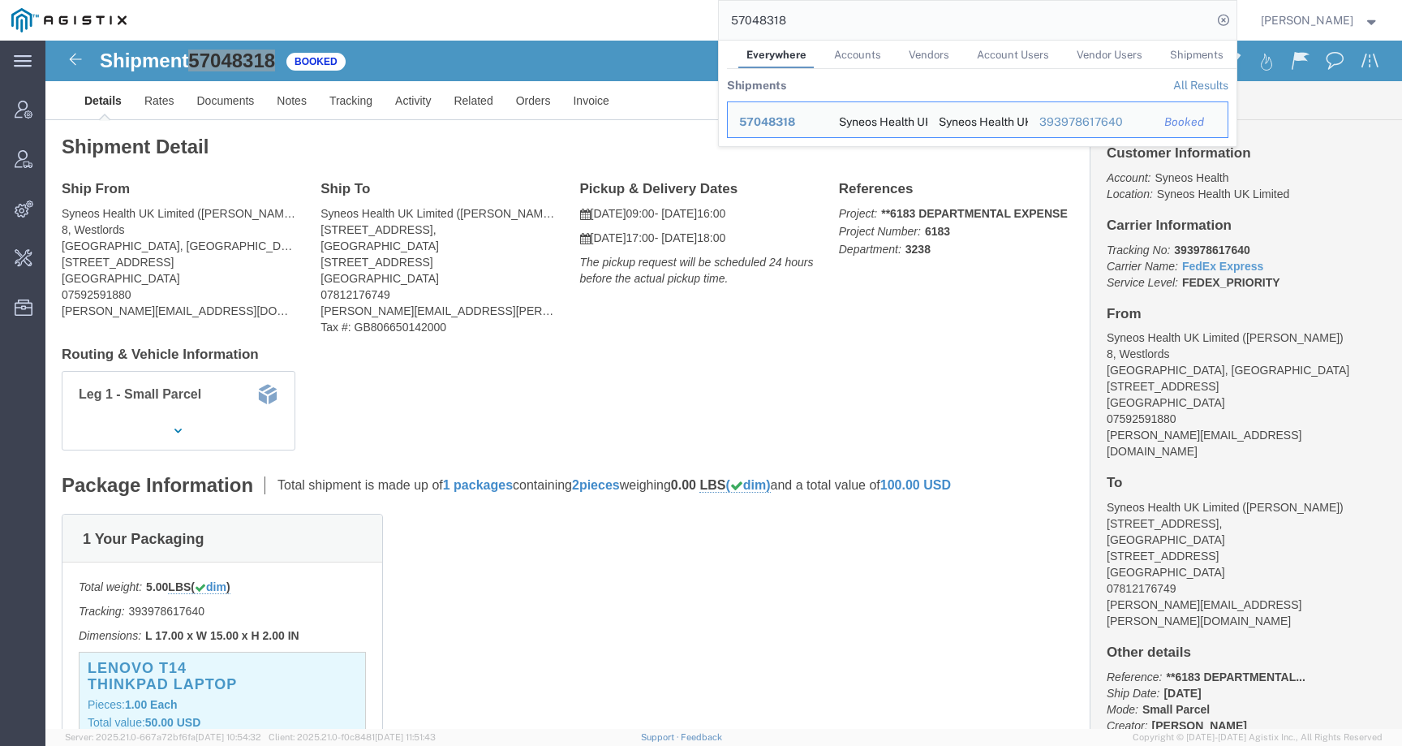
drag, startPoint x: 805, startPoint y: 25, endPoint x: 699, endPoint y: 17, distance: 106.6
click at [699, 17] on div "57048318 Everywhere Accounts Vendors Account Users Vendor Users Shipments Shipm…" at bounding box center [687, 20] width 1099 height 41
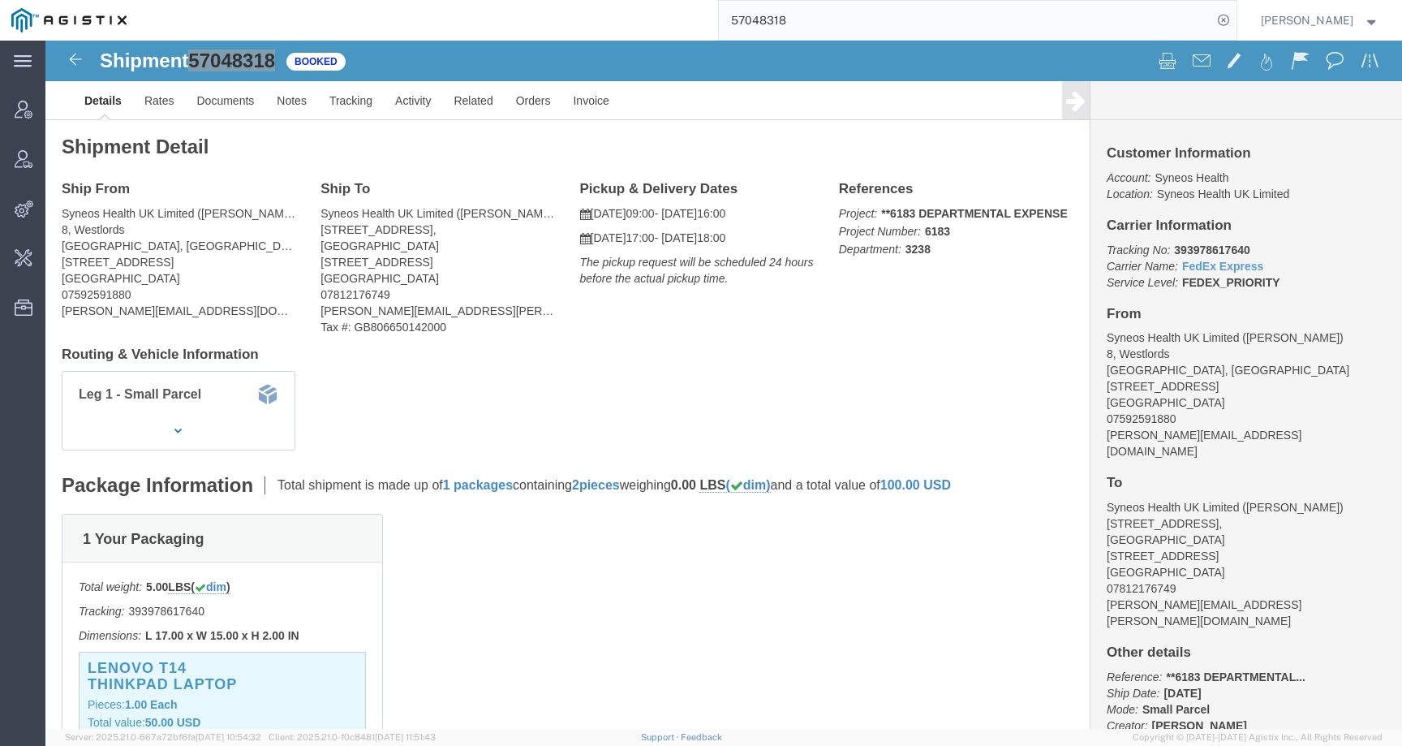
paste input "0517666603988000001"
type input "0517666603988000001"
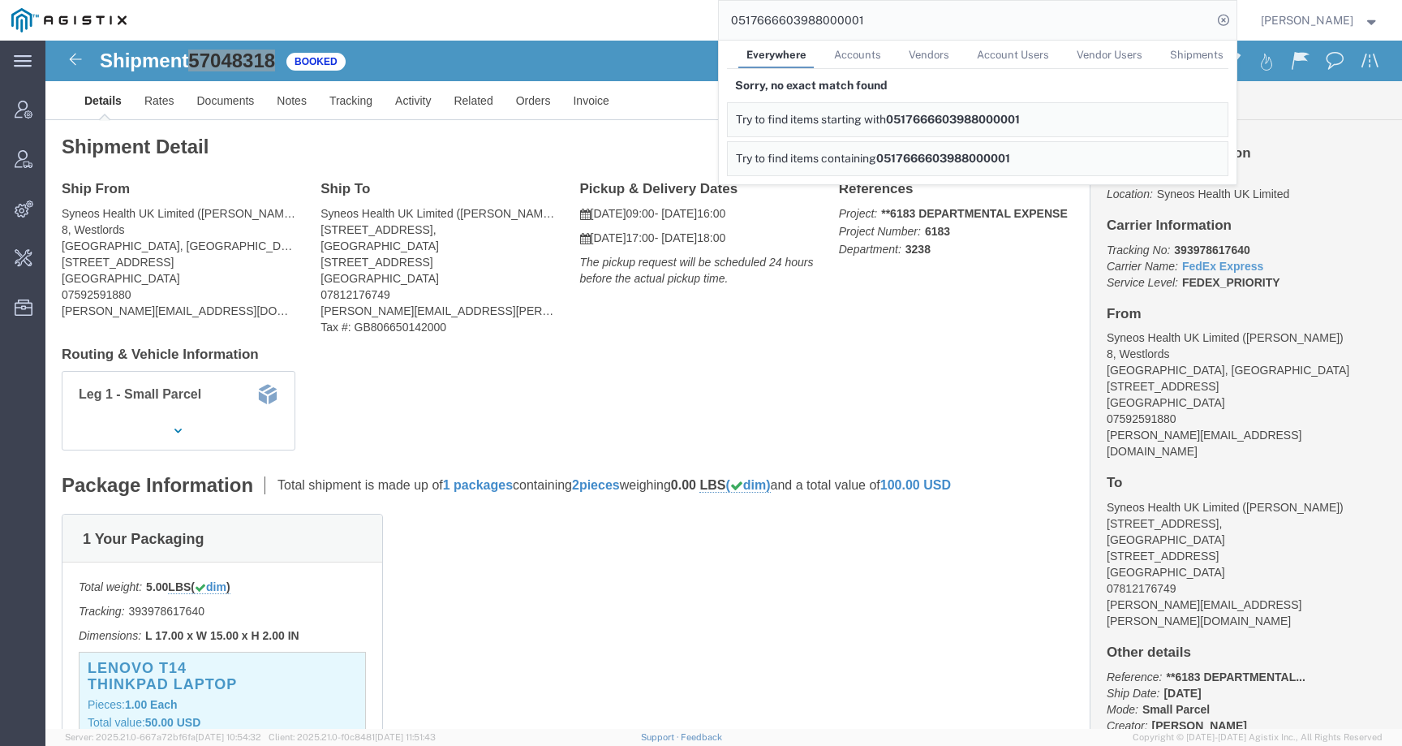
drag, startPoint x: 901, startPoint y: 19, endPoint x: 643, endPoint y: 18, distance: 258.1
click at [643, 18] on div "0517666603988000001 Everywhere Accounts Vendors Account Users Vendor Users Ship…" at bounding box center [687, 20] width 1099 height 41
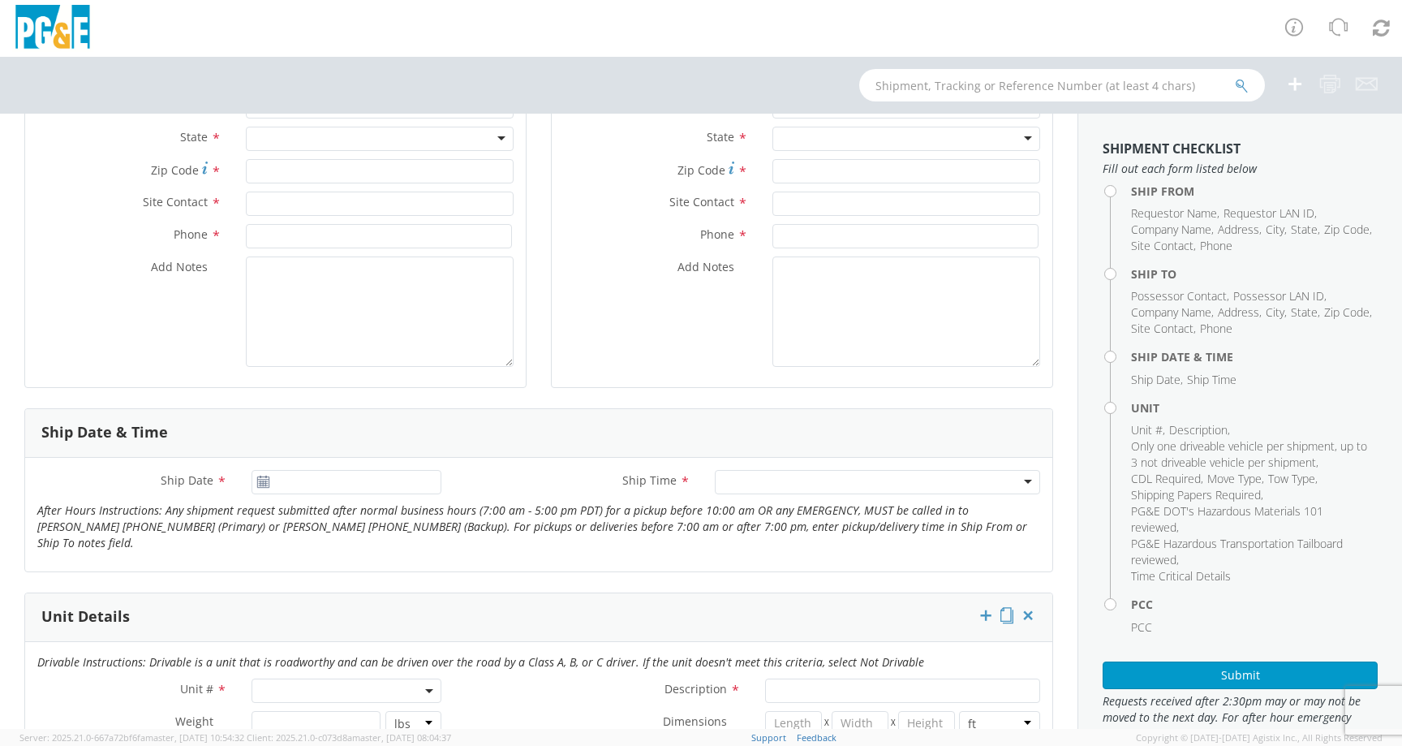
scroll to position [452, 0]
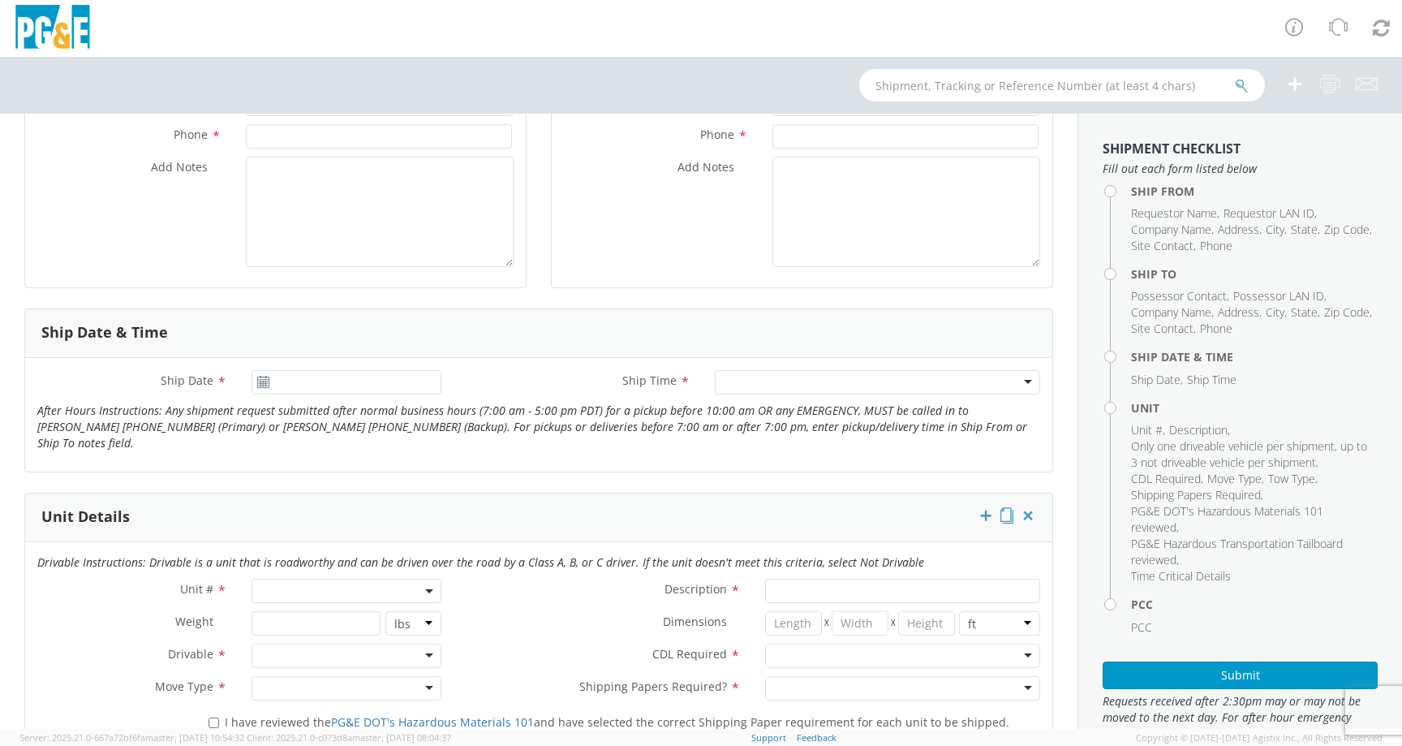
click at [295, 579] on span at bounding box center [347, 591] width 190 height 24
click at [293, 609] on input "search" at bounding box center [347, 617] width 182 height 24
paste input "CE3434"
type input "CE3434"
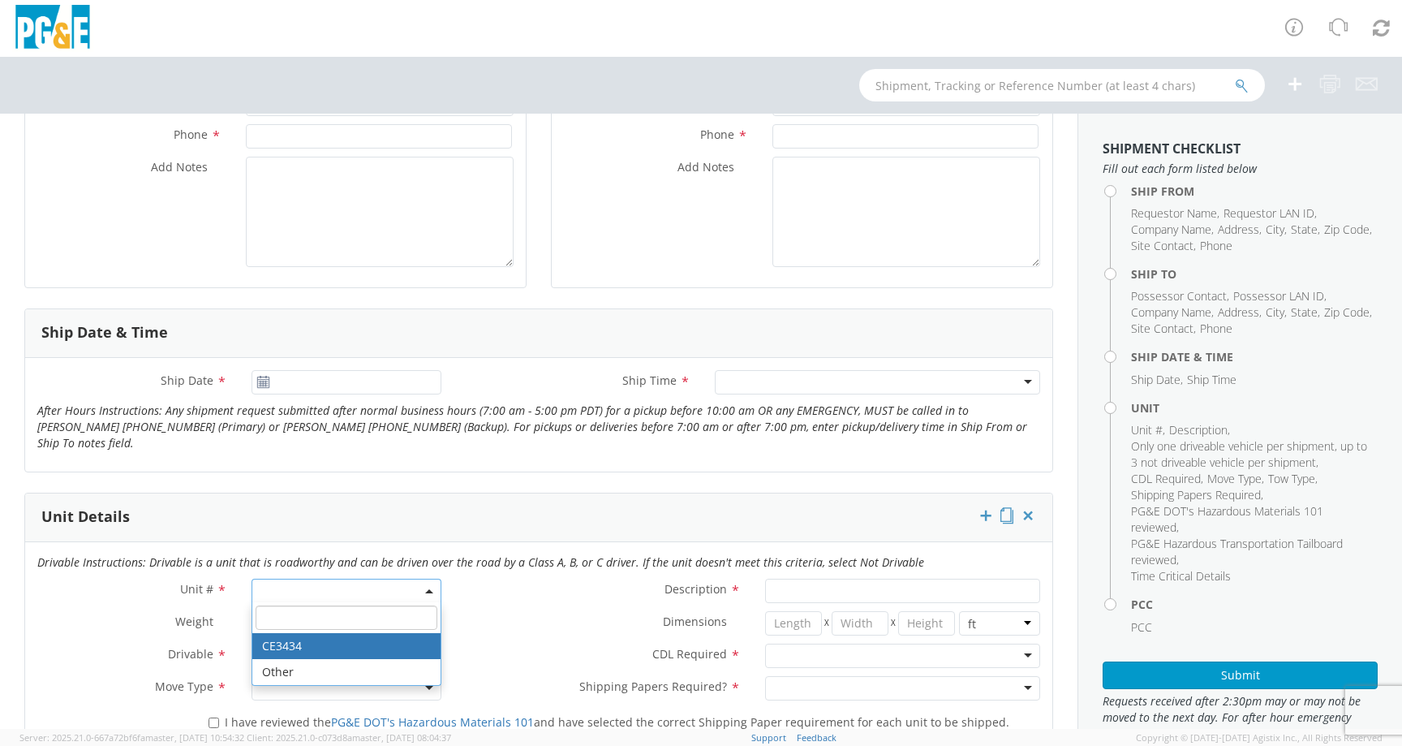
type input "TRAILER; FLATBED - SM"
select select "CE3434"
select select "? object:null ?"
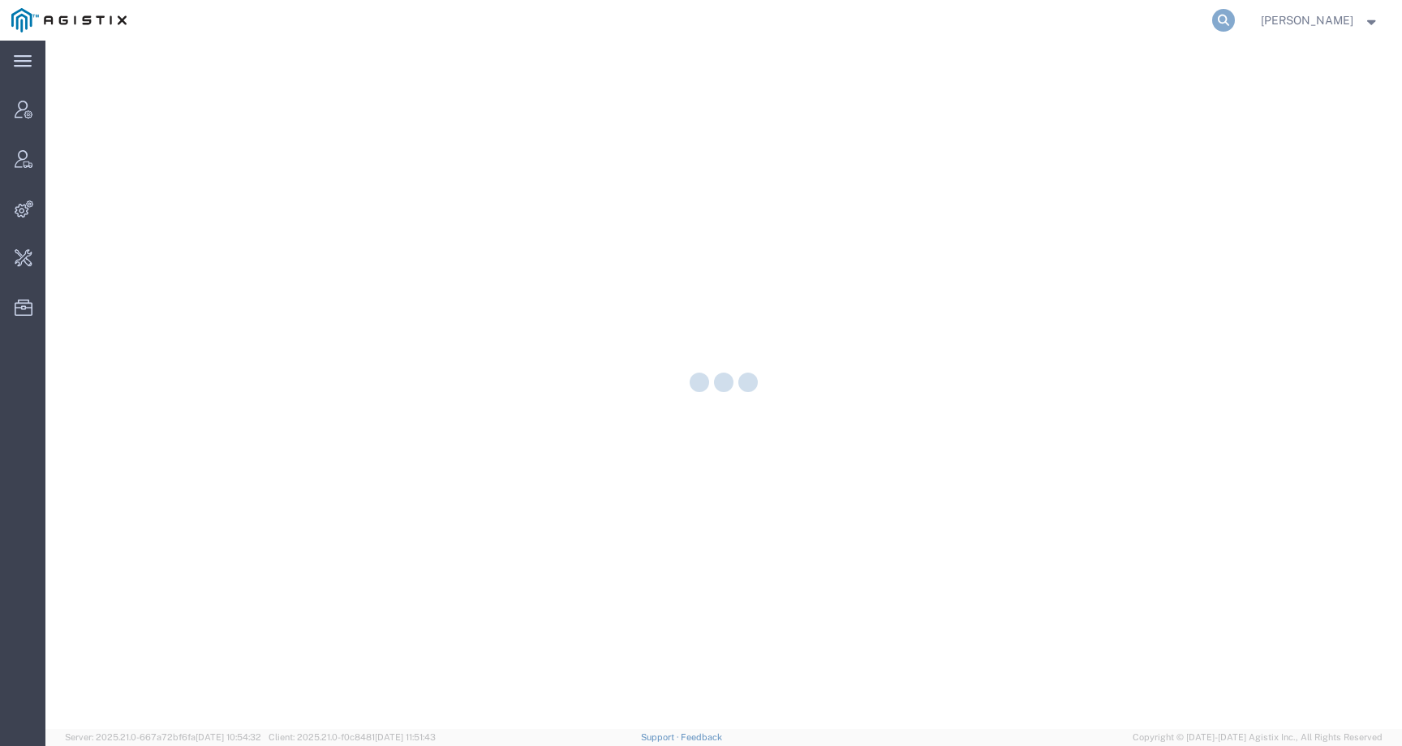
click at [1235, 19] on icon at bounding box center [1223, 20] width 23 height 23
click at [1181, 19] on input "search" at bounding box center [965, 20] width 493 height 39
paste input "0517666603988000001"
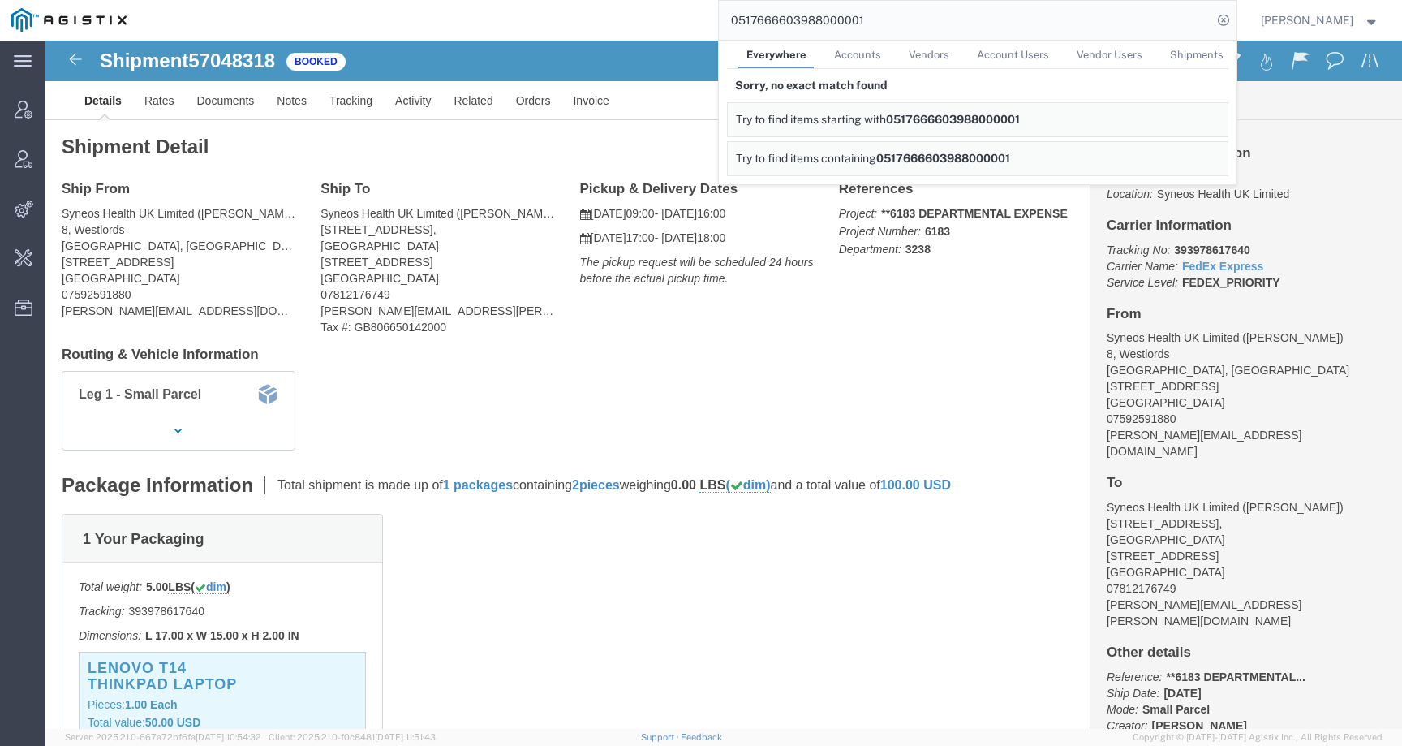
drag, startPoint x: 957, startPoint y: 17, endPoint x: 677, endPoint y: 20, distance: 280.0
click at [677, 20] on div "0517666603988000001 Everywhere Accounts Vendors Account Users Vendor Users Ship…" at bounding box center [687, 20] width 1099 height 41
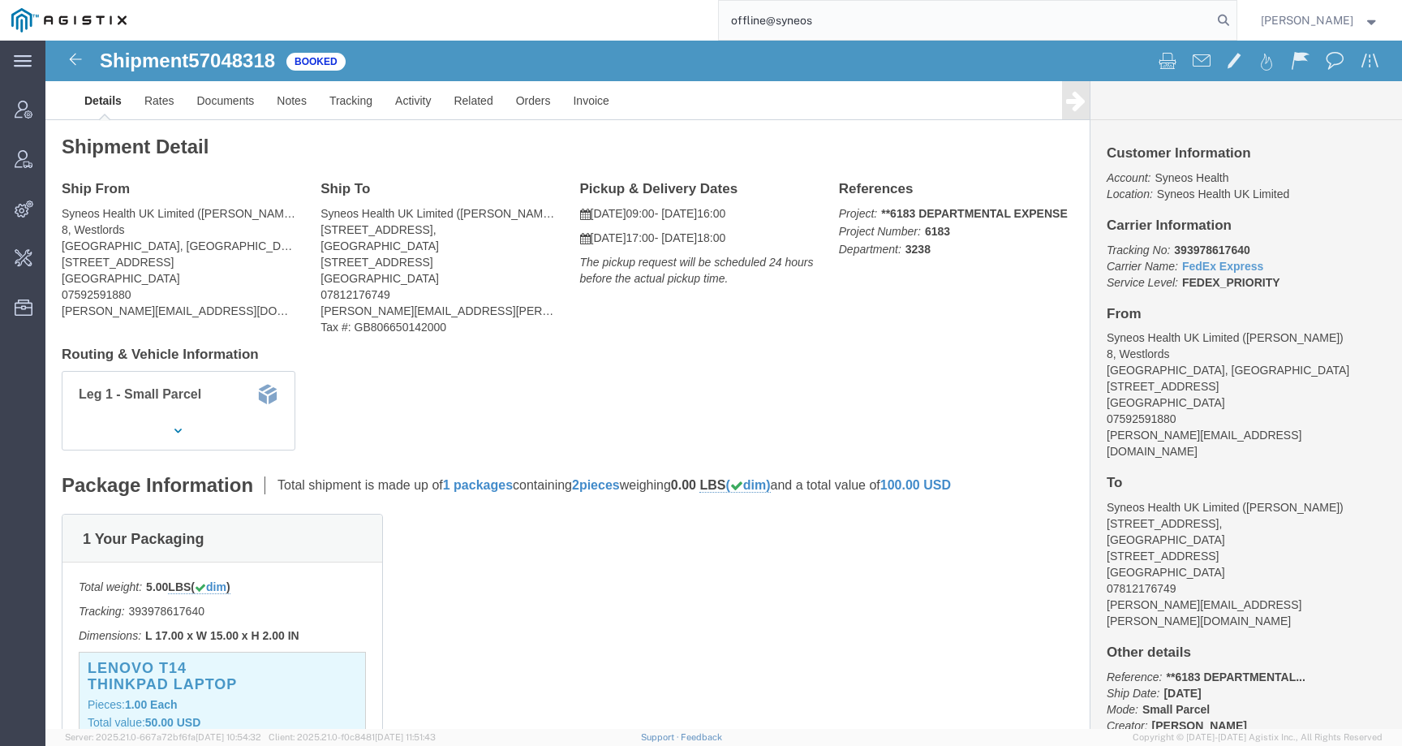
type input "offline@syneos"
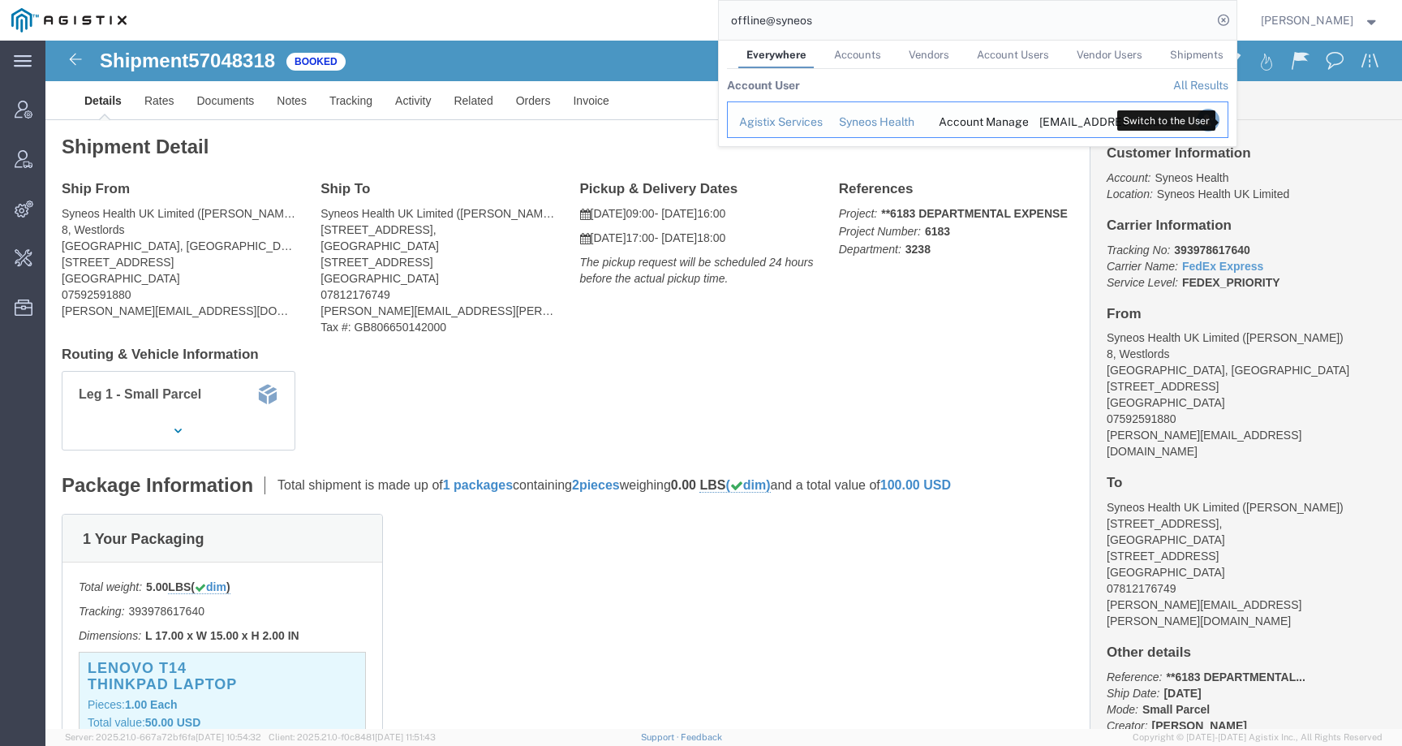
click at [1219, 122] on icon "Search Results" at bounding box center [1207, 120] width 23 height 23
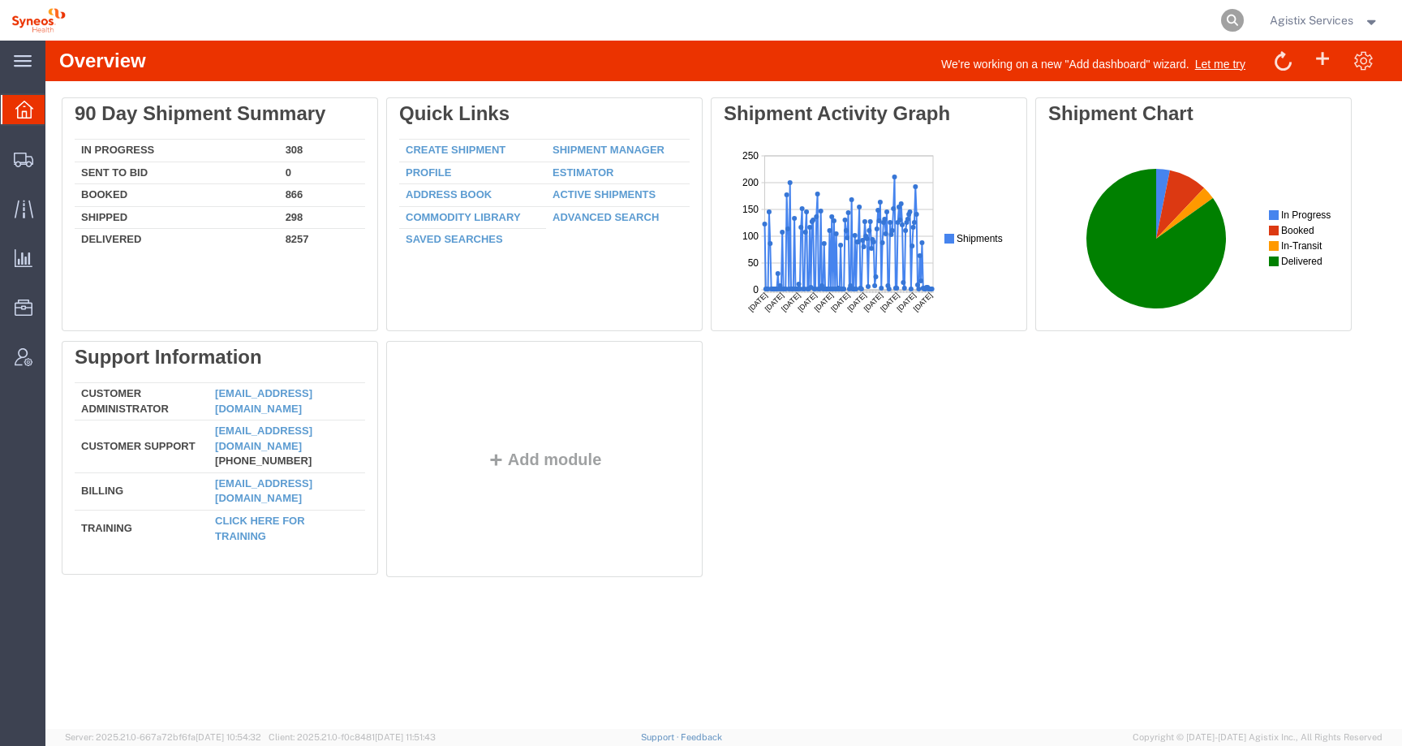
click at [1237, 19] on icon at bounding box center [1232, 20] width 23 height 23
click at [1156, 25] on input "search" at bounding box center [974, 20] width 493 height 39
paste input "57122342"
type input "57122342"
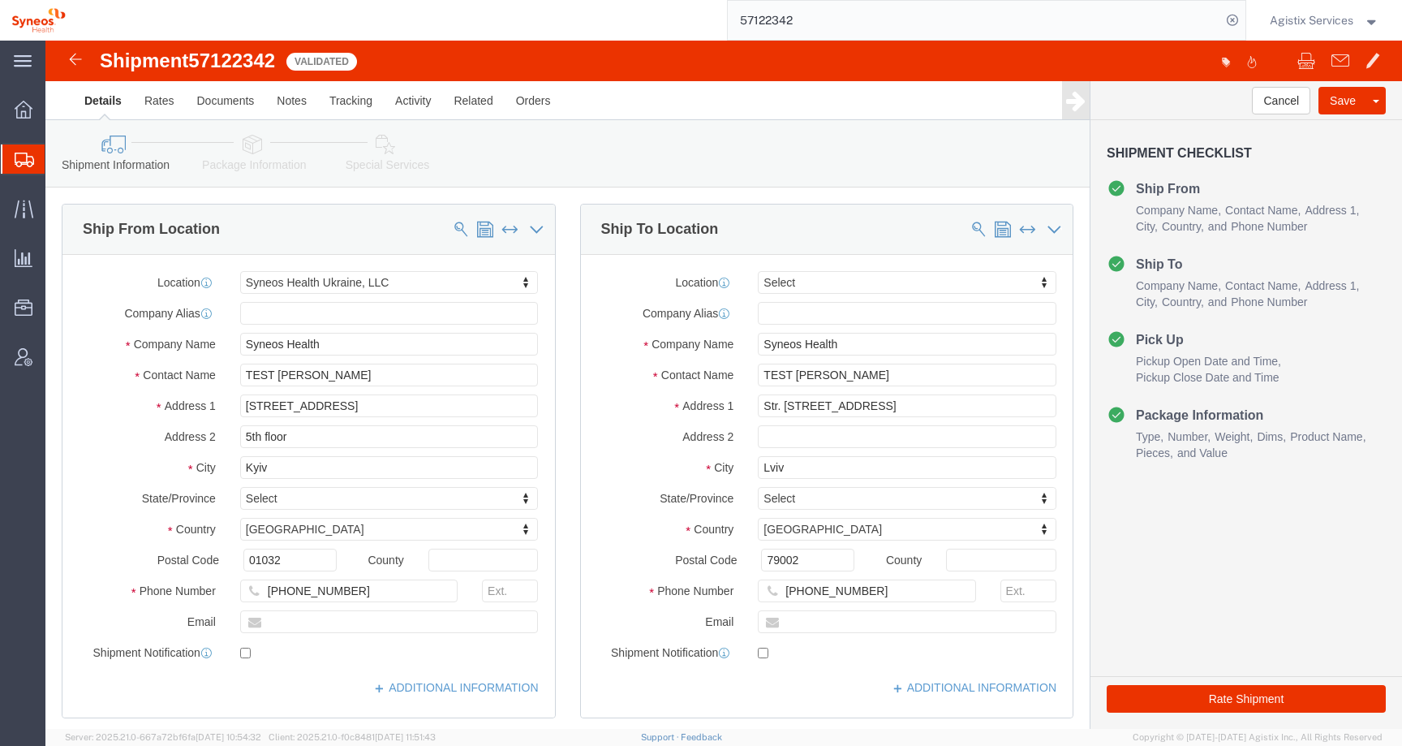
select select "66391"
select select
click button "Rate Shipment"
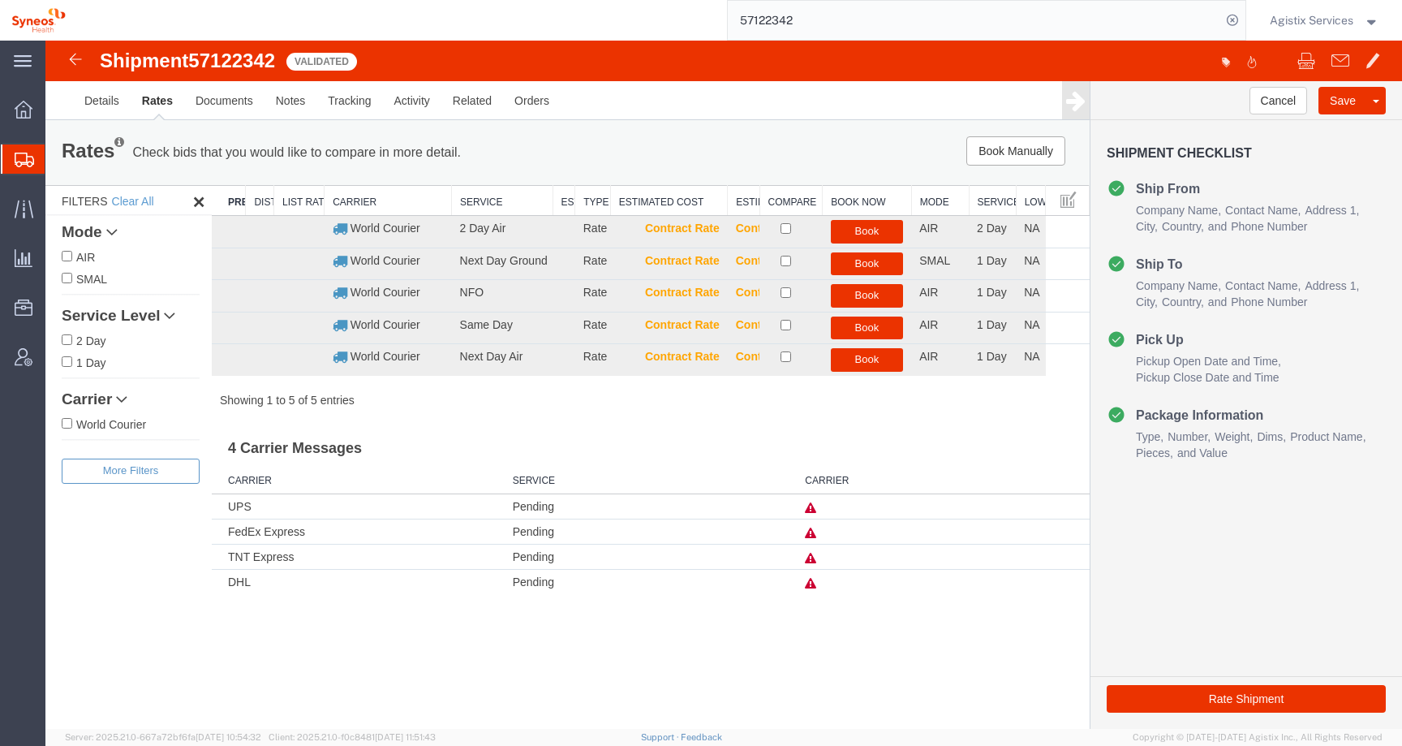
click at [811, 584] on icon at bounding box center [810, 583] width 11 height 11
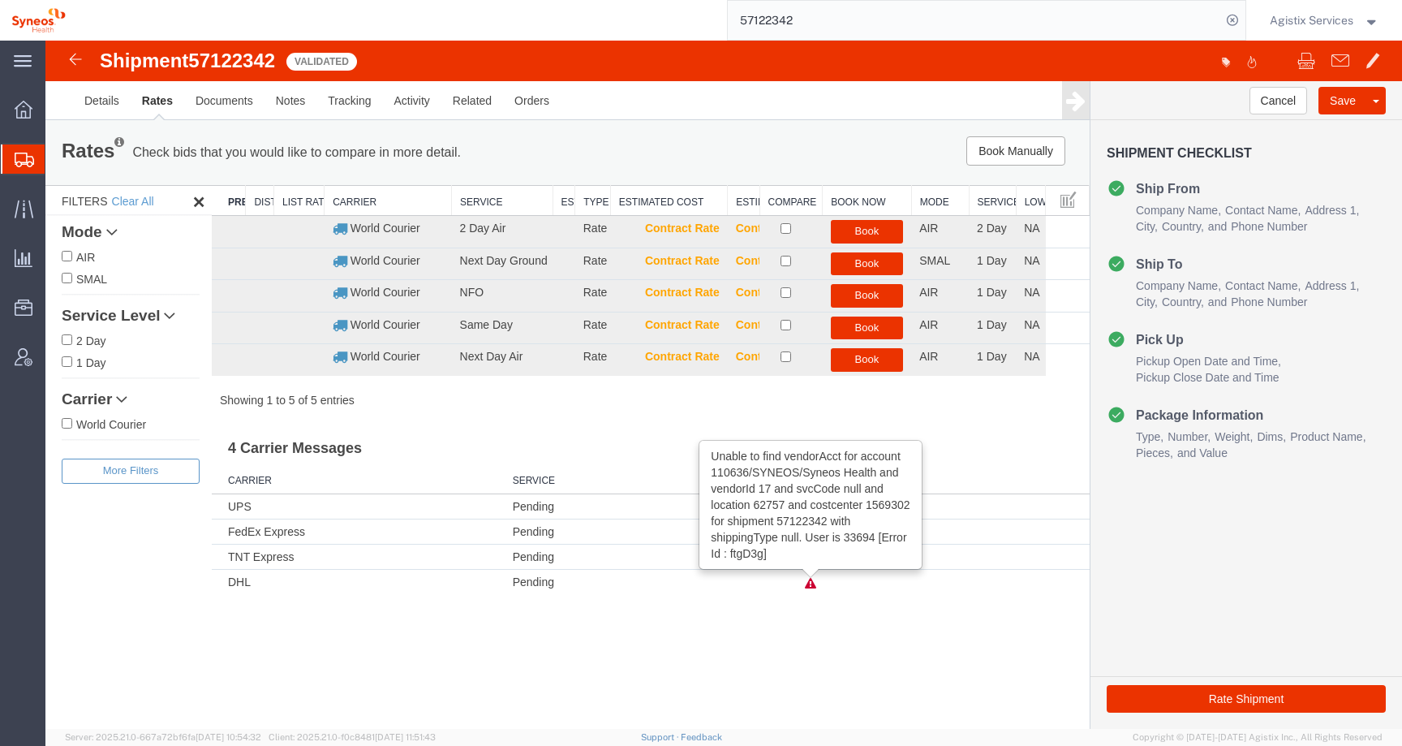
click at [811, 584] on icon at bounding box center [810, 583] width 11 height 11
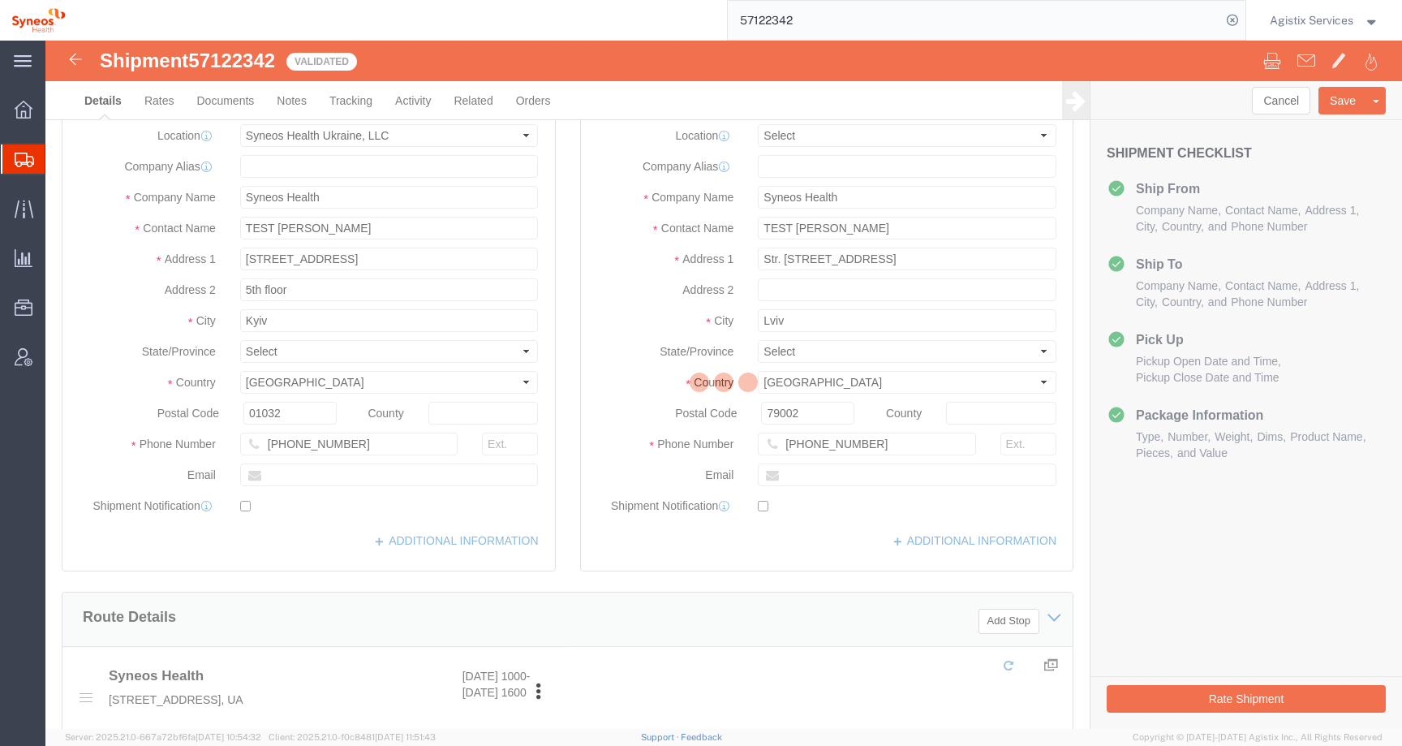
select select "66391"
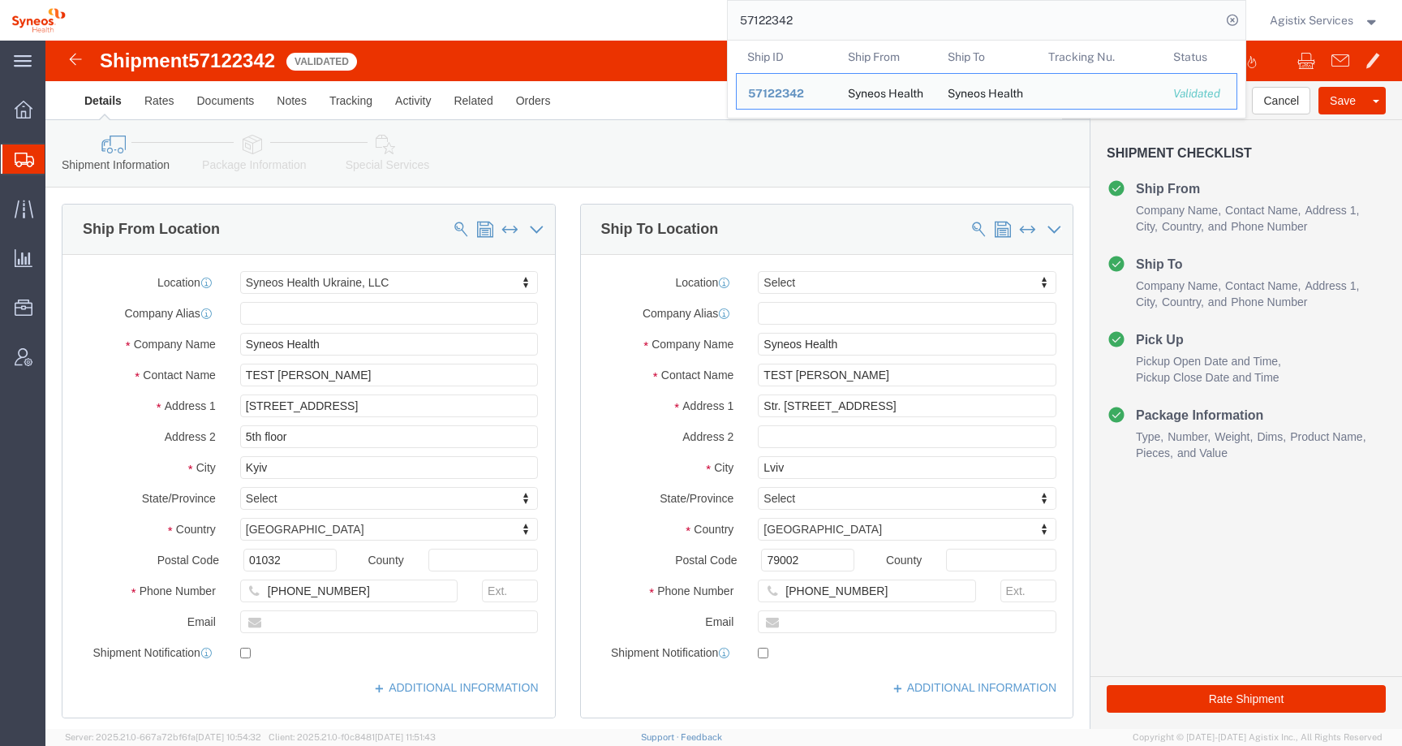
drag, startPoint x: 799, startPoint y: 25, endPoint x: 682, endPoint y: 20, distance: 117.0
click at [682, 20] on div "57122342 Ship ID Ship From Ship To Tracking Nu. Status Ship ID 57122342 Ship Fr…" at bounding box center [661, 20] width 1169 height 41
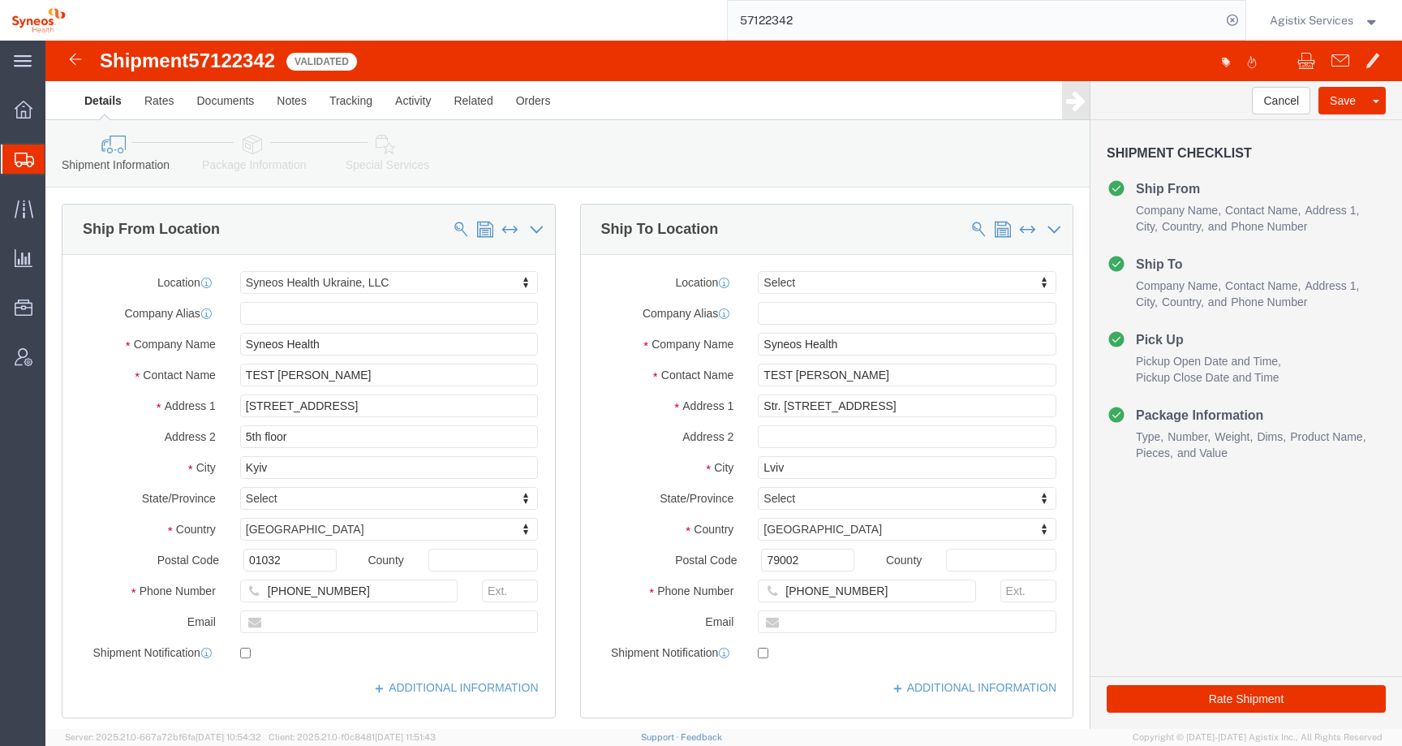
paste input "08345"
type input "57108345"
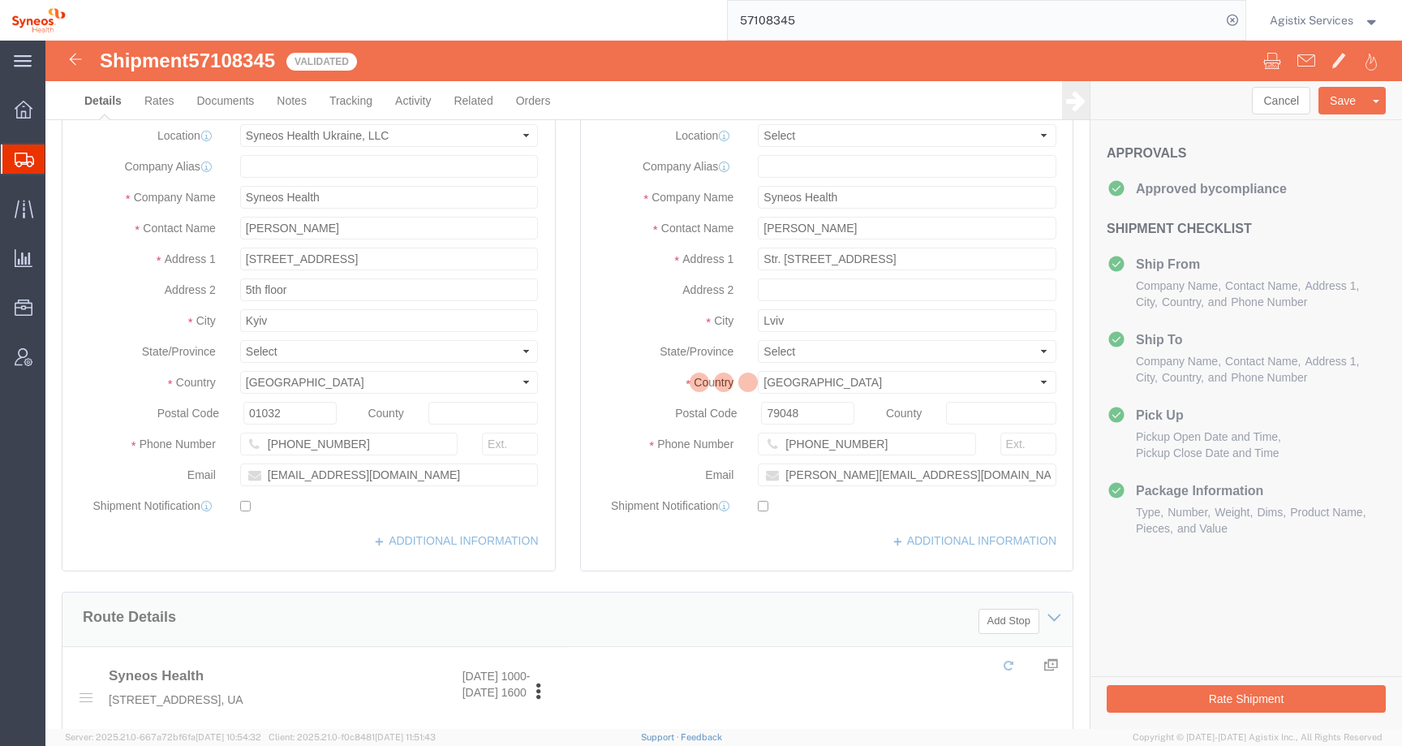
select select "66391"
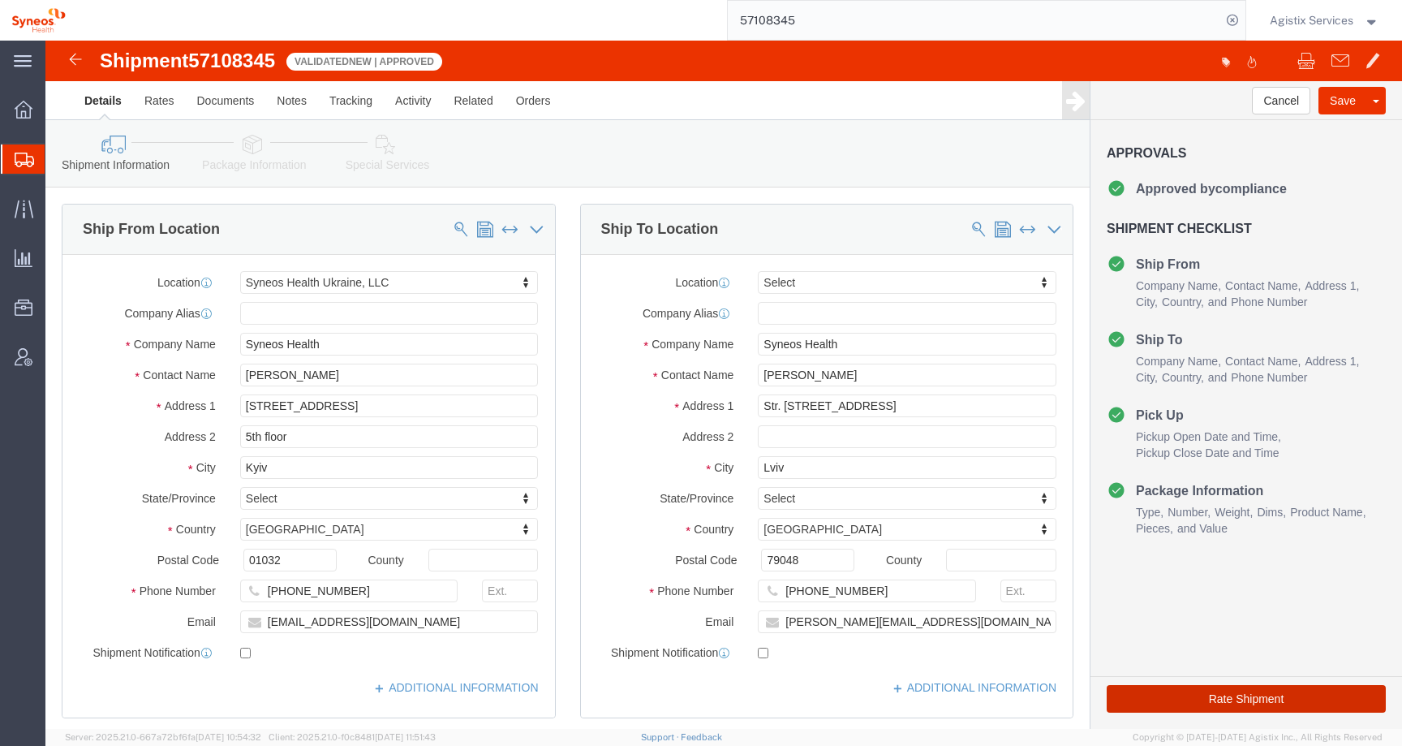
click button "Rate Shipment"
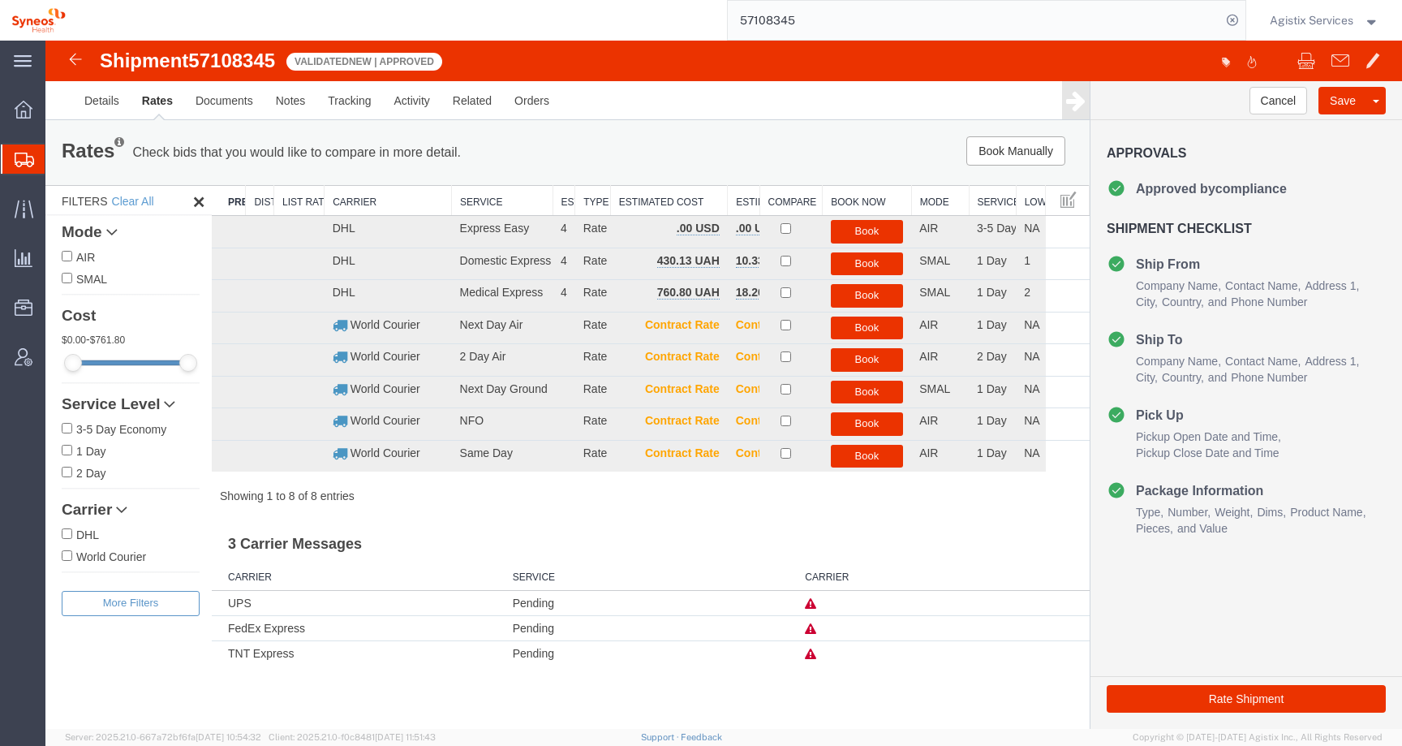
click at [1322, 21] on span "Agistix Services" at bounding box center [1312, 20] width 84 height 18
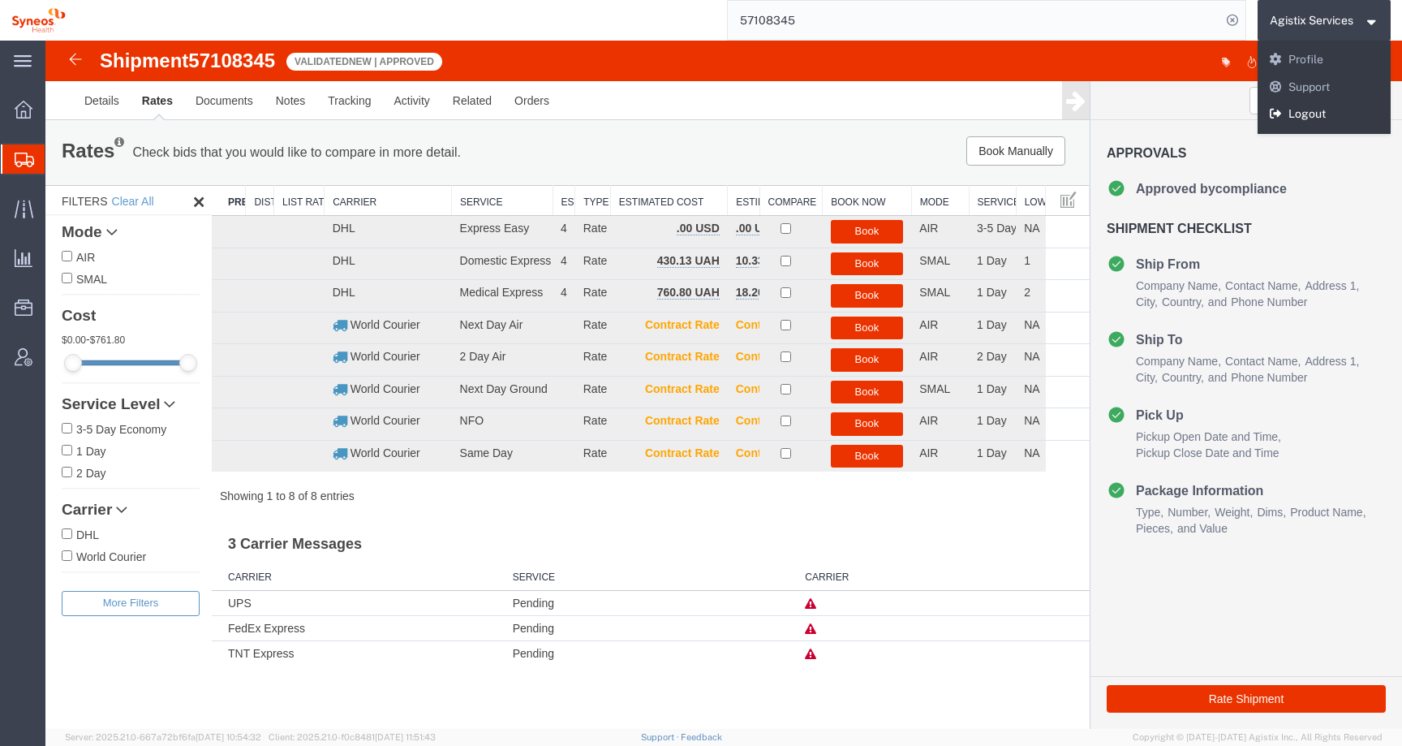
click at [1272, 121] on link "Logout" at bounding box center [1325, 115] width 134 height 28
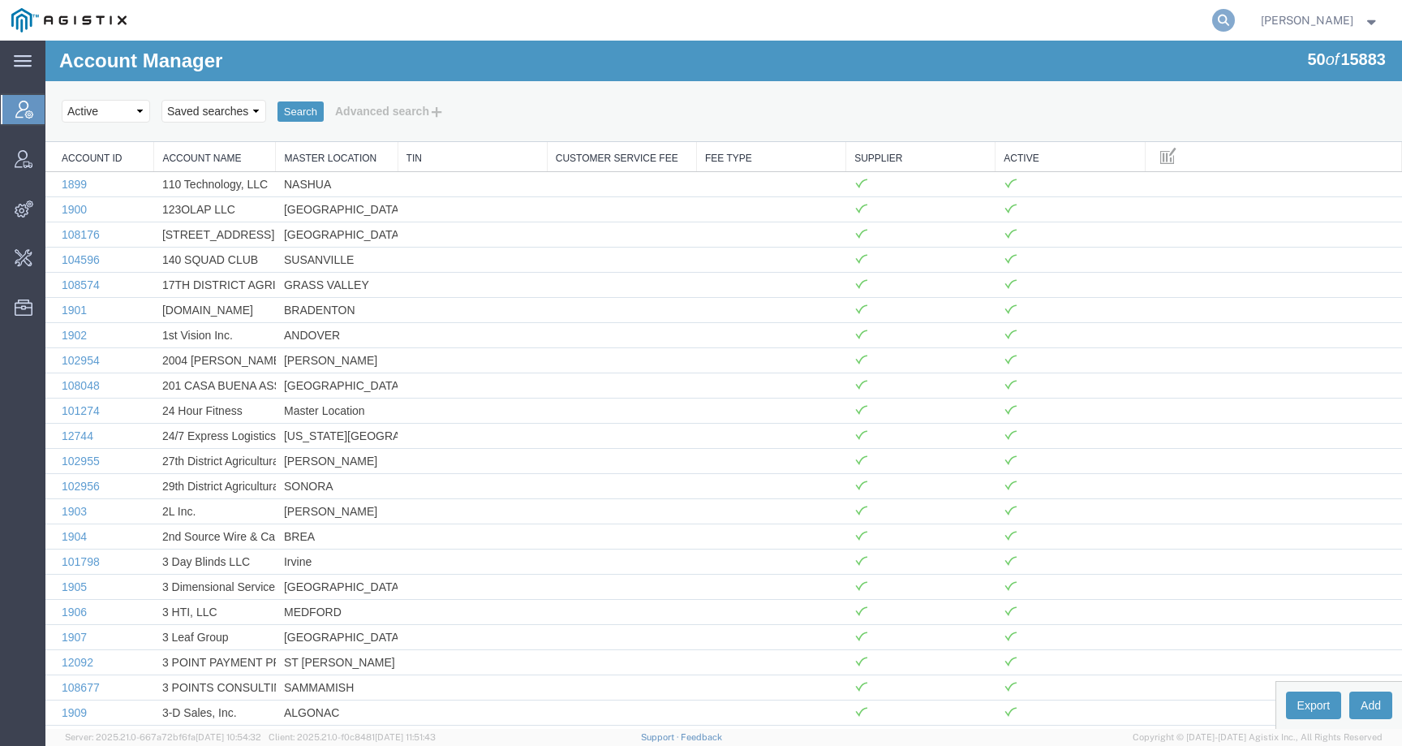
click at [1235, 17] on icon at bounding box center [1223, 20] width 23 height 23
click at [1184, 21] on input "search" at bounding box center [965, 20] width 493 height 39
paste input "[EMAIL_ADDRESS][DOMAIN_NAME]"
type input "[EMAIL_ADDRESS][DOMAIN_NAME]"
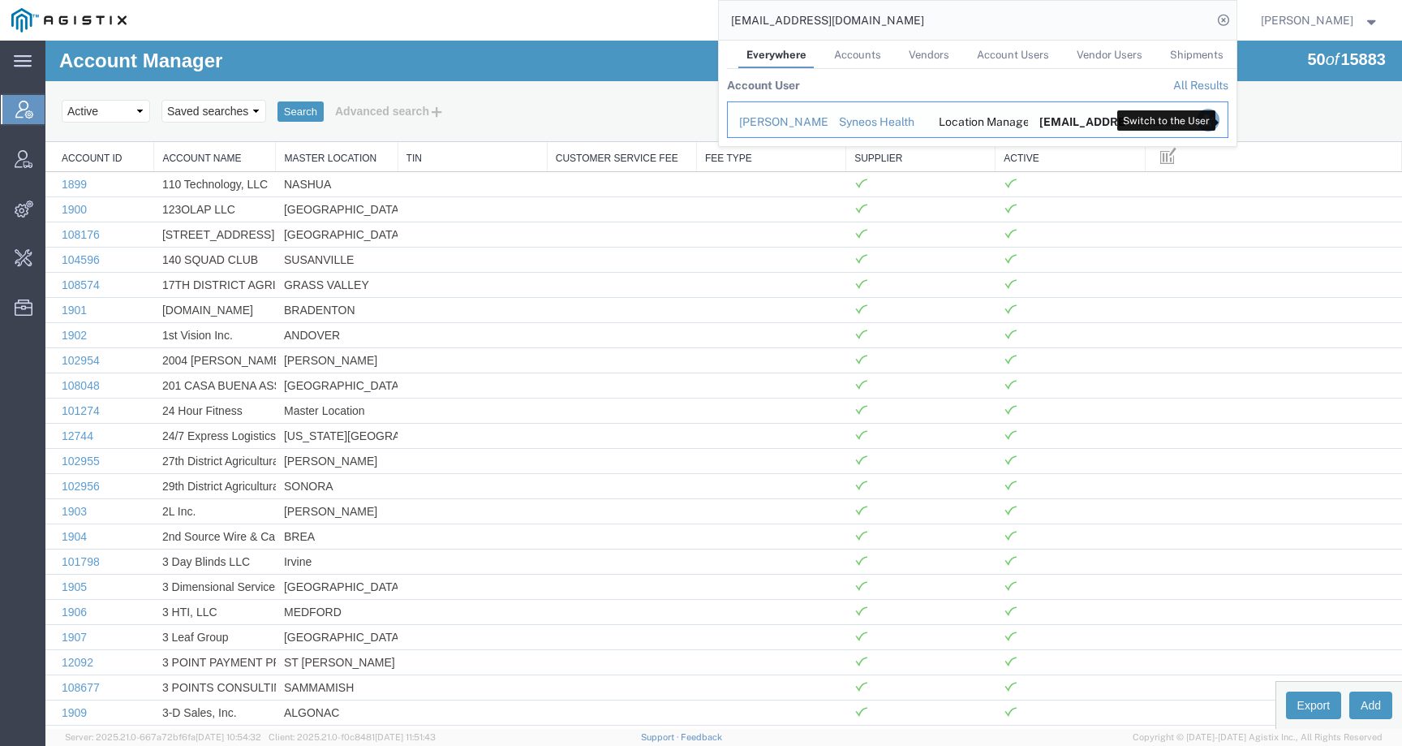
click at [1219, 123] on icon "Search Results" at bounding box center [1207, 120] width 23 height 23
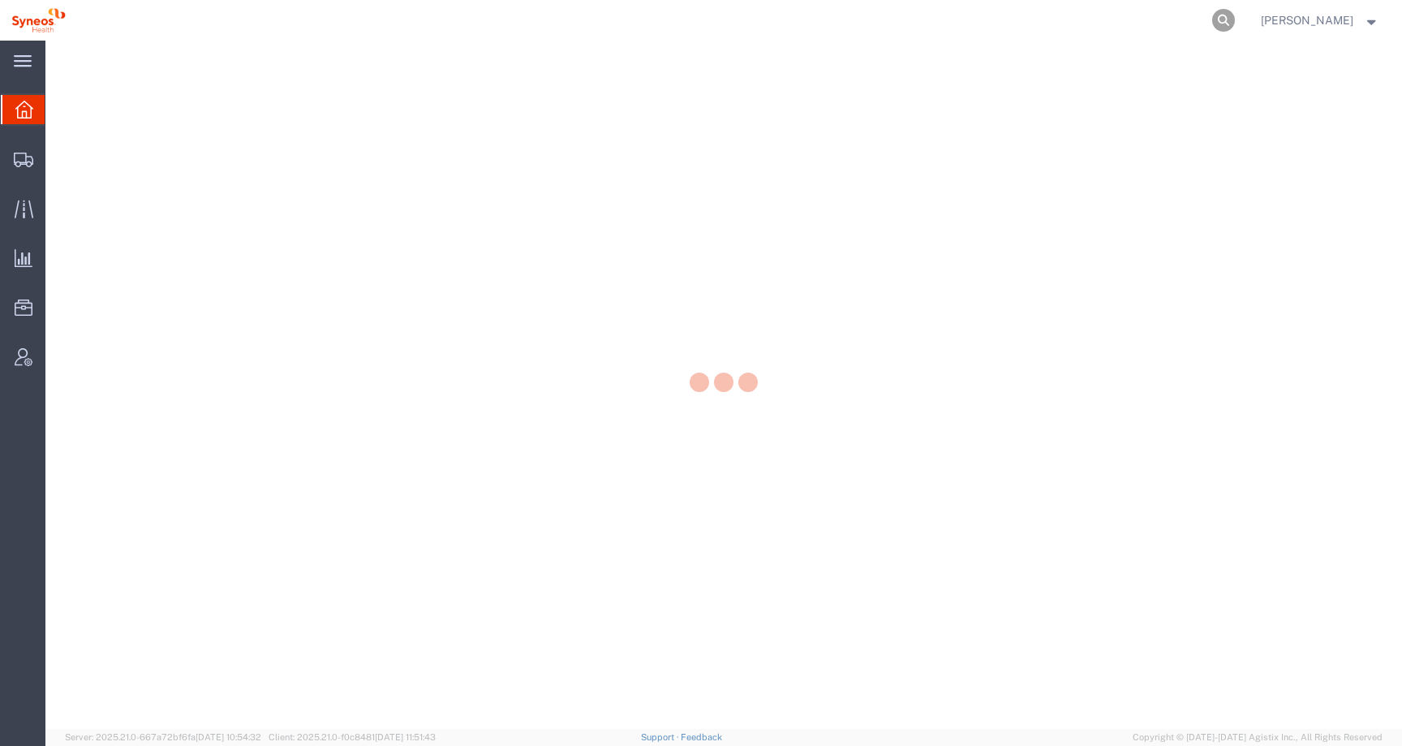
click at [1227, 15] on icon at bounding box center [1223, 20] width 23 height 23
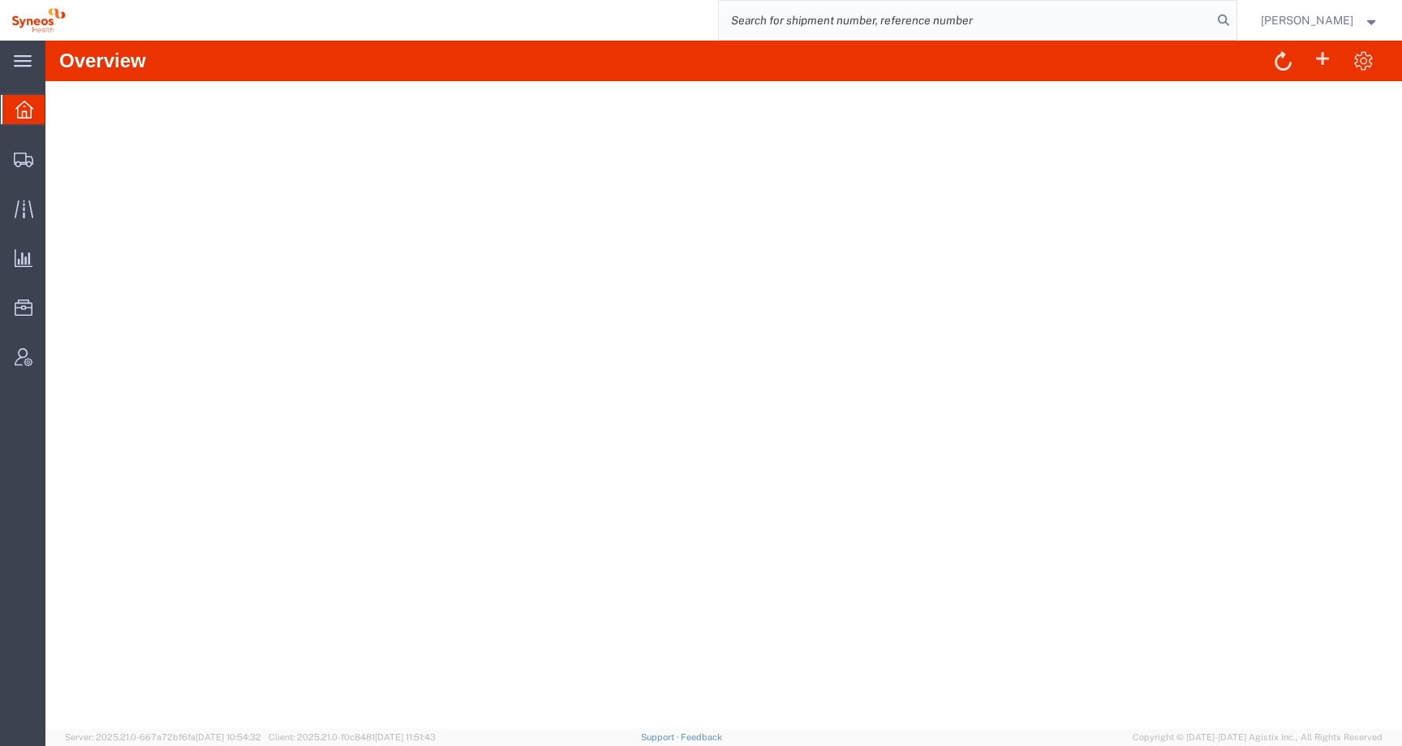
click at [1185, 15] on input "search" at bounding box center [965, 20] width 493 height 39
paste input "57108345"
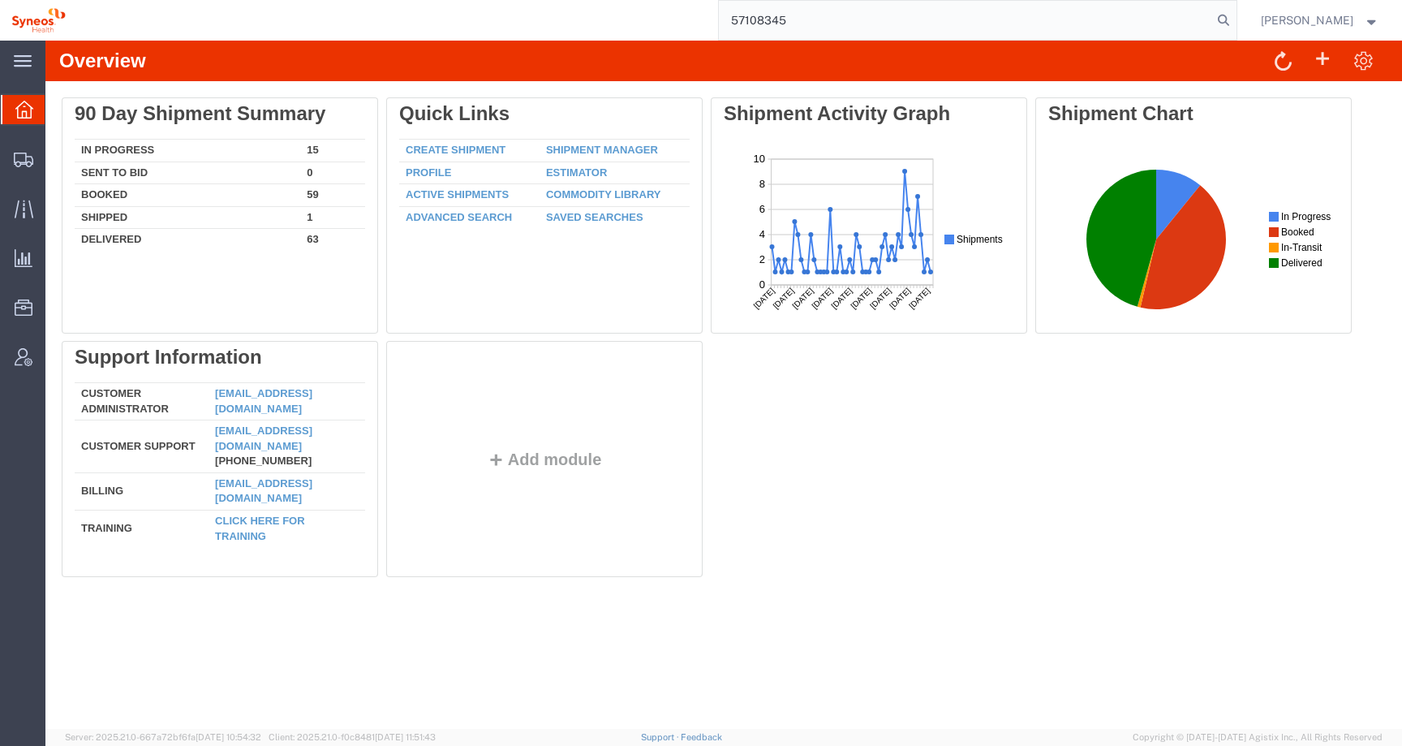
type input "57108345"
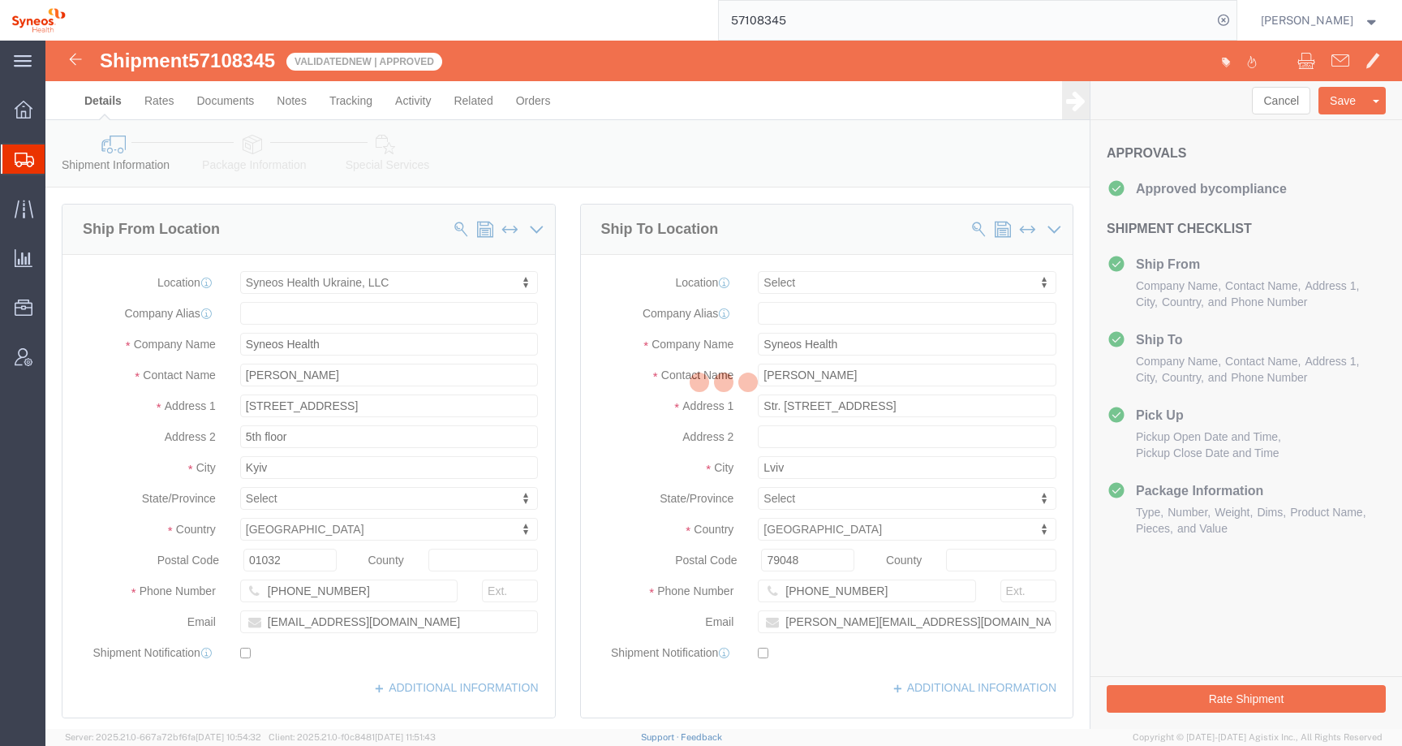
select select "66391"
select select
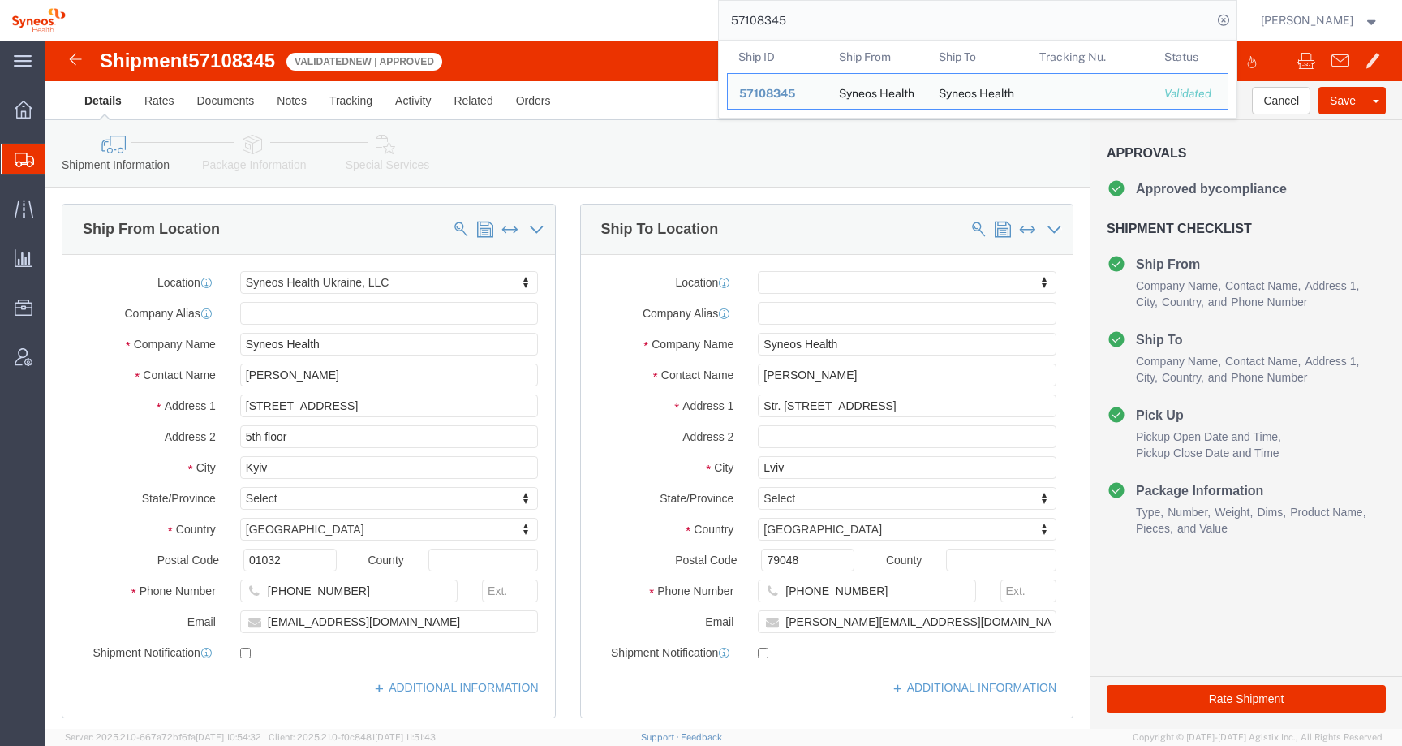
click div "Cancel Save Preview Assign To Clone Shipment Save As Template Approvals Approve…"
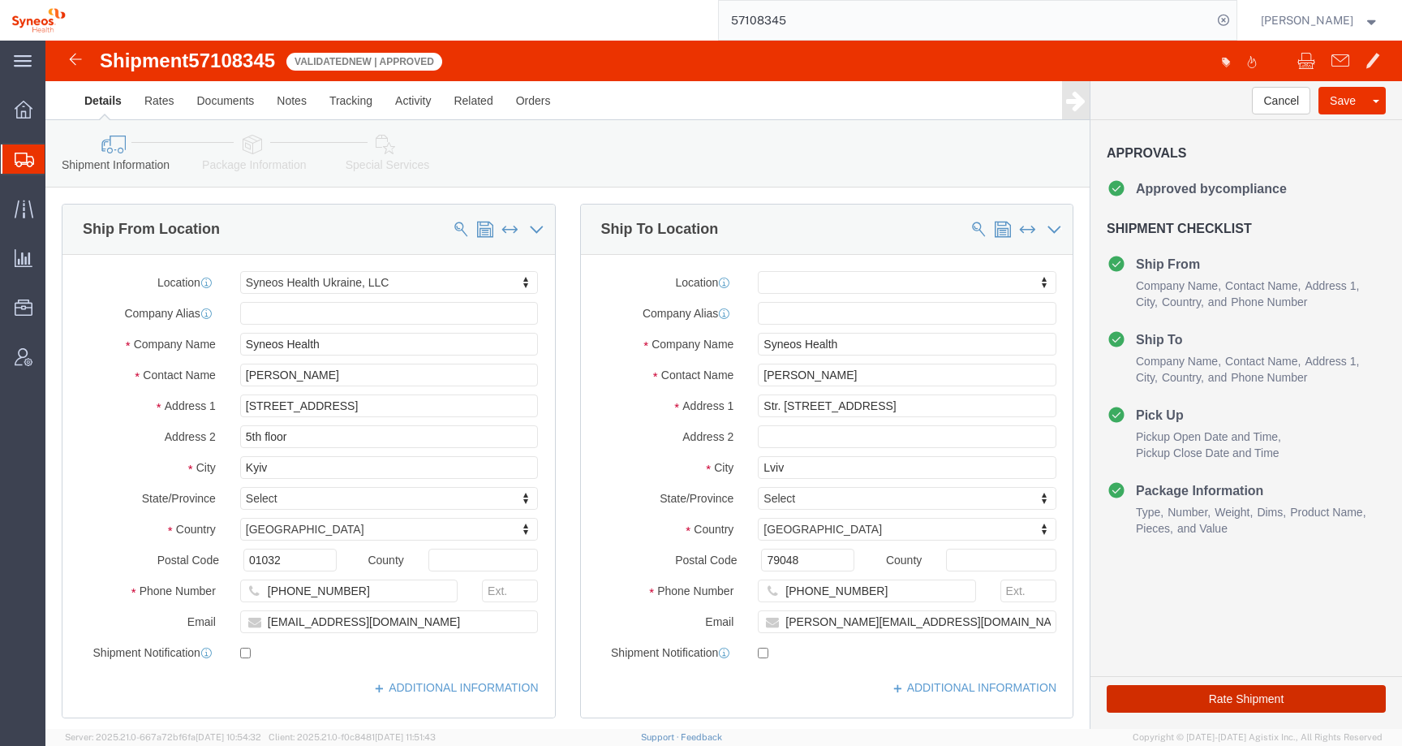
click button "Rate Shipment"
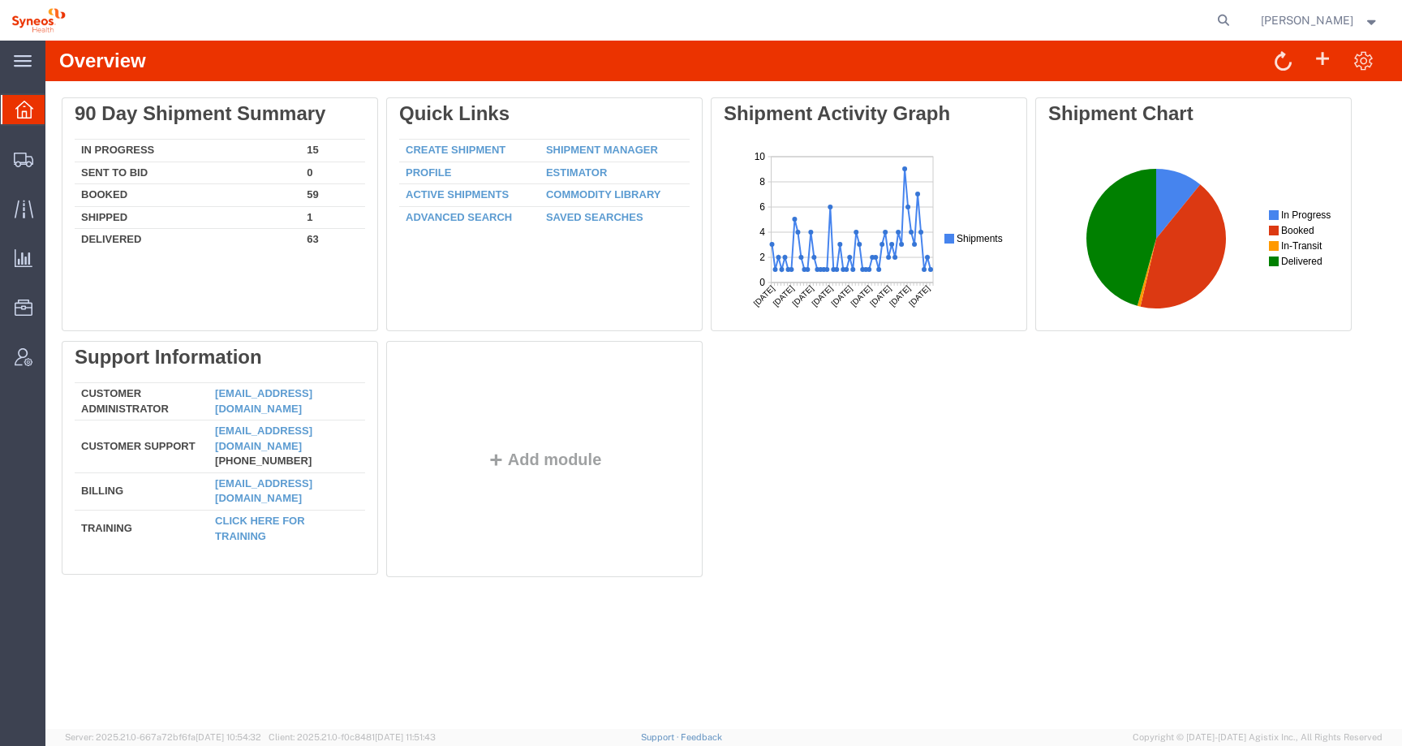
click at [1304, 12] on span "Oksana Tsankova" at bounding box center [1307, 20] width 93 height 18
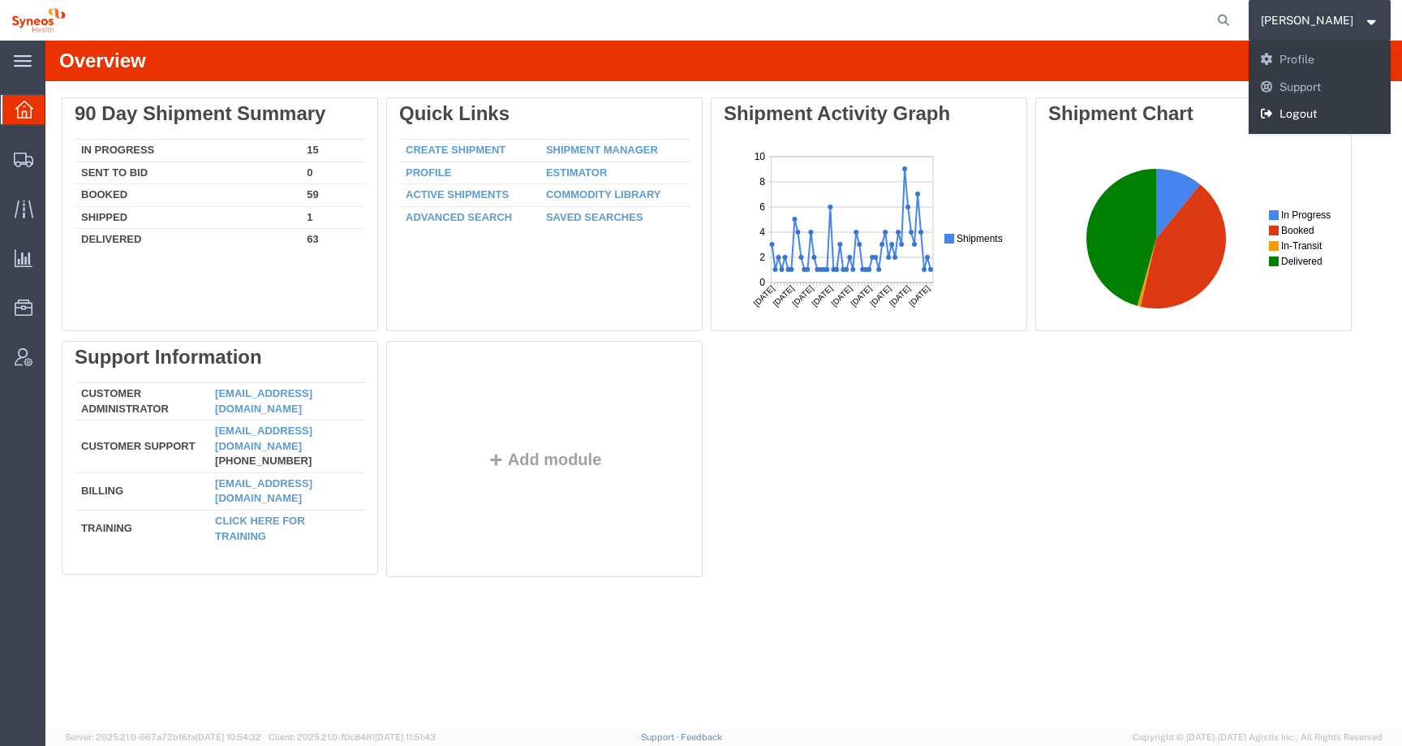
click at [1305, 110] on link "Logout" at bounding box center [1320, 115] width 143 height 28
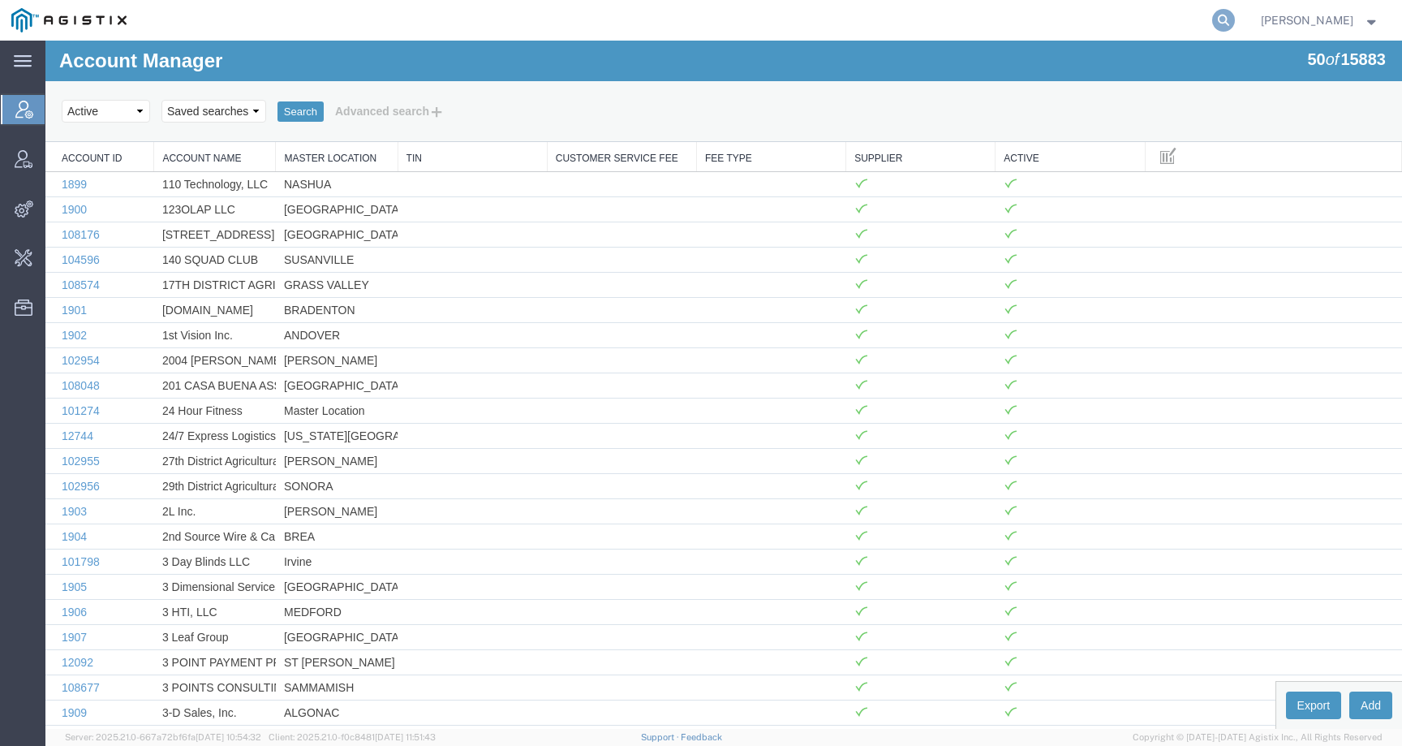
click at [1235, 15] on icon at bounding box center [1223, 20] width 23 height 23
click at [1195, 15] on input "search" at bounding box center [965, 20] width 493 height 39
paste input "57122465"
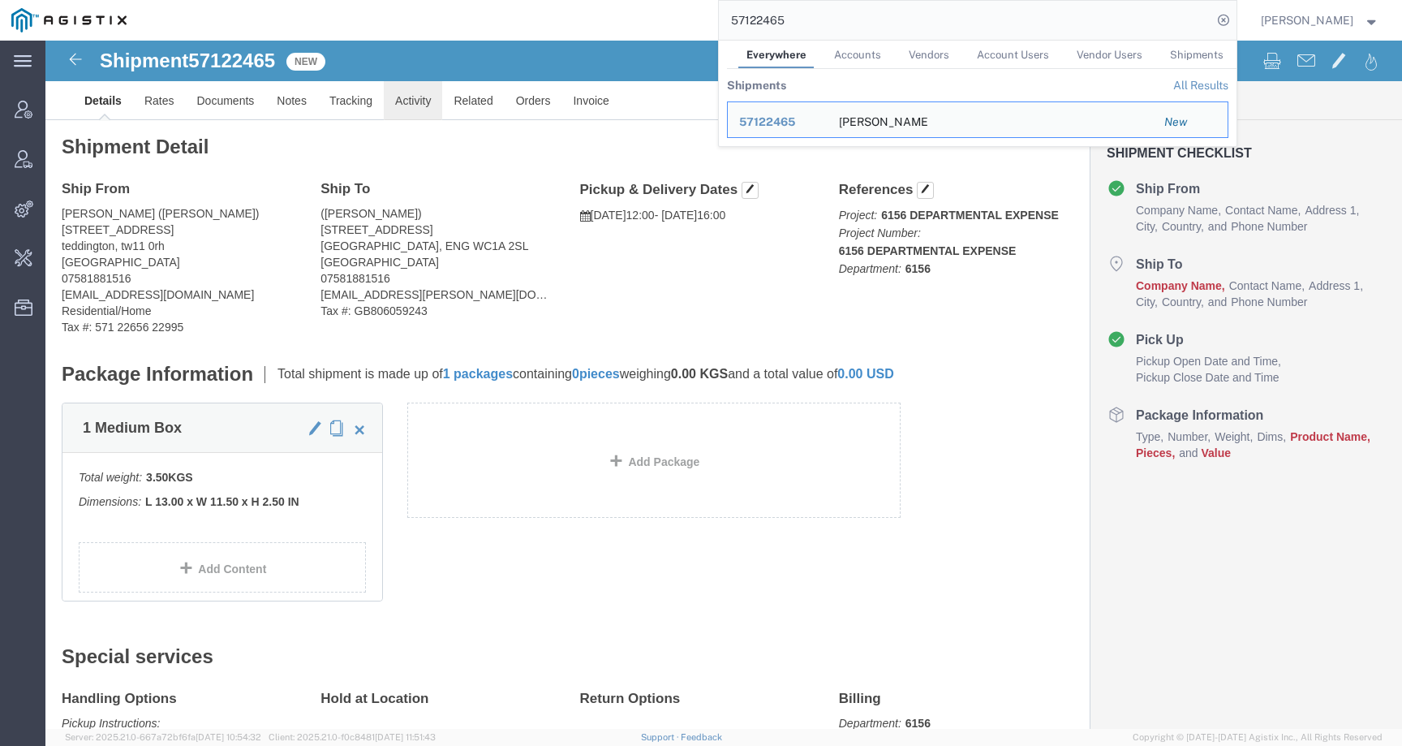
click link "Activity"
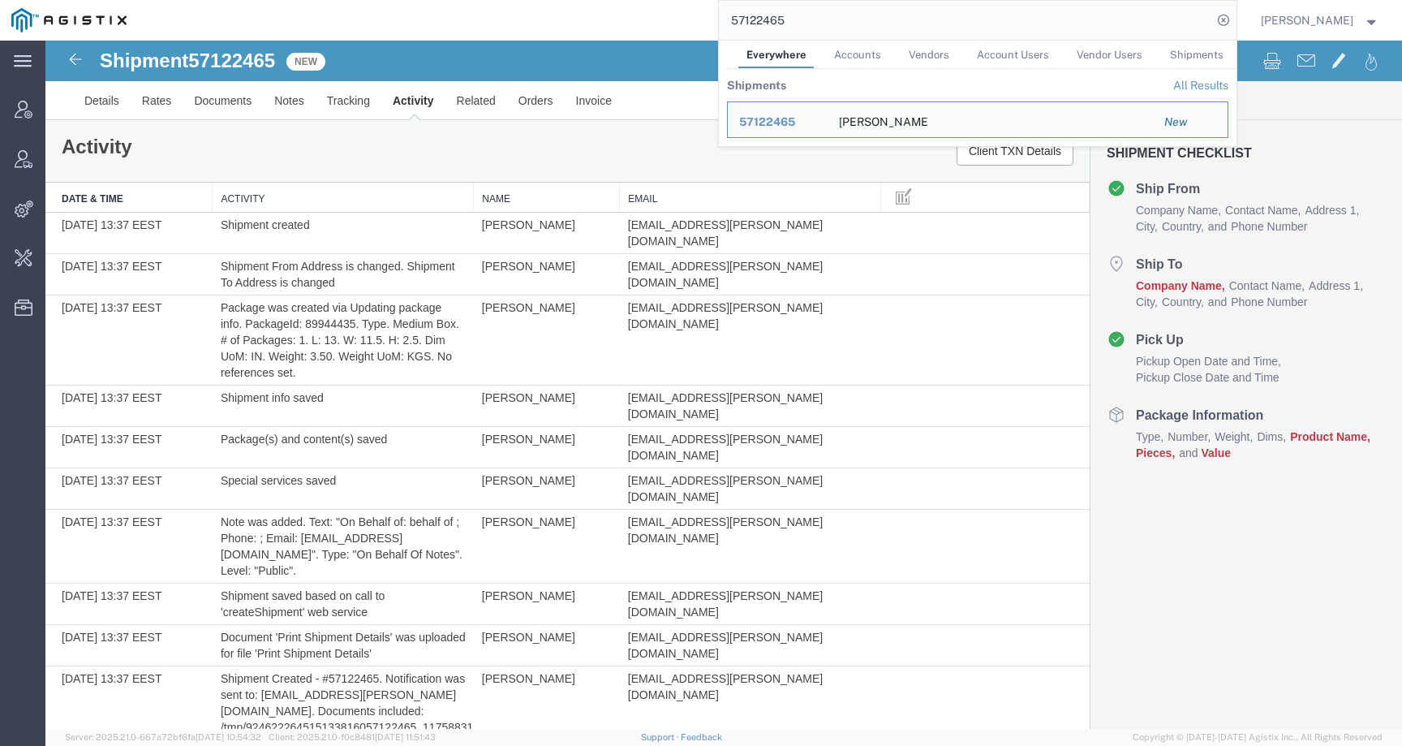
drag, startPoint x: 844, startPoint y: 17, endPoint x: 682, endPoint y: 23, distance: 162.4
click at [682, 23] on div "57122465 Everywhere Accounts Vendors Account Users Vendor Users Shipments Shipm…" at bounding box center [687, 20] width 1099 height 41
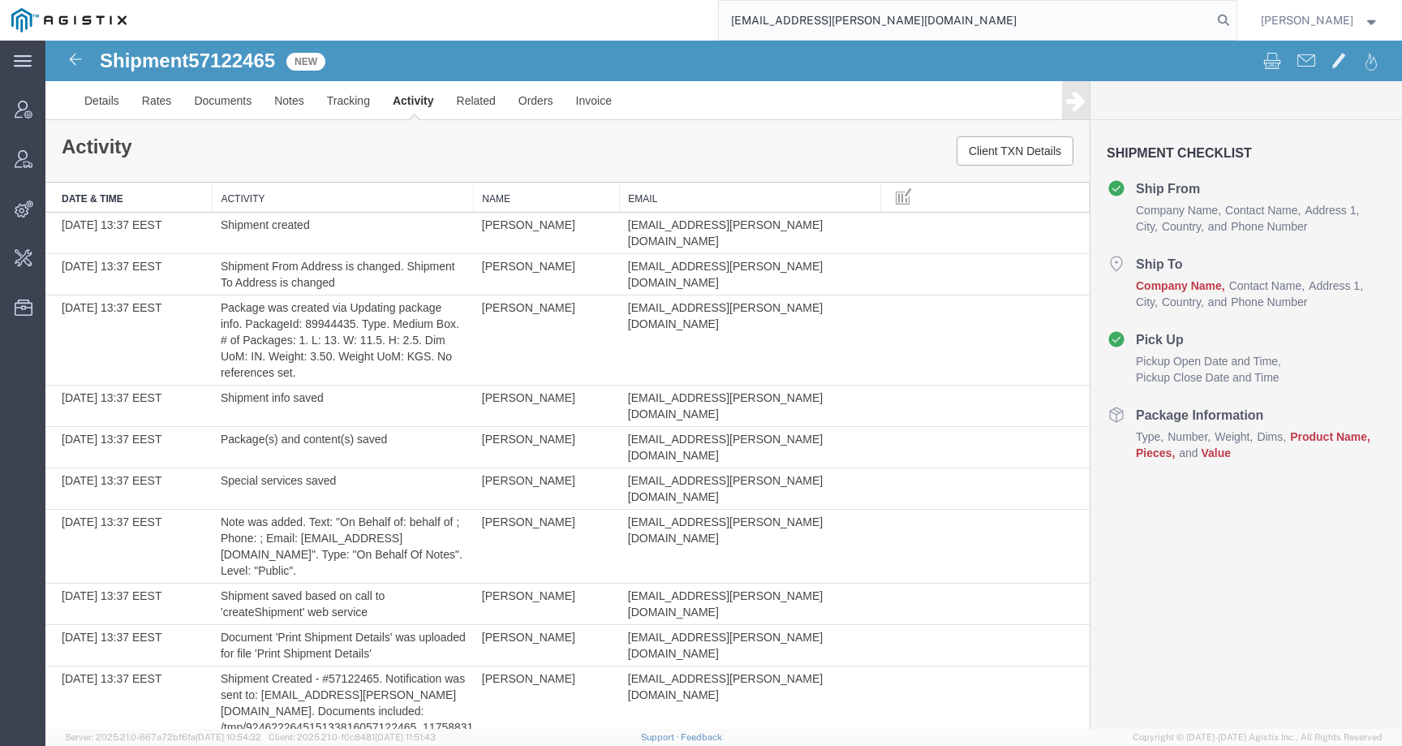
type input "[EMAIL_ADDRESS][PERSON_NAME][DOMAIN_NAME]"
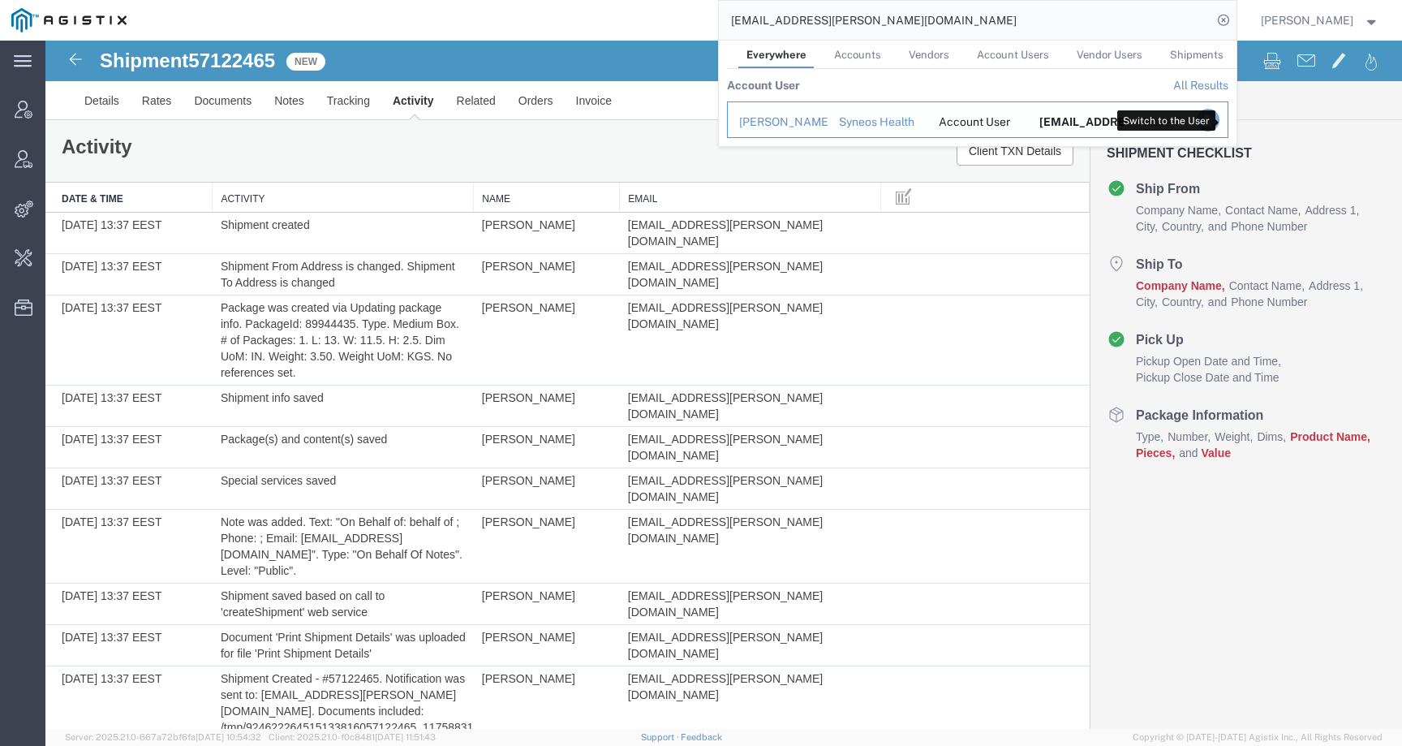
click at [1219, 123] on icon "Search Results" at bounding box center [1207, 120] width 23 height 23
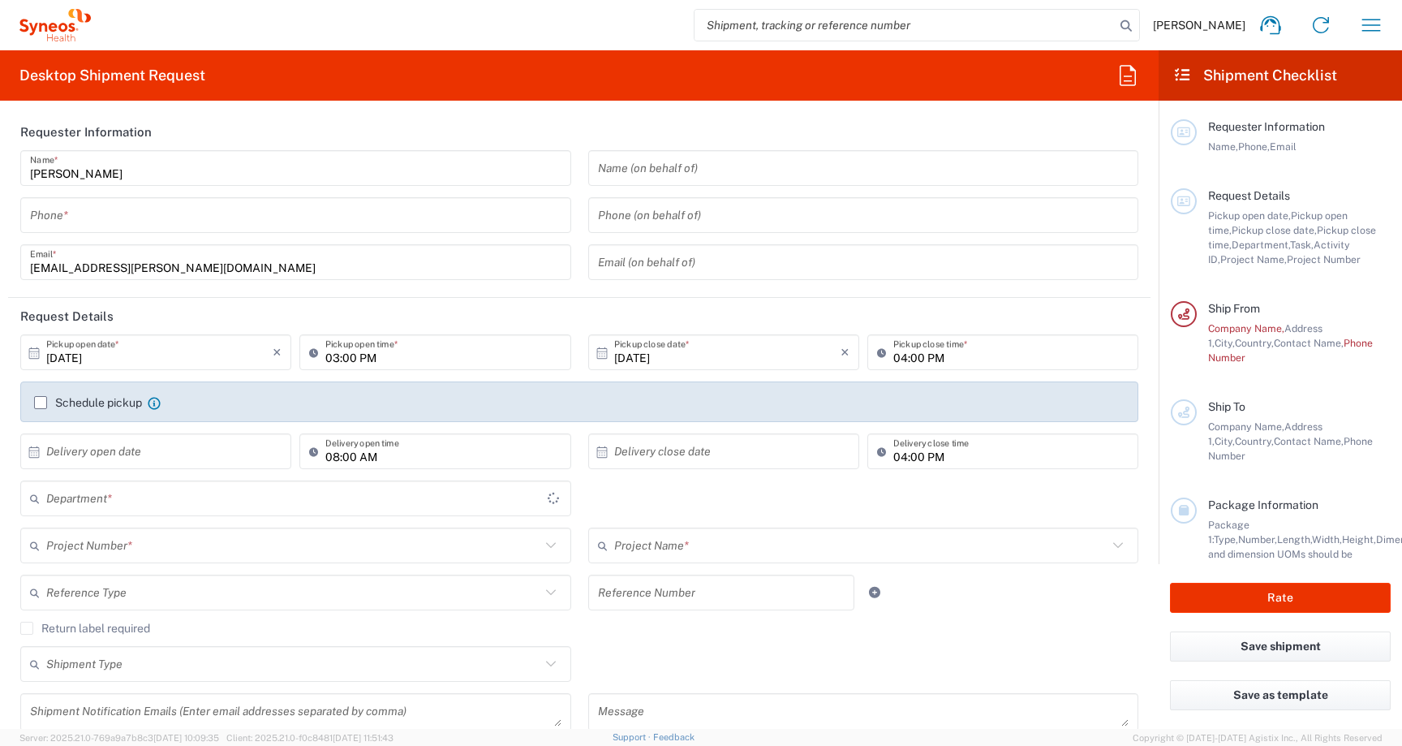
type input "6156"
type input "United Kingdom"
type input "England"
type input "Syneos Health Comms UK Ltd-382"
click at [1115, 22] on input "search" at bounding box center [905, 25] width 420 height 31
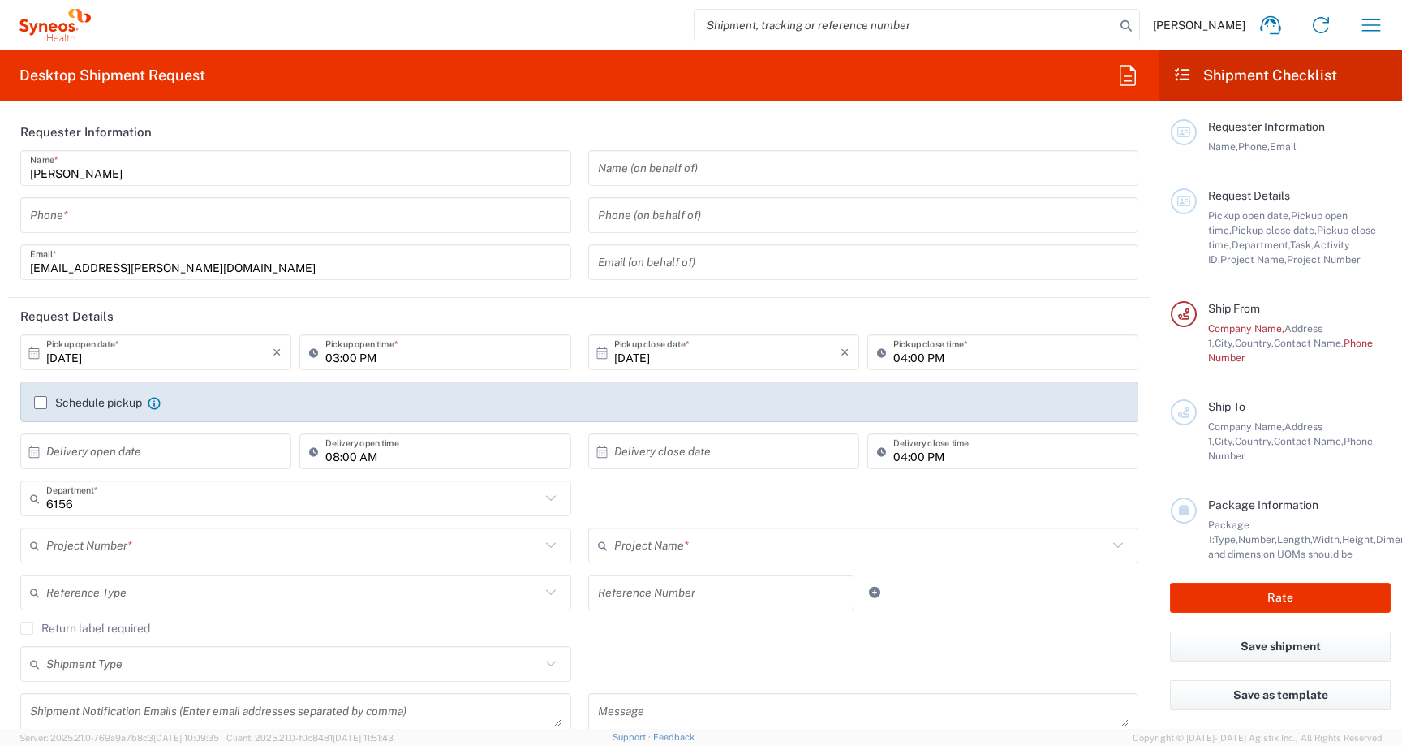
paste input "57122465"
type input "57122465"
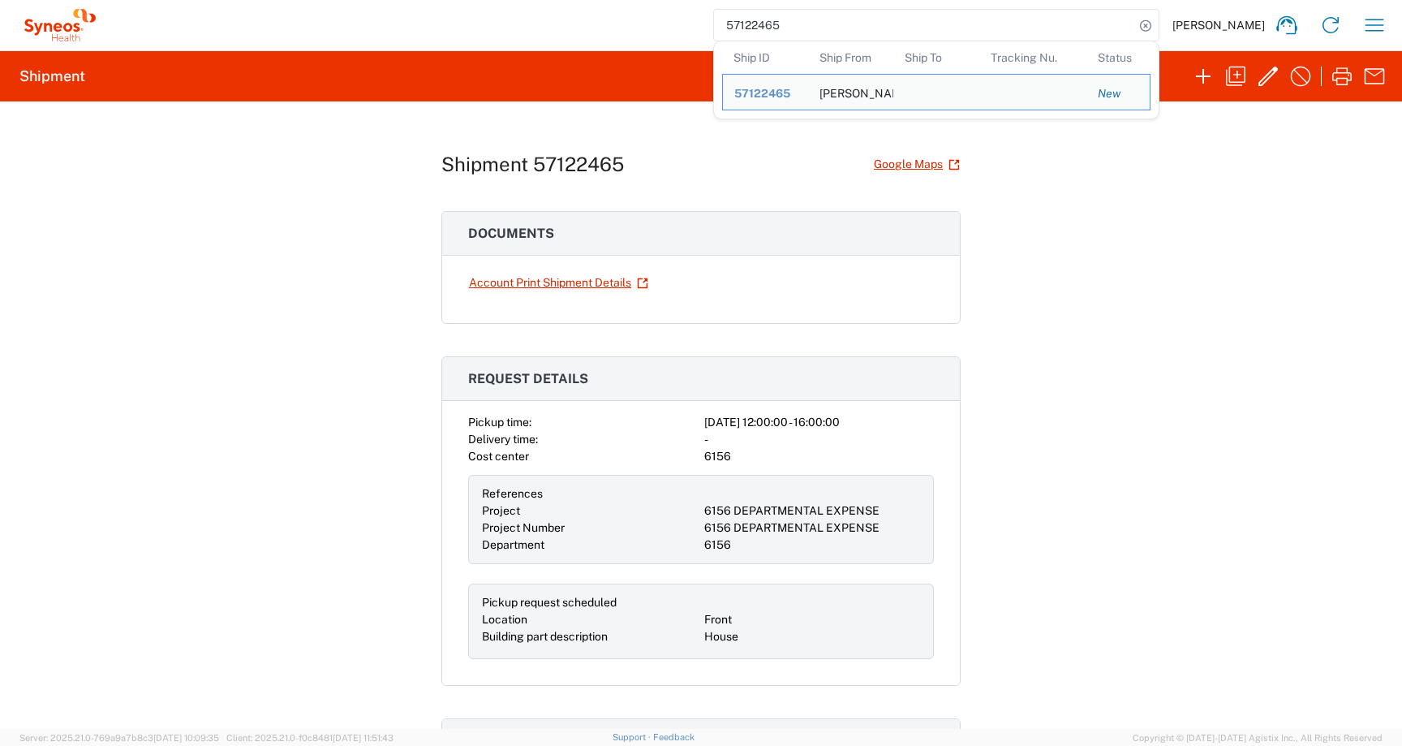
click at [1302, 264] on div "Shipment 57122465 Google Maps Documents Account Print Shipment Details Request …" at bounding box center [701, 414] width 1402 height 627
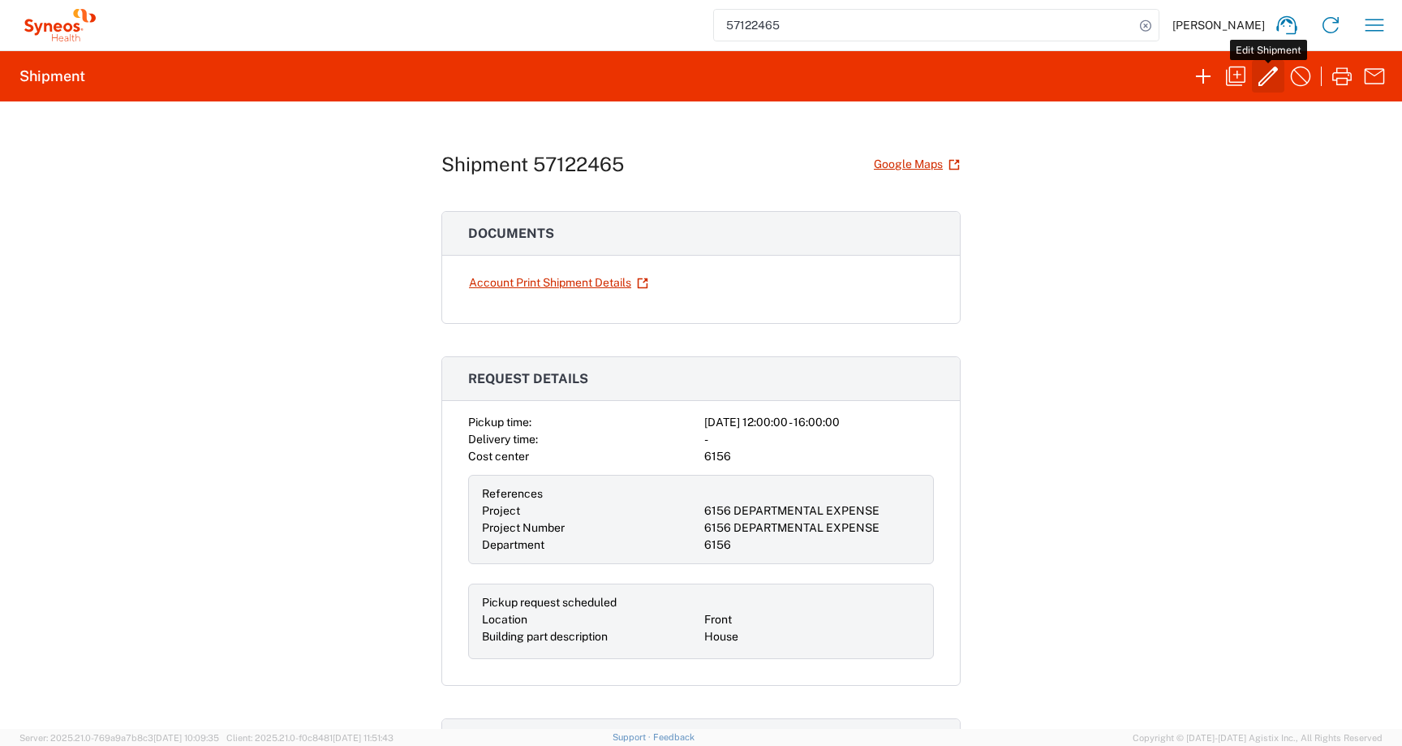
click at [1265, 79] on icon "button" at bounding box center [1268, 76] width 26 height 26
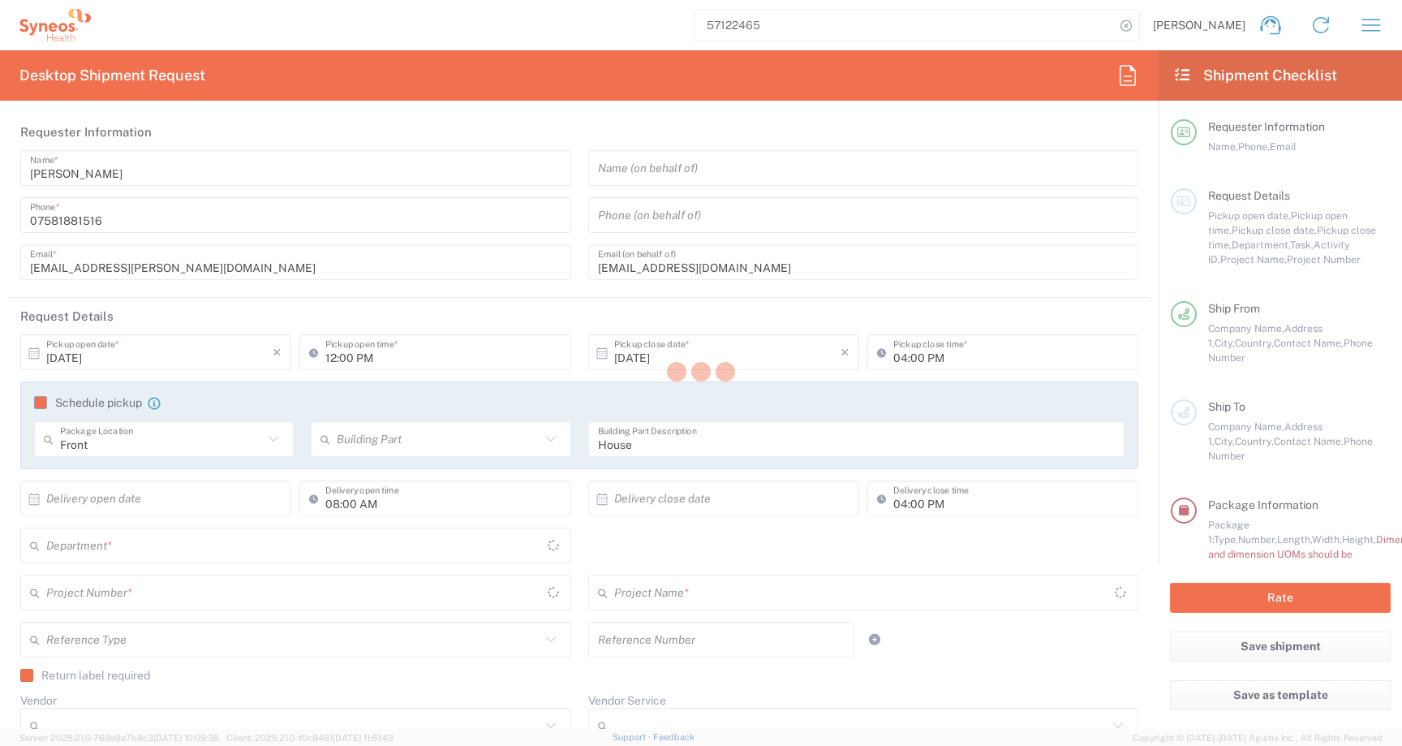
type input "Medium Box"
type input "6156"
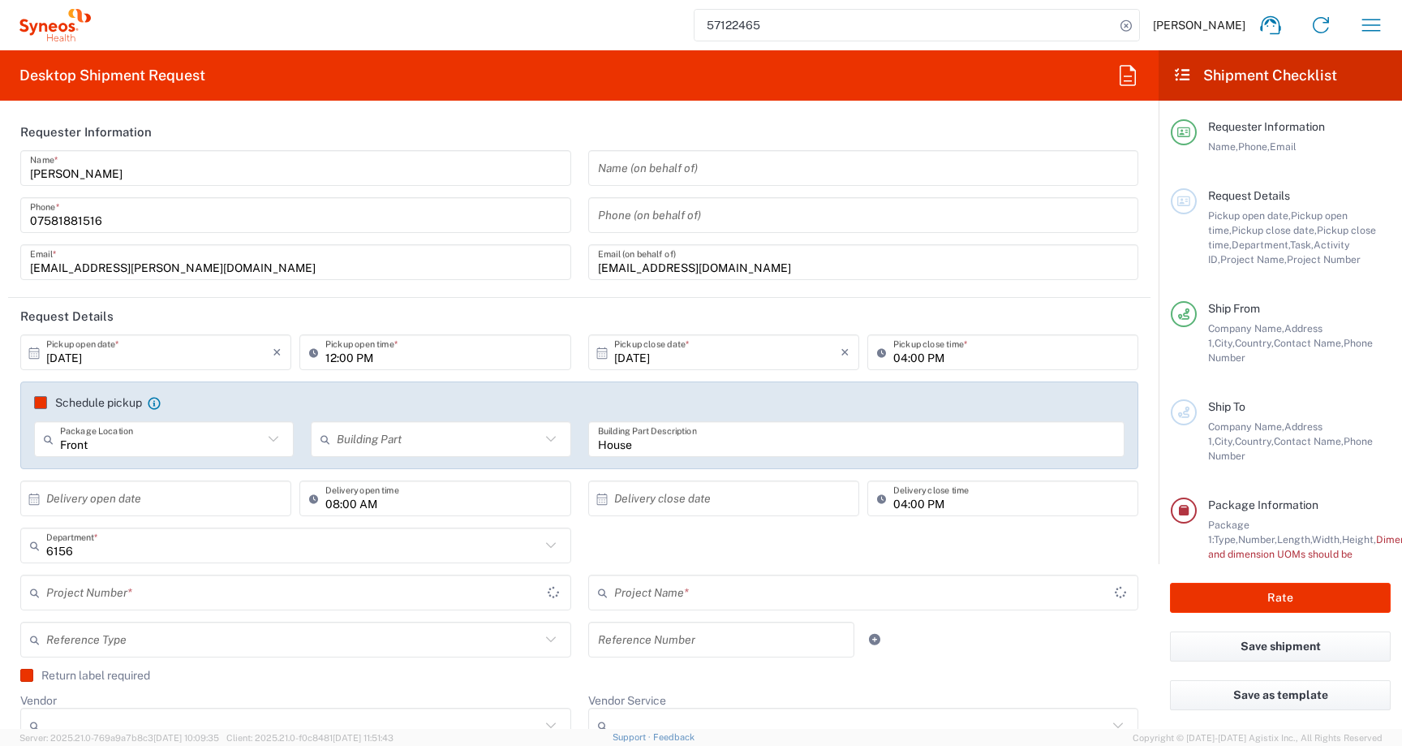
type input "[GEOGRAPHIC_DATA]"
type input "6156 DEPARTMENTAL EXPENSE"
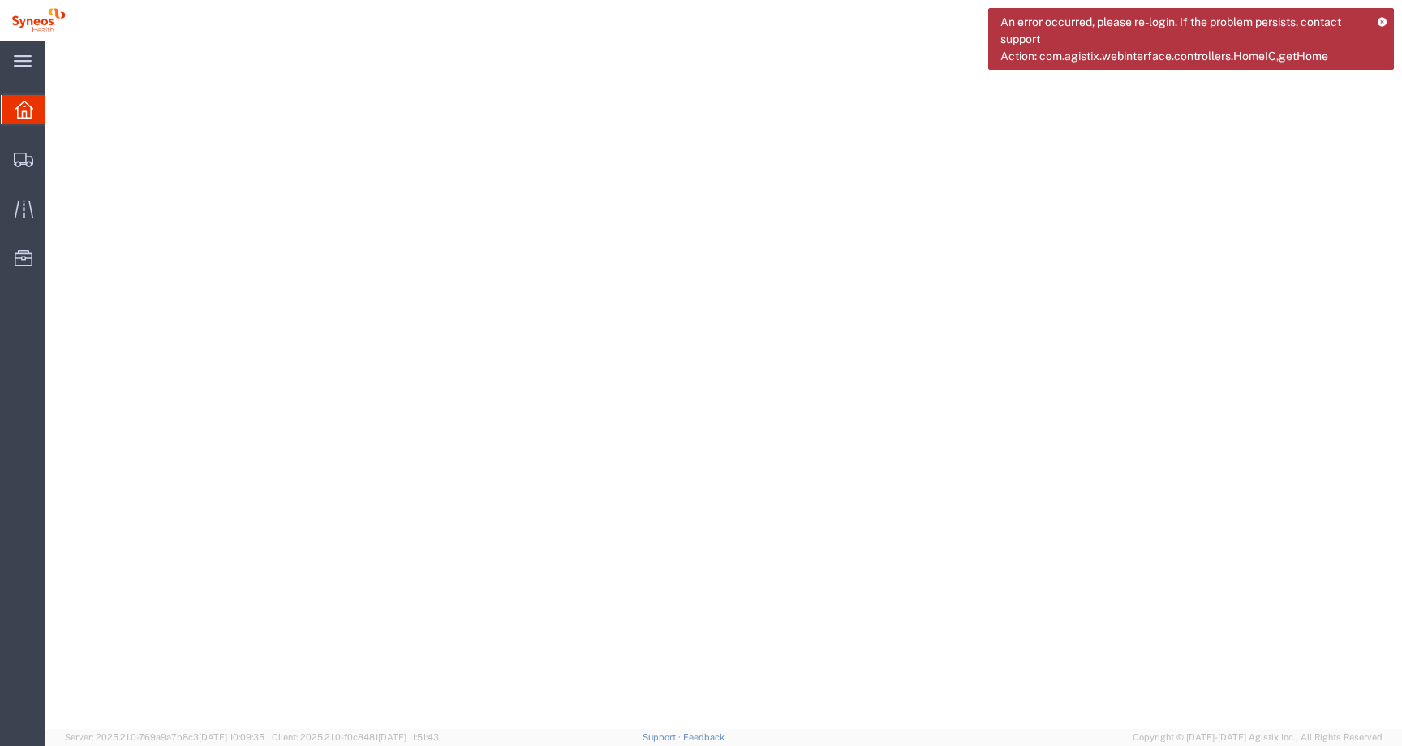
click at [1383, 17] on icon at bounding box center [1382, 21] width 11 height 9
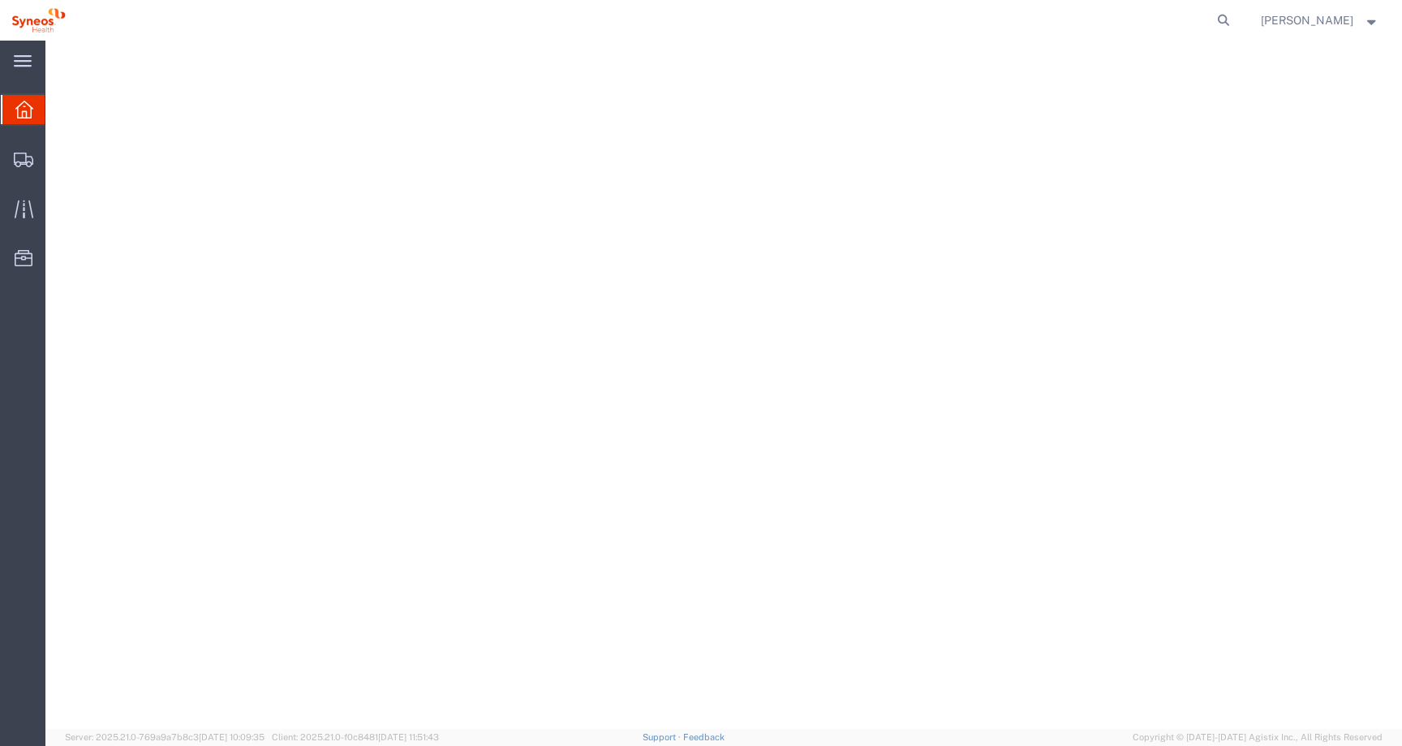
click at [1354, 19] on span "[PERSON_NAME]" at bounding box center [1320, 20] width 118 height 18
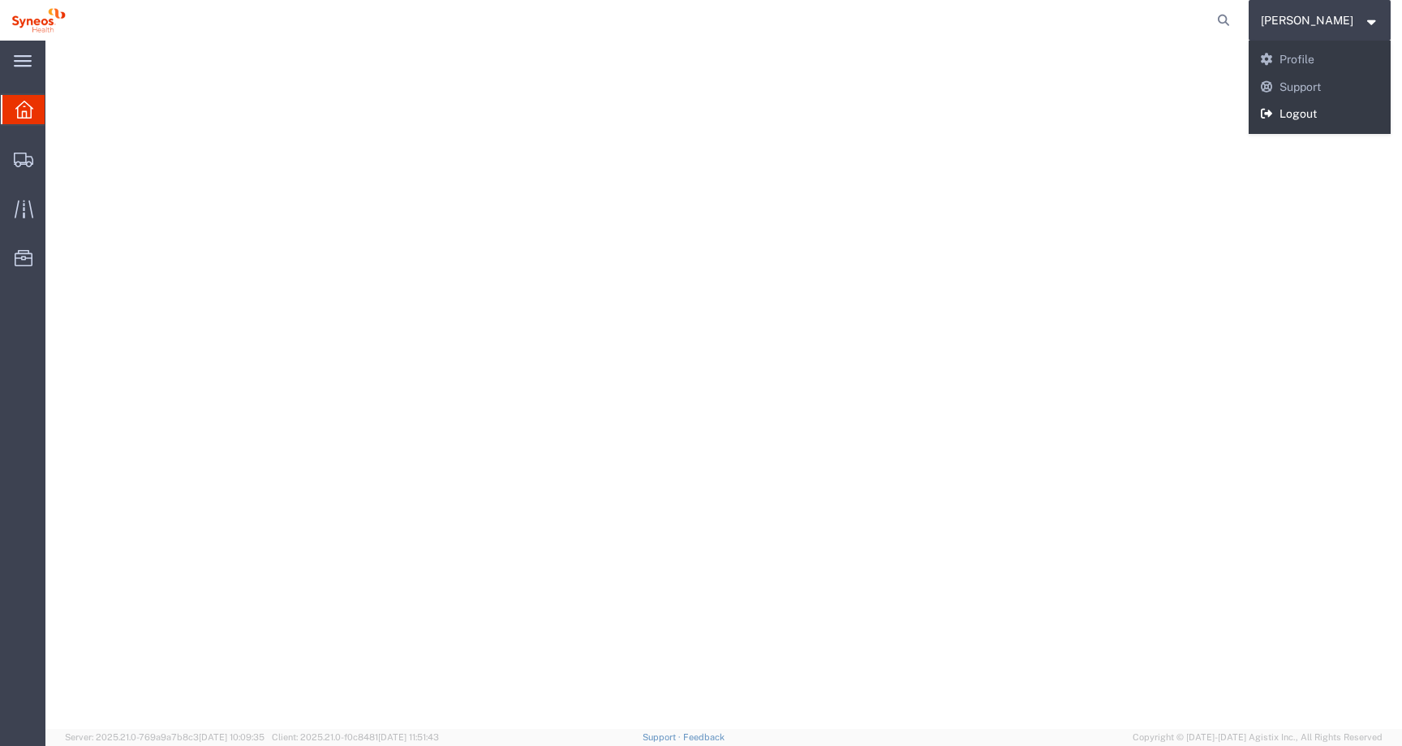
click at [1324, 114] on link "Logout" at bounding box center [1320, 115] width 143 height 28
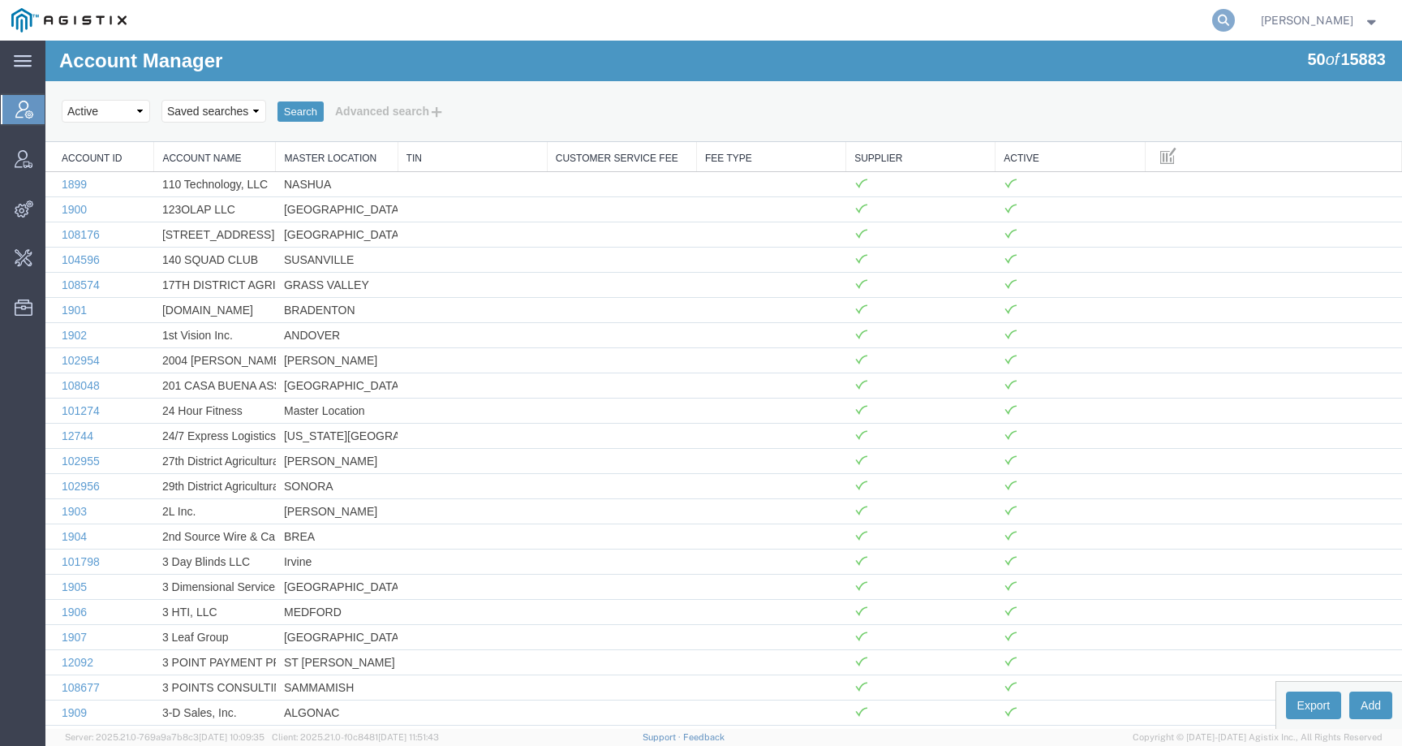
click at [1235, 17] on icon at bounding box center [1223, 20] width 23 height 23
click at [1170, 17] on input "search" at bounding box center [965, 20] width 493 height 39
paste input "57122492"
type input "57122492"
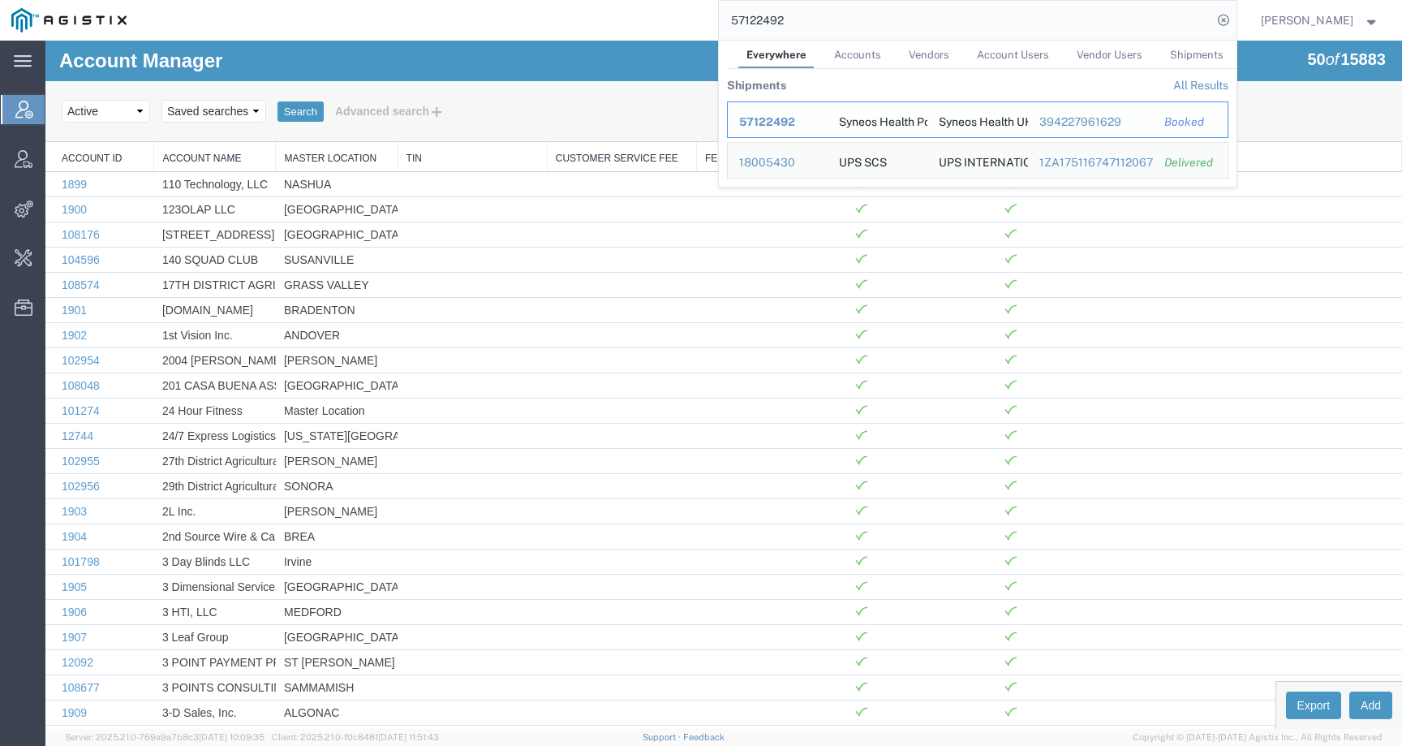
click at [795, 123] on span "57122492" at bounding box center [767, 121] width 56 height 13
